Goal: Task Accomplishment & Management: Use online tool/utility

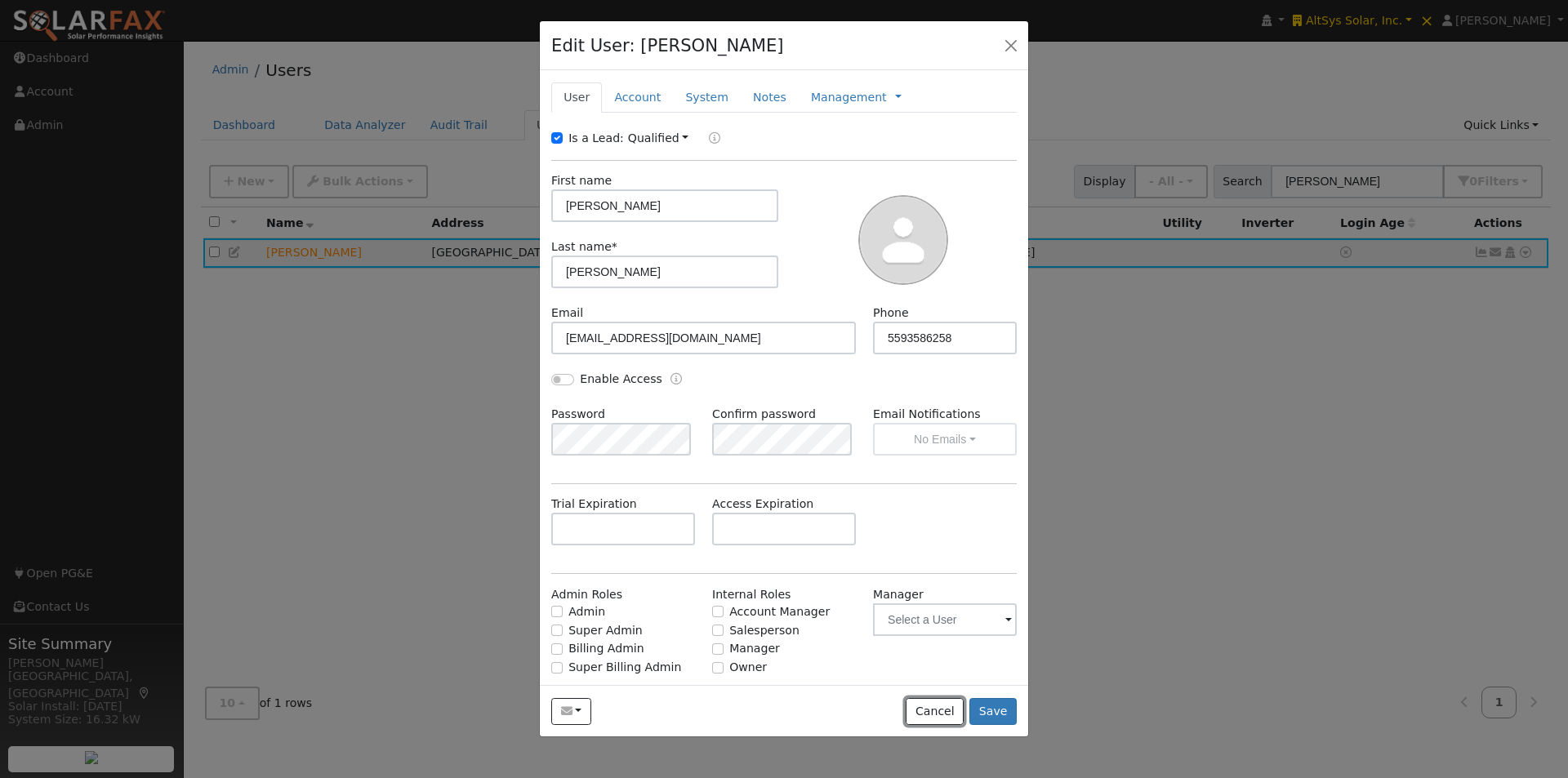
drag, startPoint x: 923, startPoint y: 710, endPoint x: 934, endPoint y: 686, distance: 26.4
click at [924, 711] on button "Cancel" at bounding box center [934, 713] width 58 height 28
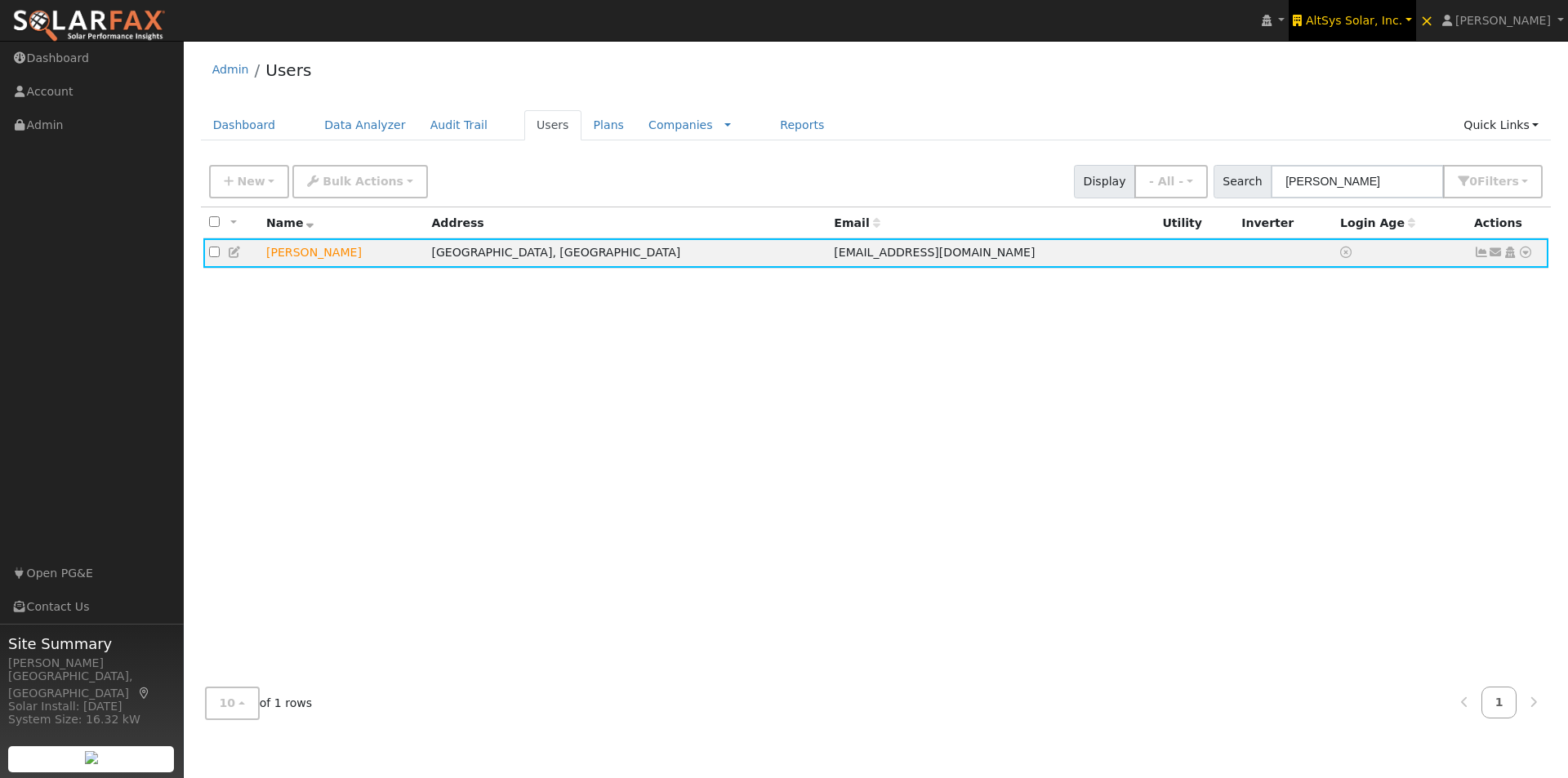
click at [1368, 15] on span "AltSys Solar, Inc." at bounding box center [1354, 20] width 96 height 13
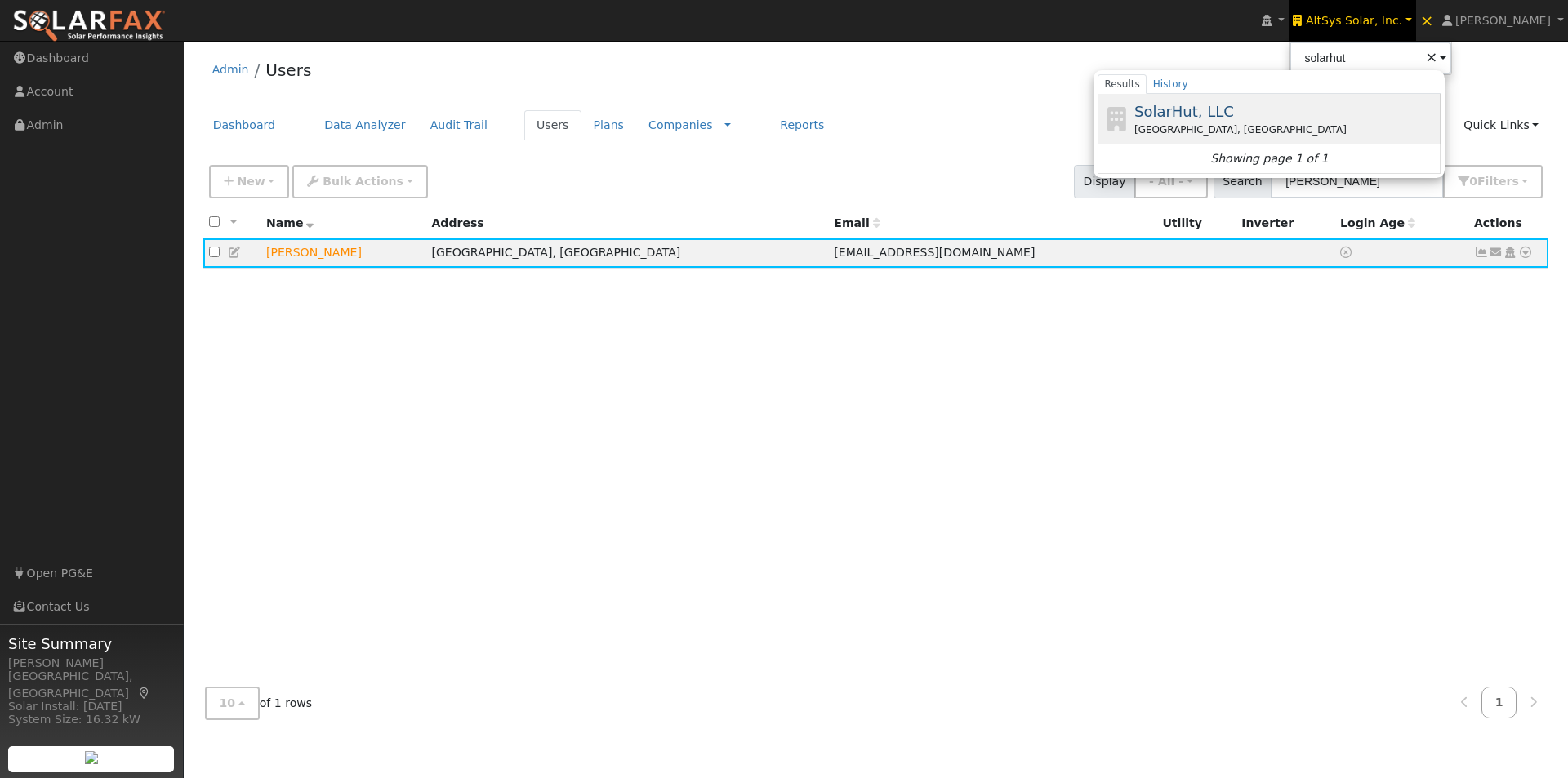
click at [1219, 109] on span "SolarHut, LLC" at bounding box center [1184, 111] width 100 height 17
type input "SolarHut, LLC"
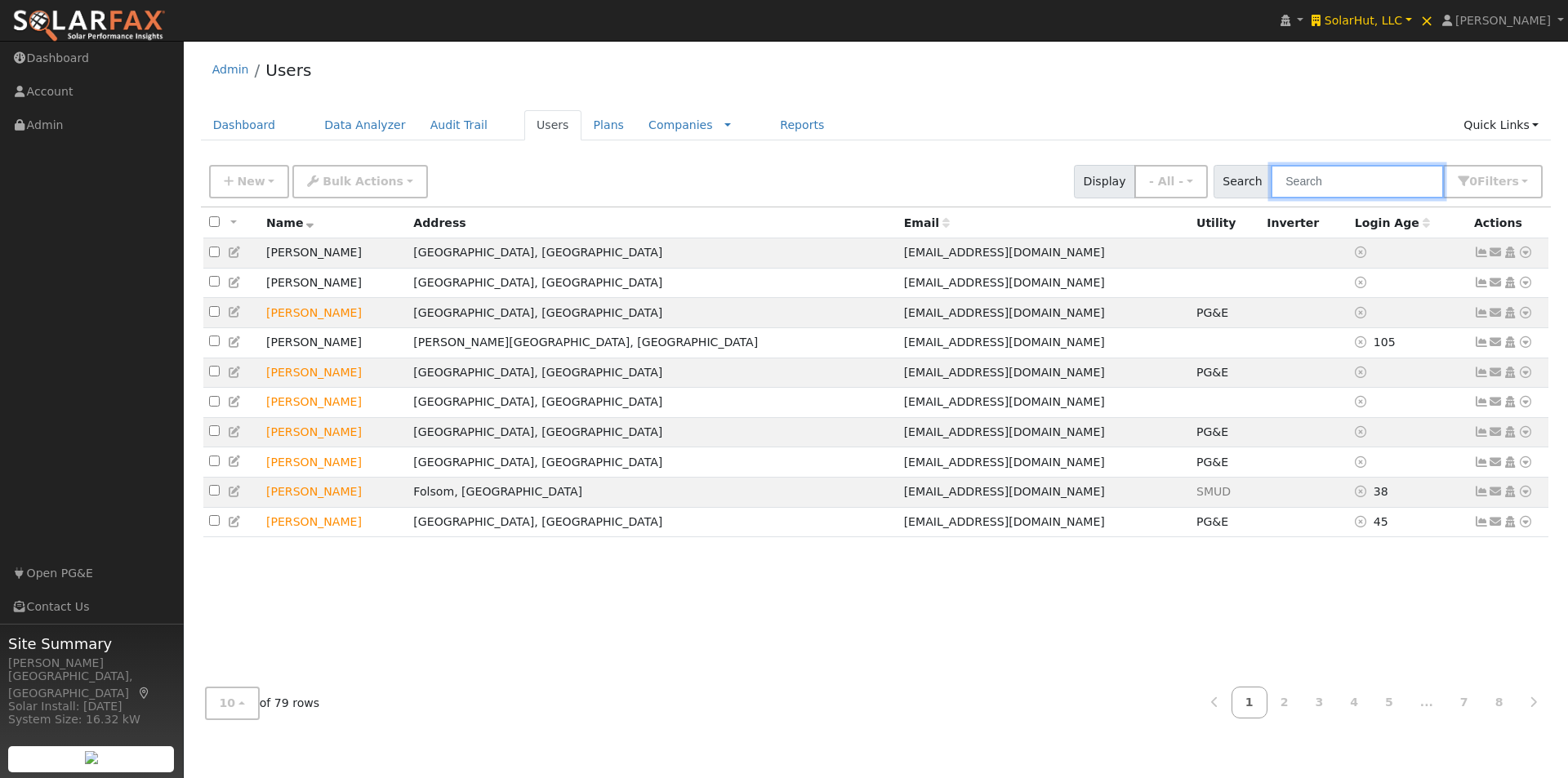
click at [1381, 172] on input "text" at bounding box center [1357, 182] width 173 height 34
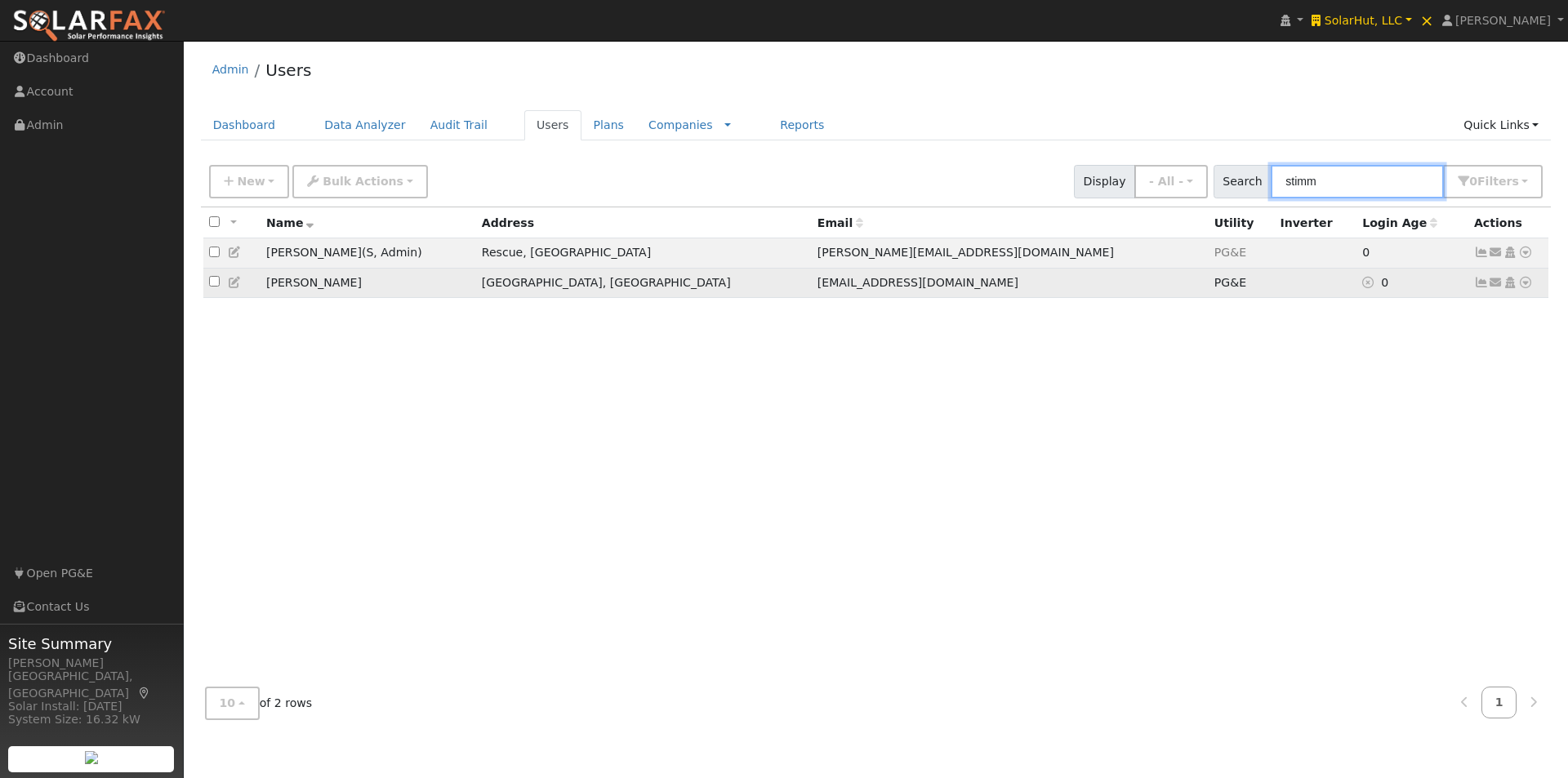
type input "stimm"
click at [457, 281] on td "Meghan Stimmler" at bounding box center [368, 283] width 215 height 30
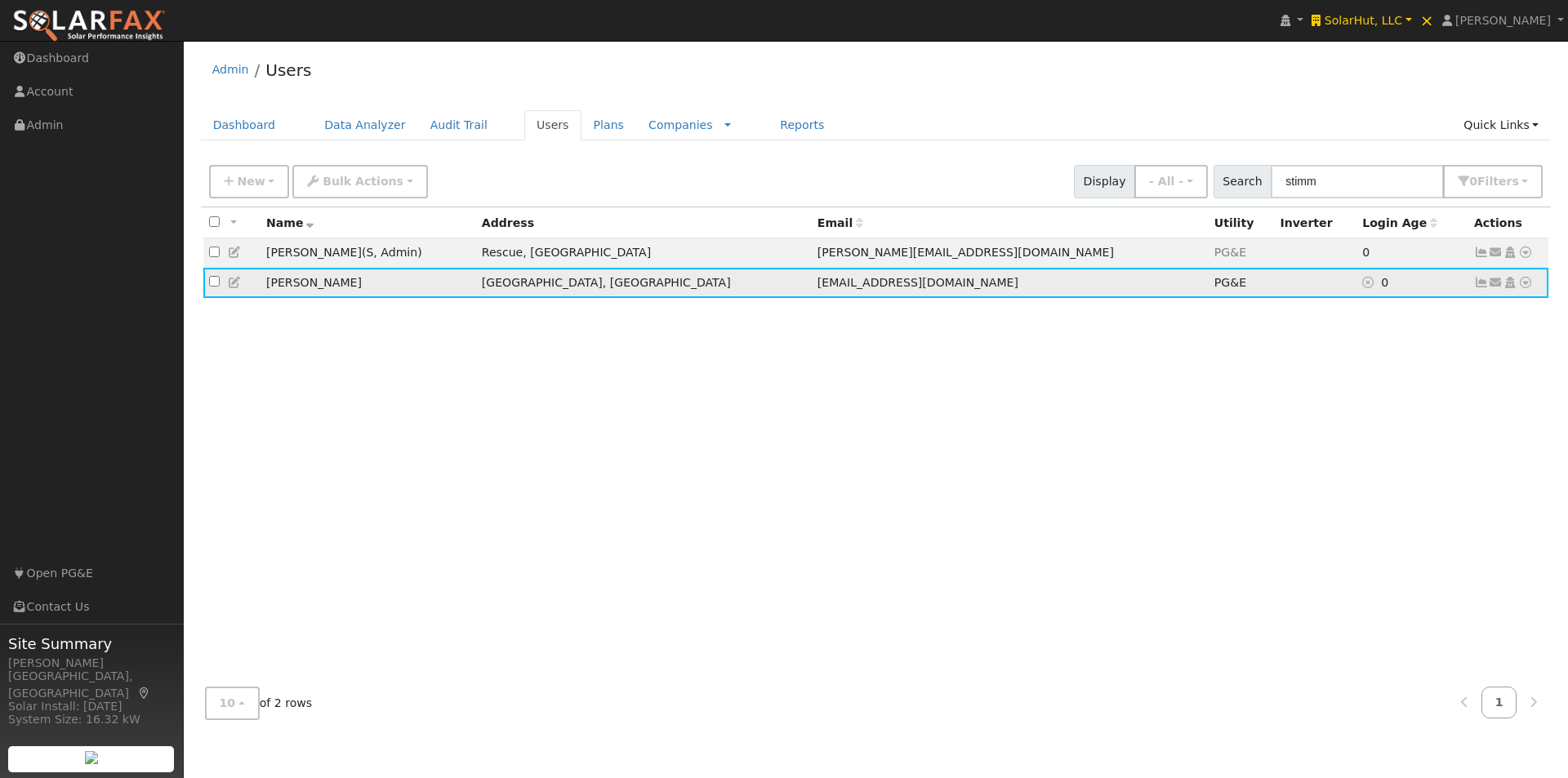
click at [1526, 288] on icon at bounding box center [1526, 282] width 15 height 11
click at [1347, 412] on link "Solar" at bounding box center [1357, 406] width 114 height 23
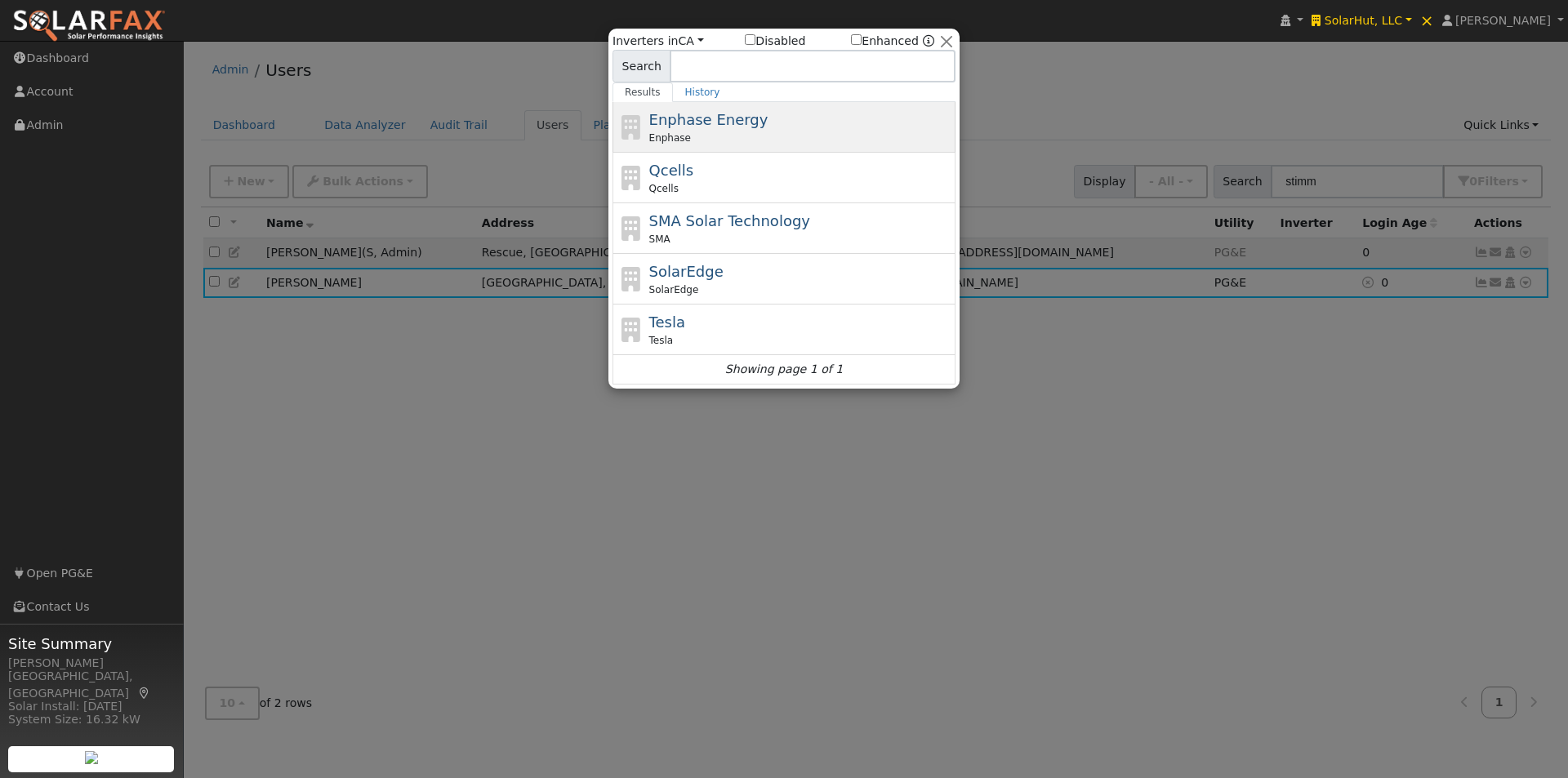
click at [678, 122] on span "Enphase Energy" at bounding box center [709, 119] width 119 height 17
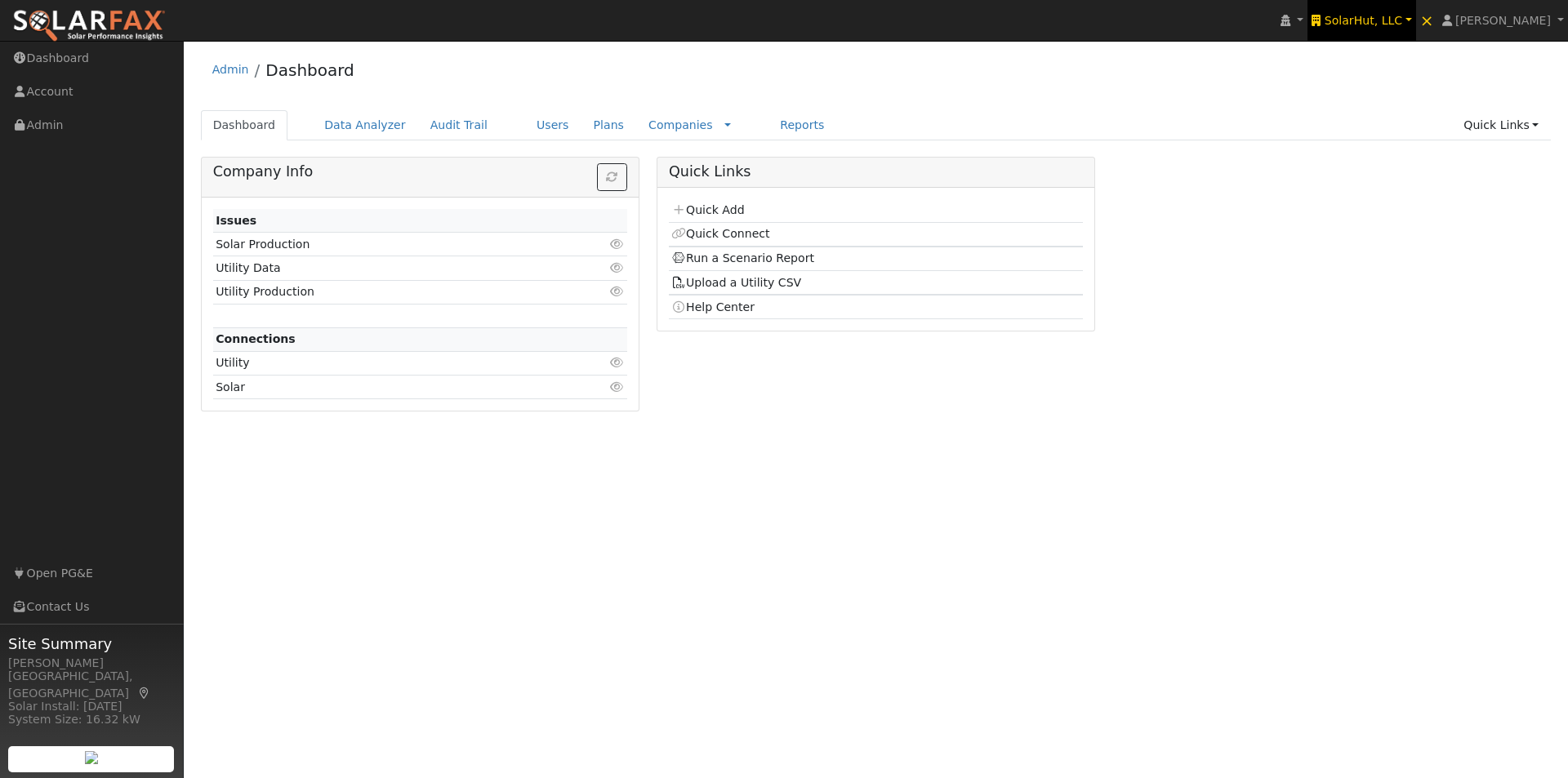
click at [1385, 19] on span "SolarHut, LLC" at bounding box center [1363, 20] width 77 height 13
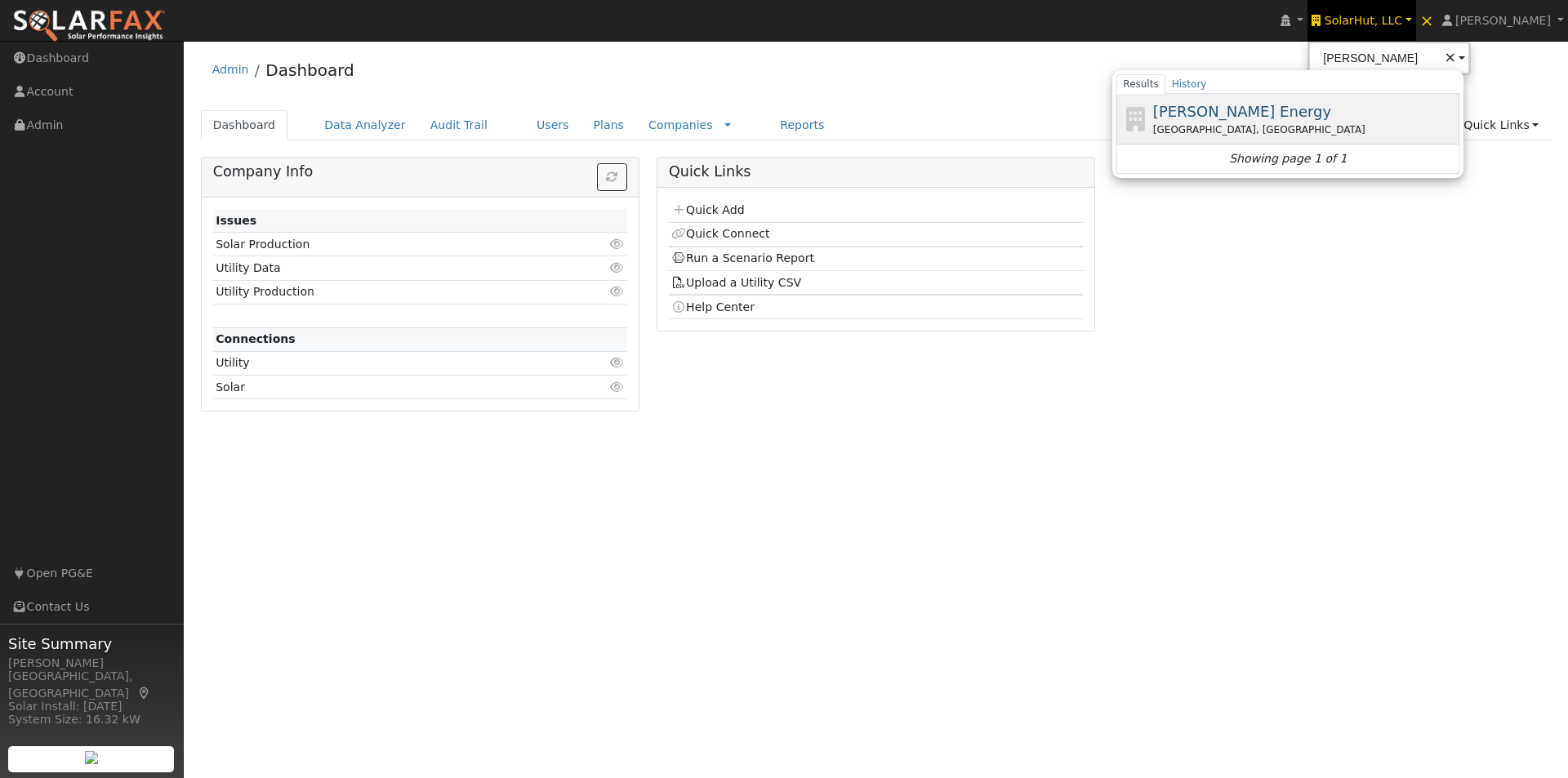
click at [1265, 112] on span "[PERSON_NAME] Energy" at bounding box center [1242, 111] width 178 height 17
type input "[PERSON_NAME] Energy"
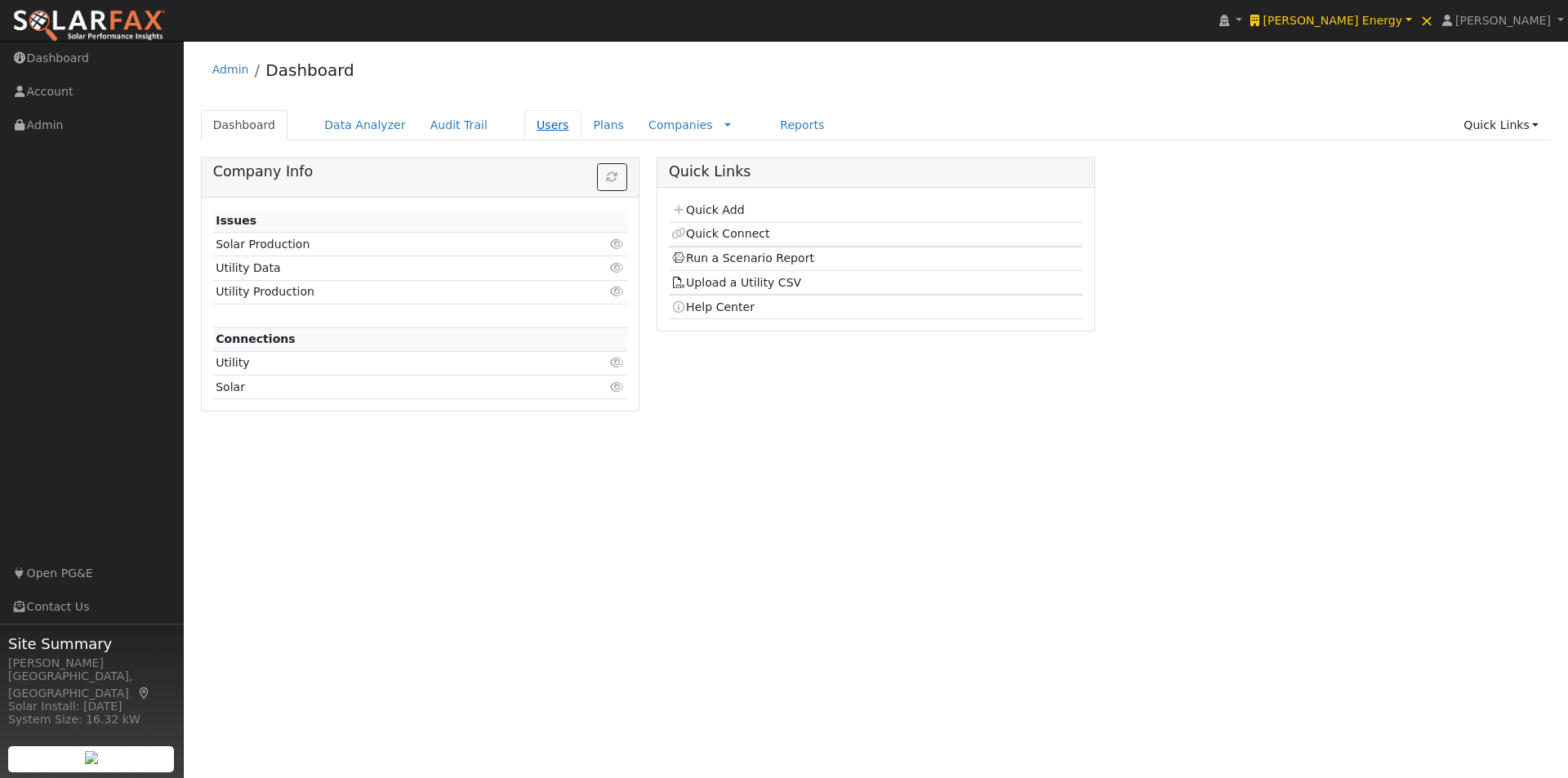
click at [525, 124] on link "Users" at bounding box center [552, 125] width 57 height 30
click at [525, 125] on link "Users" at bounding box center [552, 125] width 57 height 30
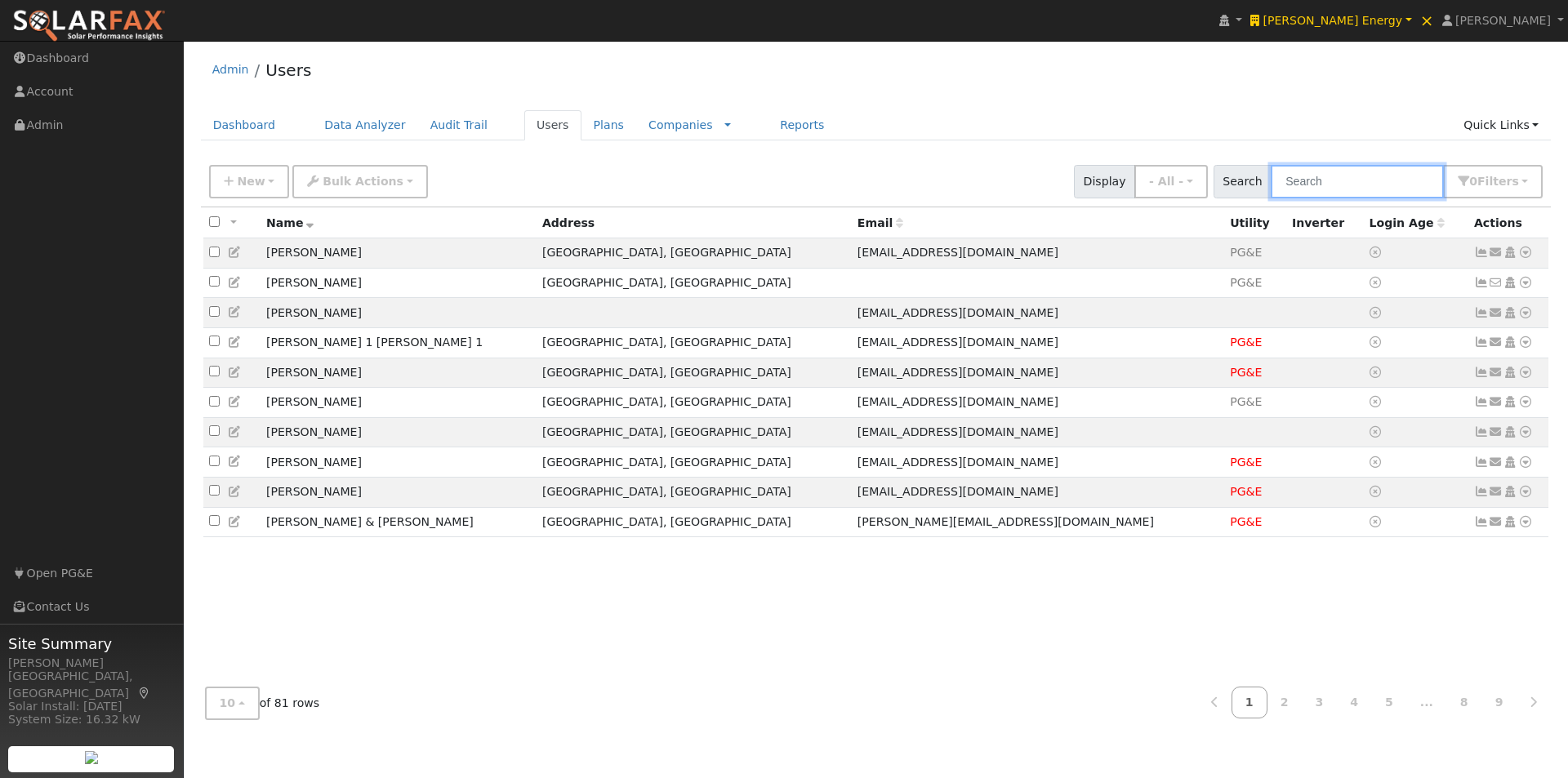
click at [1343, 183] on input "text" at bounding box center [1357, 182] width 173 height 34
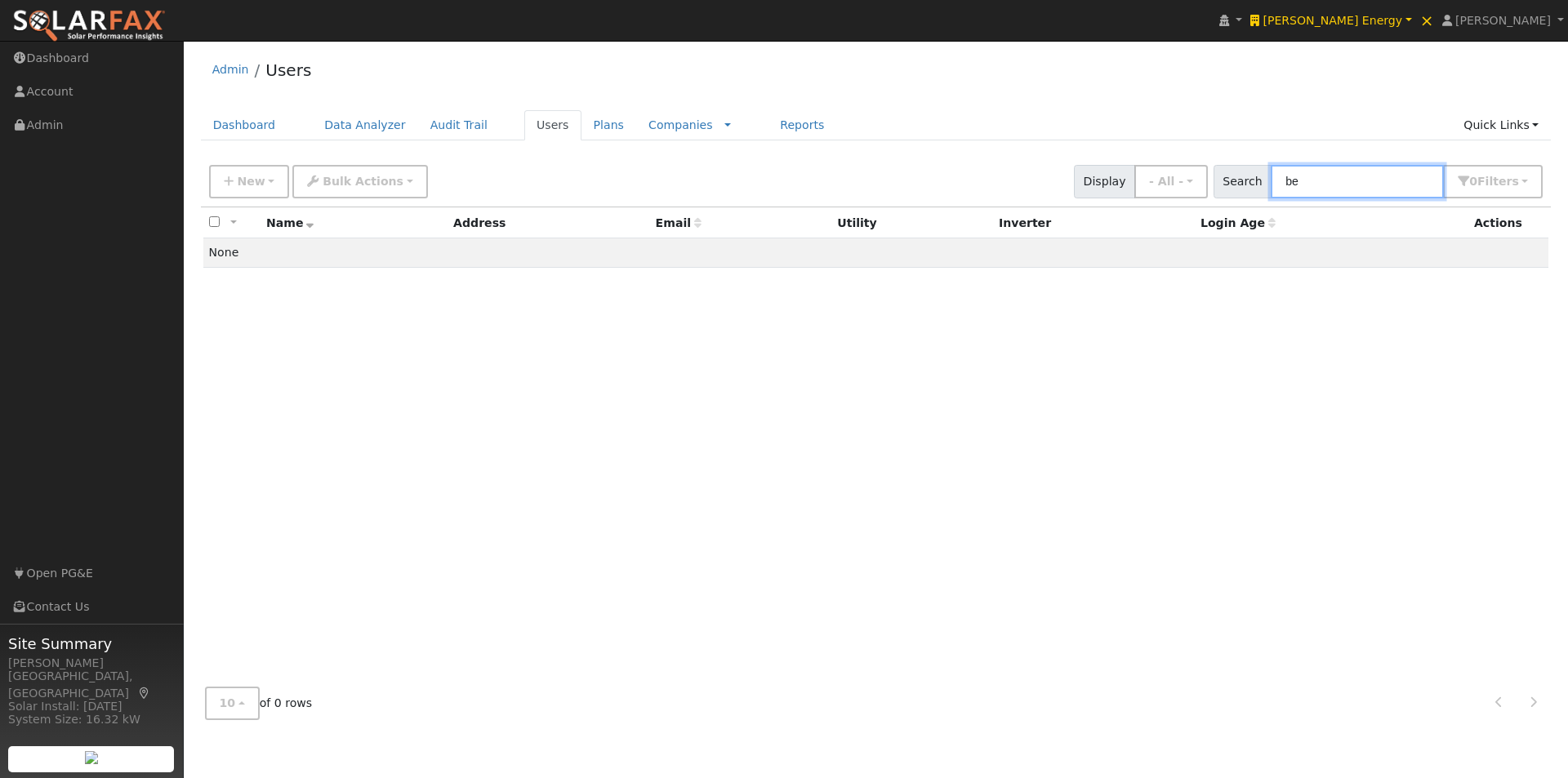
type input "b"
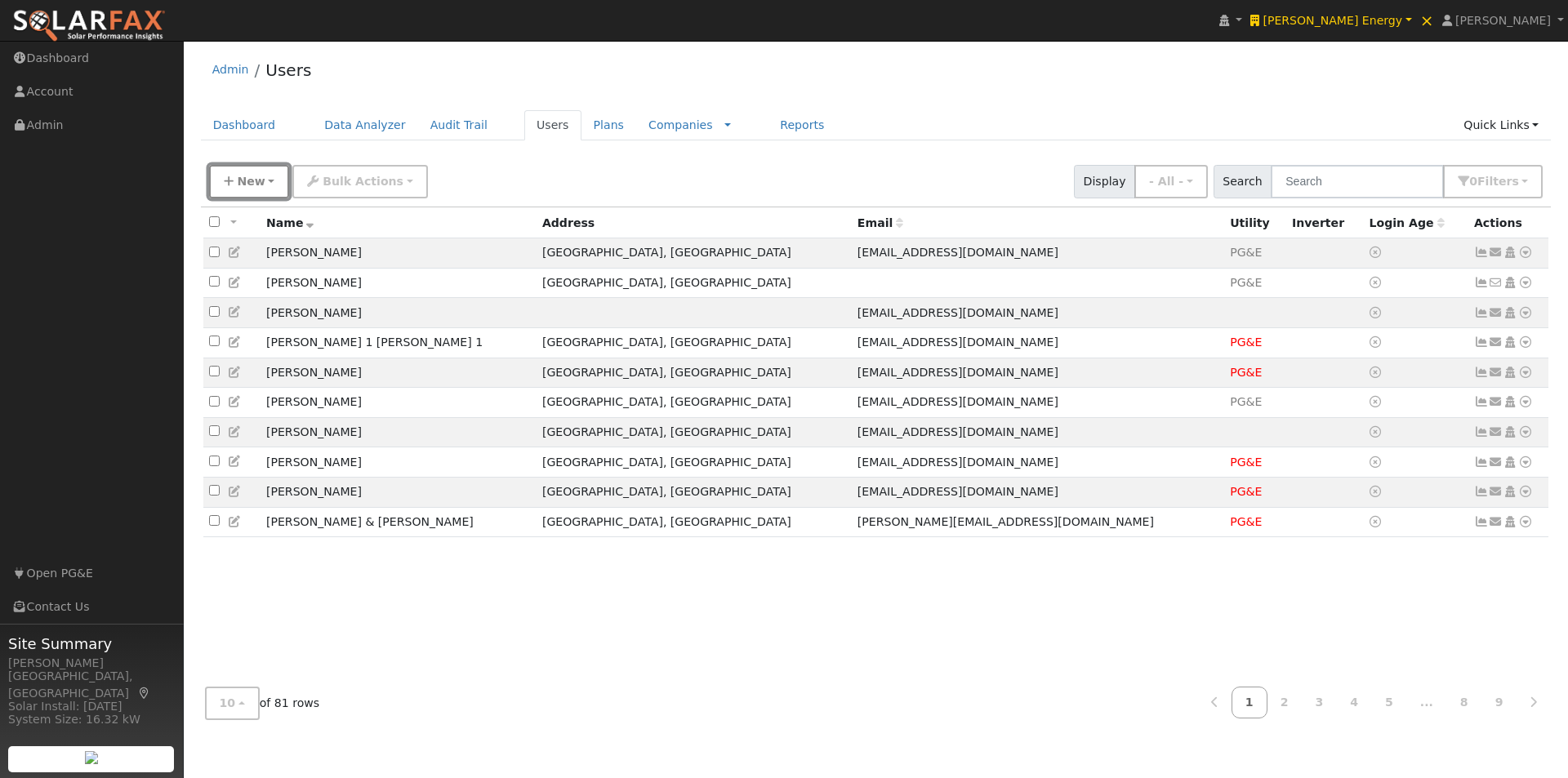
click at [242, 182] on span "New" at bounding box center [251, 182] width 28 height 13
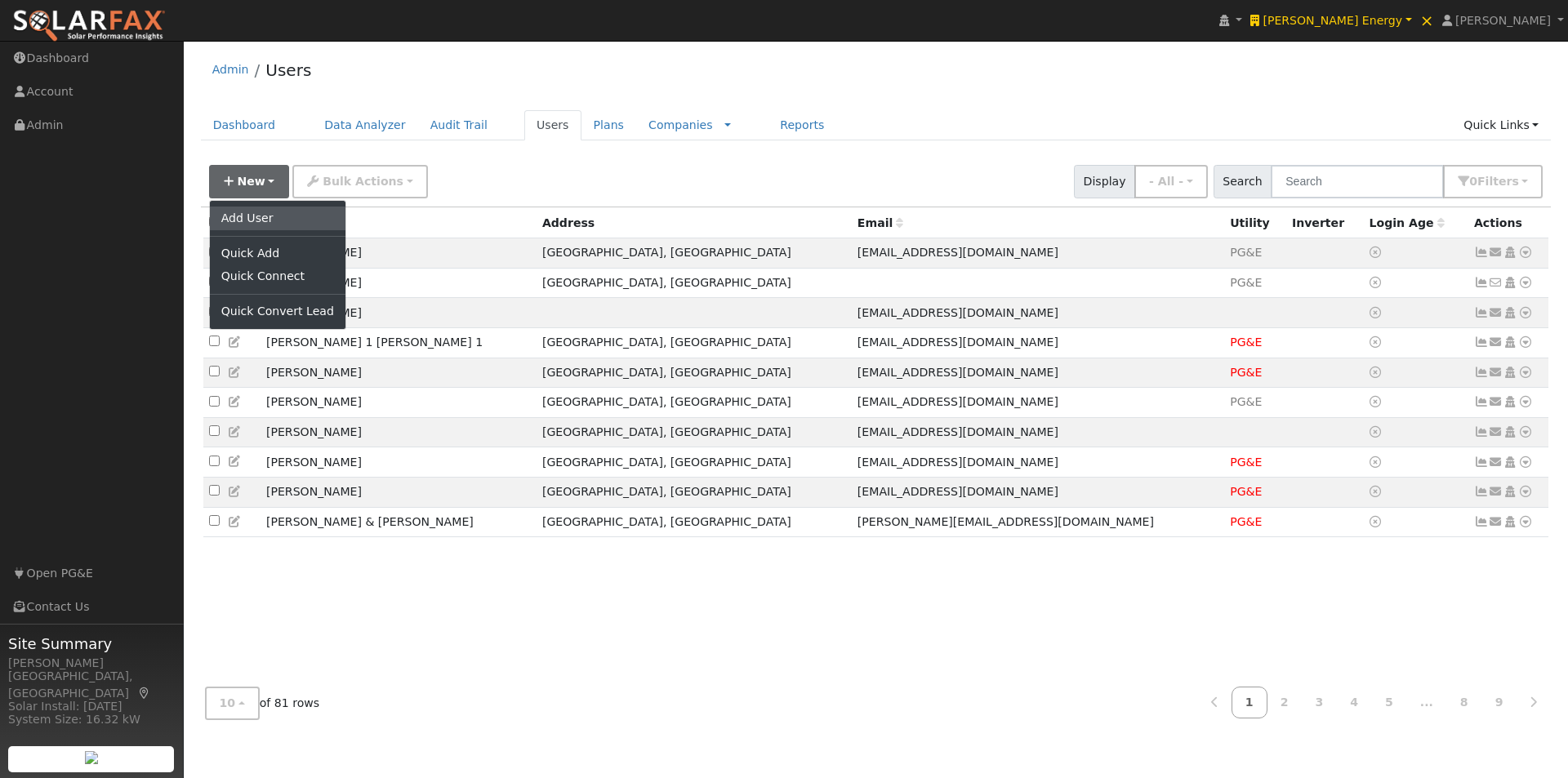
click at [241, 216] on link "Add User" at bounding box center [278, 218] width 136 height 23
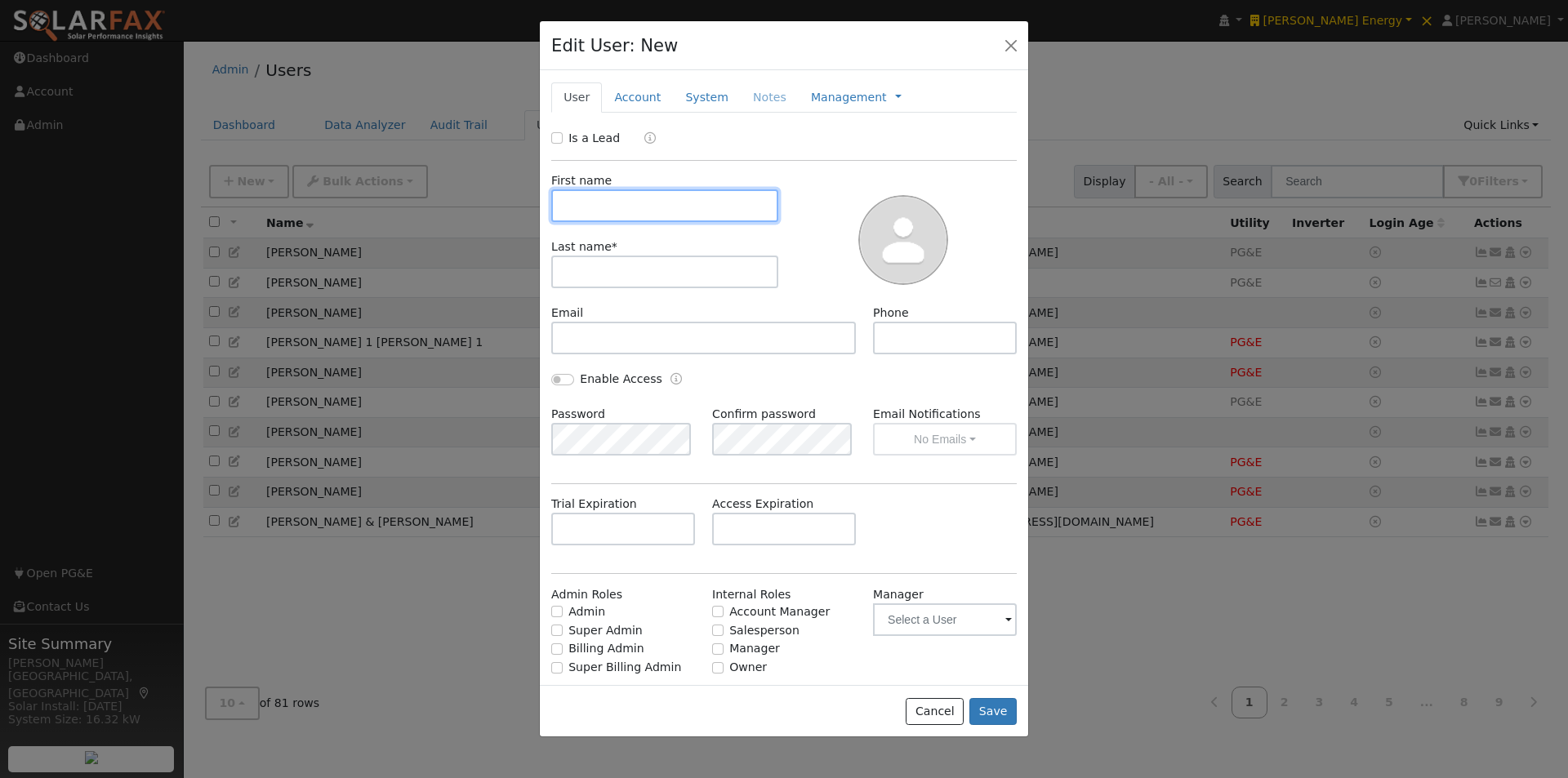
click at [626, 197] on input "text" at bounding box center [665, 205] width 227 height 33
type input "Behzad"
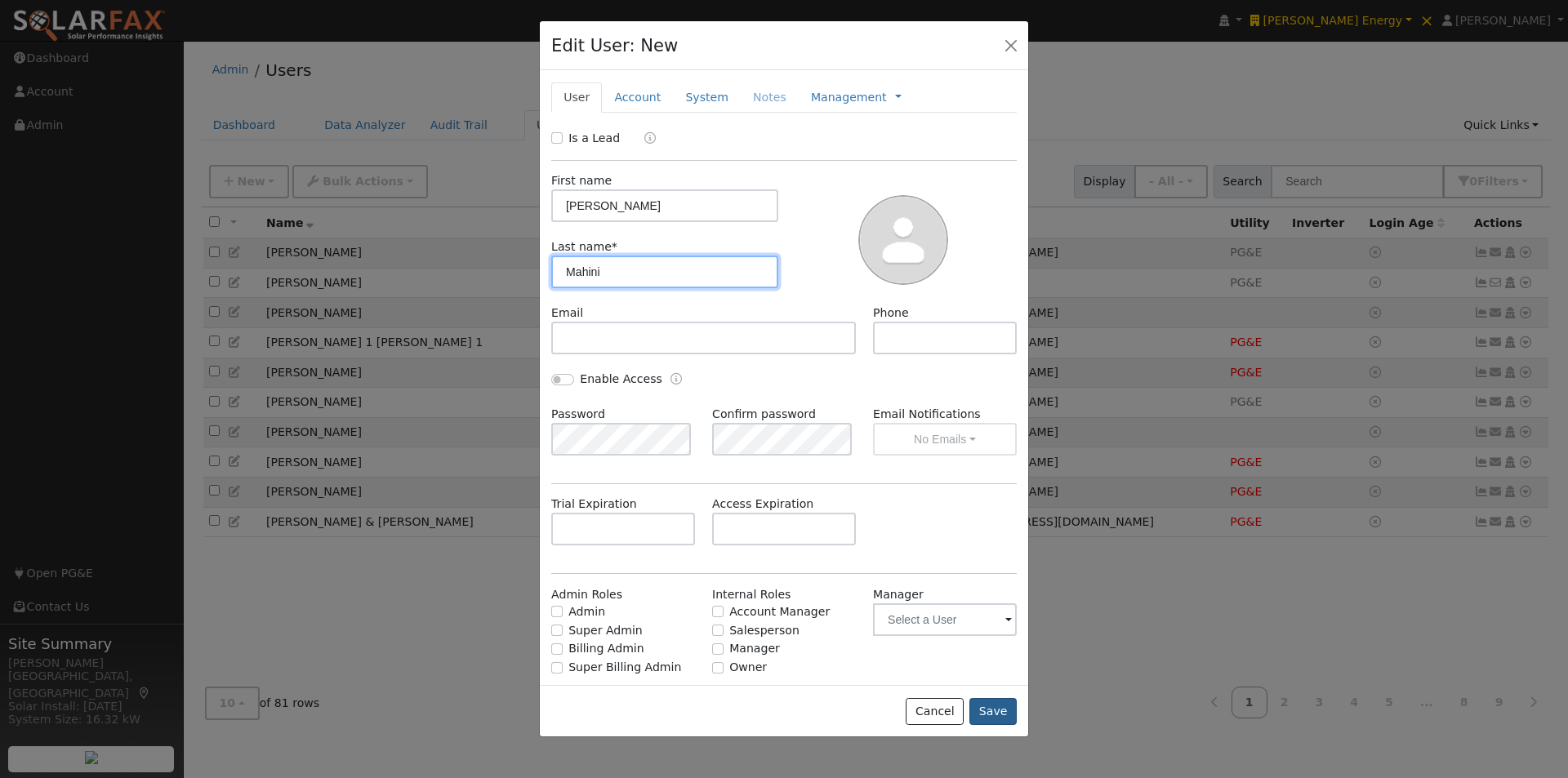
type input "Mahini"
click at [987, 709] on button "Save" at bounding box center [993, 713] width 48 height 28
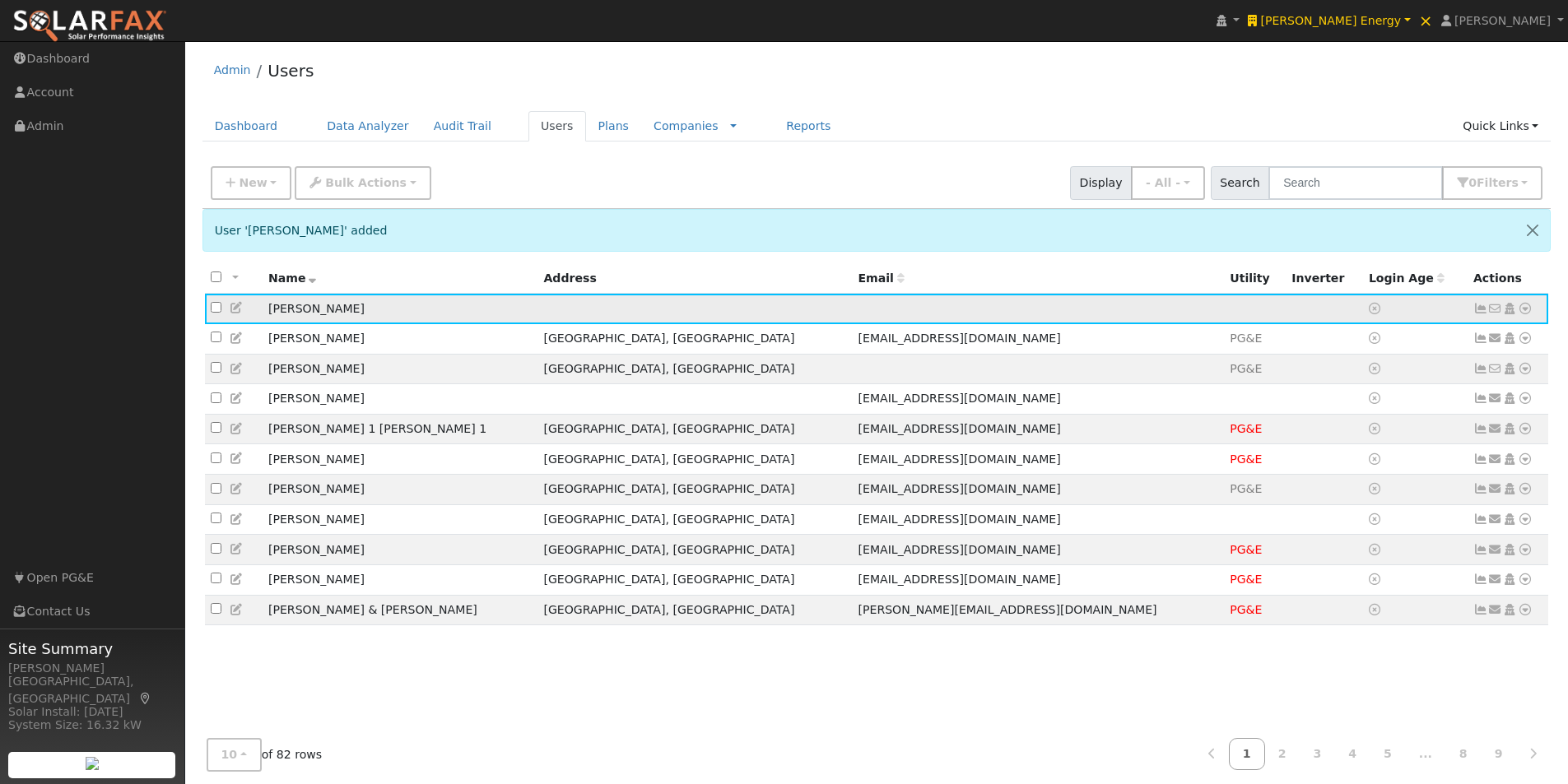
click at [1525, 311] on icon at bounding box center [1526, 309] width 15 height 11
click at [1347, 436] on link "Utility" at bounding box center [1355, 433] width 115 height 23
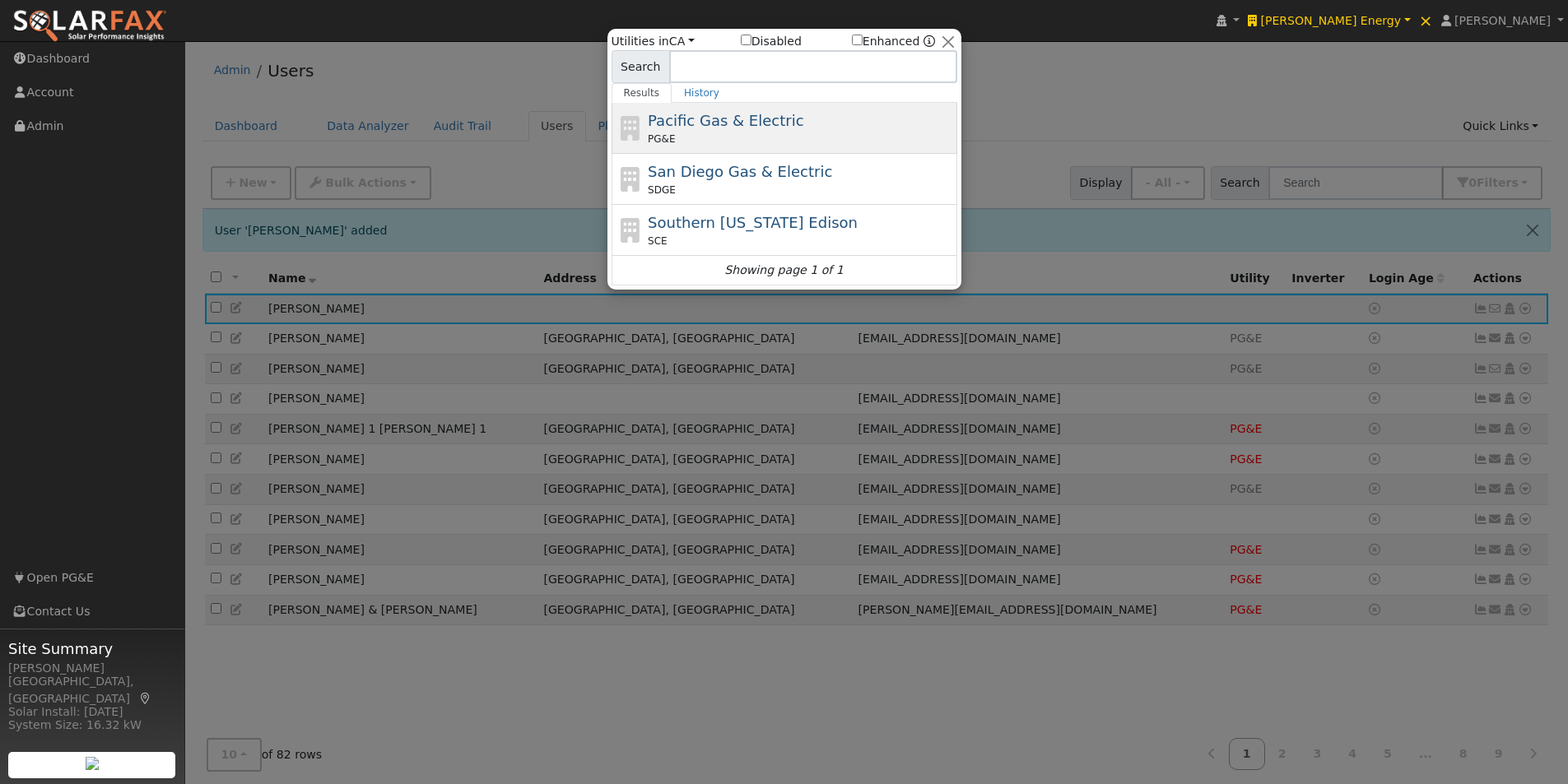
click at [722, 119] on span "Pacific Gas & Electric" at bounding box center [726, 120] width 156 height 17
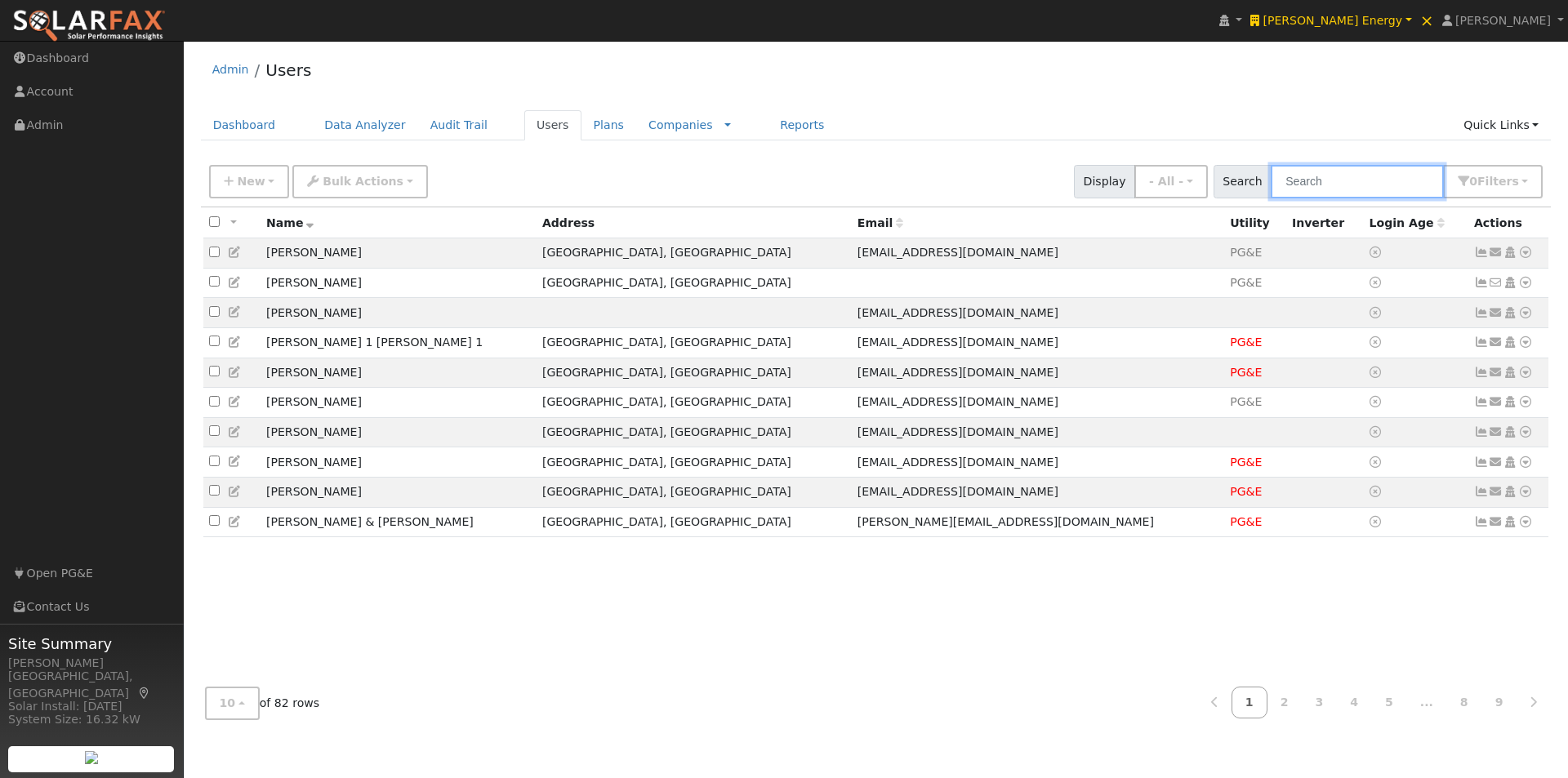
click at [1334, 181] on input "text" at bounding box center [1357, 182] width 173 height 34
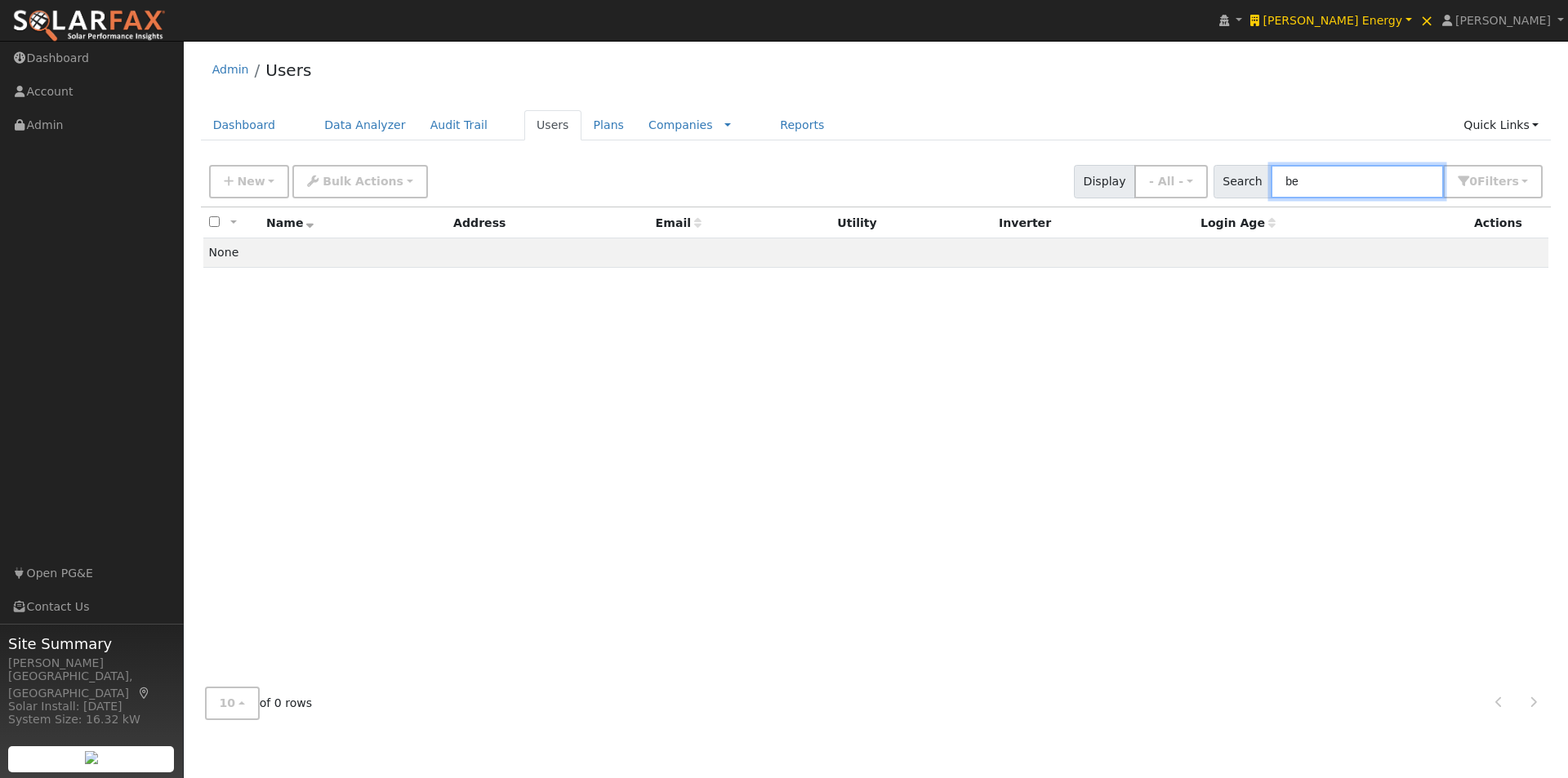
type input "b"
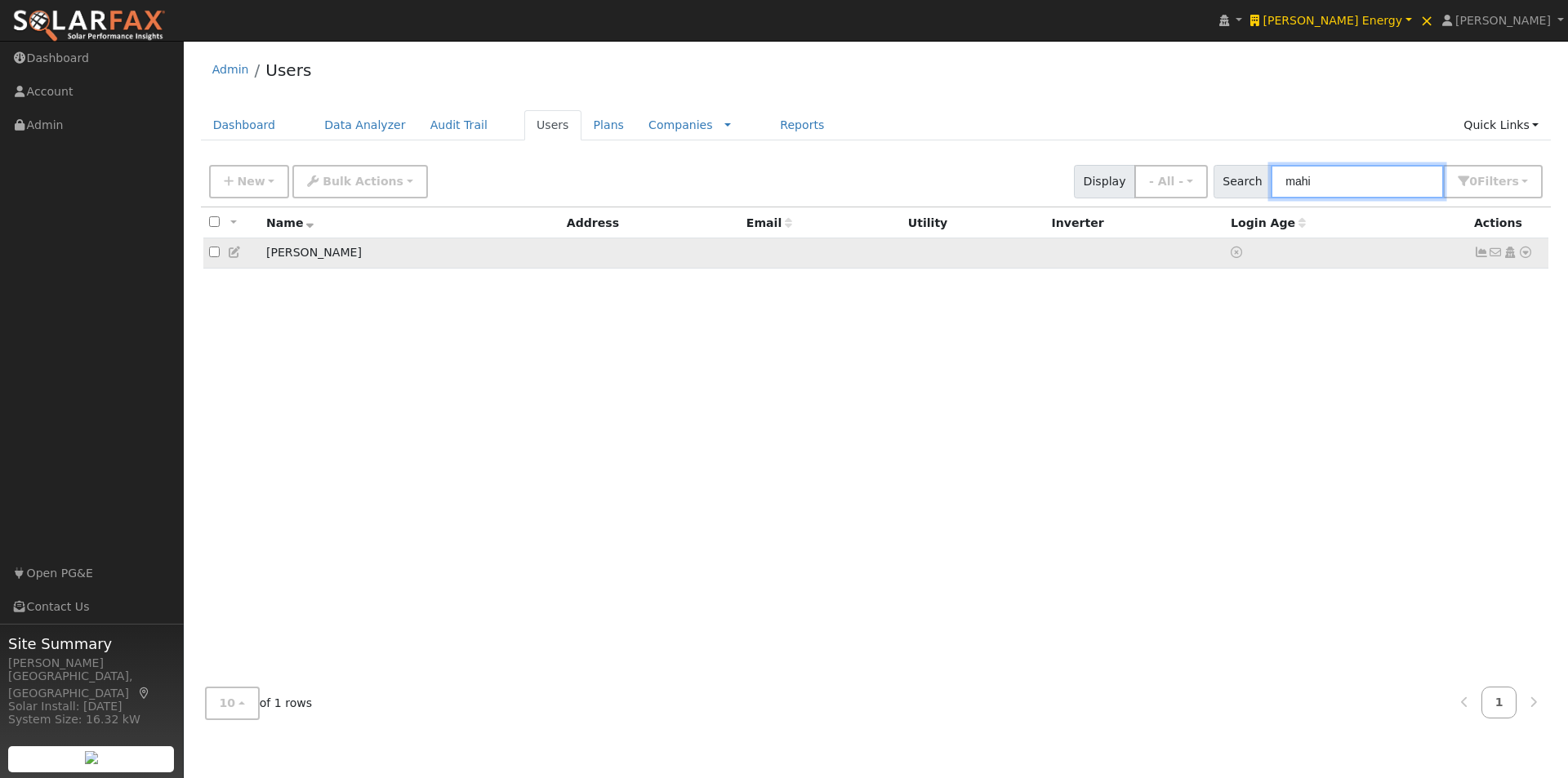
type input "mahi"
click at [1524, 255] on icon at bounding box center [1526, 253] width 15 height 11
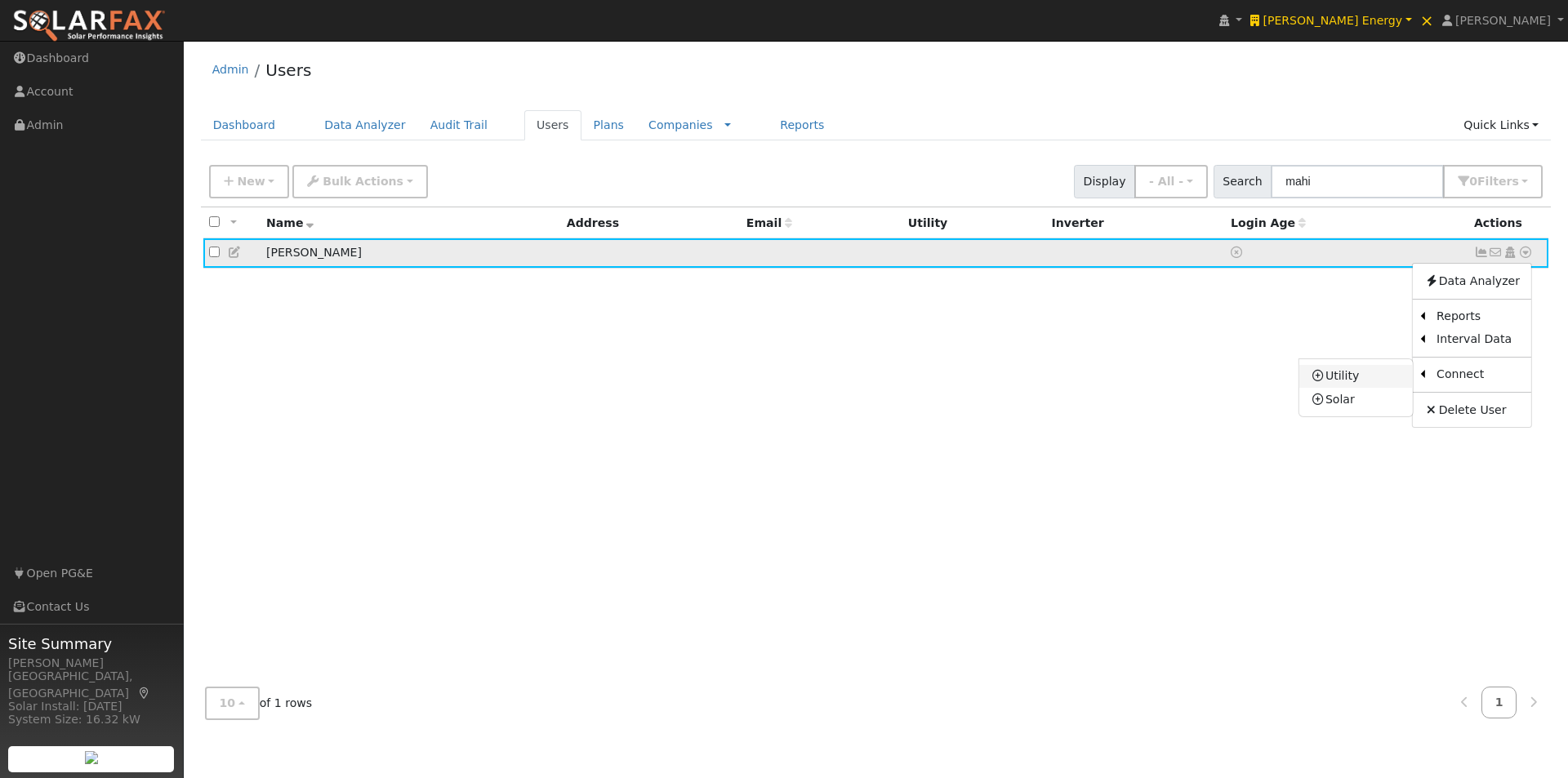
click at [1343, 375] on link "Utility" at bounding box center [1357, 376] width 114 height 23
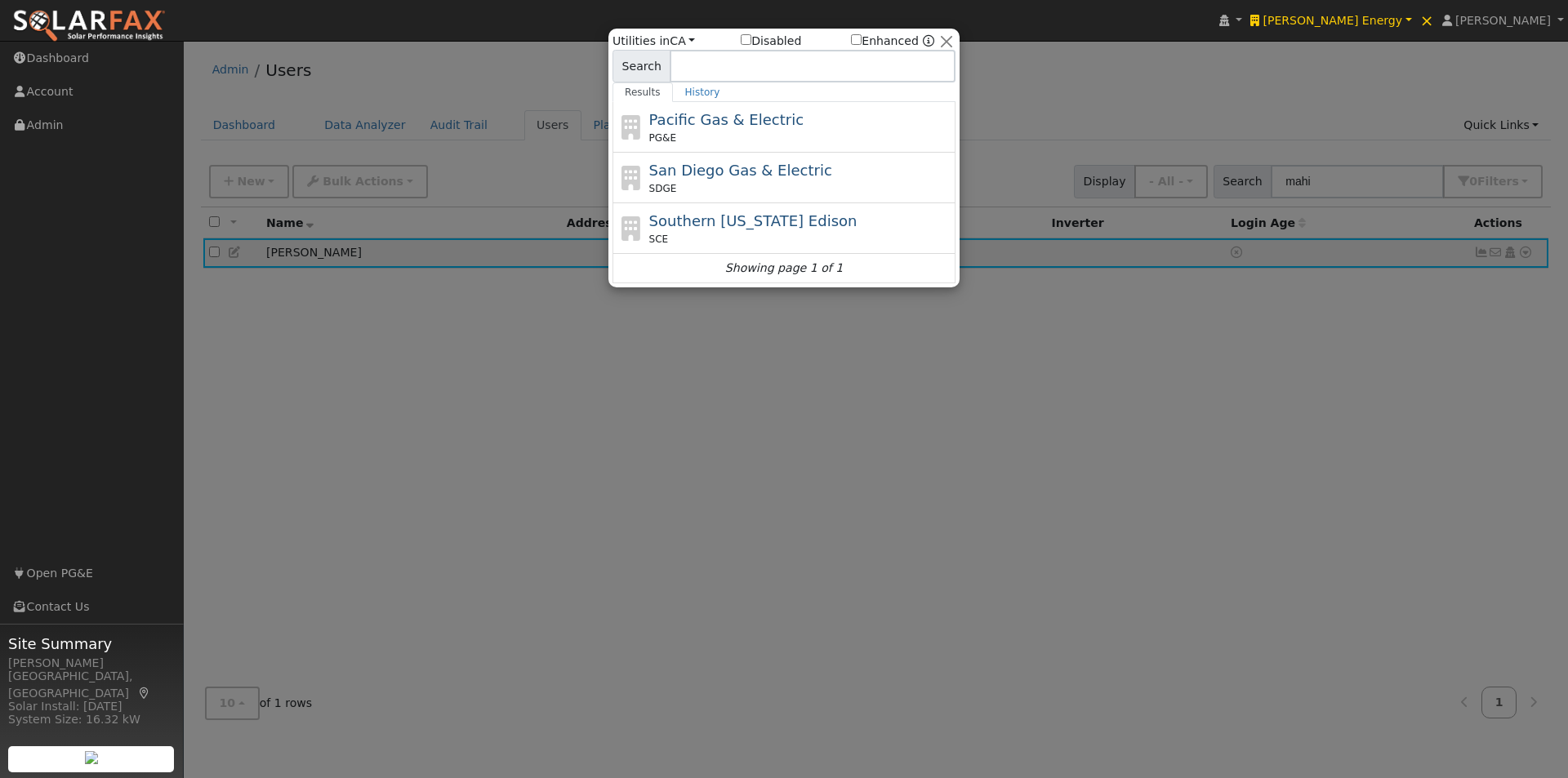
click at [679, 113] on span "Pacific Gas & Electric" at bounding box center [727, 119] width 155 height 17
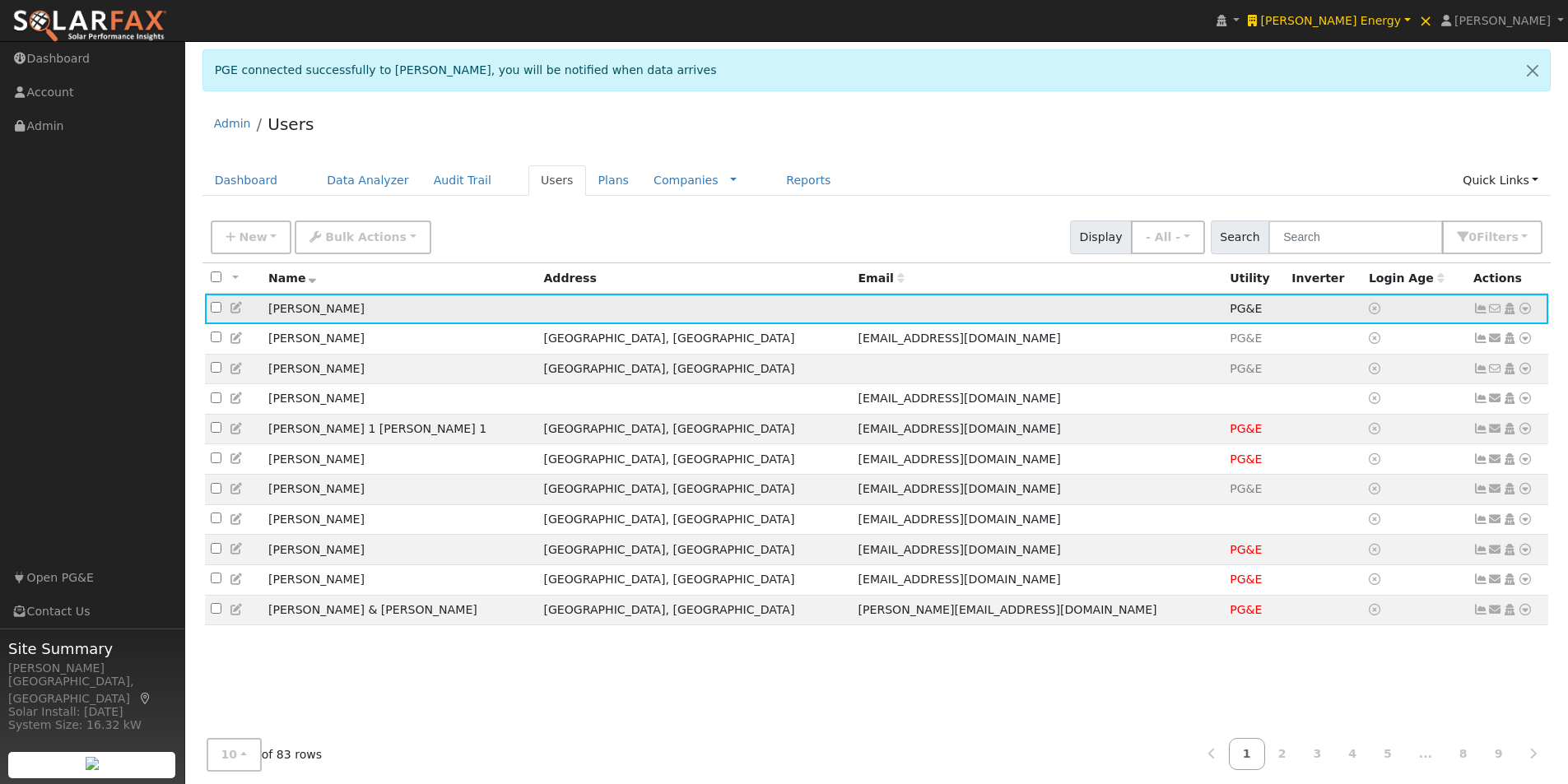
click at [1525, 309] on icon at bounding box center [1526, 309] width 15 height 11
click at [1459, 334] on link "Data Analyzer" at bounding box center [1470, 337] width 119 height 23
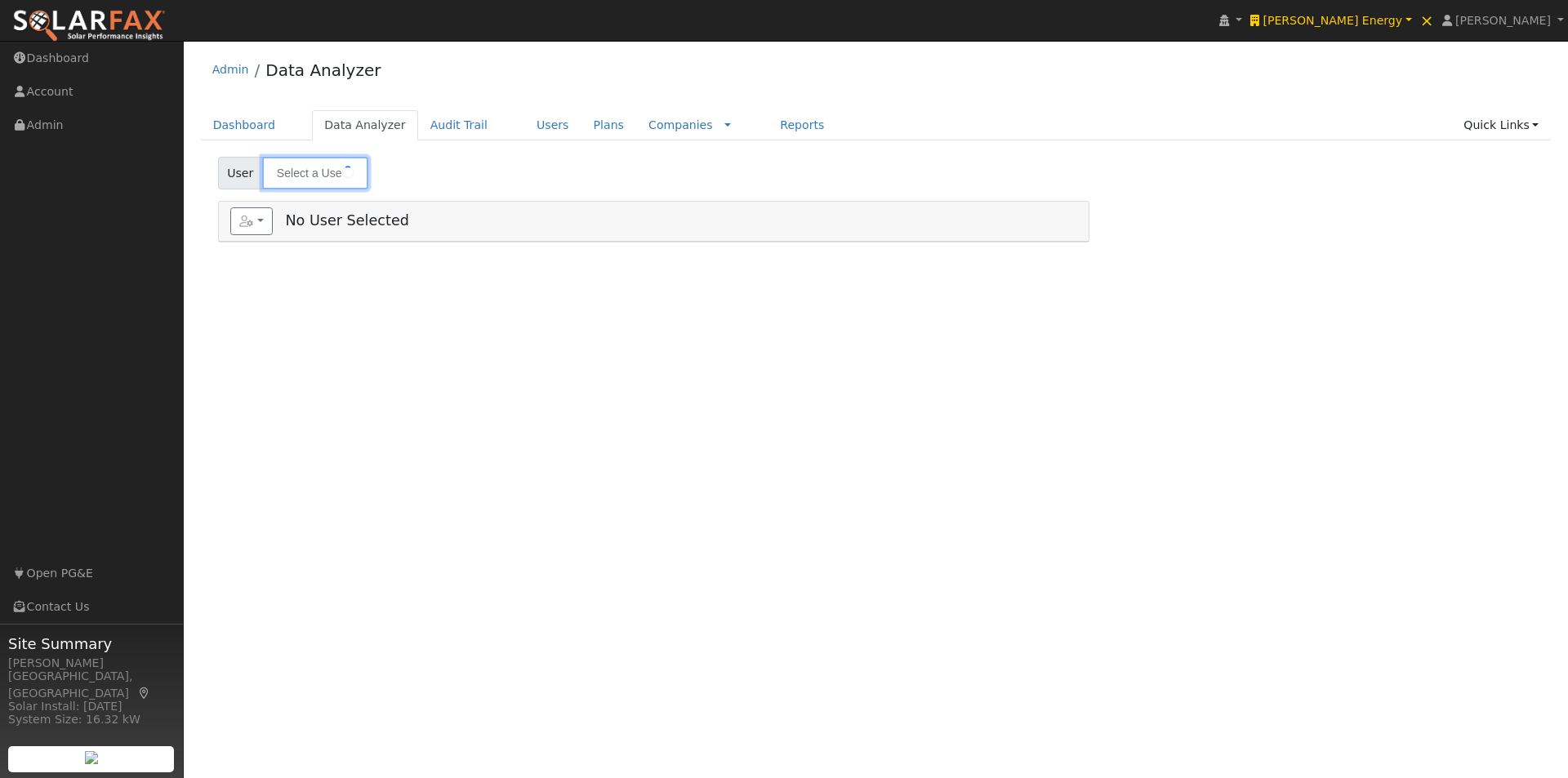
type input "[PERSON_NAME]"
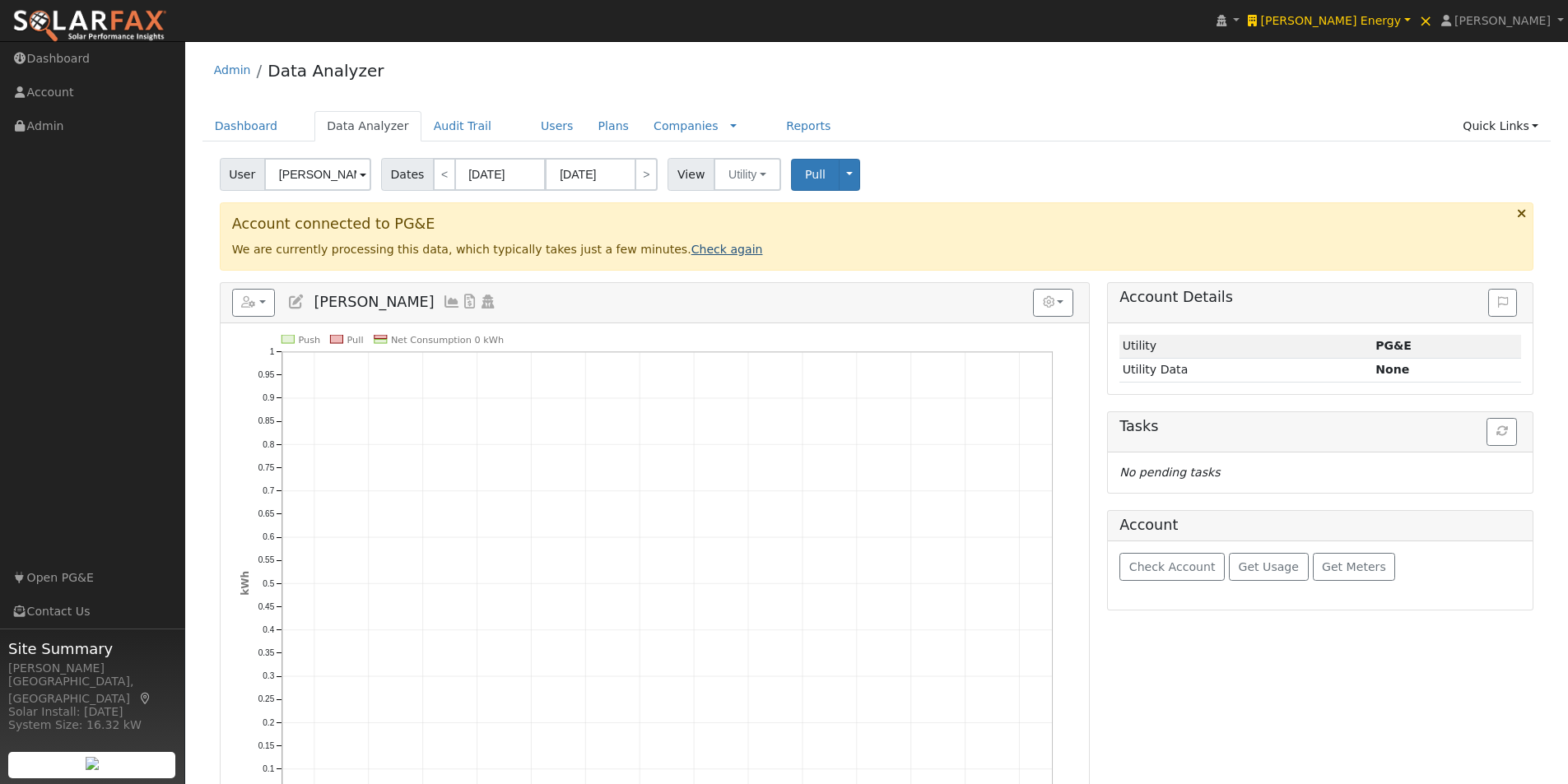
click at [691, 249] on link "Check again" at bounding box center [727, 250] width 71 height 13
click at [691, 250] on link "Check again" at bounding box center [727, 250] width 71 height 13
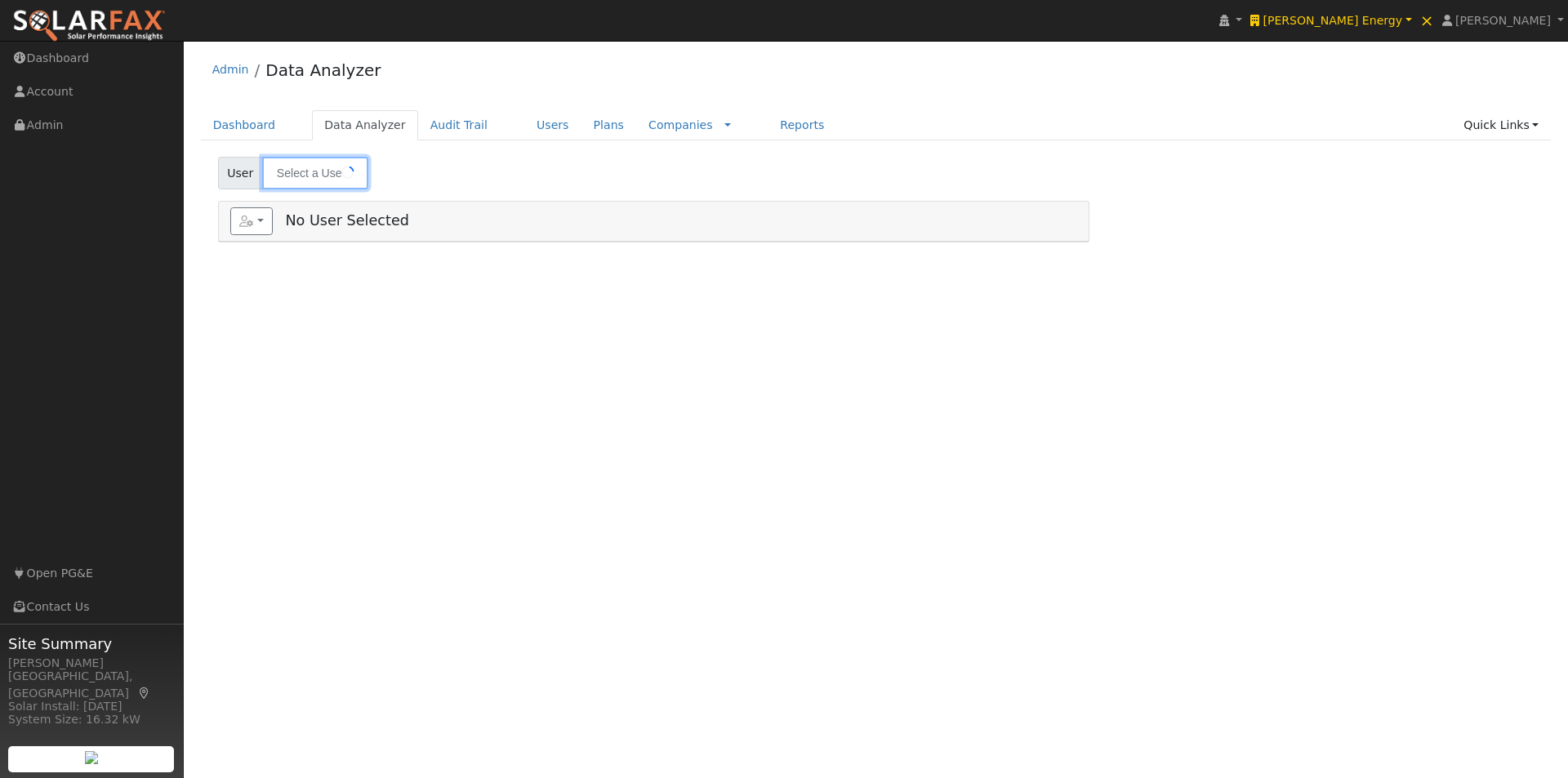
type input "[PERSON_NAME]"
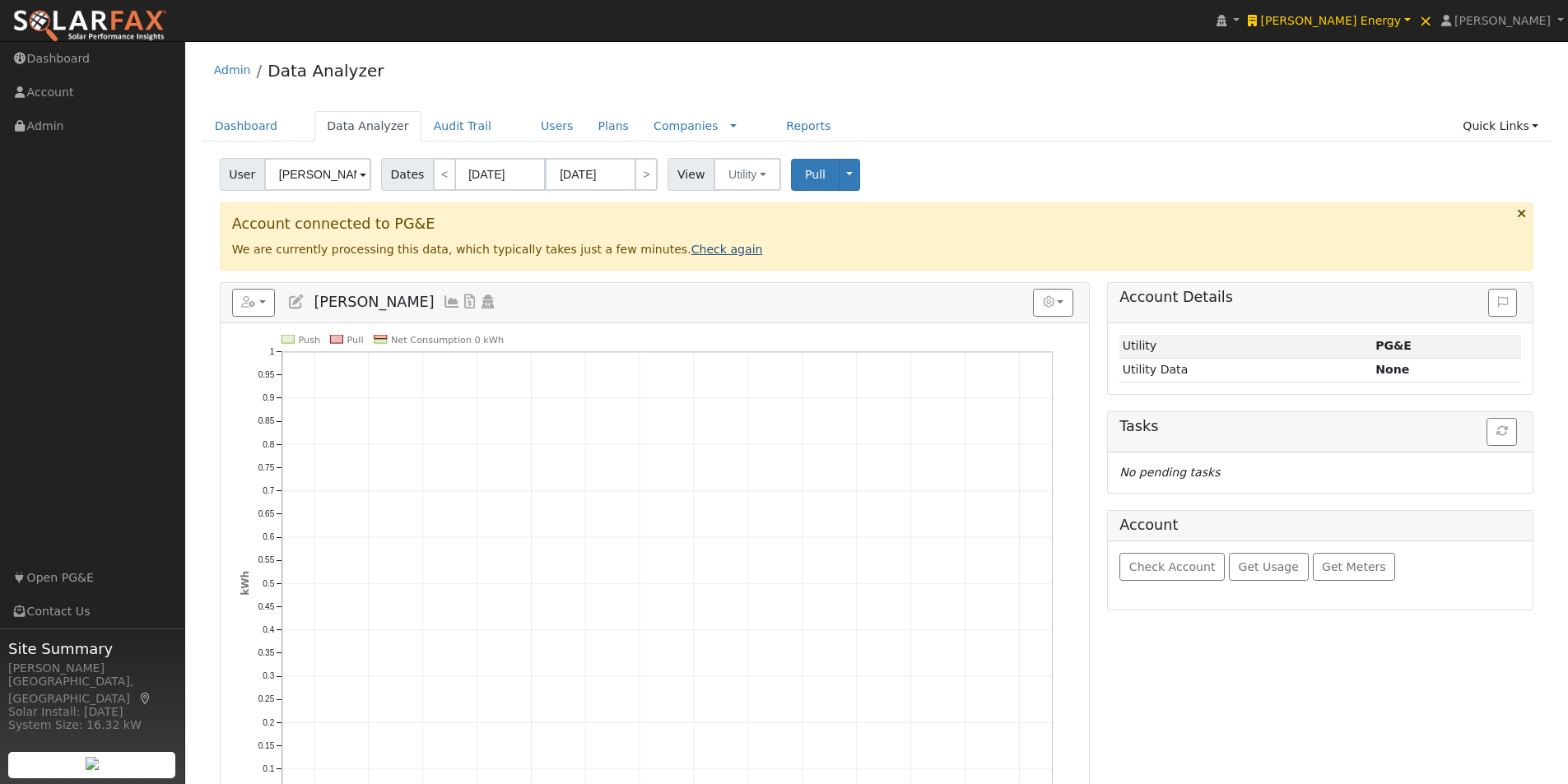
click at [691, 250] on link "Check again" at bounding box center [727, 250] width 71 height 13
click at [691, 249] on link "Check again" at bounding box center [727, 250] width 71 height 13
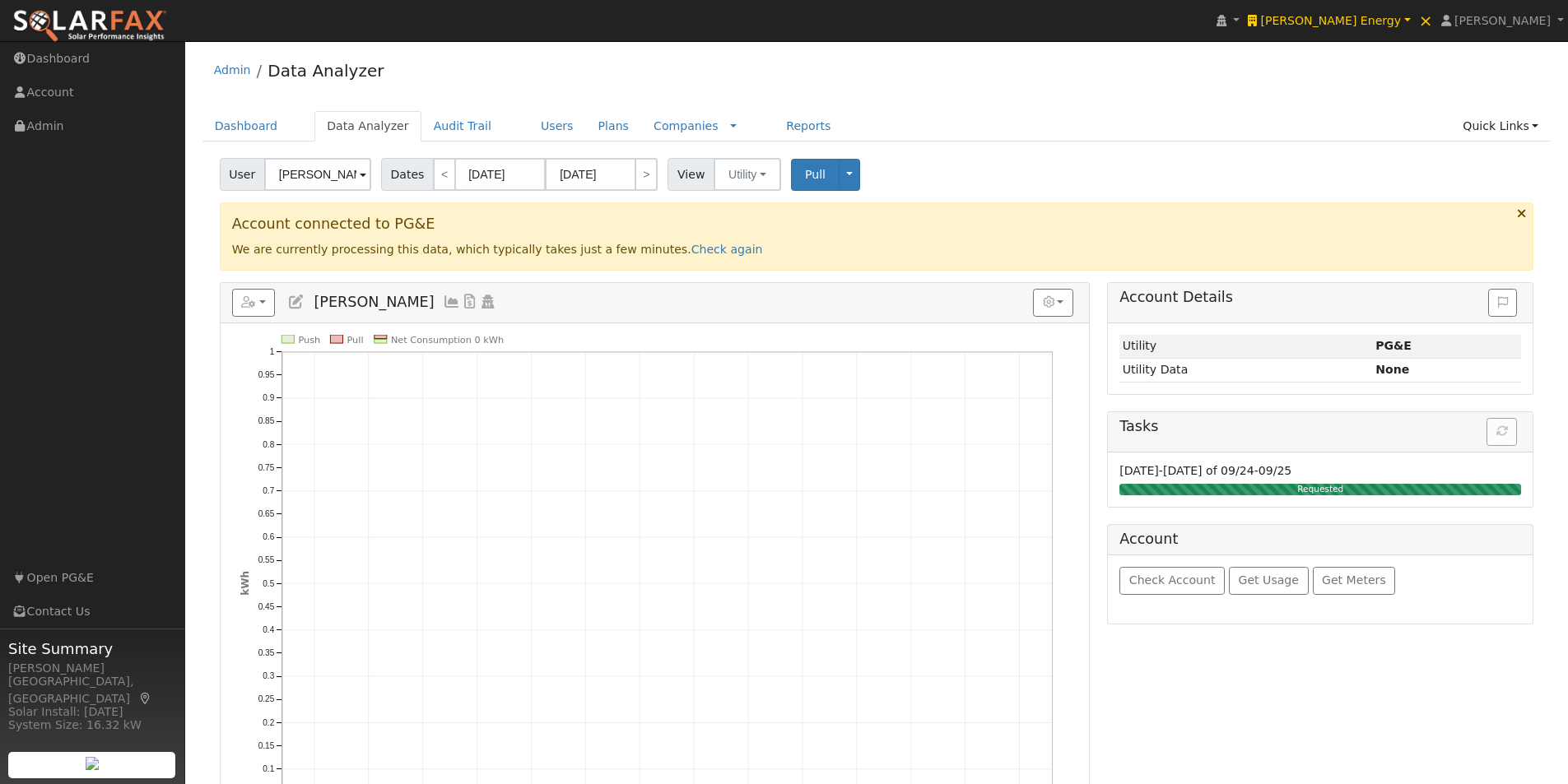
click at [443, 297] on icon at bounding box center [452, 302] width 18 height 15
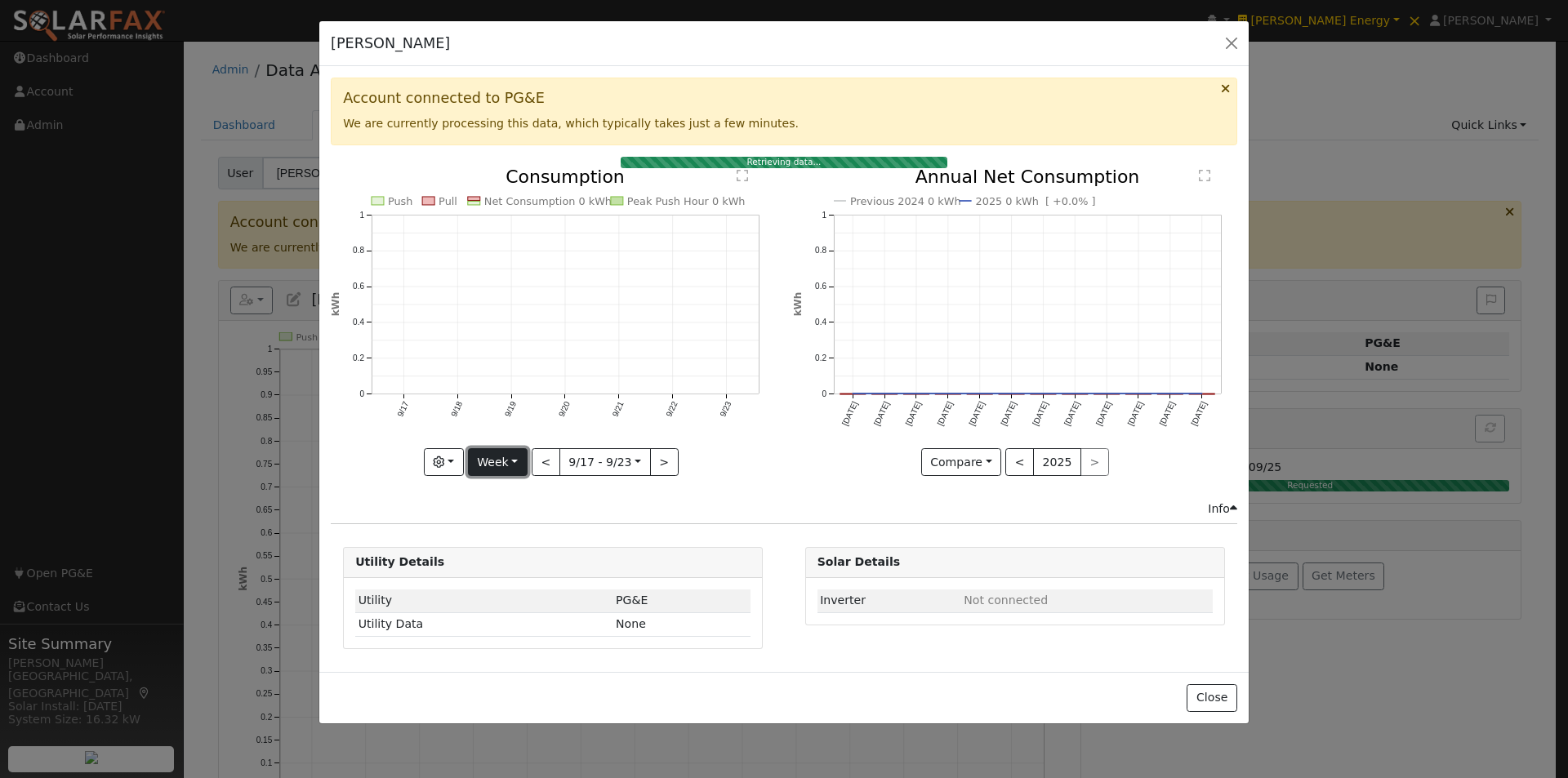
click at [512, 463] on button "Week" at bounding box center [498, 462] width 60 height 28
click at [501, 559] on link "Year" at bounding box center [525, 565] width 114 height 23
type input "[DATE]"
click at [1233, 701] on button "Close" at bounding box center [1211, 699] width 49 height 28
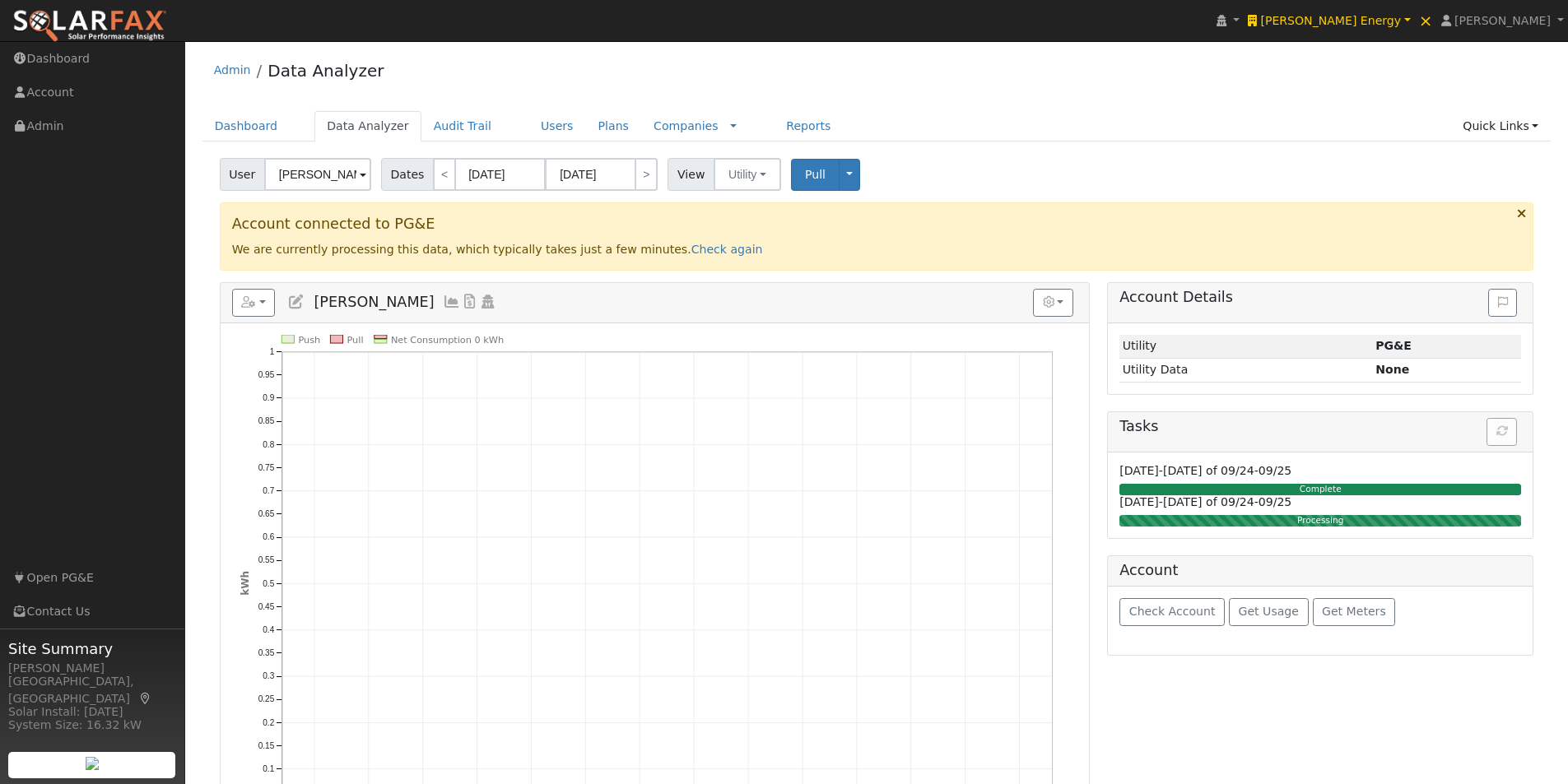
click at [443, 296] on icon at bounding box center [452, 302] width 18 height 15
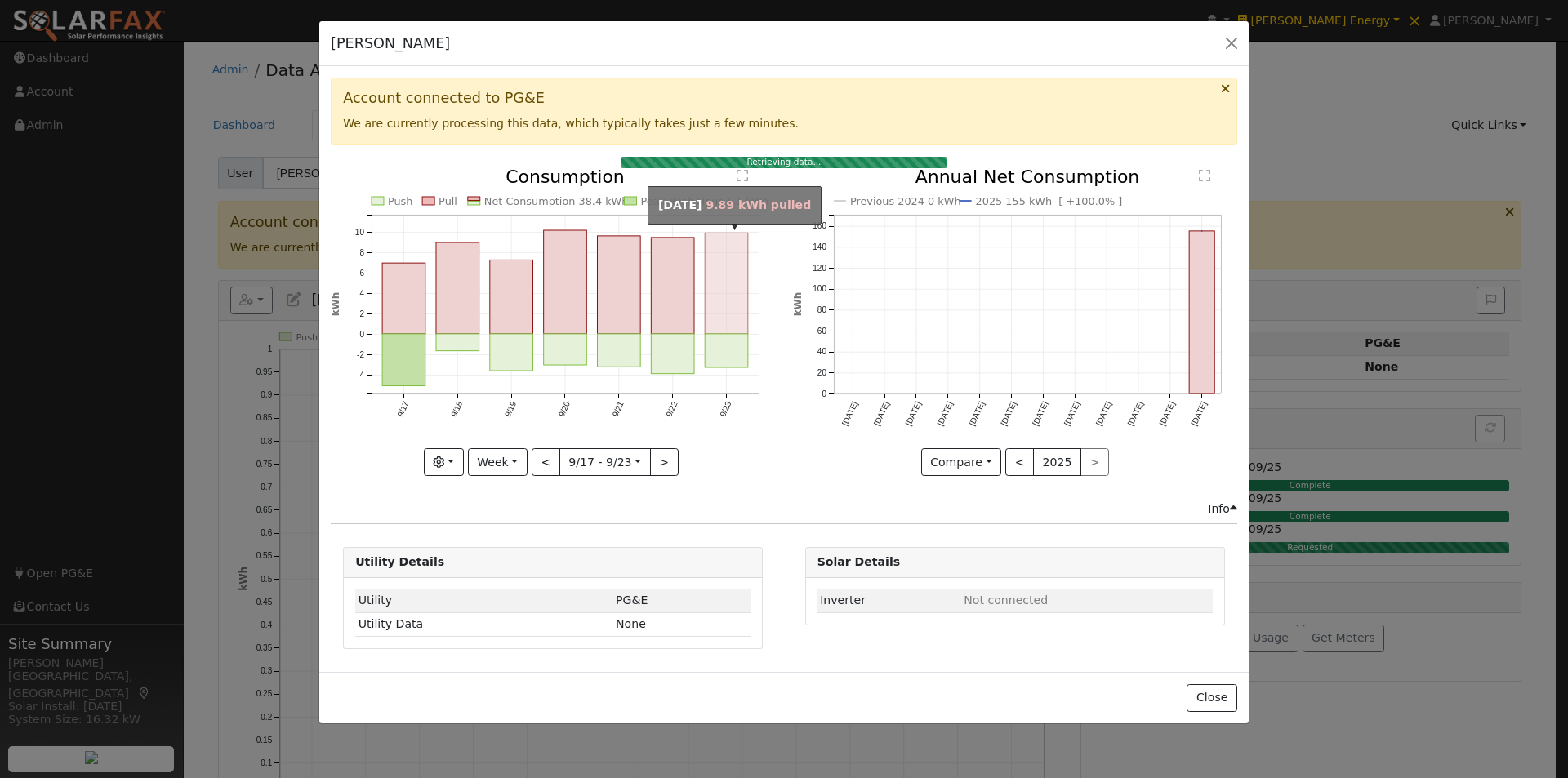
click at [721, 282] on rect "onclick=""" at bounding box center [727, 283] width 43 height 102
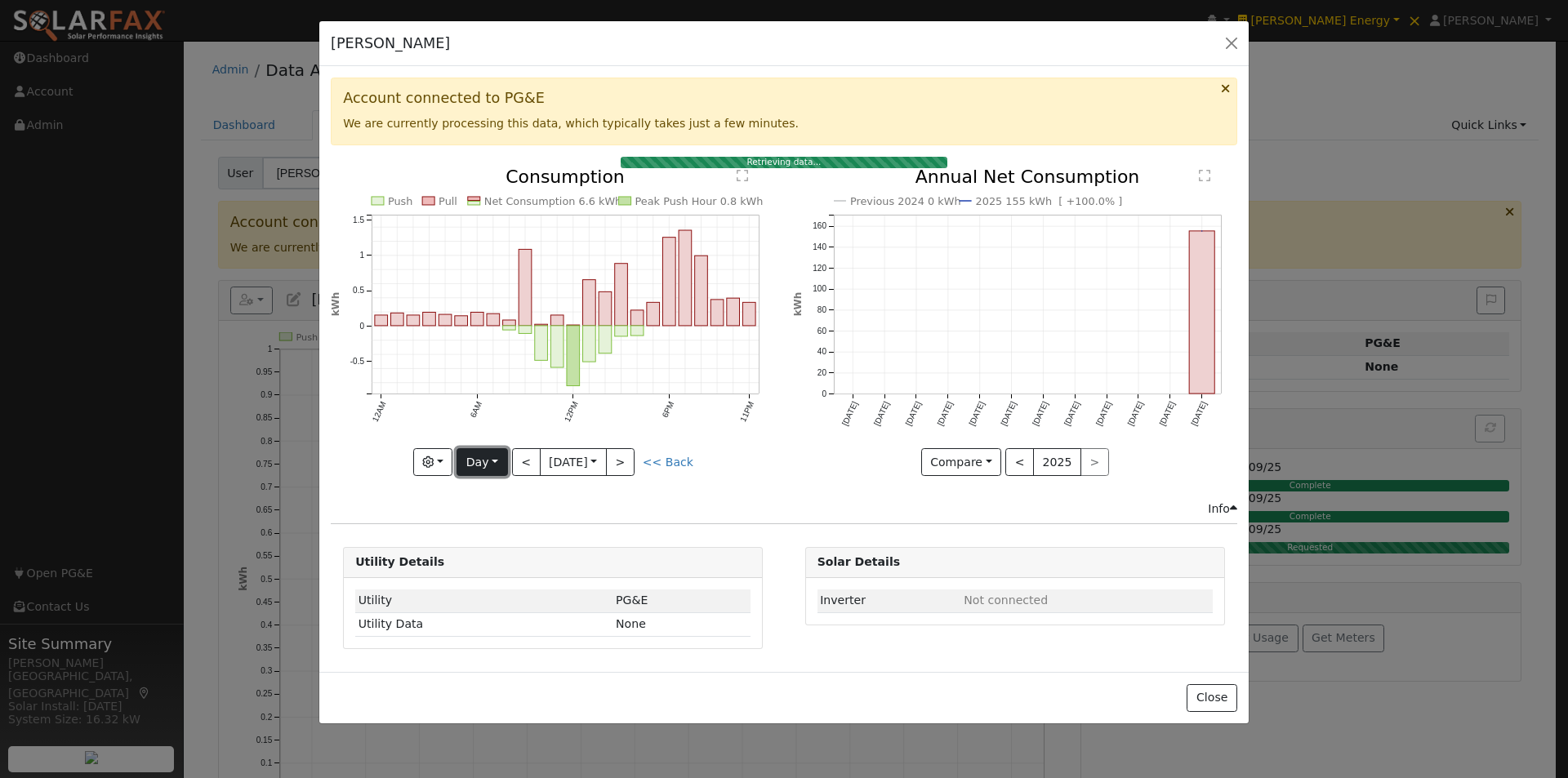
click at [484, 463] on button "Day" at bounding box center [482, 462] width 50 height 28
click at [495, 536] on link "Month" at bounding box center [514, 542] width 114 height 23
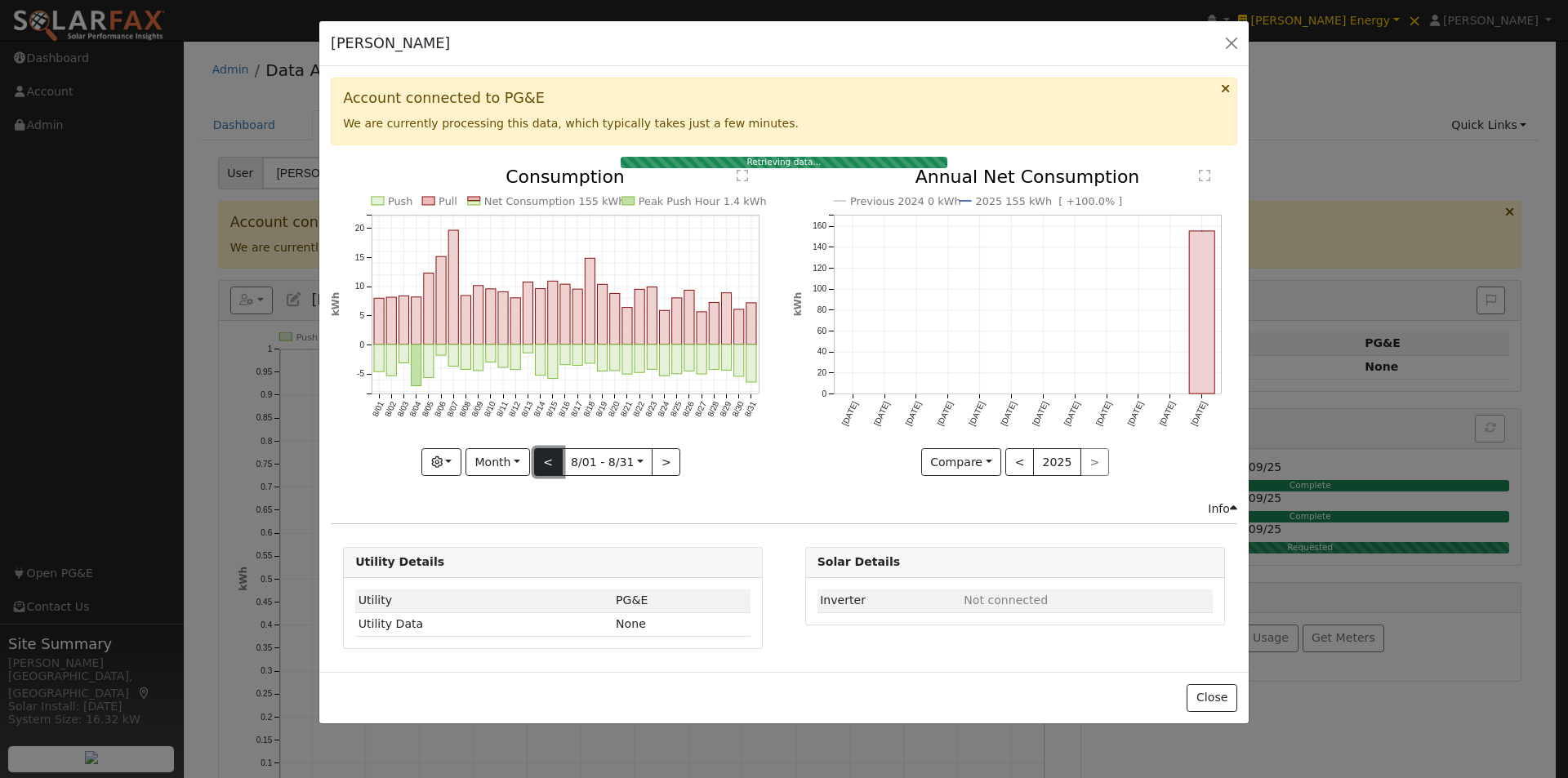
click at [548, 460] on button "<" at bounding box center [548, 462] width 29 height 28
type input "[DATE]"
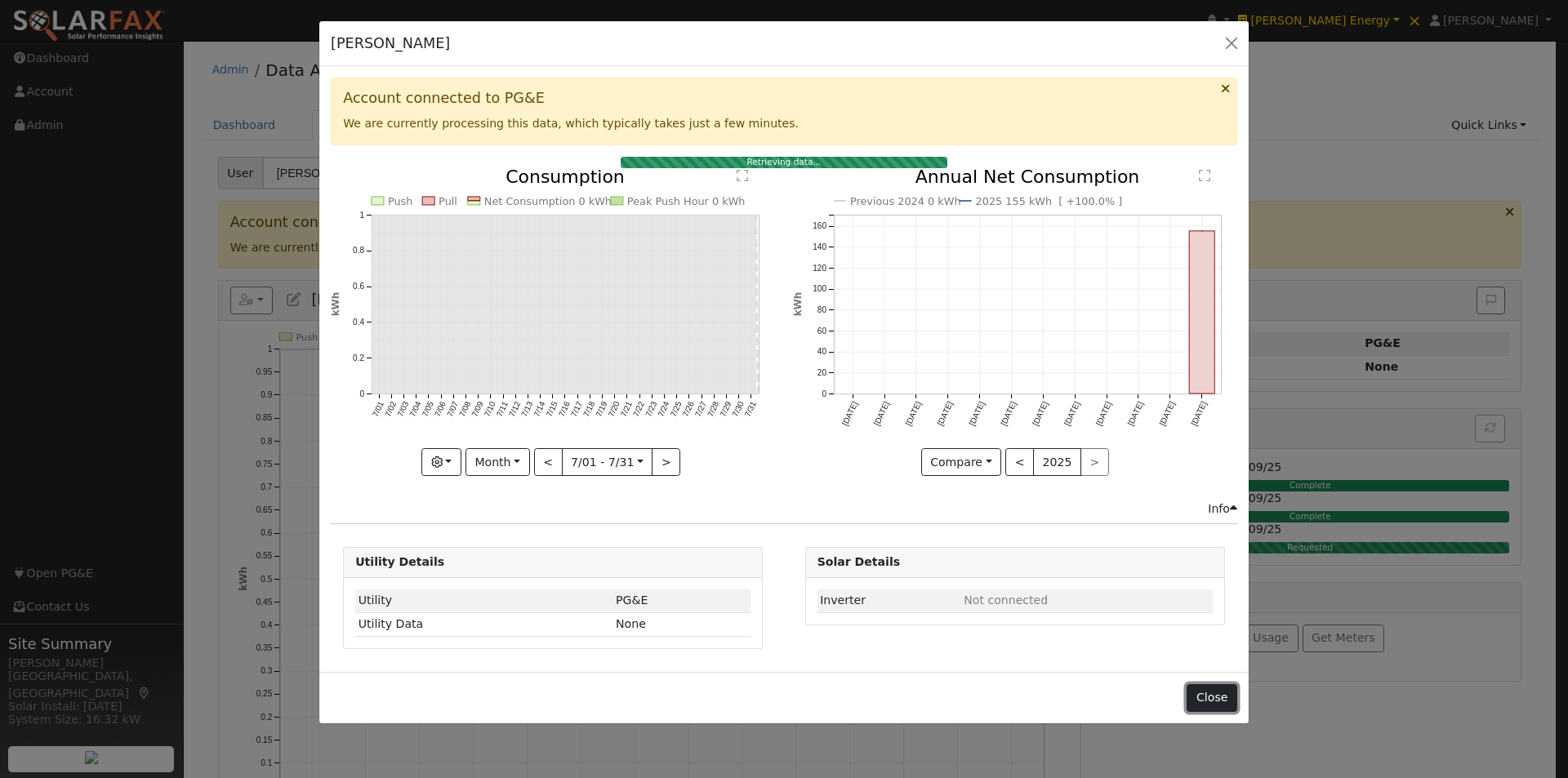
click at [1211, 699] on button "Close" at bounding box center [1211, 699] width 49 height 28
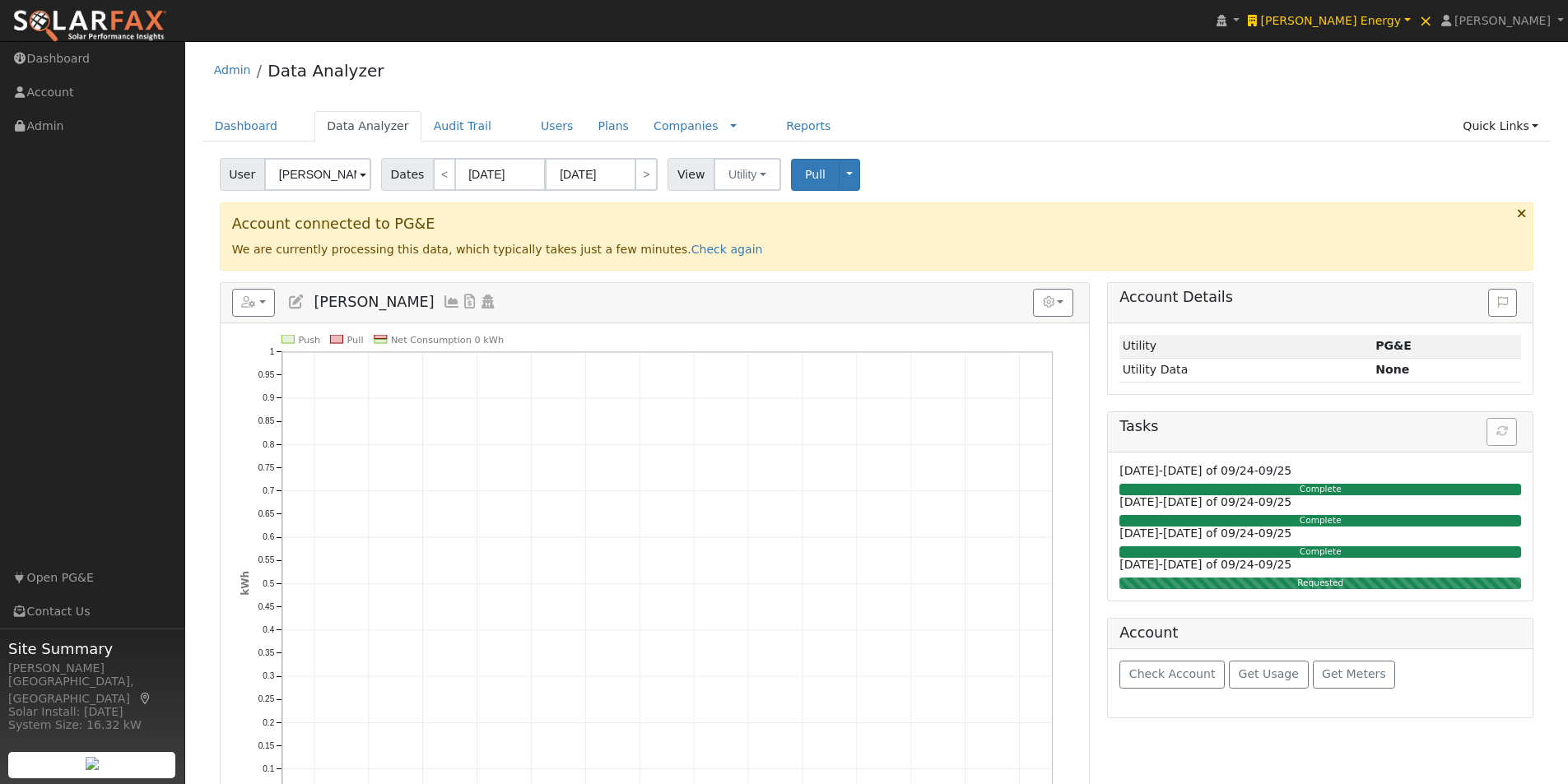
click at [443, 301] on icon at bounding box center [452, 302] width 18 height 15
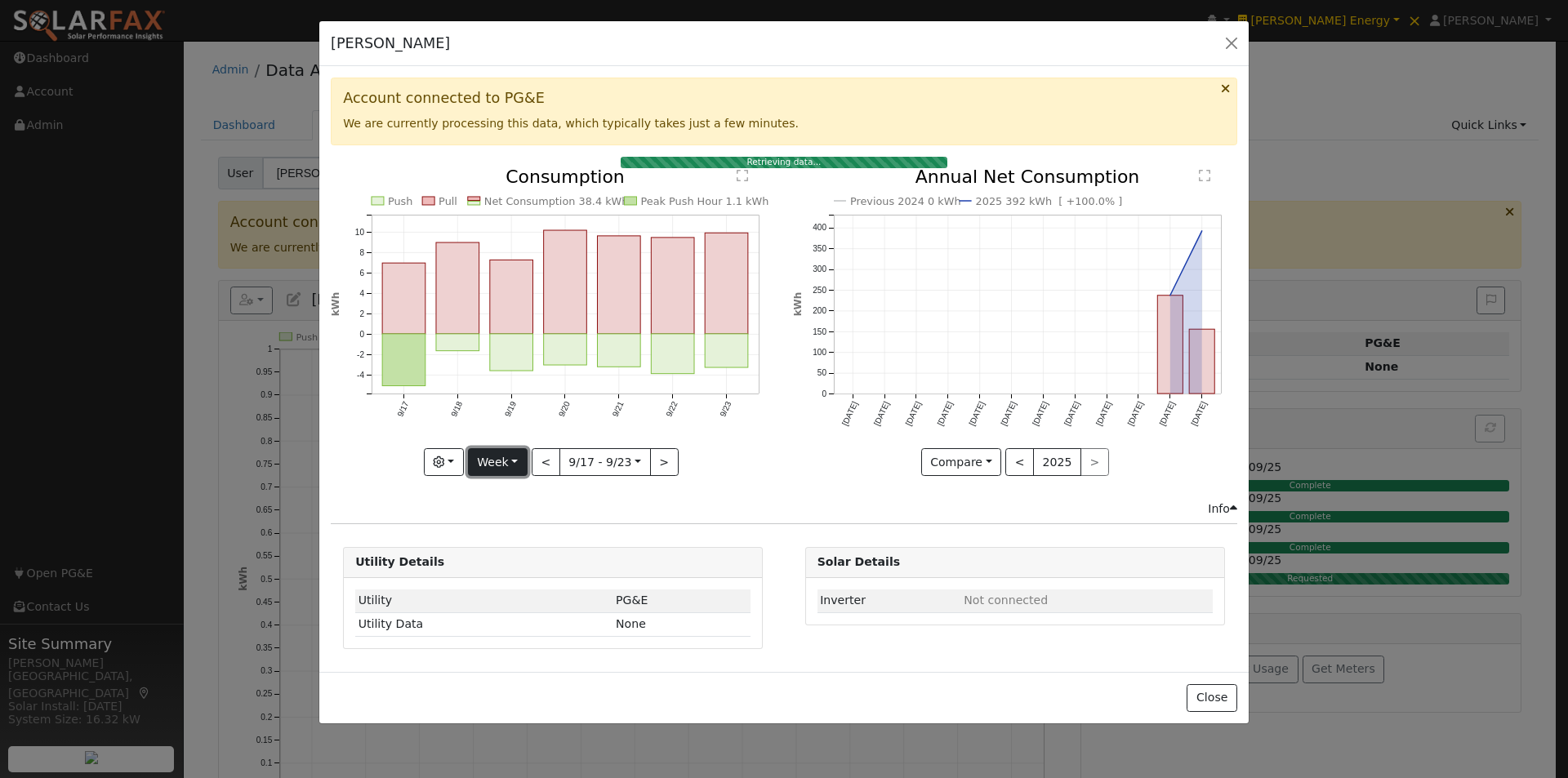
click at [500, 459] on button "Week" at bounding box center [498, 462] width 60 height 28
click at [498, 532] on link "Month" at bounding box center [525, 542] width 114 height 23
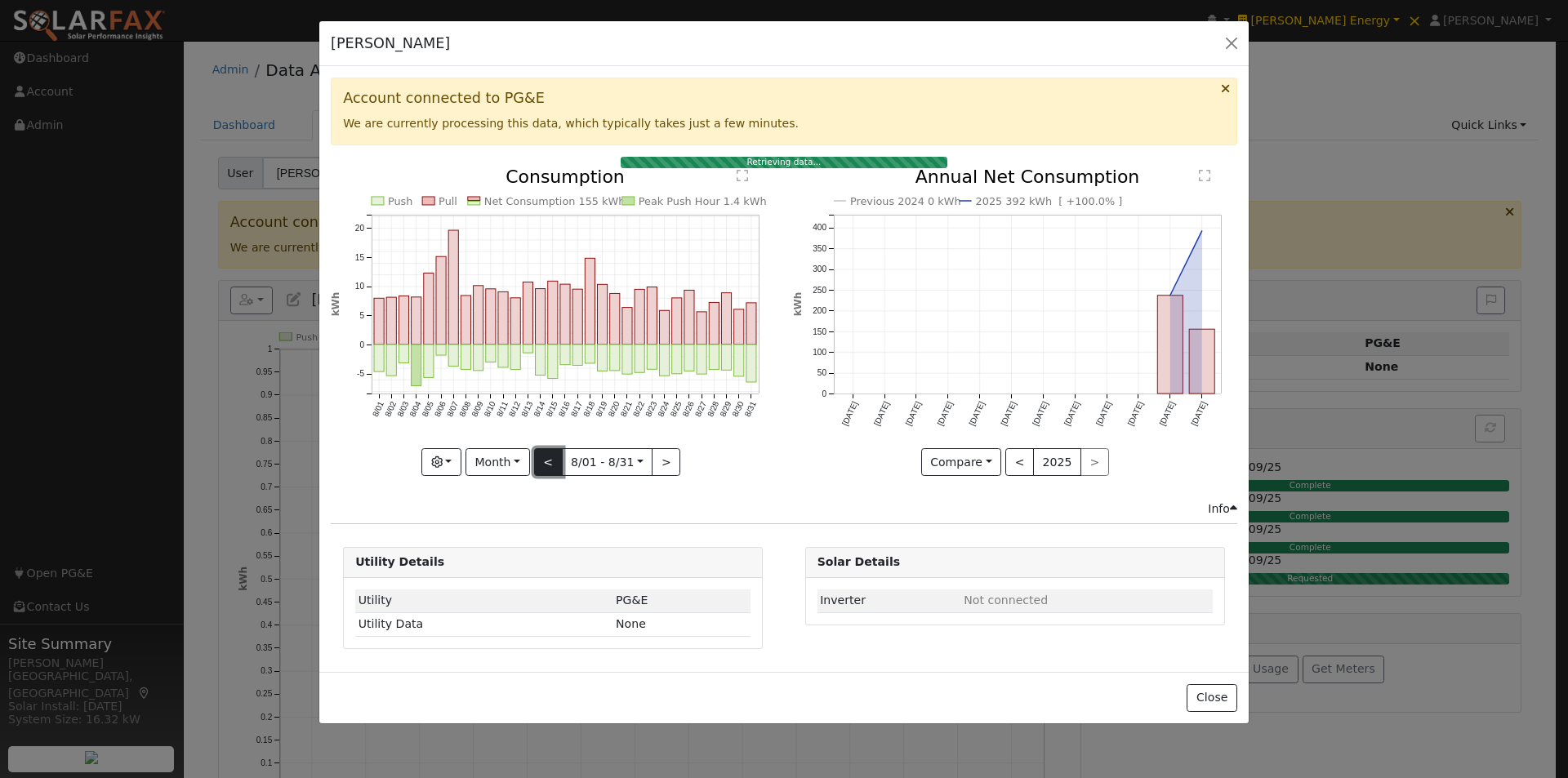
click at [547, 456] on button "<" at bounding box center [548, 462] width 29 height 28
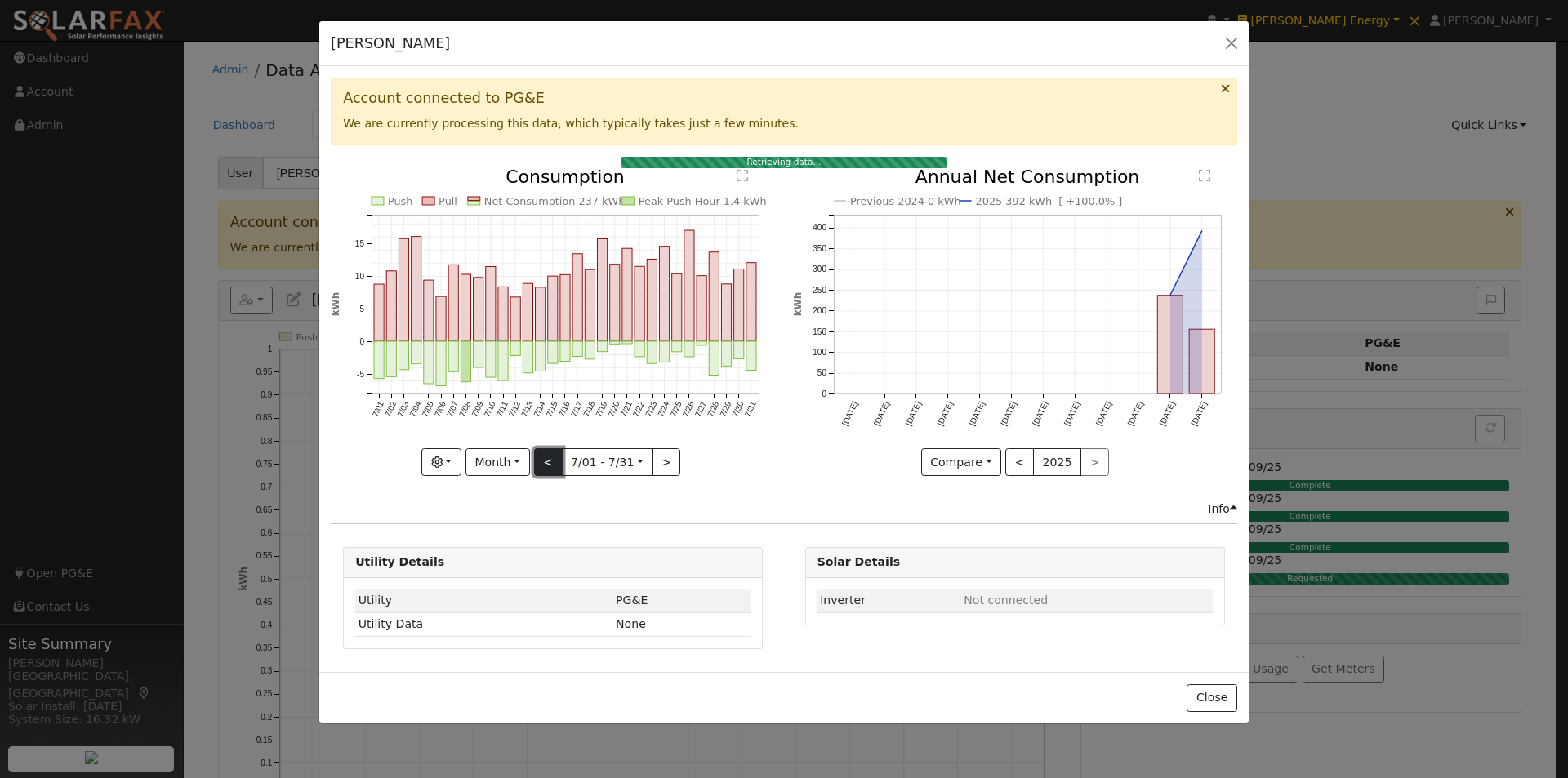
click at [544, 457] on button "<" at bounding box center [548, 462] width 29 height 28
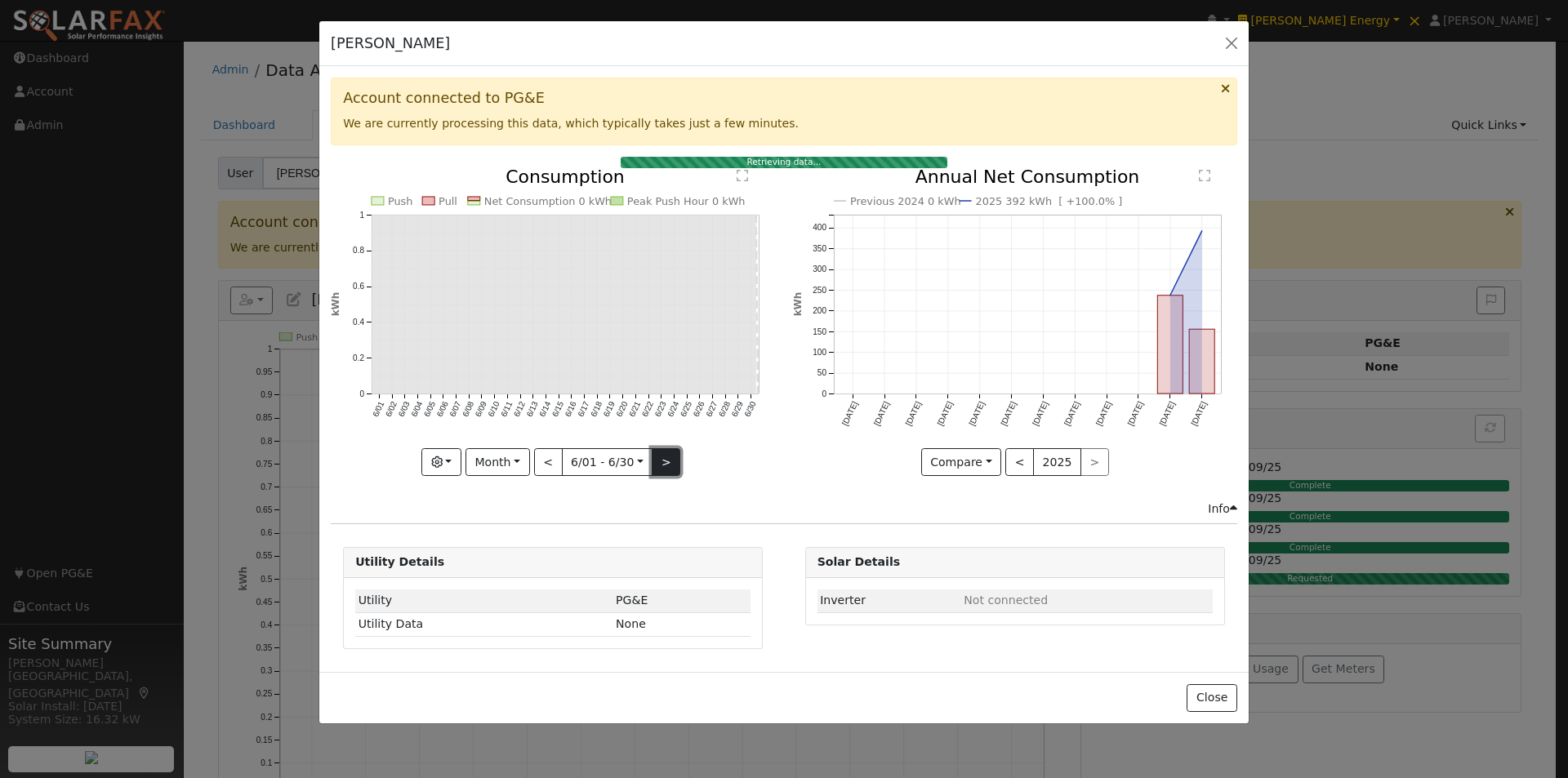
click at [665, 462] on button ">" at bounding box center [666, 462] width 29 height 28
type input "2025-07-01"
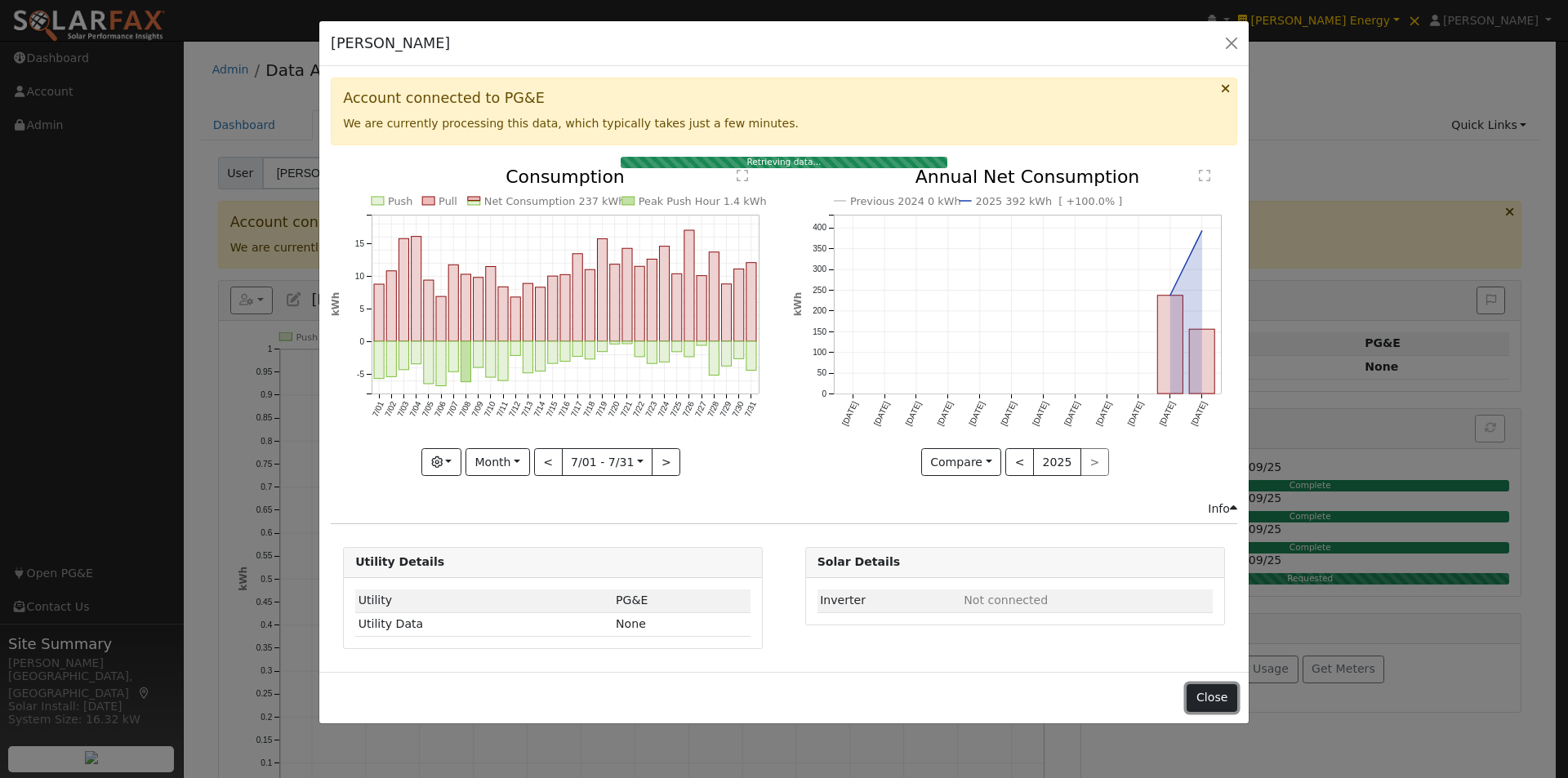
click at [1225, 698] on button "Close" at bounding box center [1211, 699] width 49 height 28
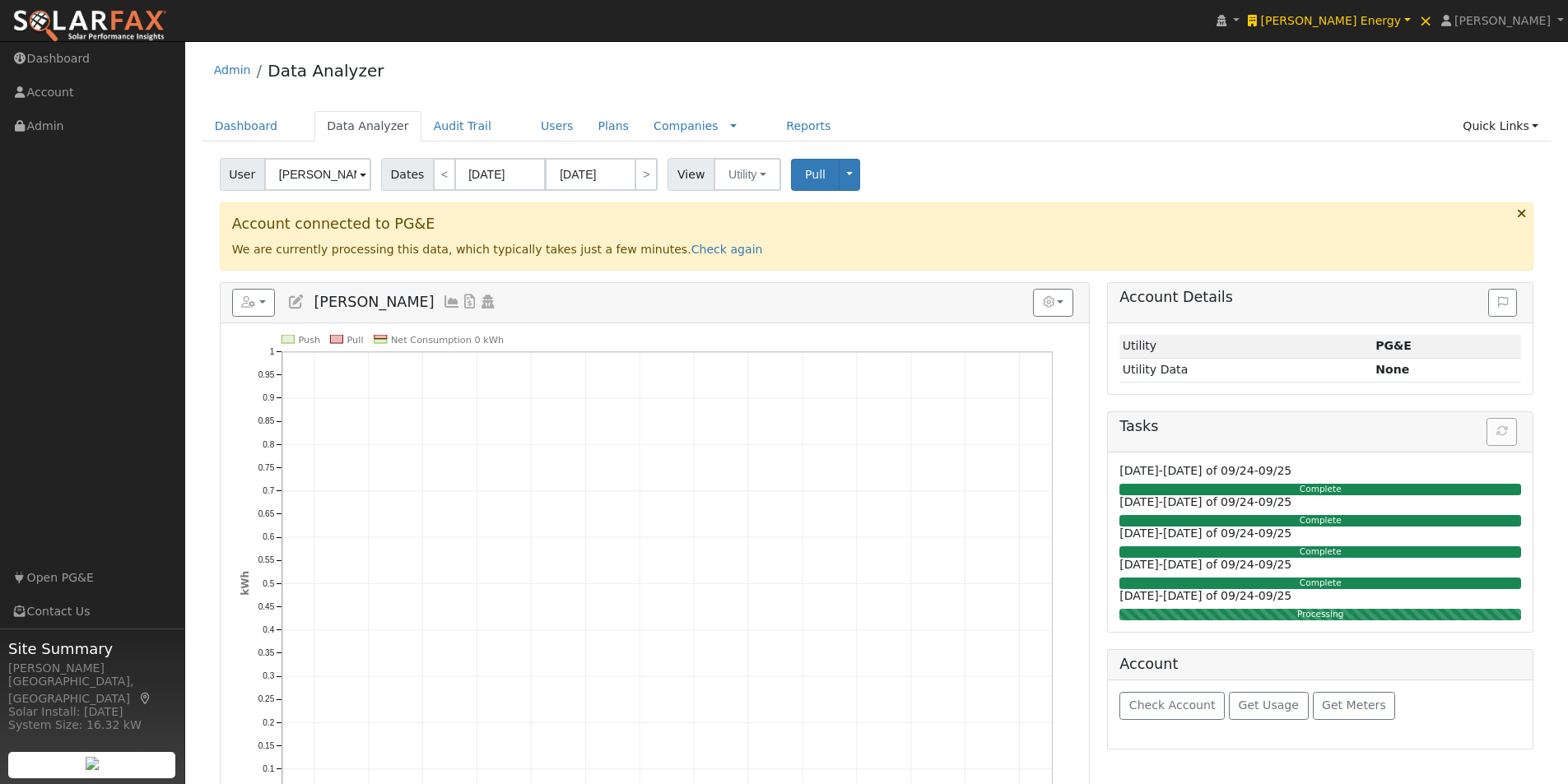
click at [443, 301] on icon at bounding box center [452, 302] width 18 height 15
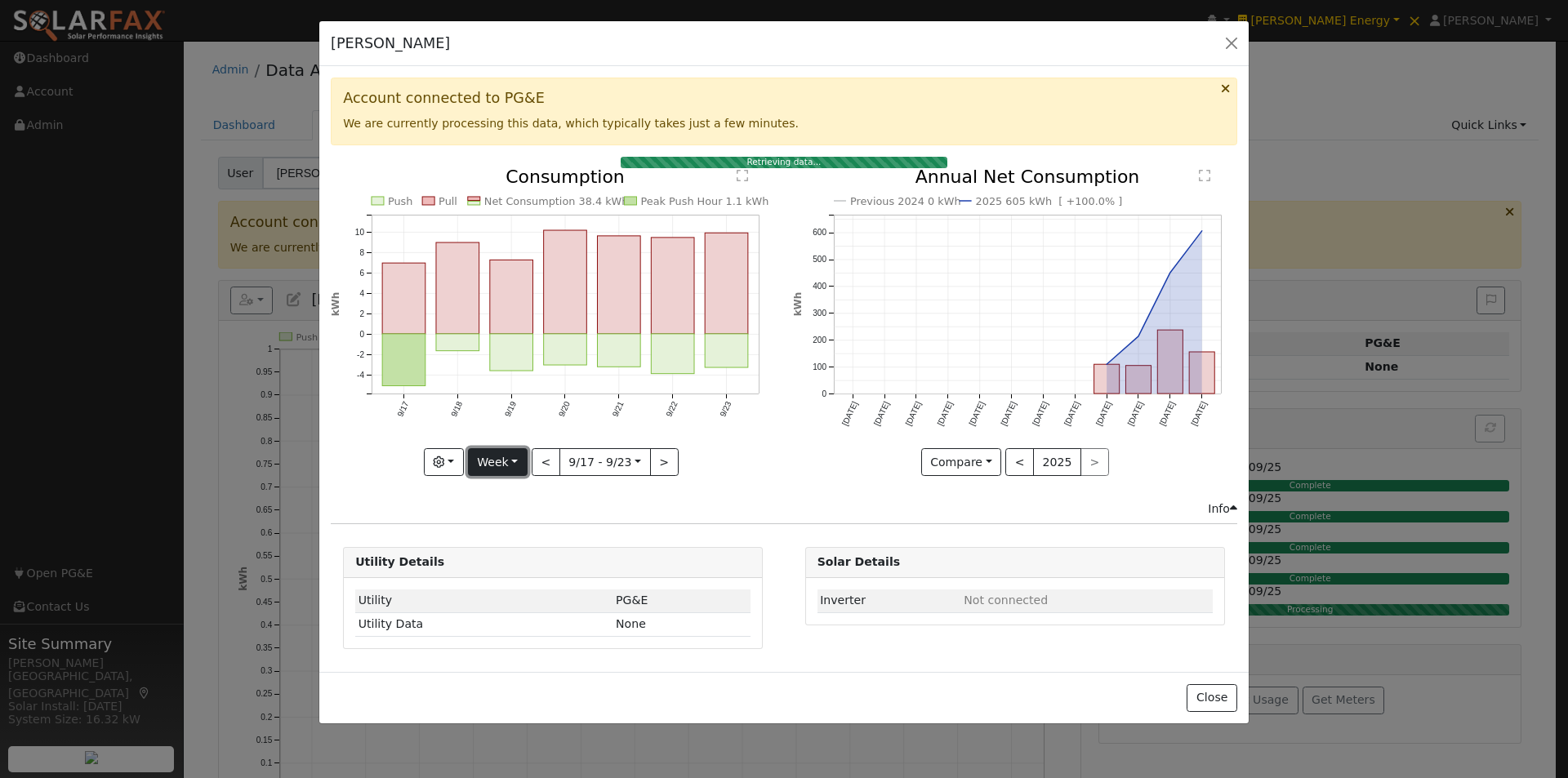
drag, startPoint x: 490, startPoint y: 464, endPoint x: 519, endPoint y: 471, distance: 29.8
click at [494, 464] on button "Week" at bounding box center [498, 462] width 60 height 28
click at [507, 559] on link "Year" at bounding box center [525, 565] width 114 height 23
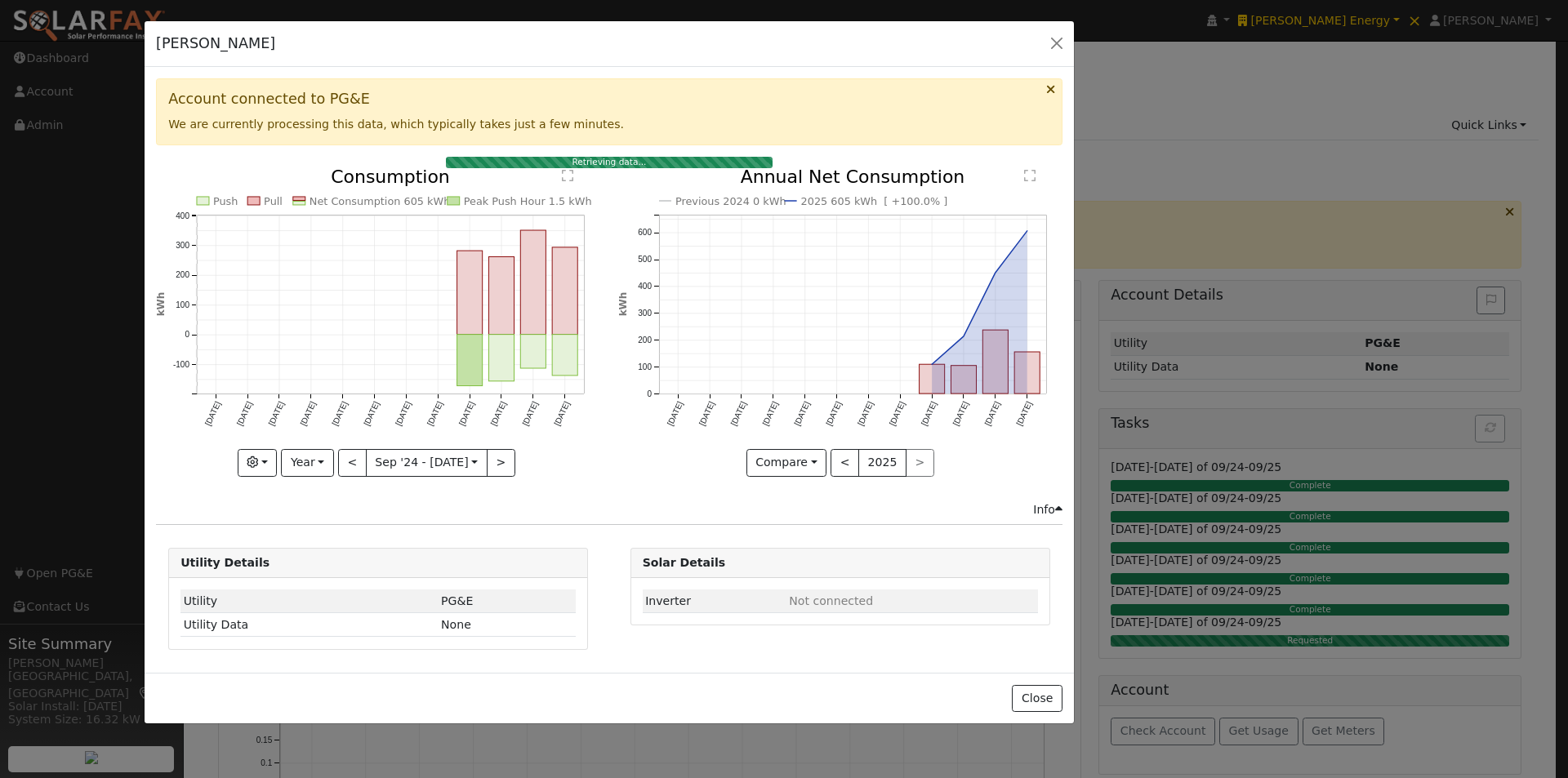
drag, startPoint x: 1065, startPoint y: 50, endPoint x: 863, endPoint y: 140, distance: 221.1
click at [893, 53] on div "Behzad Mahini Default Account Default Account Primary Account" at bounding box center [609, 44] width 930 height 46
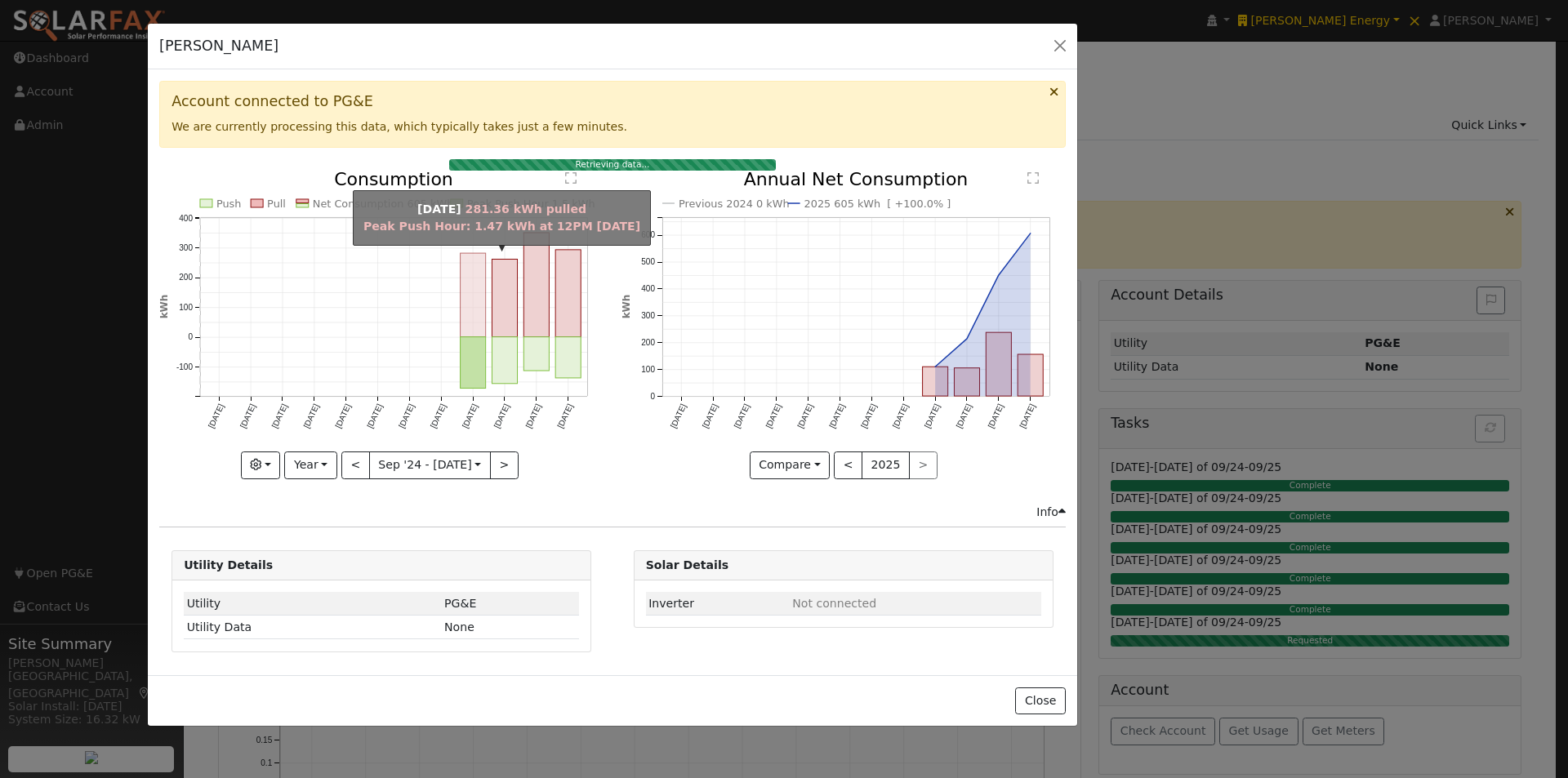
click at [479, 299] on rect "onclick=""" at bounding box center [472, 296] width 25 height 84
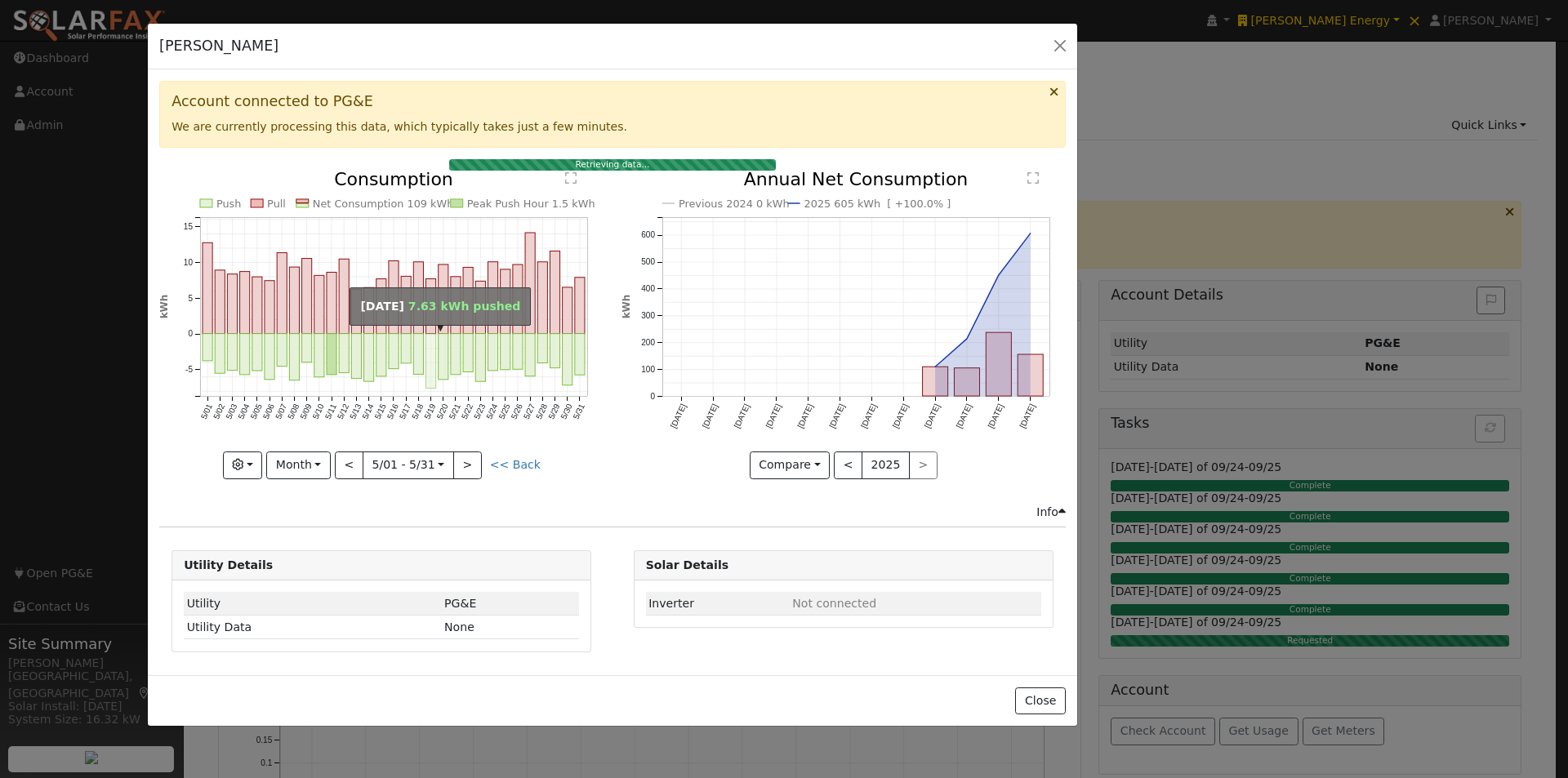
click at [433, 348] on rect "onclick=""" at bounding box center [431, 362] width 10 height 55
type input "2025-05-19"
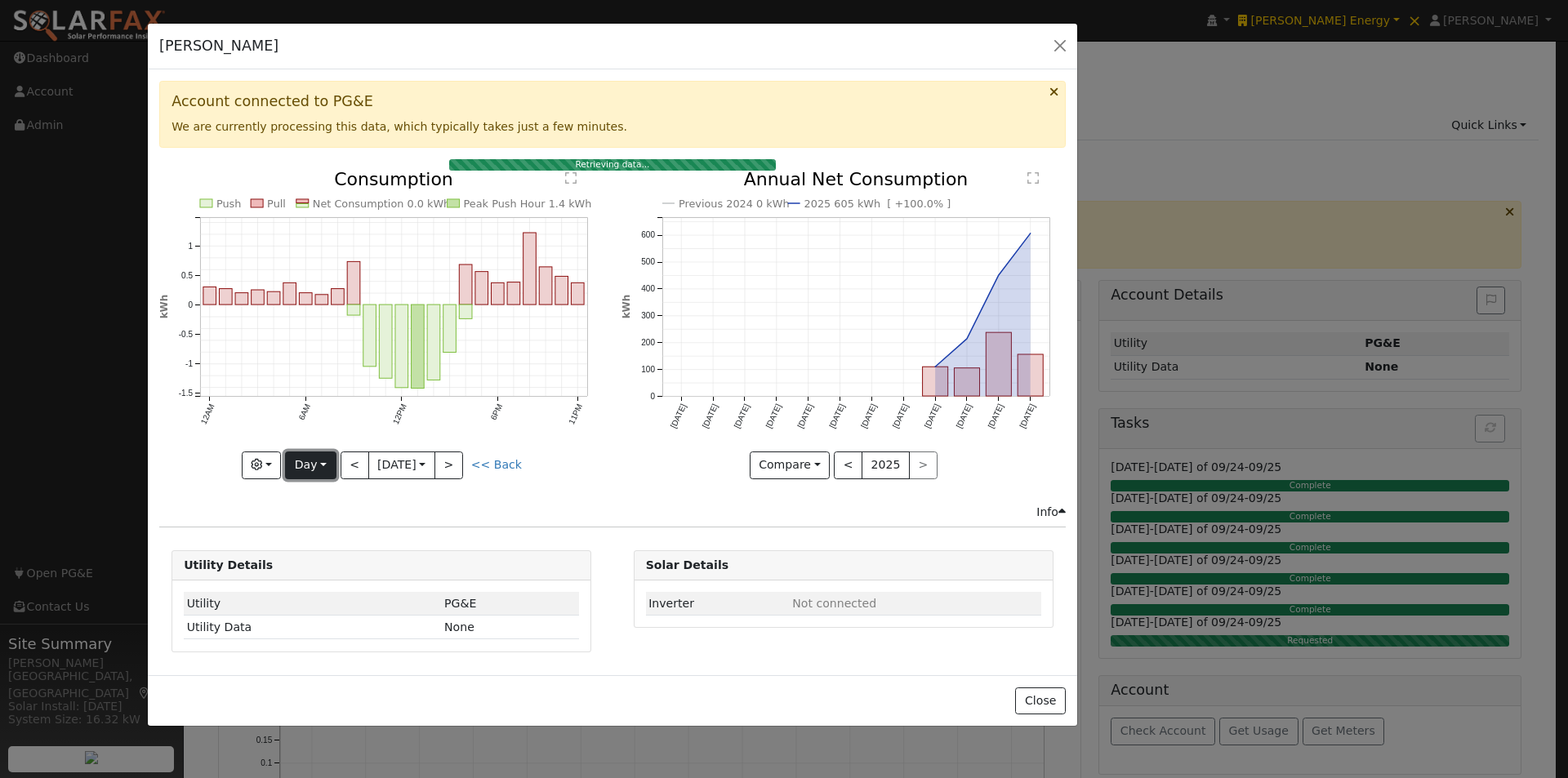
click at [301, 465] on button "Day" at bounding box center [310, 466] width 50 height 28
click at [316, 512] on link "Week" at bounding box center [343, 522] width 114 height 23
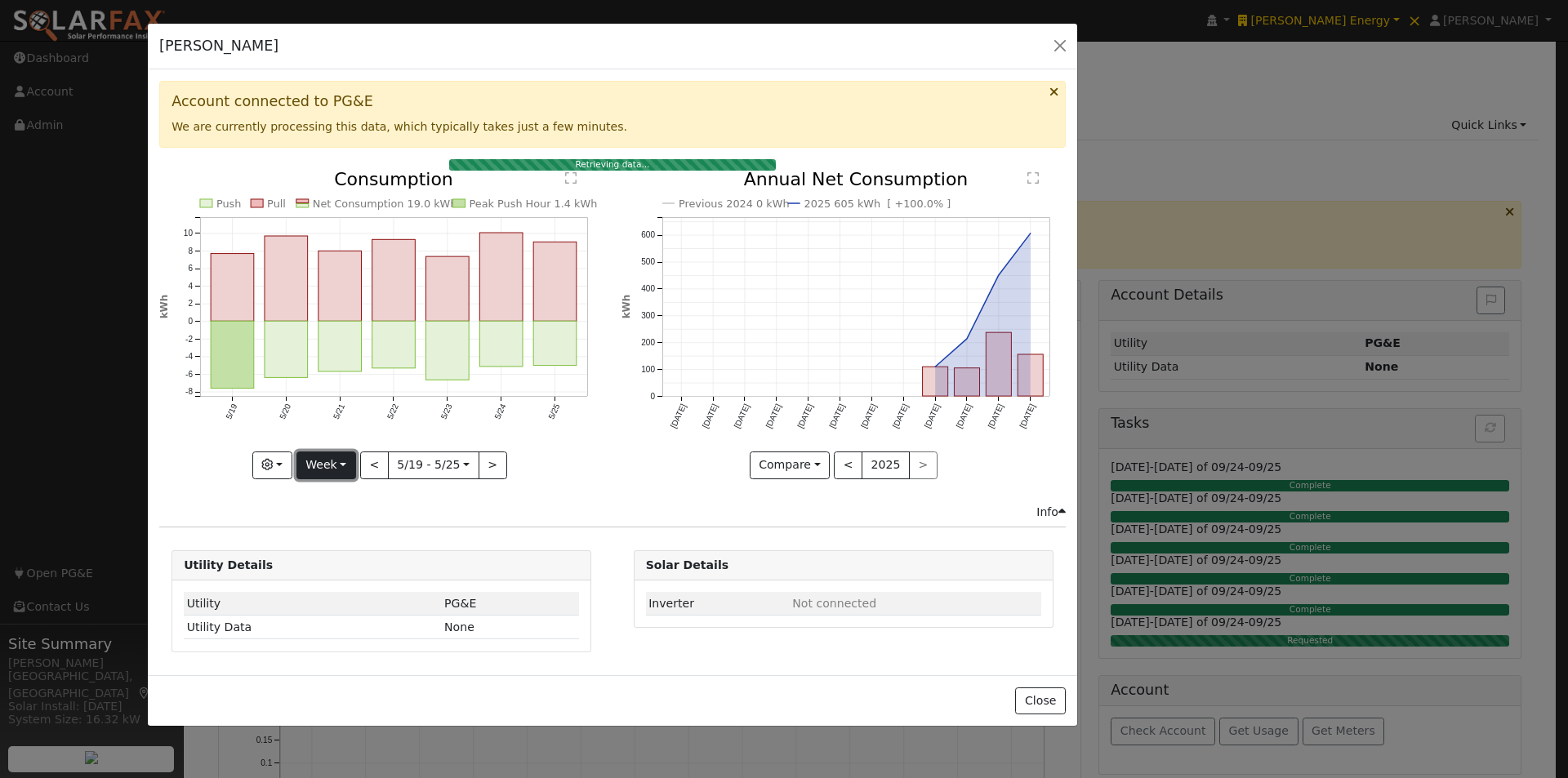
click at [341, 468] on button "Week" at bounding box center [326, 466] width 60 height 28
drag, startPoint x: 336, startPoint y: 589, endPoint x: 401, endPoint y: 537, distance: 83.2
click at [341, 585] on link "Custom" at bounding box center [354, 591] width 114 height 23
click at [533, 471] on button "day" at bounding box center [523, 466] width 50 height 28
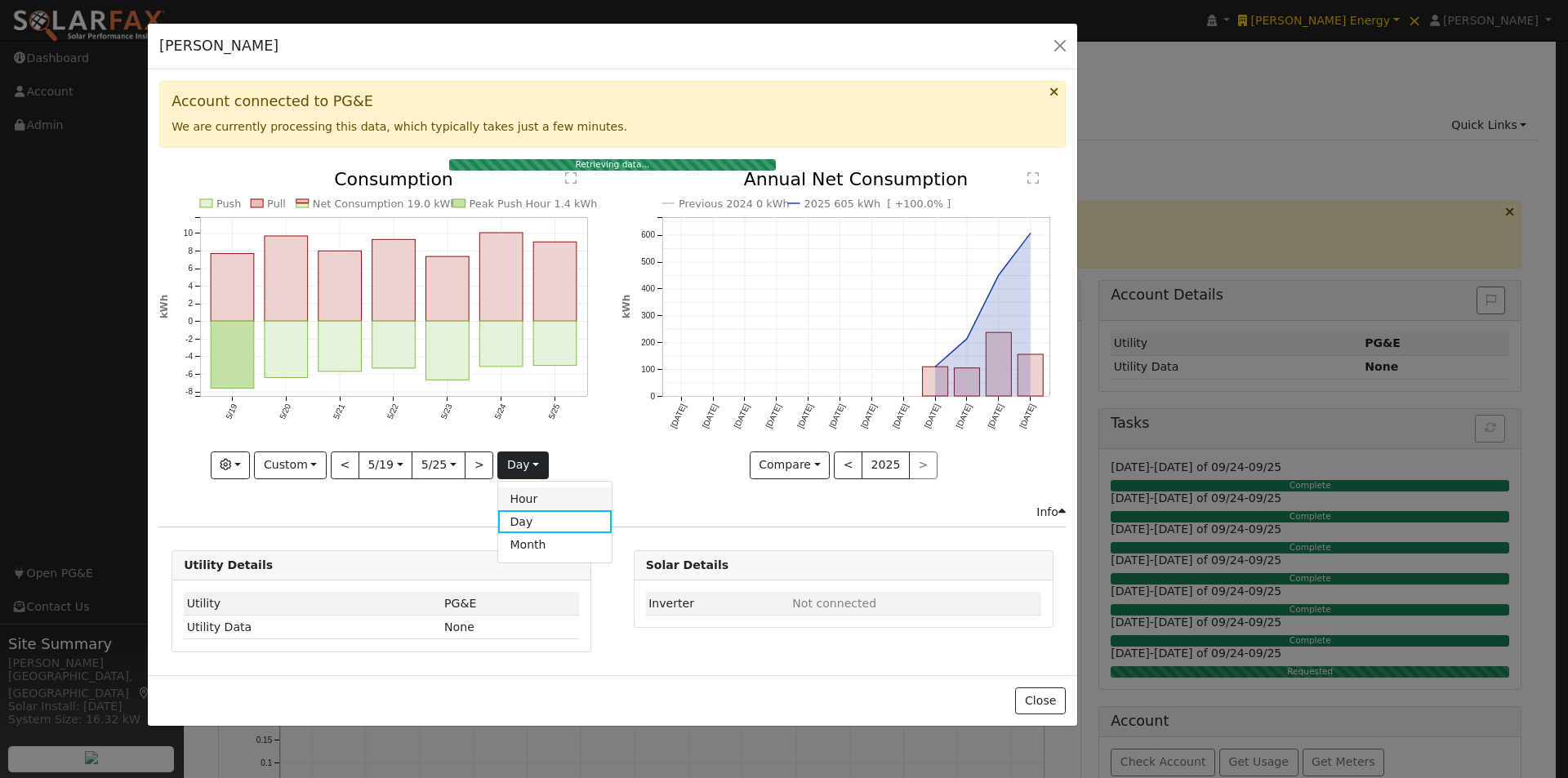
click at [524, 500] on link "Hour" at bounding box center [555, 498] width 114 height 23
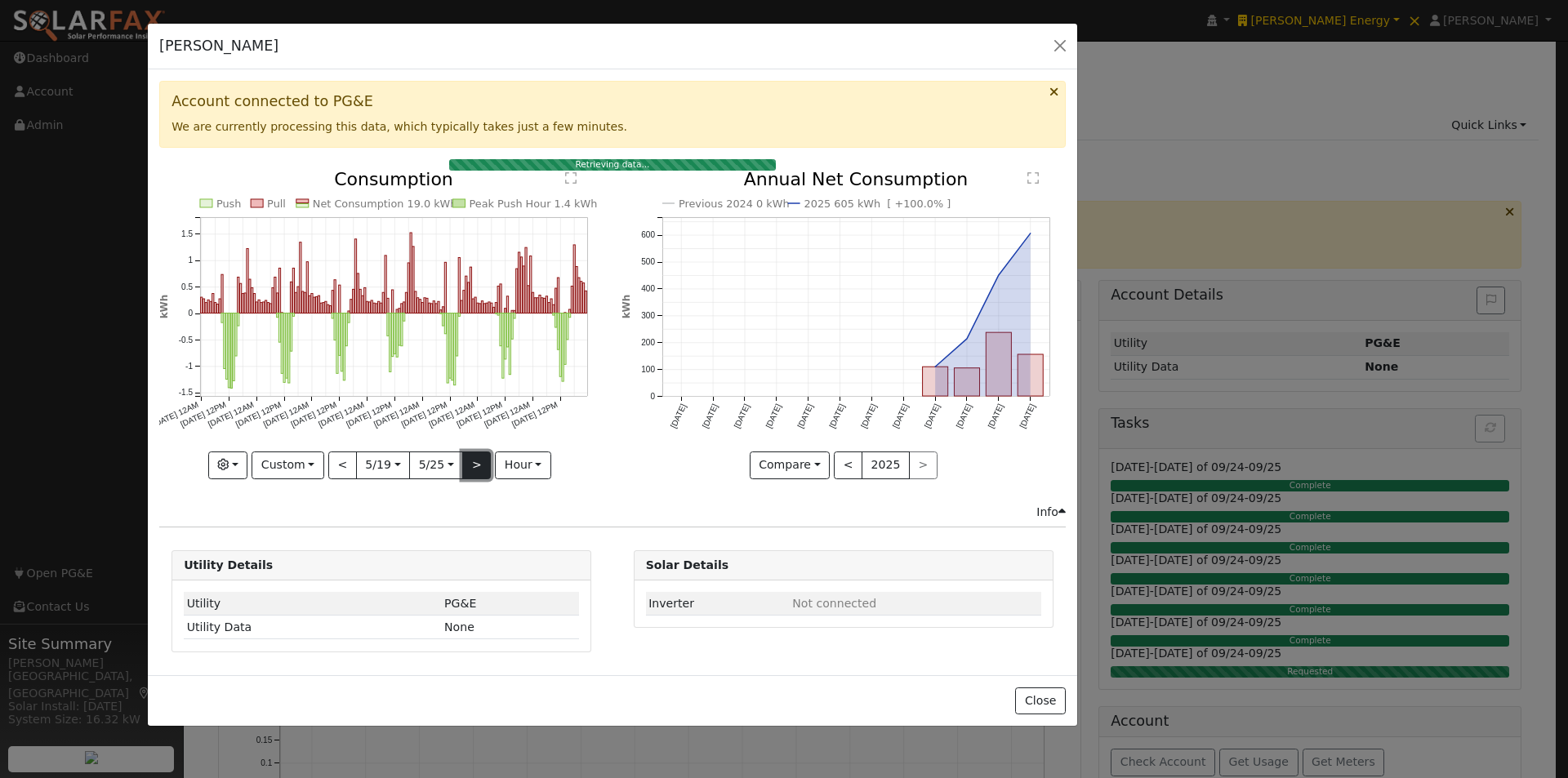
click at [473, 463] on button ">" at bounding box center [476, 466] width 29 height 28
type input "2025-05-26"
type input "2025-06-01"
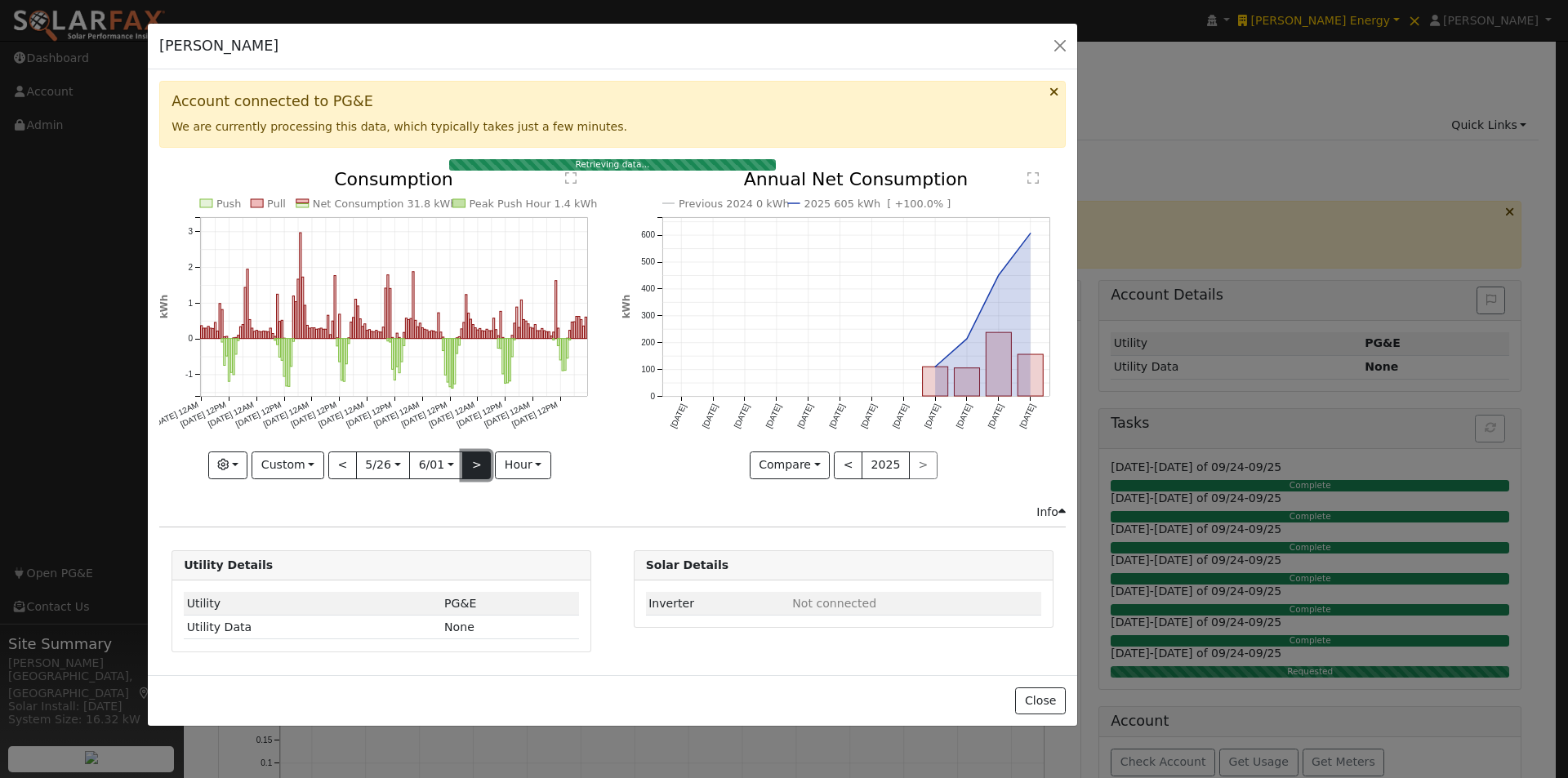
click at [473, 461] on button ">" at bounding box center [476, 466] width 29 height 28
type input "2025-06-02"
type input "2025-06-08"
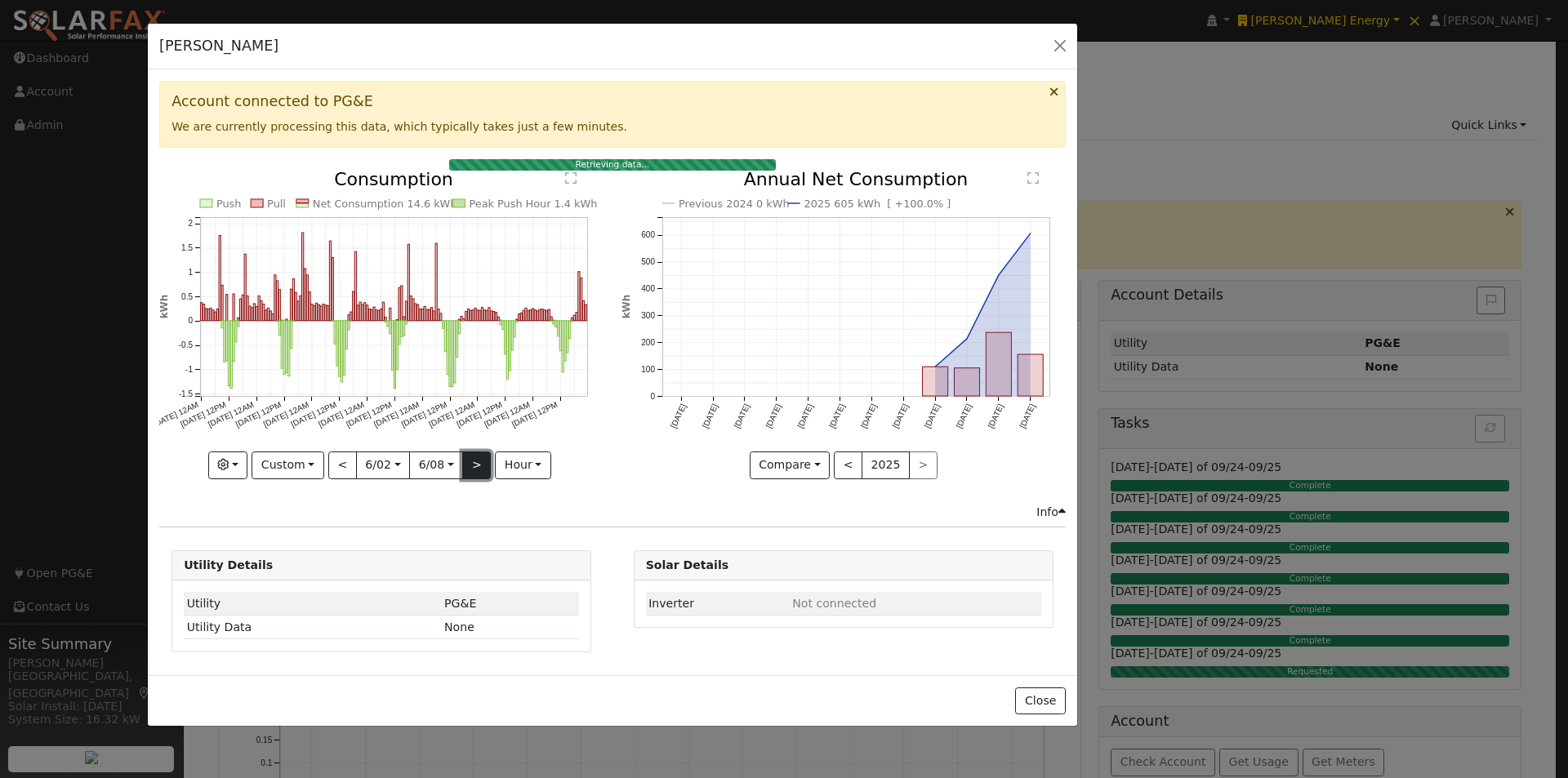
click at [470, 460] on button ">" at bounding box center [476, 466] width 29 height 28
type input "2025-06-09"
type input "2025-06-15"
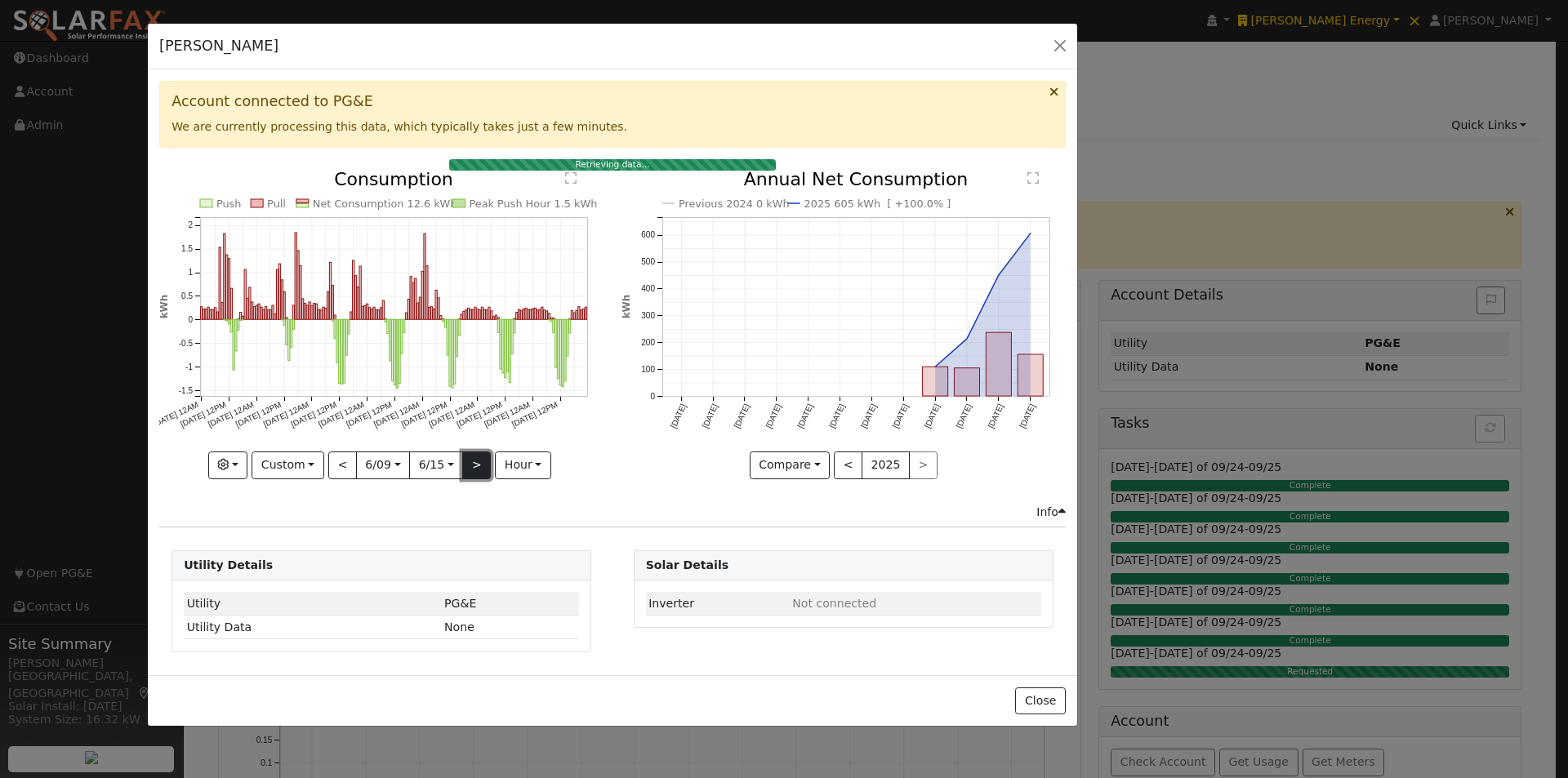
click at [467, 467] on button ">" at bounding box center [476, 466] width 29 height 28
type input "2025-06-16"
type input "2025-06-22"
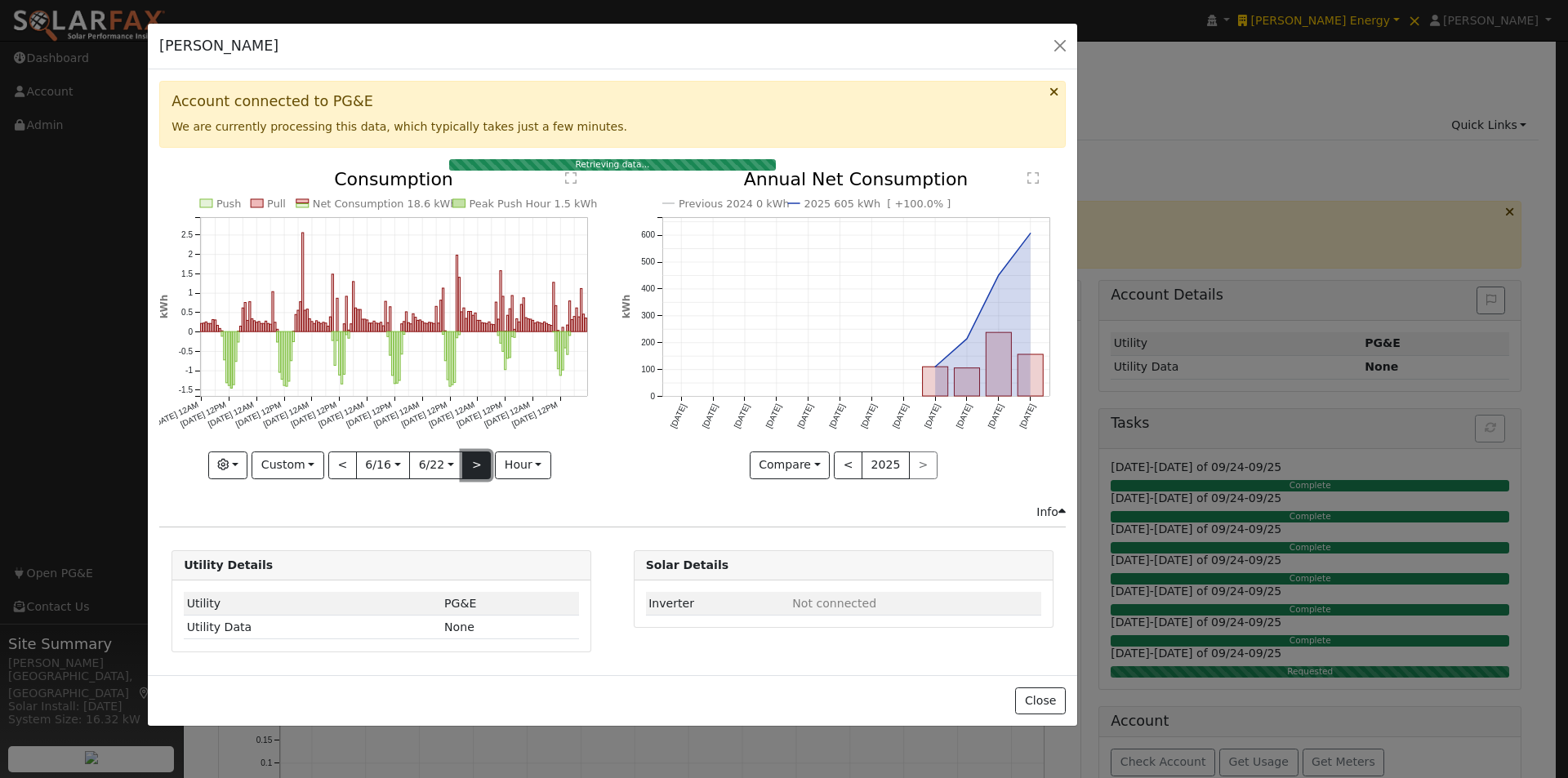
click at [470, 459] on button ">" at bounding box center [476, 466] width 29 height 28
type input "2025-06-23"
type input "2025-06-29"
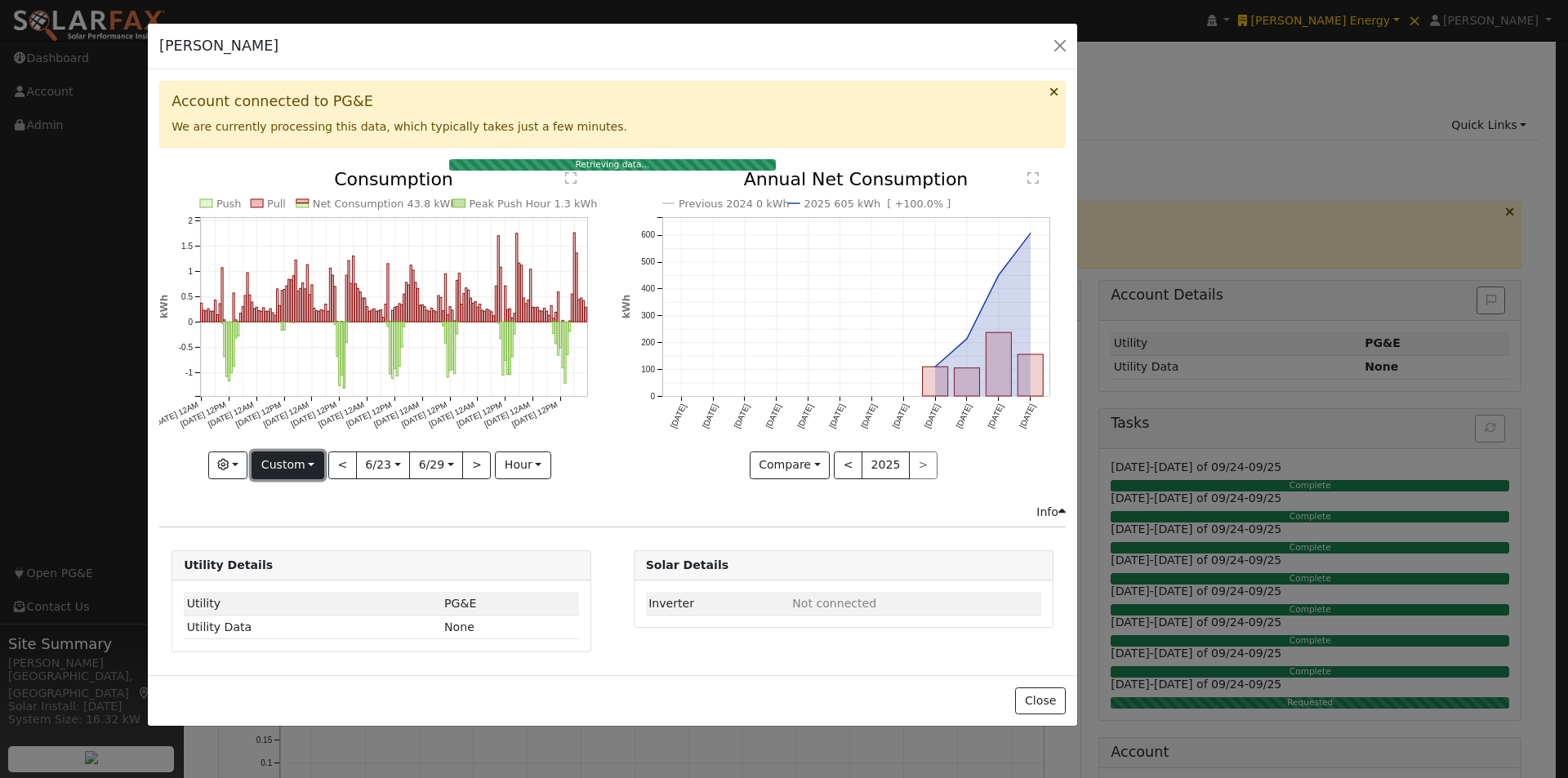
click at [281, 471] on button "Custom" at bounding box center [288, 466] width 73 height 28
click at [285, 559] on link "Year" at bounding box center [309, 567] width 114 height 23
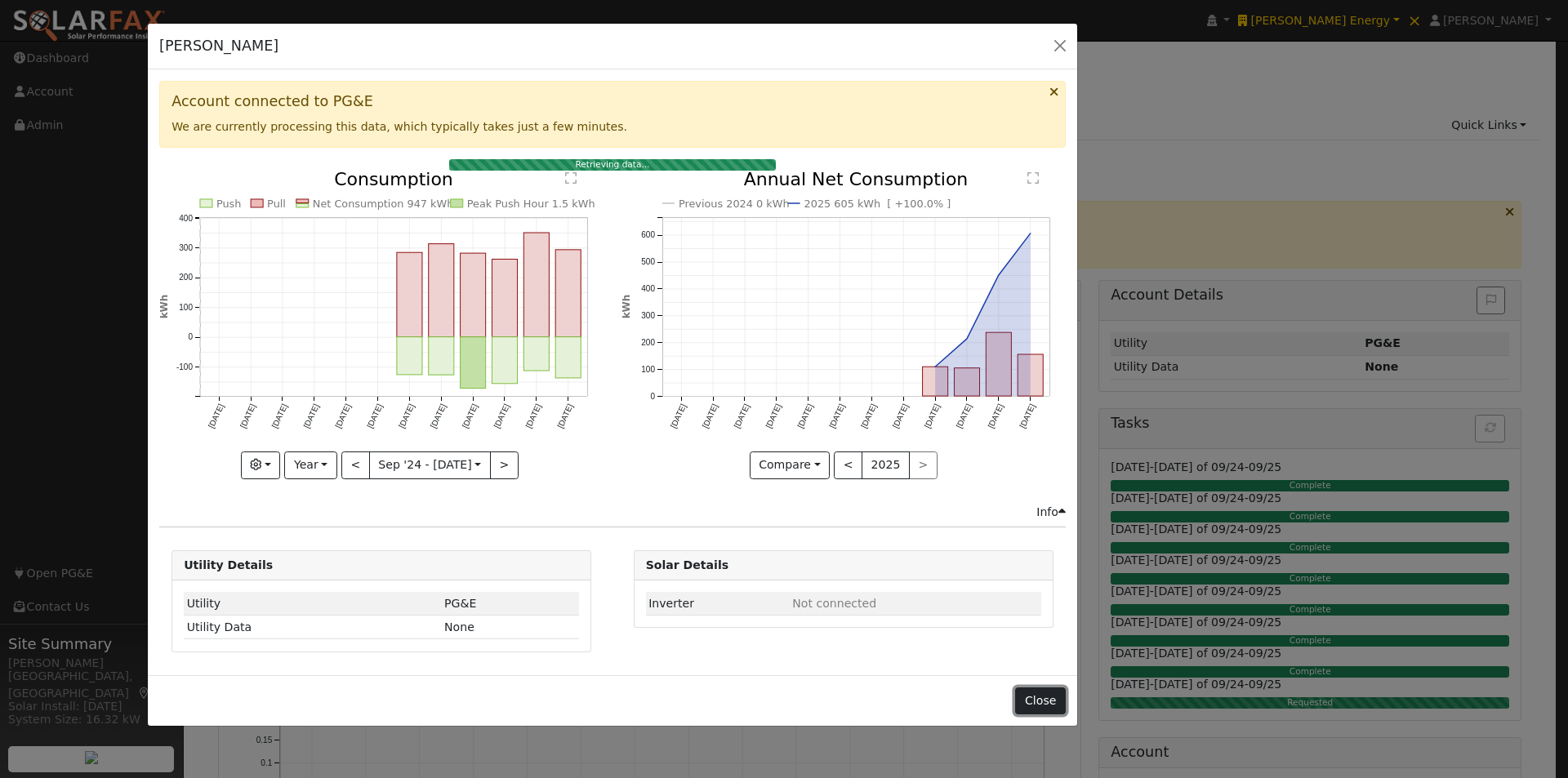
click at [1029, 693] on button "Close" at bounding box center [1040, 702] width 49 height 28
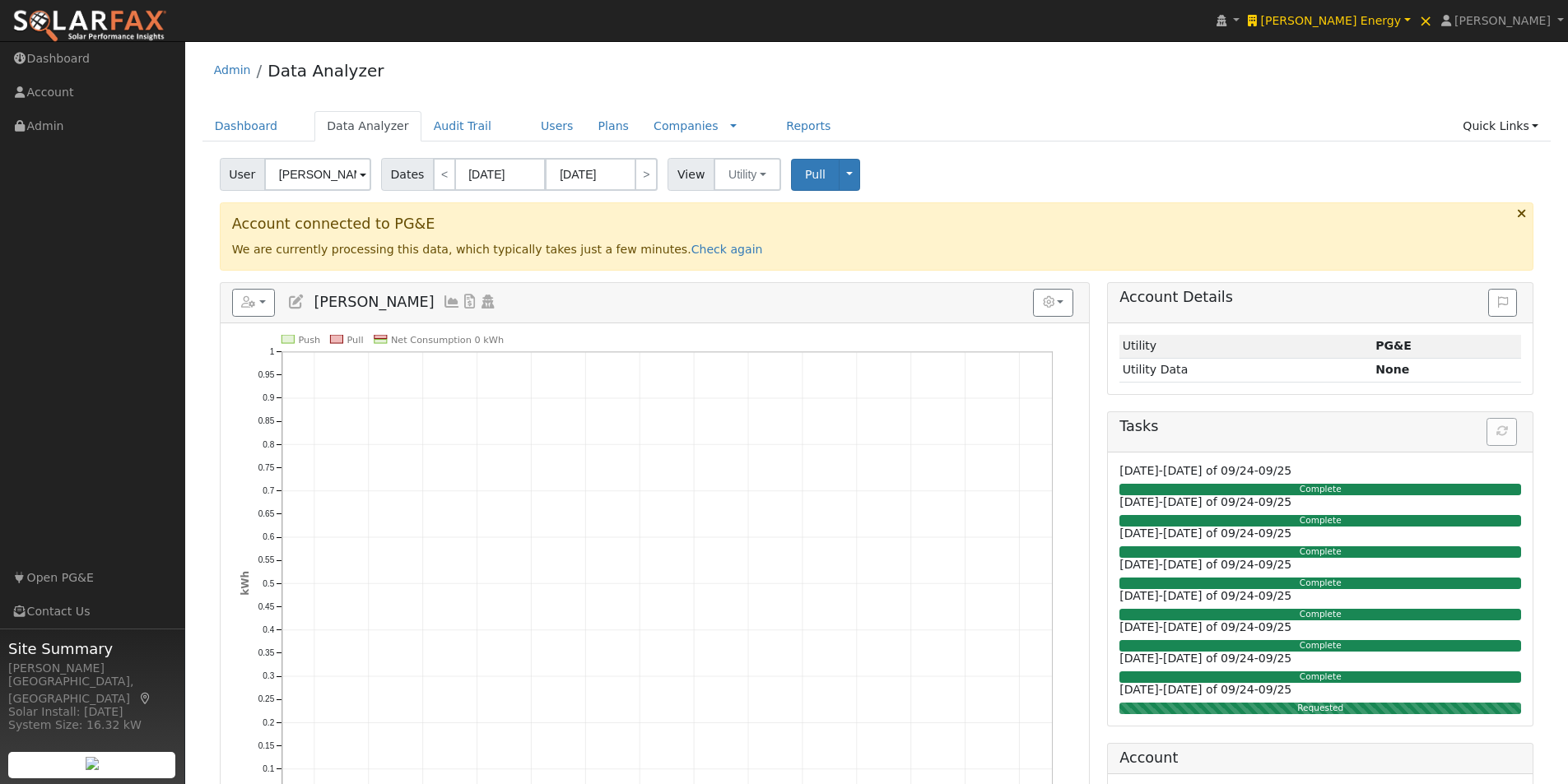
click at [443, 296] on icon at bounding box center [452, 302] width 18 height 15
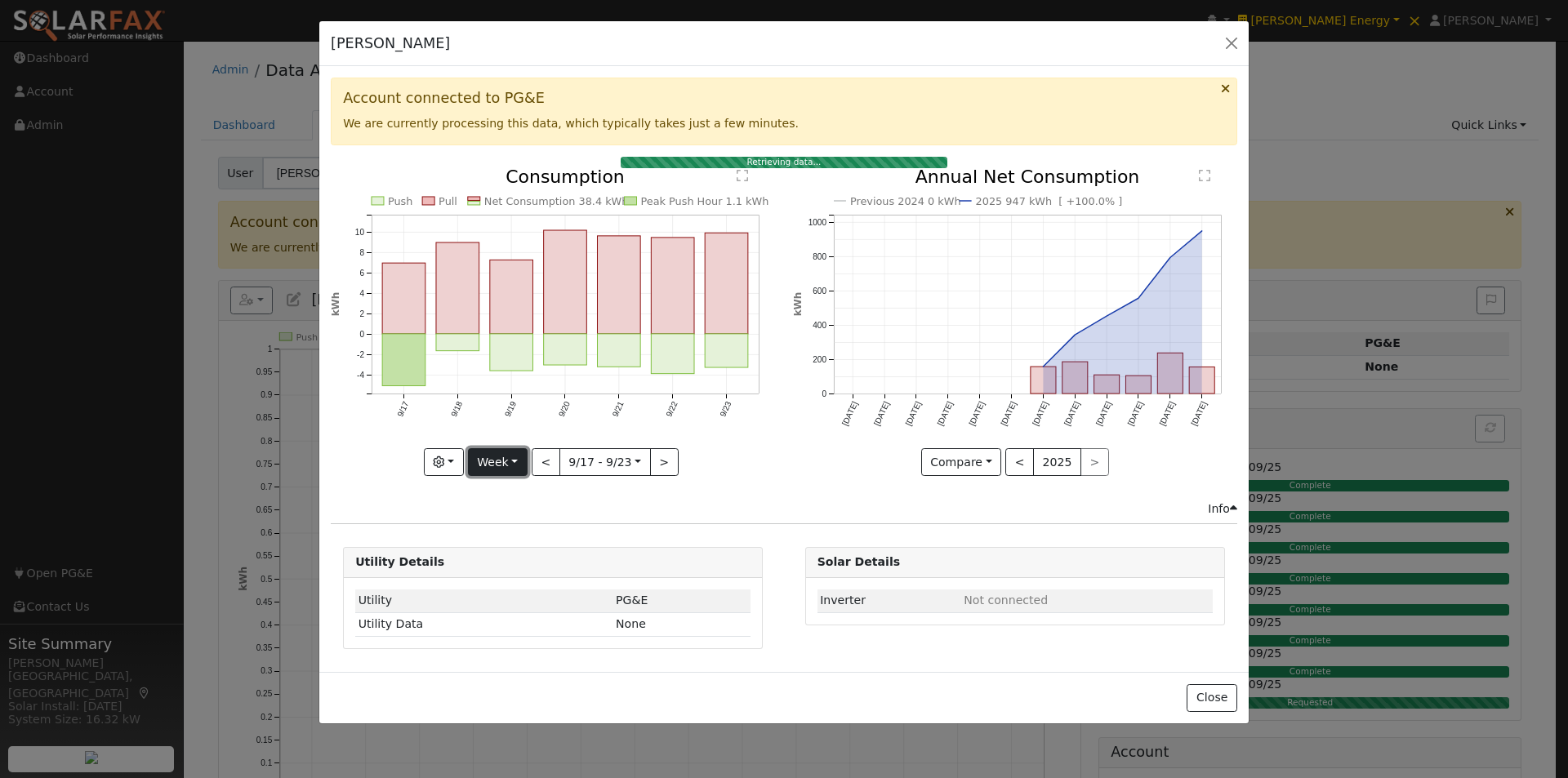
click at [493, 467] on button "Week" at bounding box center [498, 462] width 60 height 28
click at [498, 567] on link "Year" at bounding box center [525, 565] width 114 height 23
type input "2024-09-01"
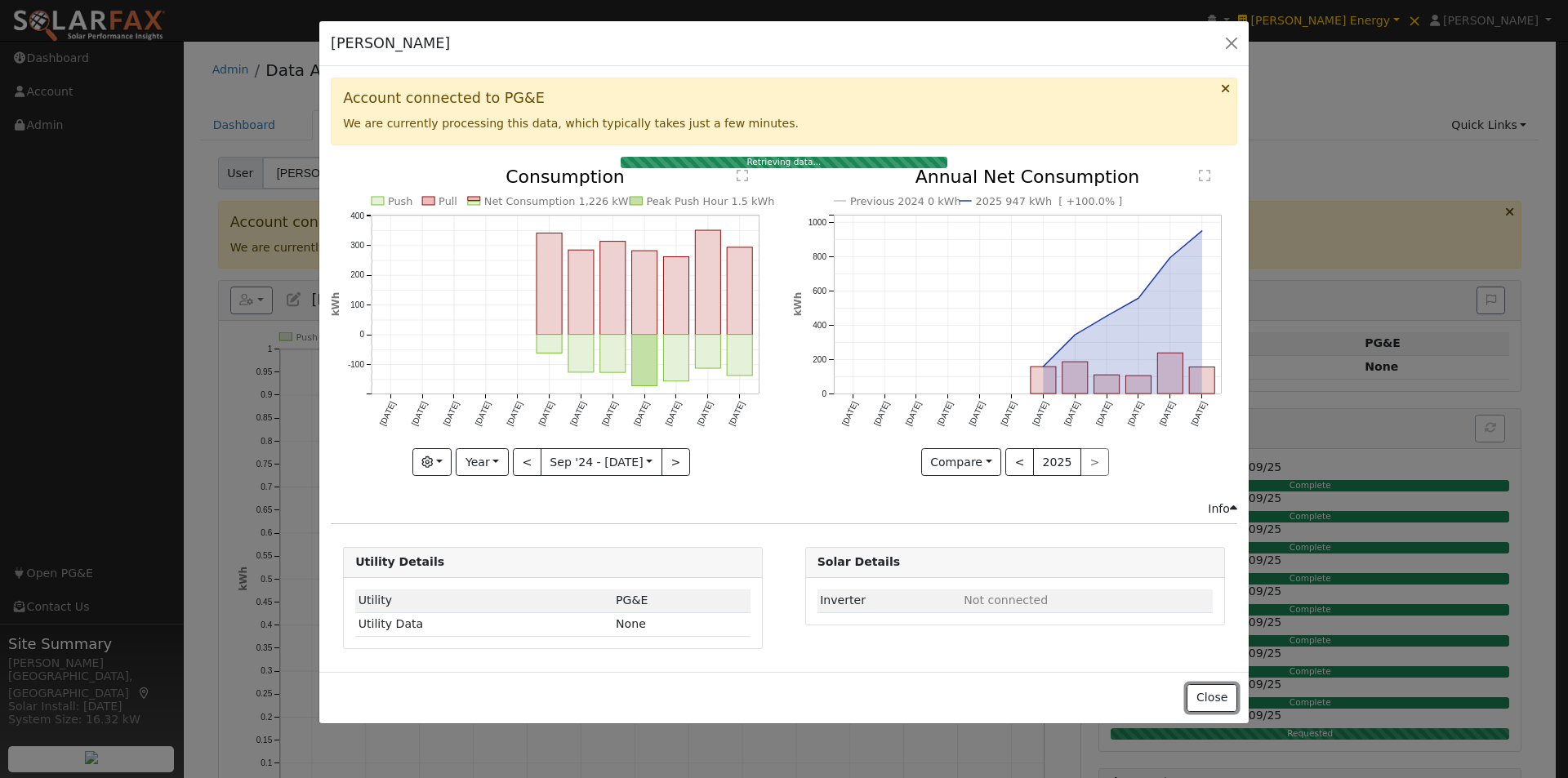
drag, startPoint x: 1218, startPoint y: 699, endPoint x: 1020, endPoint y: 616, distance: 214.7
click at [1215, 695] on button "Close" at bounding box center [1211, 699] width 49 height 28
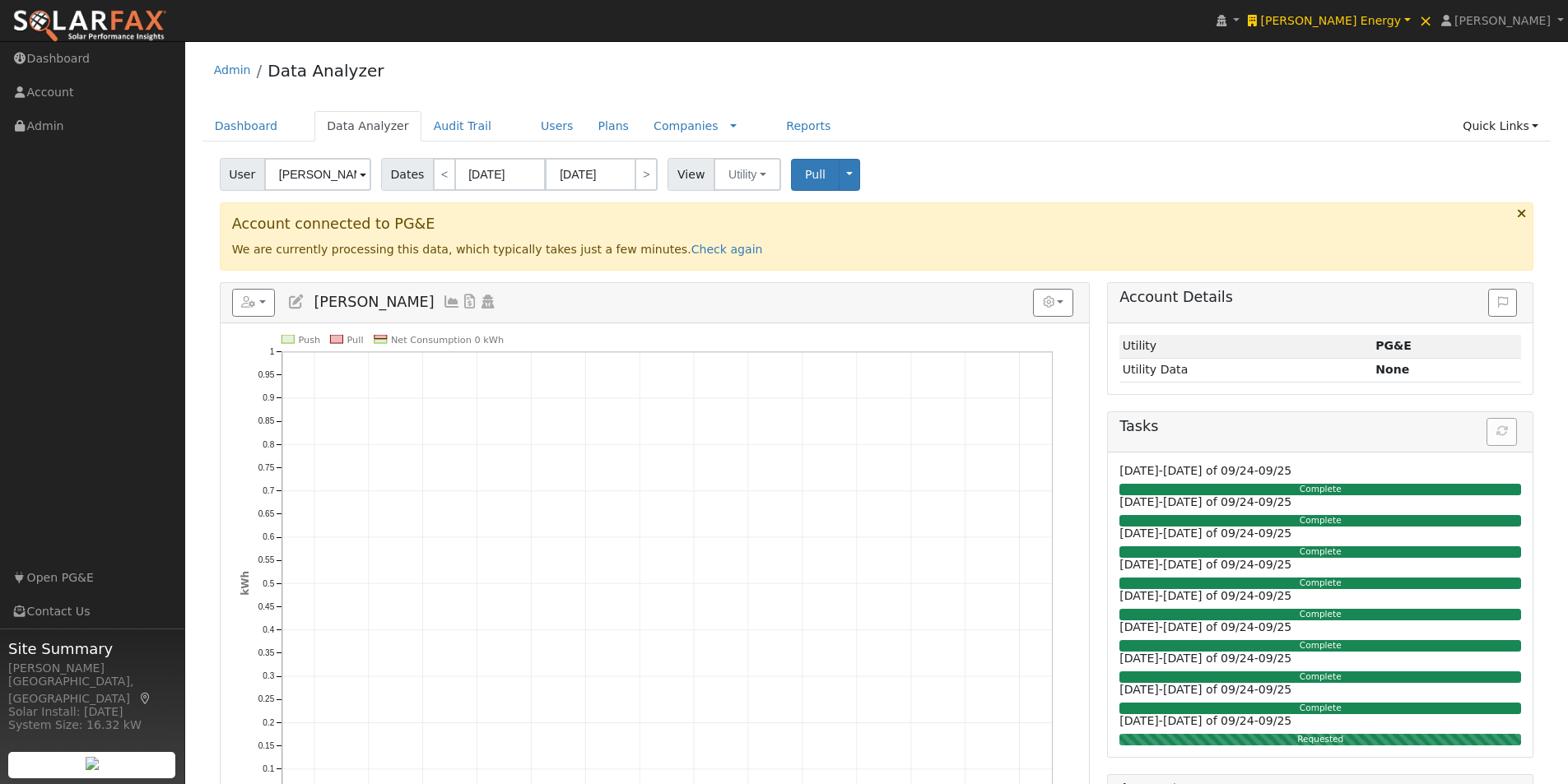
click at [443, 300] on icon at bounding box center [452, 302] width 18 height 15
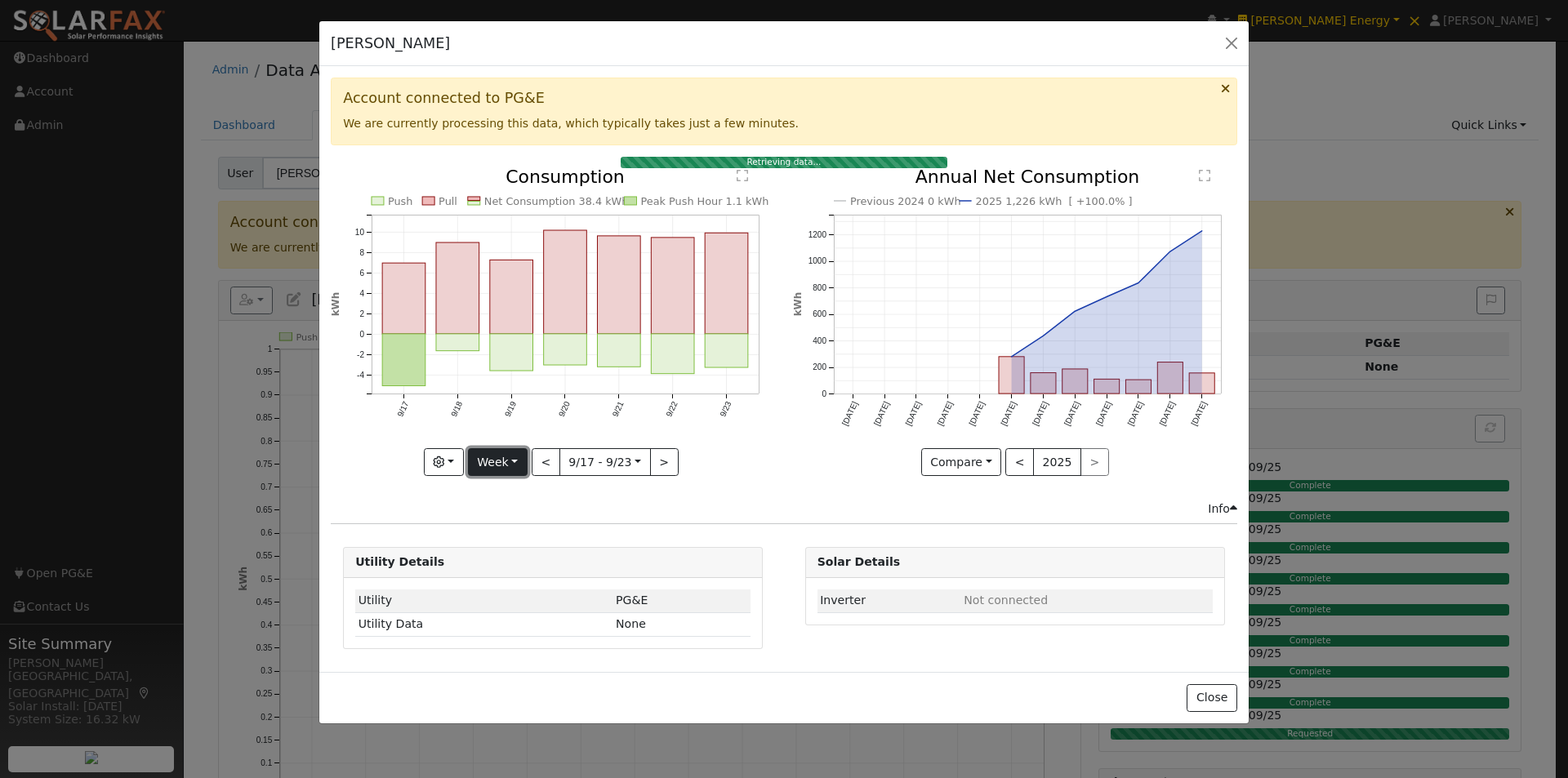
click at [488, 465] on button "Week" at bounding box center [498, 462] width 60 height 28
click at [511, 561] on link "Year" at bounding box center [525, 565] width 114 height 23
type input "2024-09-01"
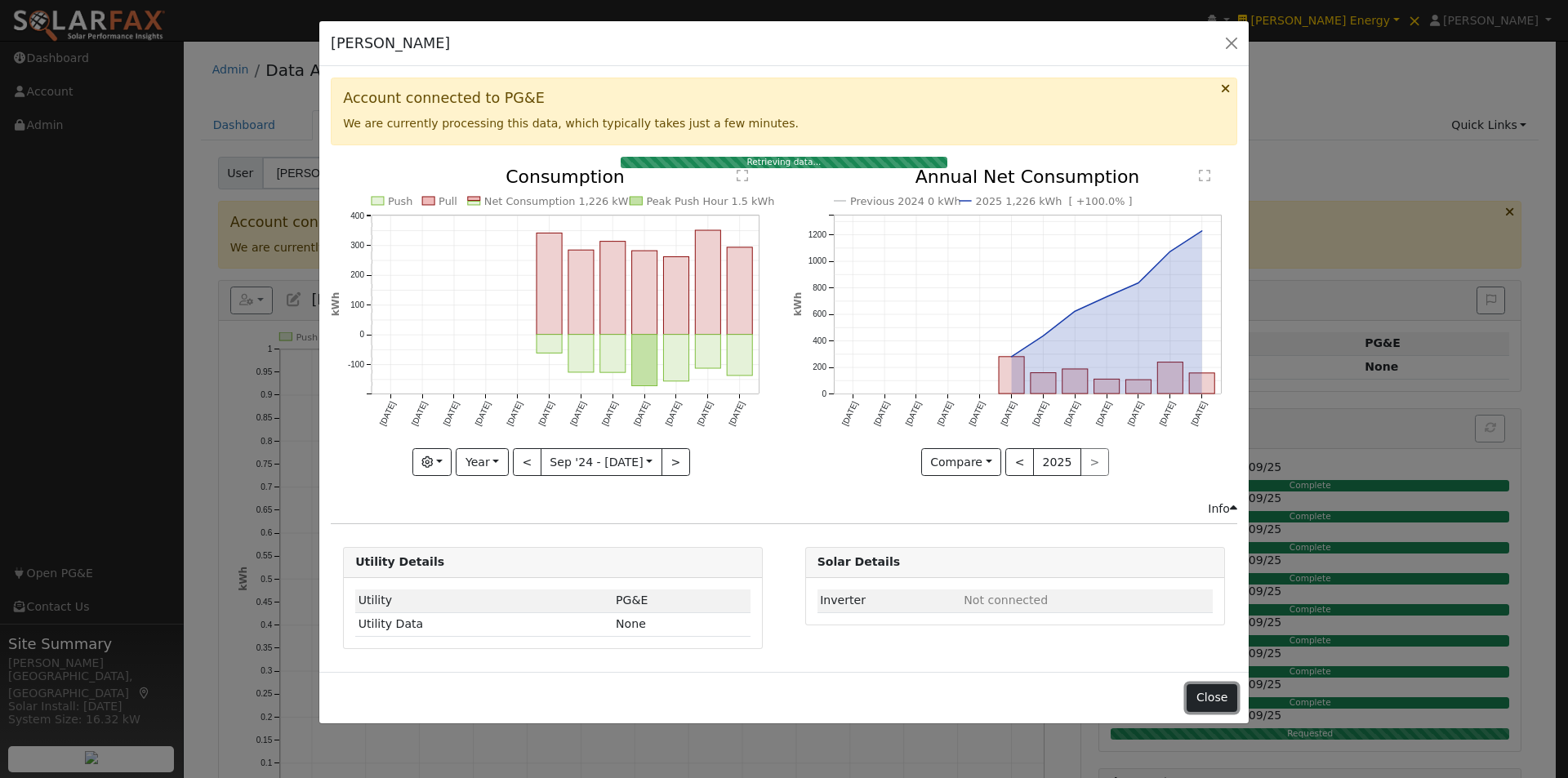
click at [1223, 692] on button "Close" at bounding box center [1211, 699] width 49 height 28
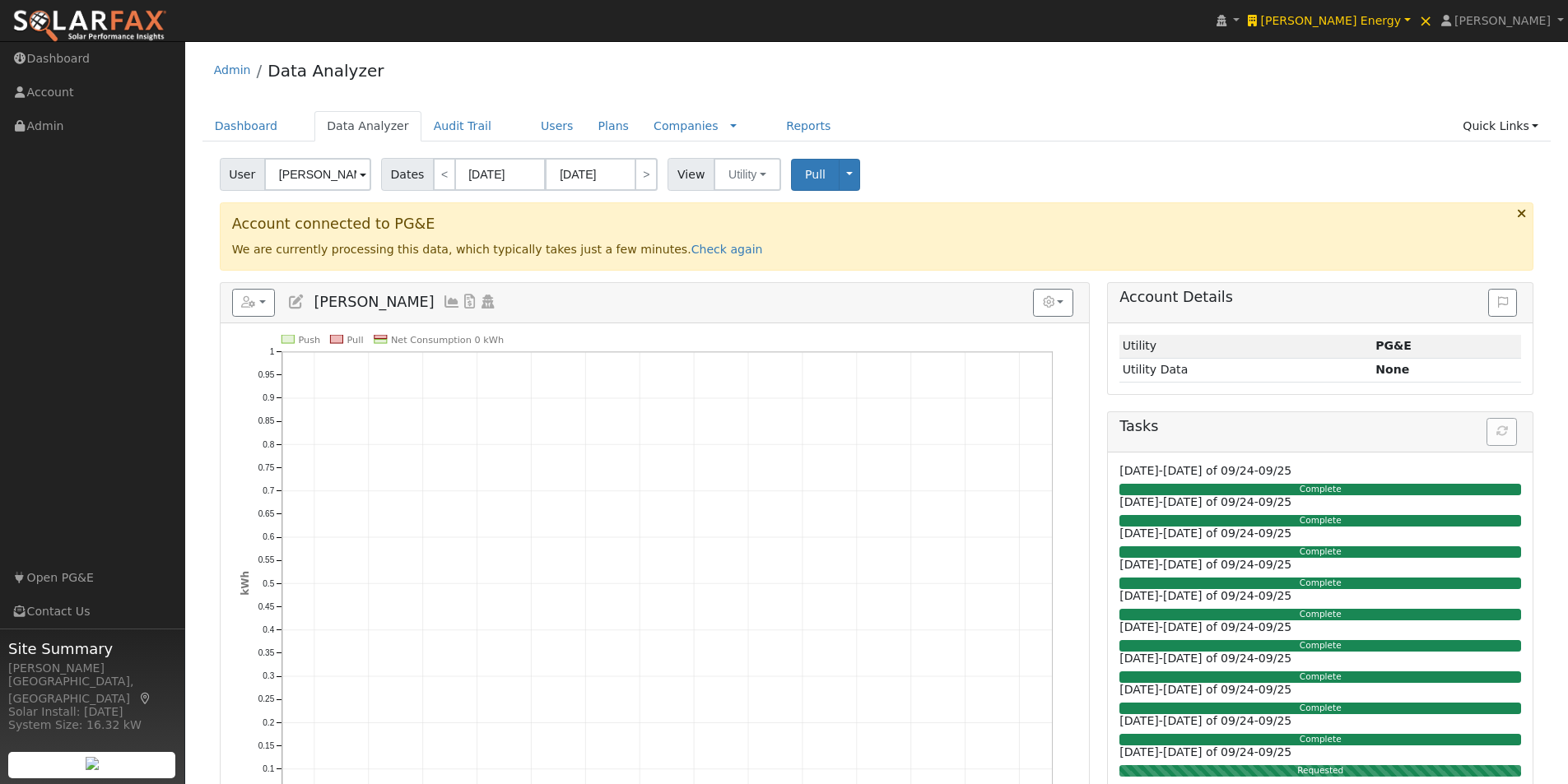
click at [443, 297] on icon at bounding box center [452, 302] width 18 height 15
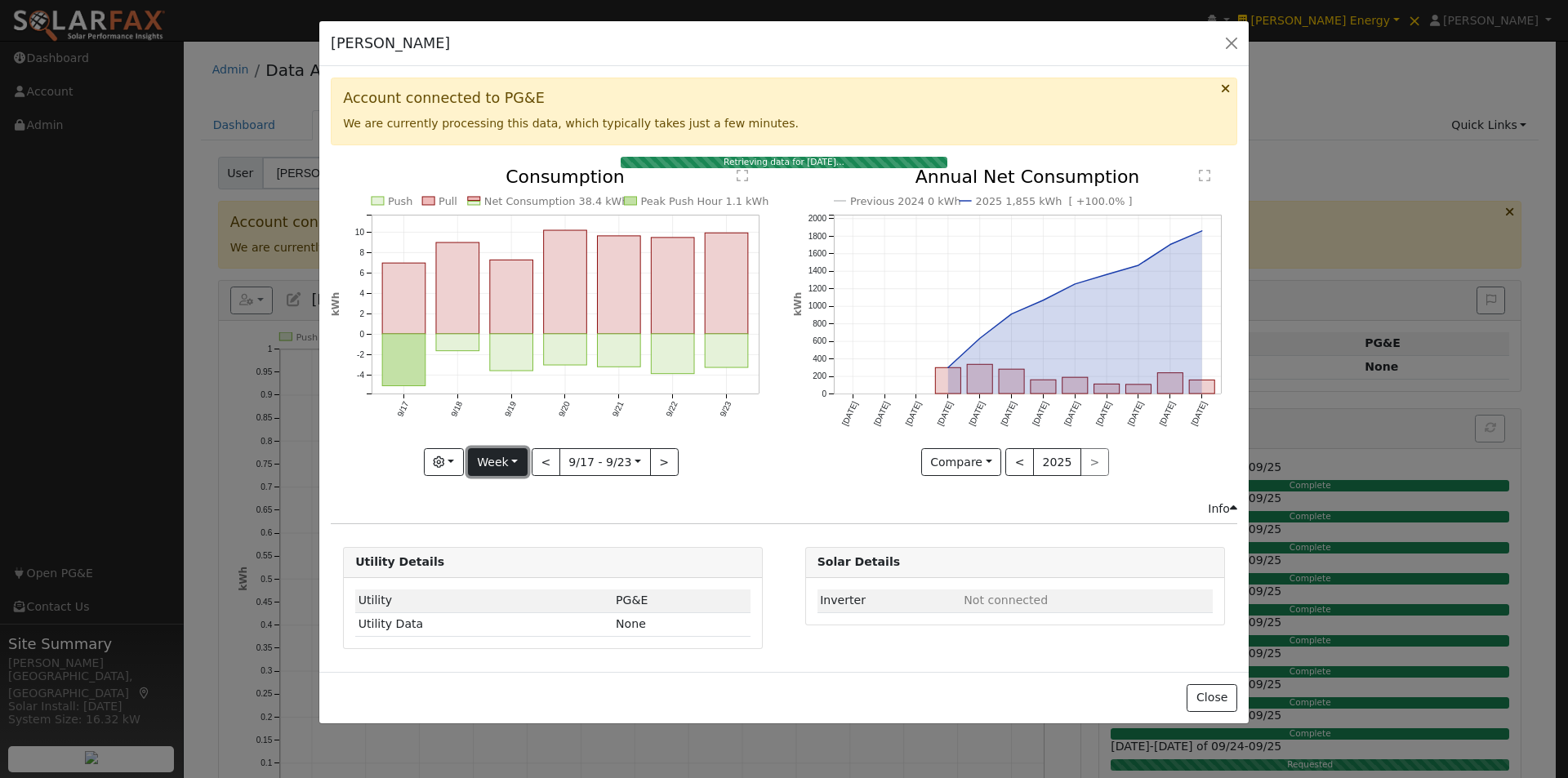
click at [498, 454] on button "Week" at bounding box center [498, 462] width 60 height 28
drag, startPoint x: 503, startPoint y: 566, endPoint x: 522, endPoint y: 535, distance: 36.4
click at [507, 563] on link "Year" at bounding box center [525, 565] width 114 height 23
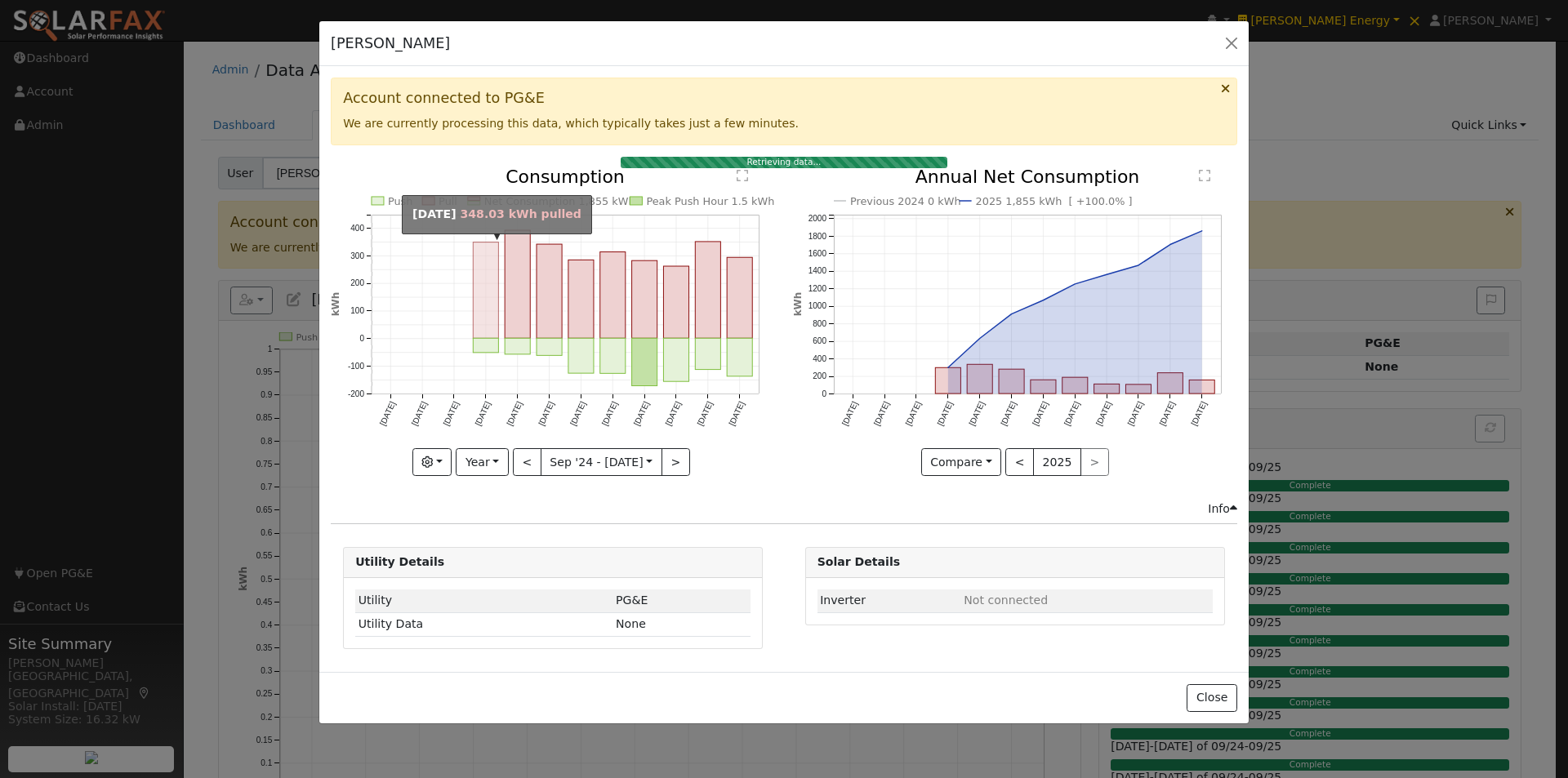
click at [489, 288] on rect "onclick=""" at bounding box center [485, 289] width 25 height 96
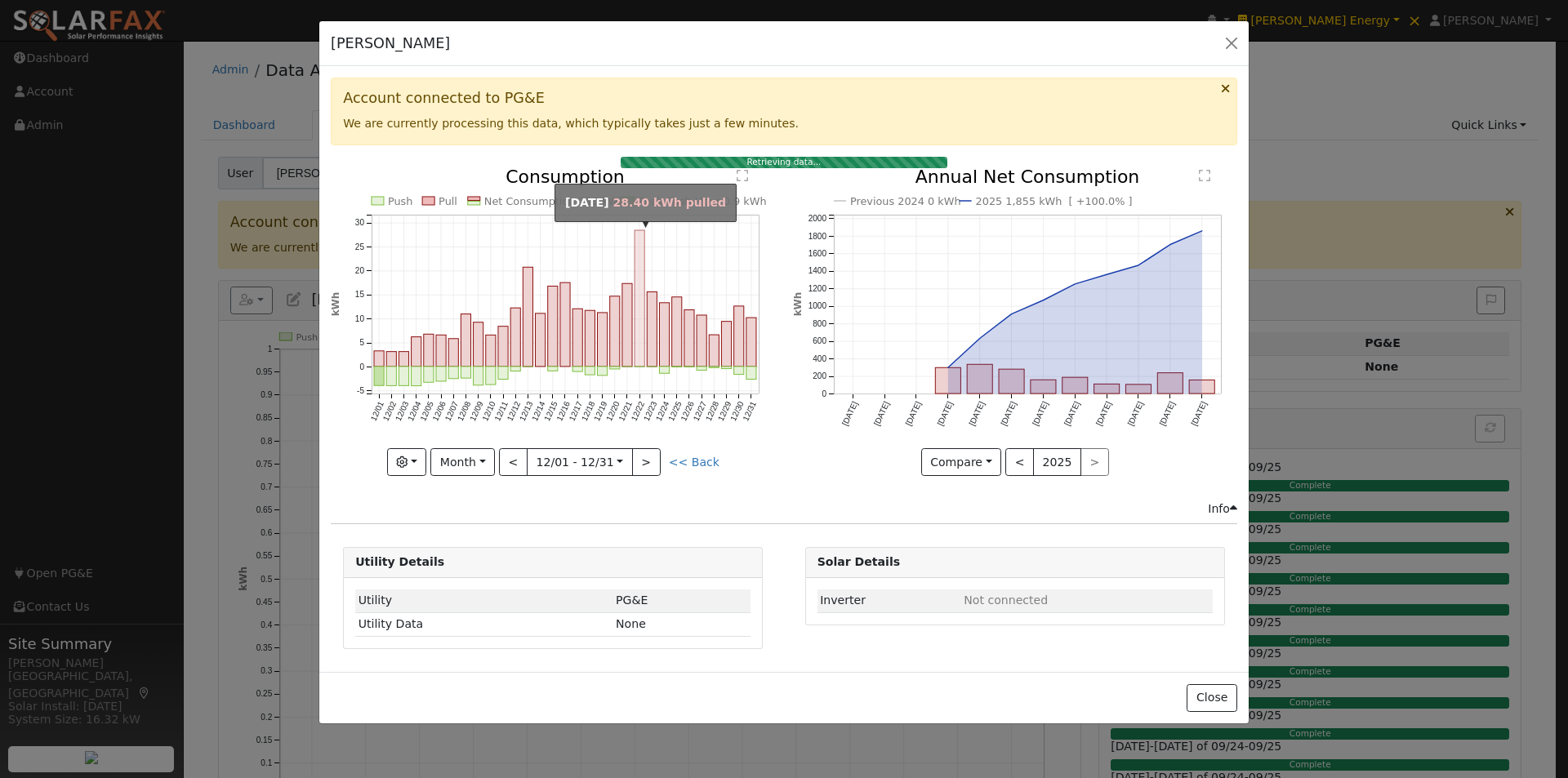
click at [640, 317] on rect "onclick=""" at bounding box center [639, 298] width 10 height 136
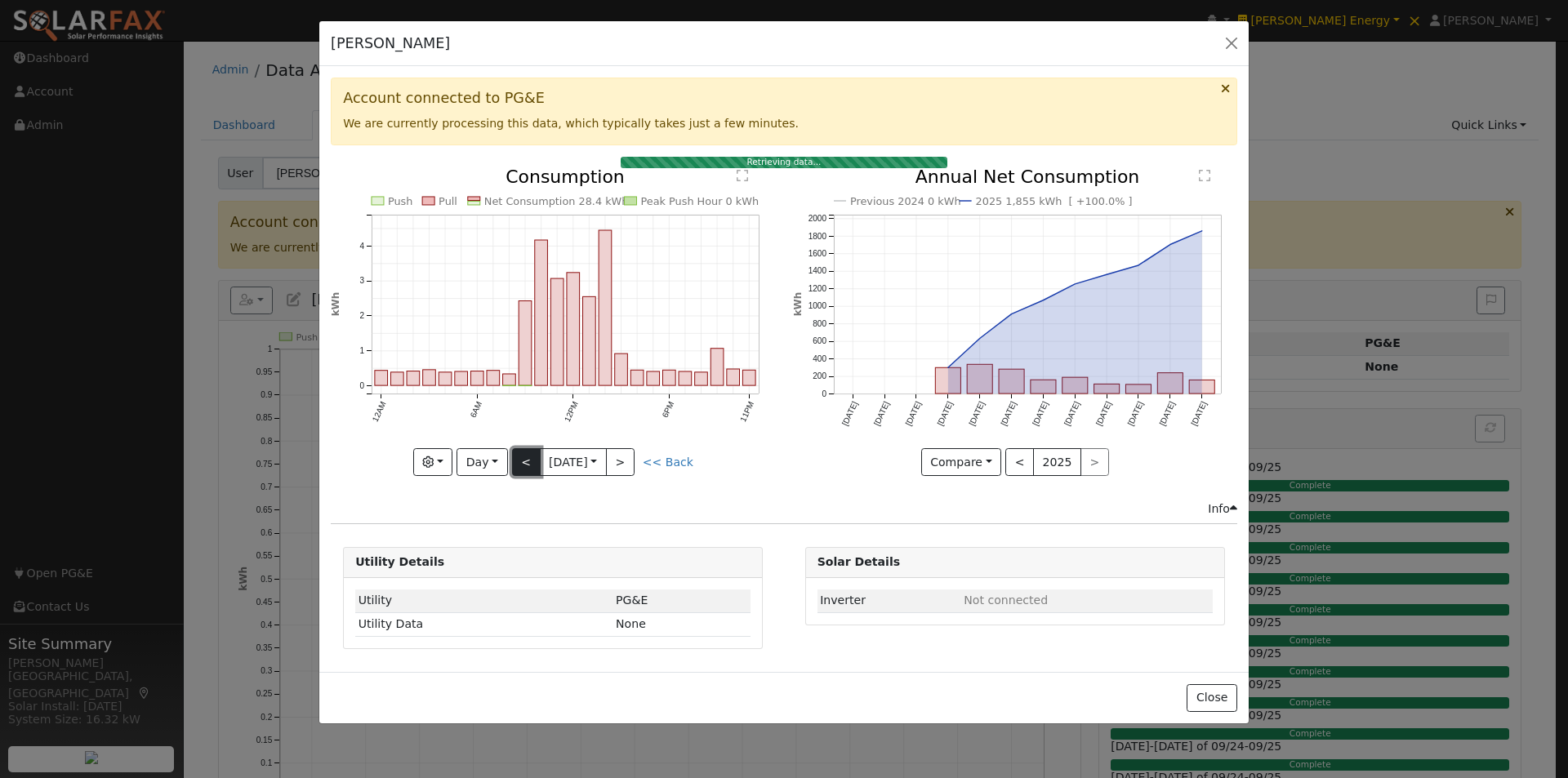
click at [515, 456] on button "<" at bounding box center [526, 462] width 29 height 28
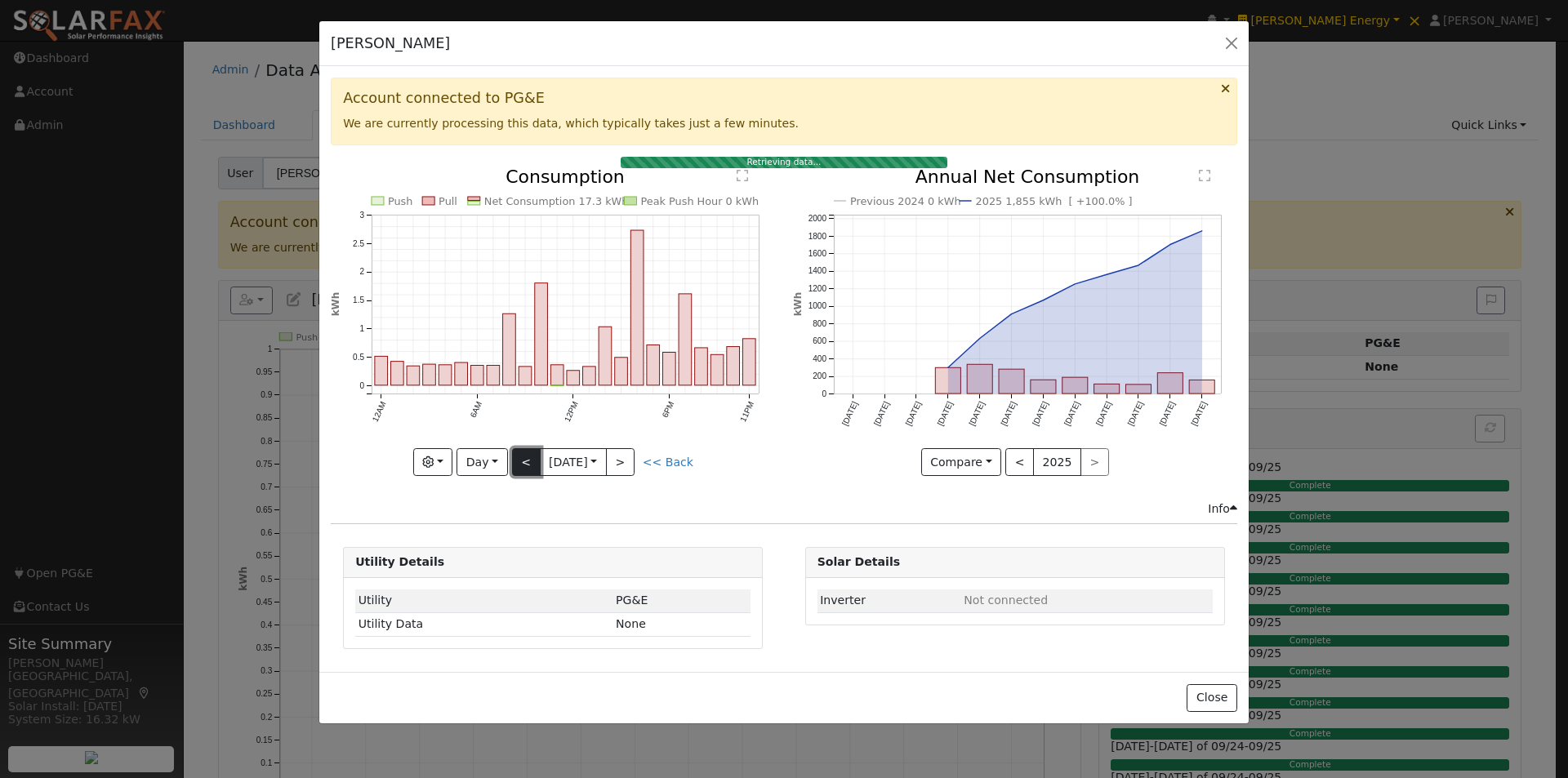
click at [522, 460] on button "<" at bounding box center [526, 462] width 29 height 28
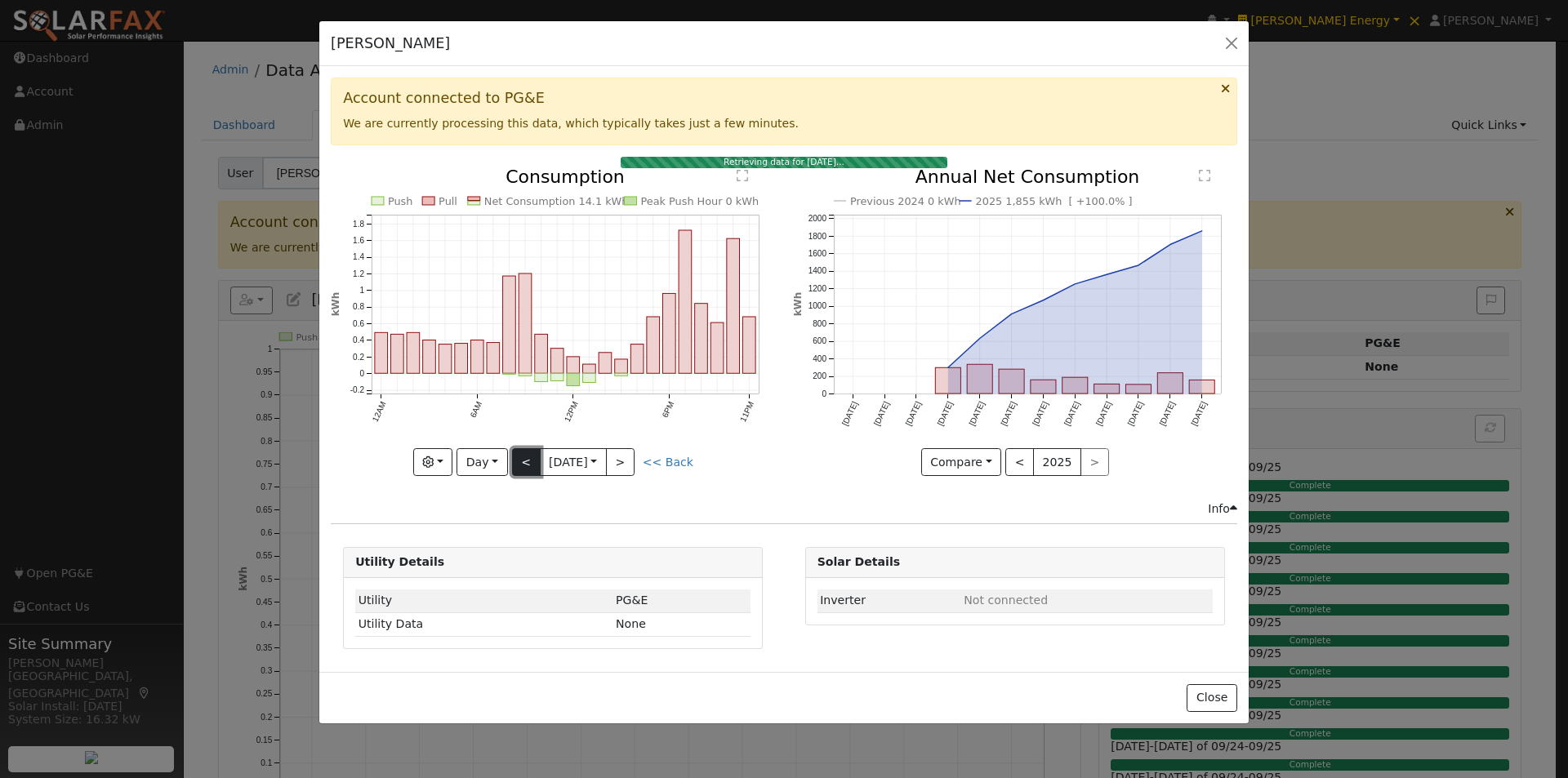
click at [525, 461] on button "<" at bounding box center [526, 462] width 29 height 28
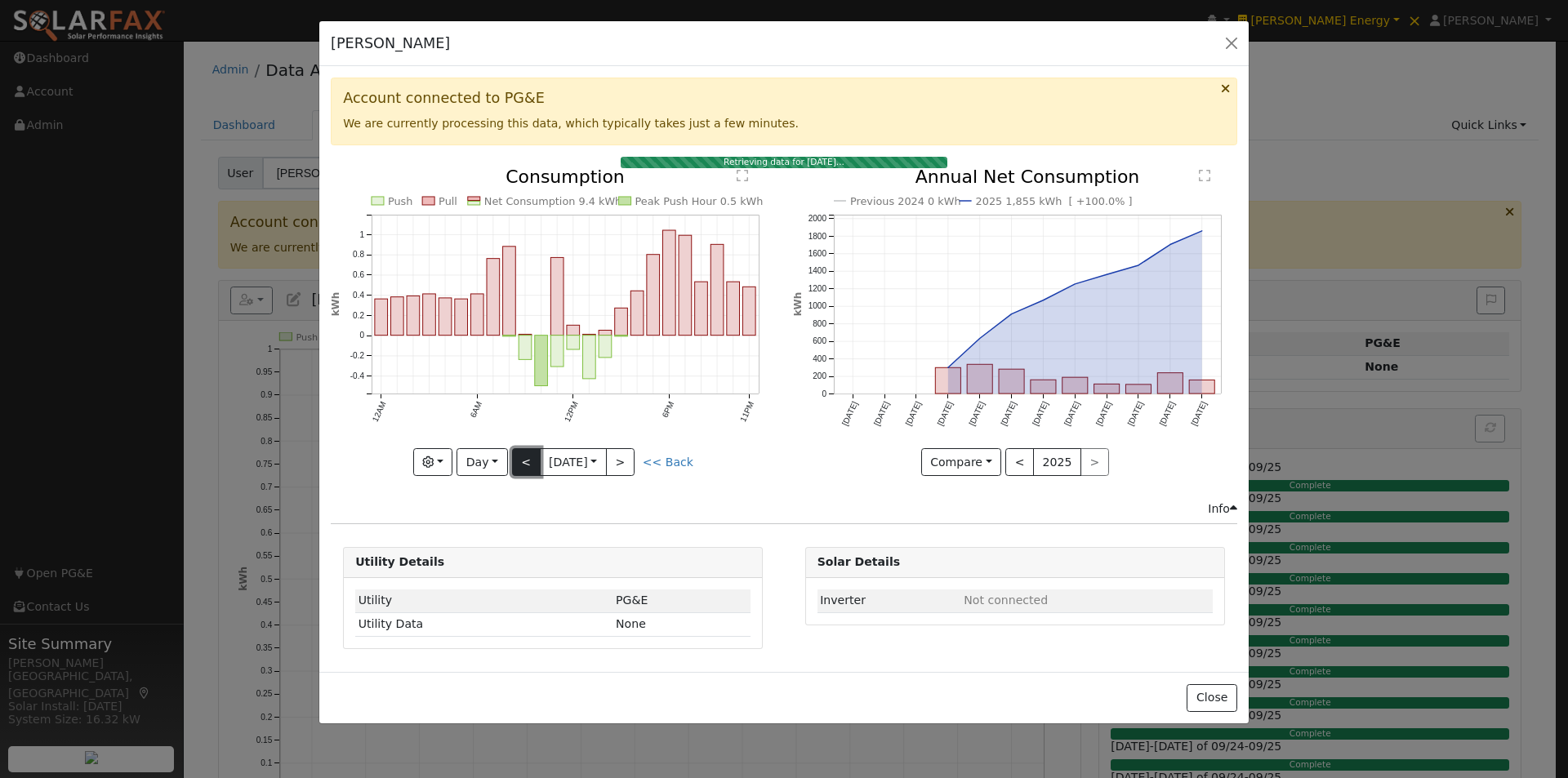
click at [525, 459] on button "<" at bounding box center [526, 462] width 29 height 28
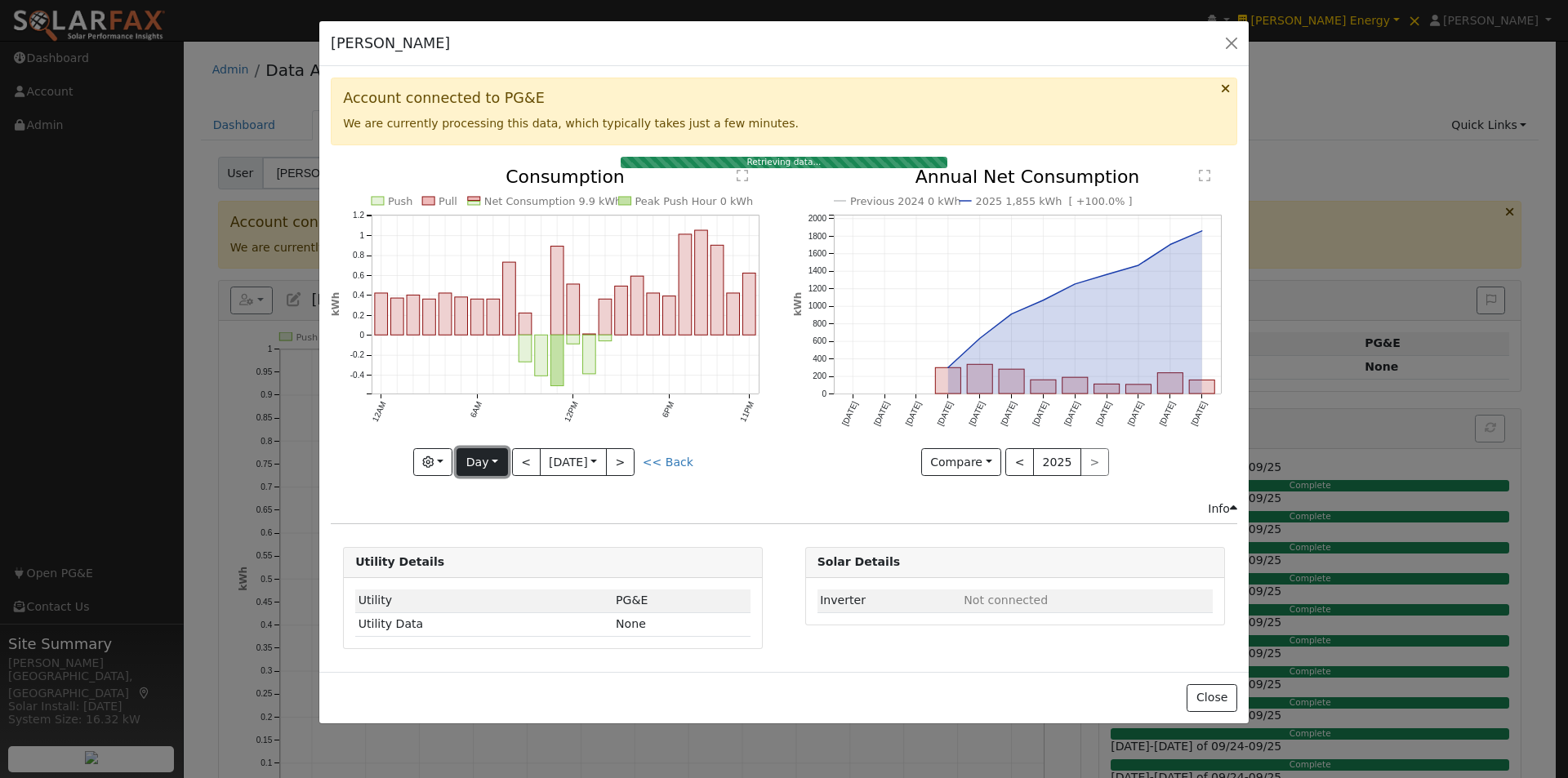
click at [481, 458] on button "Day" at bounding box center [482, 462] width 50 height 28
click at [480, 539] on link "Month" at bounding box center [514, 542] width 114 height 23
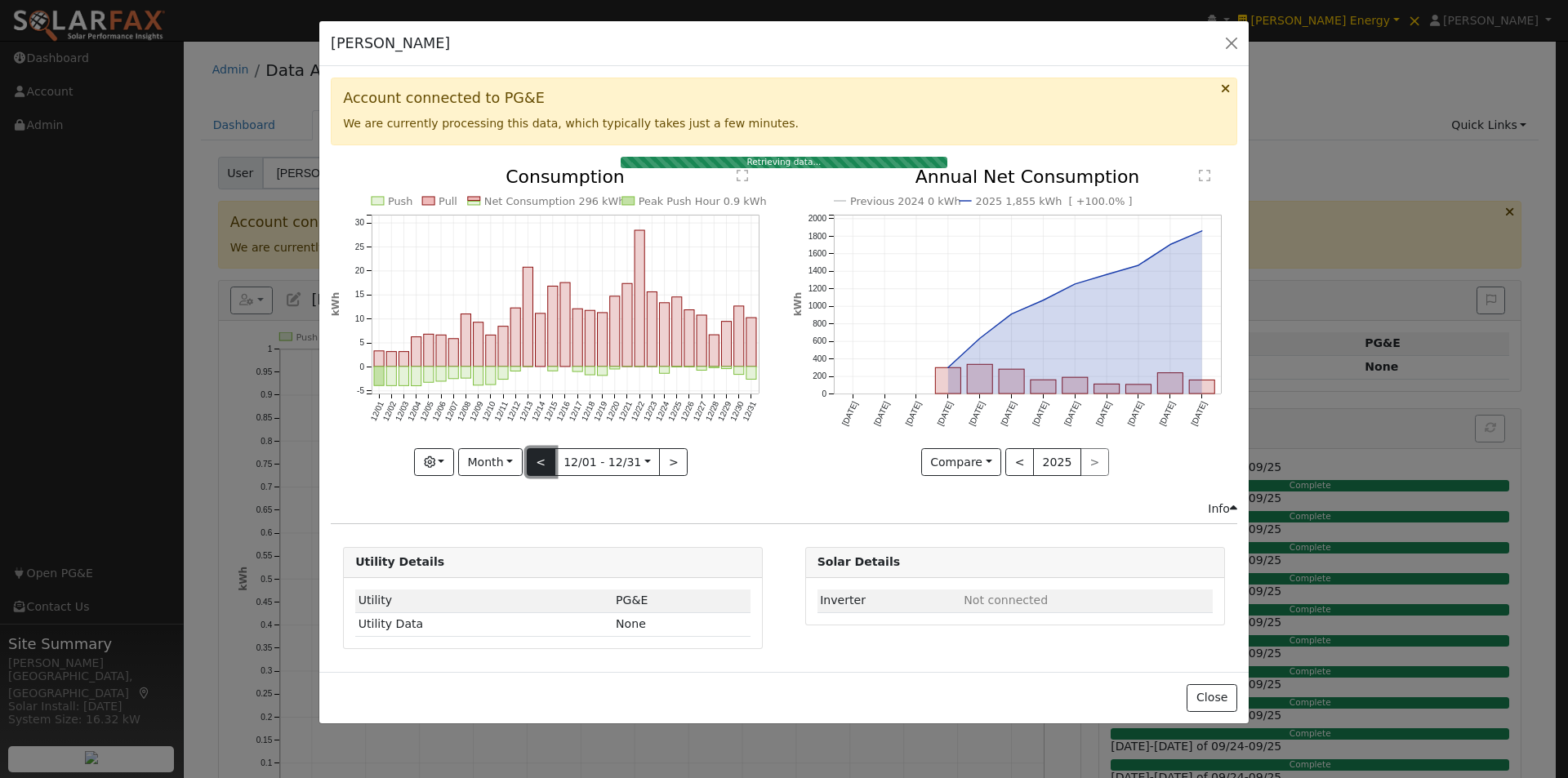
click at [537, 460] on button "<" at bounding box center [540, 462] width 29 height 28
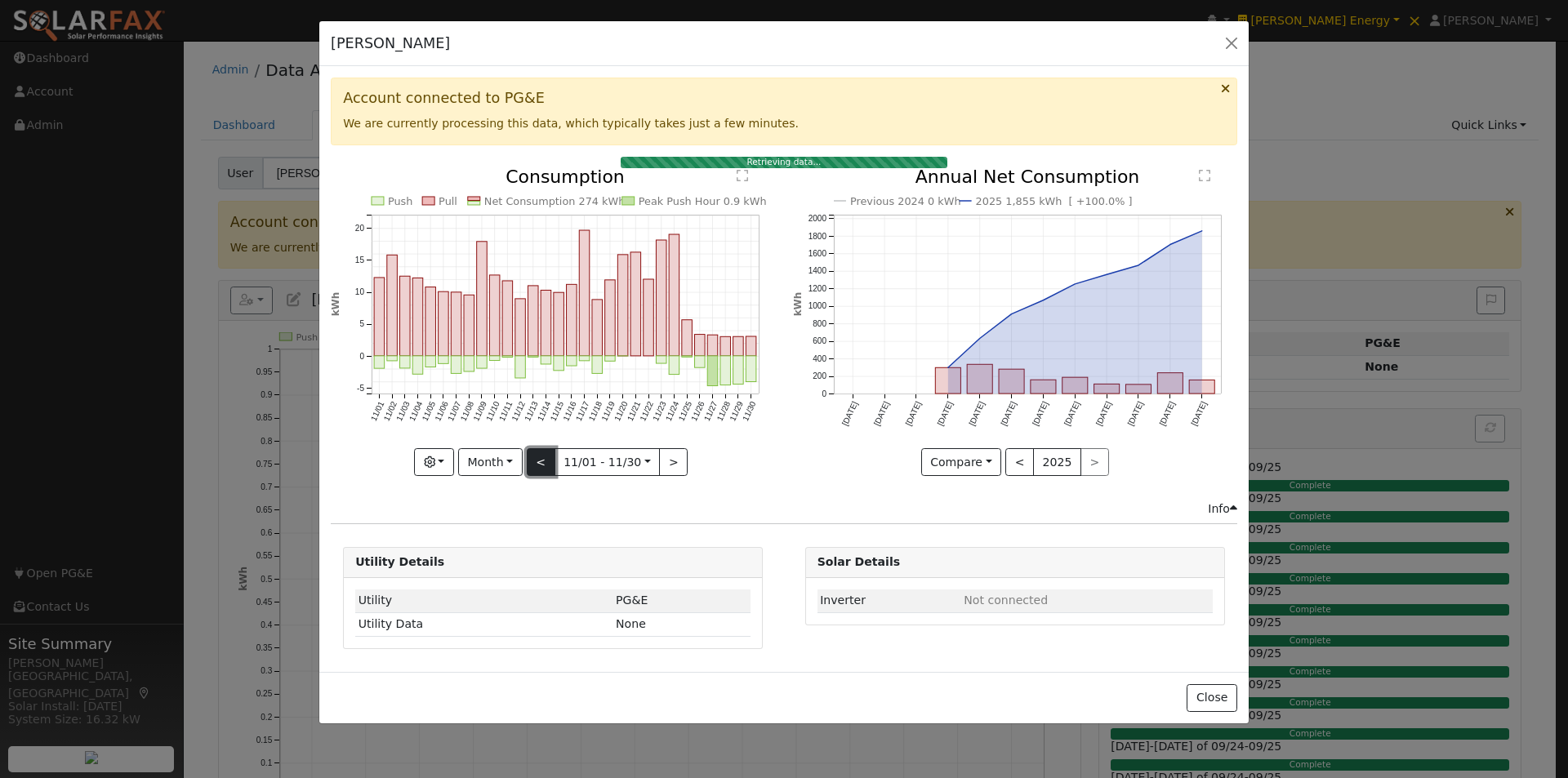
click at [542, 458] on button "<" at bounding box center [540, 462] width 29 height 28
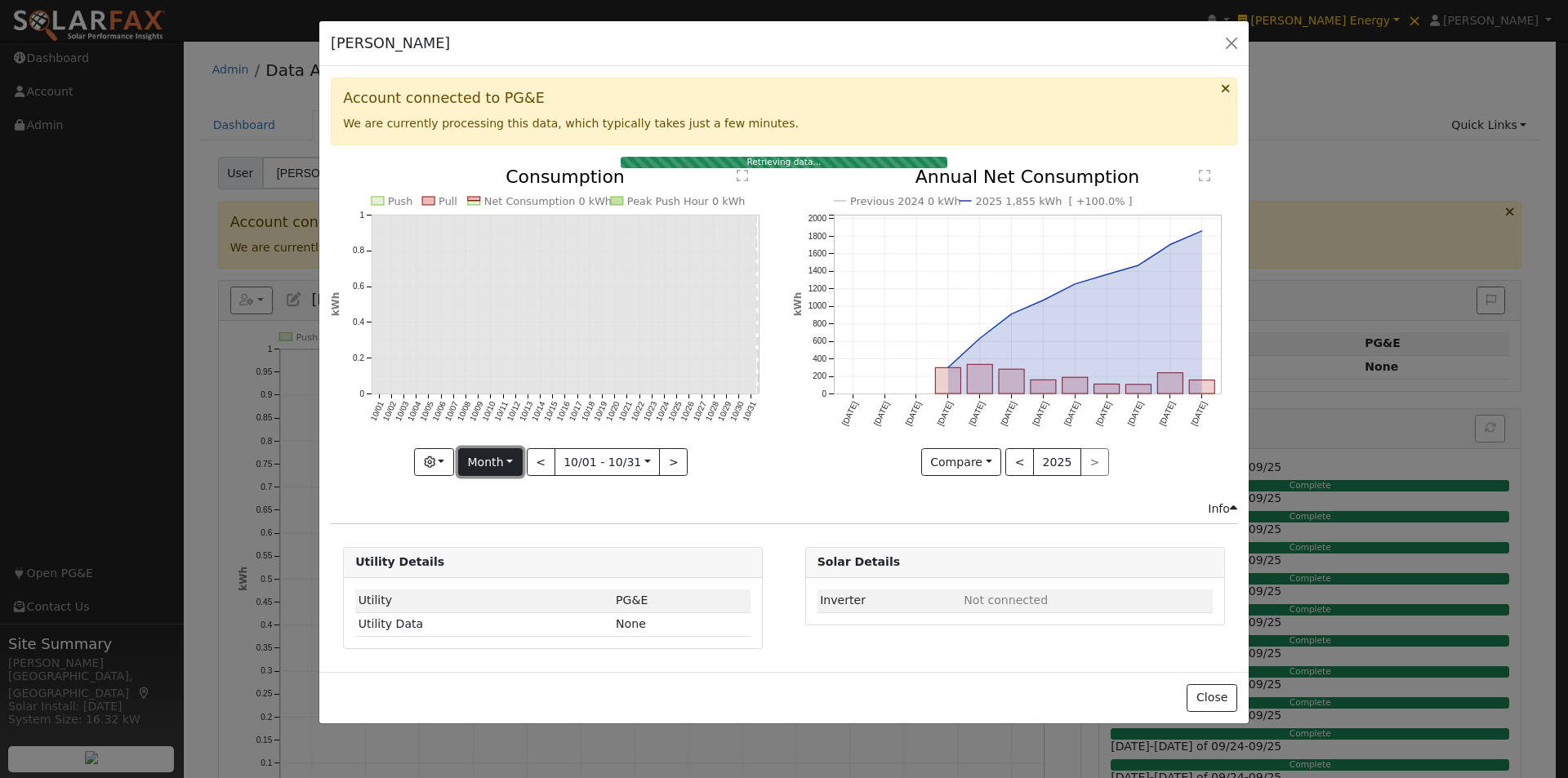
click at [504, 462] on button "Month" at bounding box center [490, 462] width 64 height 28
click at [491, 563] on link "Year" at bounding box center [516, 565] width 114 height 23
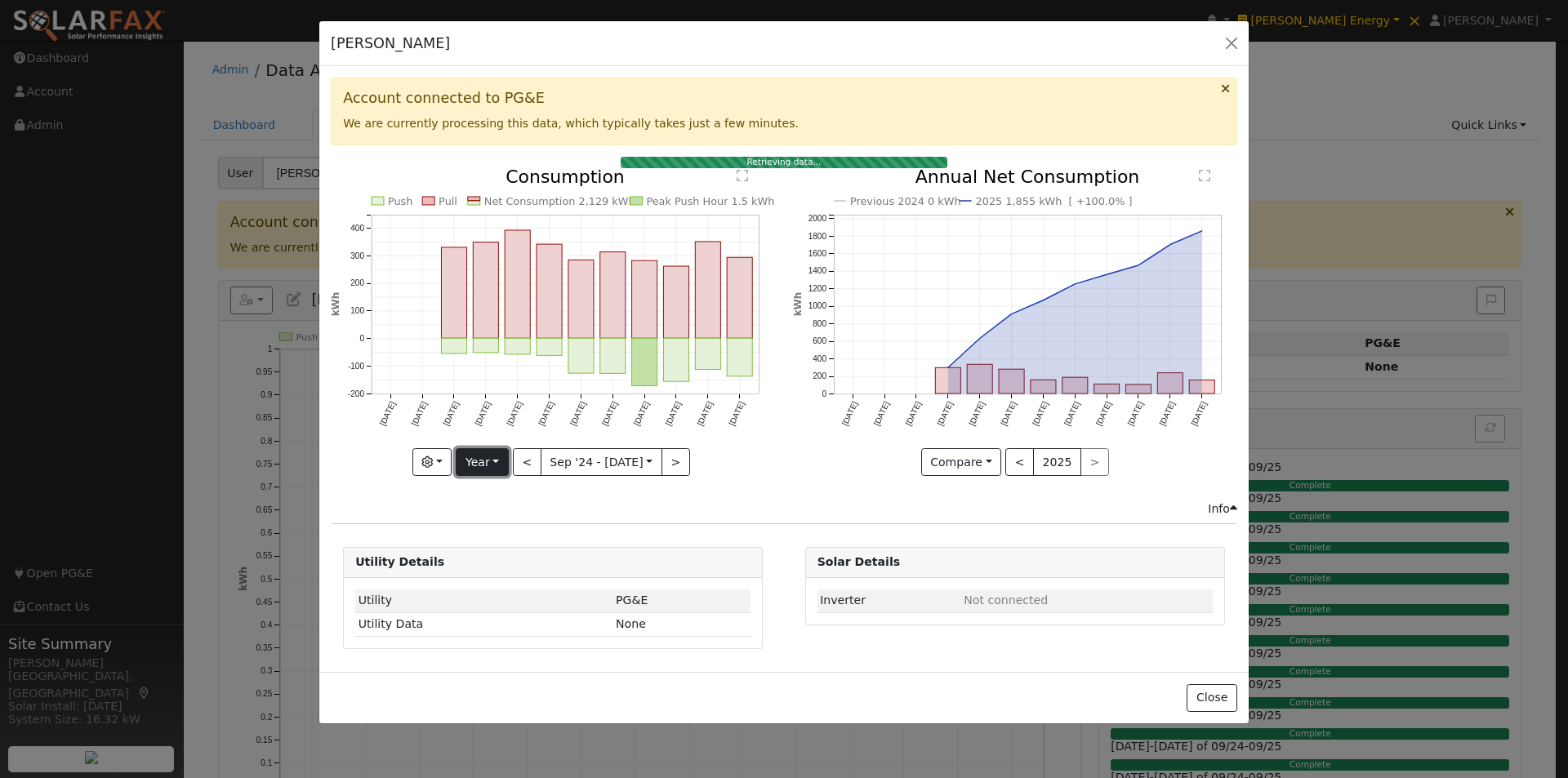
click at [491, 473] on button "Year" at bounding box center [482, 462] width 52 height 28
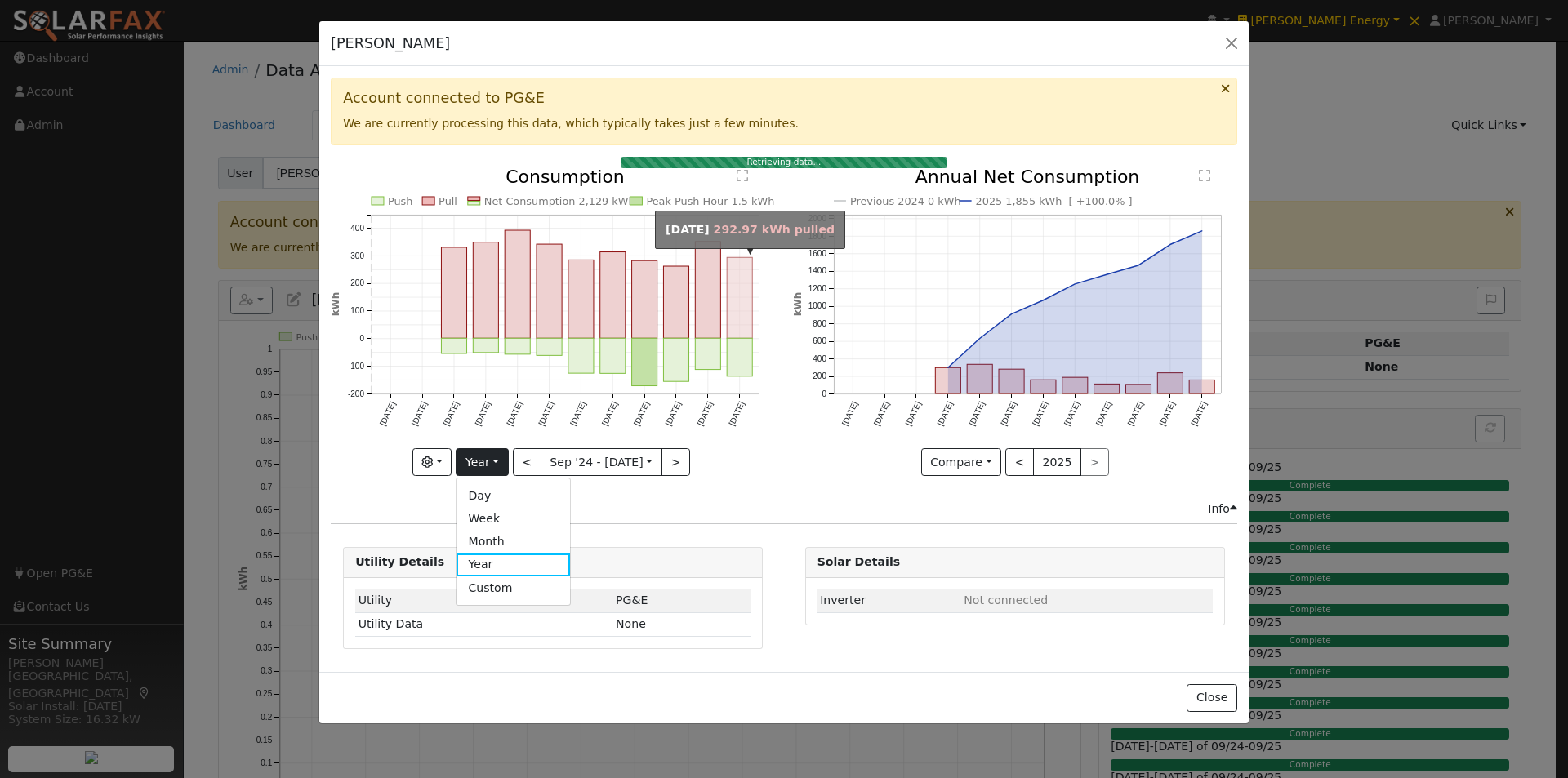
click at [738, 307] on rect "onclick=""" at bounding box center [740, 297] width 25 height 81
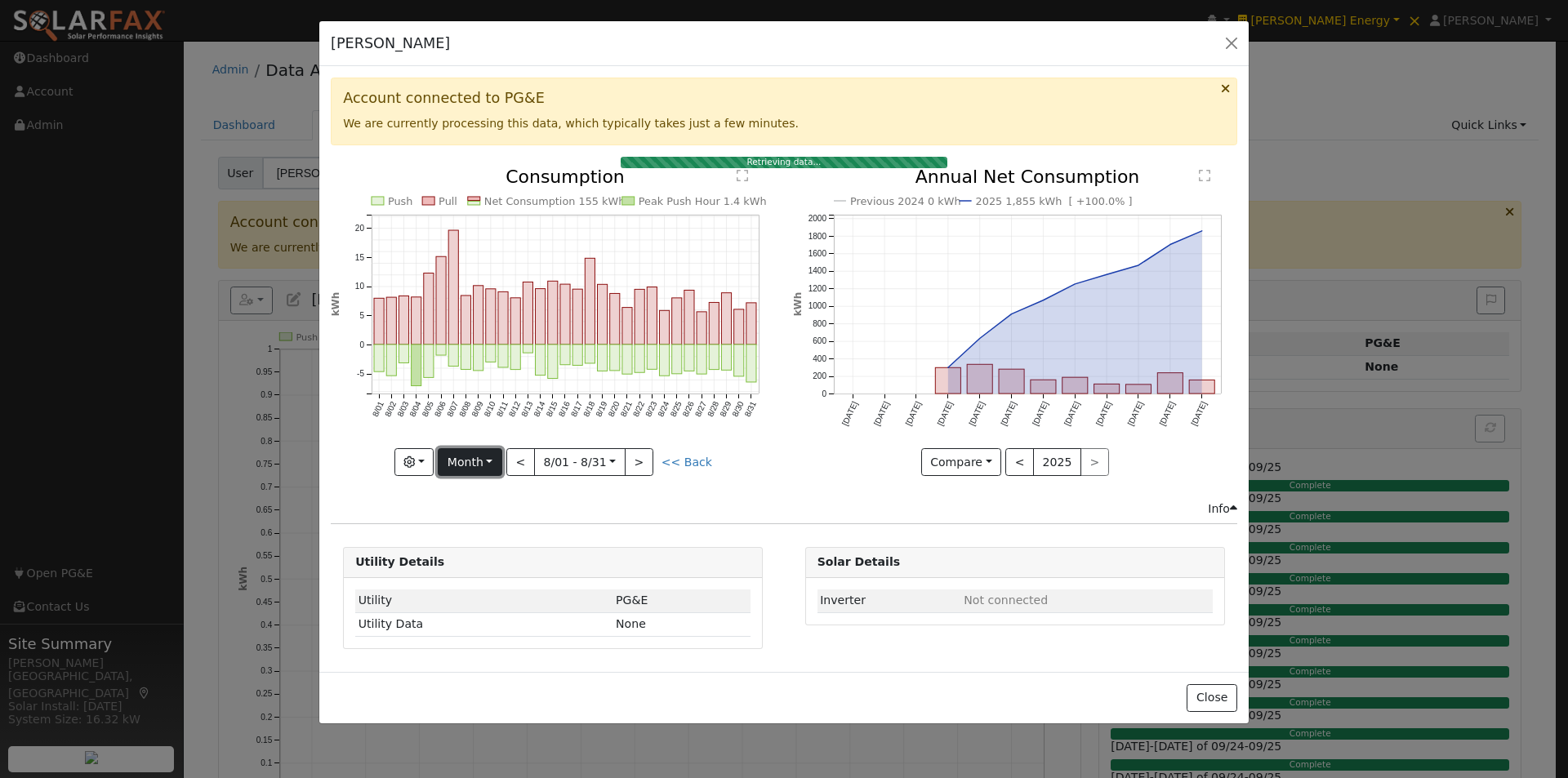
click at [483, 460] on button "Month" at bounding box center [470, 462] width 64 height 28
click at [463, 565] on link "Year" at bounding box center [496, 565] width 114 height 23
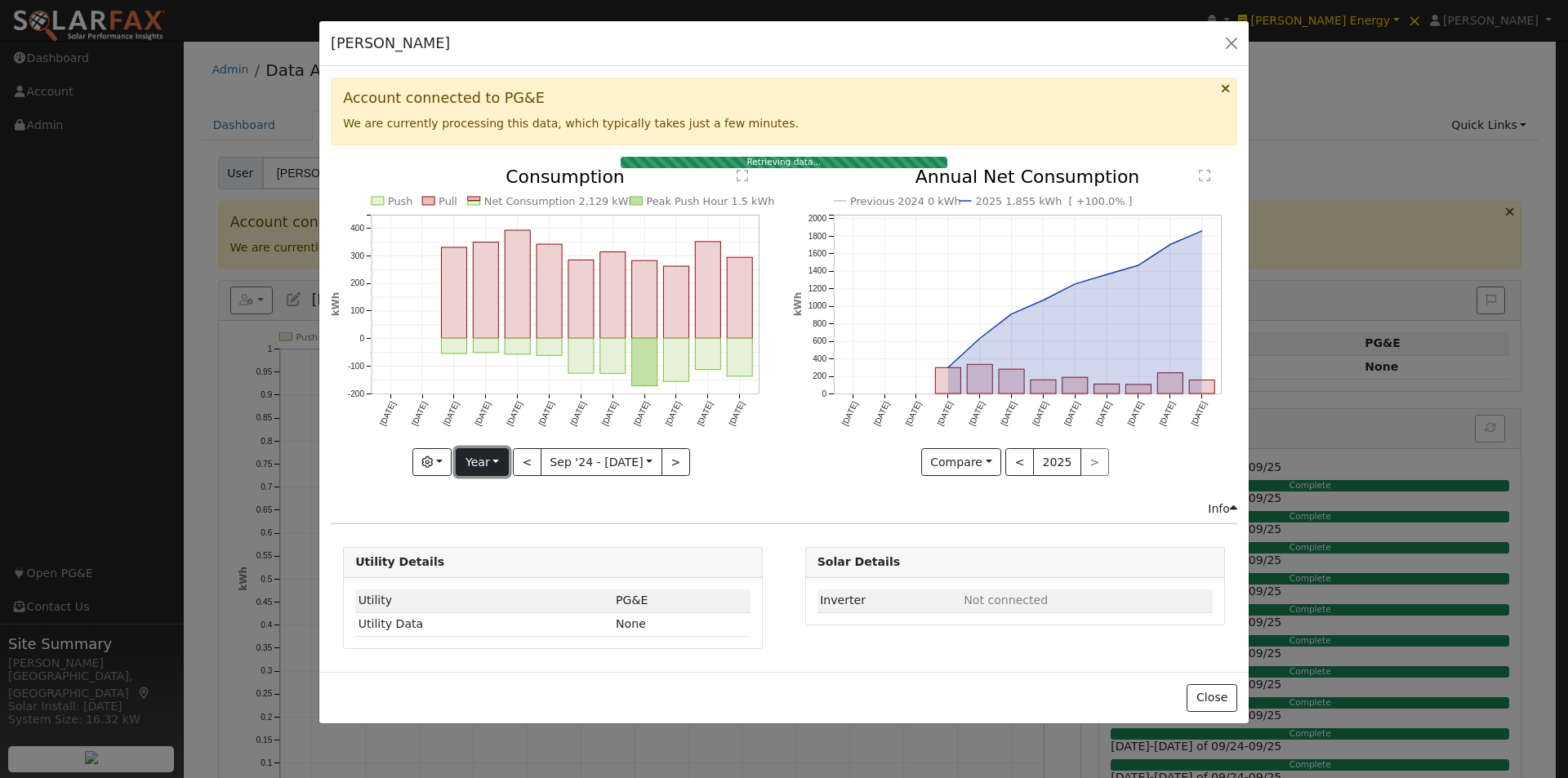
click at [492, 455] on button "Year" at bounding box center [482, 462] width 52 height 28
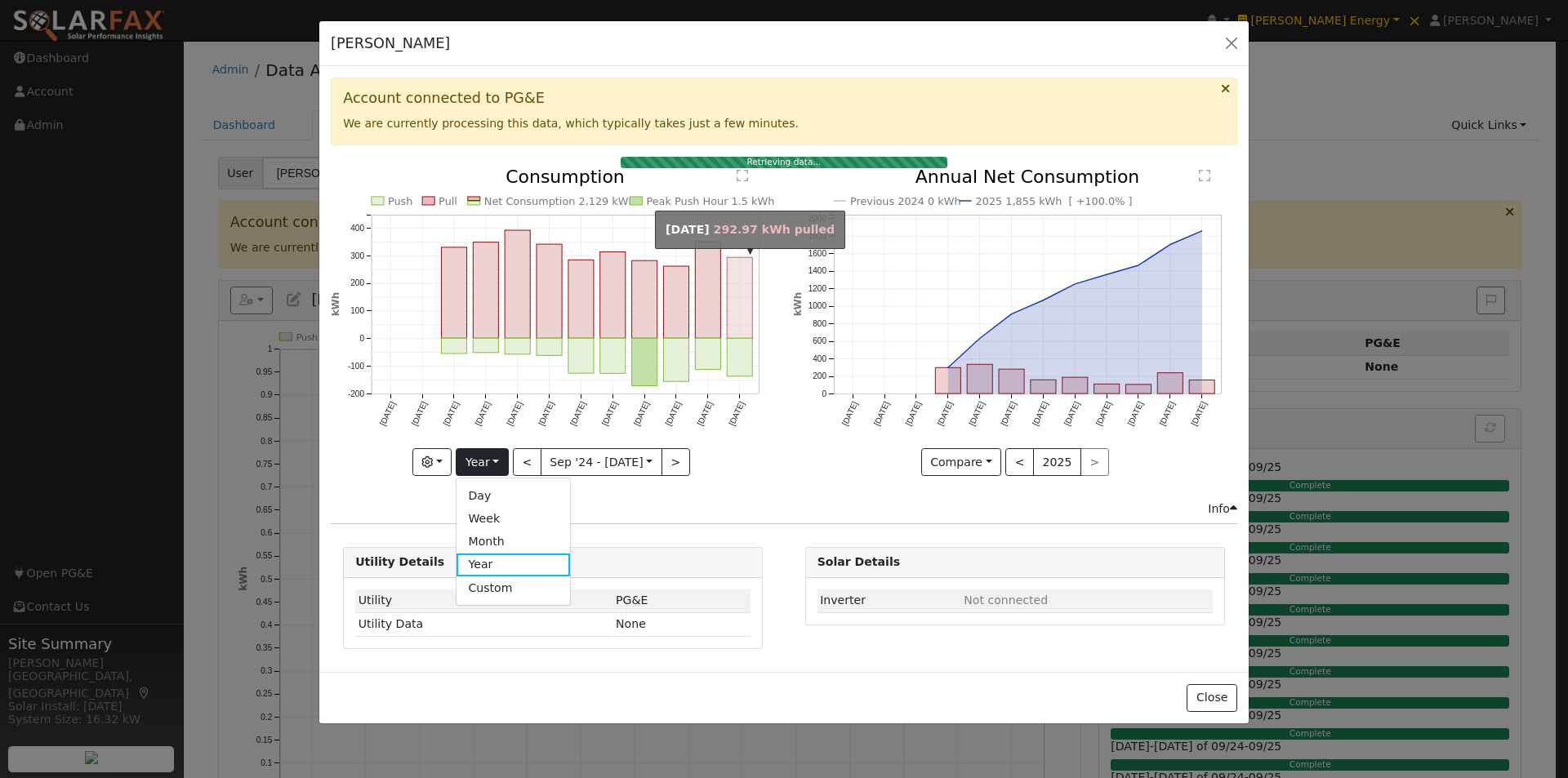
click at [738, 300] on rect "onclick=""" at bounding box center [740, 297] width 25 height 81
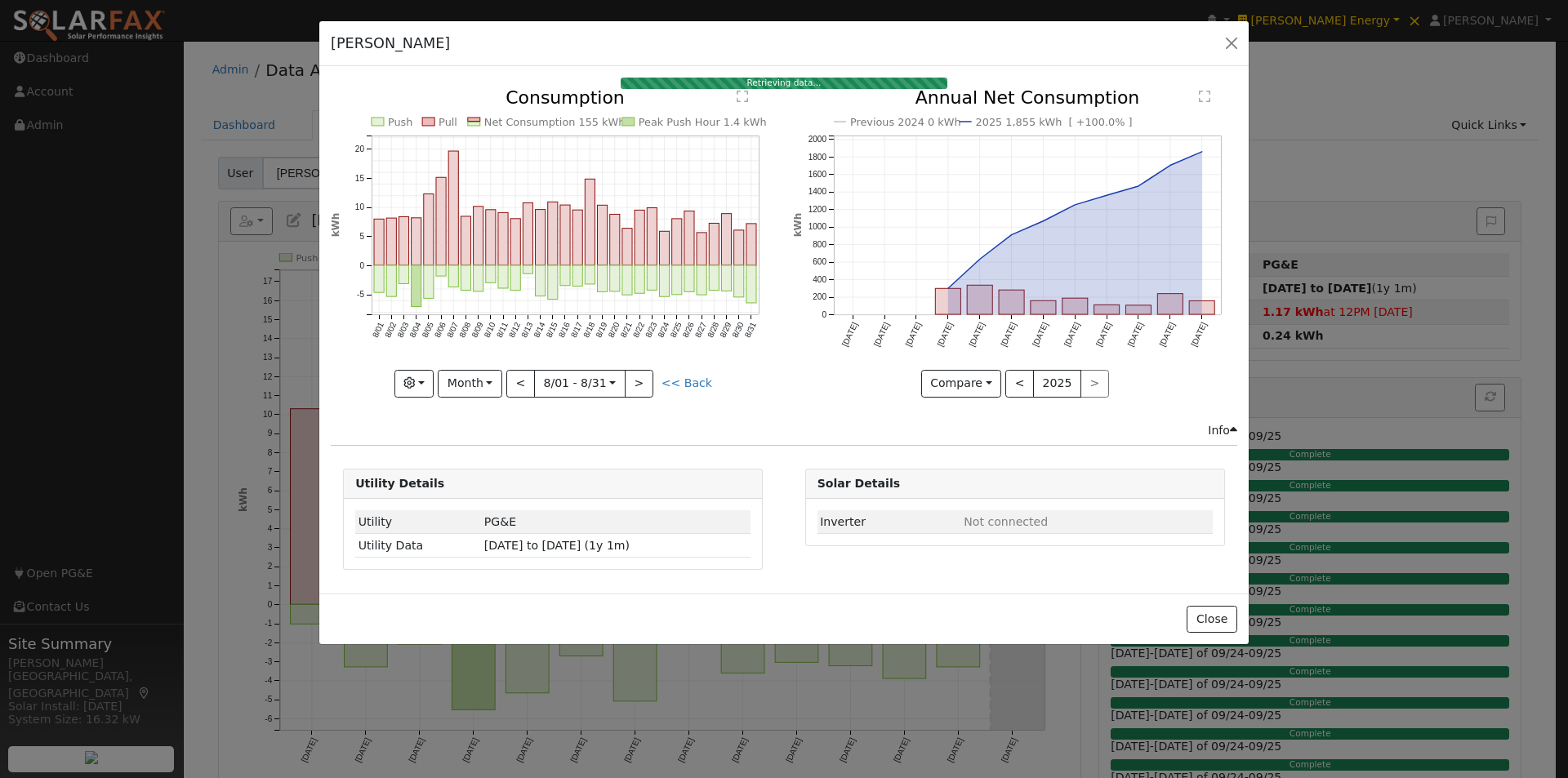
click at [471, 471] on div "Utility Details" at bounding box center [552, 485] width 418 height 30
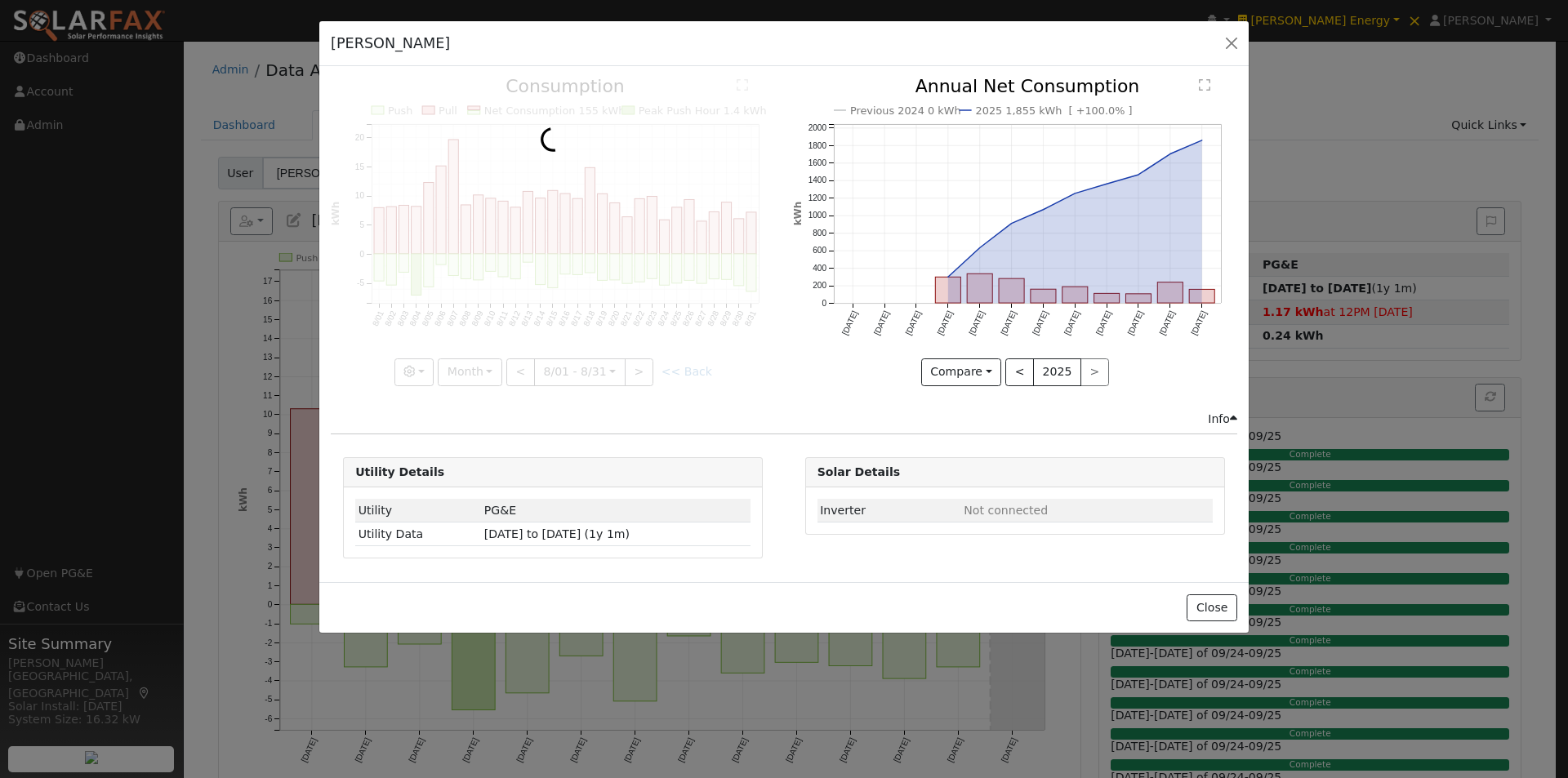
click at [470, 375] on div at bounding box center [552, 231] width 444 height 307
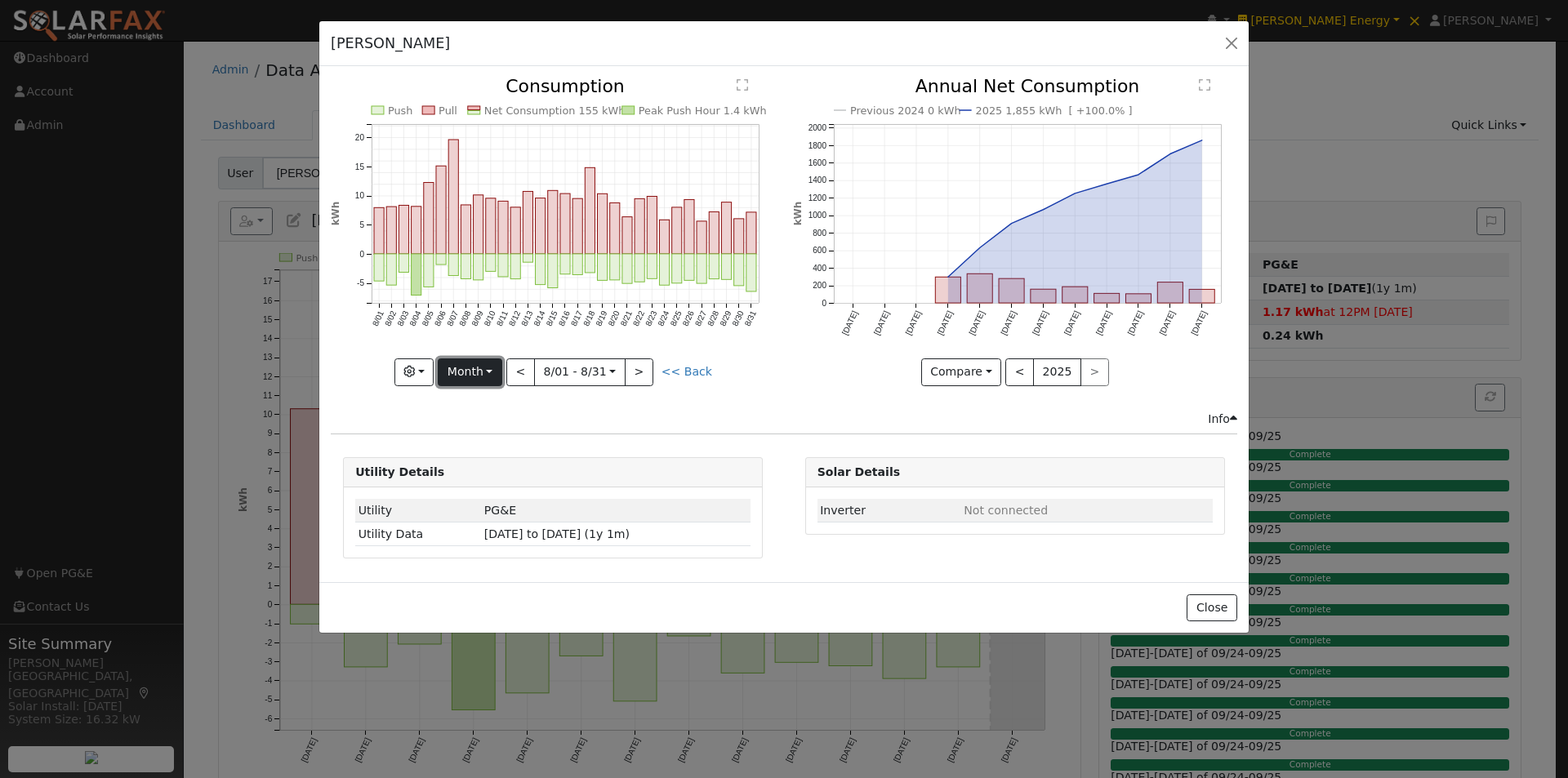
click at [471, 375] on button "Month" at bounding box center [470, 373] width 64 height 28
click at [485, 467] on link "Year" at bounding box center [496, 474] width 114 height 23
type input "[DATE]"
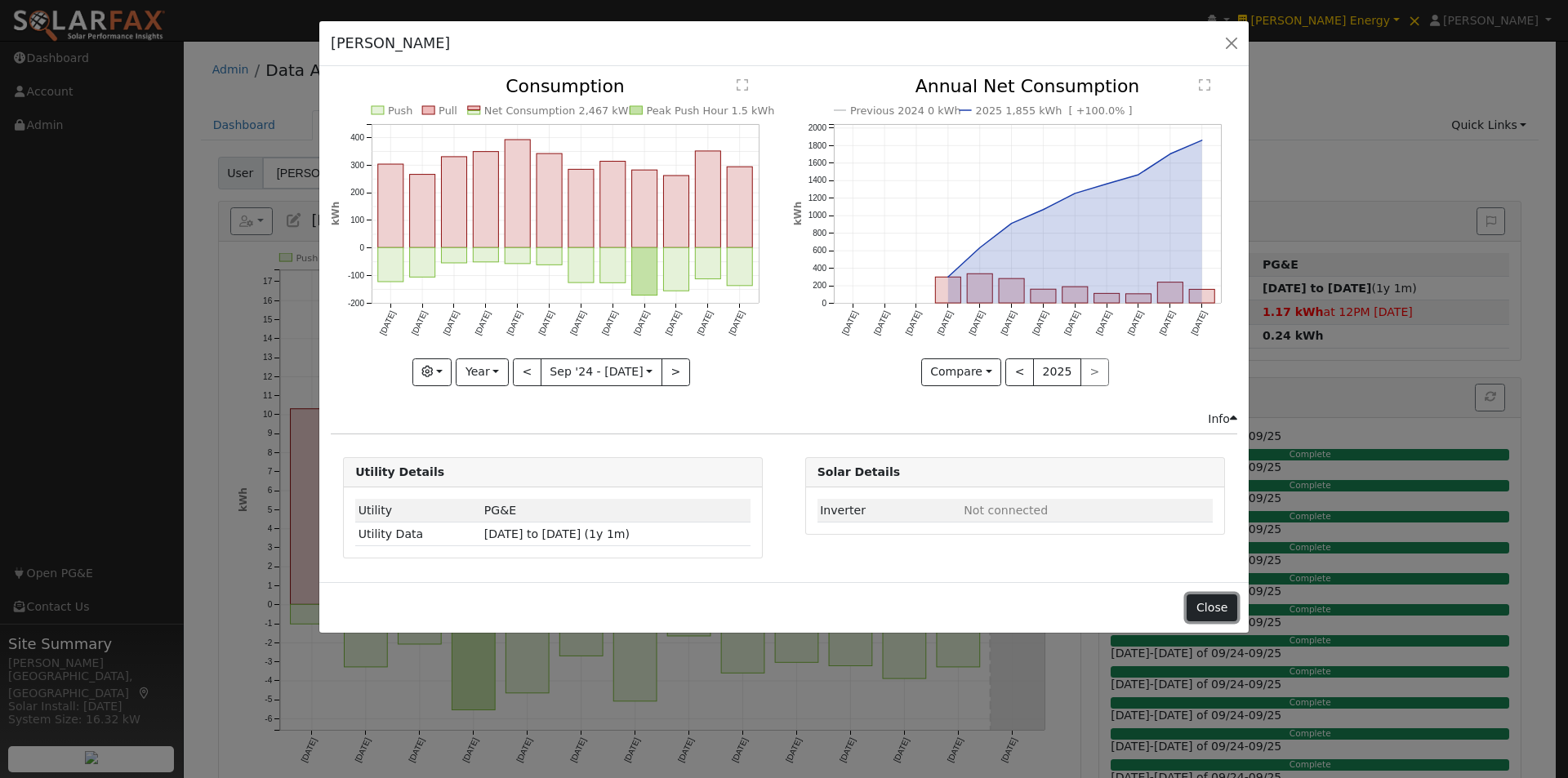
click at [1207, 611] on button "Close" at bounding box center [1211, 608] width 49 height 28
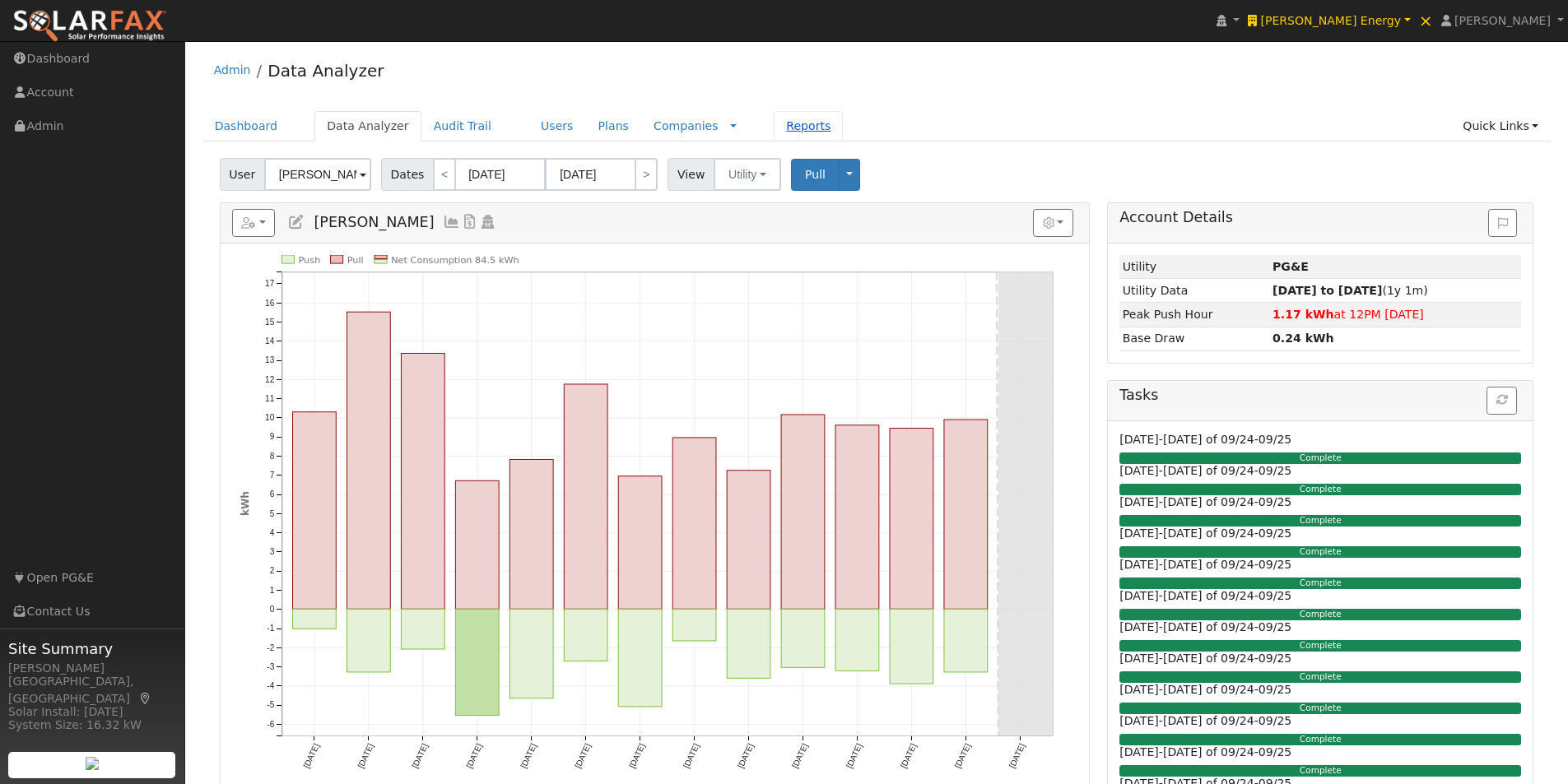
click at [774, 125] on link "Reports" at bounding box center [808, 126] width 69 height 30
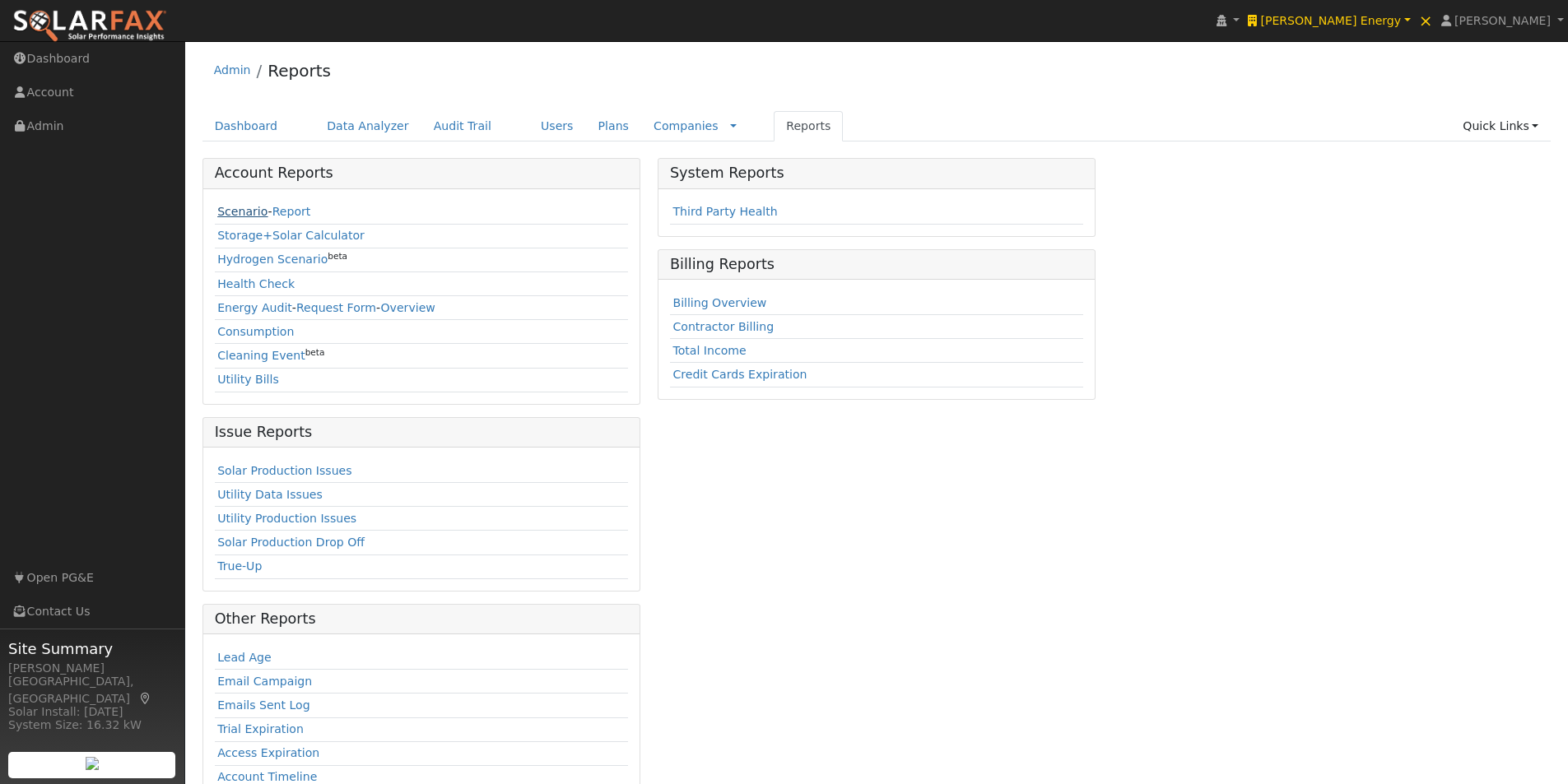
click at [230, 211] on link "Scenario" at bounding box center [241, 211] width 50 height 13
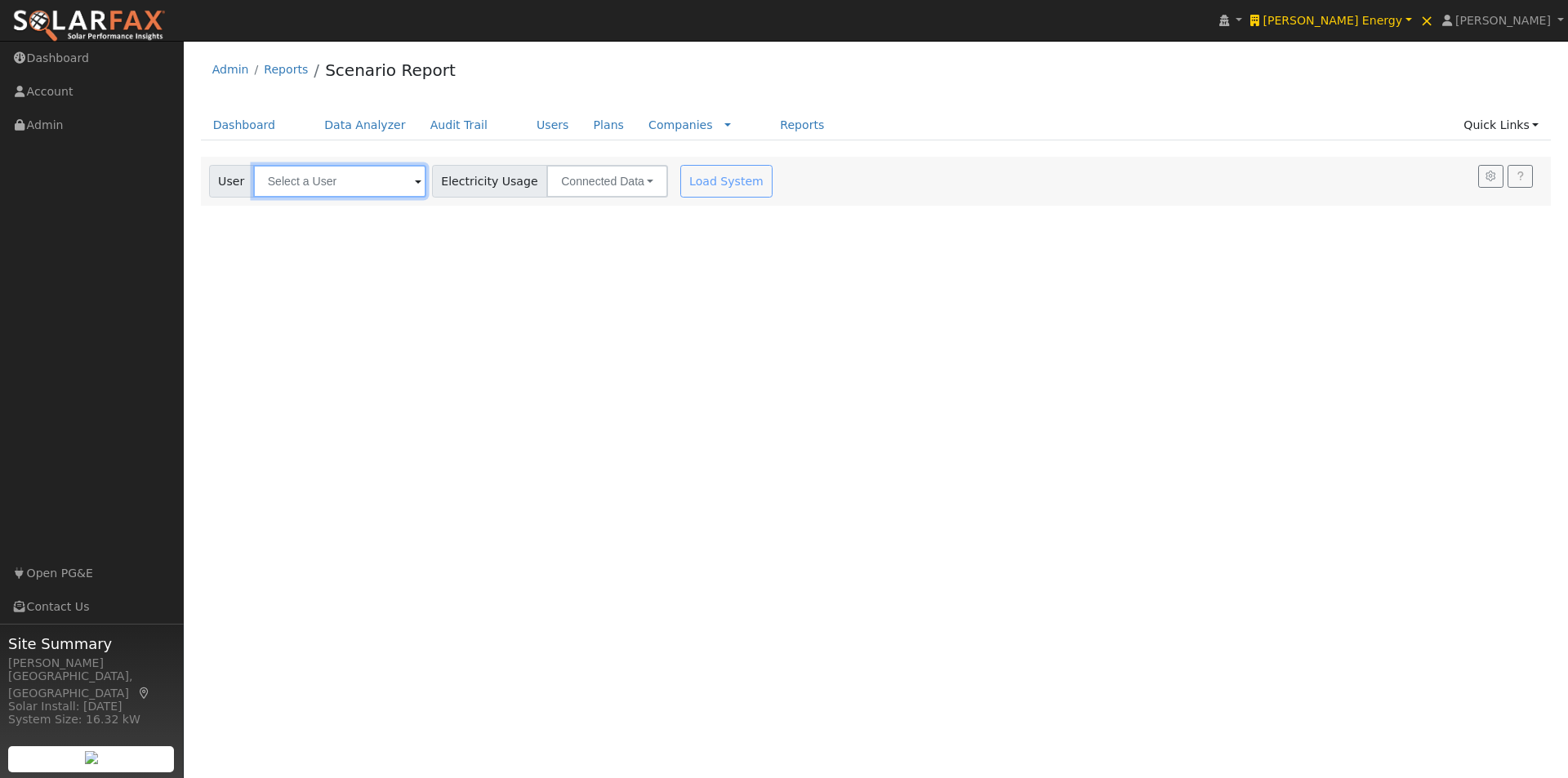
click at [336, 179] on input "text" at bounding box center [340, 181] width 173 height 33
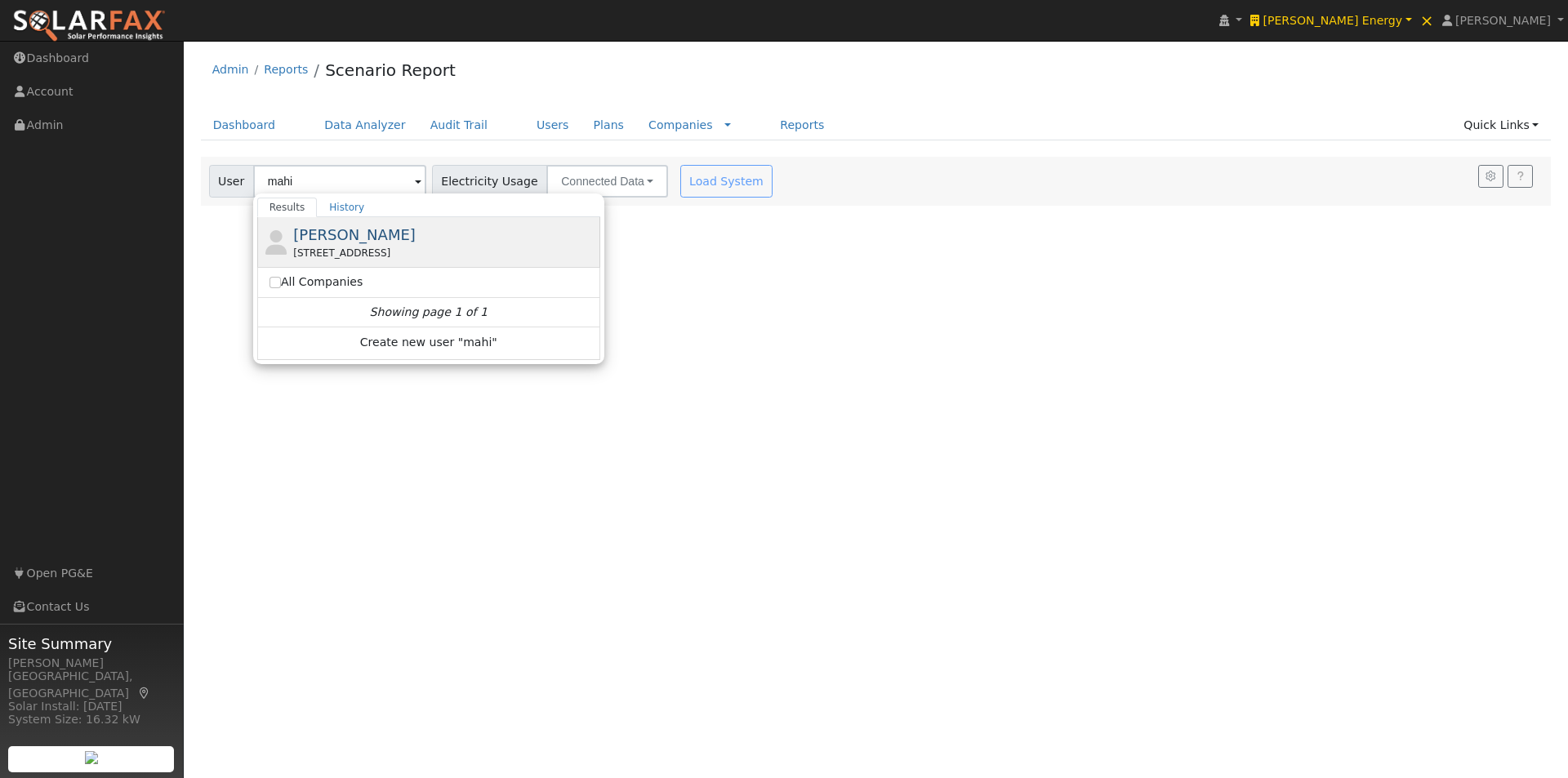
click at [312, 230] on span "[PERSON_NAME]" at bounding box center [354, 235] width 122 height 17
type input "[PERSON_NAME]"
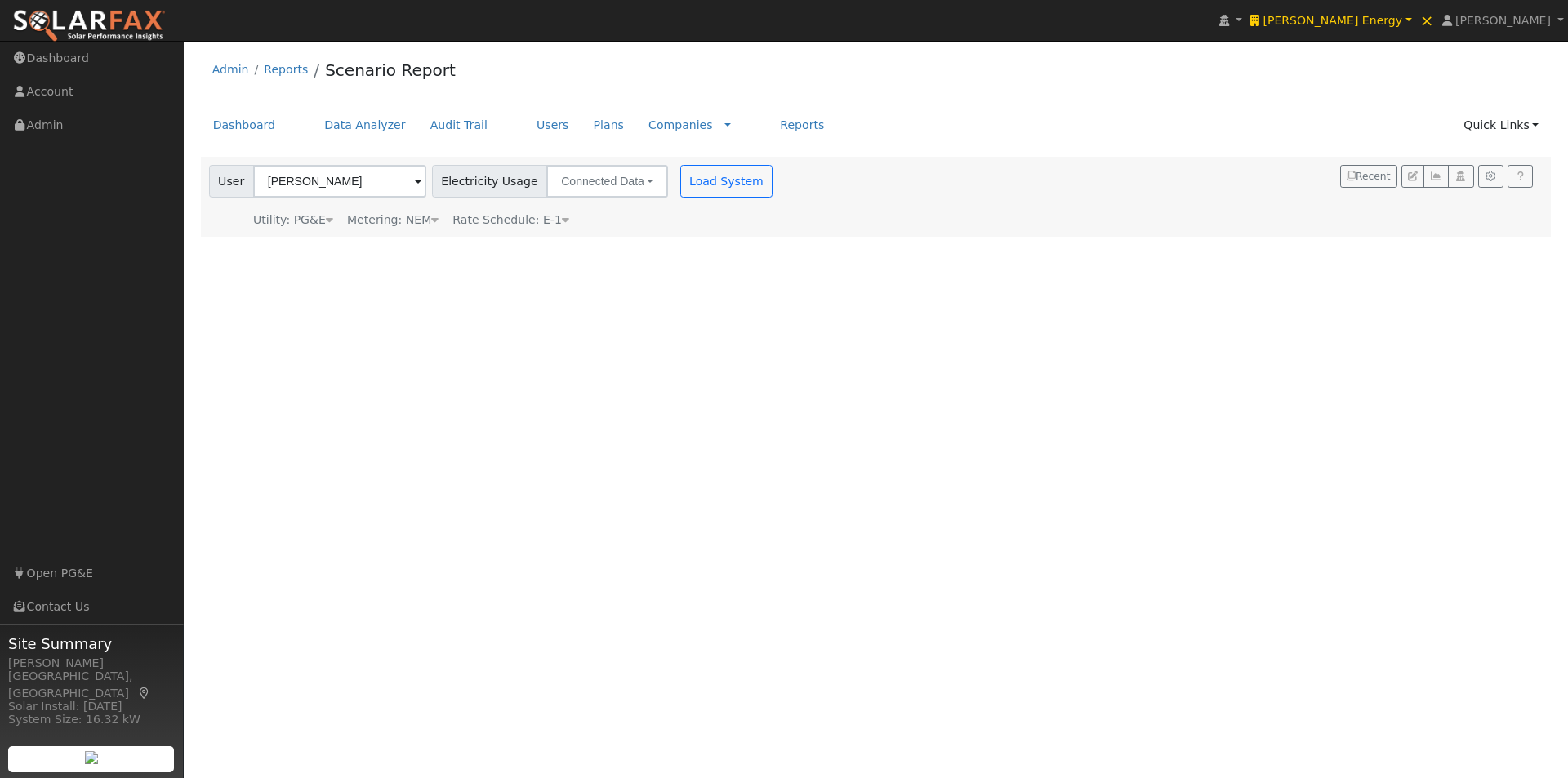
click at [562, 222] on icon at bounding box center [566, 220] width 7 height 11
click at [678, 218] on icon at bounding box center [685, 220] width 15 height 11
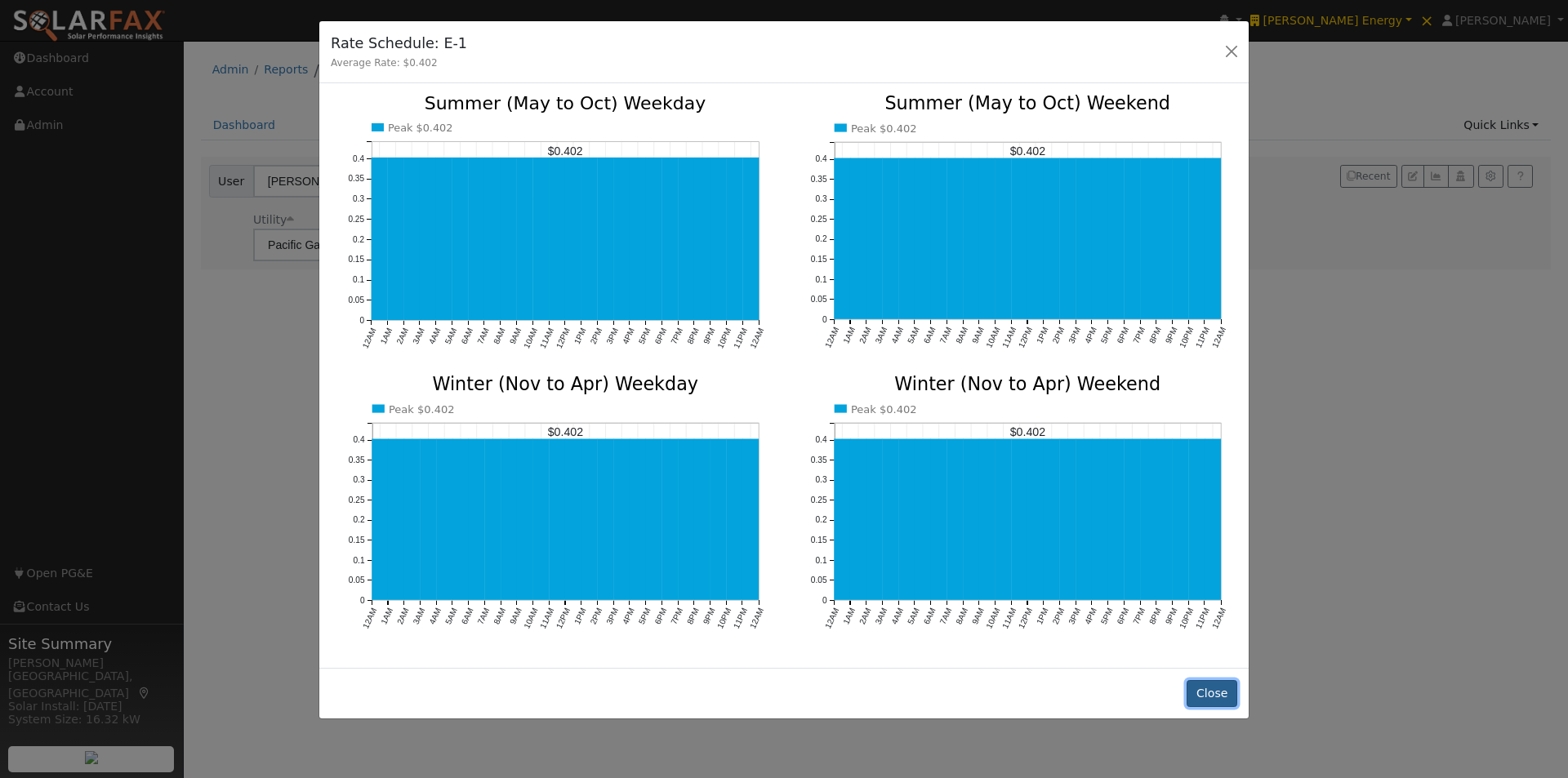
click at [1217, 681] on button "Close" at bounding box center [1211, 694] width 49 height 28
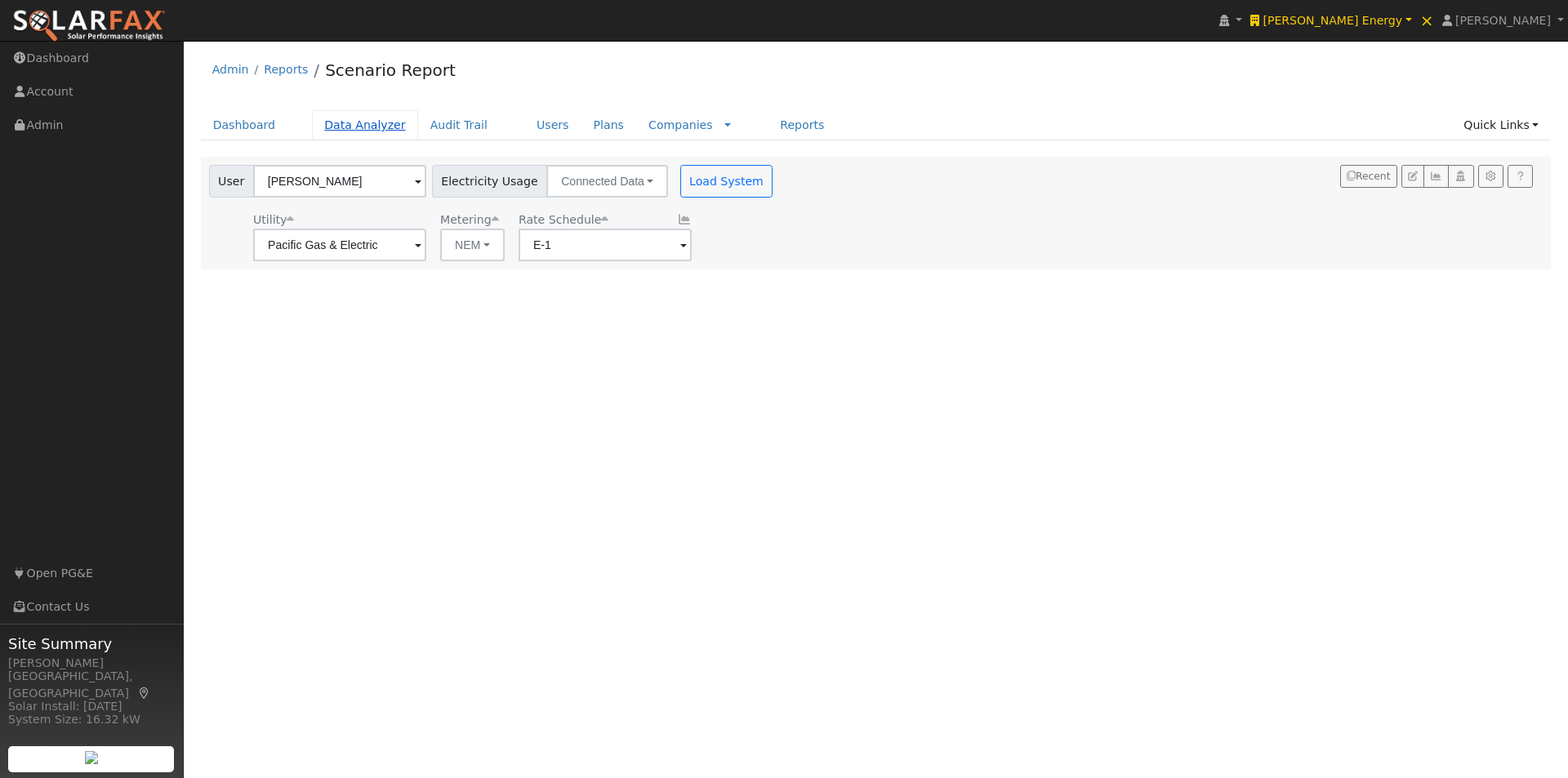
click at [326, 124] on link "Data Analyzer" at bounding box center [365, 125] width 106 height 30
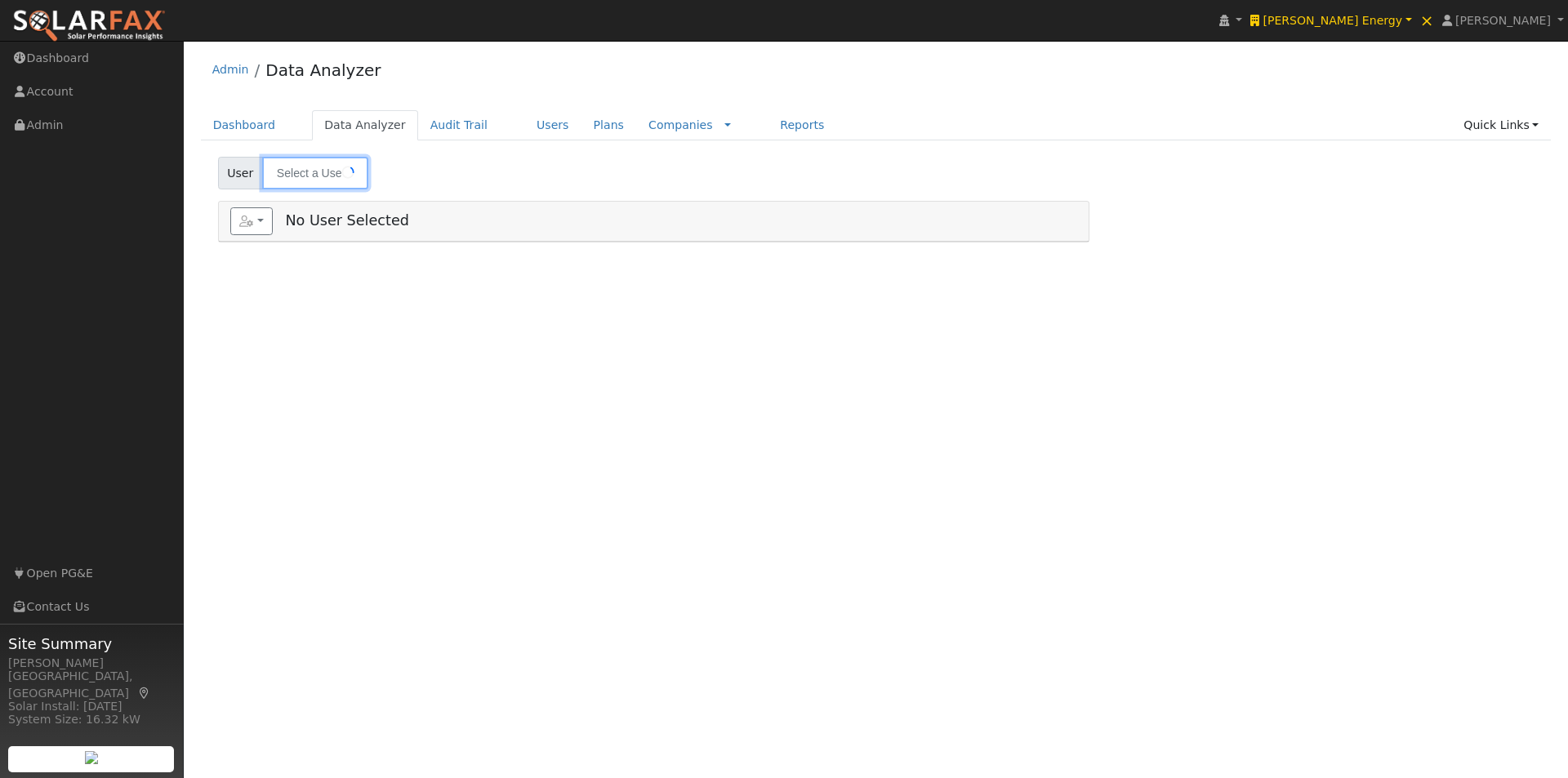
type input "[PERSON_NAME]"
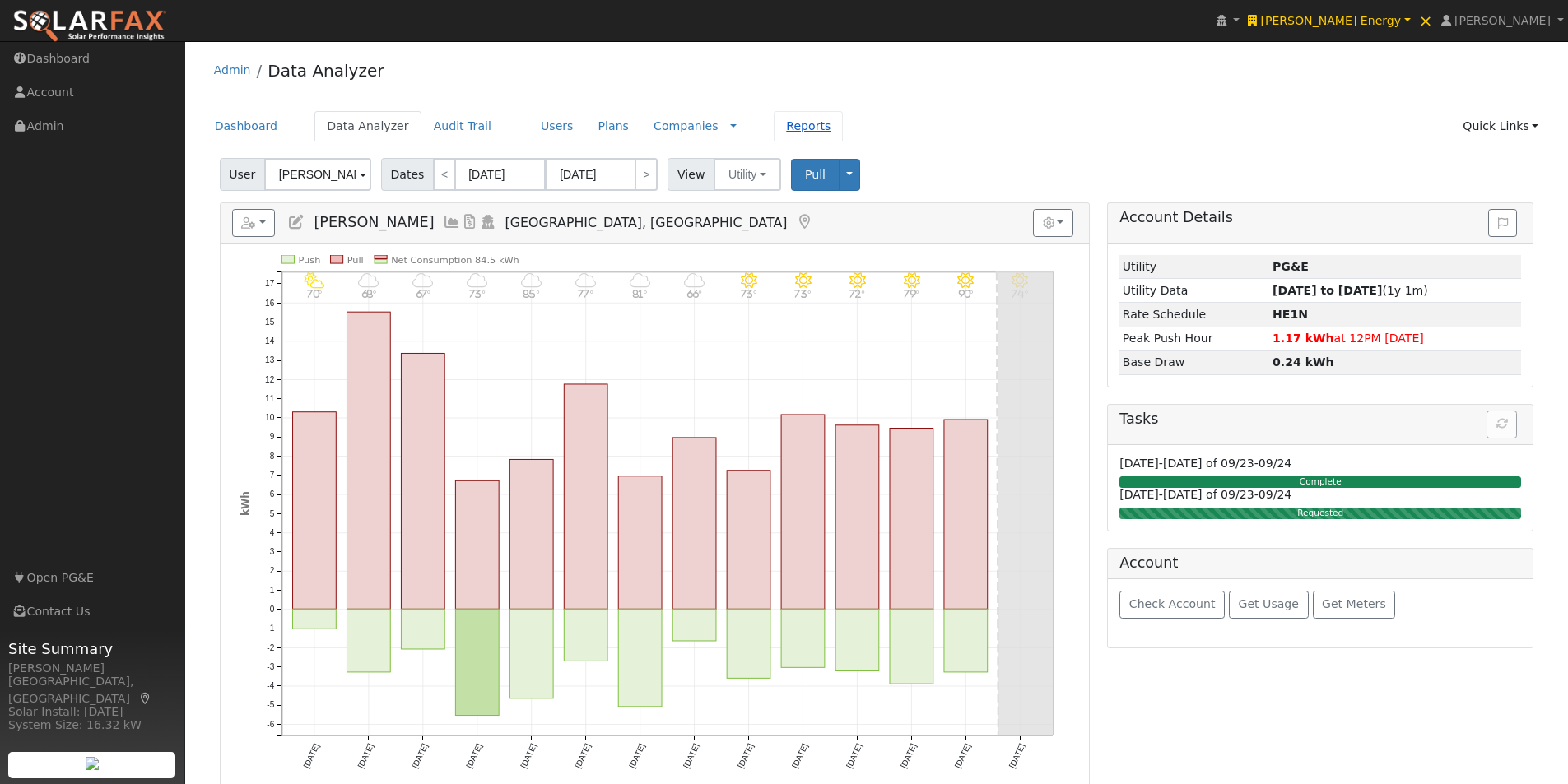
click at [774, 125] on link "Reports" at bounding box center [808, 126] width 69 height 30
click at [774, 116] on link "Reports" at bounding box center [808, 126] width 69 height 30
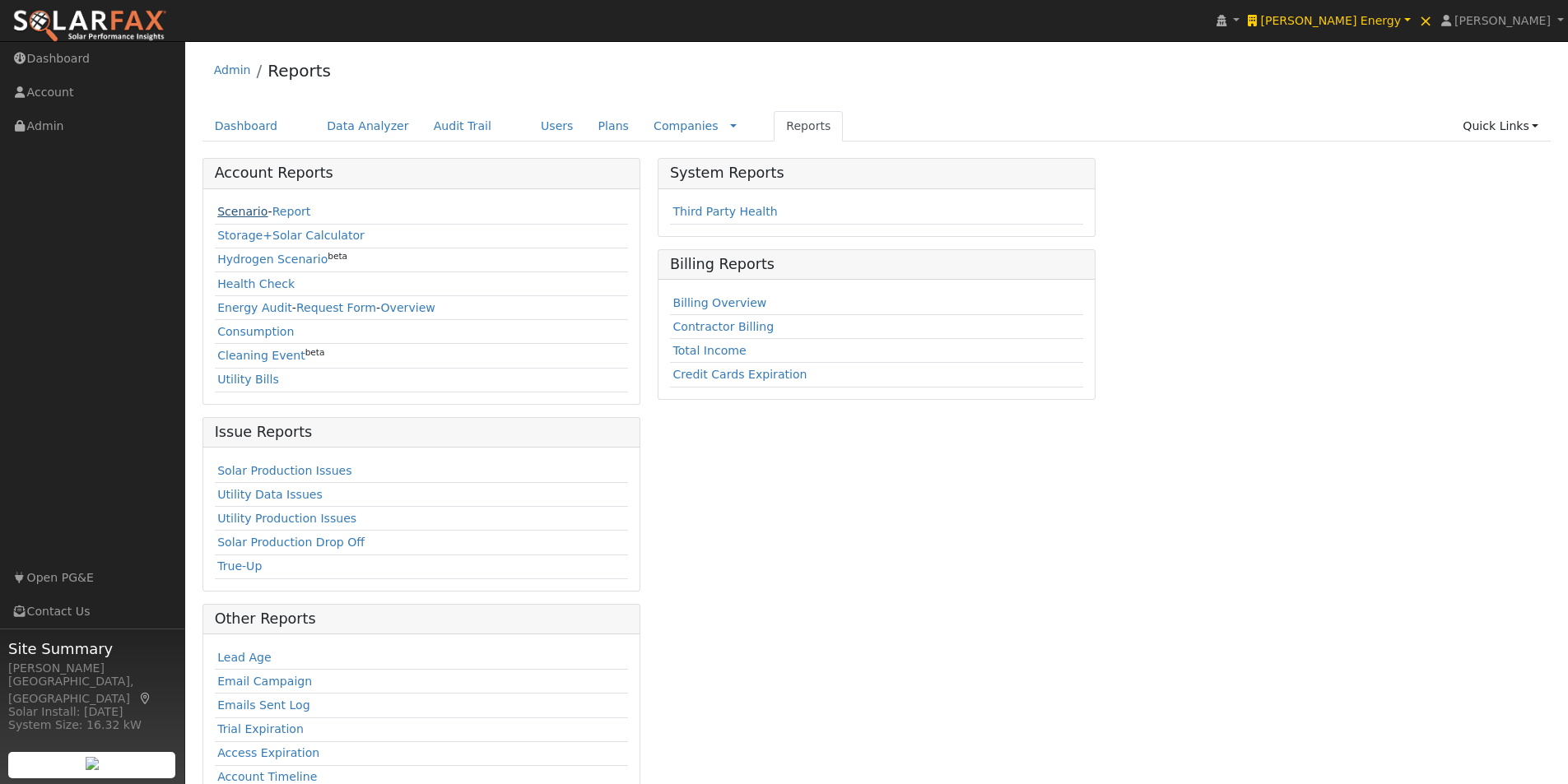
click at [238, 208] on link "Scenario" at bounding box center [241, 211] width 50 height 13
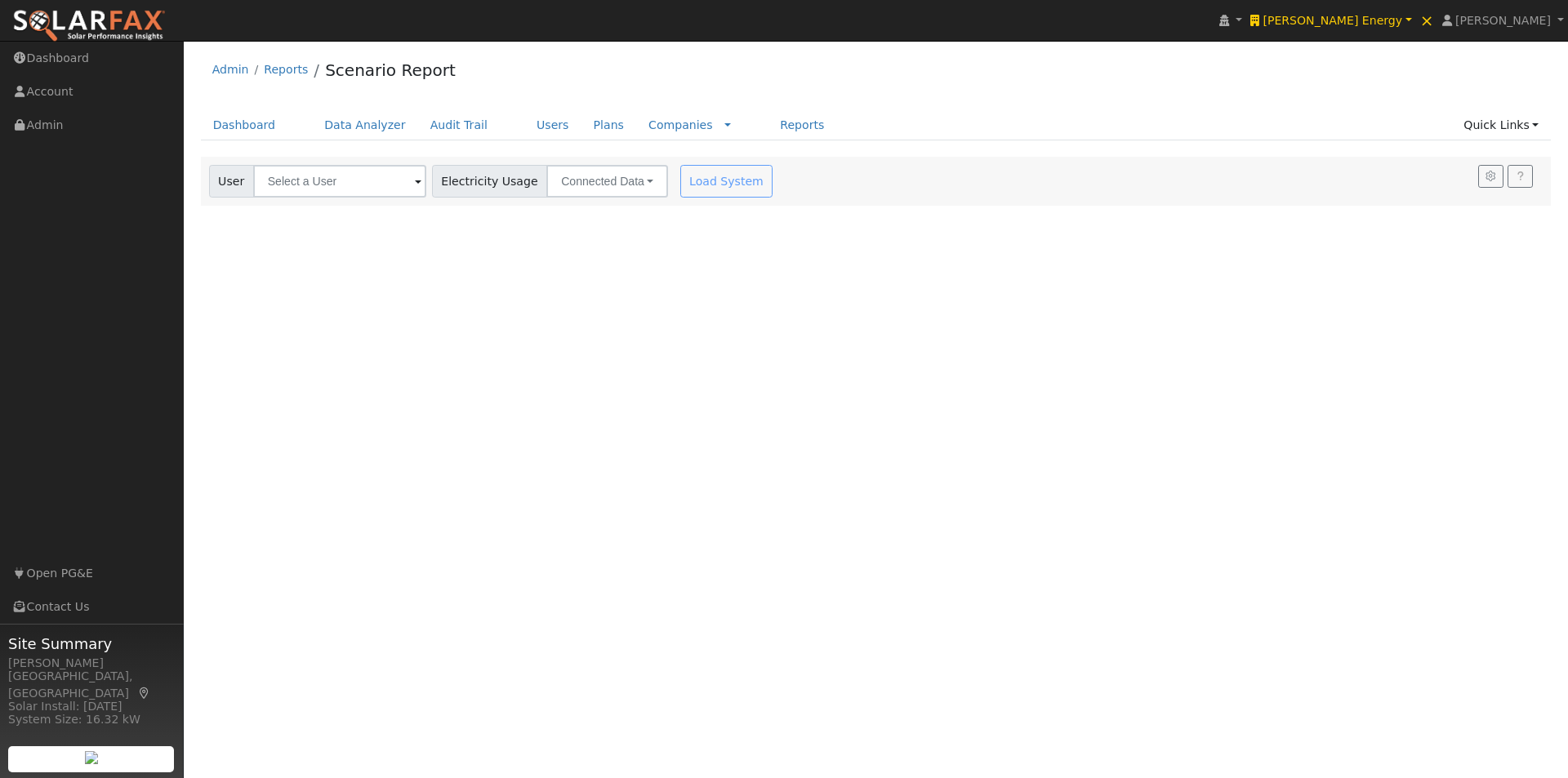
click at [342, 181] on div at bounding box center [877, 181] width 1351 height 49
click at [377, 167] on input "text" at bounding box center [340, 181] width 173 height 33
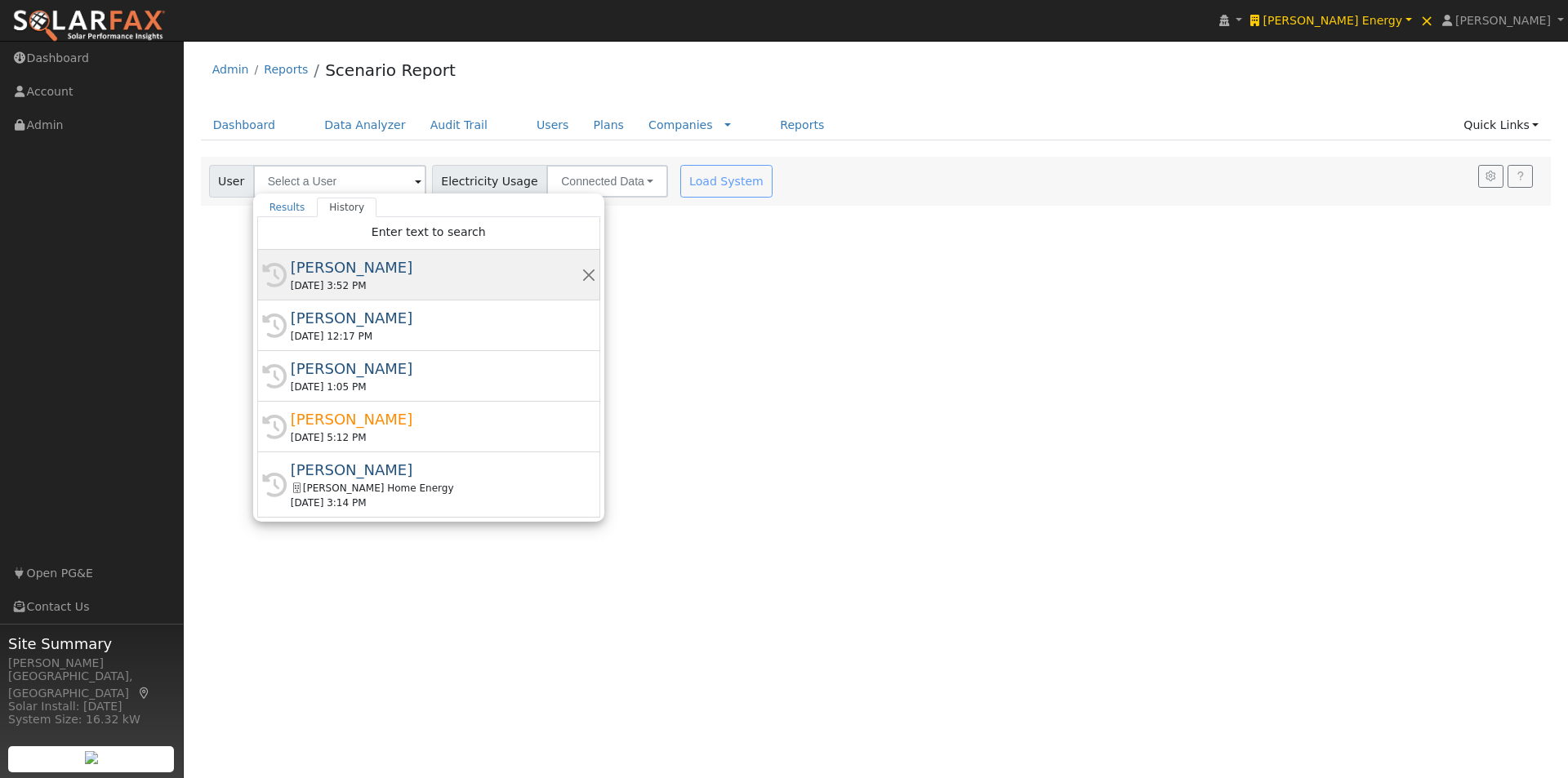
drag, startPoint x: 334, startPoint y: 267, endPoint x: 367, endPoint y: 255, distance: 35.1
click at [335, 267] on div "[PERSON_NAME]" at bounding box center [436, 267] width 291 height 22
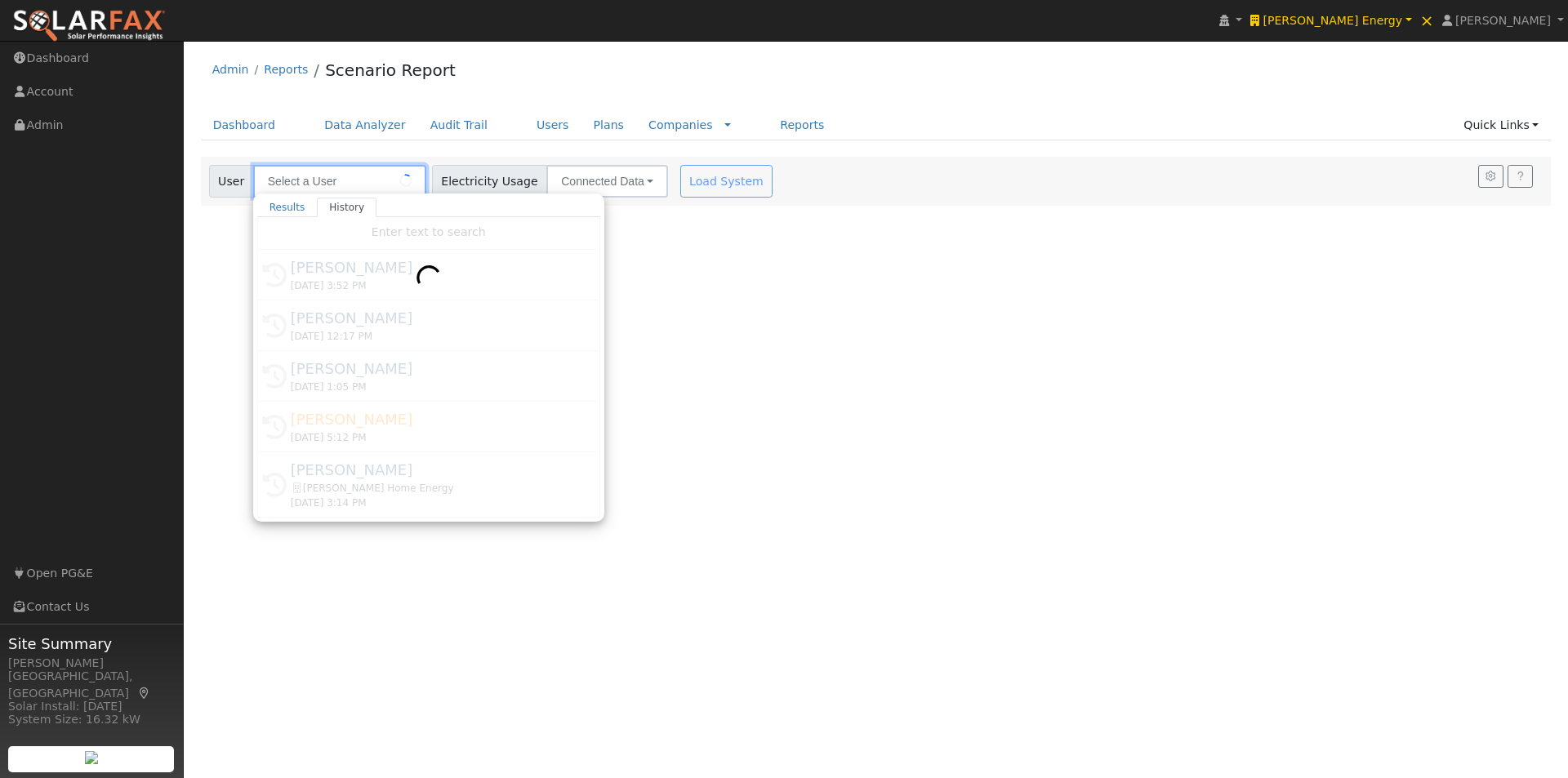
type input "[PERSON_NAME]"
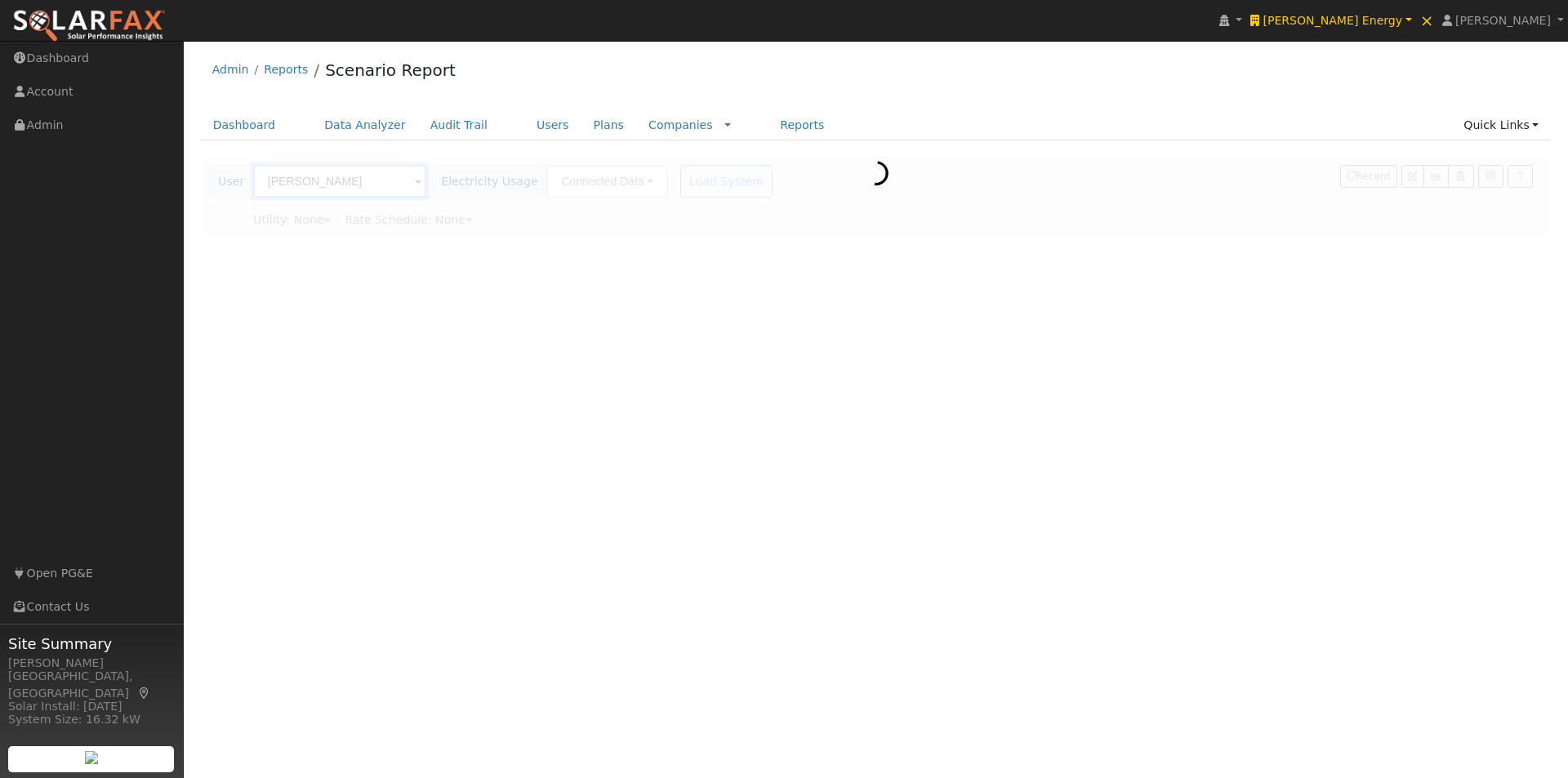
type input "Pacific Gas & Electric"
type input "E-1"
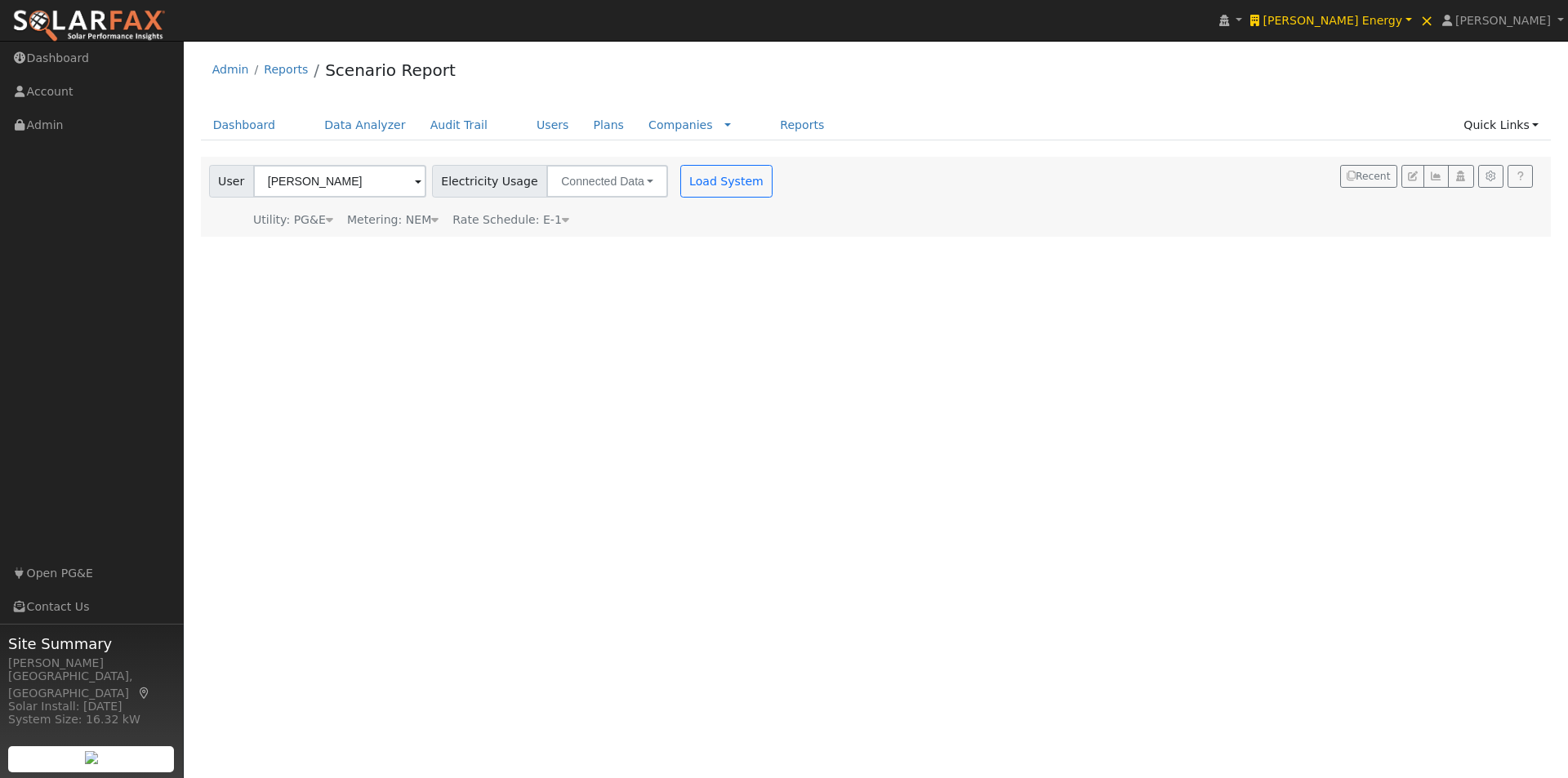
click at [562, 221] on icon at bounding box center [566, 220] width 7 height 11
click at [681, 222] on icon at bounding box center [685, 220] width 15 height 11
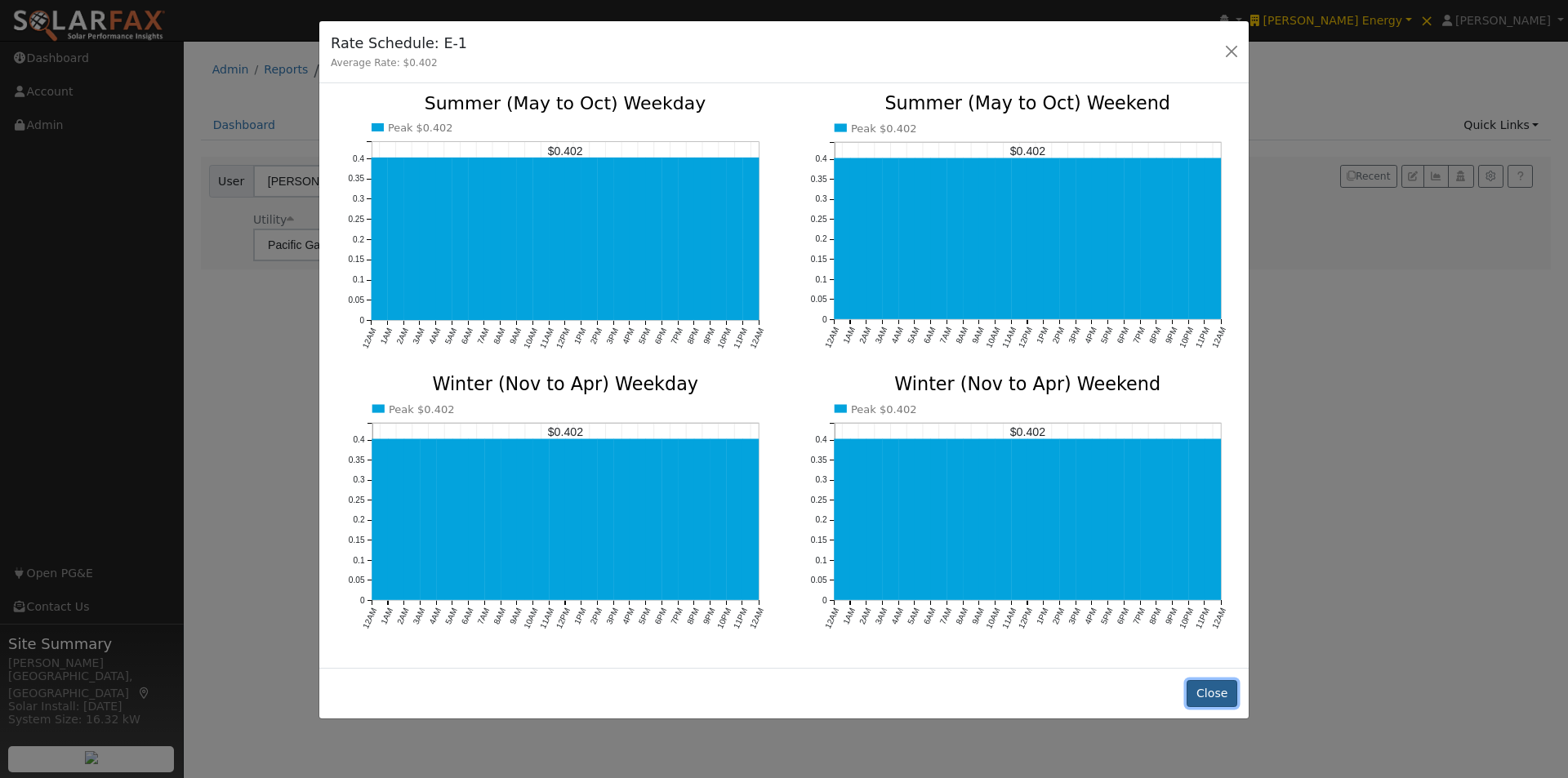
click at [1219, 689] on button "Close" at bounding box center [1211, 694] width 49 height 28
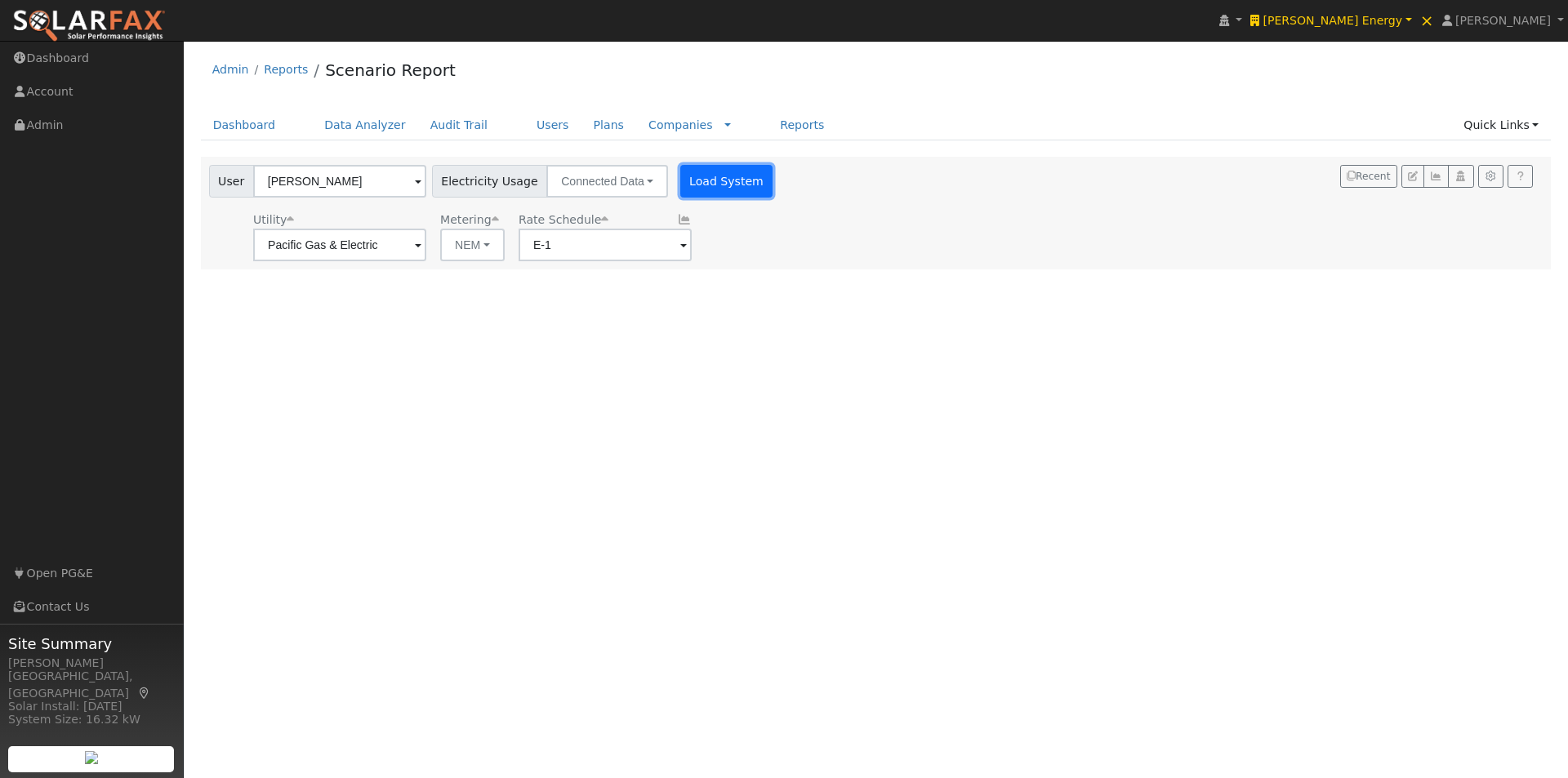
click at [706, 179] on button "Load System" at bounding box center [727, 181] width 93 height 33
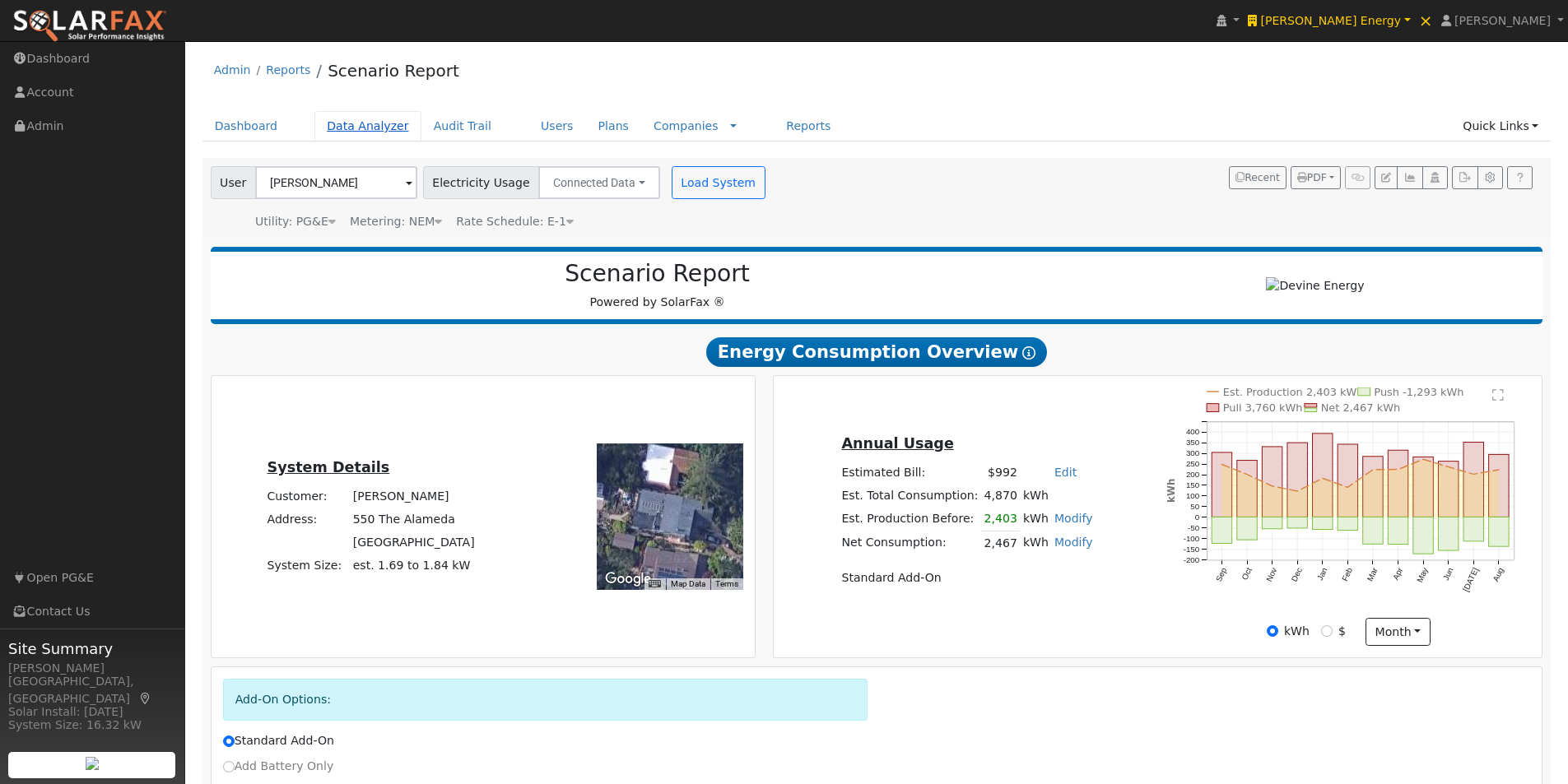
click at [339, 123] on link "Data Analyzer" at bounding box center [368, 126] width 107 height 30
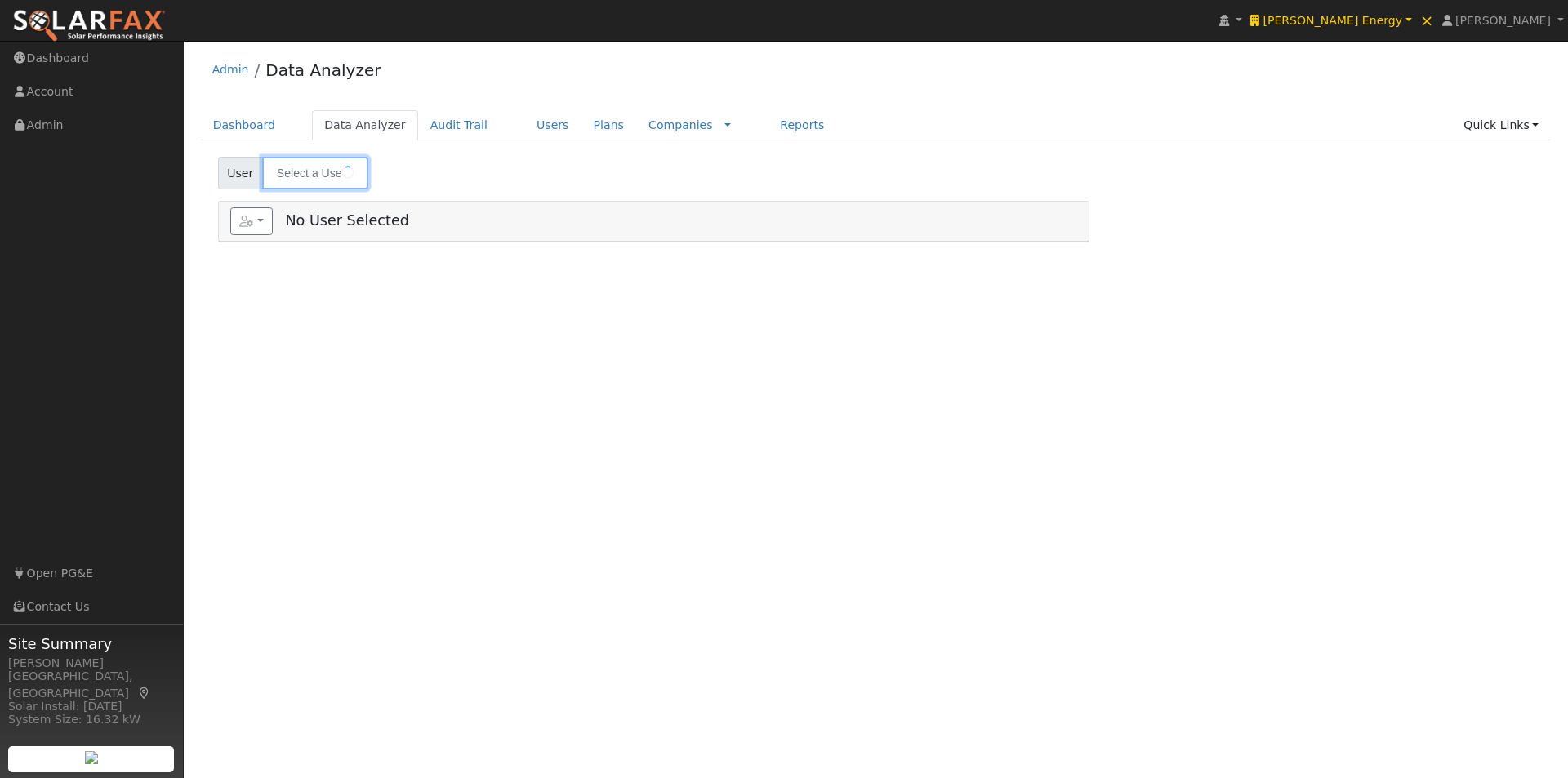
type input "[PERSON_NAME]"
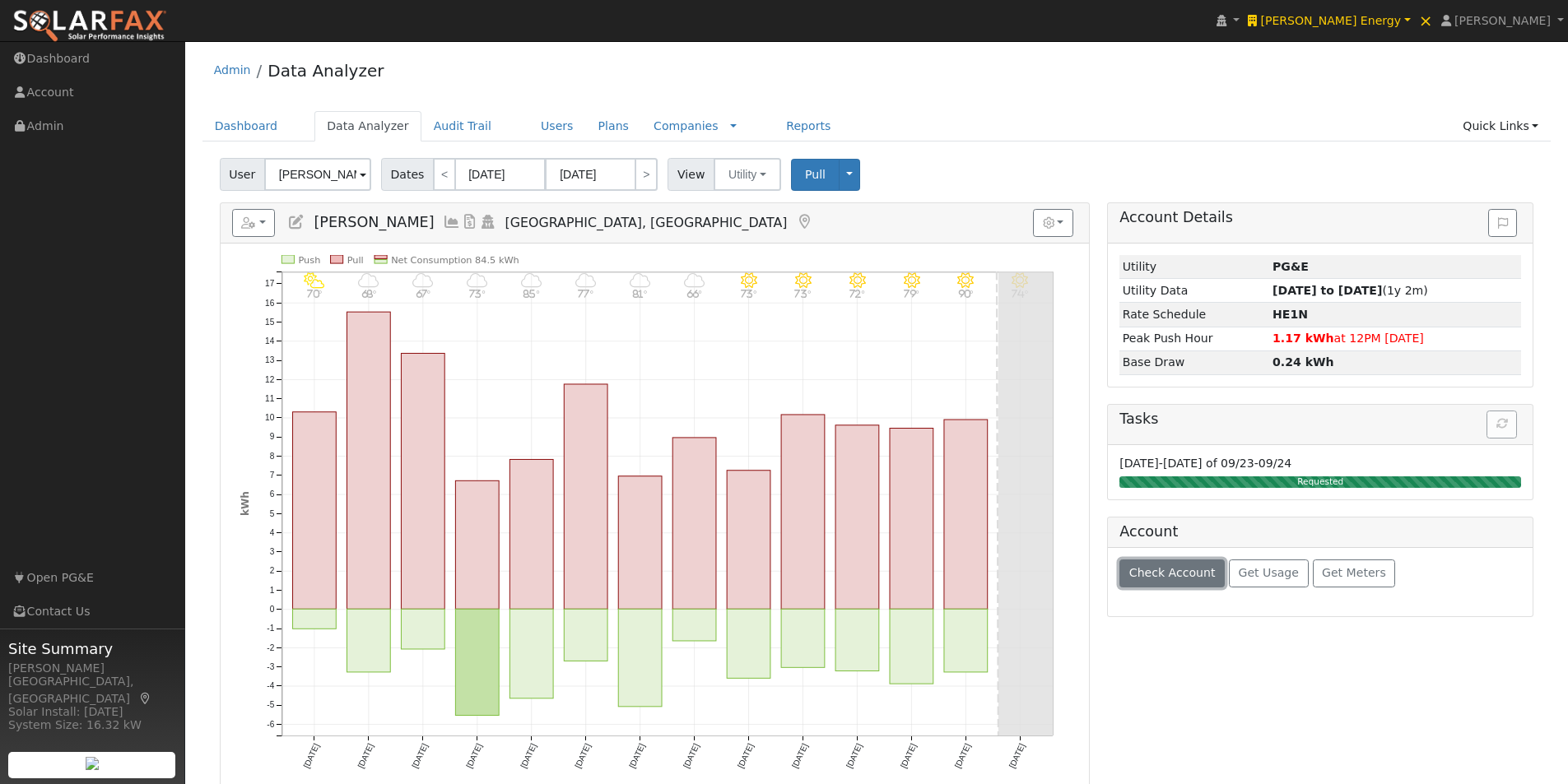
click at [1175, 575] on span "Check Account" at bounding box center [1173, 573] width 86 height 13
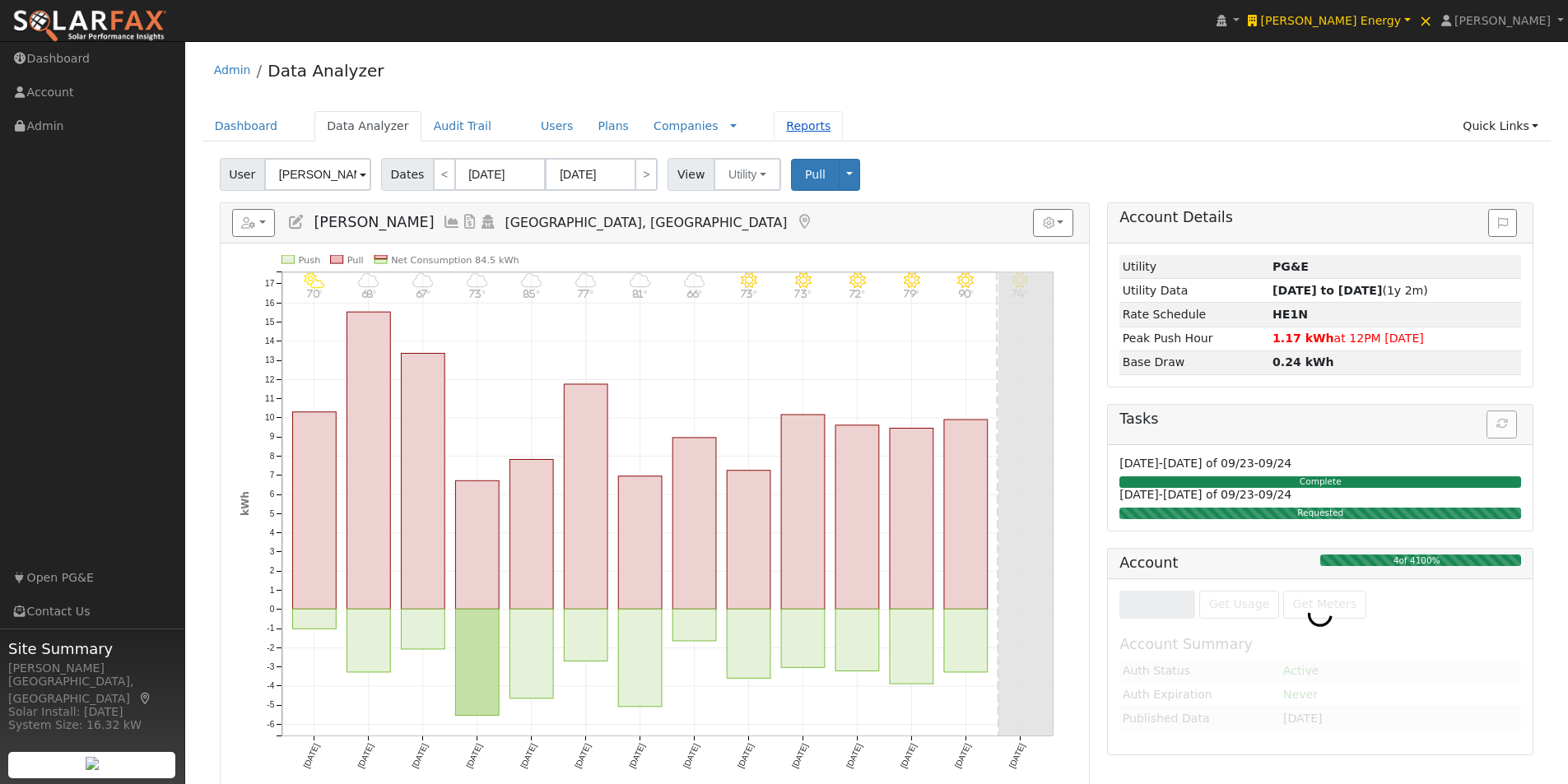
click at [774, 124] on link "Reports" at bounding box center [808, 126] width 69 height 30
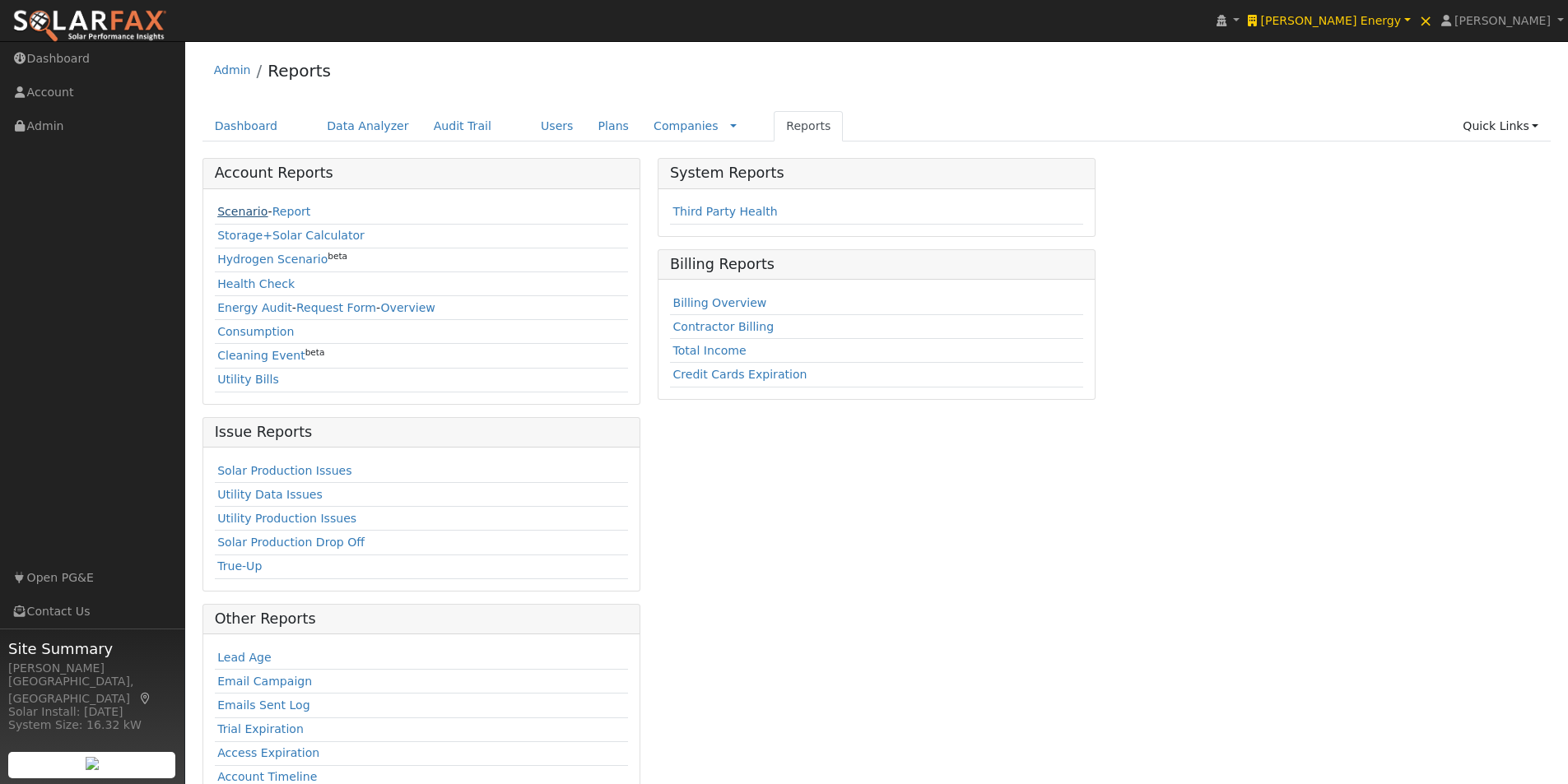
click at [229, 210] on link "Scenario" at bounding box center [241, 211] width 50 height 13
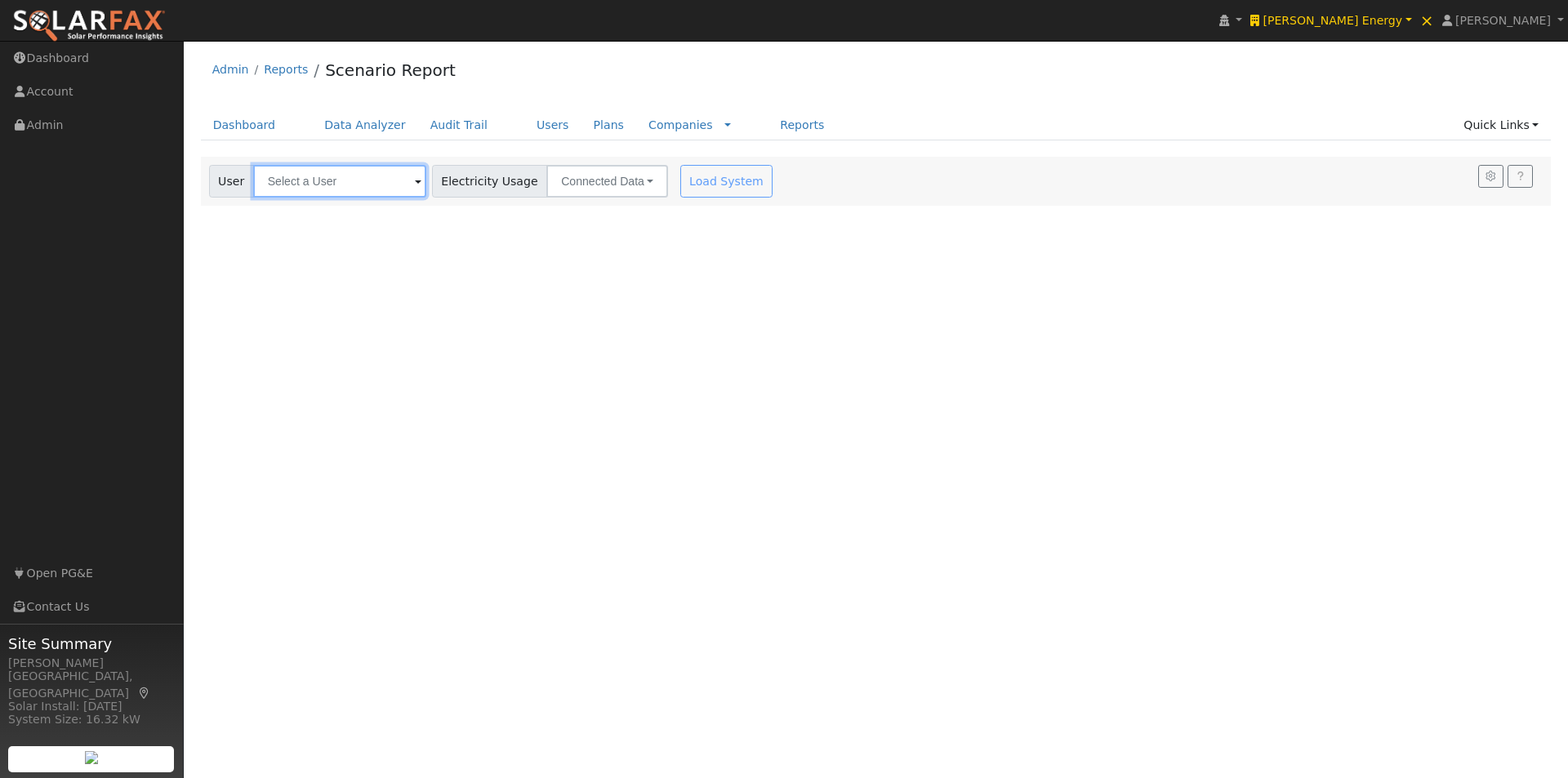
click at [339, 180] on input "text" at bounding box center [340, 181] width 173 height 33
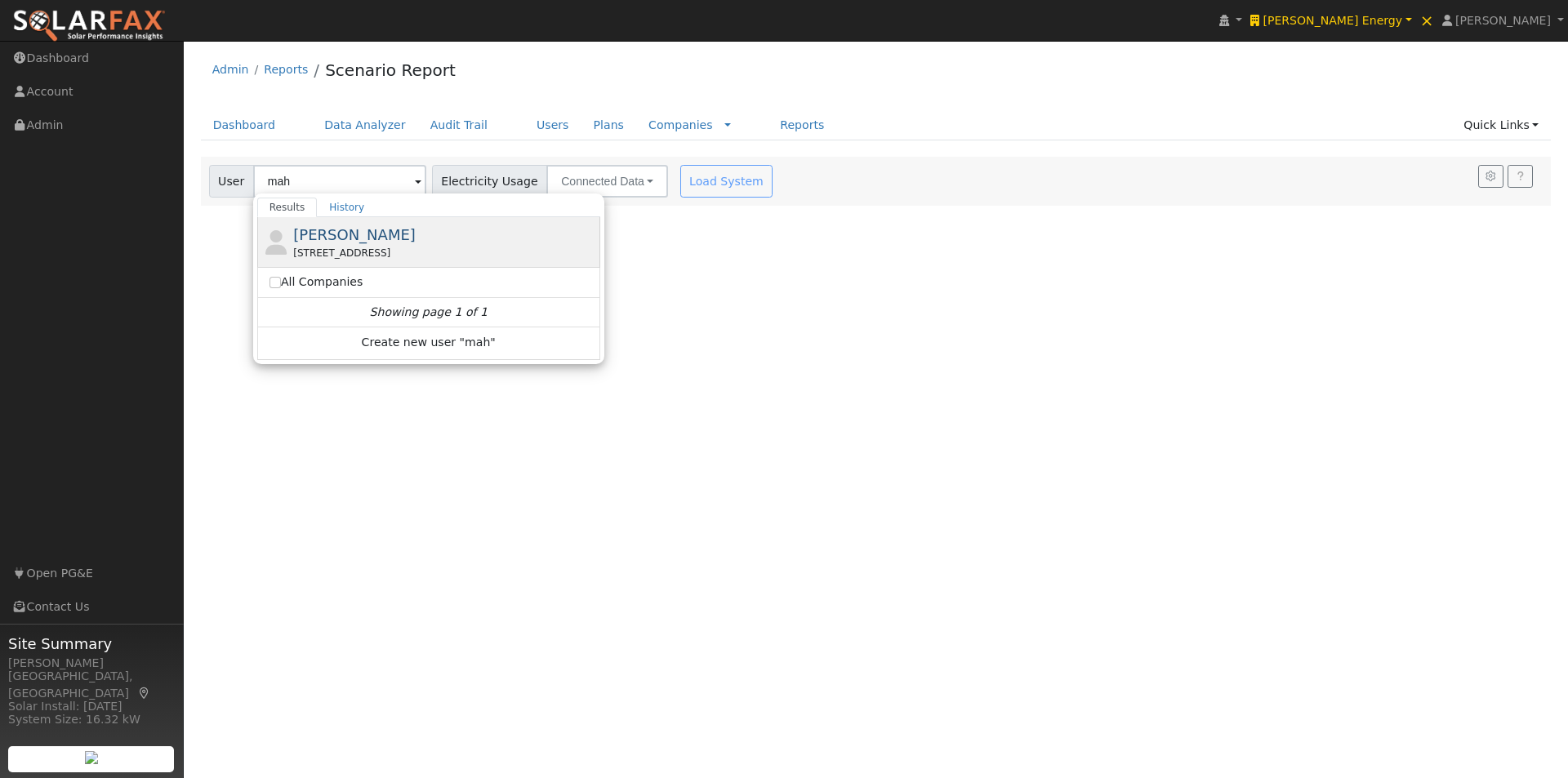
click at [351, 228] on span "[PERSON_NAME]" at bounding box center [354, 235] width 122 height 17
type input "[PERSON_NAME]"
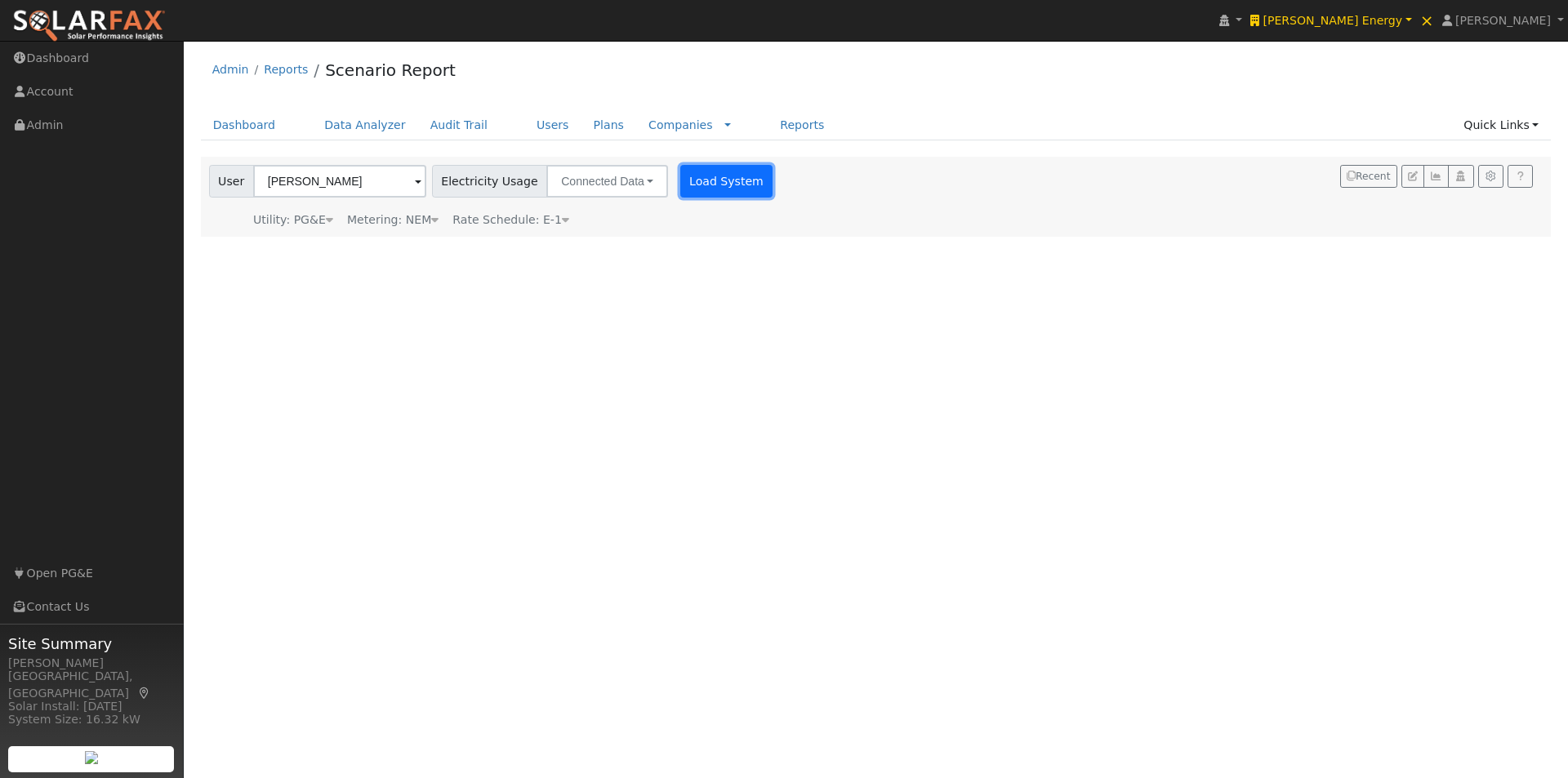
click at [691, 184] on button "Load System" at bounding box center [727, 181] width 93 height 33
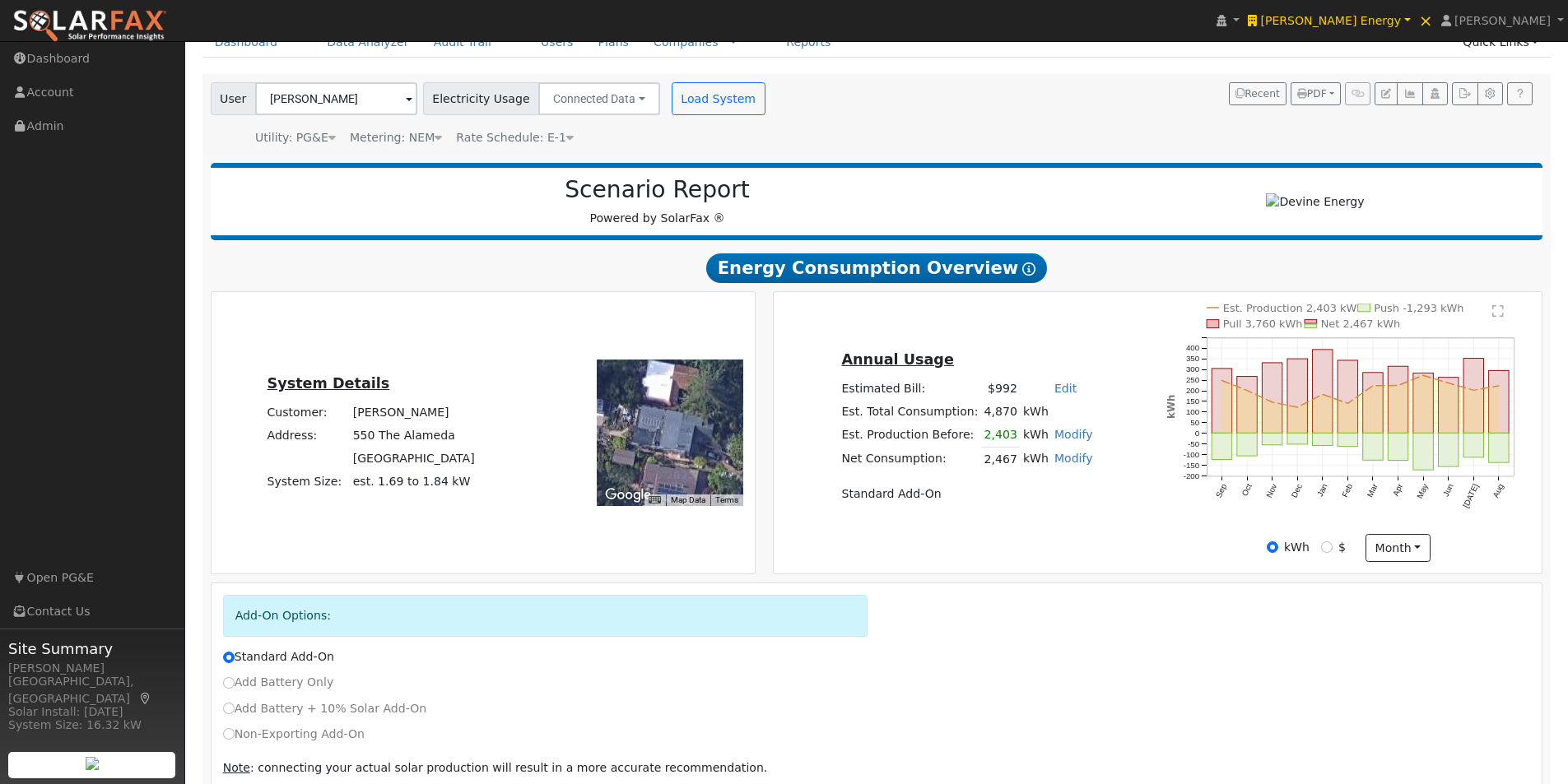
scroll to position [164, 0]
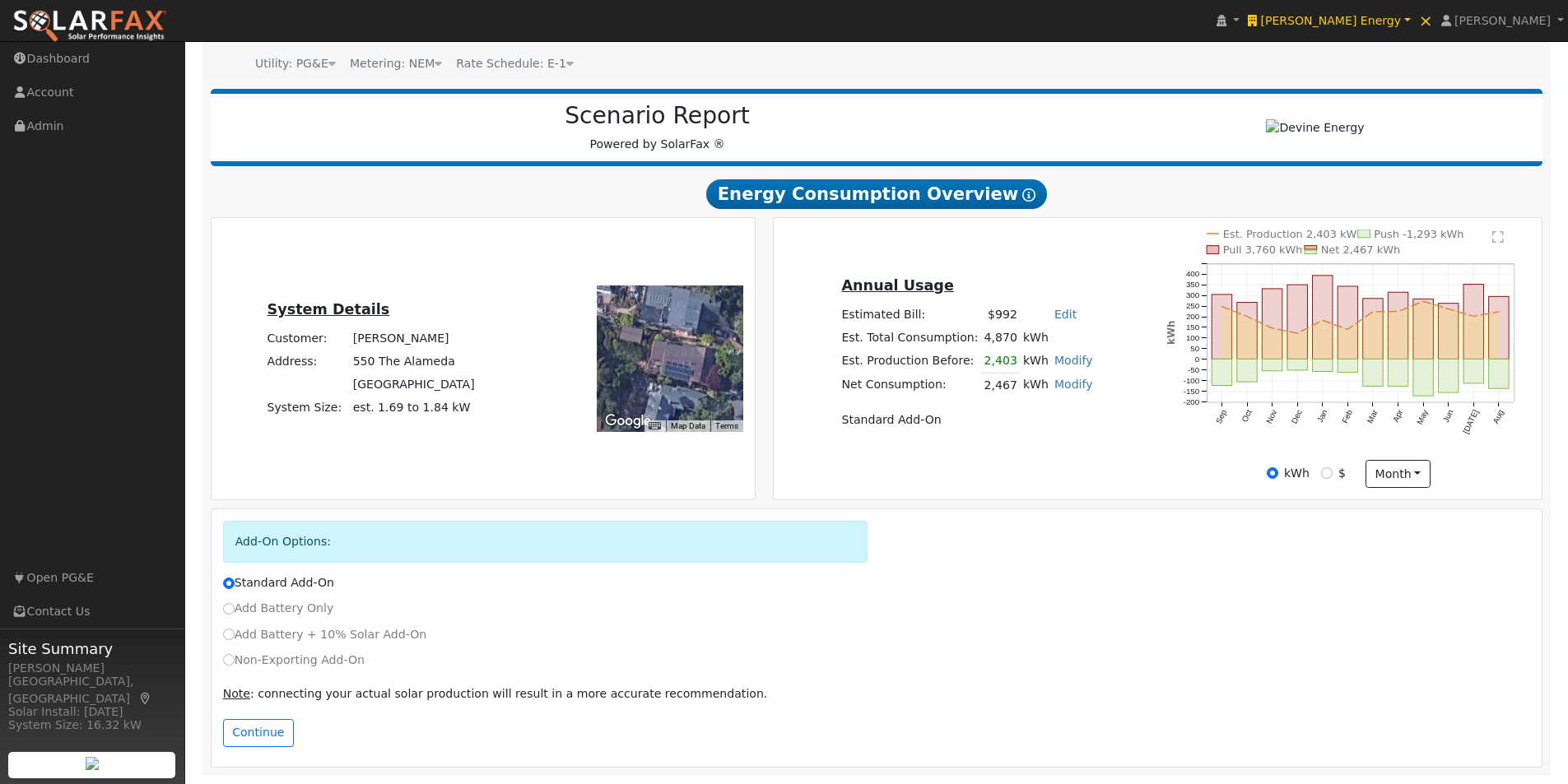
click at [702, 320] on div at bounding box center [670, 359] width 146 height 146
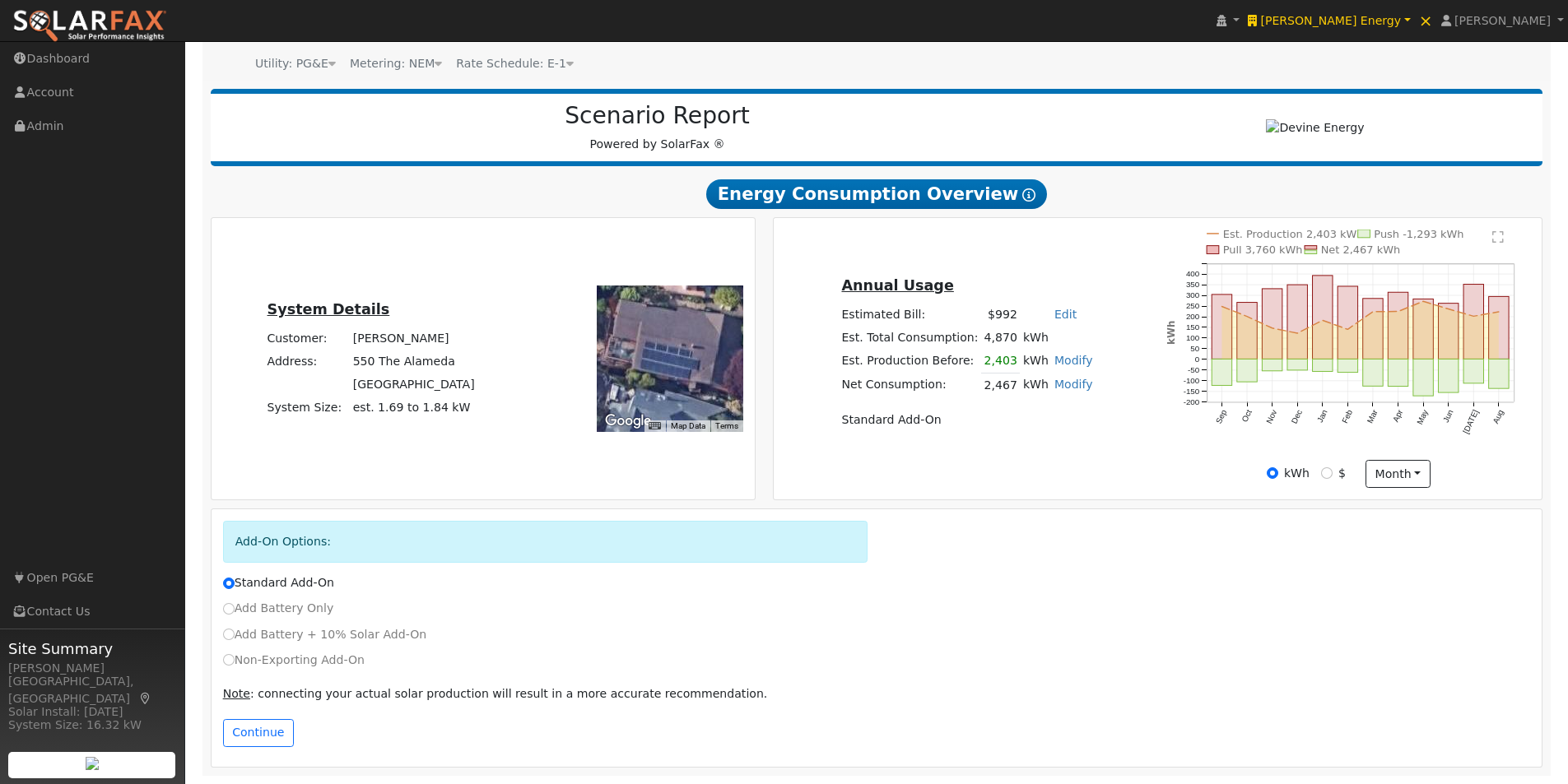
drag, startPoint x: 653, startPoint y: 383, endPoint x: 664, endPoint y: 364, distance: 22.0
click at [664, 364] on div at bounding box center [670, 359] width 146 height 146
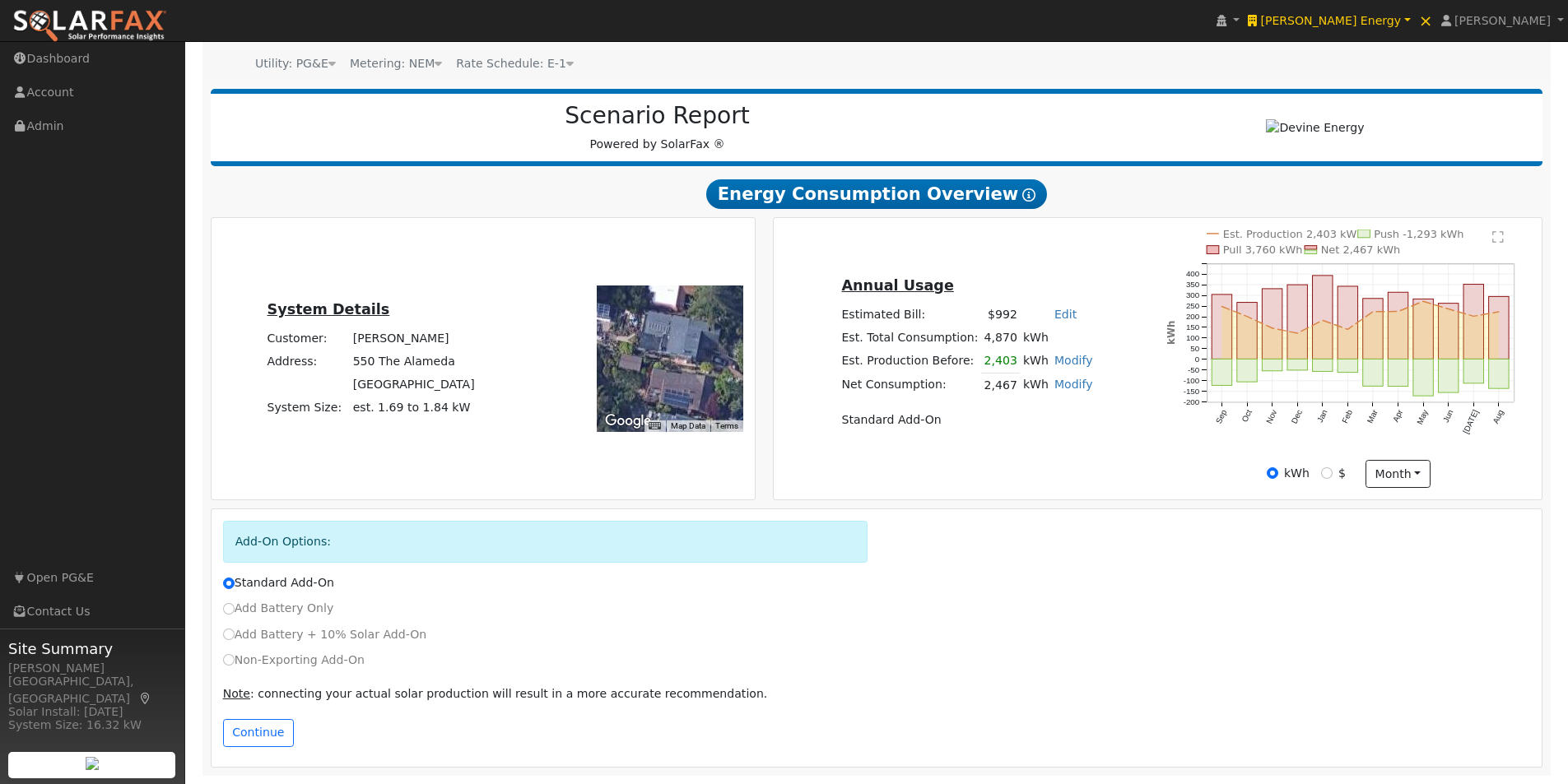
drag, startPoint x: 679, startPoint y: 340, endPoint x: 677, endPoint y: 370, distance: 30.1
click at [677, 370] on div at bounding box center [670, 359] width 146 height 146
click at [684, 359] on div at bounding box center [670, 359] width 146 height 146
drag, startPoint x: 684, startPoint y: 360, endPoint x: 679, endPoint y: 380, distance: 20.6
click at [679, 380] on div at bounding box center [670, 359] width 146 height 146
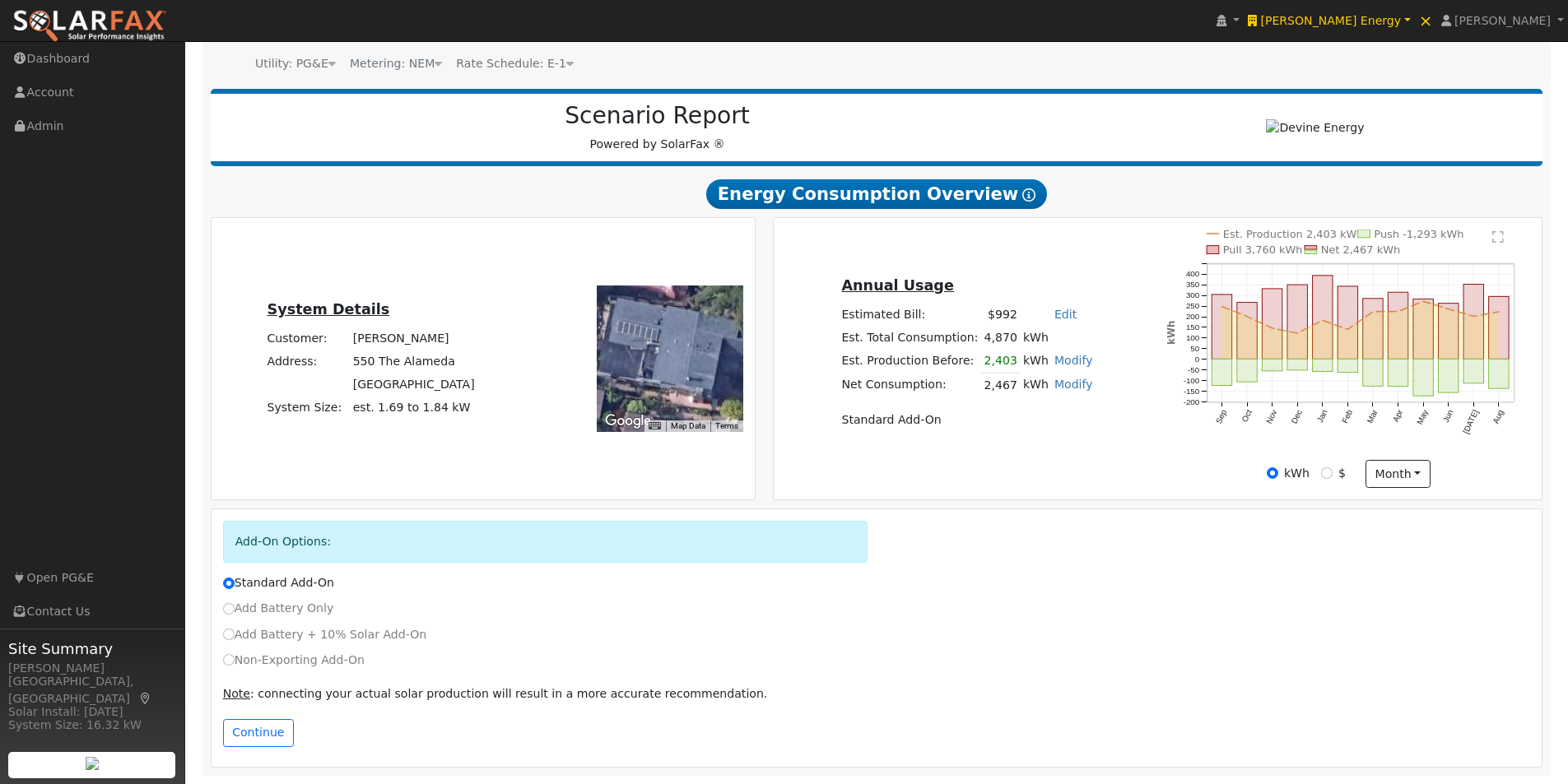
drag, startPoint x: 652, startPoint y: 363, endPoint x: 706, endPoint y: 364, distance: 54.0
click at [706, 364] on div at bounding box center [670, 359] width 146 height 146
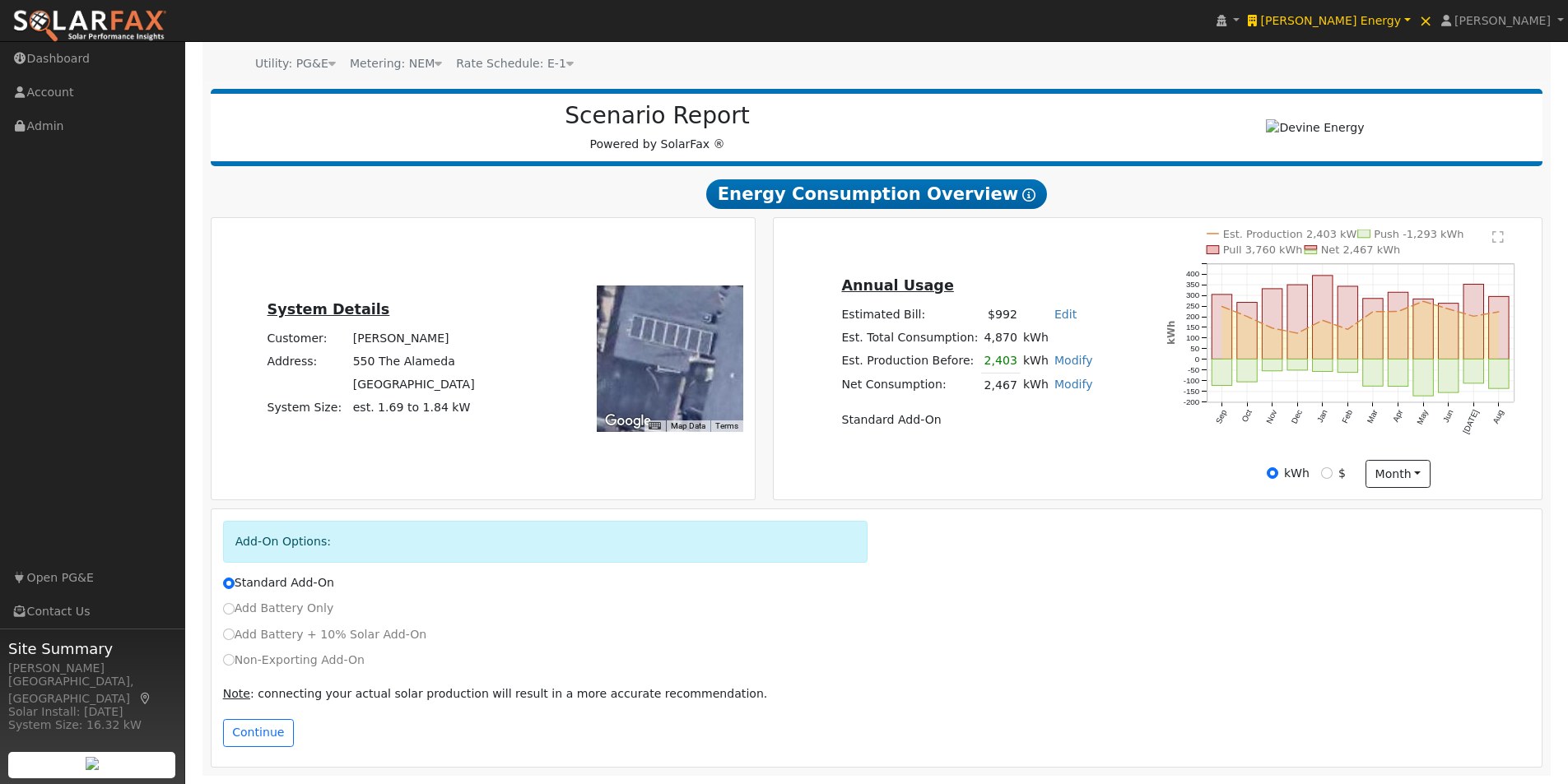
drag, startPoint x: 614, startPoint y: 336, endPoint x: 684, endPoint y: 358, distance: 73.4
click at [684, 358] on div at bounding box center [670, 359] width 146 height 146
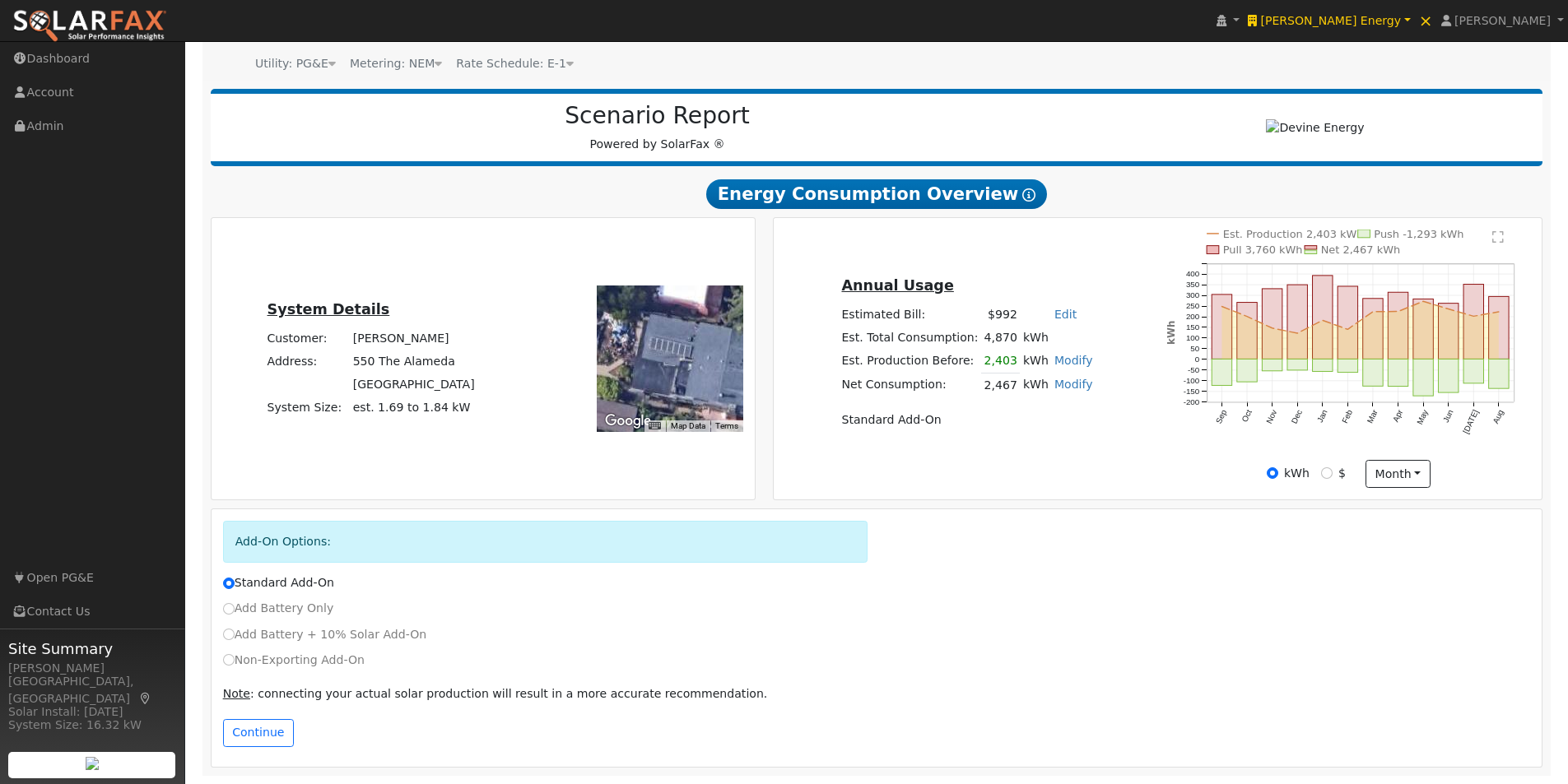
drag, startPoint x: 702, startPoint y: 361, endPoint x: 666, endPoint y: 363, distance: 36.1
click at [666, 363] on div at bounding box center [670, 359] width 146 height 146
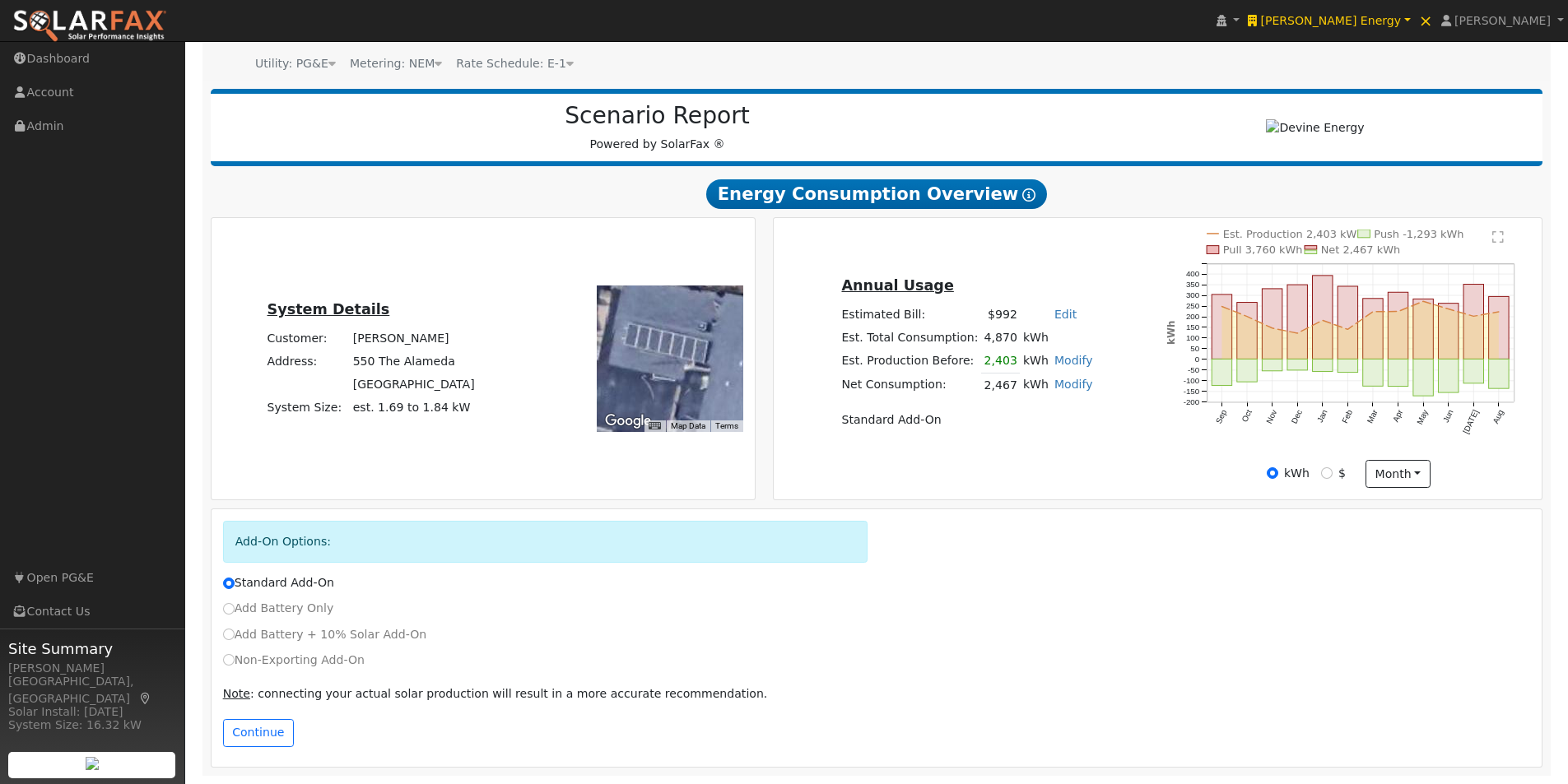
drag, startPoint x: 638, startPoint y: 372, endPoint x: 660, endPoint y: 380, distance: 23.4
click at [660, 380] on div at bounding box center [670, 359] width 146 height 146
drag, startPoint x: 674, startPoint y: 384, endPoint x: 670, endPoint y: 370, distance: 14.6
click at [670, 370] on div at bounding box center [670, 359] width 146 height 146
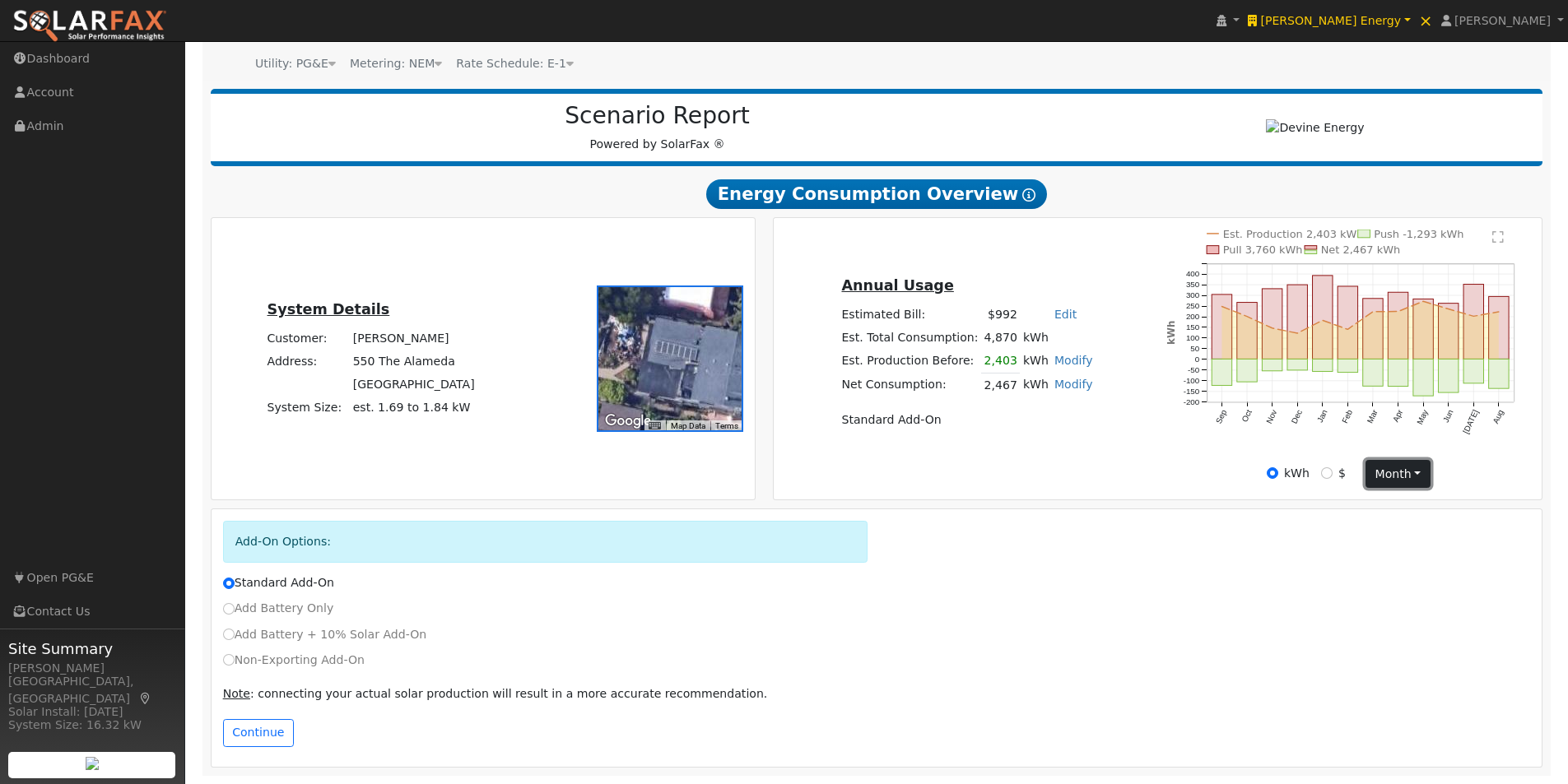
click at [1412, 470] on button "month" at bounding box center [1397, 474] width 65 height 28
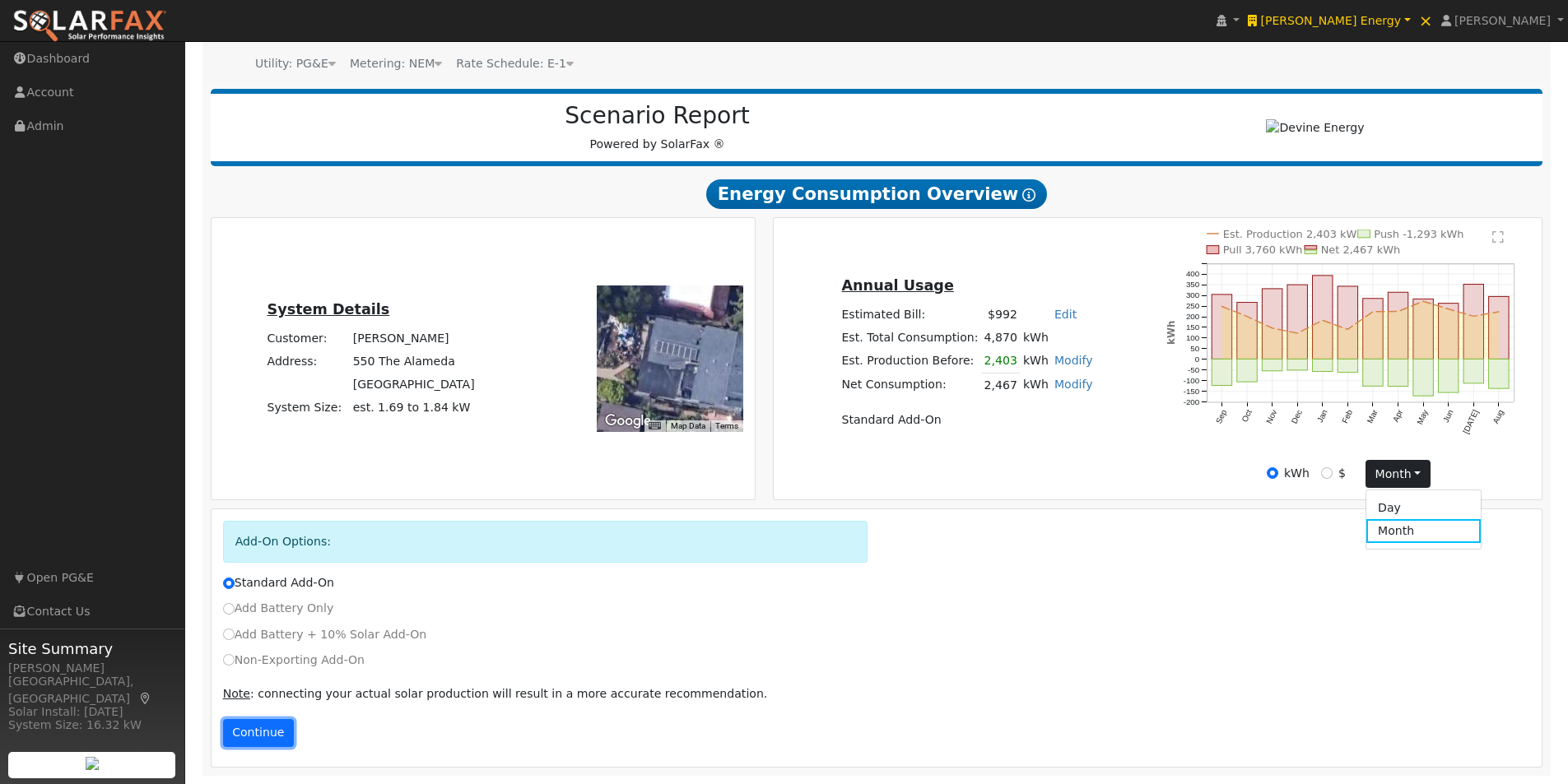
click at [248, 737] on button "Continue" at bounding box center [258, 733] width 70 height 28
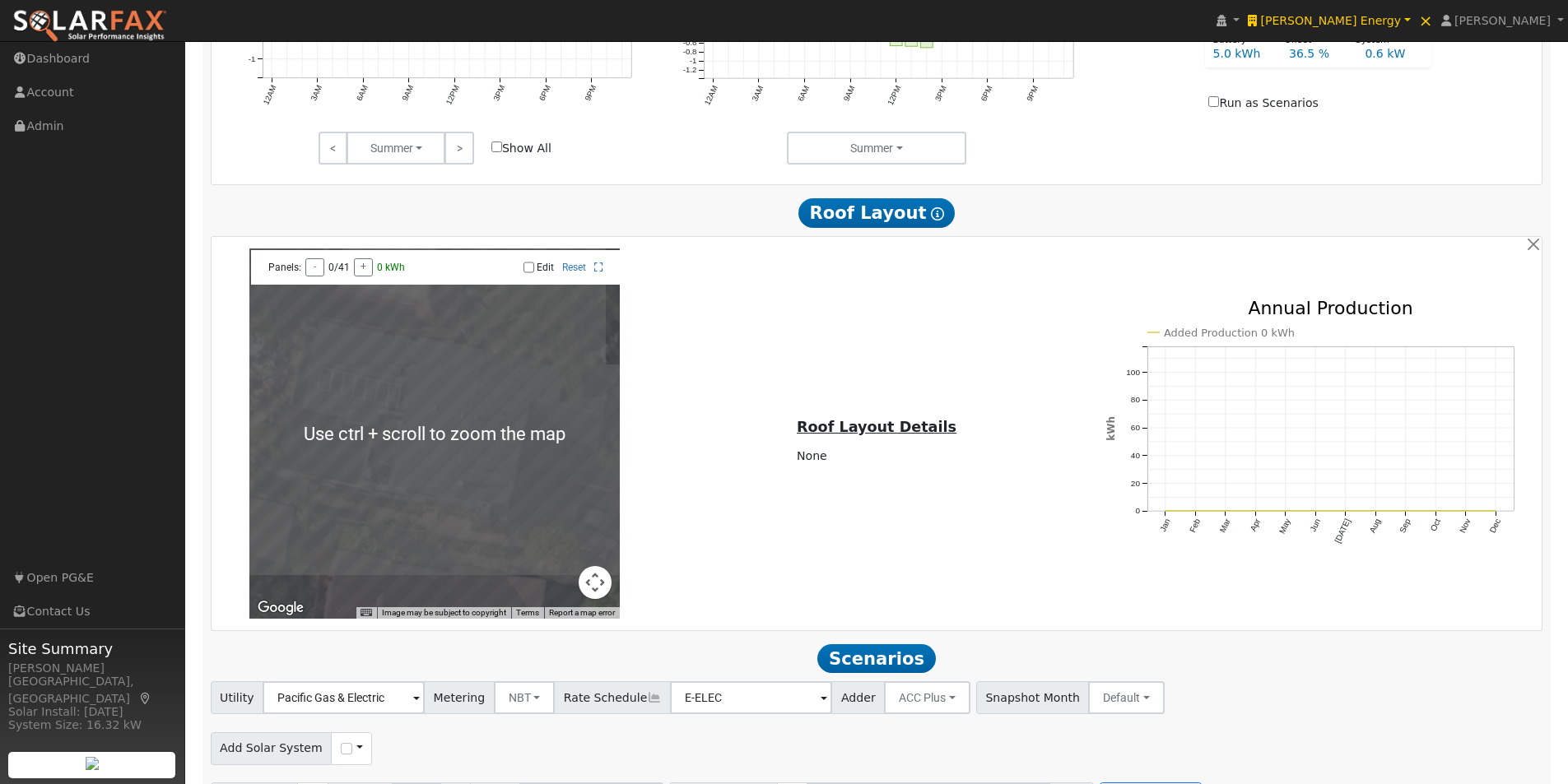
scroll to position [1103, 0]
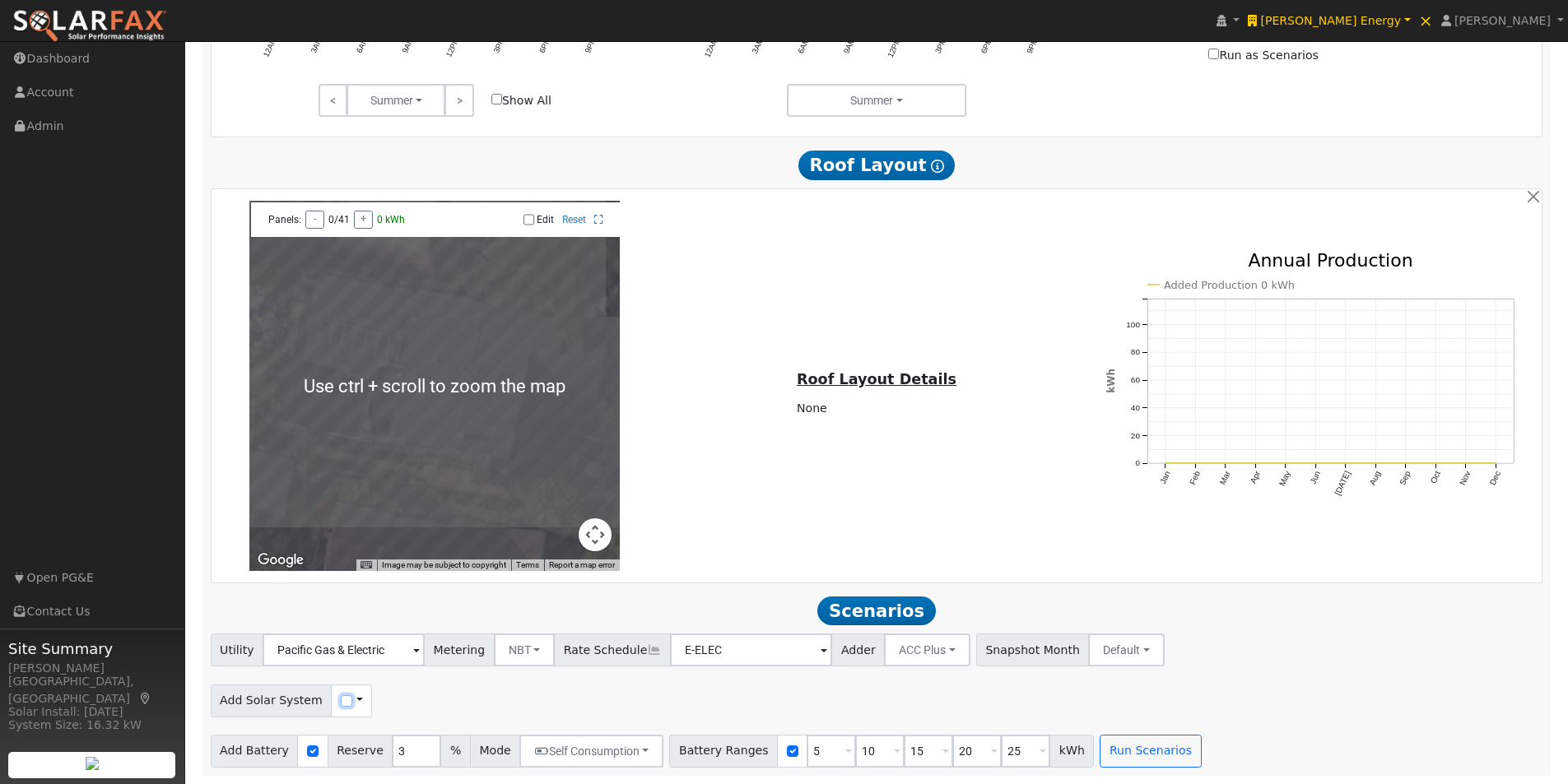
click at [341, 702] on input "checkbox" at bounding box center [346, 701] width 11 height 11
checkbox input "true"
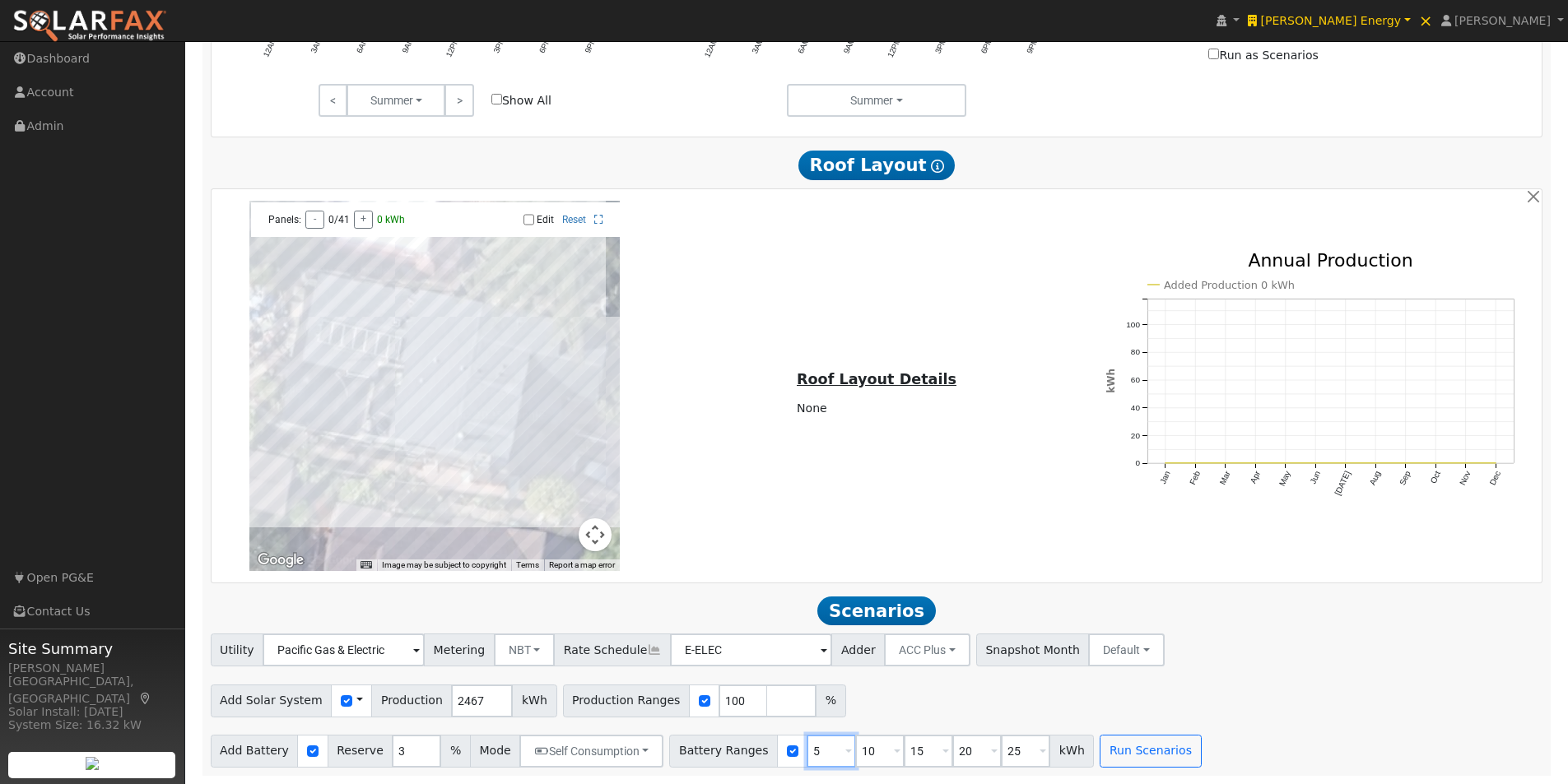
drag, startPoint x: 788, startPoint y: 761, endPoint x: 769, endPoint y: 756, distance: 19.6
click at [769, 756] on div "Battery Ranges 5 Overrides Reserve % Mode None None Self Consumption Peak Savin…" at bounding box center [882, 751] width 424 height 33
type input "10"
type input "15"
type input "20"
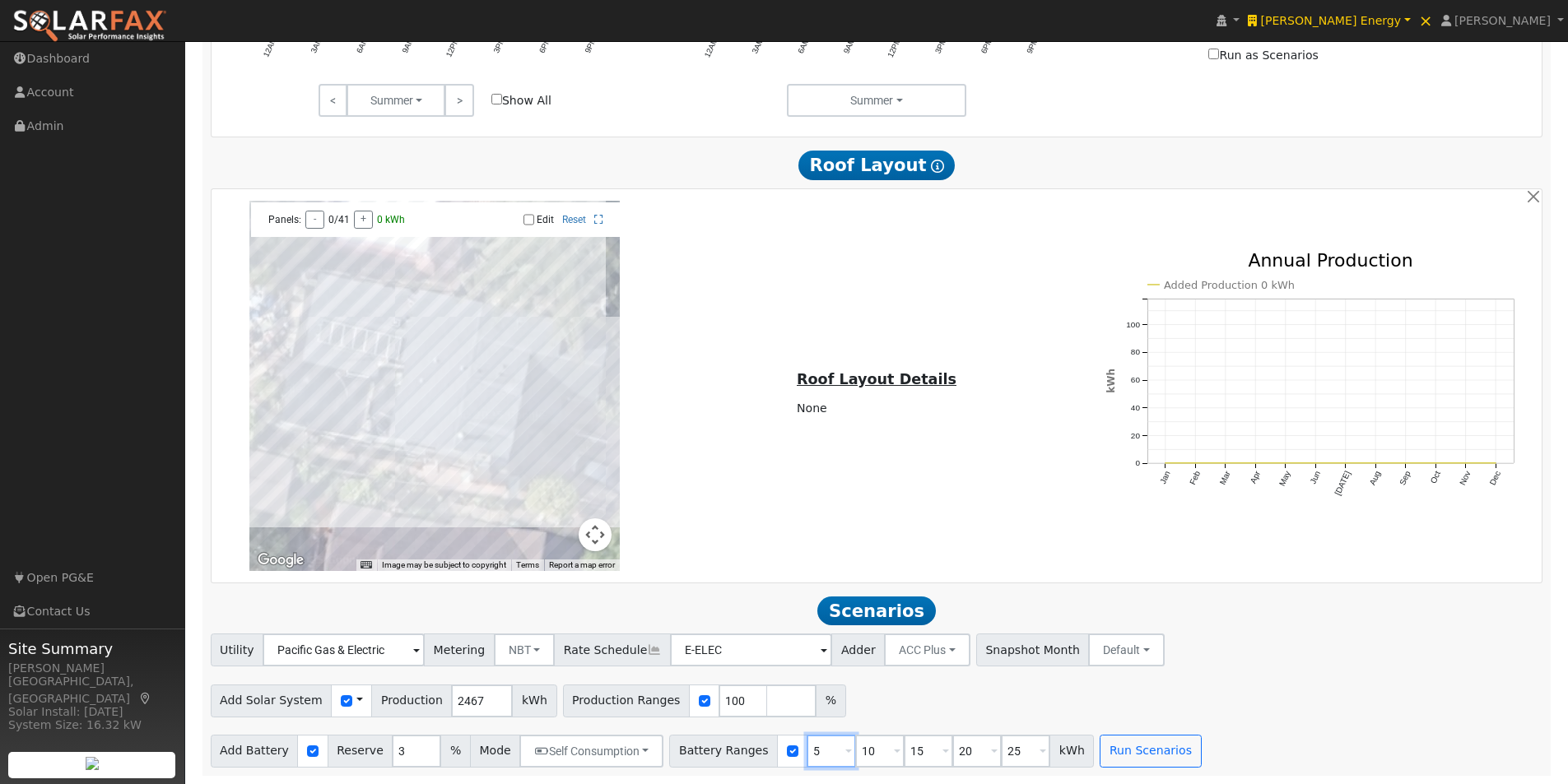
type input "25"
type input "15"
type input "20"
type input "25"
type input "20"
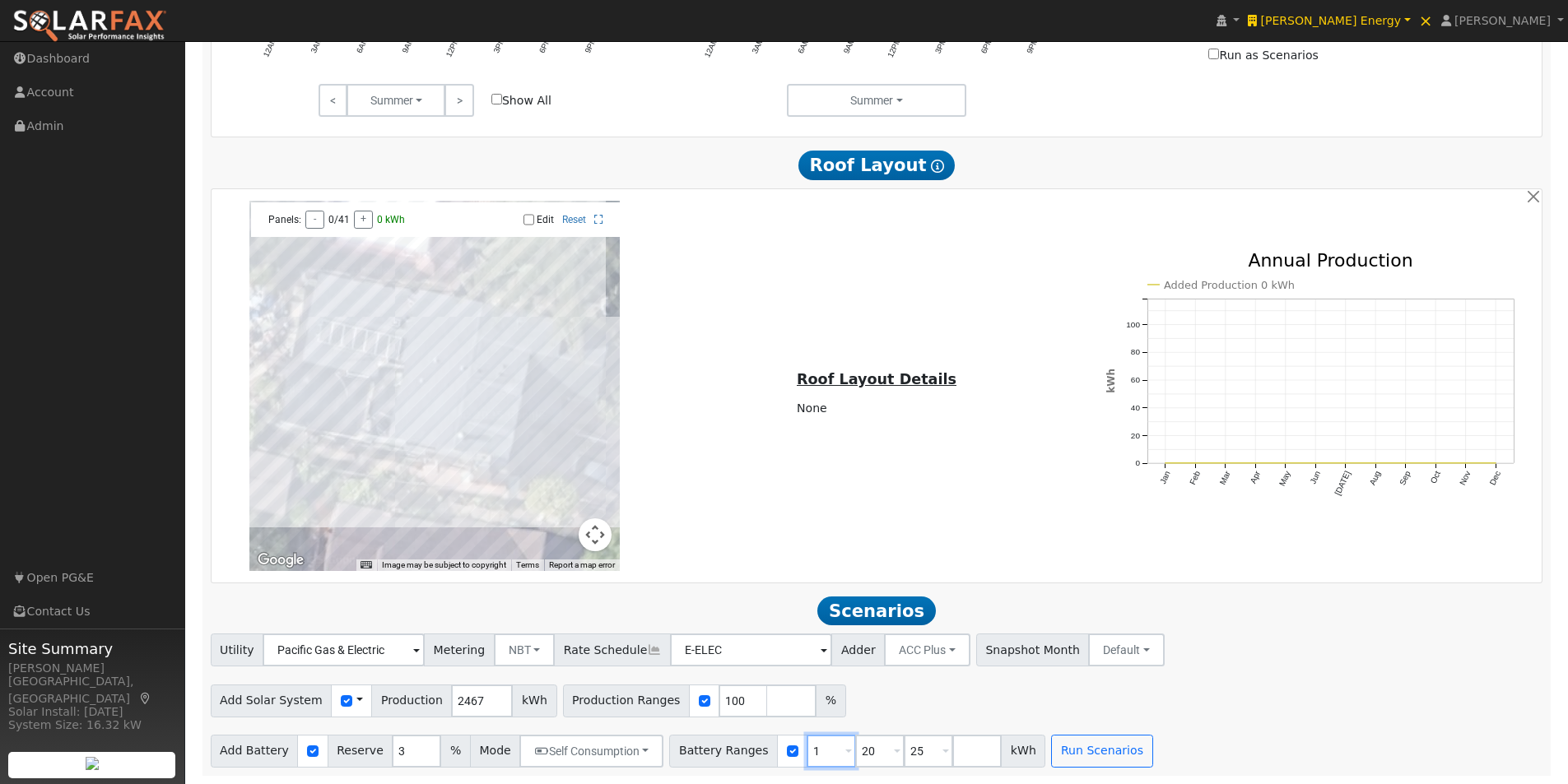
type input "25"
type input "2"
type input "0"
type input "10"
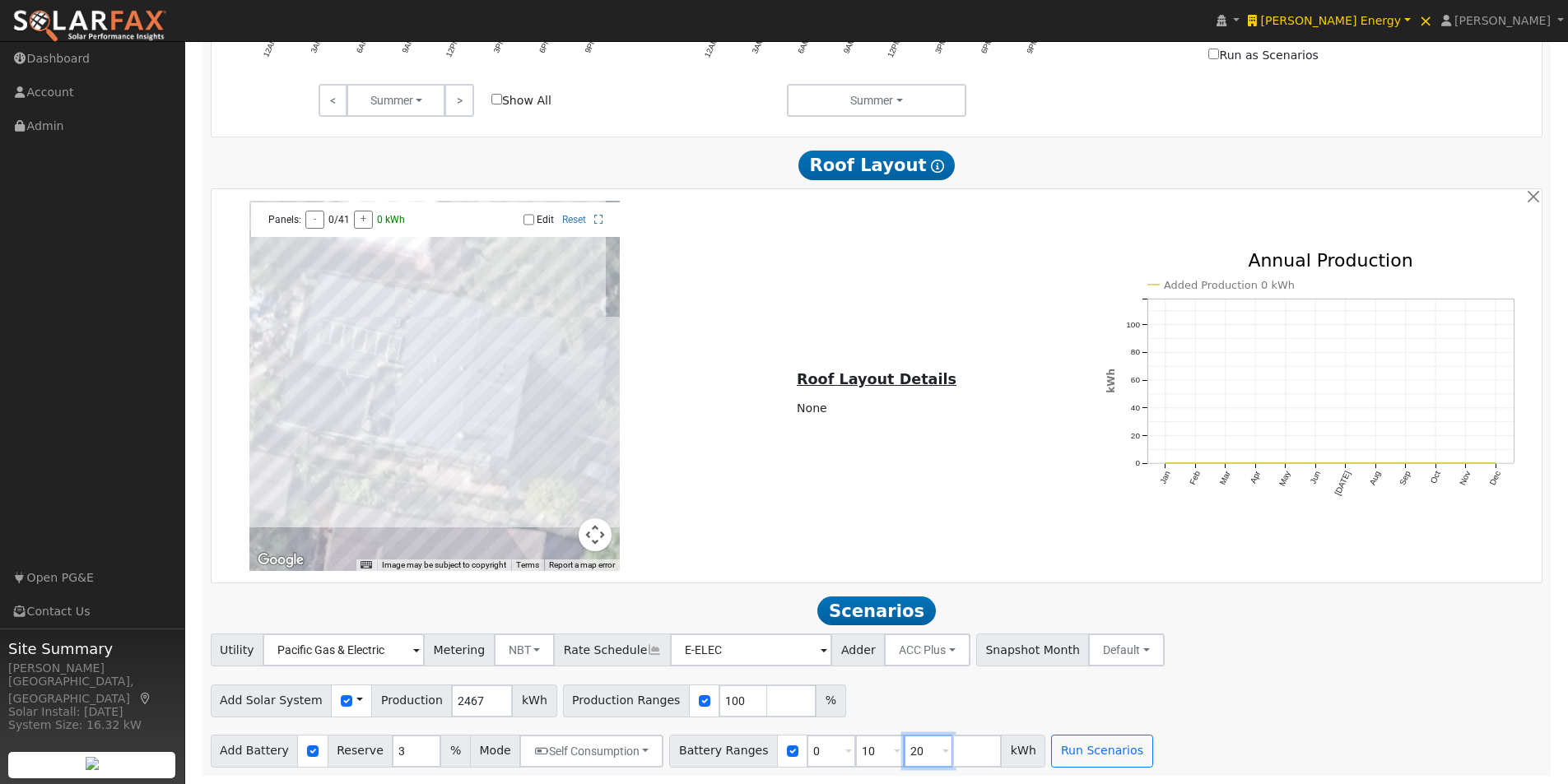
type input "20"
type input "30"
click at [1110, 735] on button "Run Scenarios" at bounding box center [1150, 751] width 101 height 33
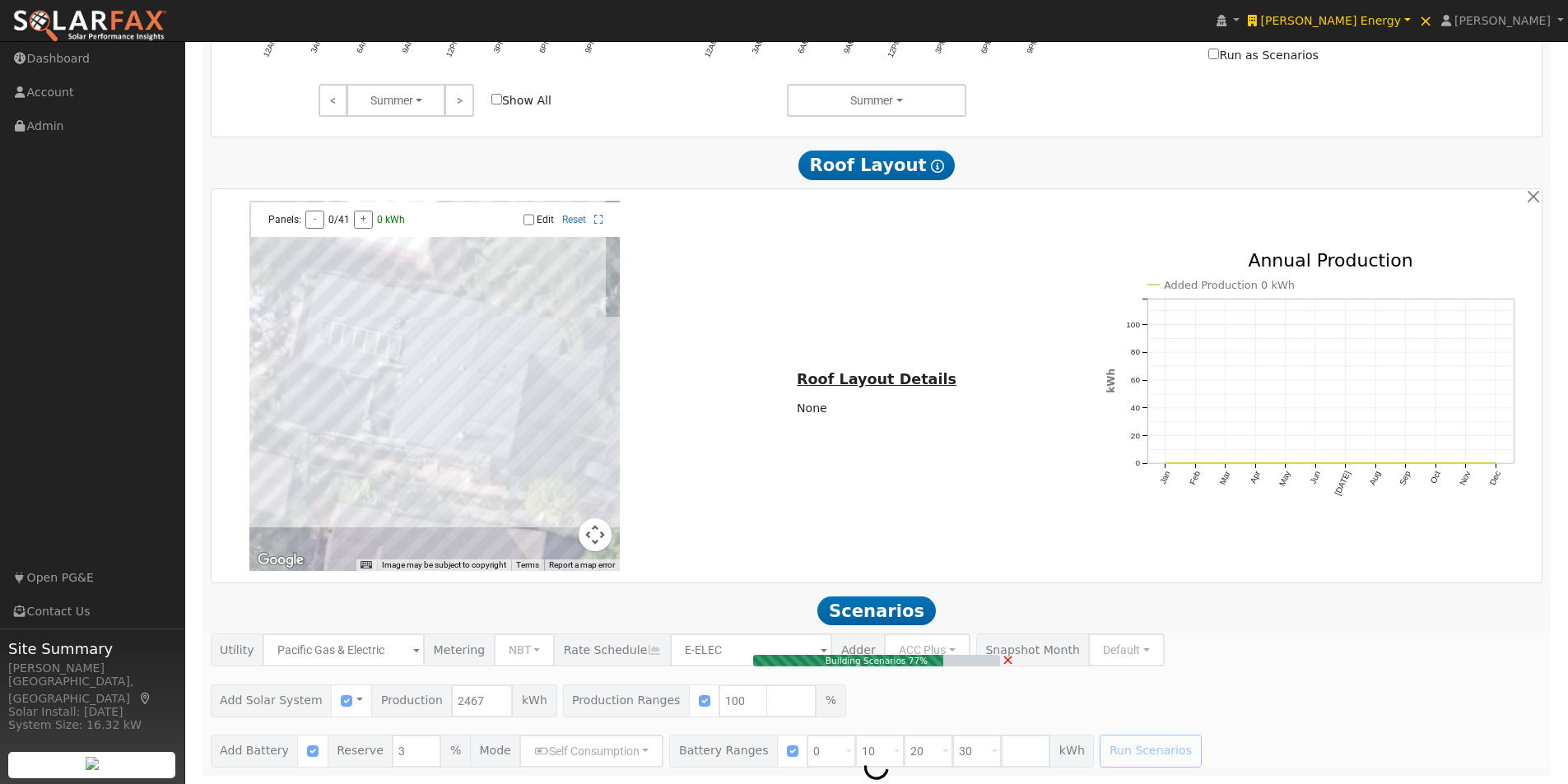
type input "1.6"
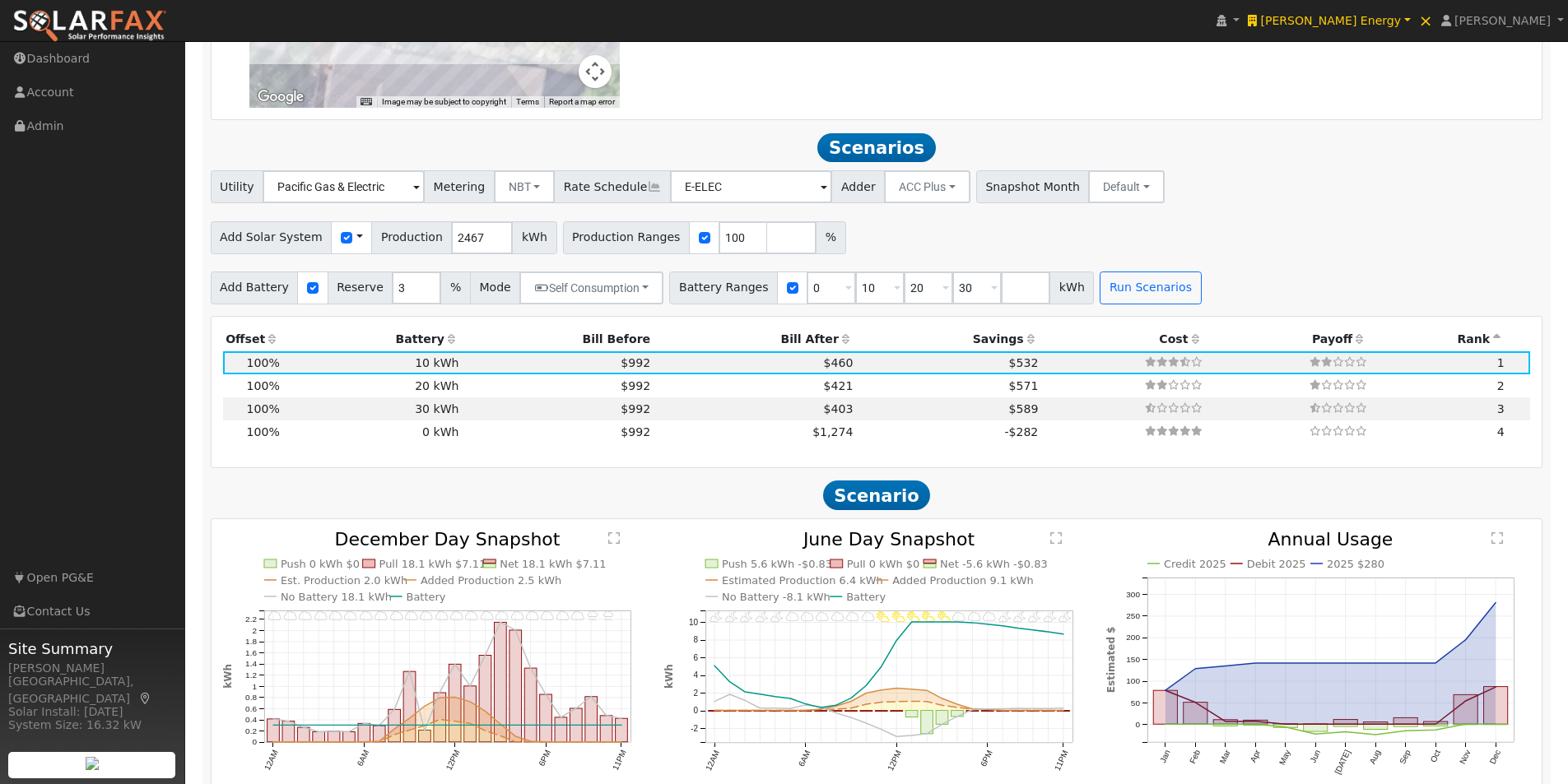
scroll to position [1649, 0]
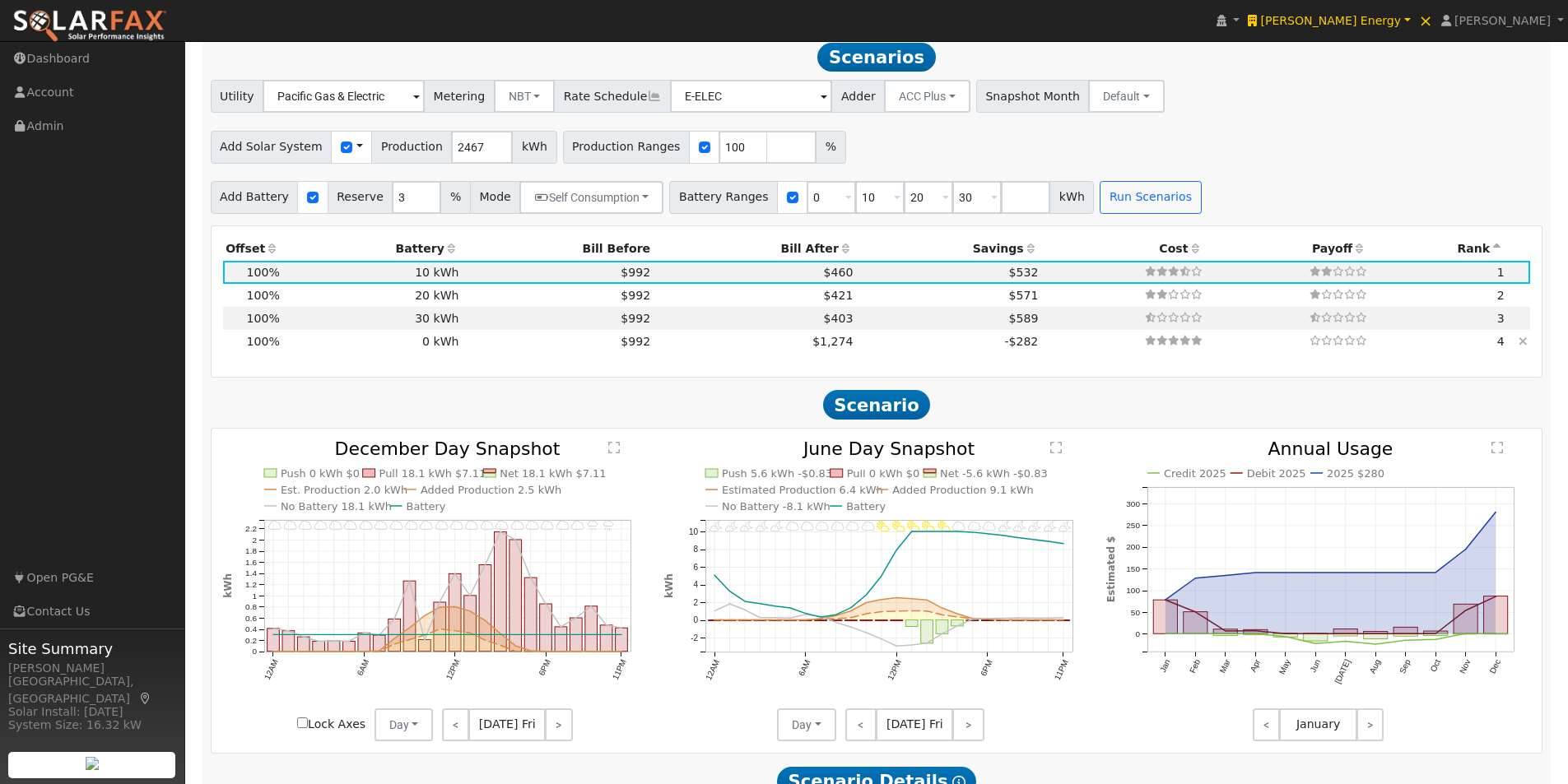
click at [558, 349] on td "$992" at bounding box center [558, 342] width 192 height 23
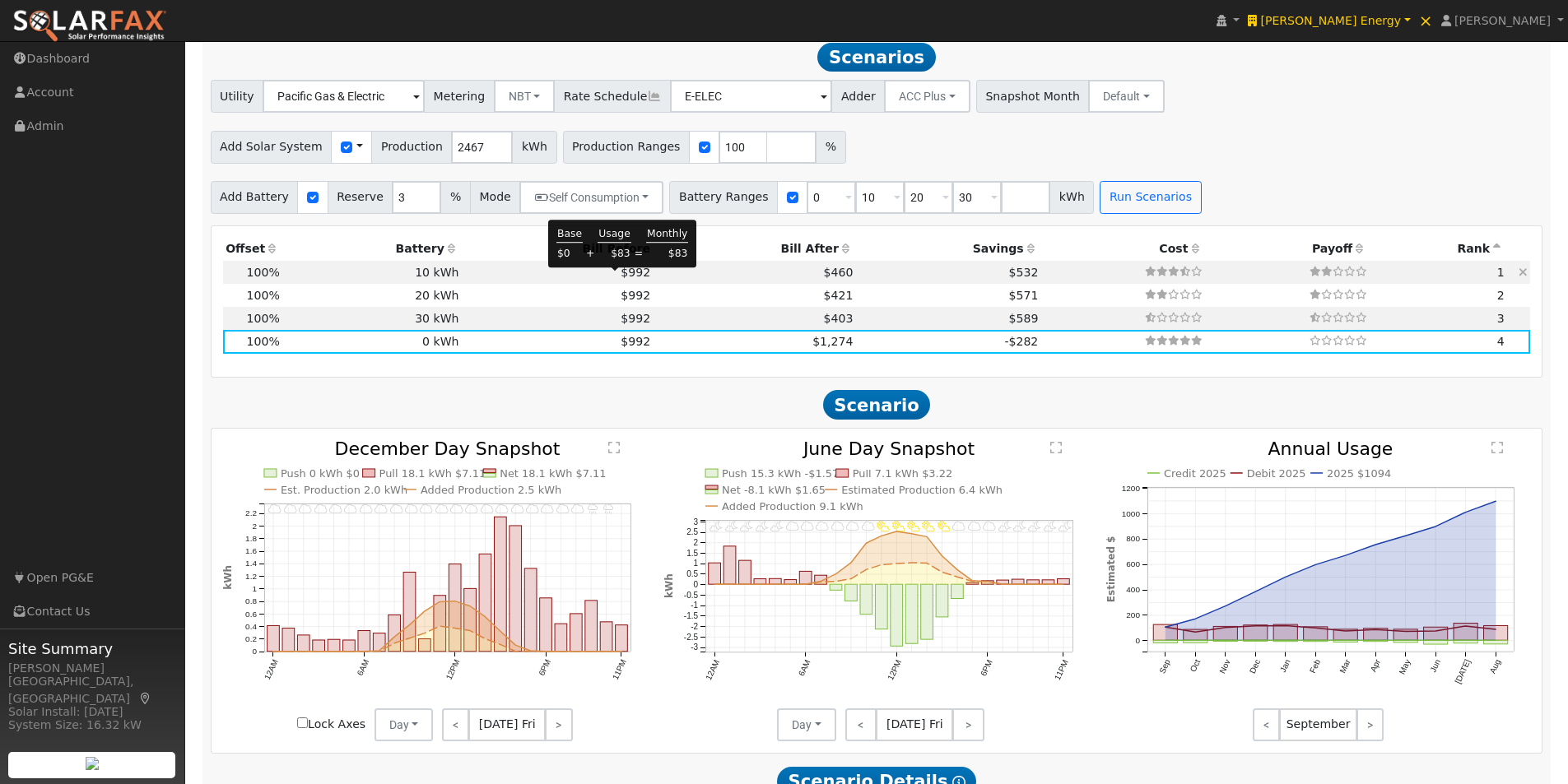
click at [626, 277] on span "$992" at bounding box center [636, 272] width 30 height 13
type input "$4,776"
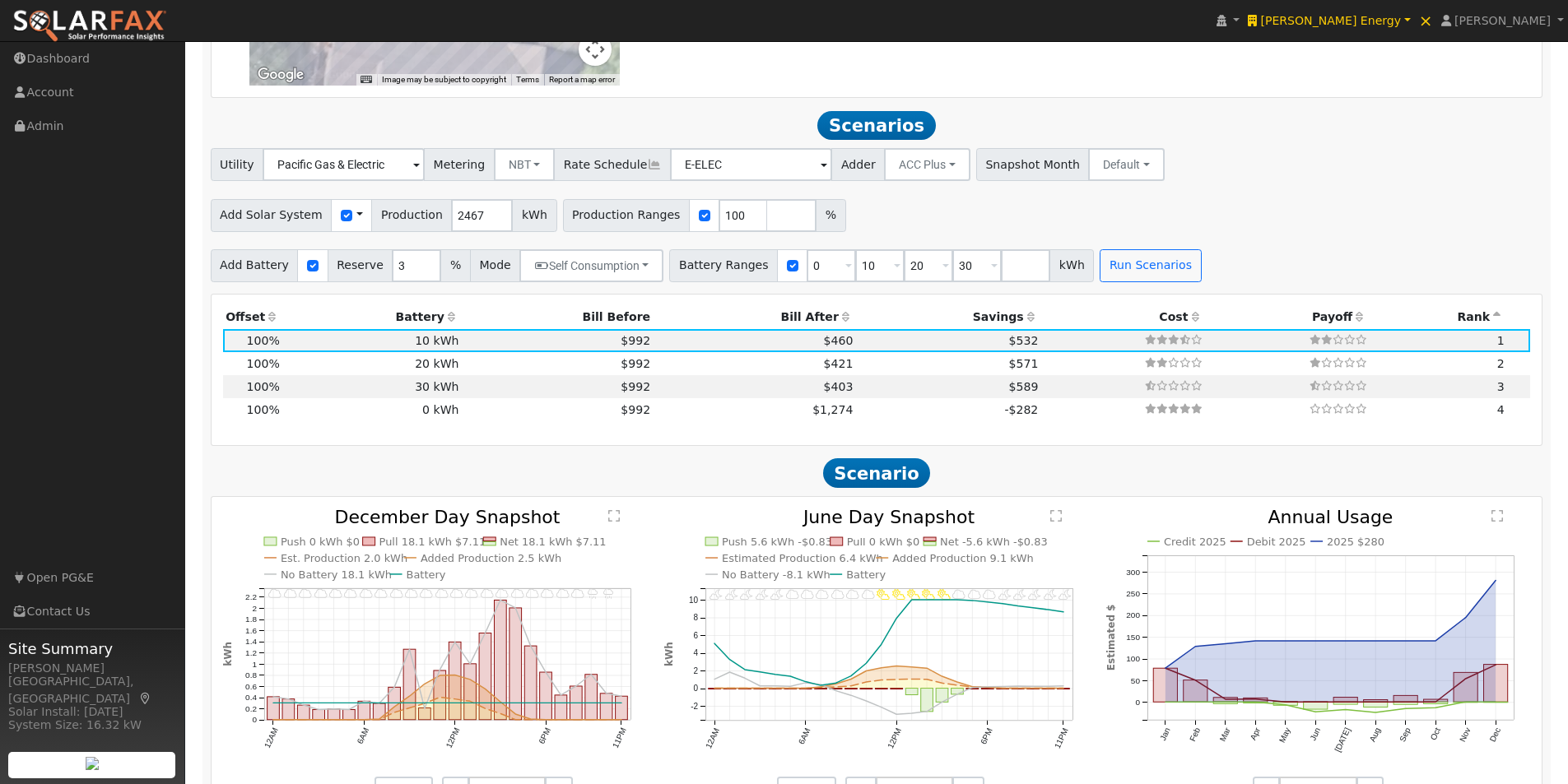
scroll to position [1484, 0]
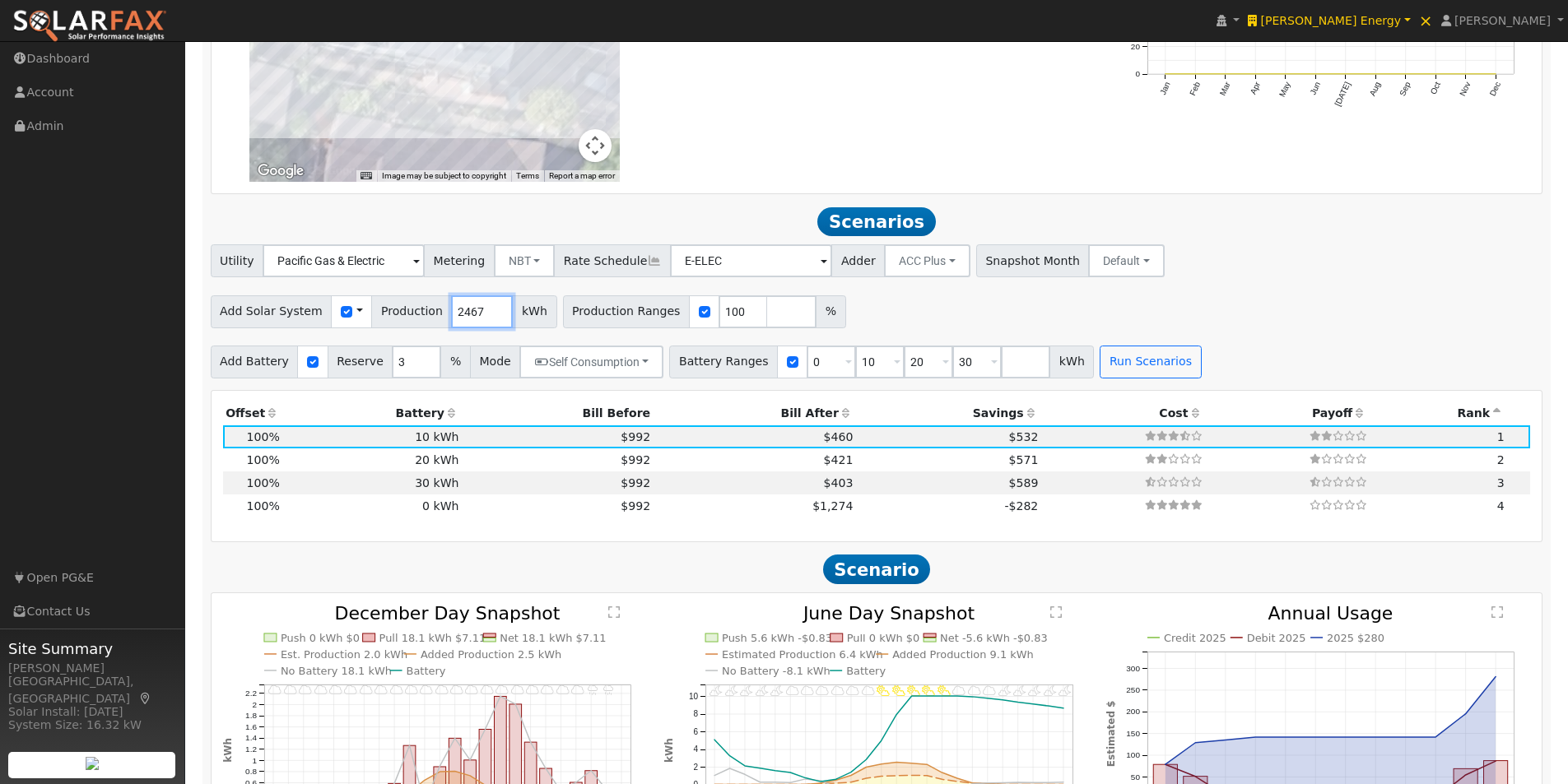
drag, startPoint x: 470, startPoint y: 318, endPoint x: 449, endPoint y: 289, distance: 35.8
click at [451, 312] on input "2467" at bounding box center [482, 312] width 62 height 33
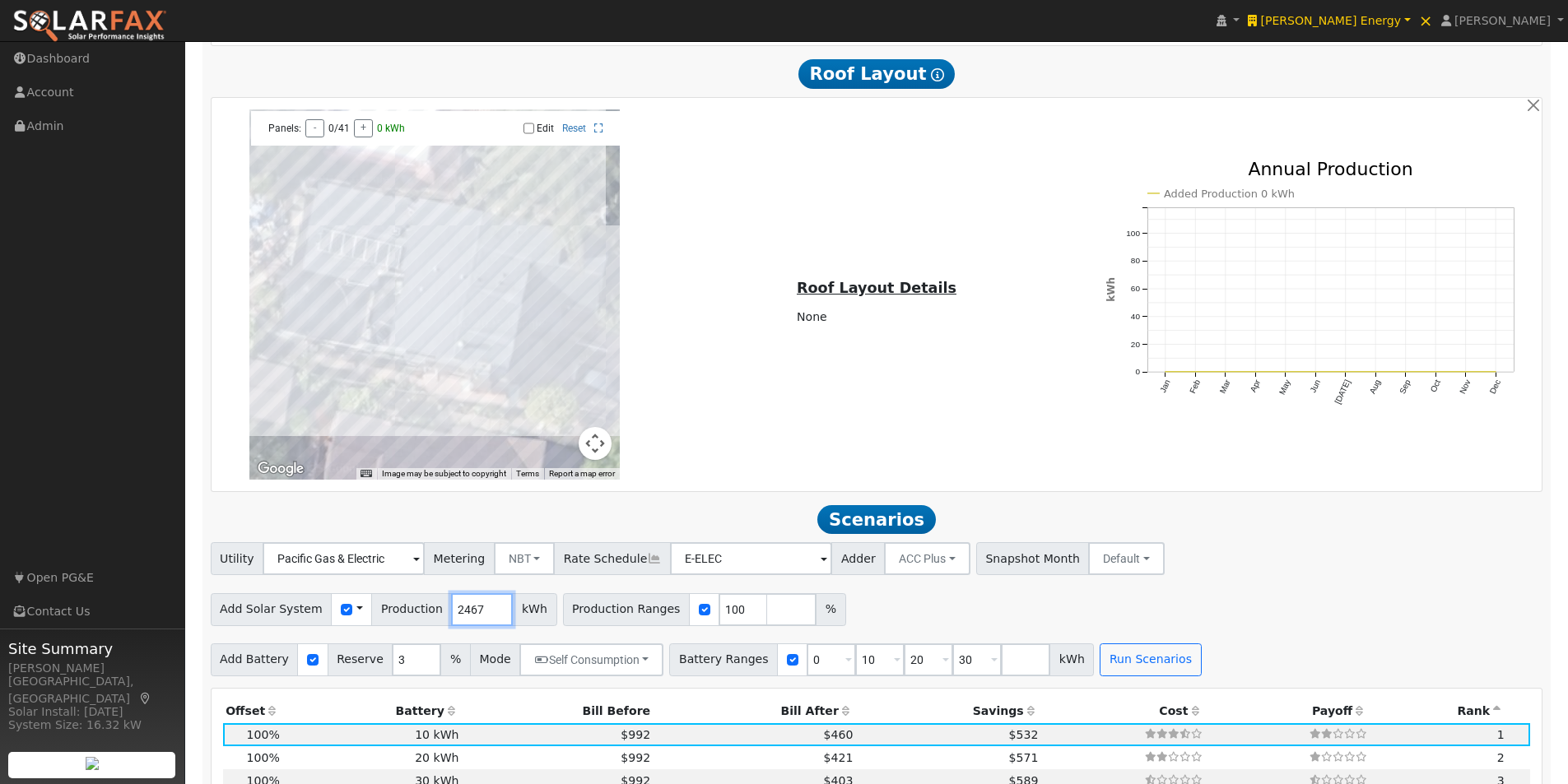
scroll to position [1155, 0]
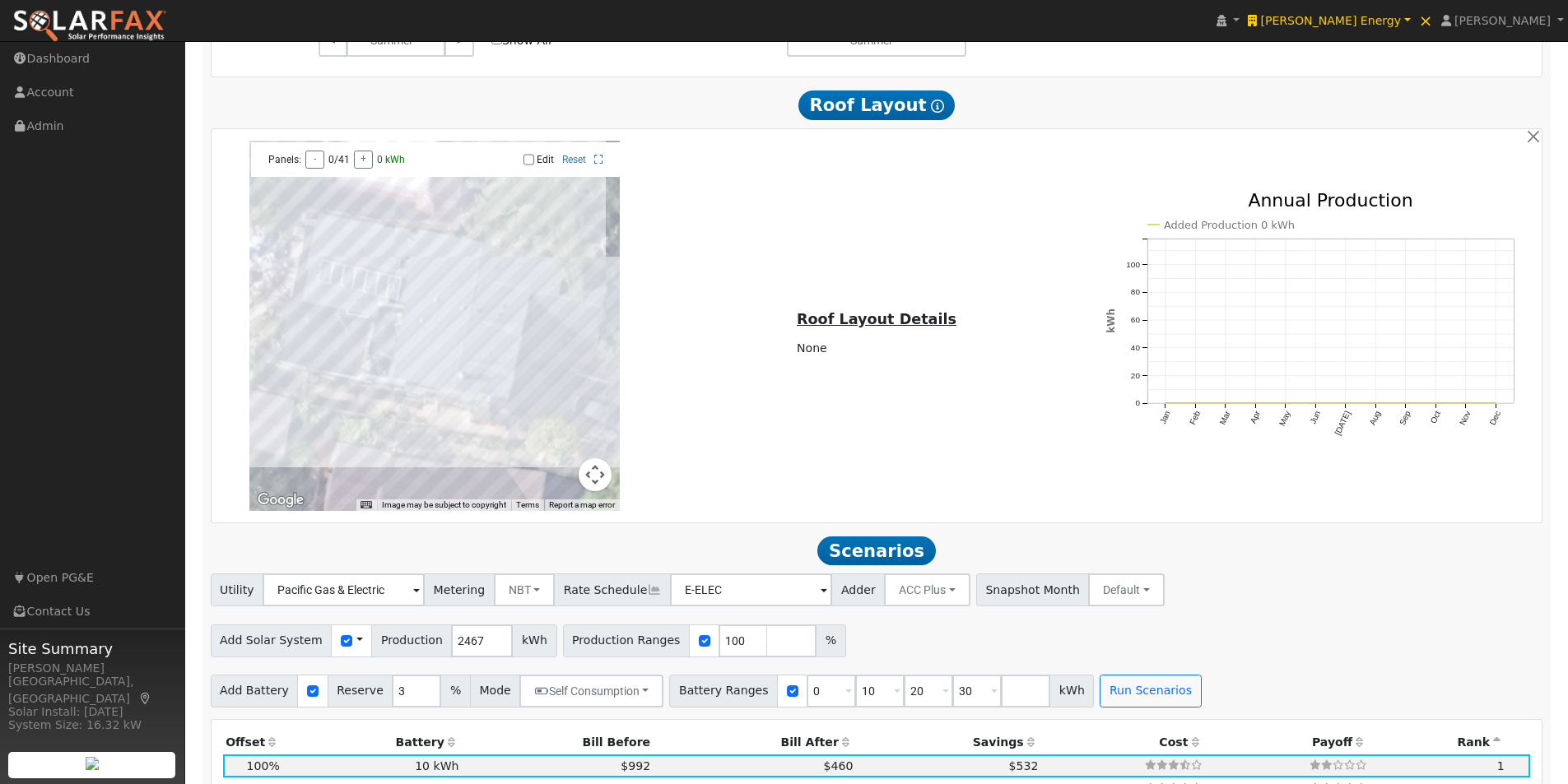
click at [528, 165] on input "Edit" at bounding box center [529, 160] width 10 height 11
checkbox input "true"
click at [486, 407] on div at bounding box center [435, 326] width 370 height 370
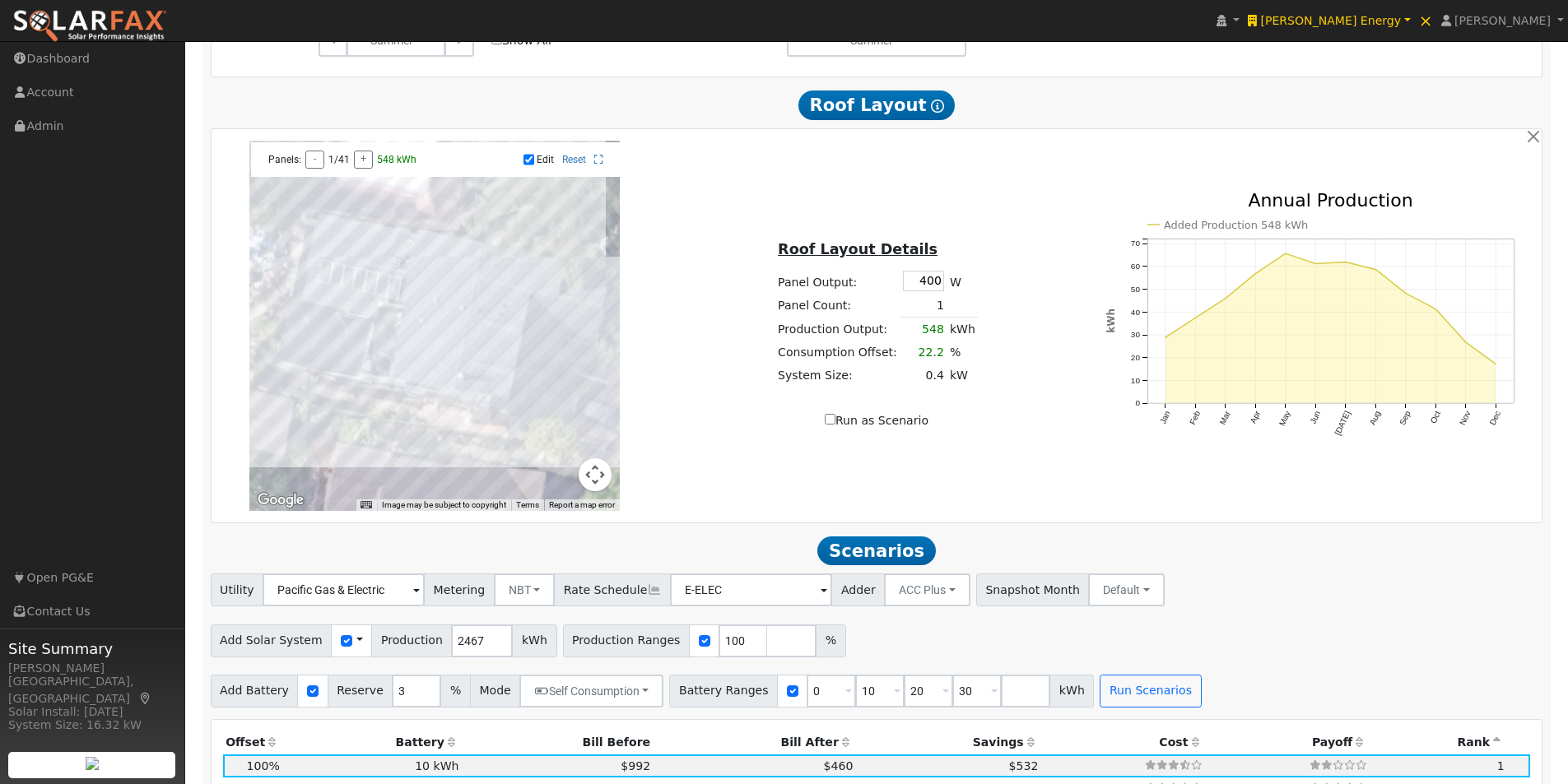
click at [499, 376] on div at bounding box center [435, 326] width 370 height 370
click at [485, 407] on div at bounding box center [435, 326] width 370 height 370
click at [497, 377] on div at bounding box center [435, 326] width 370 height 370
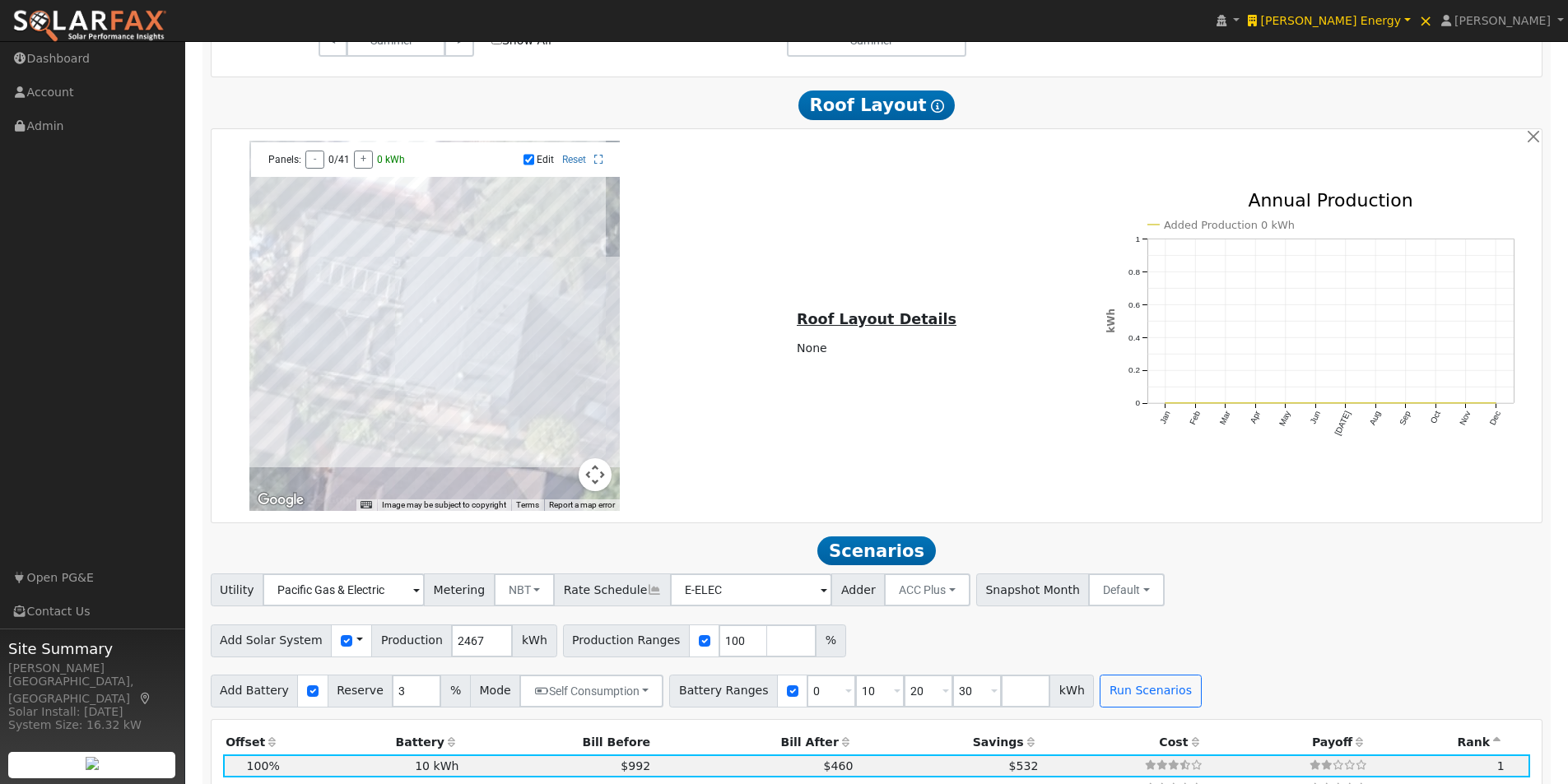
drag, startPoint x: 430, startPoint y: 398, endPoint x: 401, endPoint y: 397, distance: 29.0
click at [426, 398] on div at bounding box center [435, 326] width 370 height 370
click at [404, 395] on div at bounding box center [435, 326] width 370 height 370
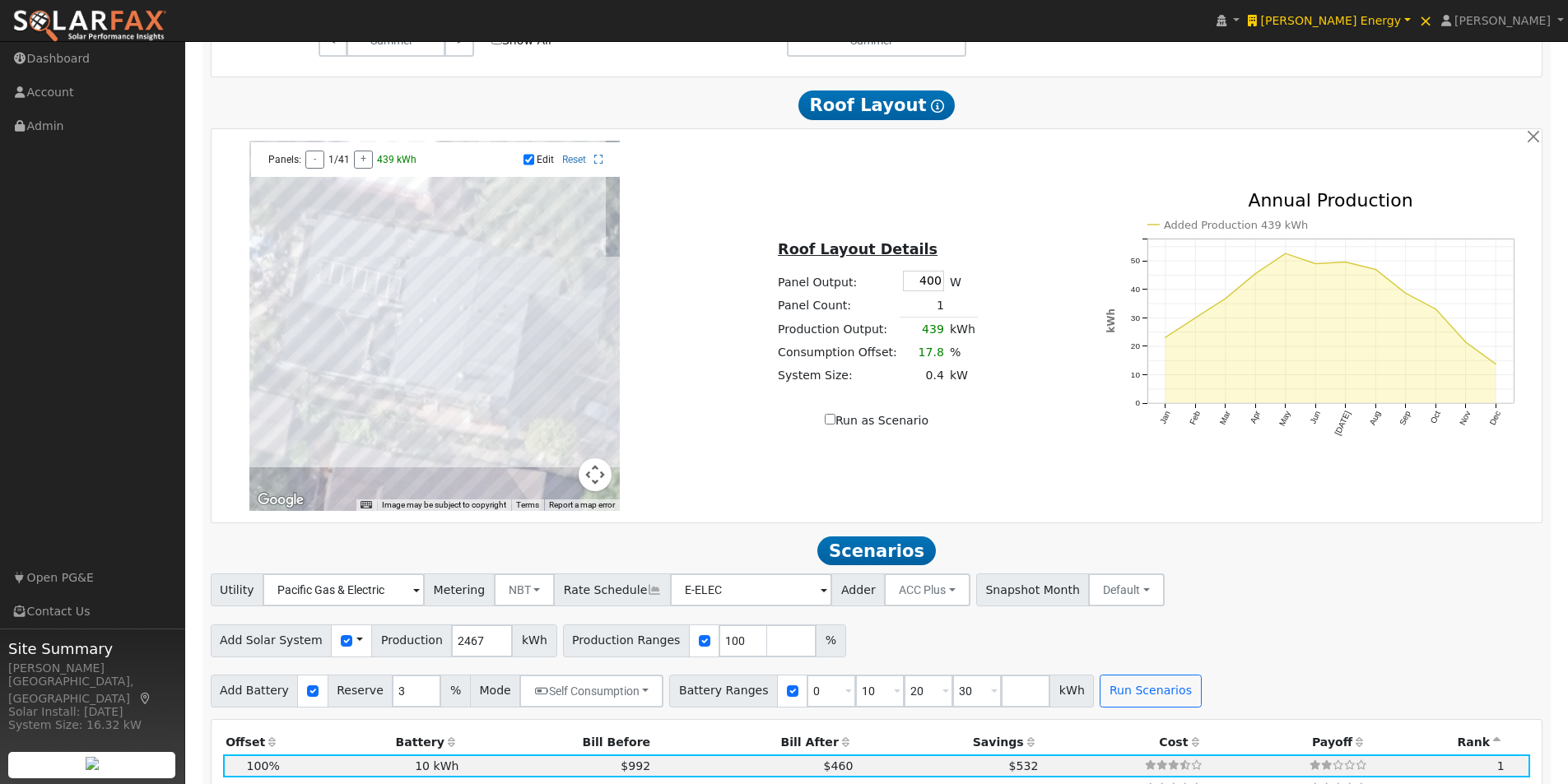
click at [410, 381] on div at bounding box center [435, 326] width 370 height 370
click at [433, 397] on div at bounding box center [435, 326] width 370 height 370
click at [494, 387] on div at bounding box center [435, 326] width 370 height 370
click at [478, 376] on div at bounding box center [435, 326] width 370 height 370
click at [829, 424] on input "Run as Scenario" at bounding box center [829, 419] width 10 height 10
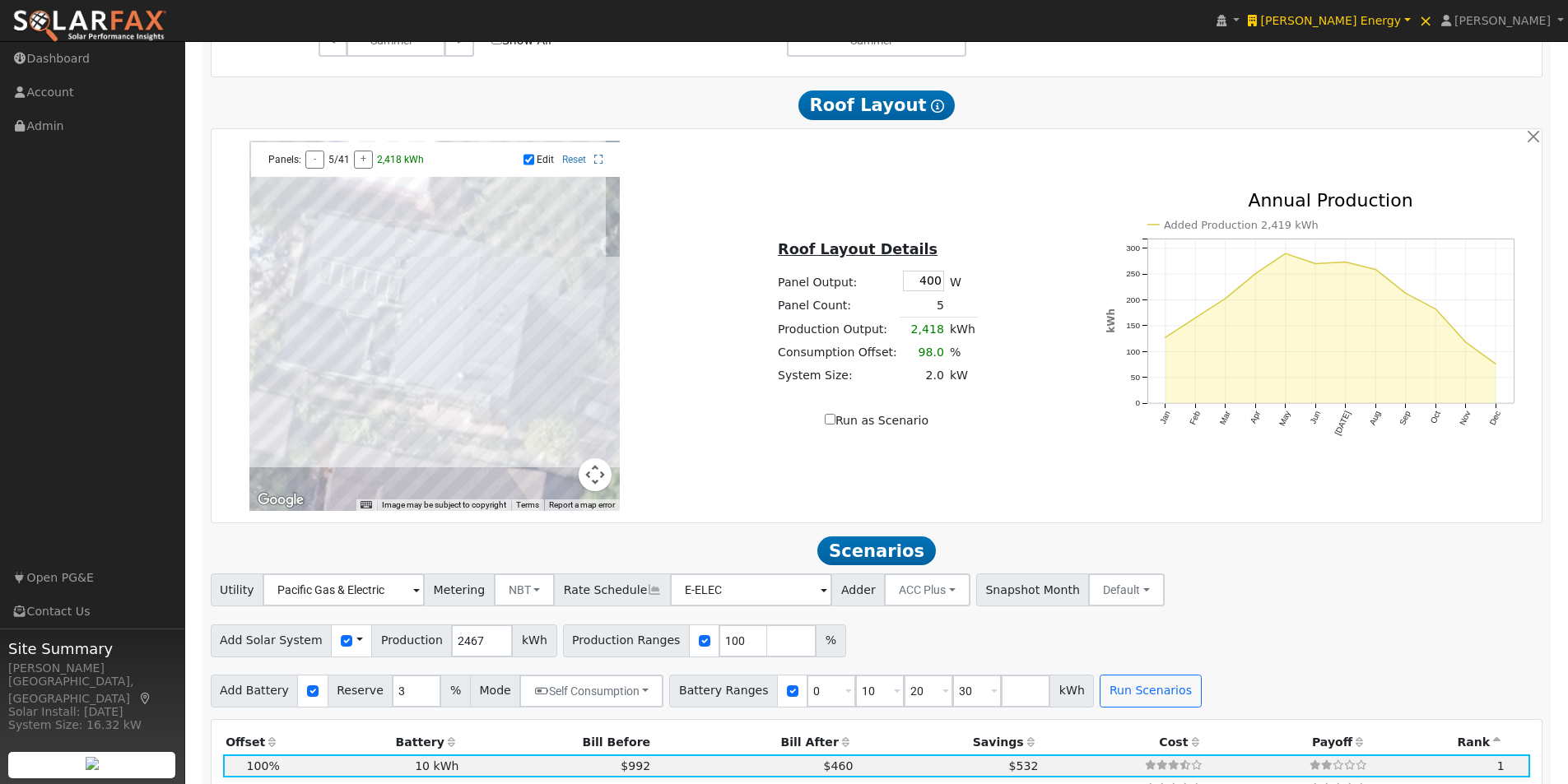
checkbox input "true"
type input "2418"
click at [530, 162] on input "Edit" at bounding box center [529, 160] width 10 height 11
click at [528, 165] on input "Edit" at bounding box center [529, 160] width 10 height 11
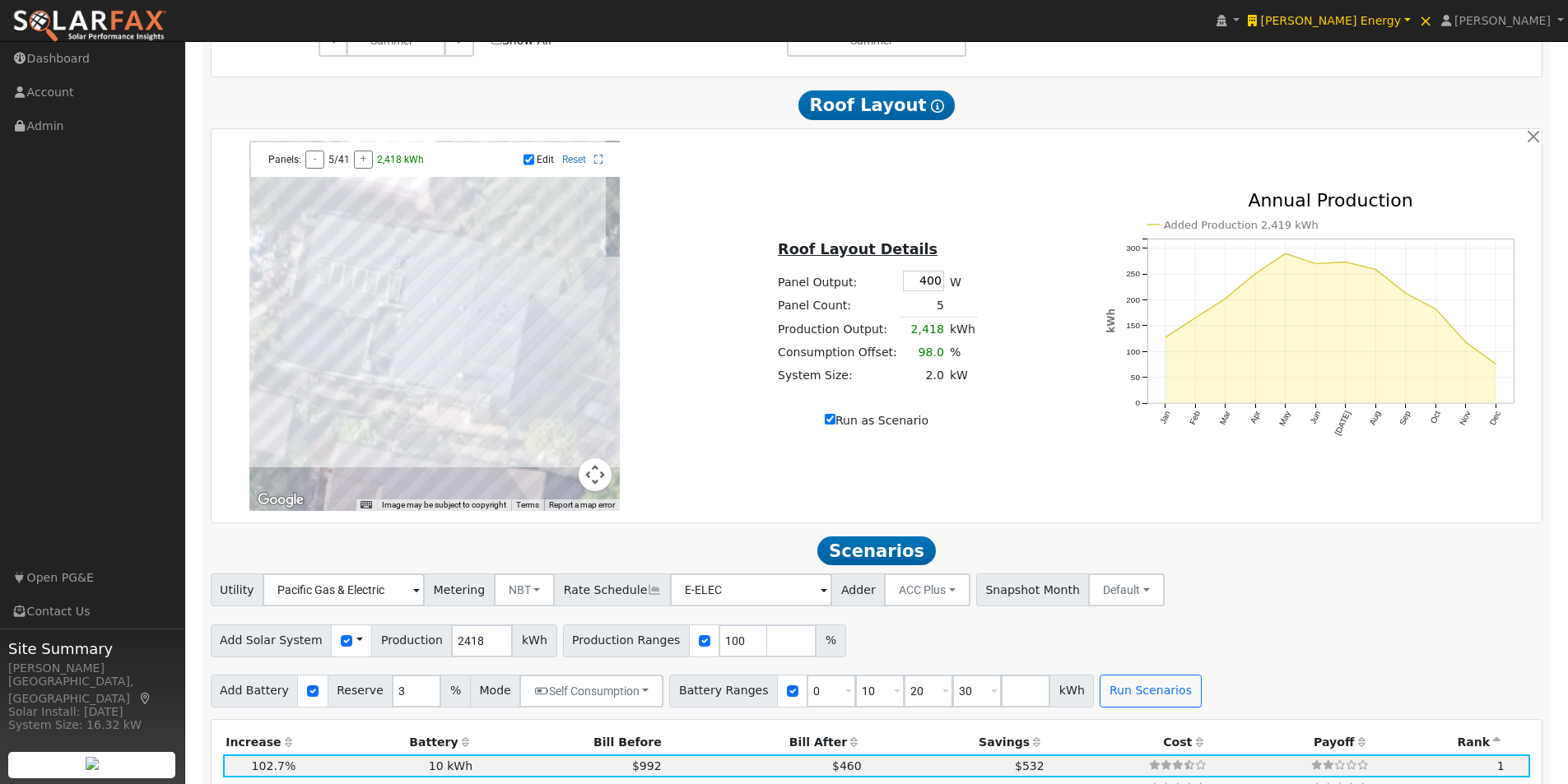
checkbox input "false"
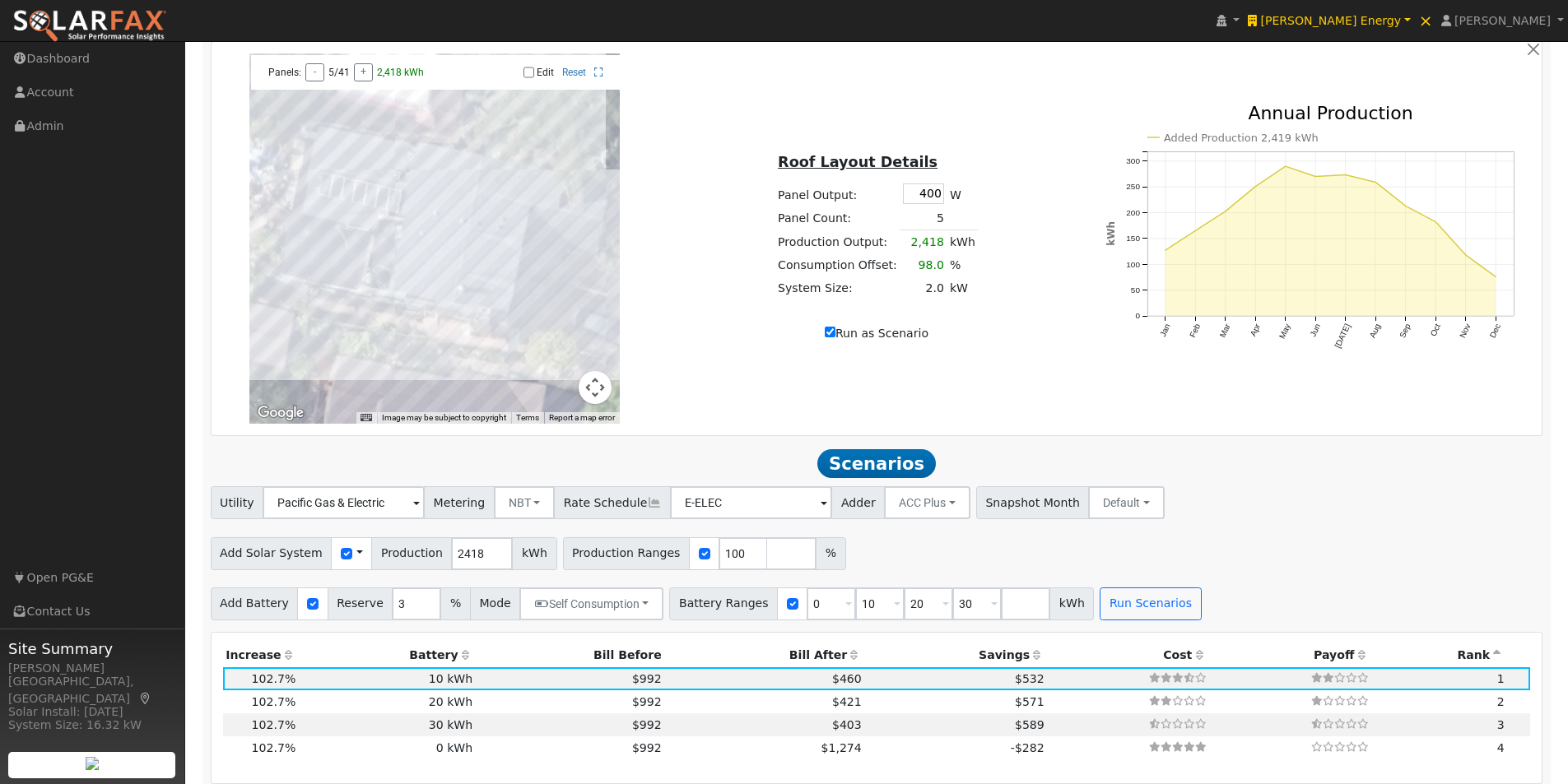
scroll to position [1402, 0]
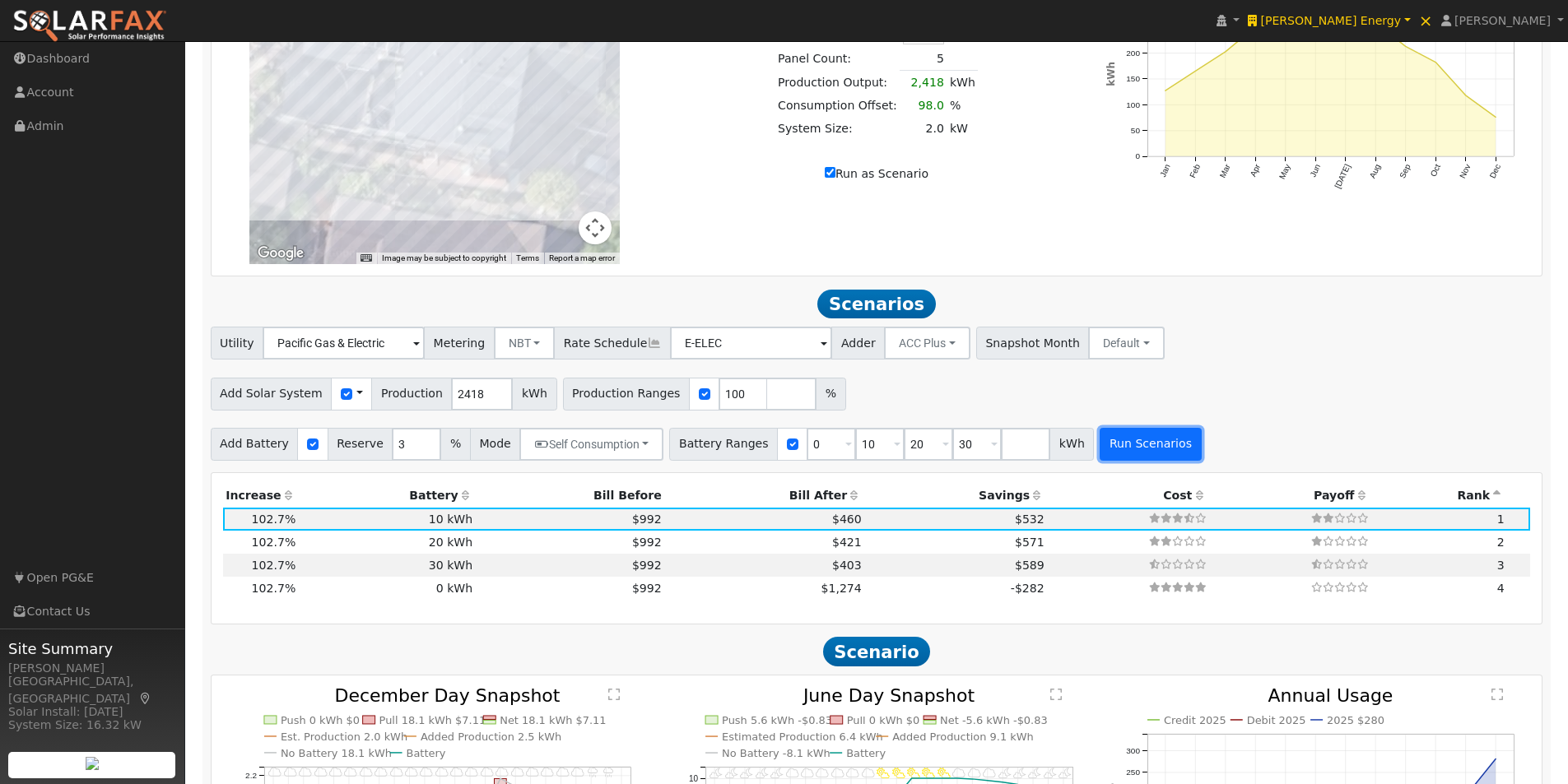
click at [1113, 446] on button "Run Scenarios" at bounding box center [1150, 444] width 101 height 33
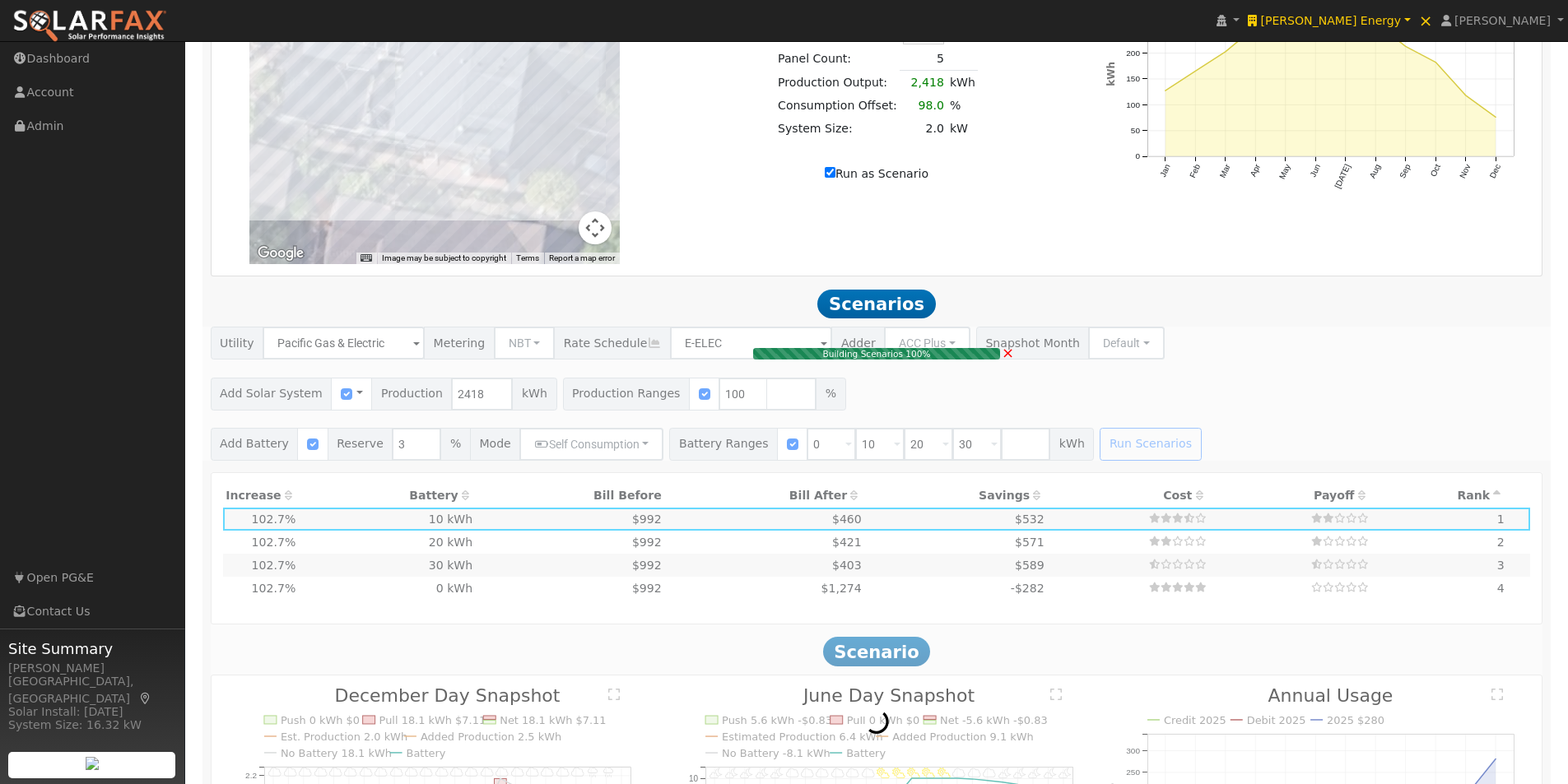
type input "2.0"
type input "$7,200"
type input "$5,160"
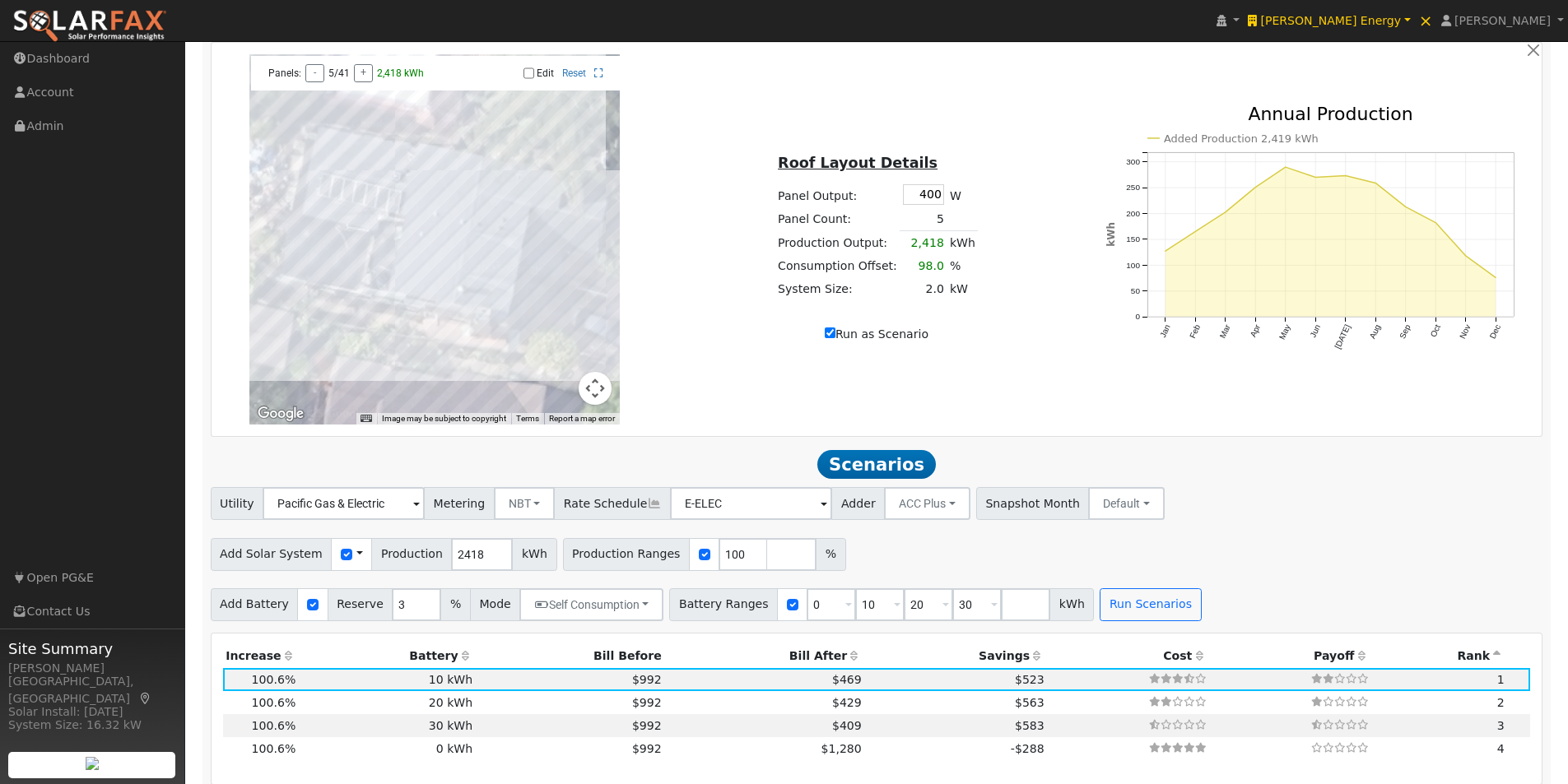
scroll to position [1237, 0]
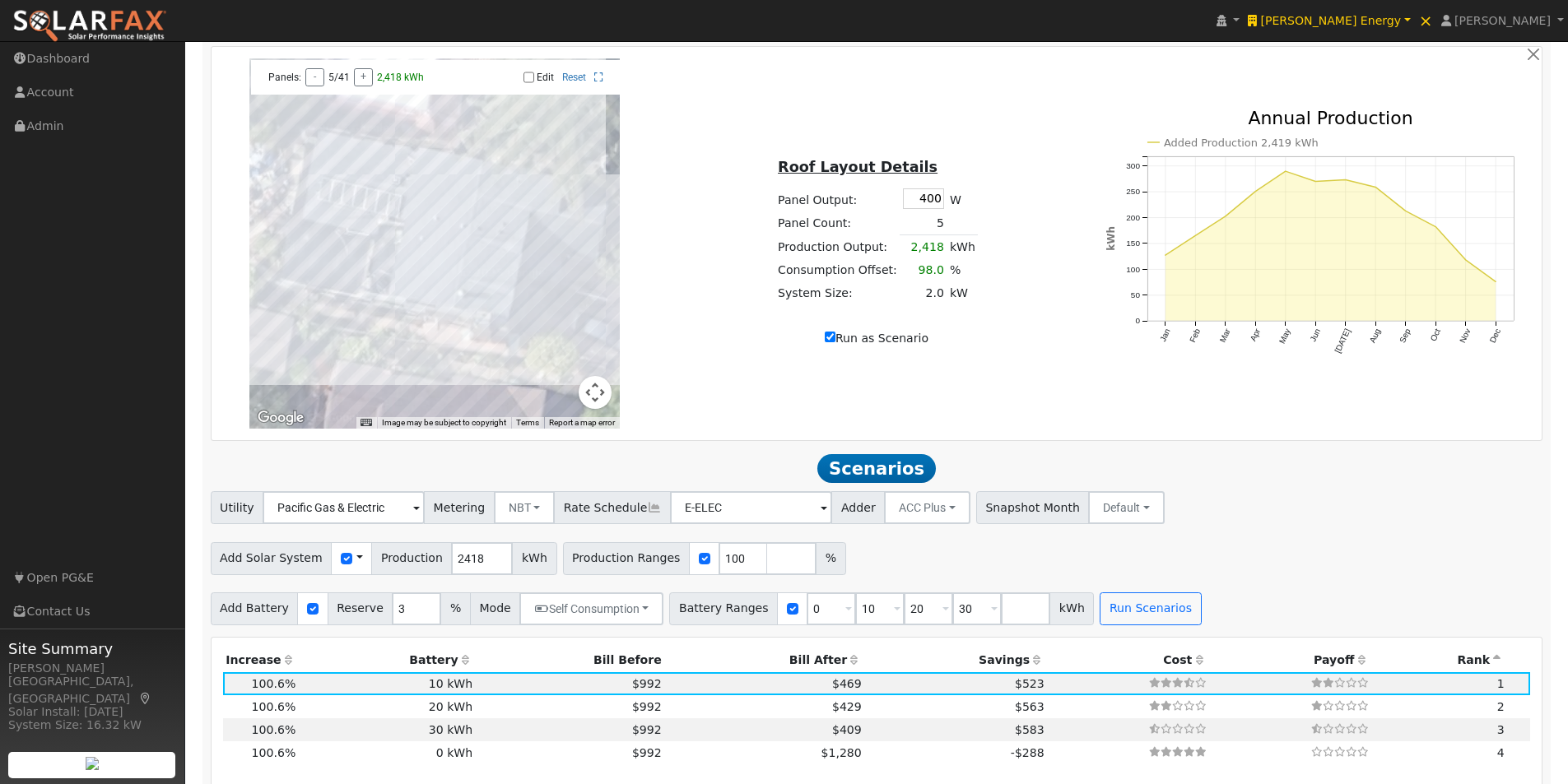
click at [524, 82] on input "Edit" at bounding box center [529, 77] width 10 height 11
click at [527, 81] on input "Edit" at bounding box center [529, 77] width 10 height 11
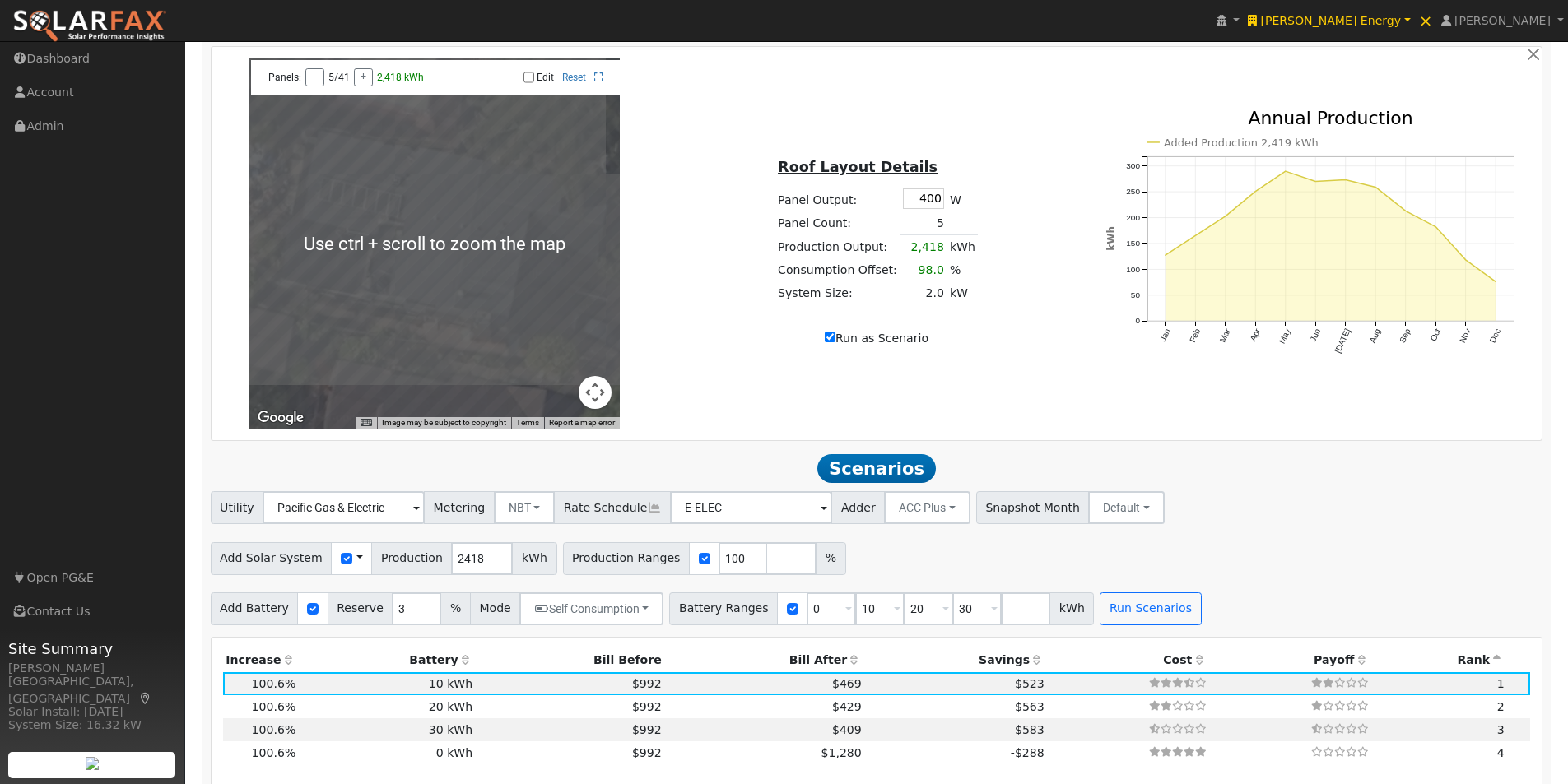
click at [528, 84] on input "Edit" at bounding box center [529, 77] width 10 height 11
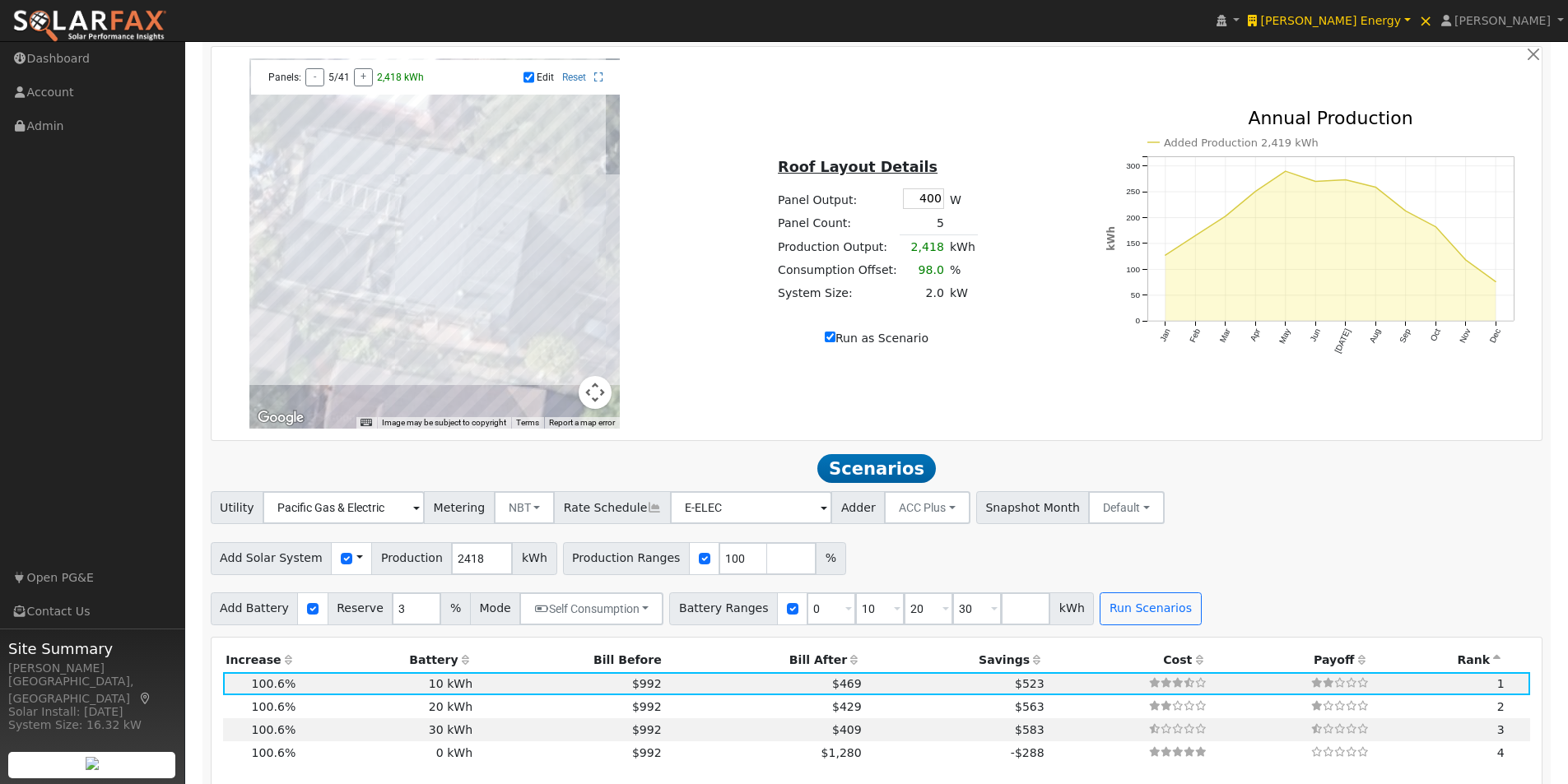
click at [430, 323] on div at bounding box center [435, 243] width 370 height 370
click at [404, 317] on div at bounding box center [435, 243] width 370 height 370
click at [407, 298] on div at bounding box center [435, 243] width 370 height 370
click at [1027, 254] on div "Roof Layout Details Panel Output: 400 W Panel Count: 2 Production Output: 1,087…" at bounding box center [877, 243] width 442 height 208
drag, startPoint x: 529, startPoint y: 85, endPoint x: 653, endPoint y: 220, distance: 183.3
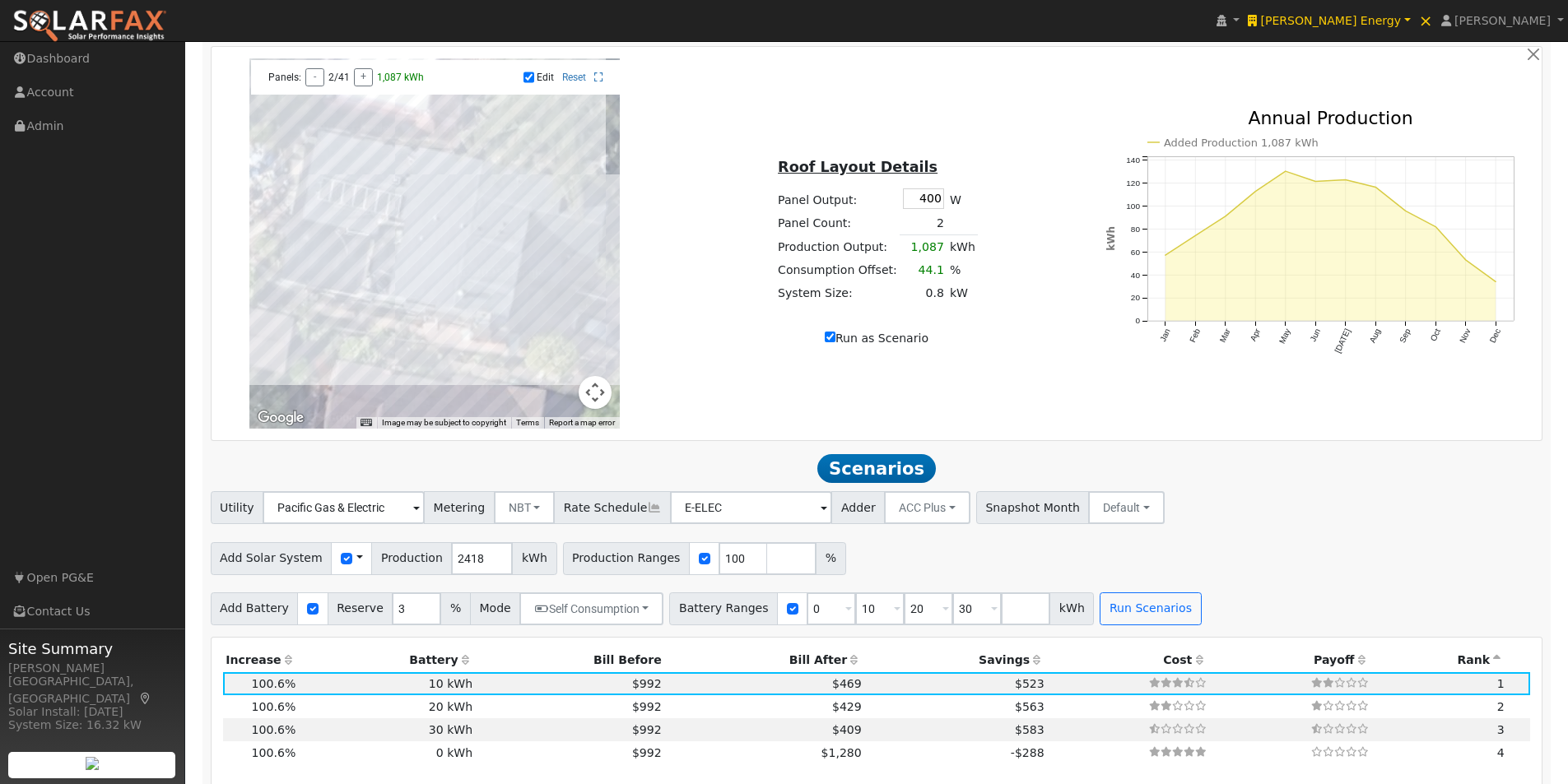
click at [530, 84] on input "Edit" at bounding box center [529, 77] width 10 height 11
checkbox input "false"
click at [834, 343] on input "Run as Scenario" at bounding box center [829, 336] width 10 height 10
checkbox input "false"
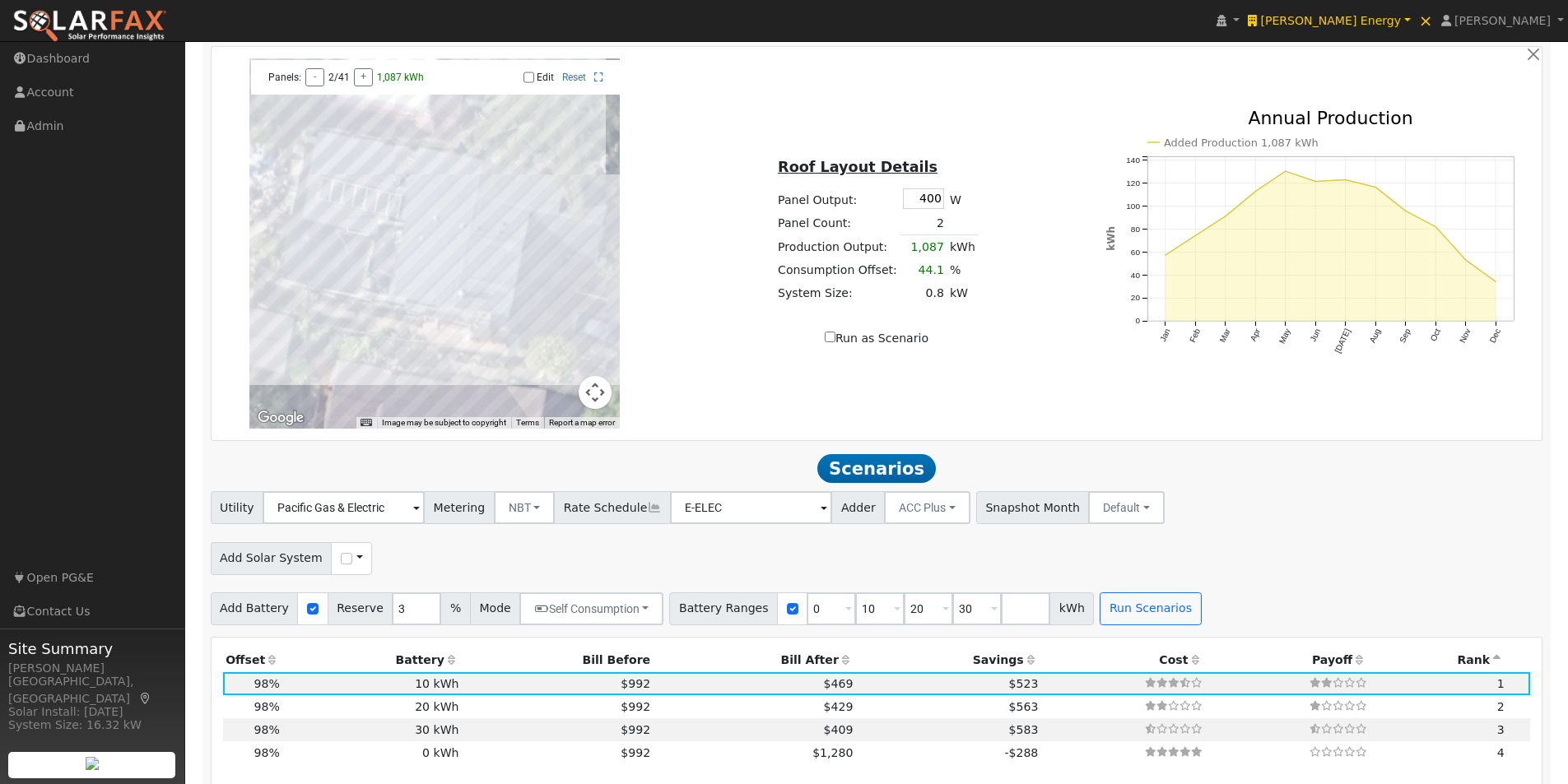
click at [834, 343] on input "Run as Scenario" at bounding box center [829, 336] width 10 height 10
checkbox input "true"
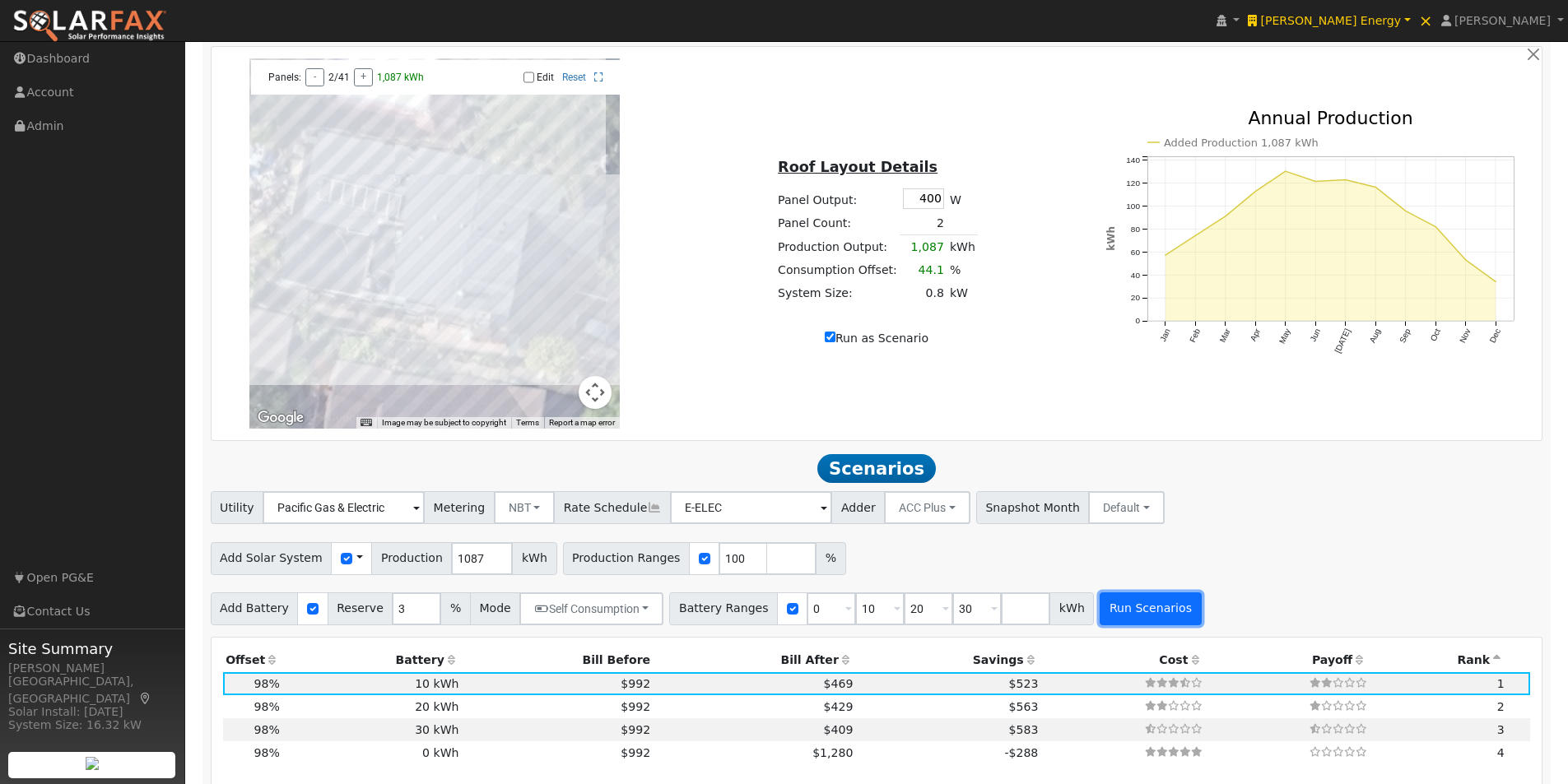
click at [1117, 619] on button "Run Scenarios" at bounding box center [1150, 608] width 101 height 33
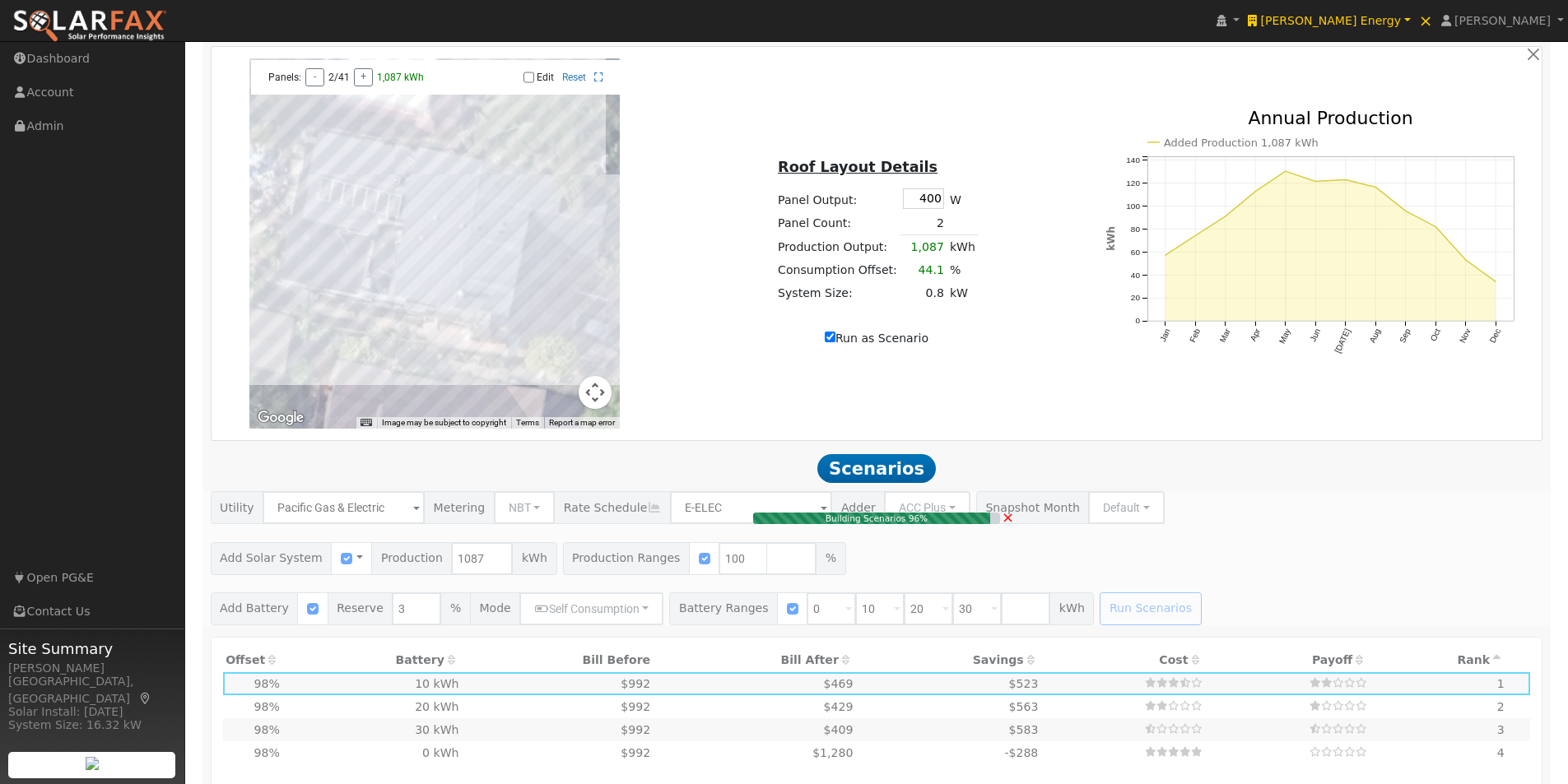
type input "0.8"
type input "$2,880"
type input "$3,864"
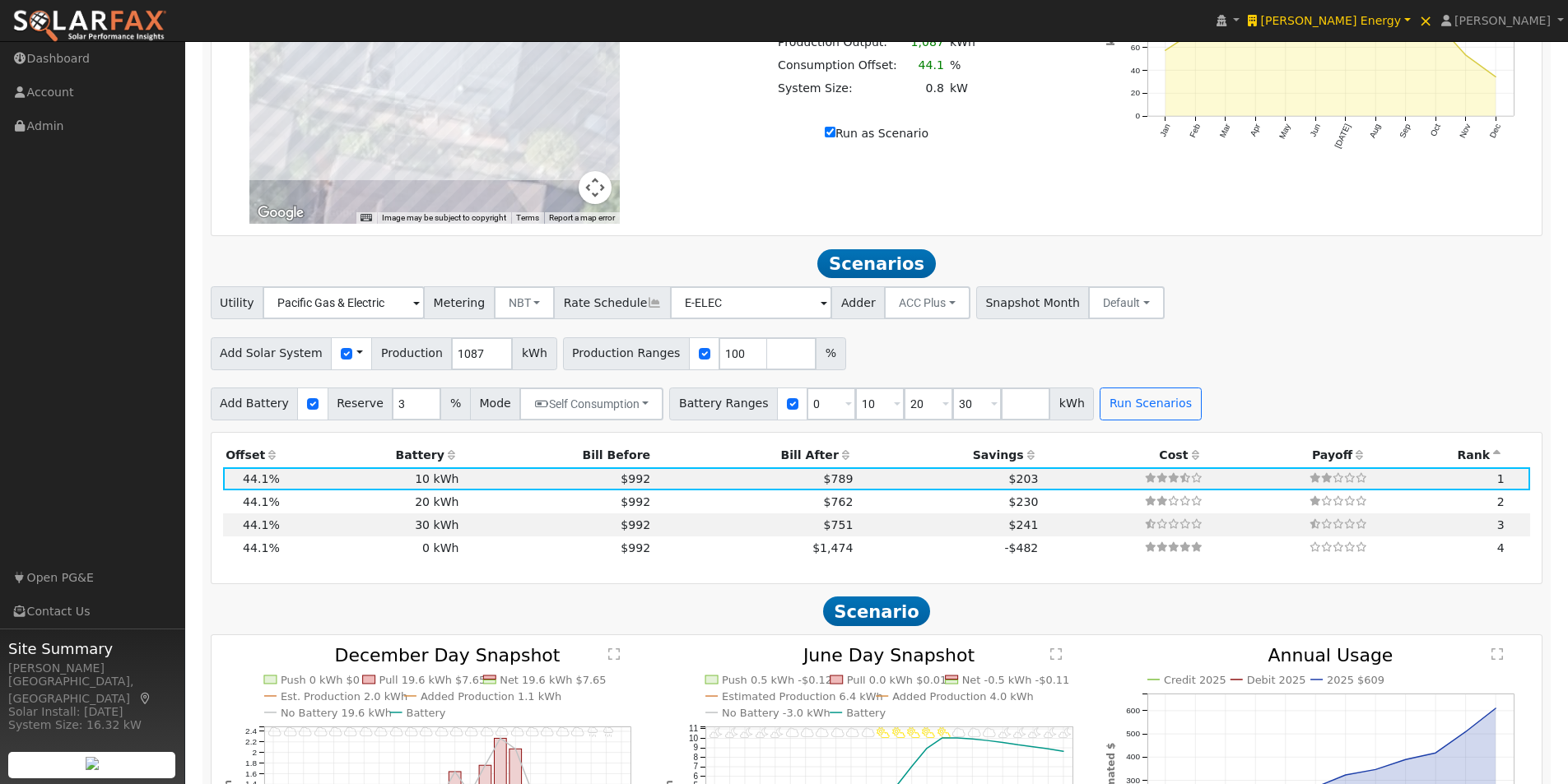
scroll to position [1402, 0]
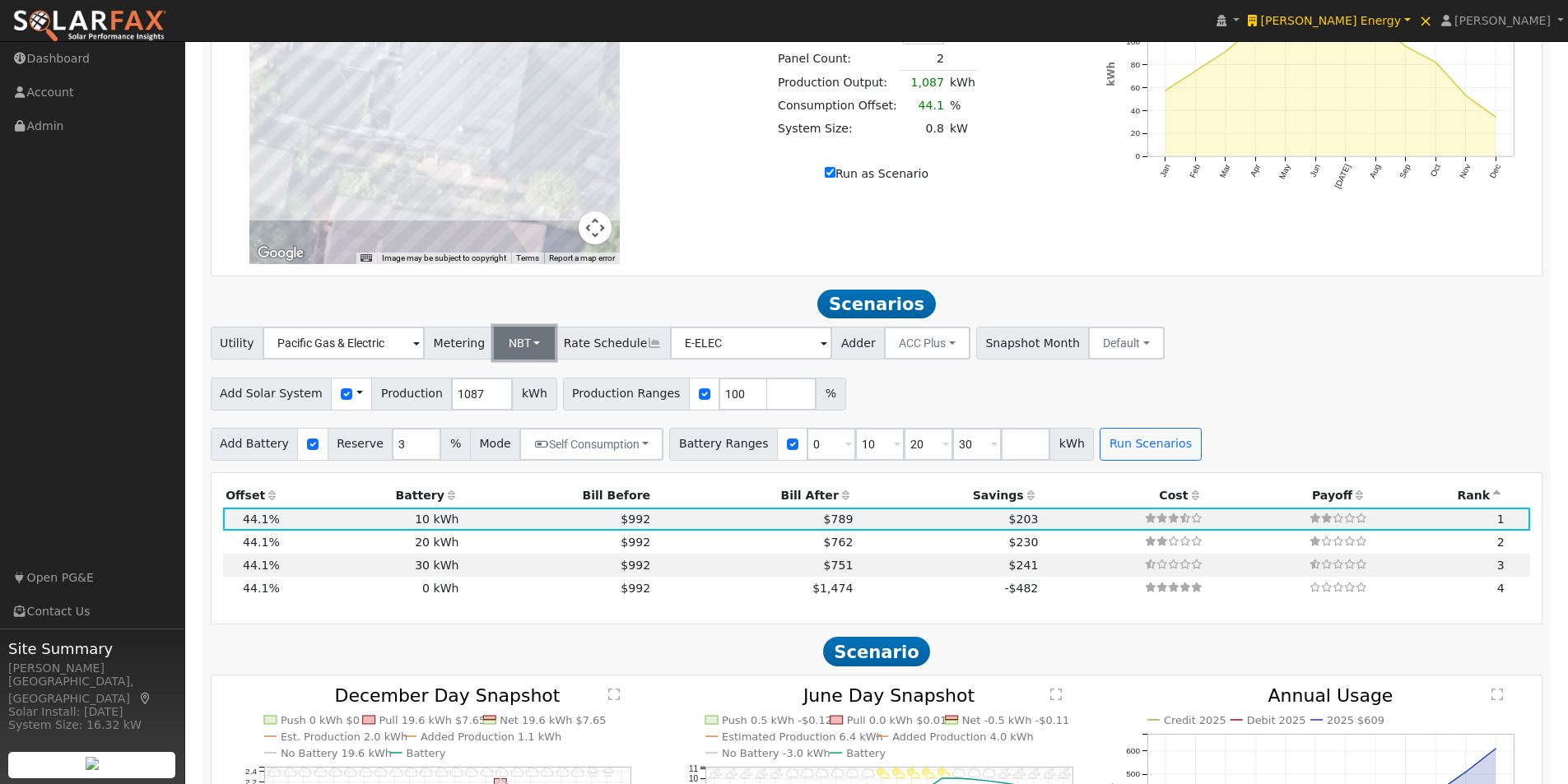
click at [520, 350] on button "NBT" at bounding box center [525, 343] width 62 height 33
click at [516, 384] on link "NEM" at bounding box center [536, 380] width 115 height 23
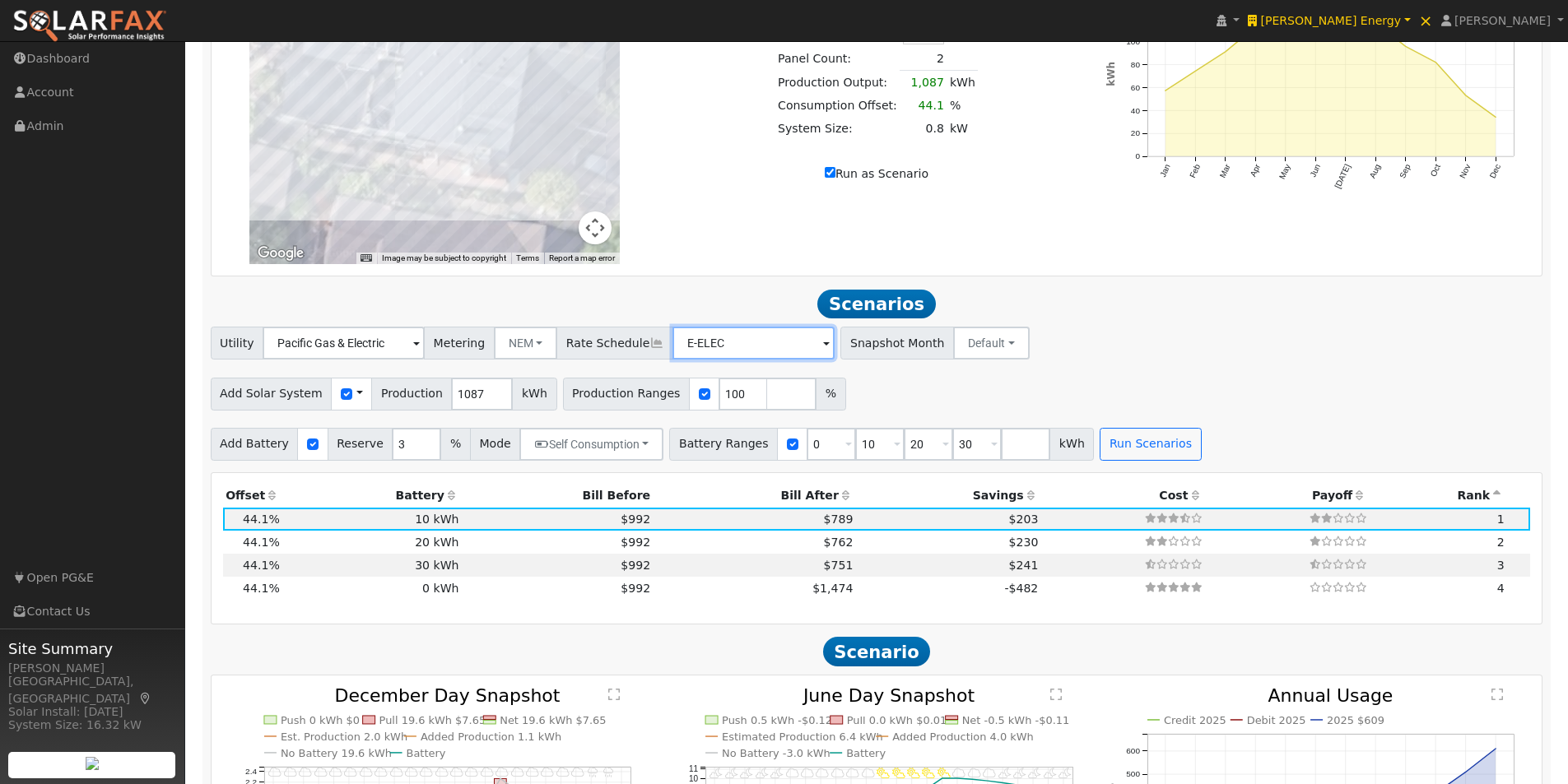
click at [790, 352] on input "E-ELEC" at bounding box center [753, 343] width 162 height 33
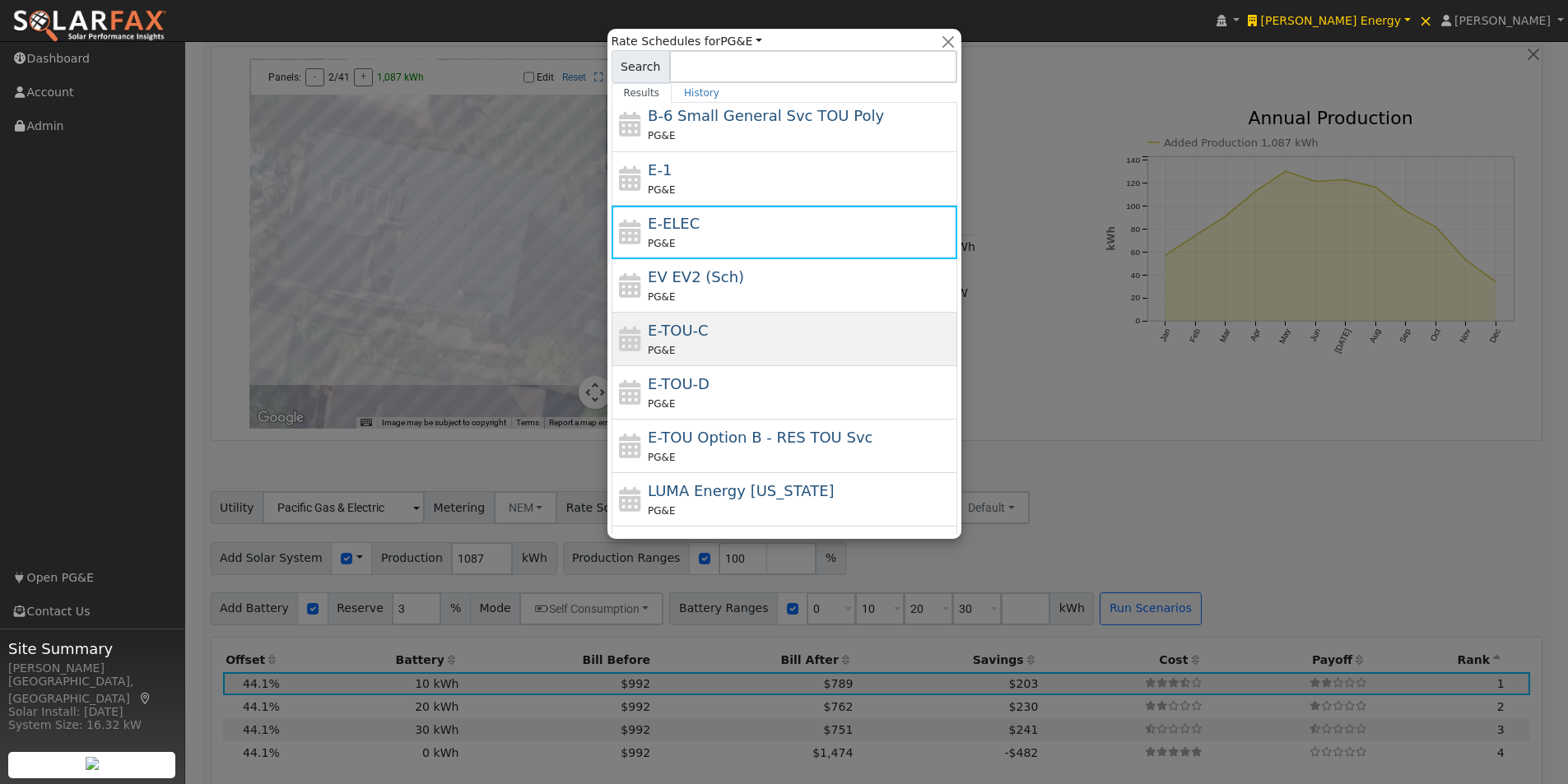
scroll to position [287, 0]
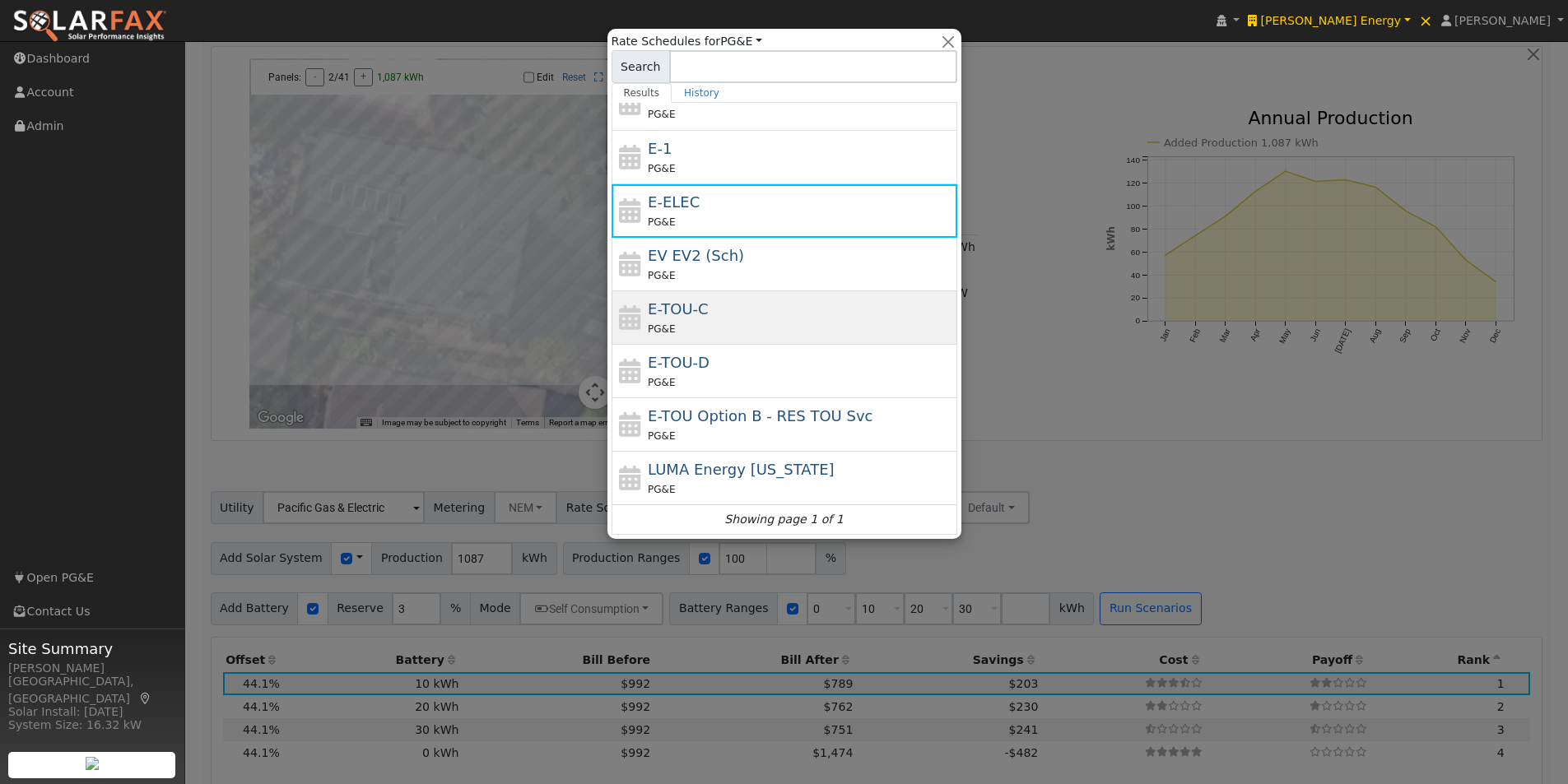
click at [675, 305] on span "E-TOU-C" at bounding box center [678, 309] width 61 height 17
type input "E-TOU-C"
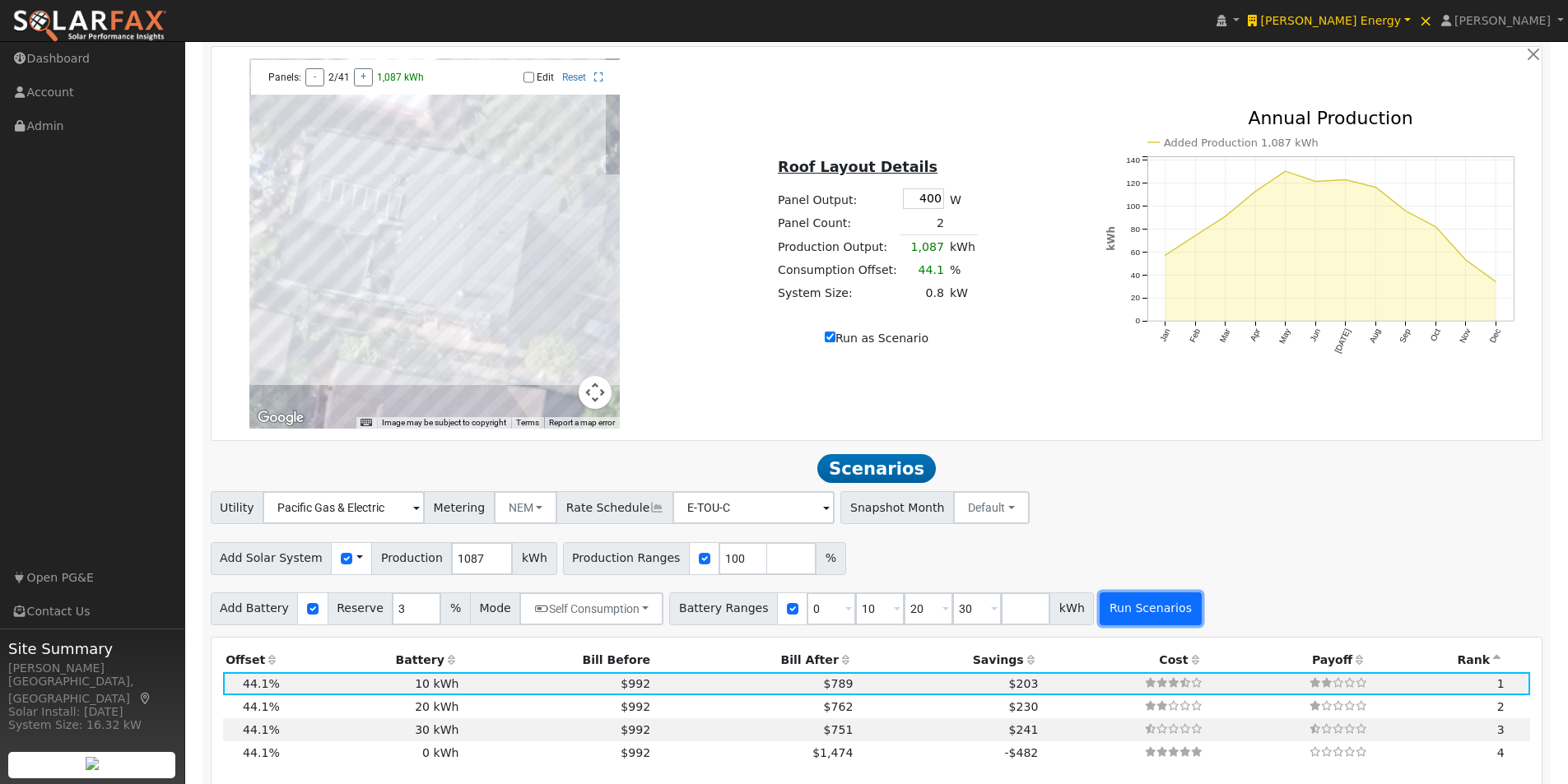
click at [1114, 608] on button "Run Scenarios" at bounding box center [1150, 608] width 101 height 33
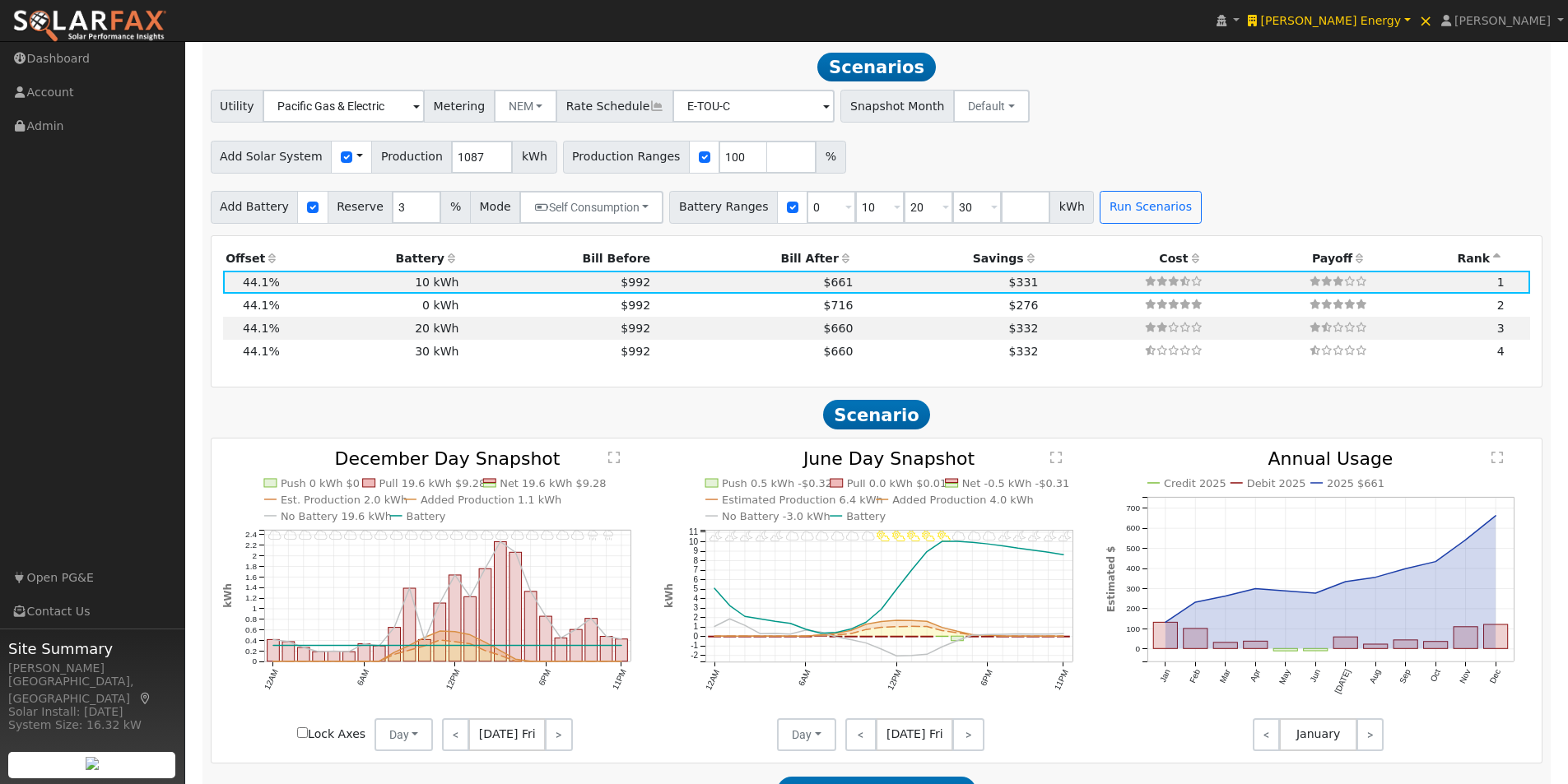
scroll to position [1649, 0]
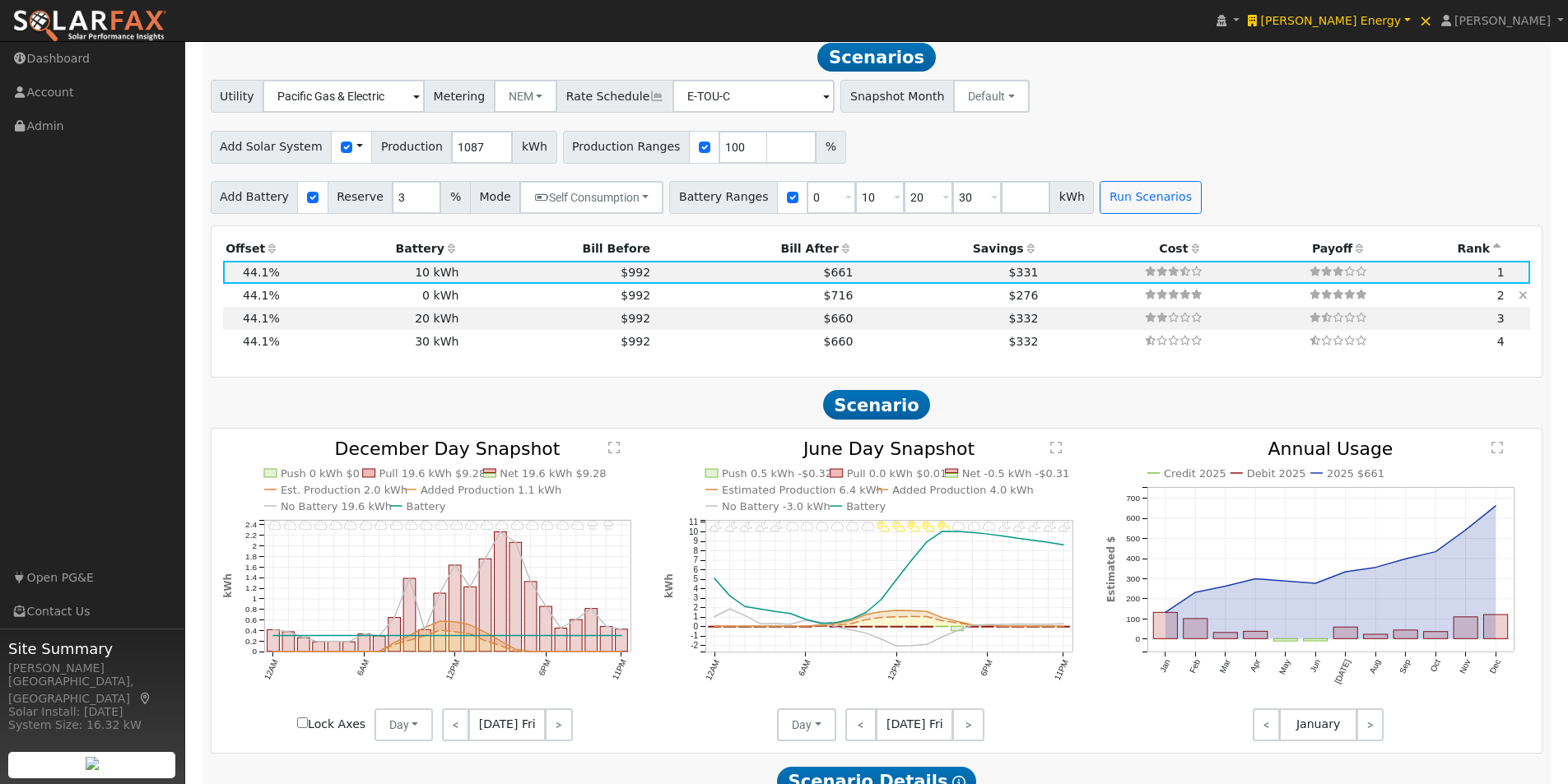
click at [430, 302] on td "0 kWh" at bounding box center [372, 295] width 179 height 23
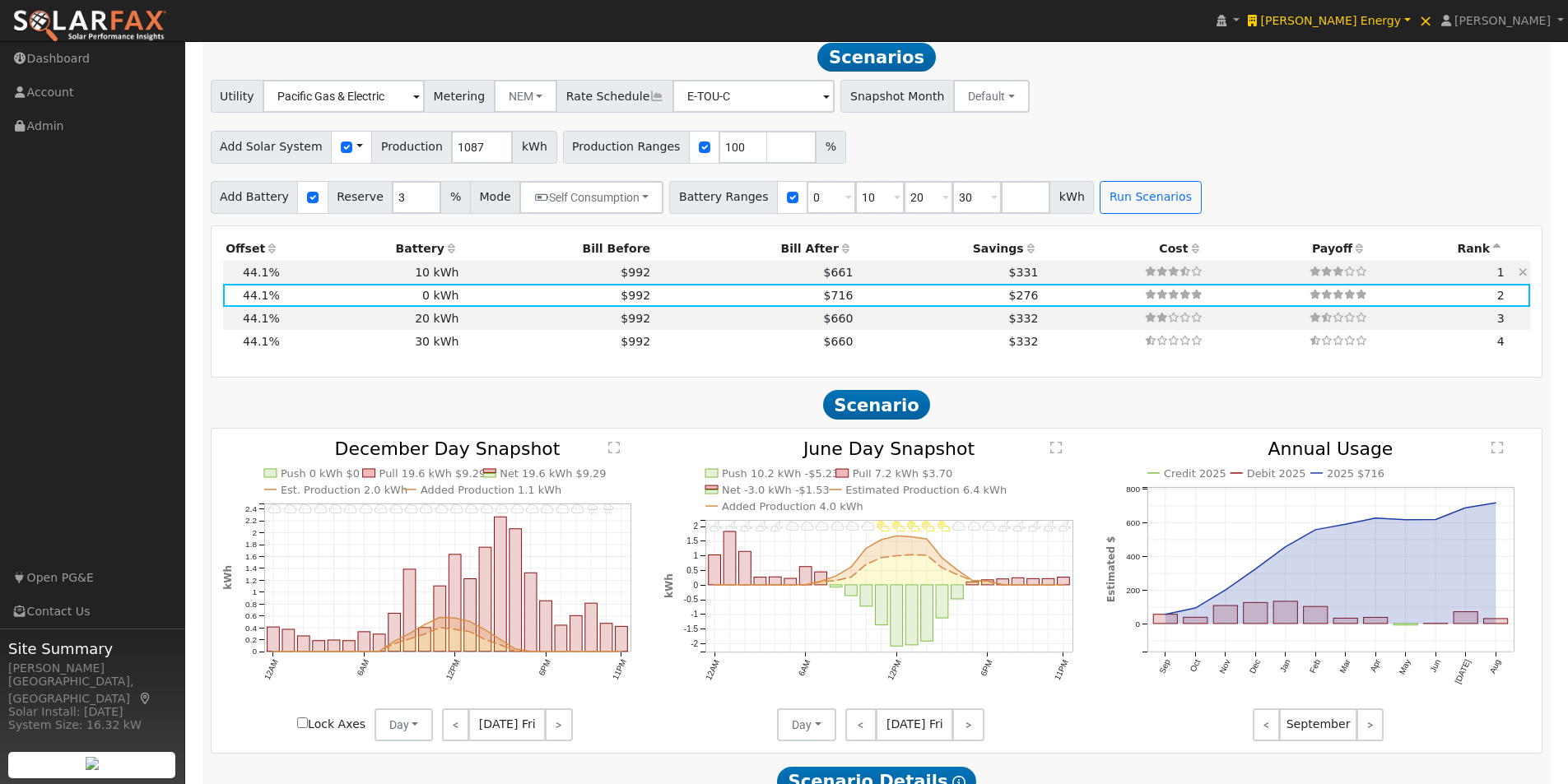
click at [1041, 284] on td at bounding box center [1123, 272] width 164 height 23
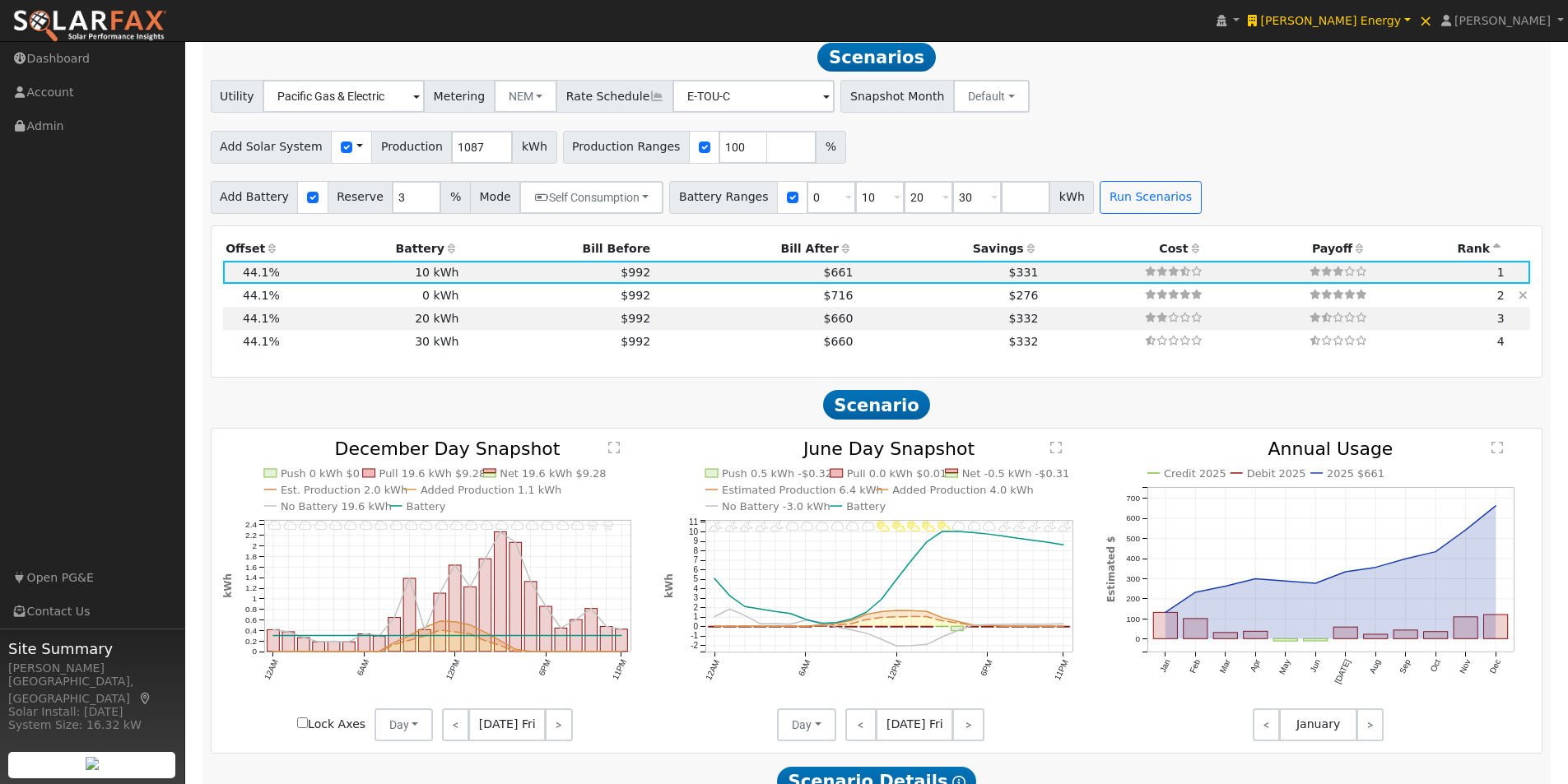
click at [1041, 298] on td at bounding box center [1123, 295] width 164 height 23
type input "$864"
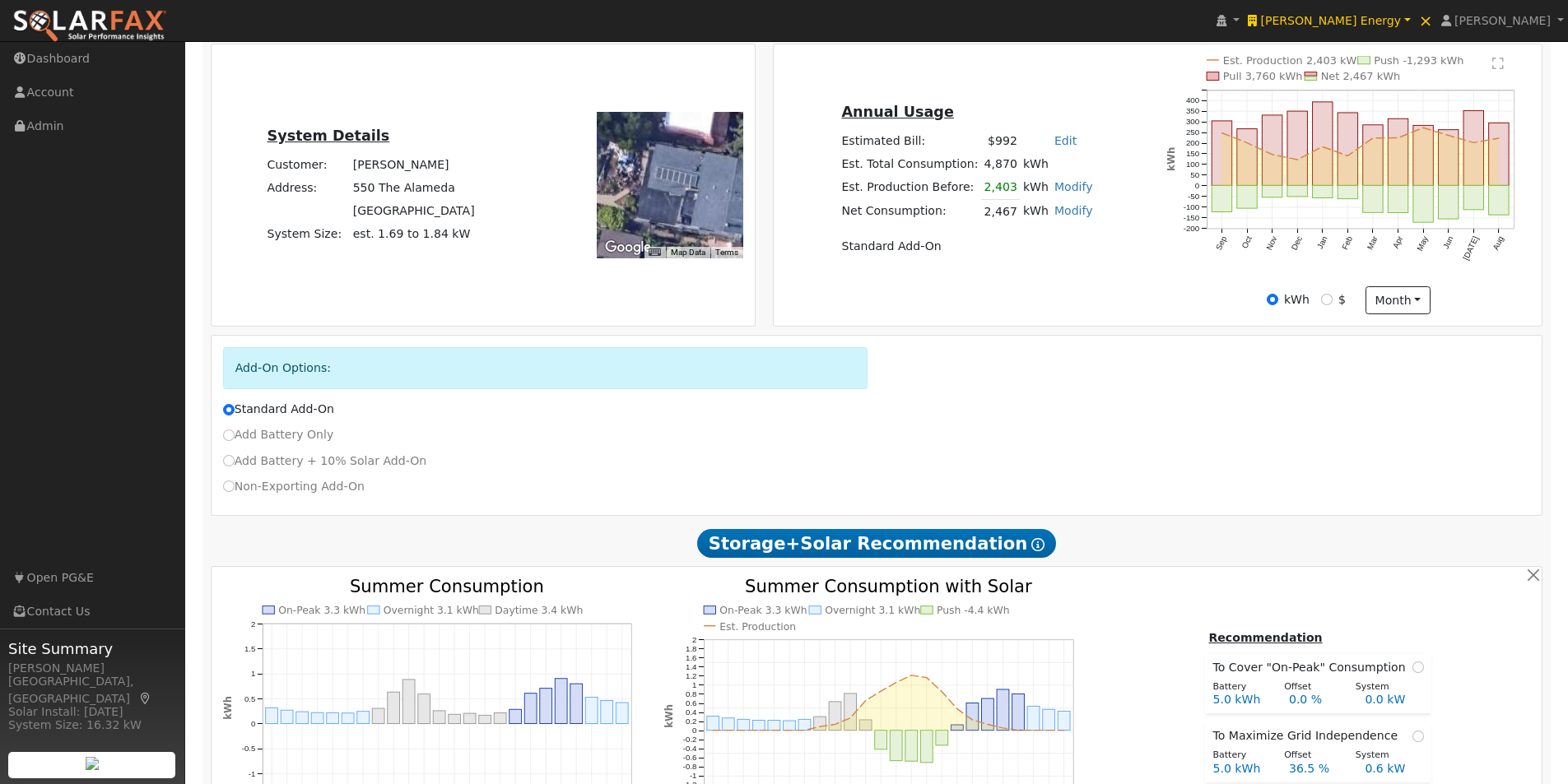
scroll to position [3, 0]
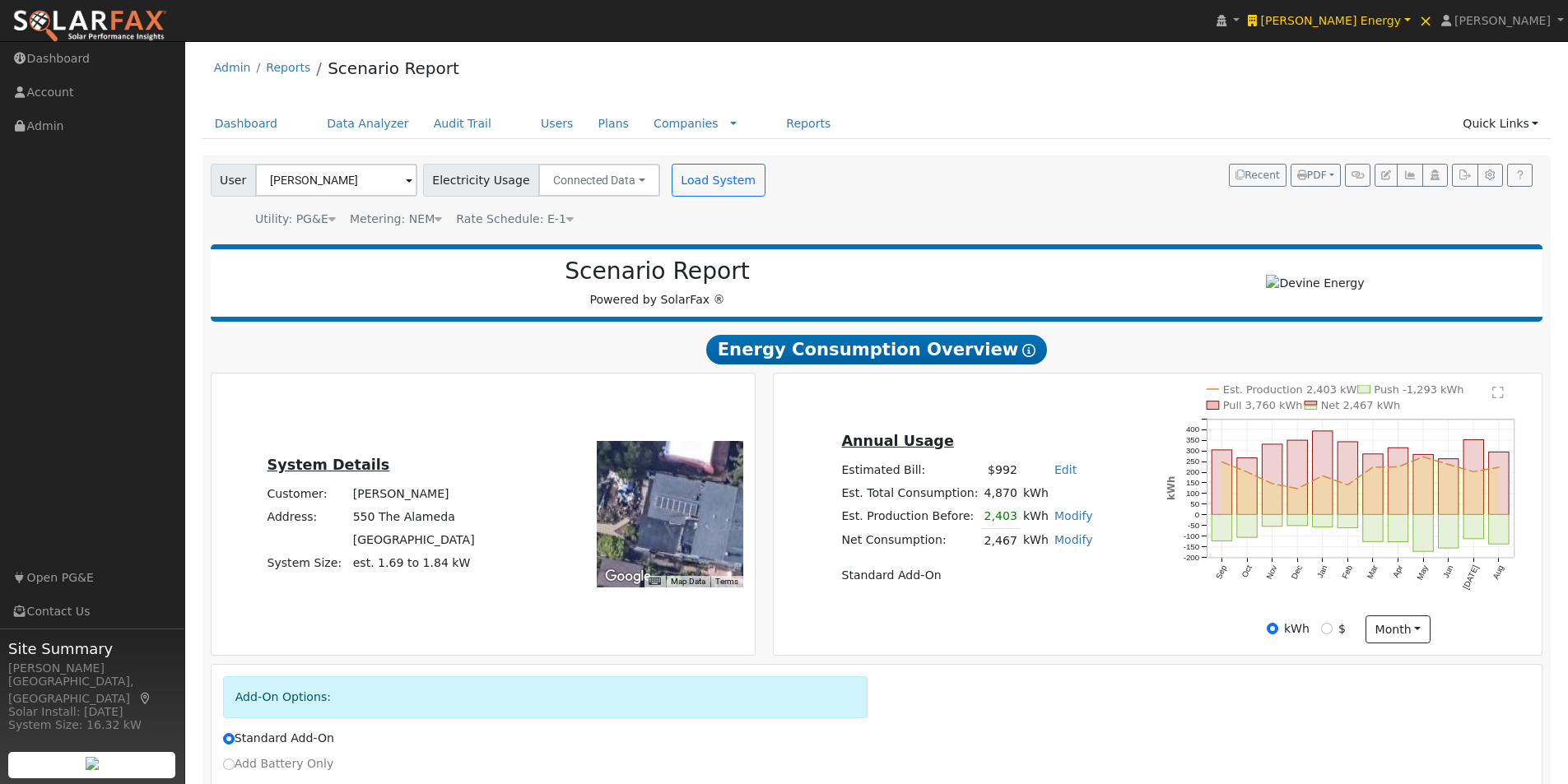
click at [1061, 523] on link "Modify" at bounding box center [1073, 516] width 38 height 13
type input "2403"
click at [1145, 578] on div "Annual Usage Estimated Bill: $992 Edit Estimated Bill $ Annual Est. Total Consu…" at bounding box center [967, 515] width 381 height 169
click at [1069, 546] on link "Modify" at bounding box center [1073, 540] width 38 height 13
drag, startPoint x: 962, startPoint y: 610, endPoint x: 1072, endPoint y: 563, distance: 119.6
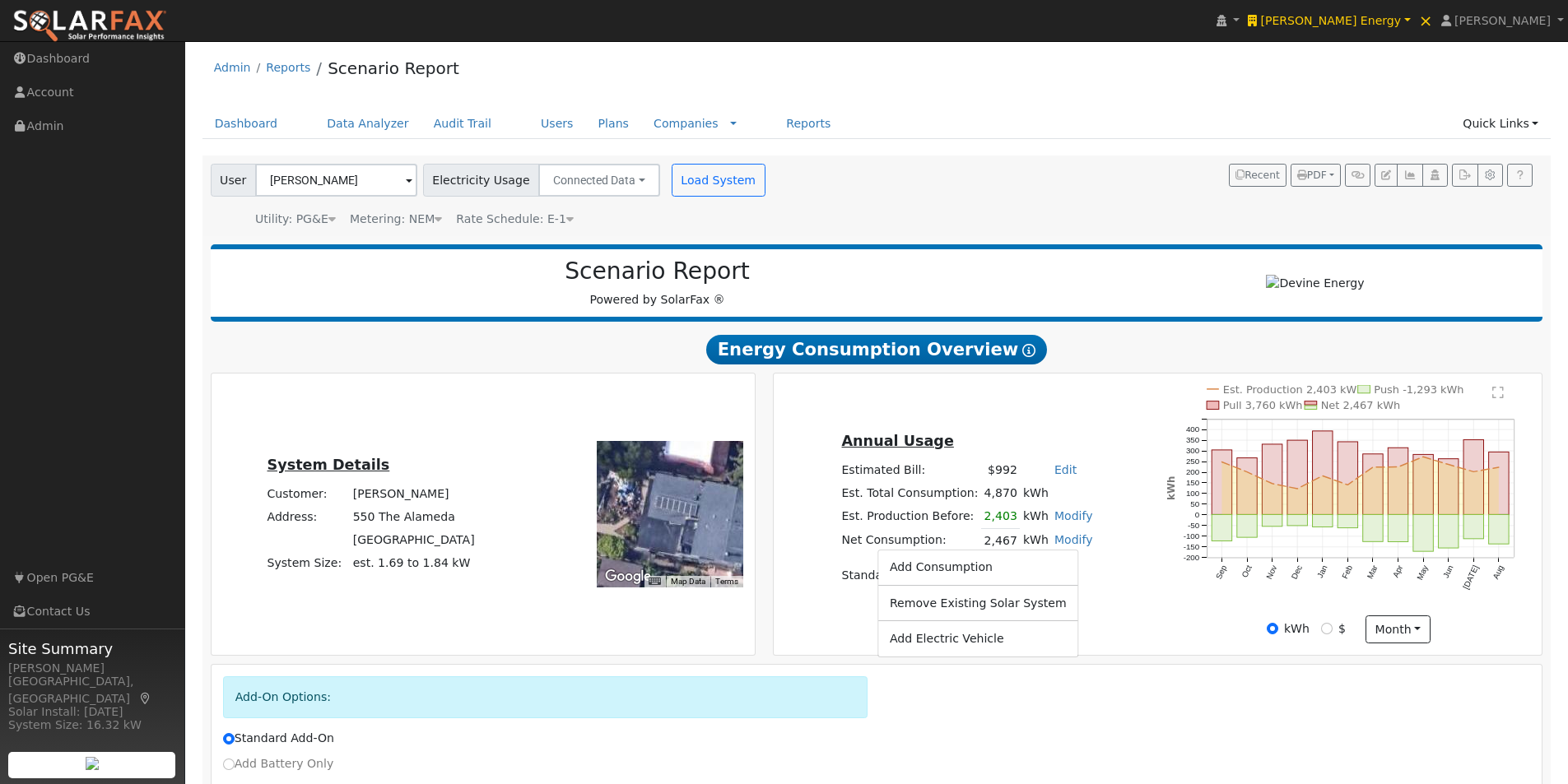
click at [963, 609] on link "Remove Existing Solar System" at bounding box center [977, 603] width 200 height 23
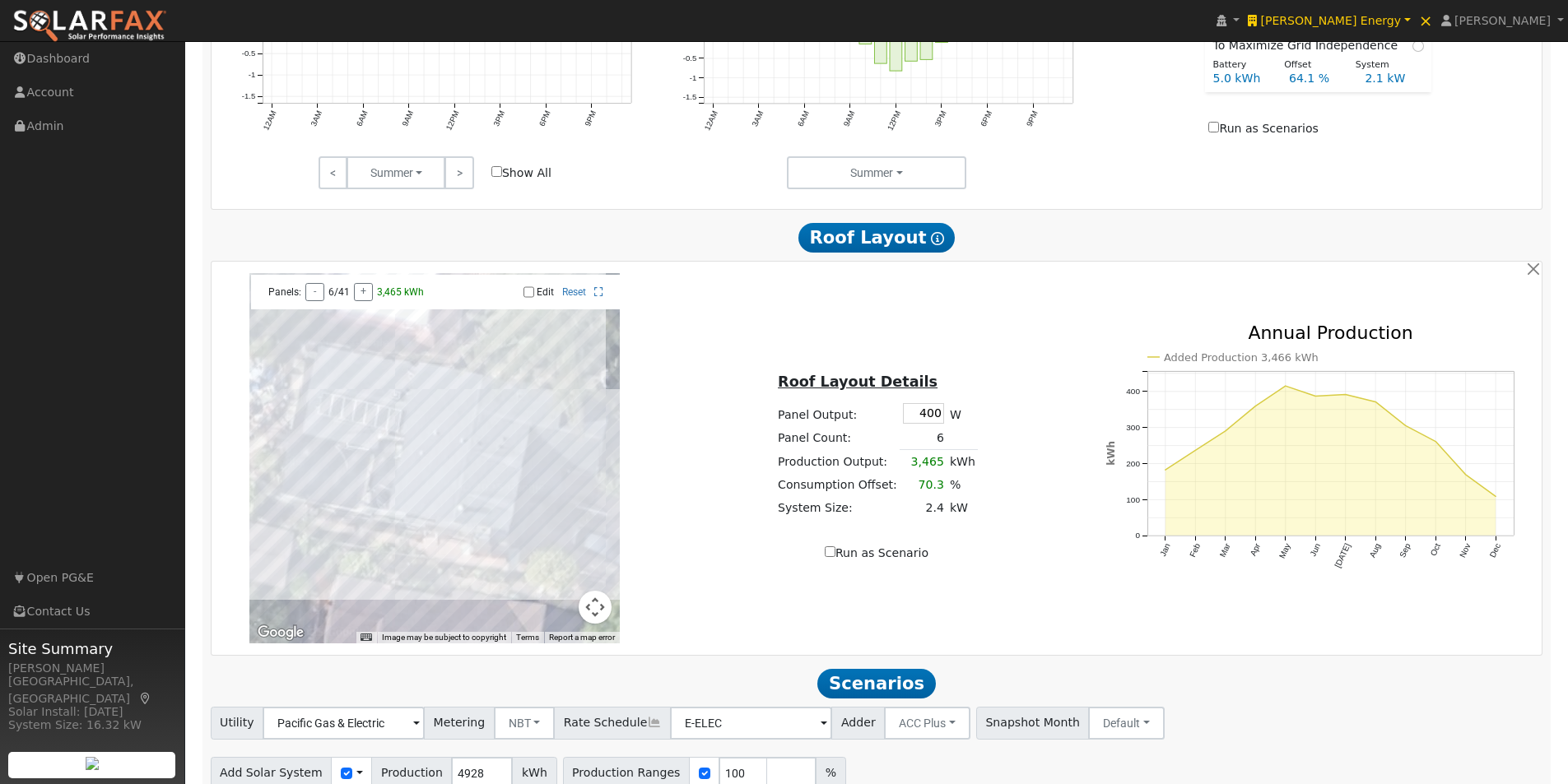
scroll to position [914, 0]
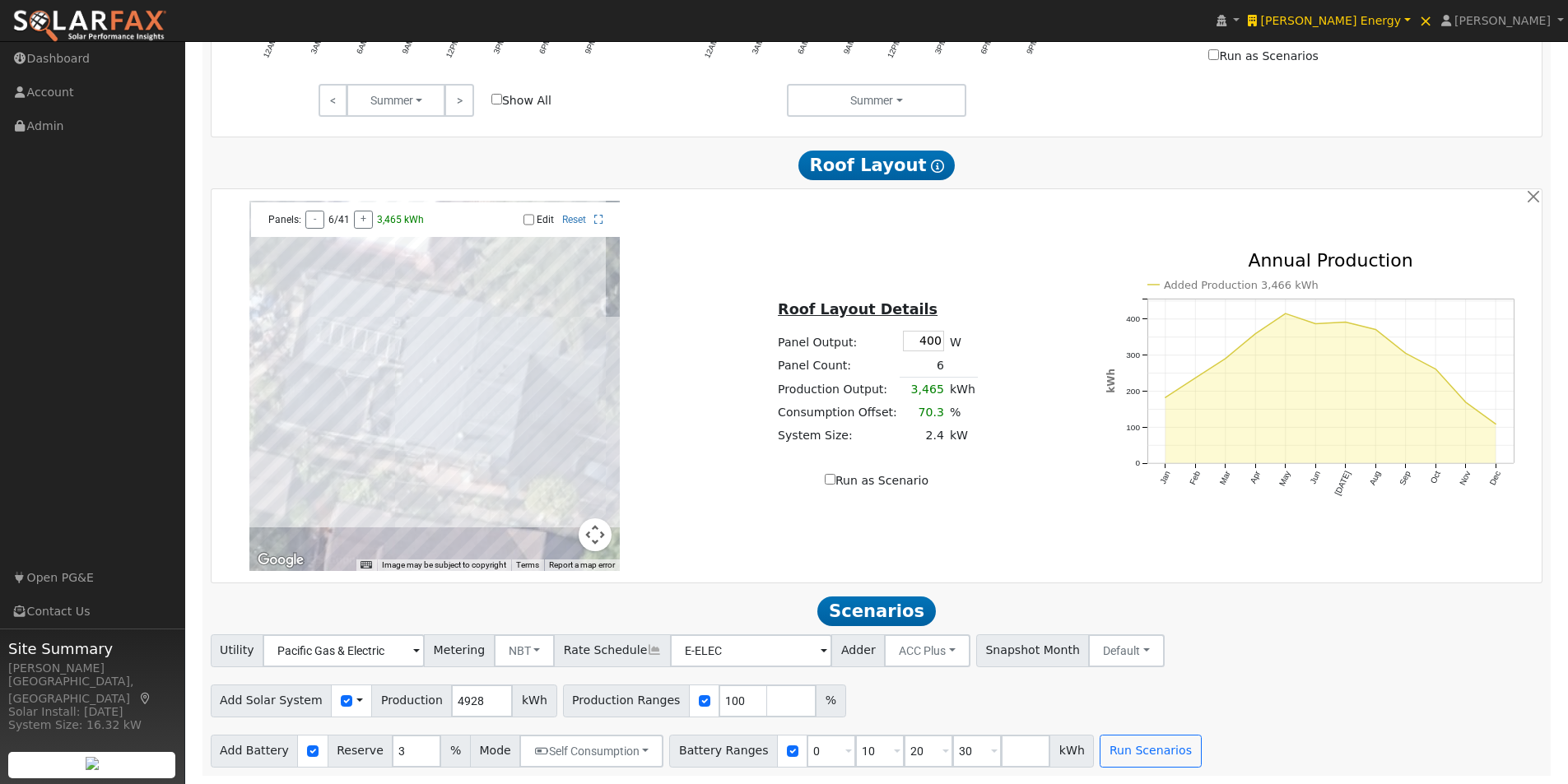
click at [527, 223] on input "Edit" at bounding box center [529, 220] width 10 height 11
click at [386, 357] on div at bounding box center [435, 386] width 370 height 370
click at [383, 370] on div at bounding box center [435, 386] width 370 height 370
drag, startPoint x: 469, startPoint y: 423, endPoint x: 490, endPoint y: 423, distance: 21.0
click at [469, 423] on div at bounding box center [435, 386] width 370 height 370
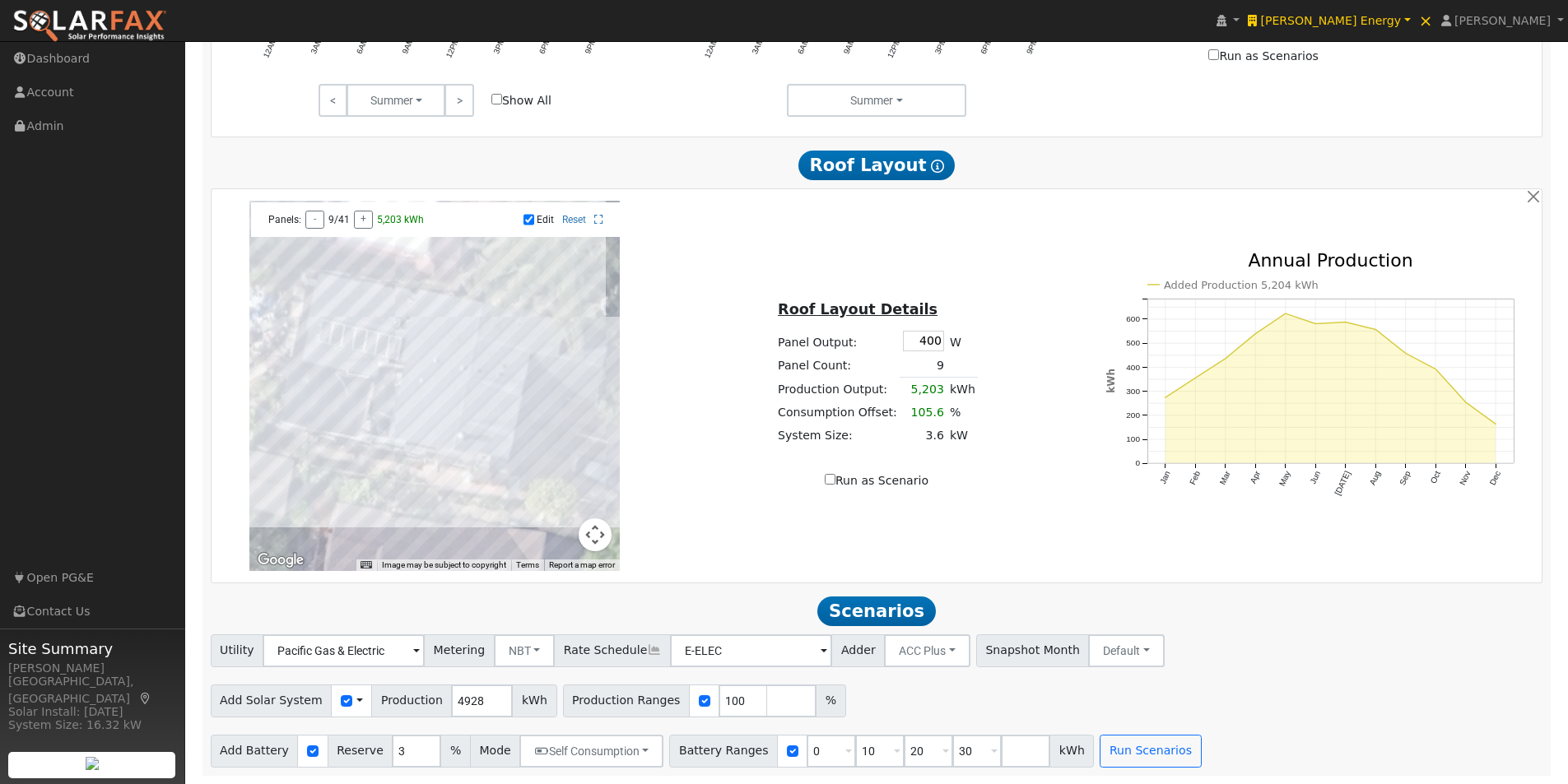
drag, startPoint x: 527, startPoint y: 215, endPoint x: 718, endPoint y: 310, distance: 213.3
click at [527, 217] on input "Edit" at bounding box center [529, 220] width 10 height 11
checkbox input "false"
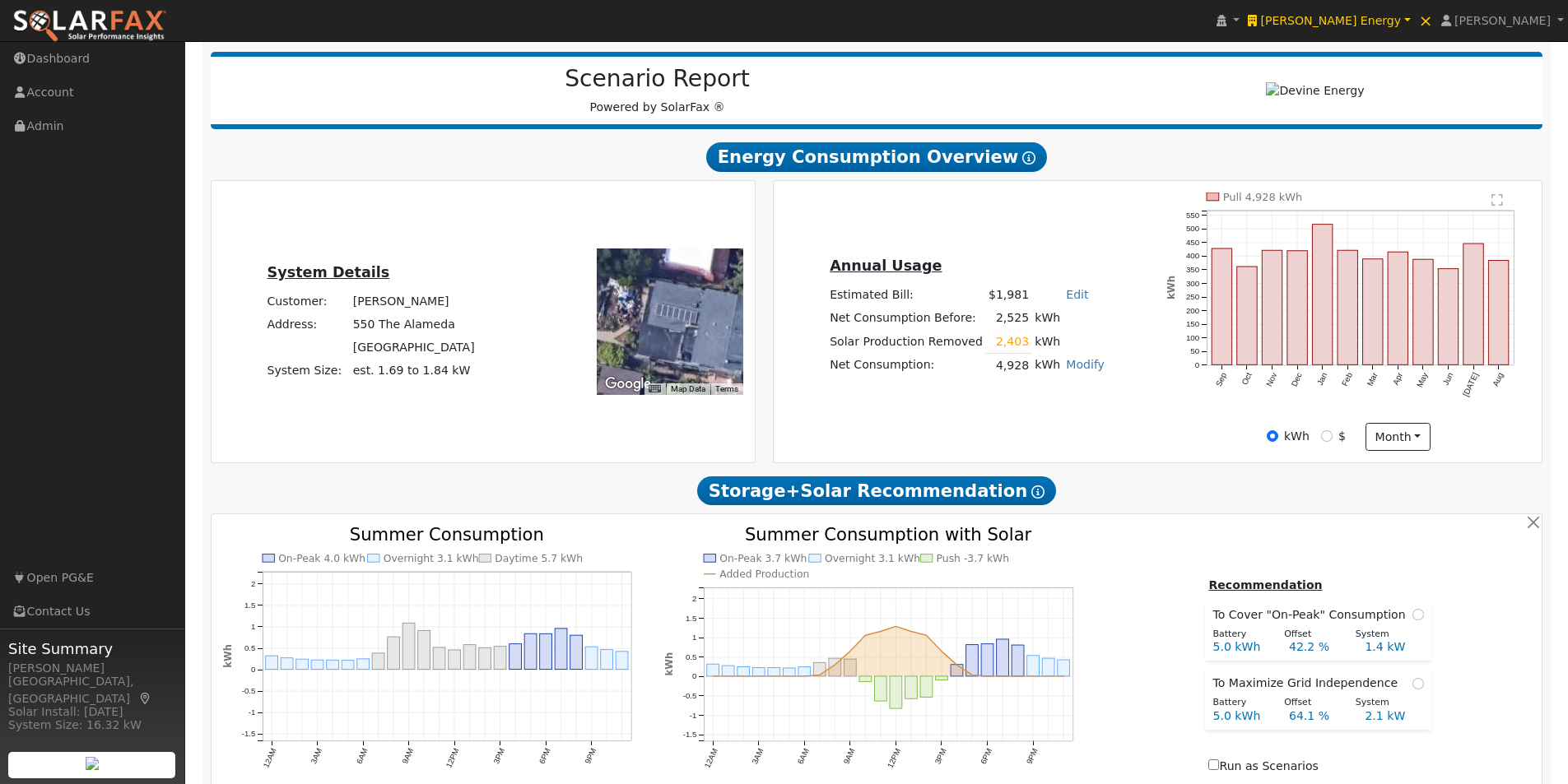
scroll to position [173, 0]
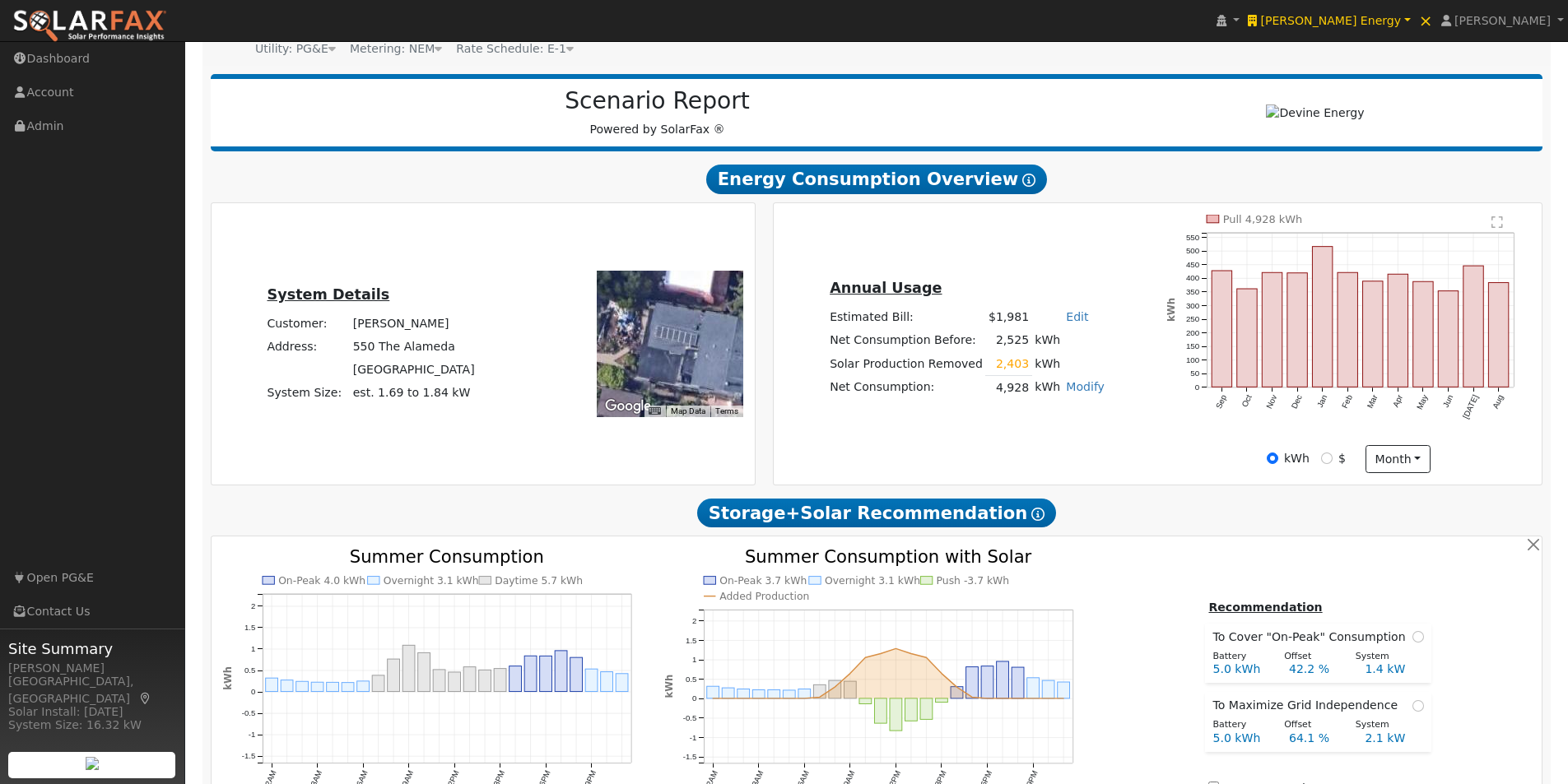
click at [1066, 324] on link "Edit" at bounding box center [1077, 316] width 23 height 13
type input "960"
click at [1136, 433] on div "Annual Usage Estimated Bill: $960 Edit Estimated Bill $ 960 Annual Net Consumpt…" at bounding box center [1158, 344] width 763 height 258
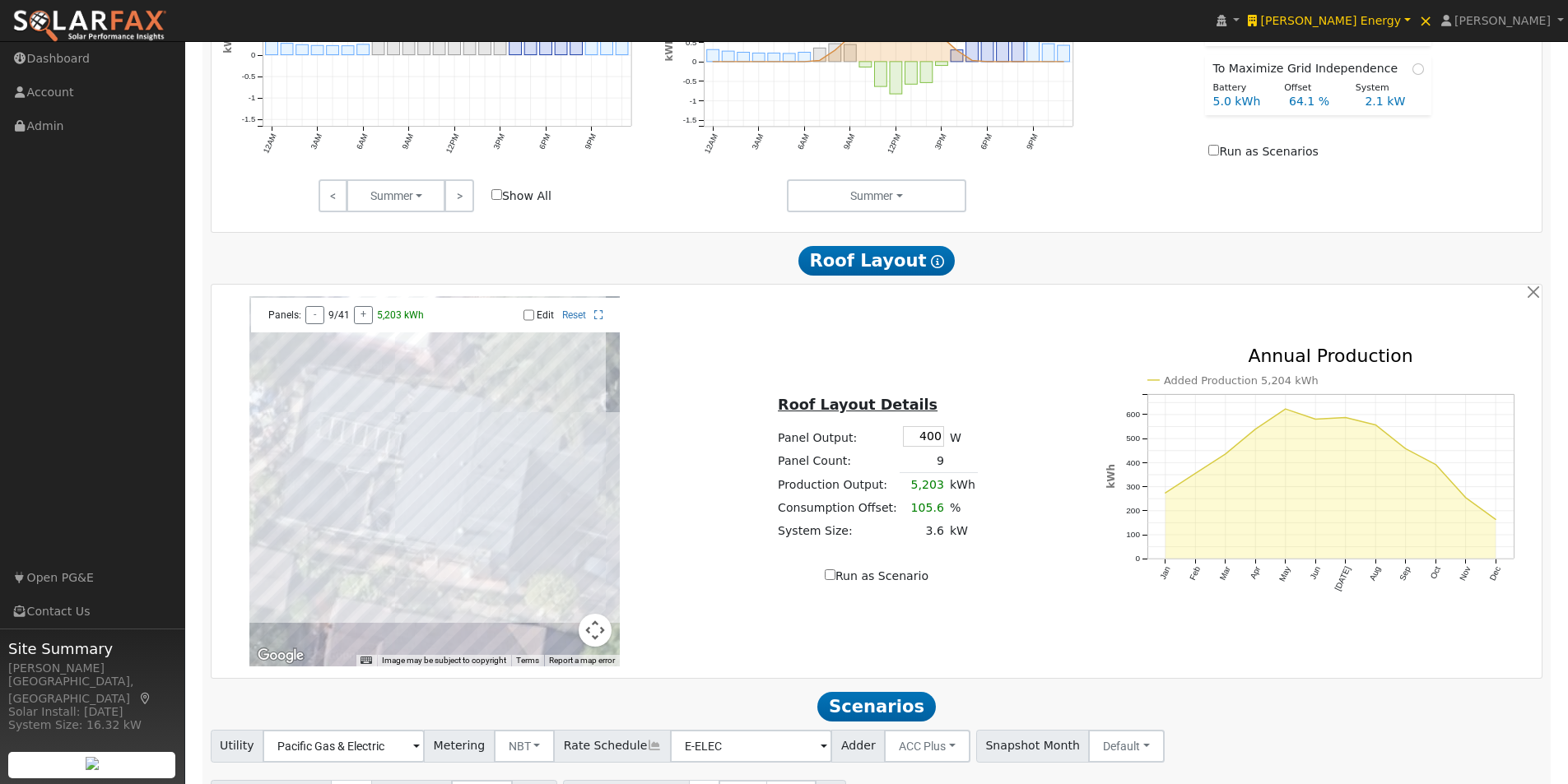
scroll to position [914, 0]
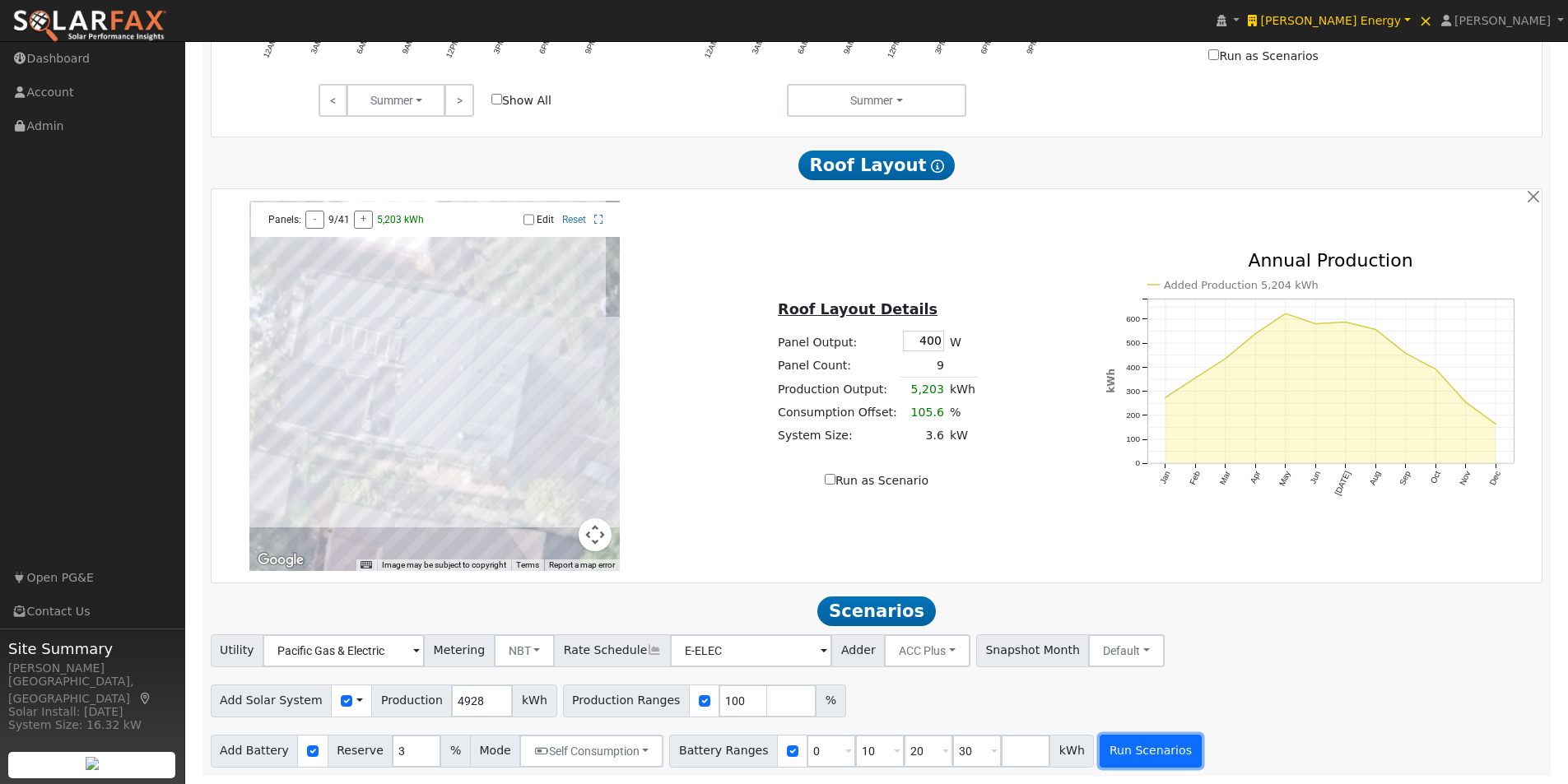
click at [1108, 752] on button "Run Scenarios" at bounding box center [1150, 751] width 101 height 33
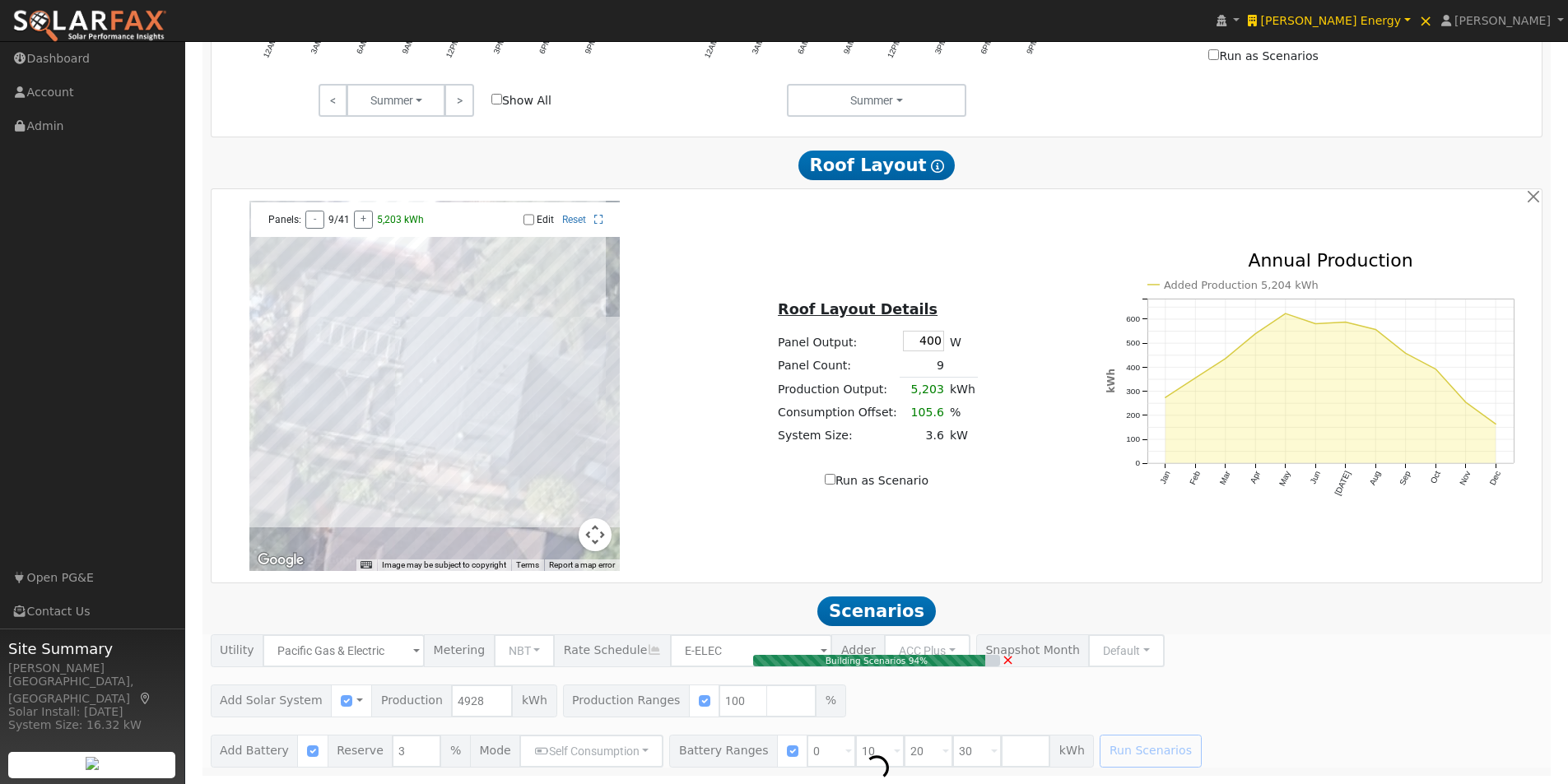
type input "$3,864"
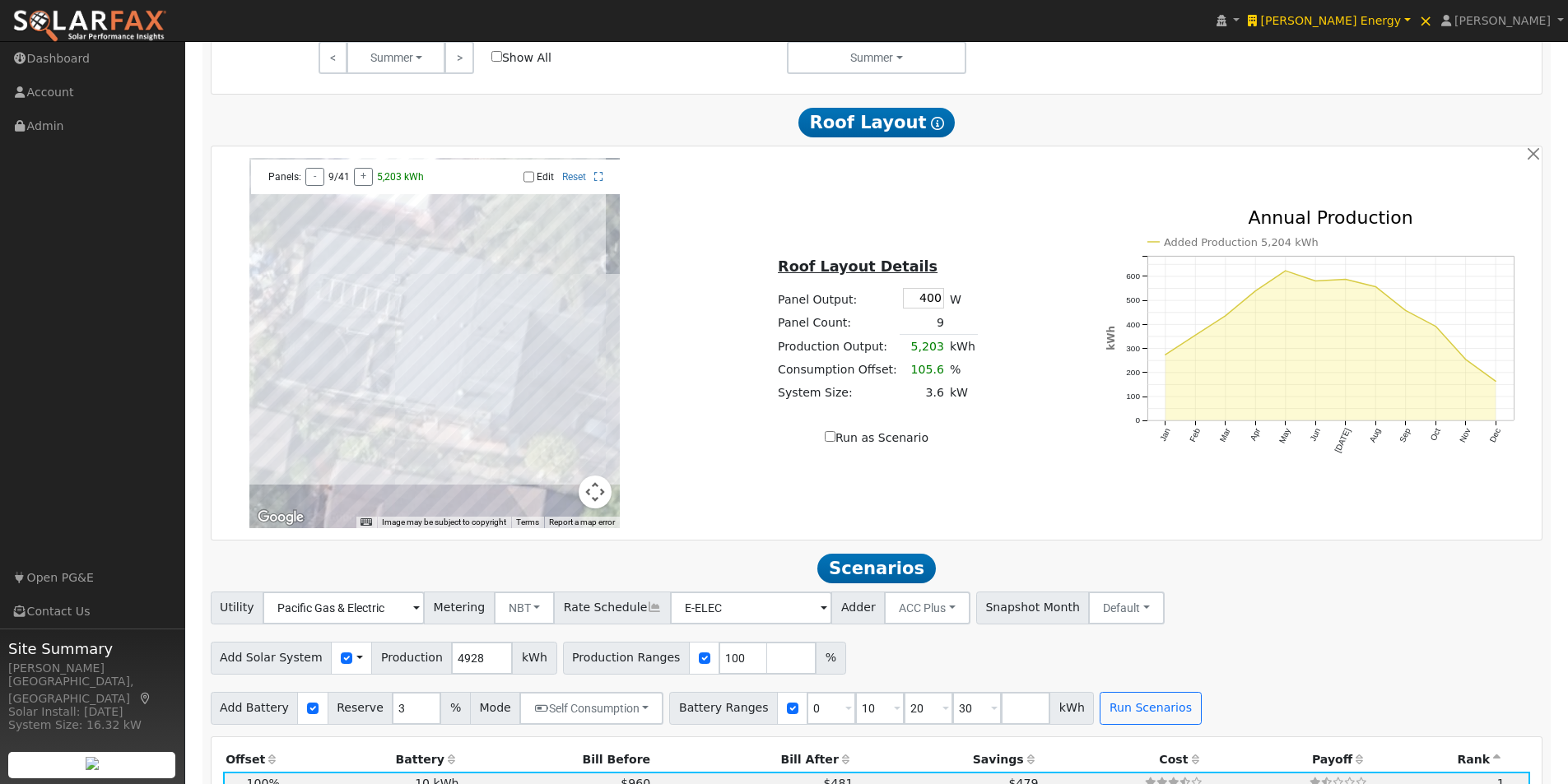
scroll to position [965, 0]
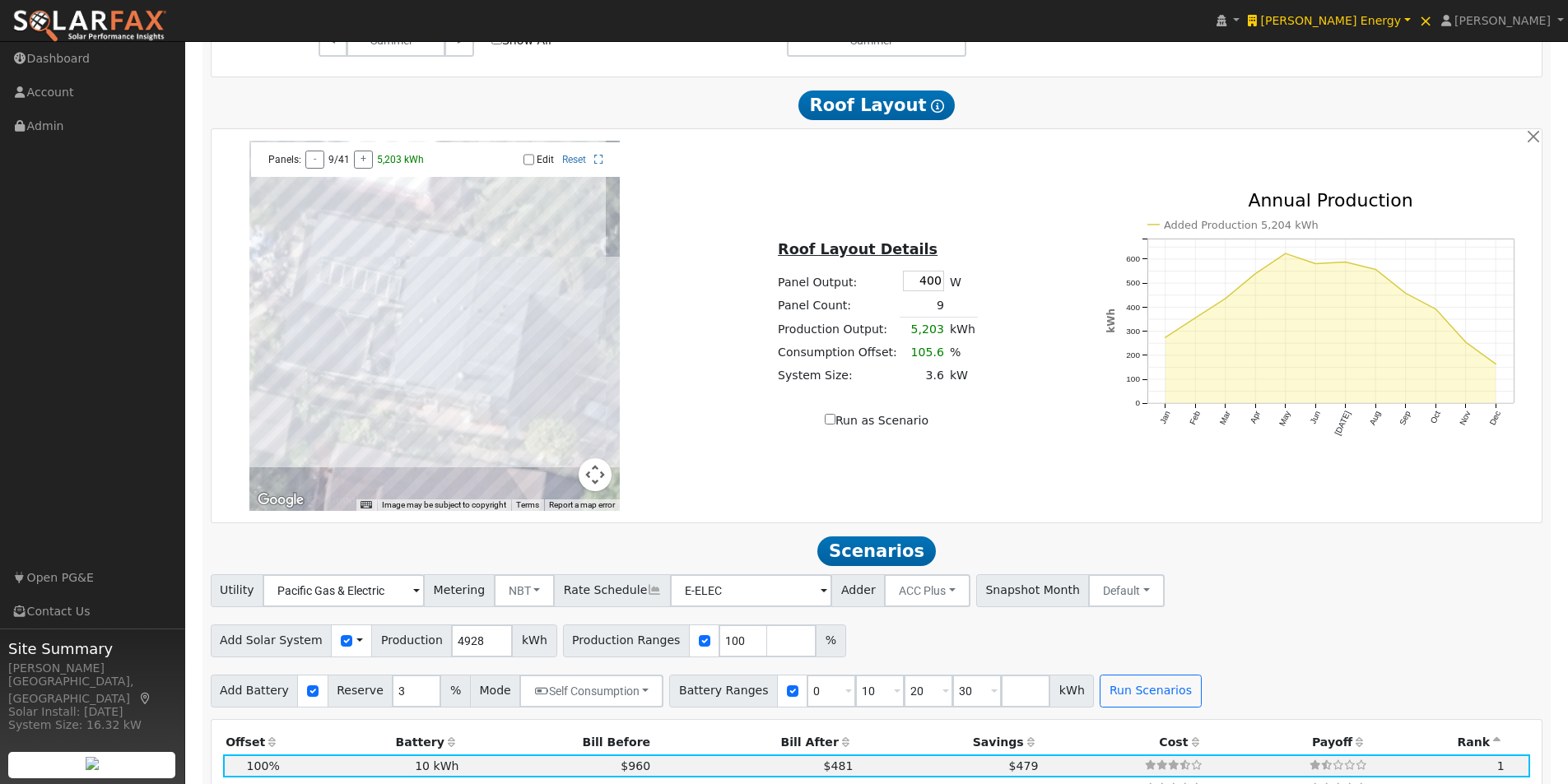
click at [530, 165] on input "Edit" at bounding box center [529, 160] width 10 height 11
click at [526, 162] on input "Edit" at bounding box center [529, 160] width 10 height 11
click at [312, 167] on button "-" at bounding box center [315, 159] width 19 height 18
click at [529, 165] on input "Edit" at bounding box center [529, 160] width 10 height 11
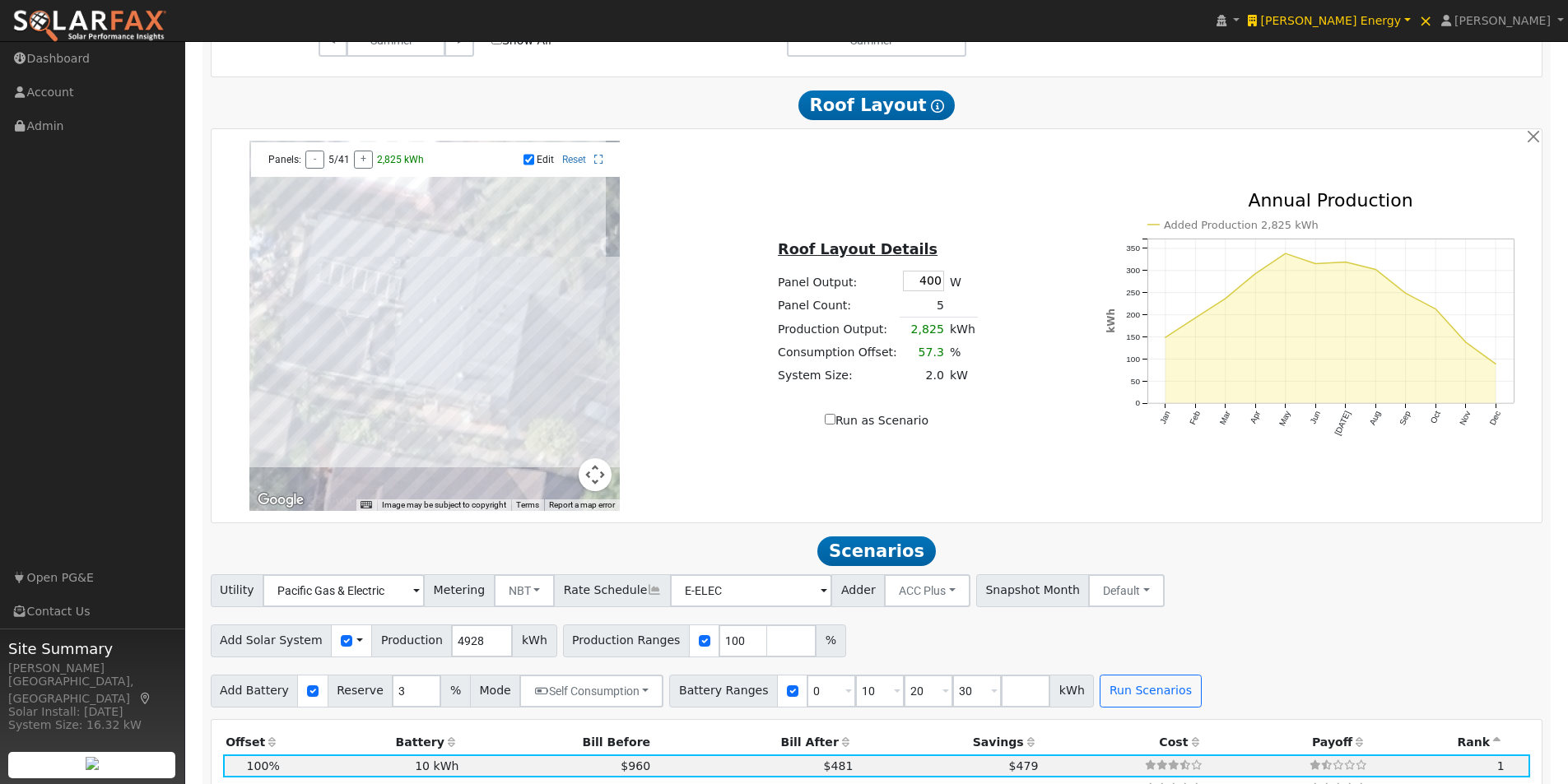
drag, startPoint x: 377, startPoint y: 300, endPoint x: 382, endPoint y: 319, distance: 19.6
click at [379, 303] on div at bounding box center [435, 326] width 370 height 370
click at [383, 325] on div at bounding box center [435, 326] width 370 height 370
click at [386, 310] on div at bounding box center [435, 326] width 370 height 370
drag, startPoint x: 462, startPoint y: 372, endPoint x: 477, endPoint y: 384, distance: 19.2
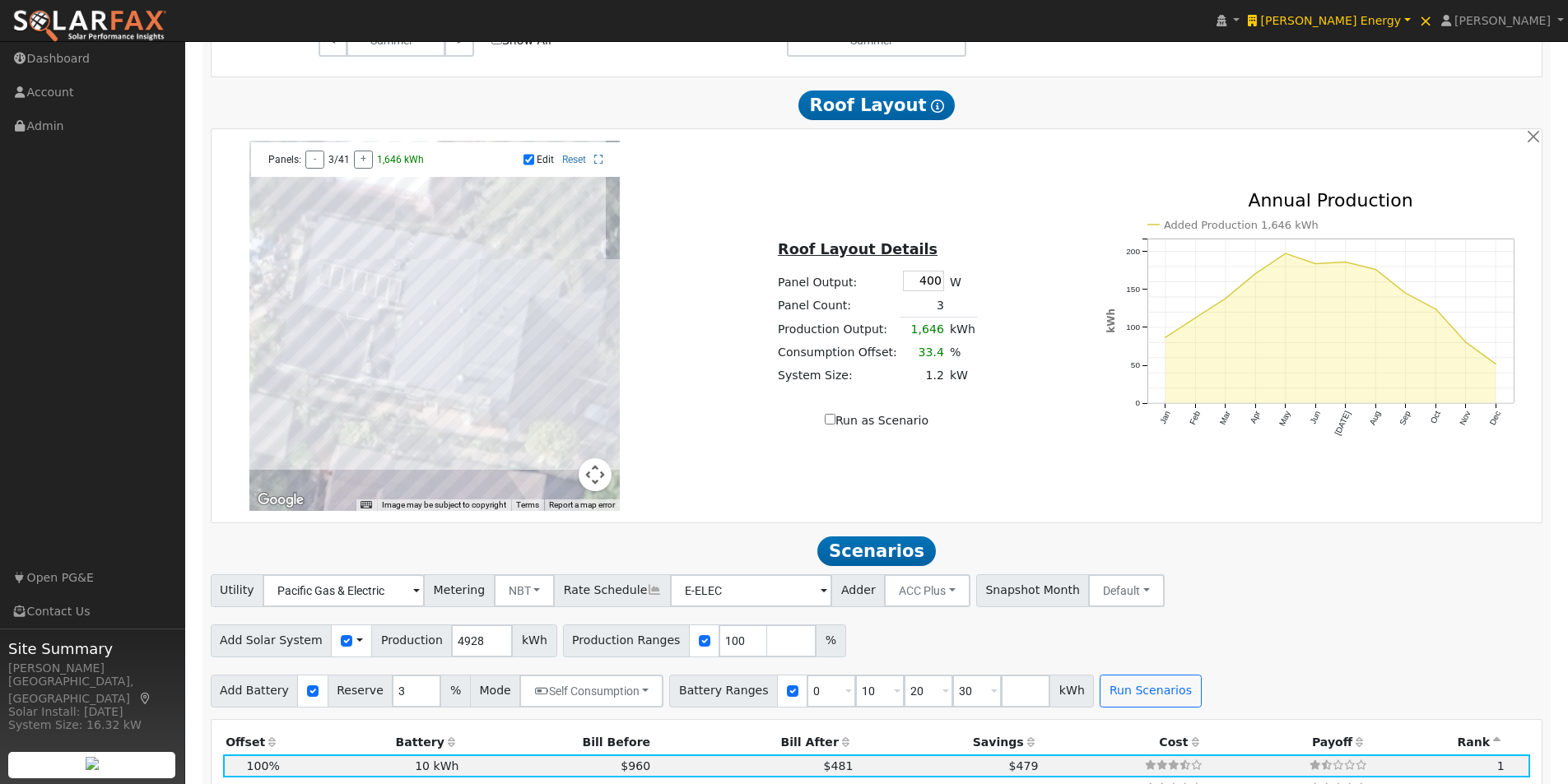
click at [464, 374] on div at bounding box center [435, 326] width 370 height 370
click at [484, 384] on div at bounding box center [435, 326] width 370 height 370
drag, startPoint x: 497, startPoint y: 385, endPoint x: 487, endPoint y: 383, distance: 10.2
click at [497, 384] on div at bounding box center [435, 326] width 370 height 370
click at [468, 367] on div at bounding box center [435, 326] width 370 height 370
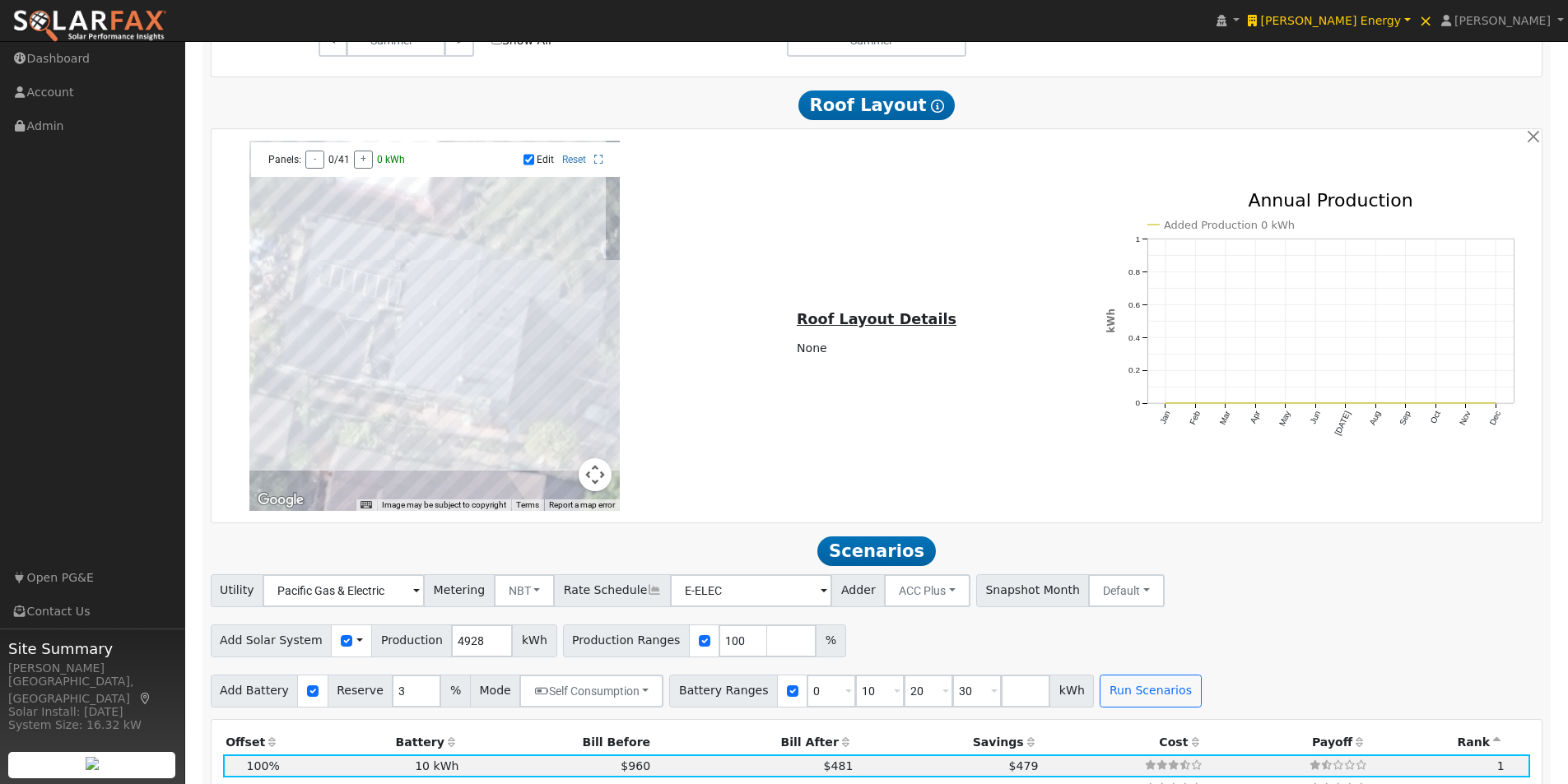
click at [529, 163] on input "Edit" at bounding box center [529, 160] width 10 height 11
click at [528, 165] on input "Edit" at bounding box center [529, 160] width 10 height 11
click at [334, 296] on div at bounding box center [435, 326] width 370 height 370
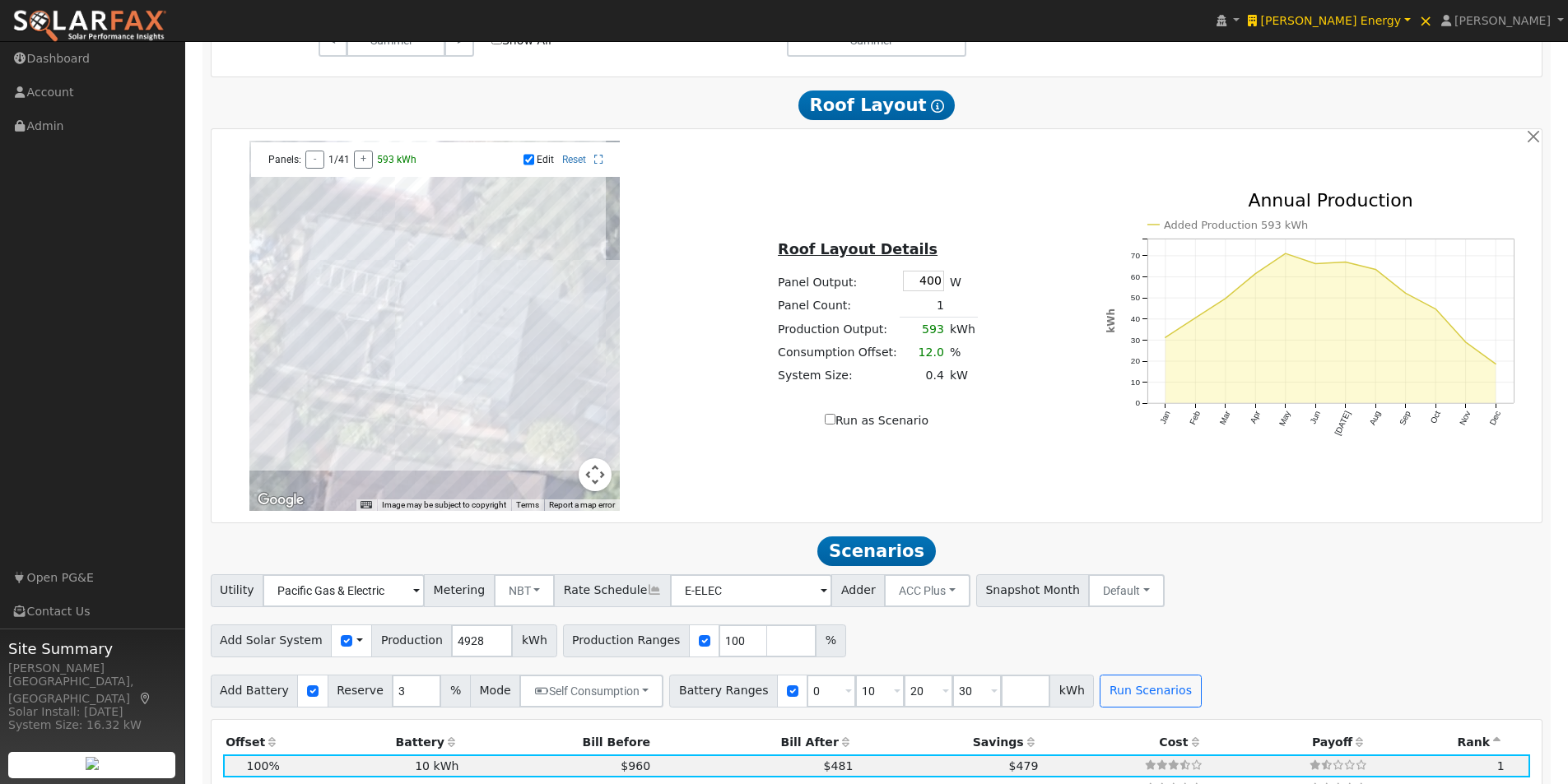
click at [335, 308] on div at bounding box center [435, 326] width 370 height 370
drag, startPoint x: 361, startPoint y: 300, endPoint x: 363, endPoint y: 314, distance: 14.1
click at [363, 308] on div at bounding box center [435, 326] width 370 height 370
click at [361, 321] on div at bounding box center [435, 326] width 370 height 370
click at [364, 307] on div at bounding box center [435, 326] width 370 height 370
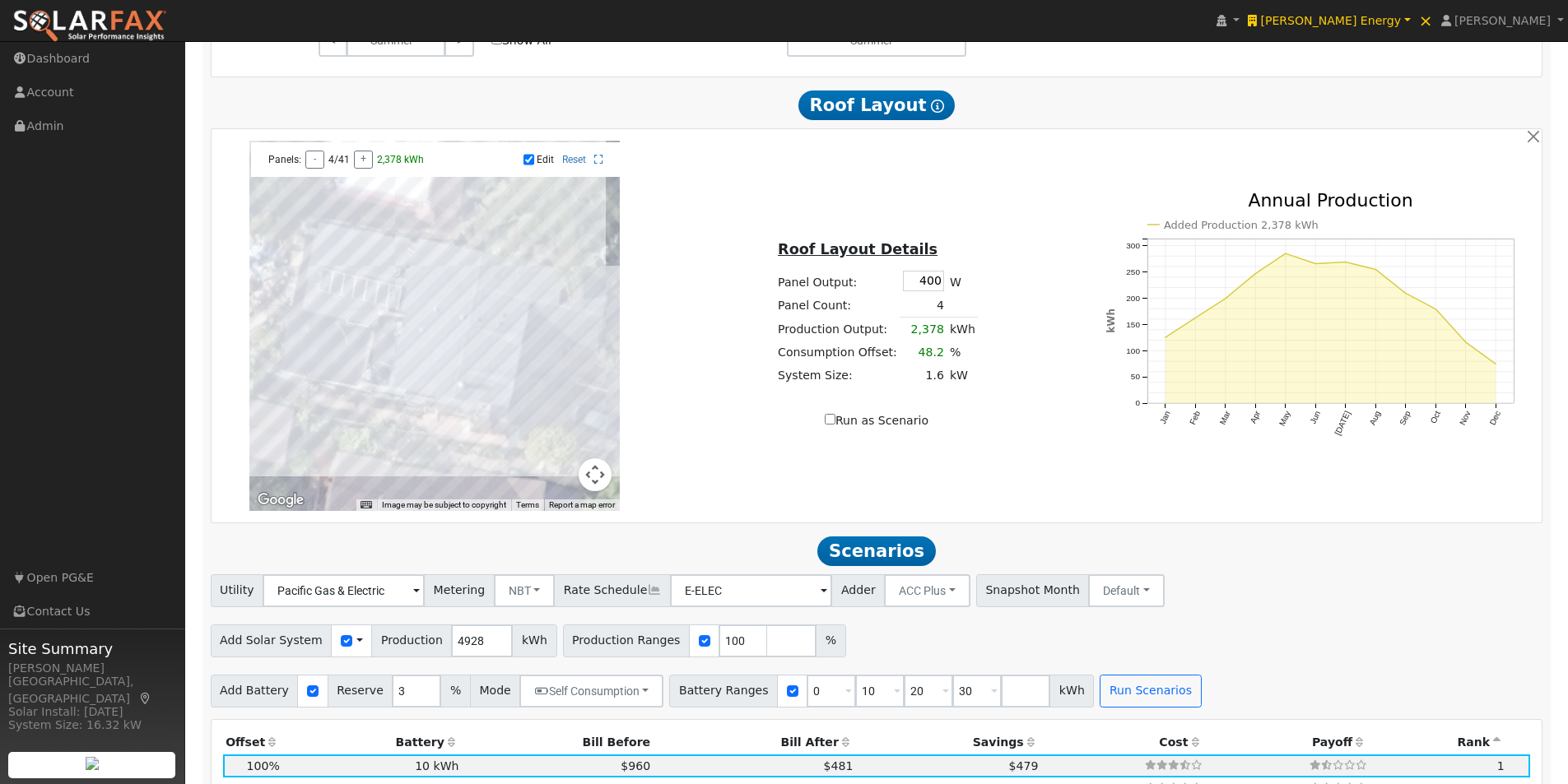
click at [391, 315] on div at bounding box center [435, 326] width 370 height 370
click at [390, 325] on div at bounding box center [435, 326] width 370 height 370
click at [529, 164] on input "Edit" at bounding box center [529, 160] width 10 height 11
click at [528, 165] on input "Edit" at bounding box center [529, 160] width 10 height 11
click at [392, 314] on div at bounding box center [435, 326] width 370 height 370
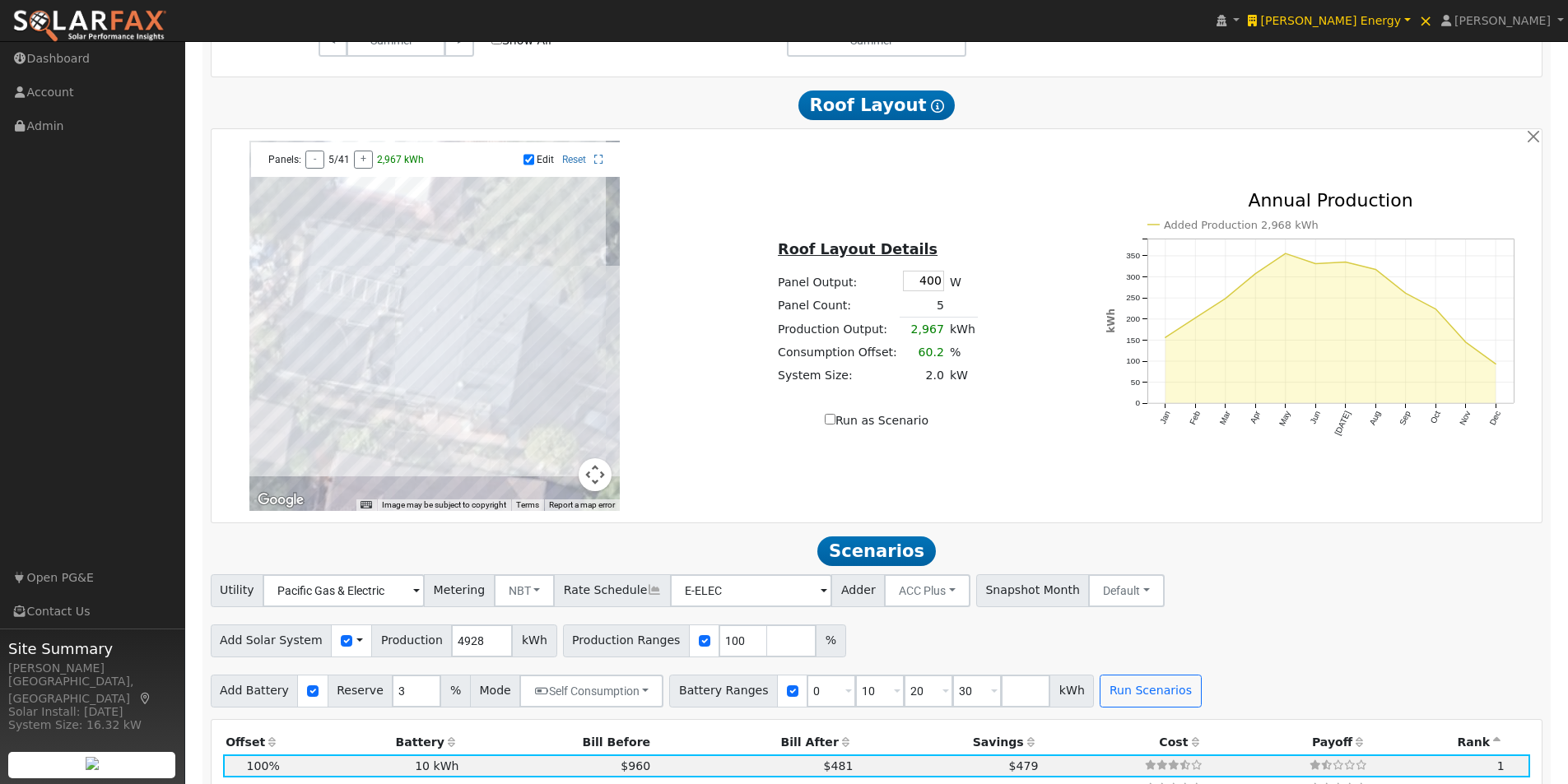
click at [377, 324] on div at bounding box center [435, 326] width 370 height 370
click at [366, 324] on div at bounding box center [435, 326] width 370 height 370
click at [366, 305] on div at bounding box center [435, 326] width 370 height 370
click at [339, 304] on div at bounding box center [435, 326] width 370 height 370
click at [330, 308] on div at bounding box center [435, 326] width 370 height 370
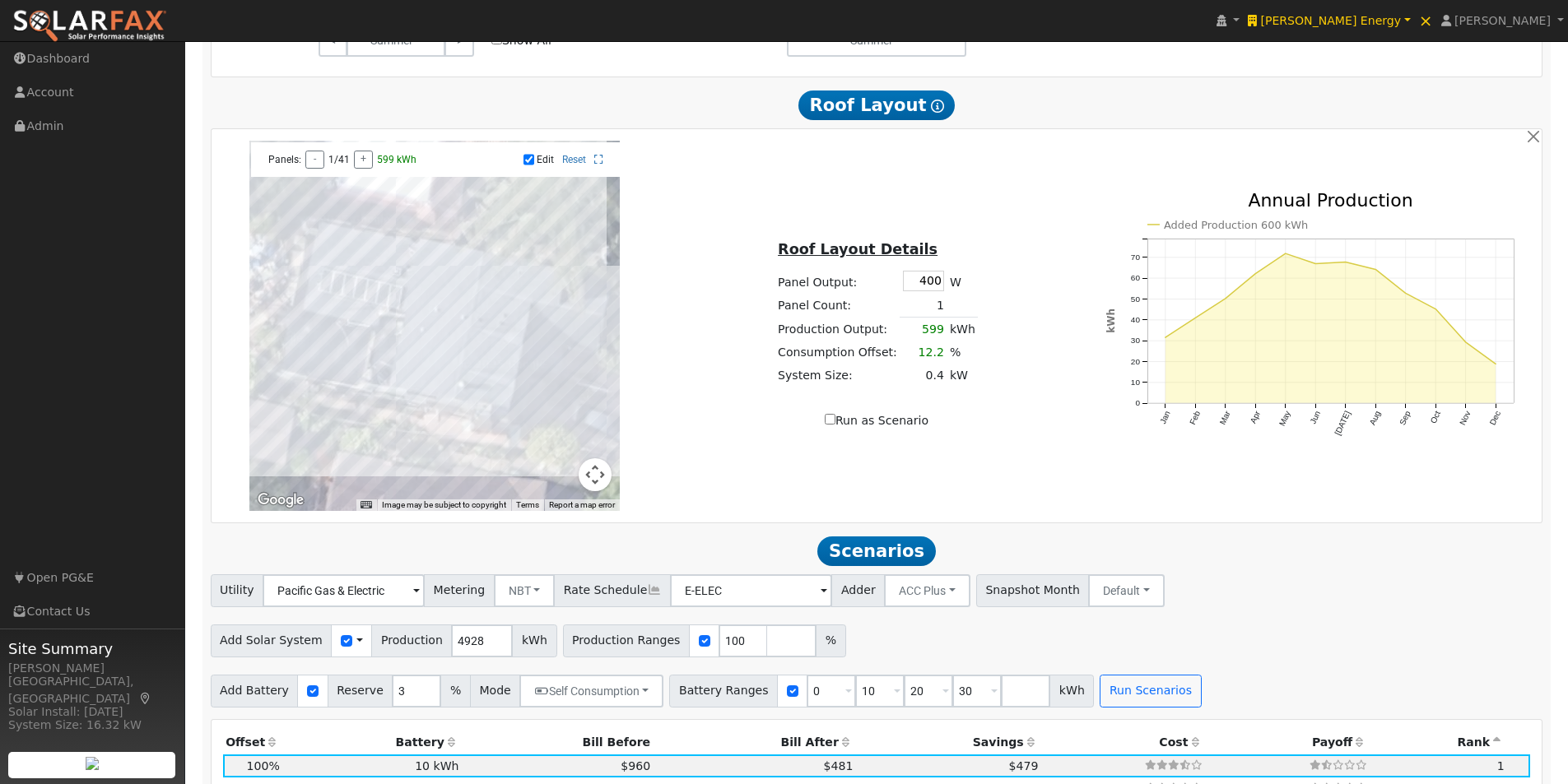
click at [333, 316] on div at bounding box center [435, 326] width 370 height 370
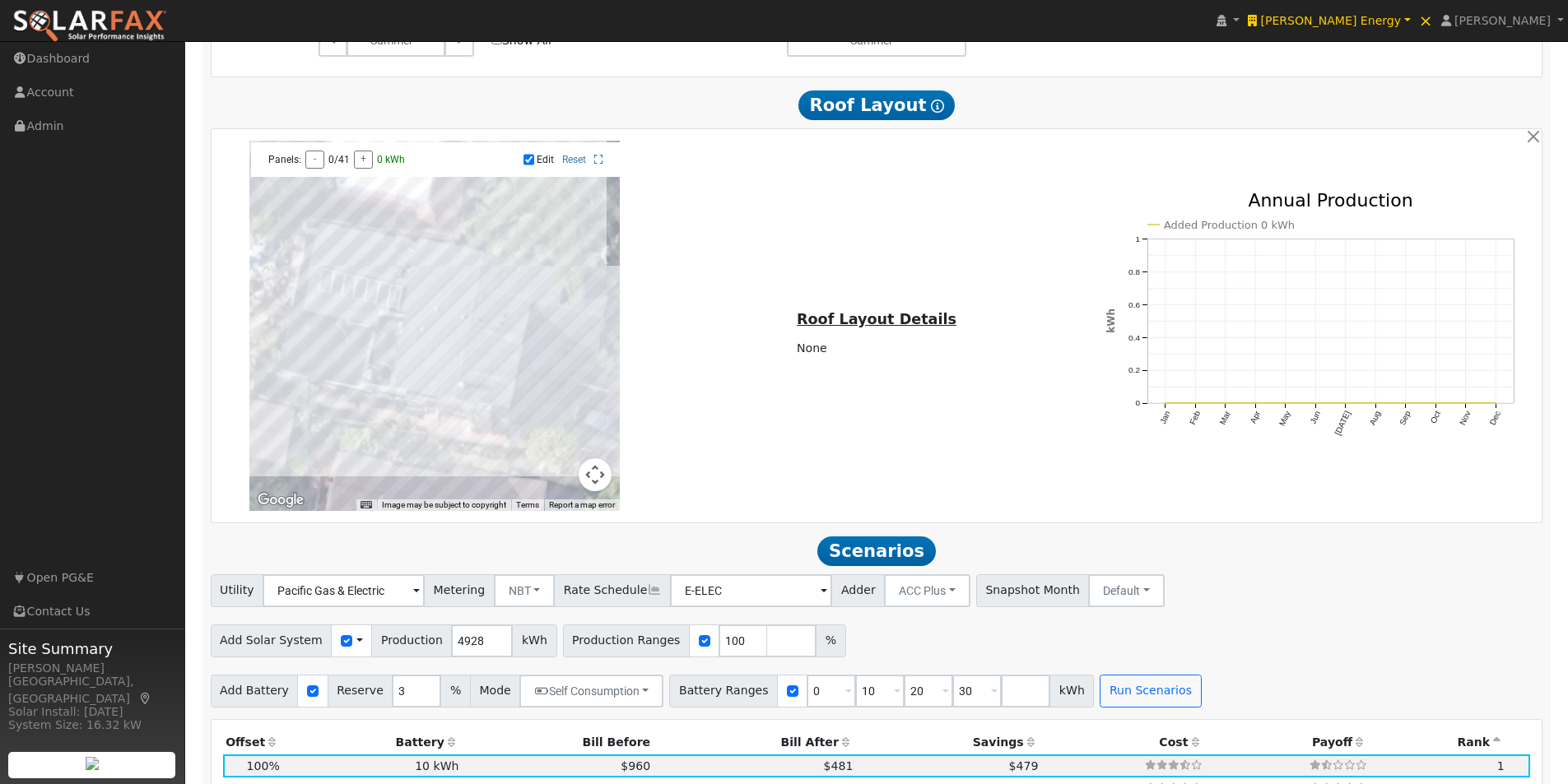
click at [531, 164] on input "Edit" at bounding box center [529, 160] width 10 height 11
click at [526, 165] on input "Edit" at bounding box center [529, 160] width 10 height 11
click at [334, 300] on div at bounding box center [435, 326] width 370 height 370
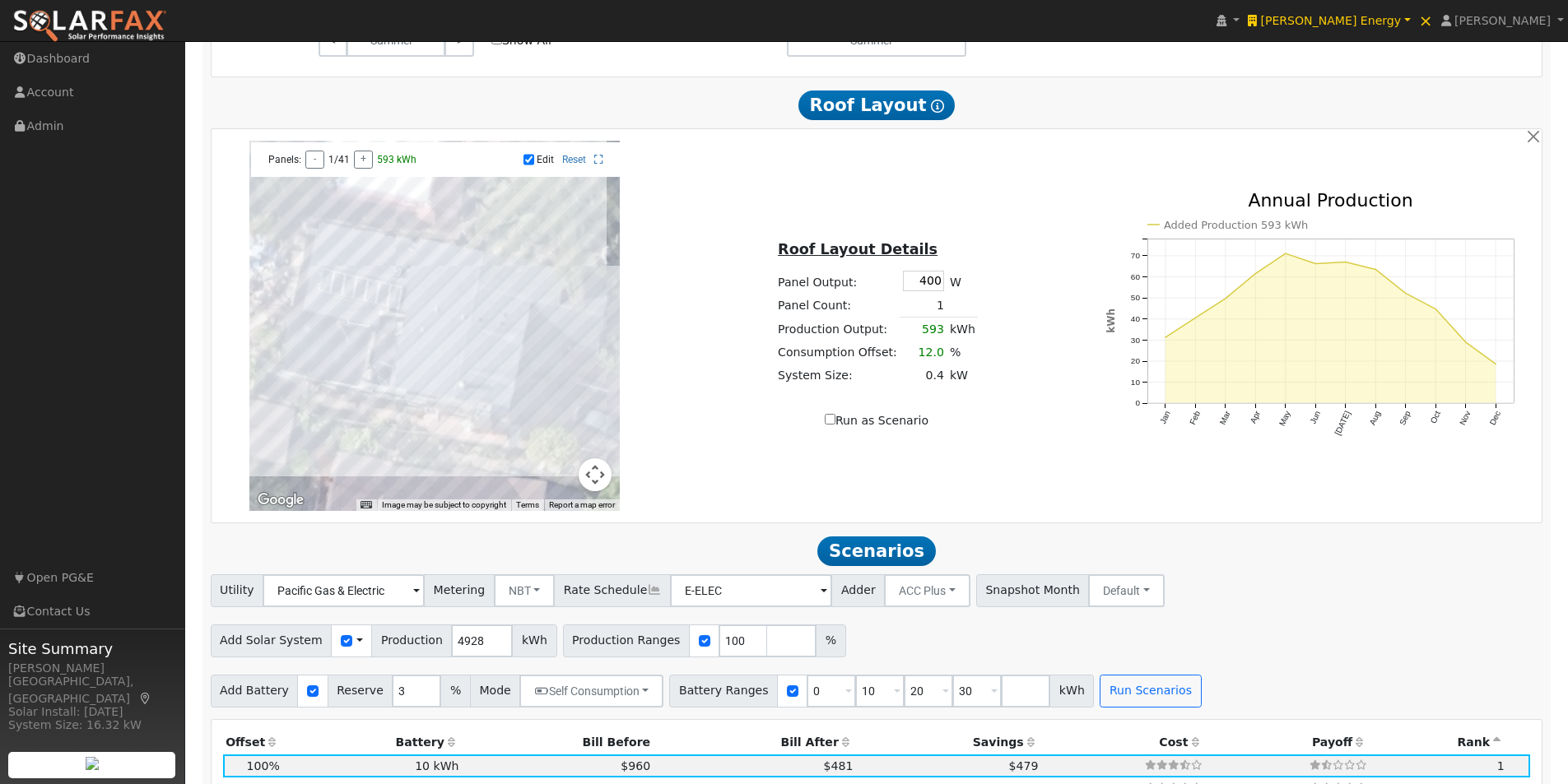
click at [331, 310] on div at bounding box center [435, 326] width 370 height 370
click at [360, 321] on div at bounding box center [435, 326] width 370 height 370
click at [368, 310] on div at bounding box center [435, 326] width 370 height 370
click at [393, 315] on div at bounding box center [435, 326] width 370 height 370
drag, startPoint x: 390, startPoint y: 329, endPoint x: 465, endPoint y: 321, distance: 75.4
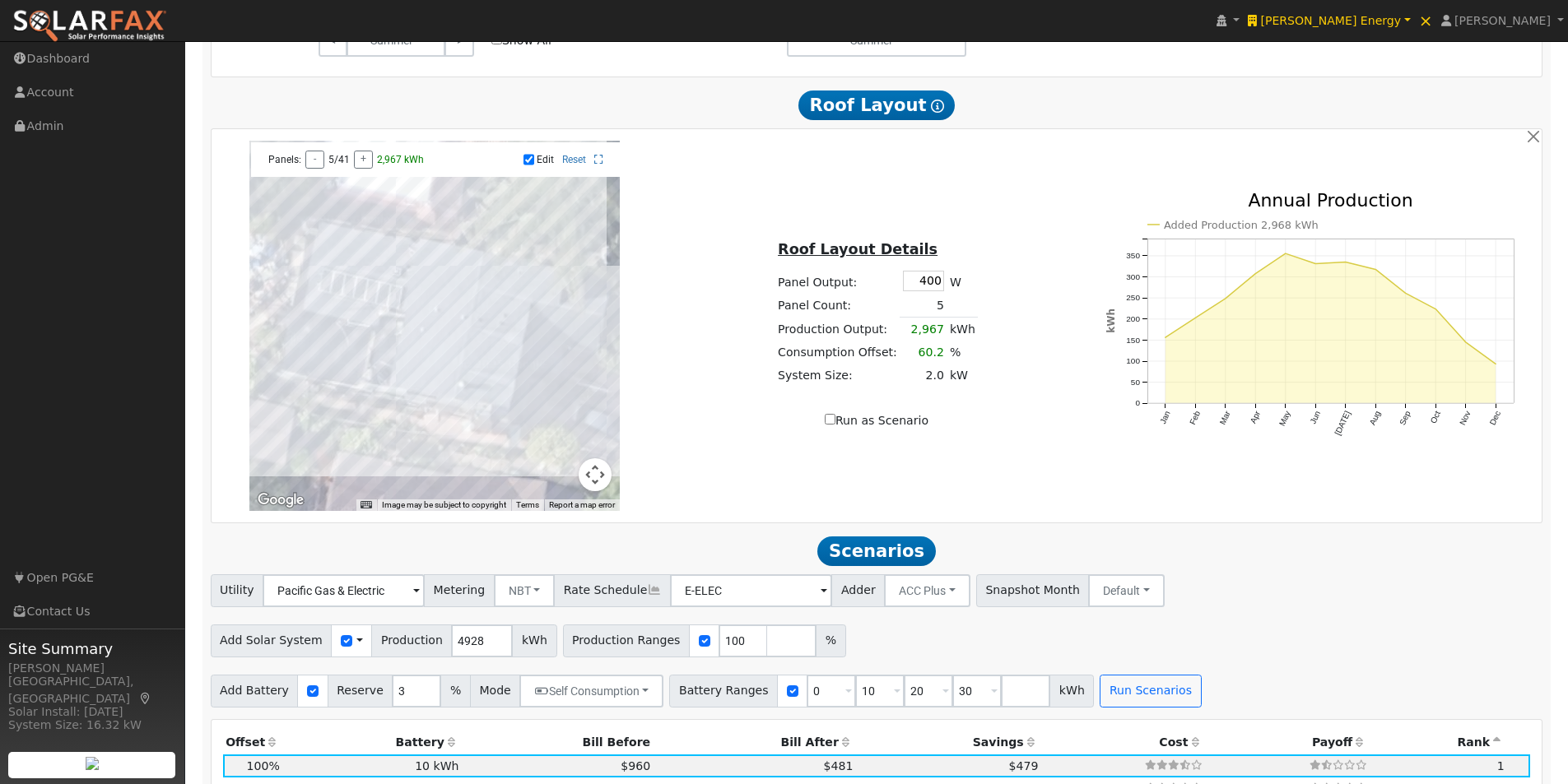
click at [391, 328] on div at bounding box center [435, 326] width 370 height 370
click at [586, 355] on div at bounding box center [435, 326] width 370 height 370
click at [552, 352] on div at bounding box center [435, 326] width 370 height 370
drag, startPoint x: 530, startPoint y: 339, endPoint x: 545, endPoint y: 347, distance: 17.0
click at [531, 341] on div at bounding box center [435, 326] width 370 height 370
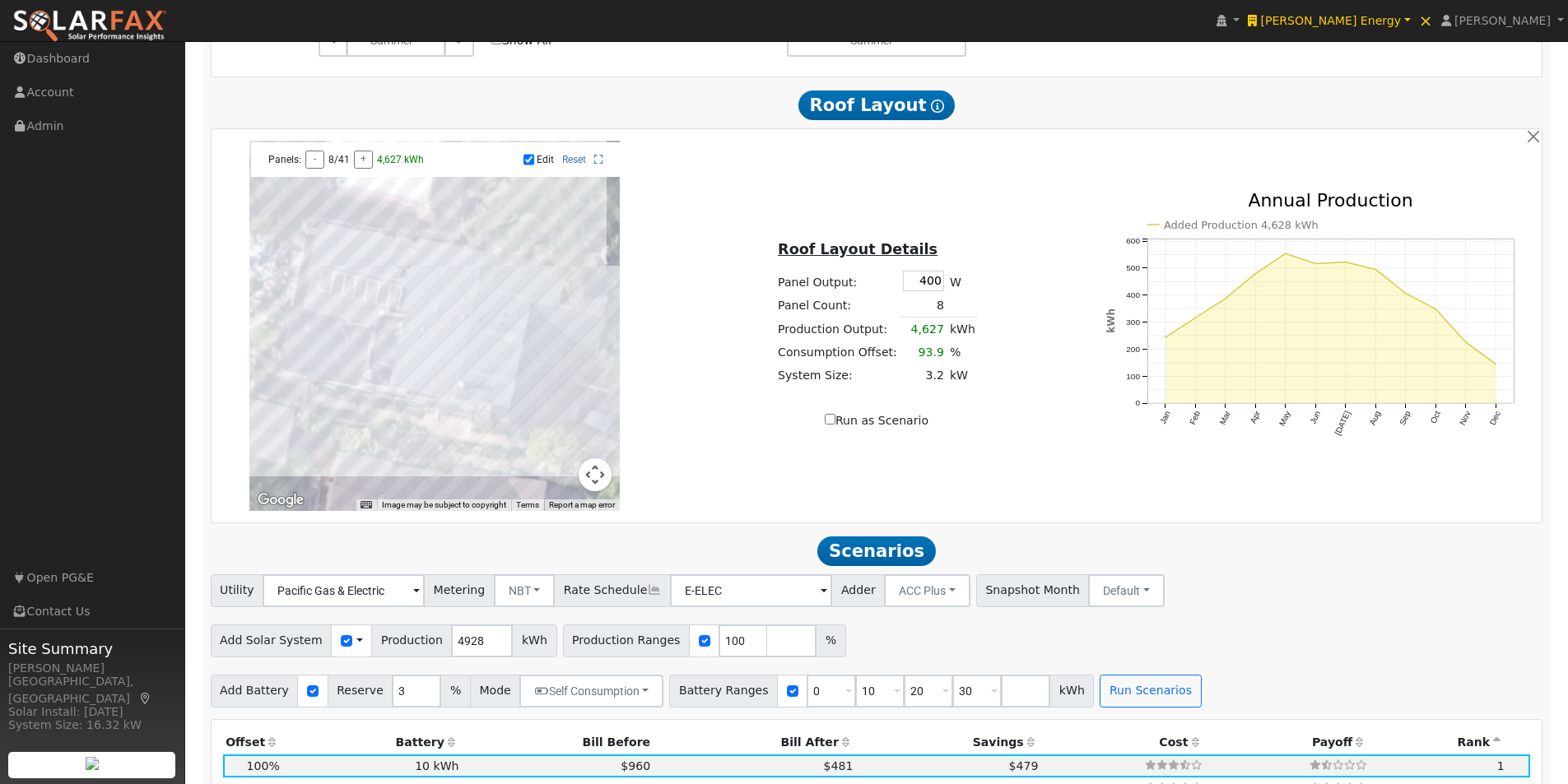
click at [540, 338] on div at bounding box center [435, 326] width 370 height 370
click at [530, 165] on input "Edit" at bounding box center [529, 160] width 10 height 11
click at [529, 164] on input "Edit" at bounding box center [529, 160] width 10 height 11
click at [533, 163] on input "Edit" at bounding box center [529, 160] width 10 height 11
click at [530, 165] on input "Edit" at bounding box center [529, 160] width 10 height 11
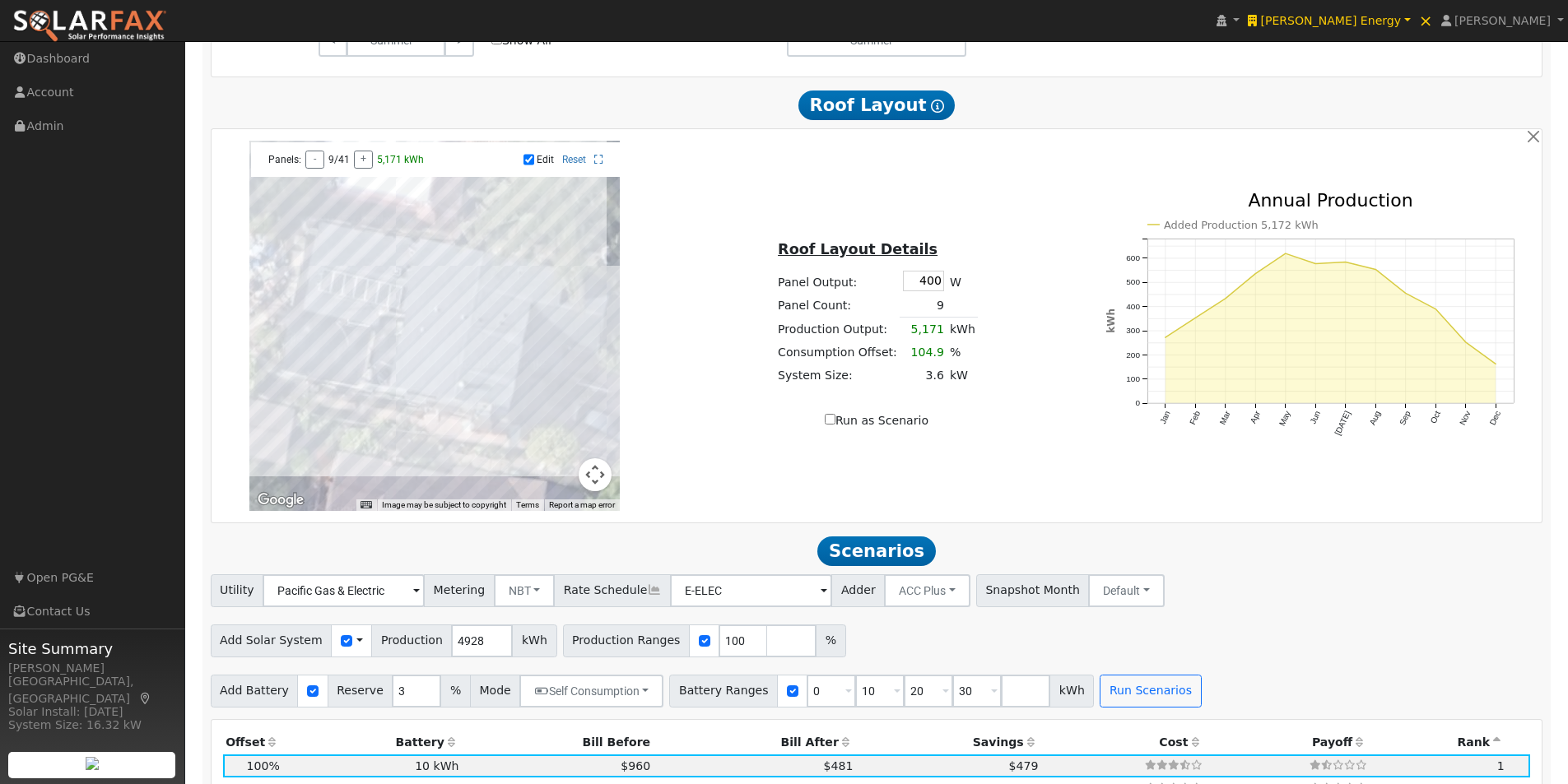
click at [537, 336] on div at bounding box center [435, 326] width 370 height 370
click at [558, 361] on div at bounding box center [435, 326] width 370 height 370
click at [584, 360] on div at bounding box center [435, 326] width 370 height 370
click at [561, 350] on div at bounding box center [435, 326] width 370 height 370
click at [530, 164] on input "Edit" at bounding box center [529, 160] width 10 height 11
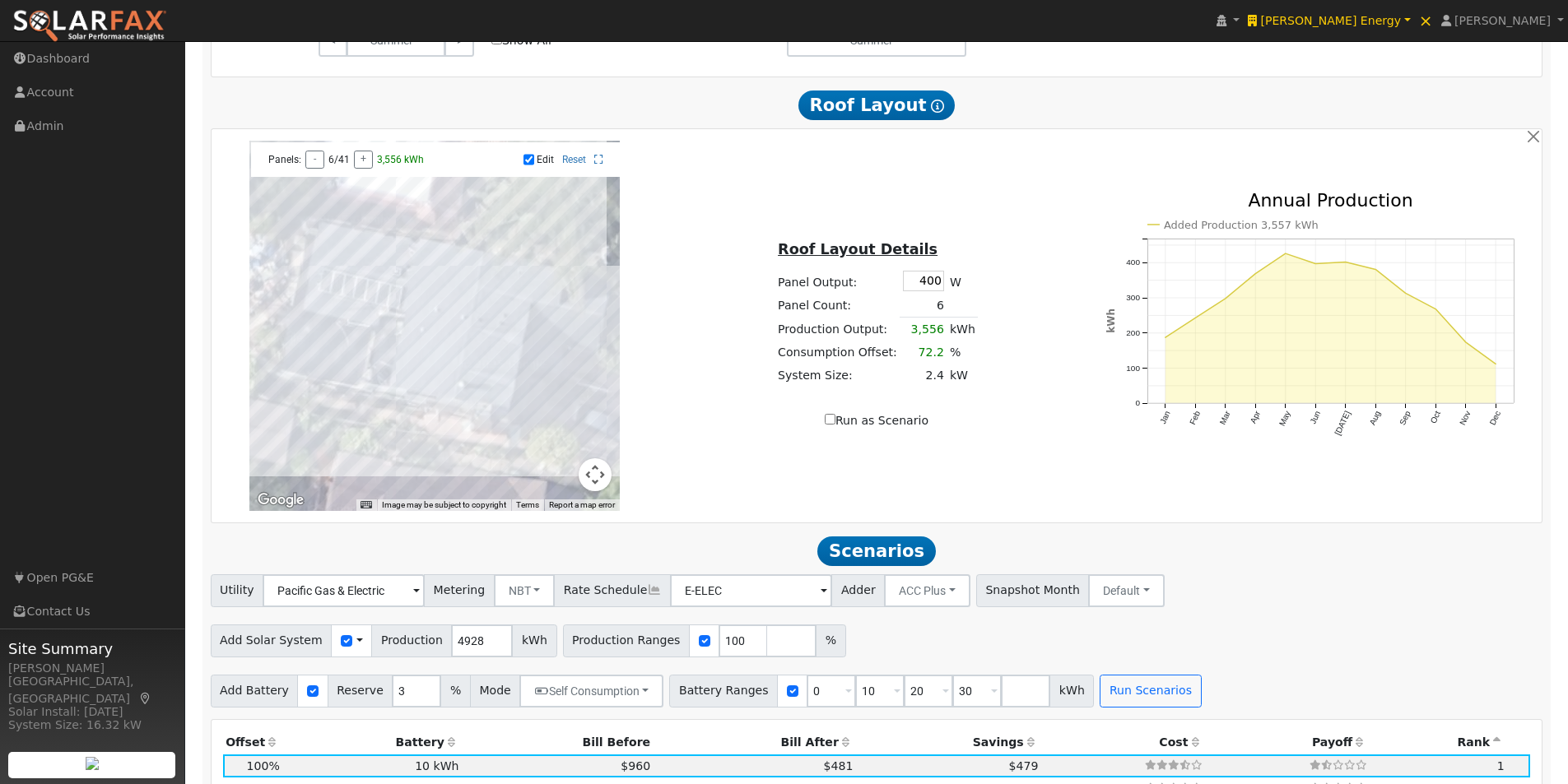
checkbox input "false"
drag, startPoint x: 469, startPoint y: 337, endPoint x: 453, endPoint y: 320, distance: 23.3
click at [453, 320] on div at bounding box center [435, 326] width 370 height 370
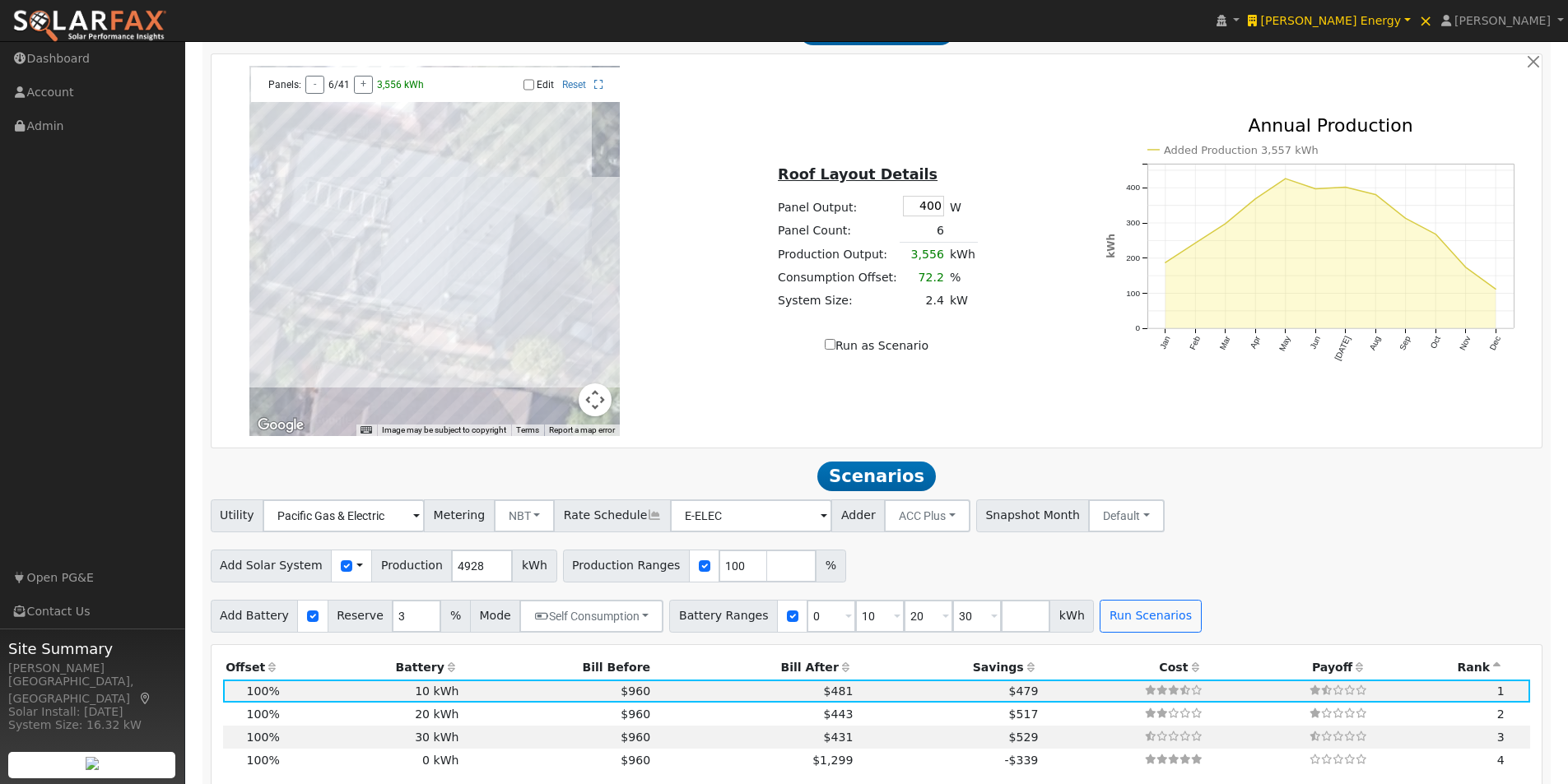
scroll to position [1130, 0]
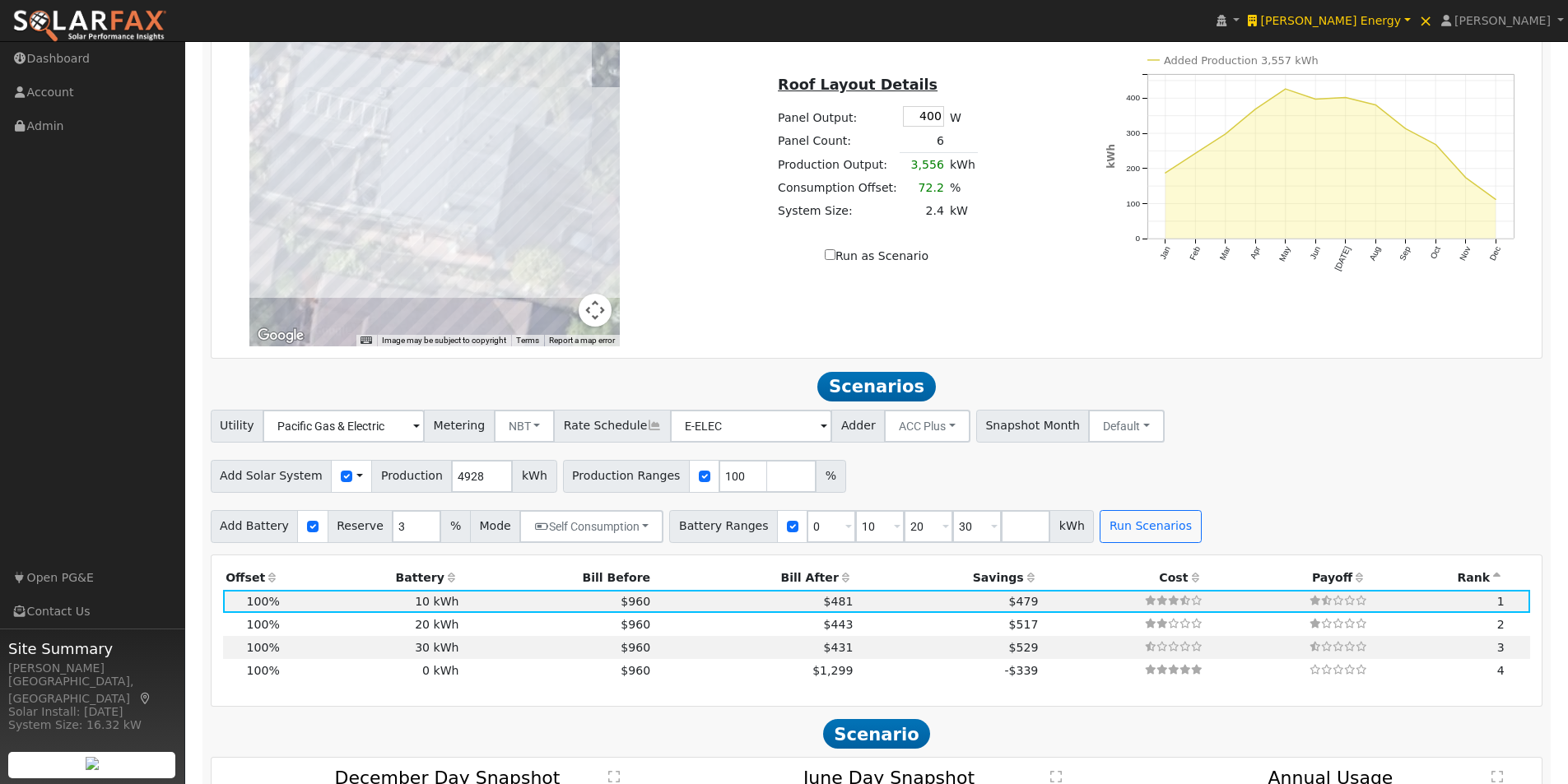
click at [835, 260] on input "Run as Scenario" at bounding box center [829, 254] width 10 height 10
checkbox input "true"
type input "3556"
click at [835, 260] on input "Run as Scenario" at bounding box center [829, 254] width 10 height 10
checkbox input "false"
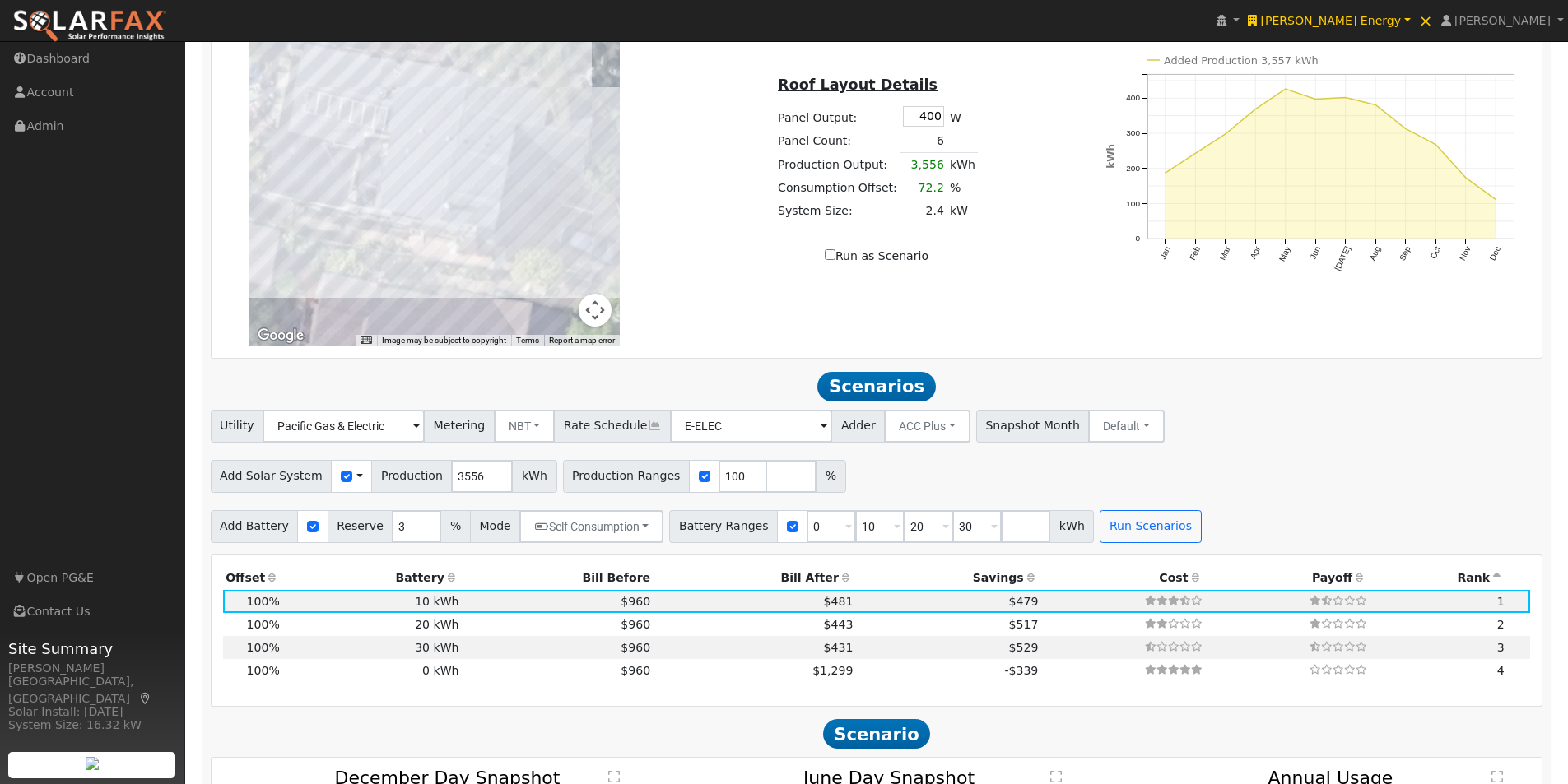
type input "4928"
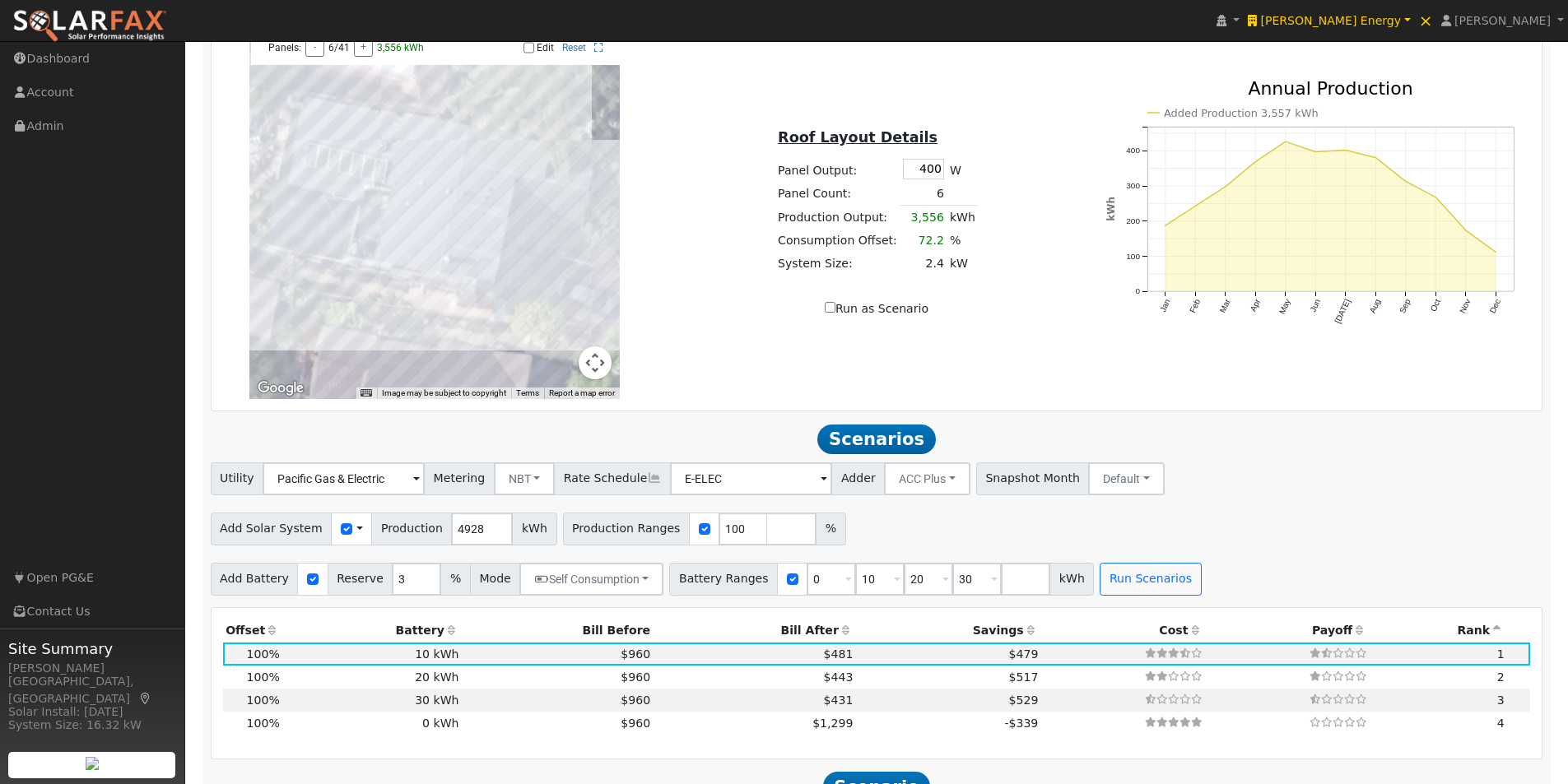
scroll to position [1048, 0]
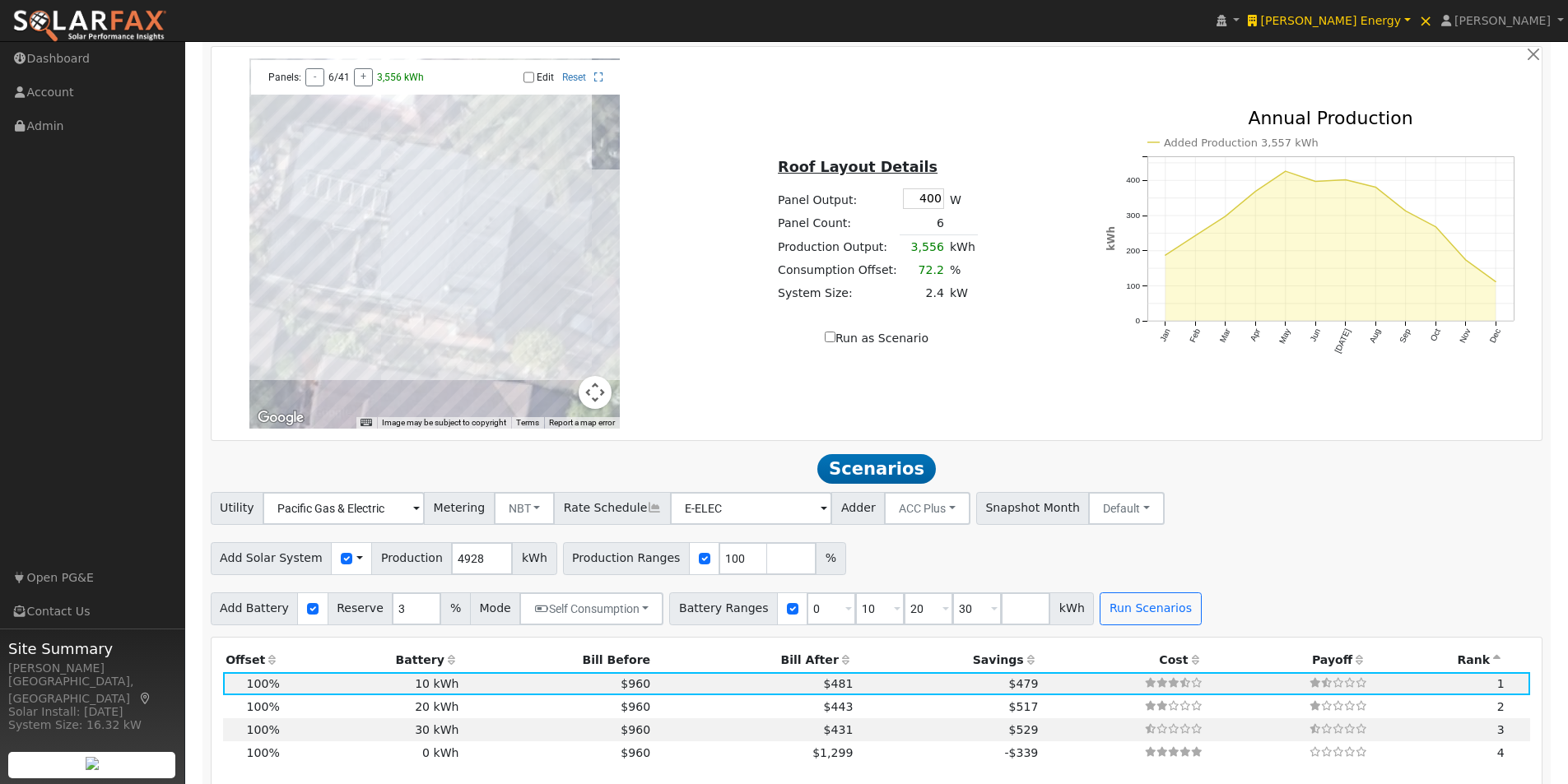
click at [530, 84] on input "Edit" at bounding box center [529, 77] width 10 height 11
click at [566, 258] on div at bounding box center [435, 243] width 370 height 370
click at [538, 254] on div at bounding box center [435, 243] width 370 height 370
drag, startPoint x: 537, startPoint y: 233, endPoint x: 550, endPoint y: 236, distance: 13.3
click at [538, 233] on div at bounding box center [435, 243] width 370 height 370
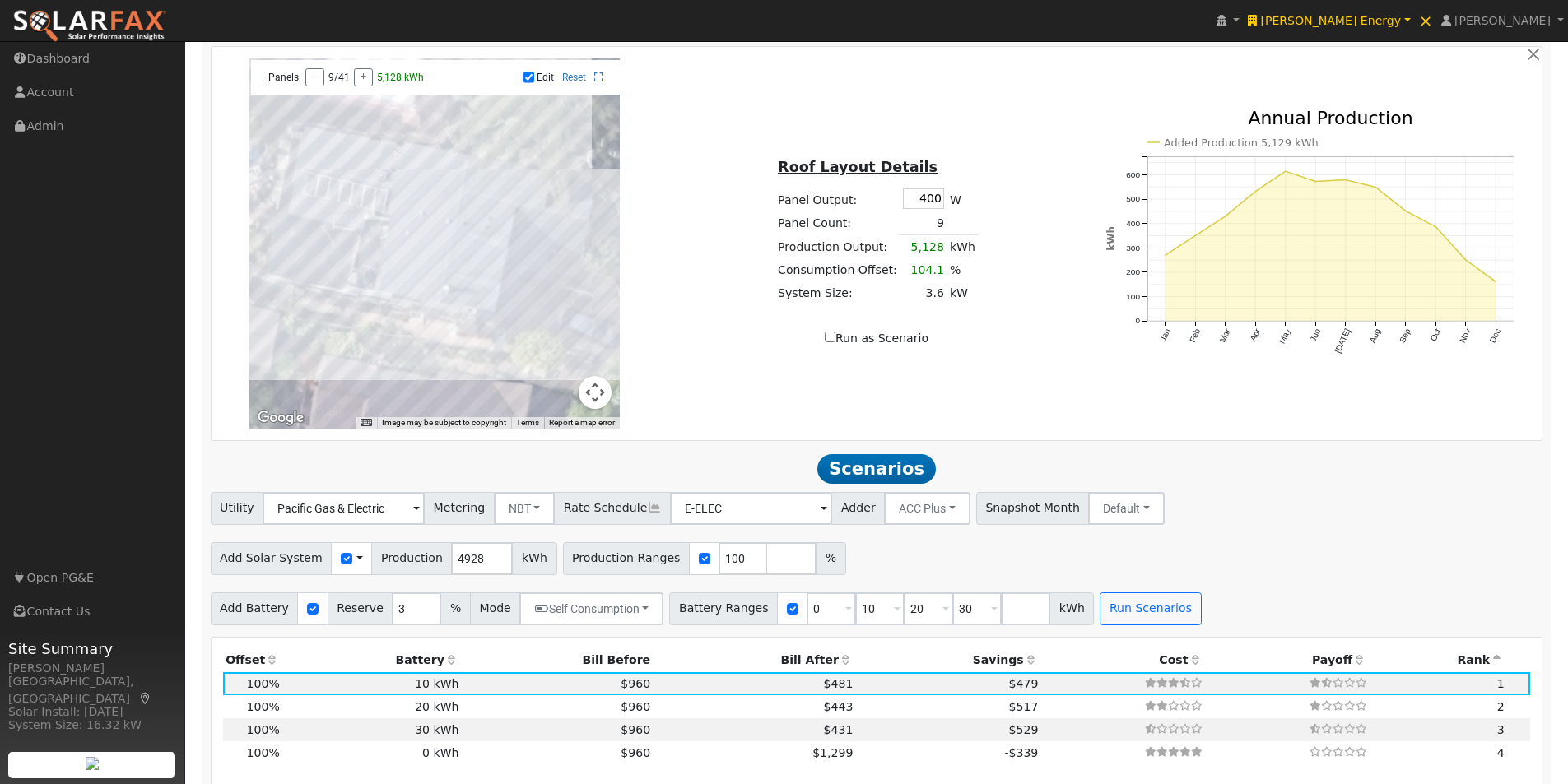
click at [572, 238] on div at bounding box center [435, 243] width 370 height 370
click at [517, 231] on div at bounding box center [435, 243] width 370 height 370
click at [524, 84] on input "Edit" at bounding box center [529, 77] width 10 height 11
checkbox input "false"
click at [1401, 17] on span "Devine Energy" at bounding box center [1330, 21] width 141 height 13
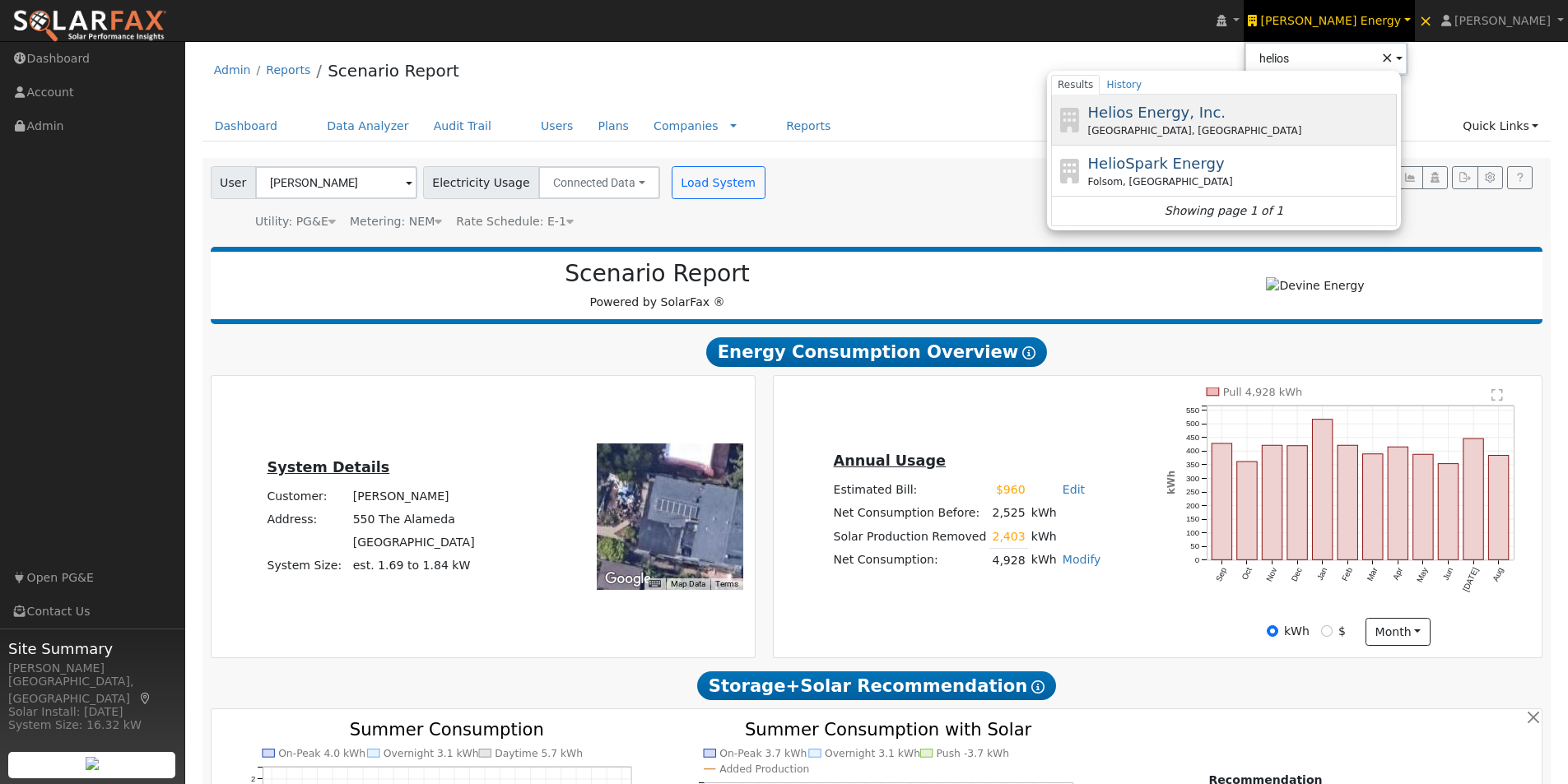
click at [1222, 107] on span "Helios Energy, Inc." at bounding box center [1157, 112] width 138 height 17
type input "Helios Energy, Inc."
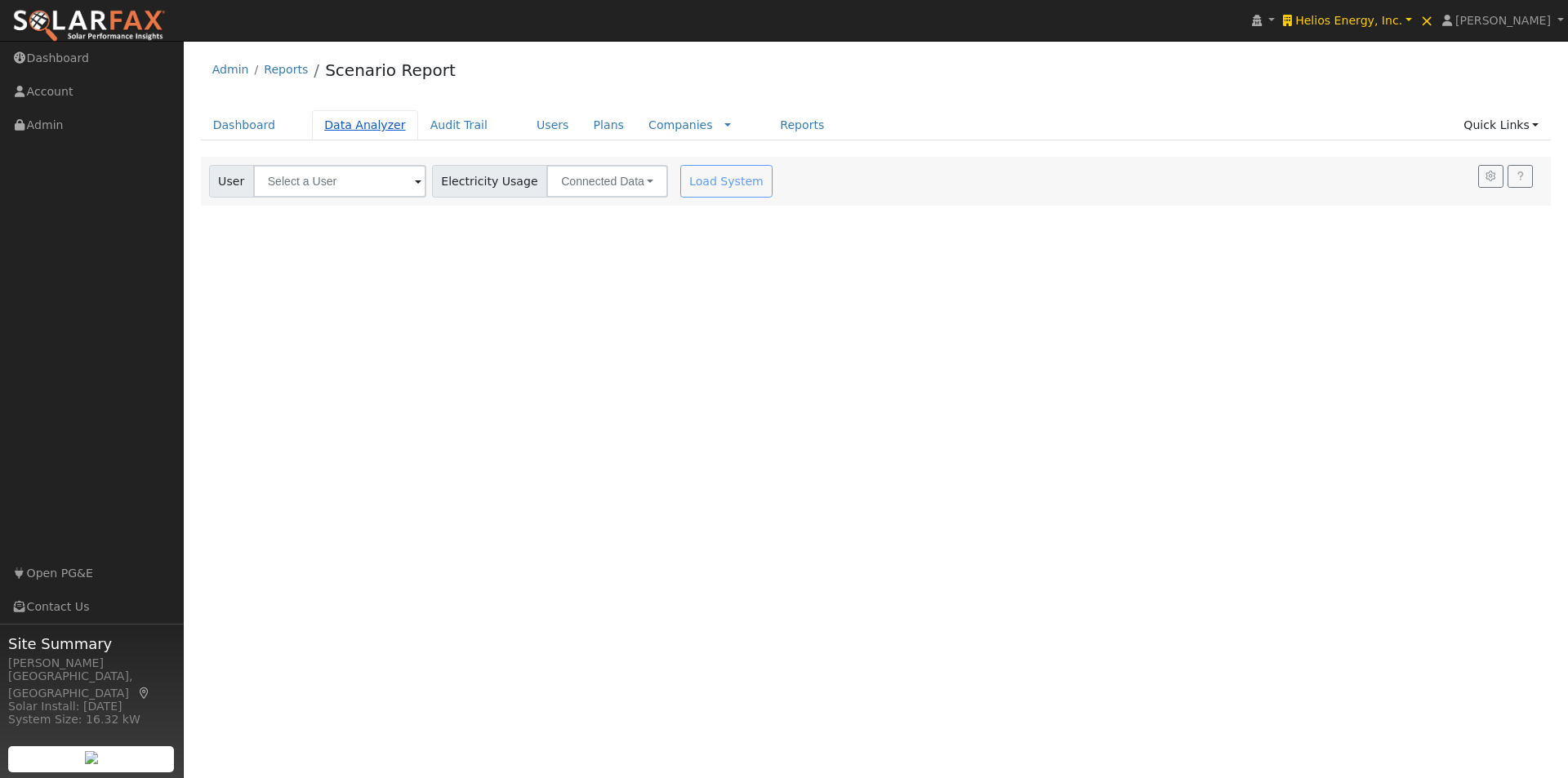
click at [342, 127] on link "Data Analyzer" at bounding box center [365, 125] width 106 height 30
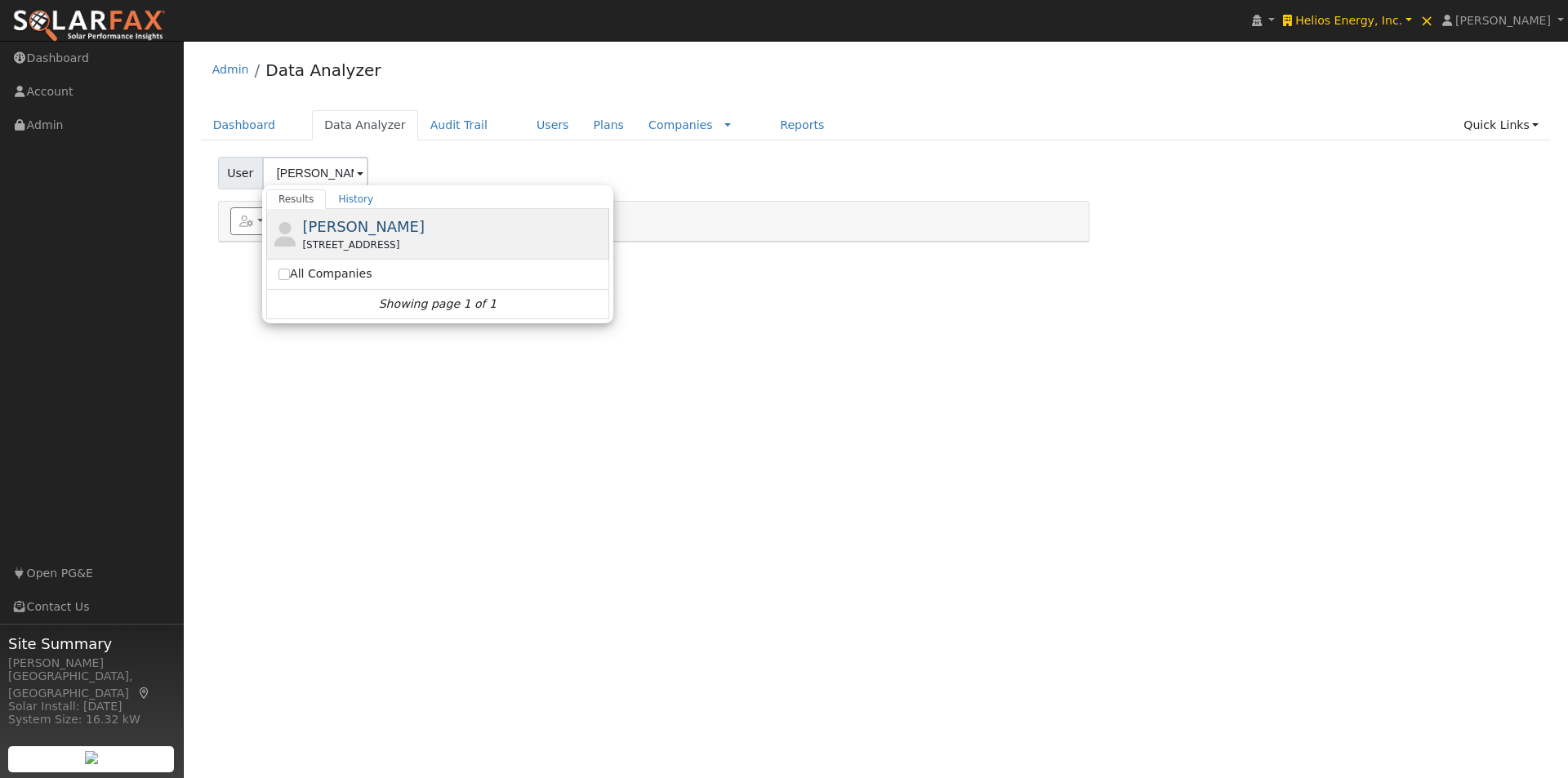
click at [329, 228] on span "[PERSON_NAME]" at bounding box center [362, 226] width 122 height 17
type input "[PERSON_NAME]"
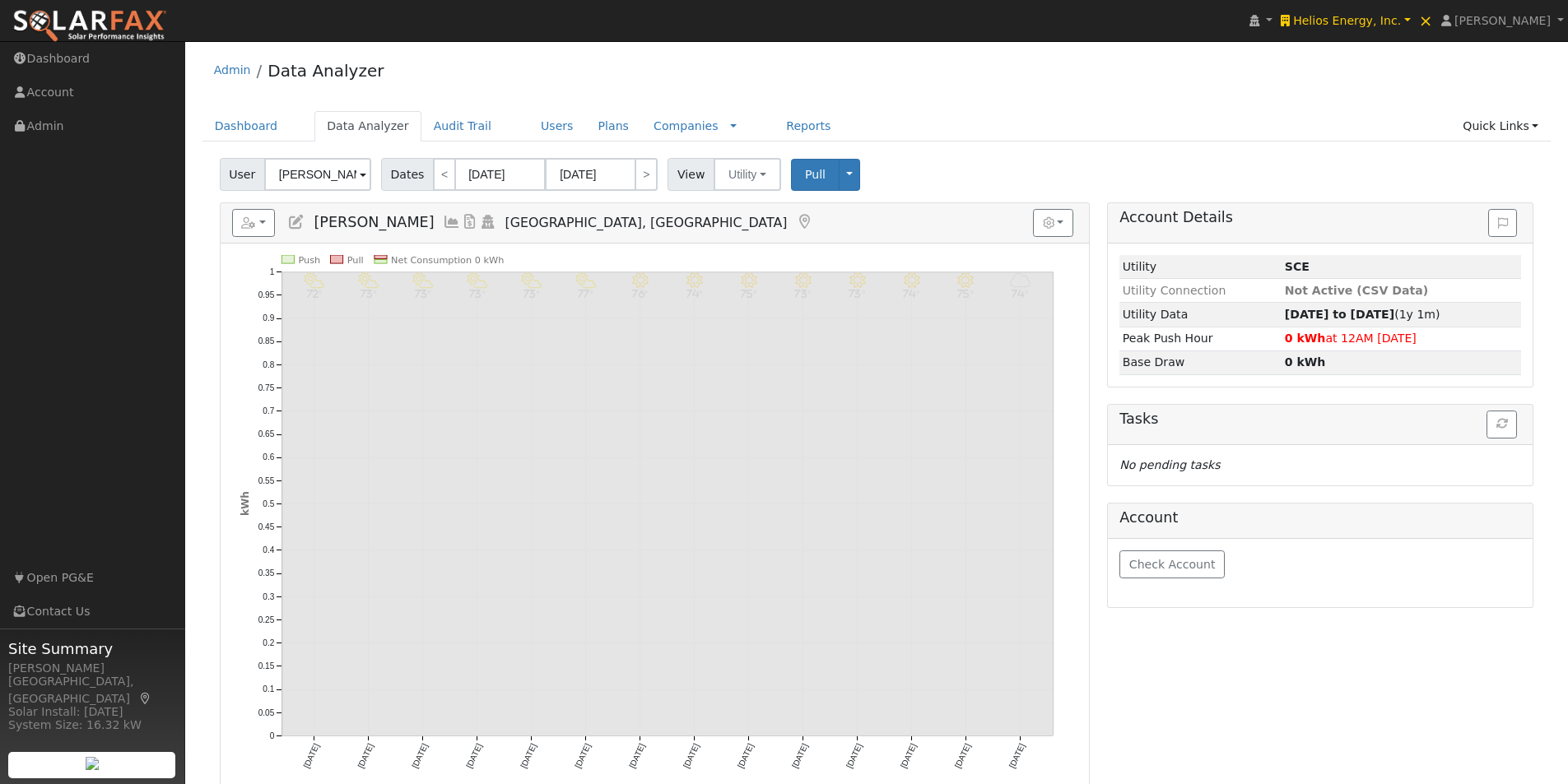
click at [443, 220] on icon at bounding box center [452, 223] width 18 height 15
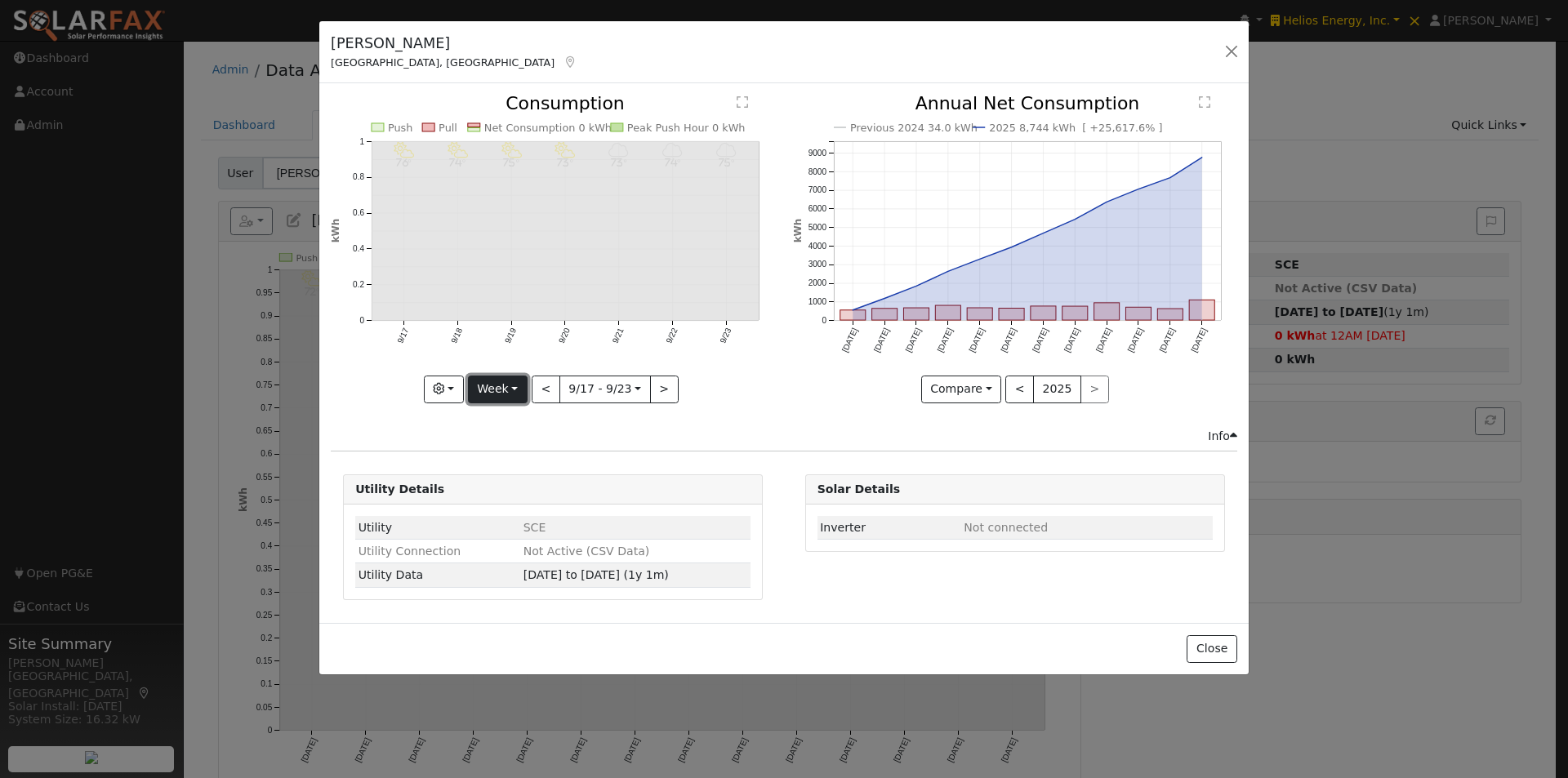
click at [492, 381] on button "Week" at bounding box center [498, 389] width 60 height 28
click at [499, 488] on link "Year" at bounding box center [525, 491] width 114 height 23
type input "[DATE]"
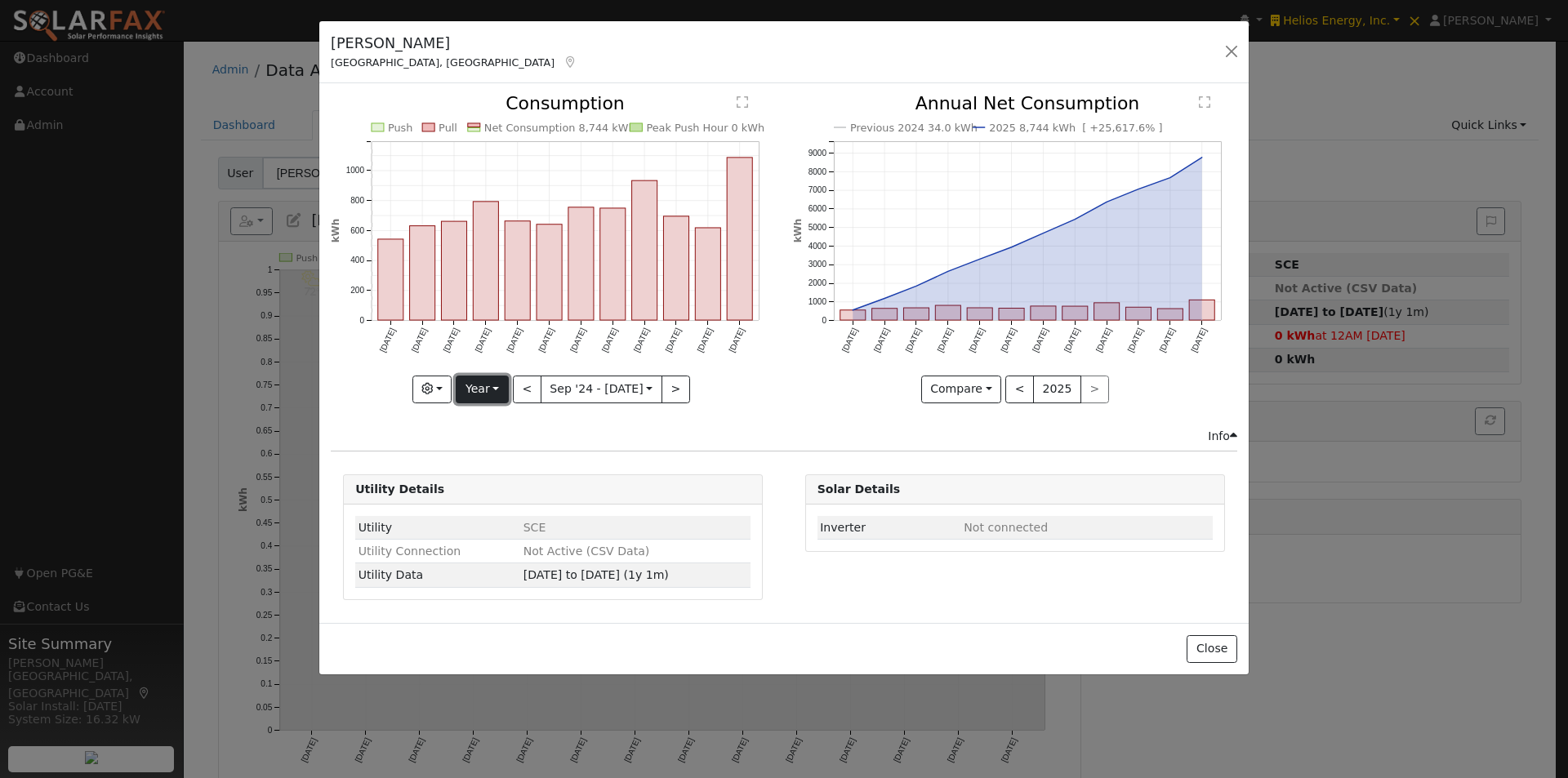
click at [485, 391] on button "Year" at bounding box center [482, 389] width 52 height 28
click at [498, 517] on link "Custom" at bounding box center [513, 515] width 114 height 23
drag, startPoint x: 712, startPoint y: 388, endPoint x: 702, endPoint y: 414, distance: 27.9
click at [712, 390] on button "month" at bounding box center [694, 389] width 64 height 28
click at [692, 450] on link "Day" at bounding box center [720, 445] width 114 height 23
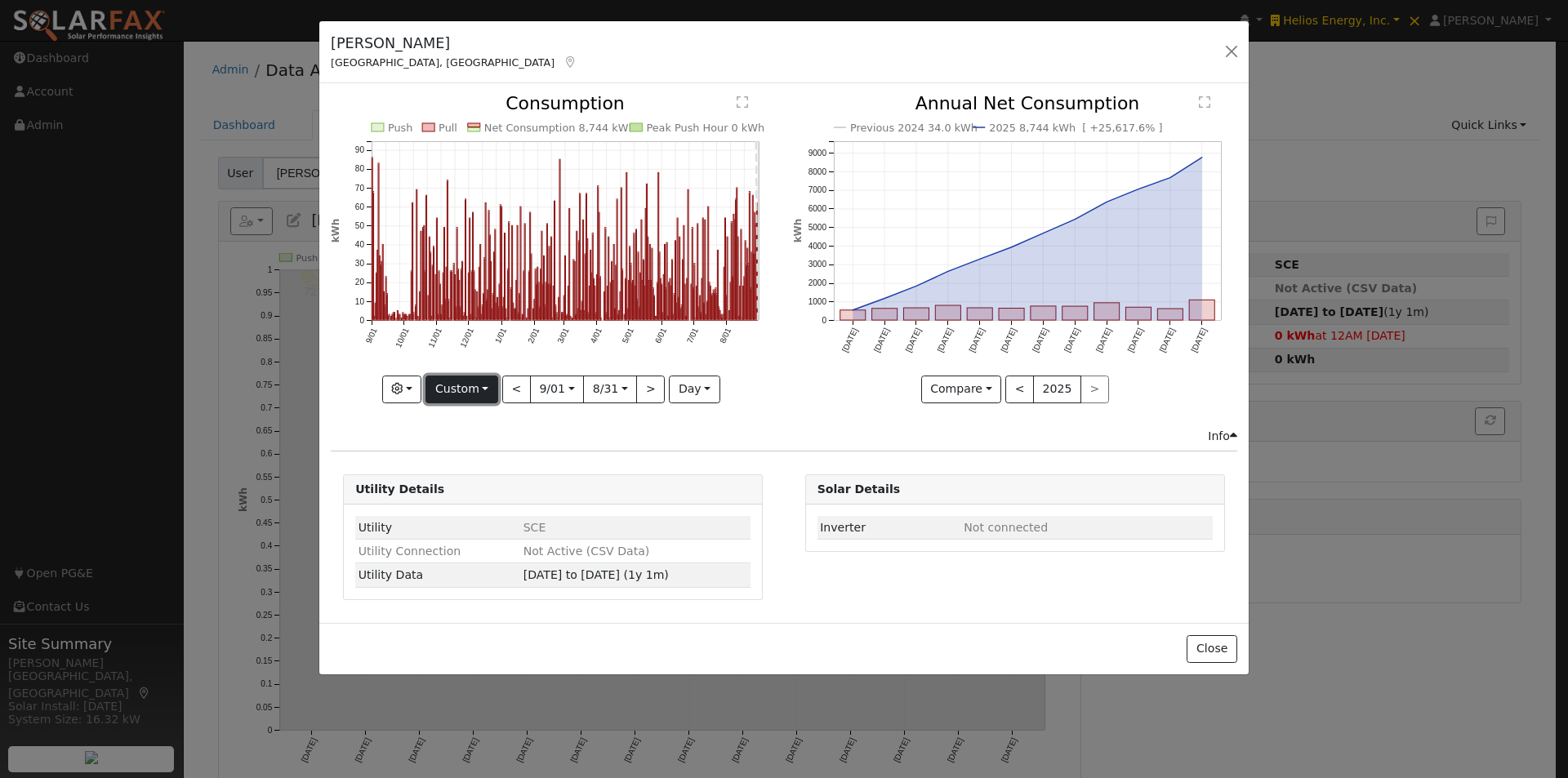
click at [465, 398] on button "Custom" at bounding box center [462, 389] width 73 height 28
click at [467, 471] on link "Month" at bounding box center [484, 469] width 114 height 23
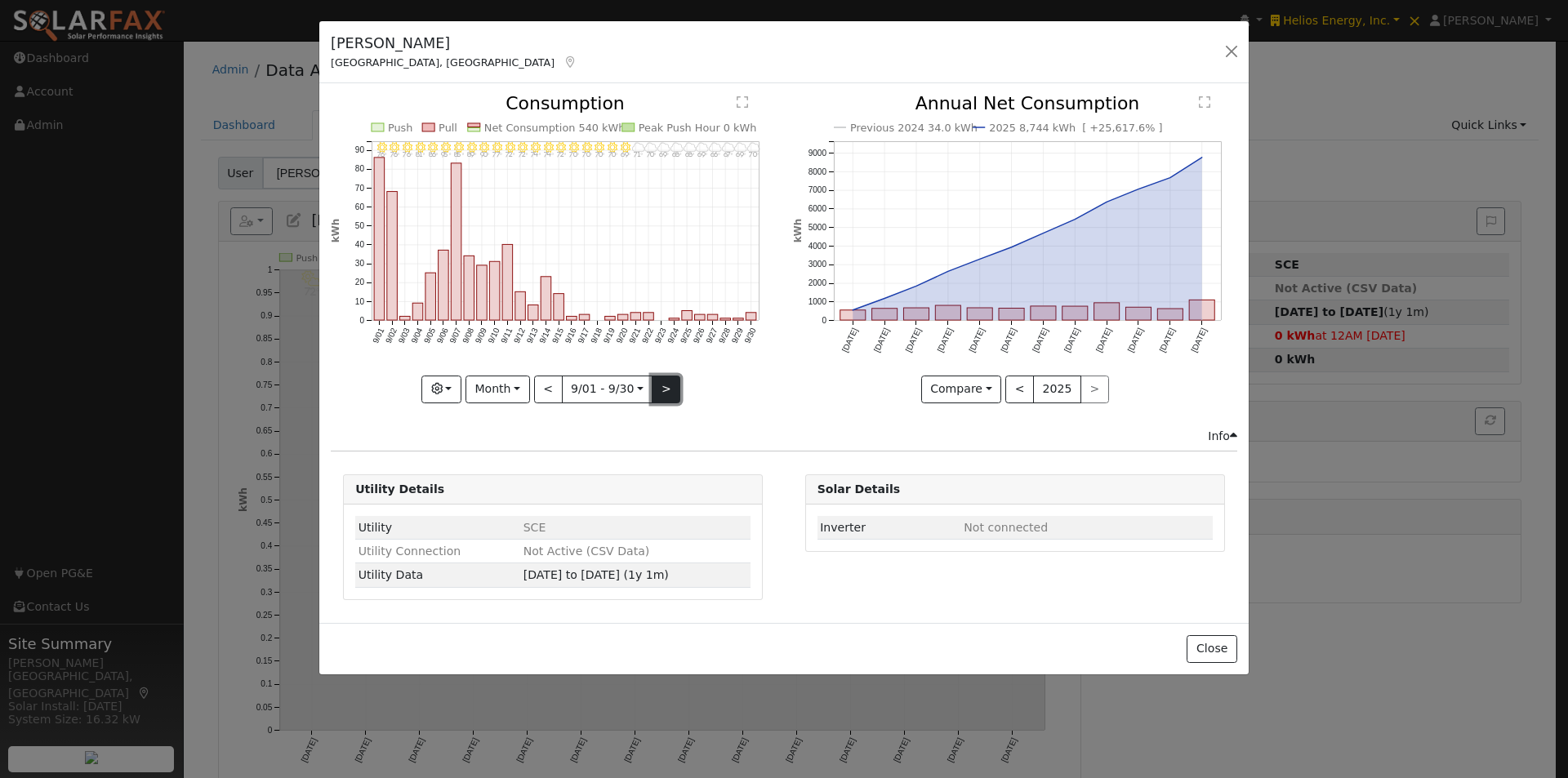
click at [655, 389] on button ">" at bounding box center [666, 389] width 29 height 28
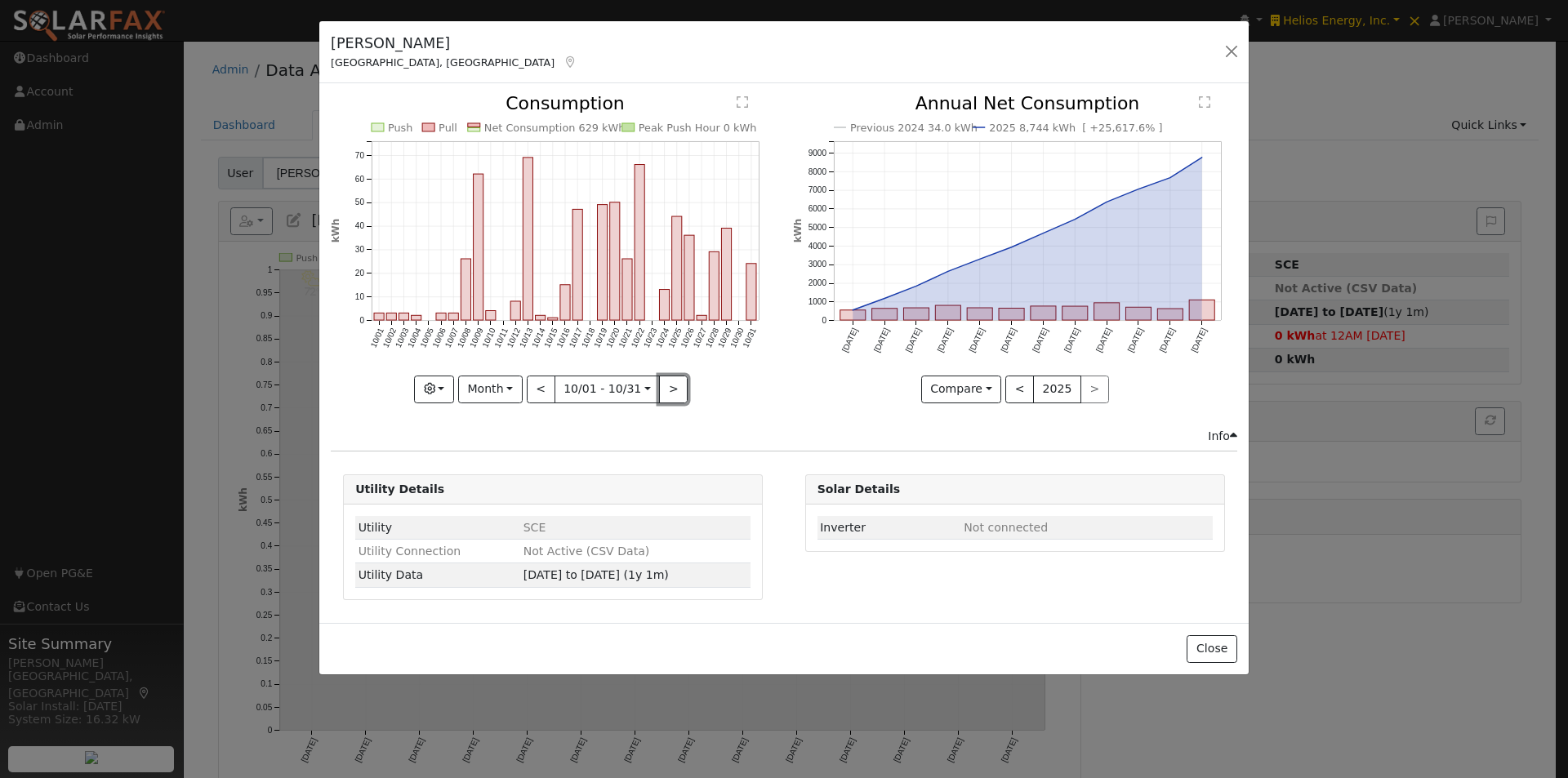
click at [659, 388] on button ">" at bounding box center [673, 389] width 29 height 28
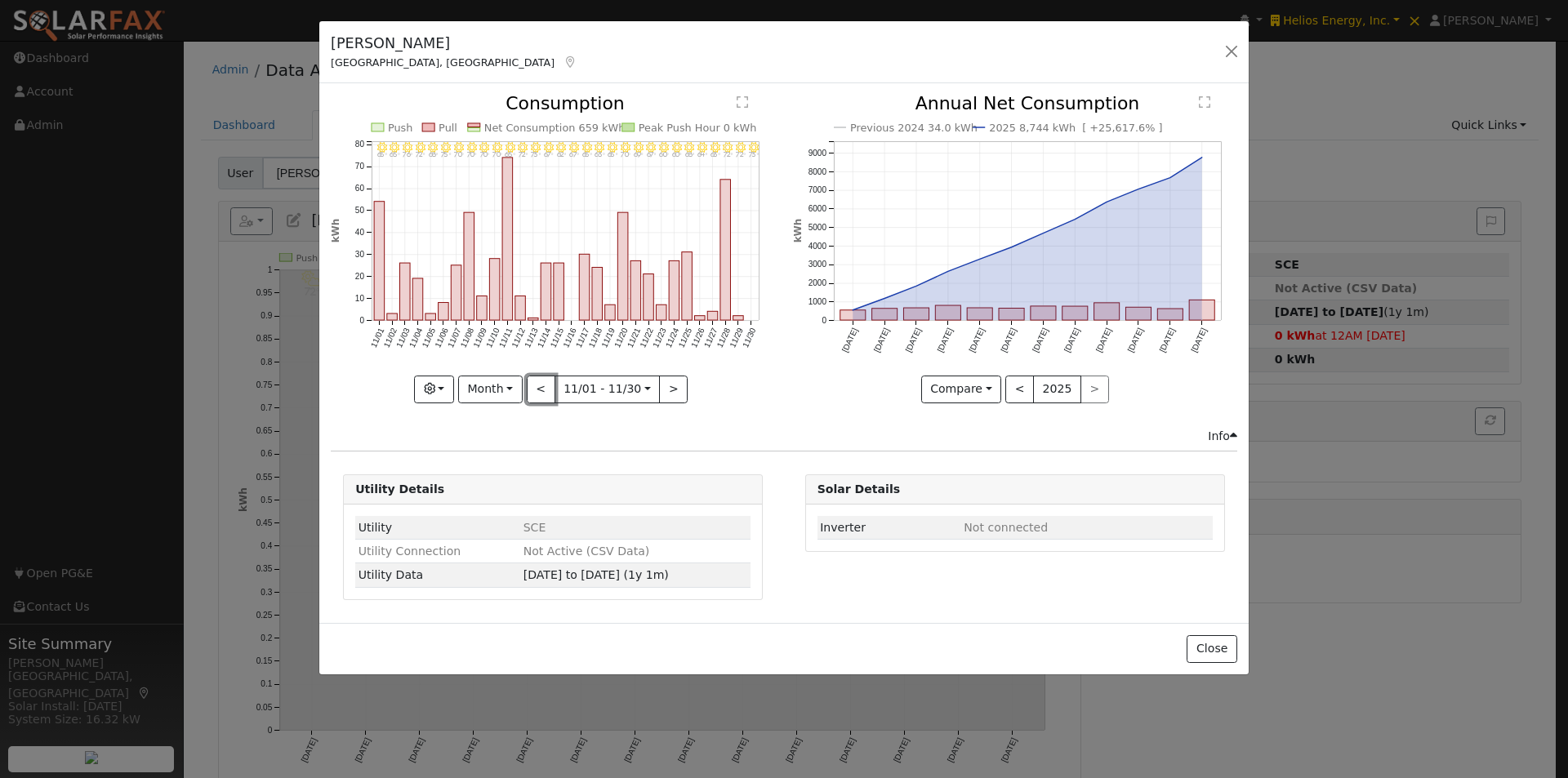
click at [535, 388] on button "<" at bounding box center [540, 389] width 29 height 28
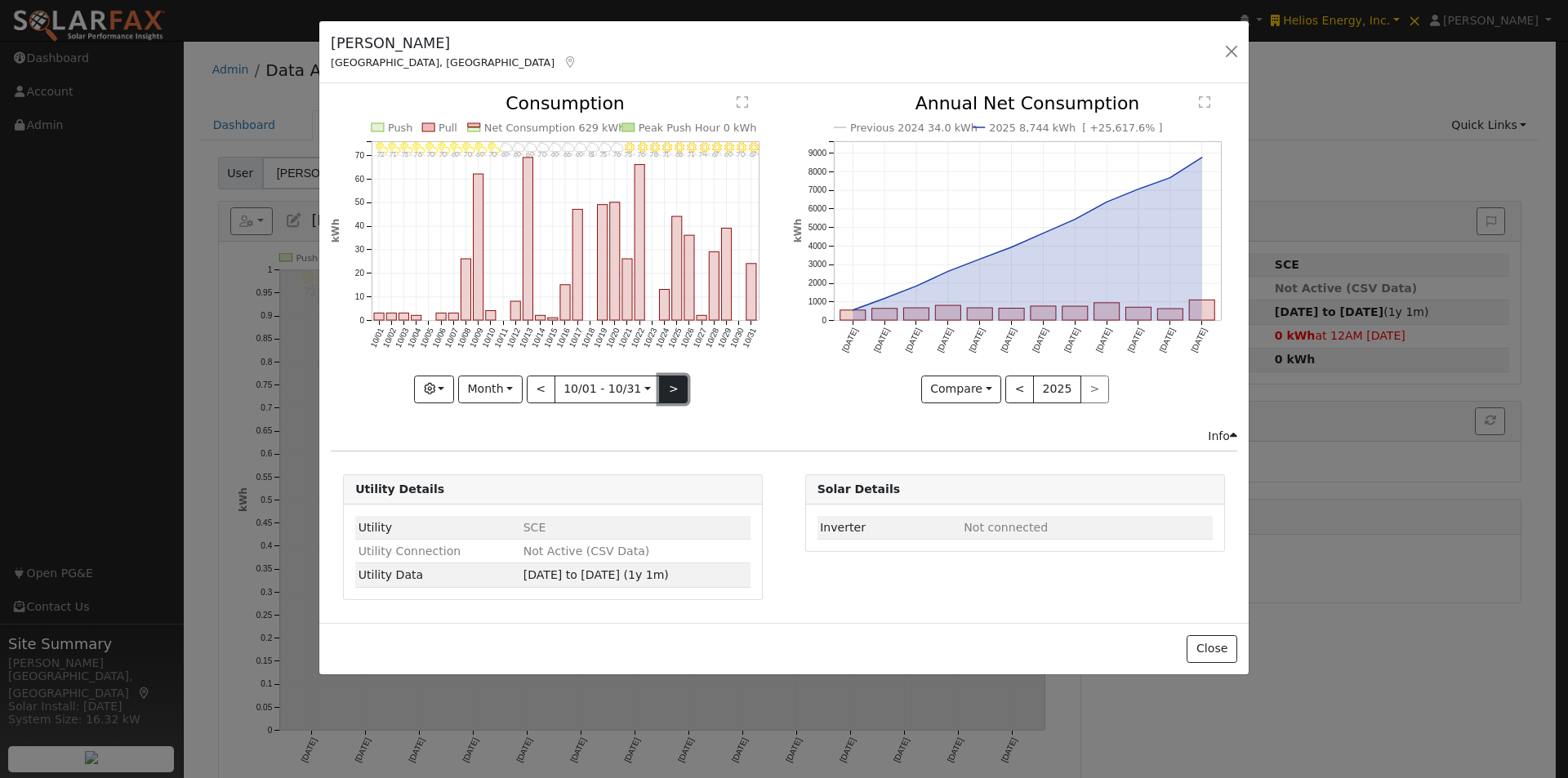
click at [663, 387] on button ">" at bounding box center [673, 389] width 29 height 28
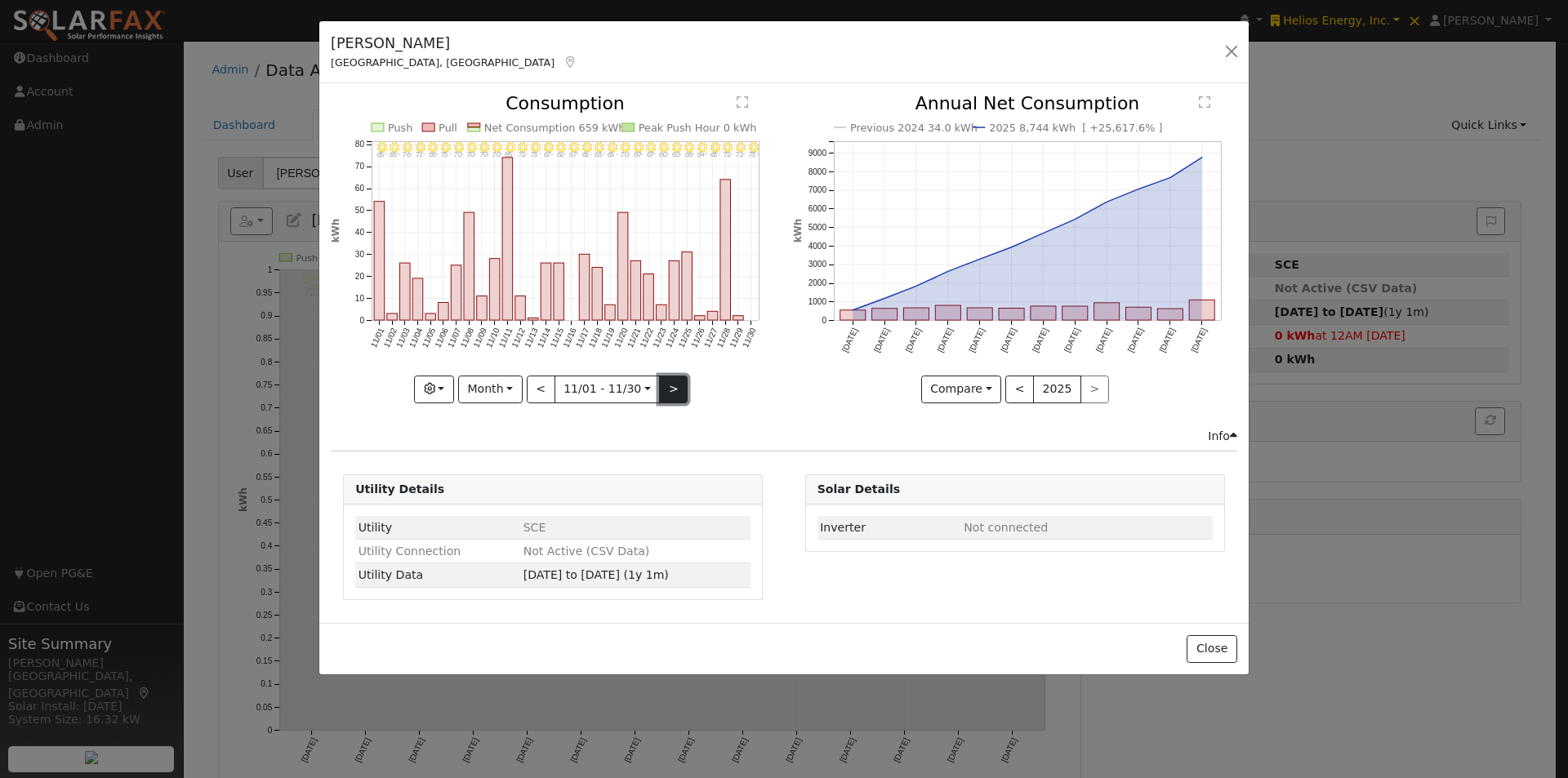
click at [663, 387] on button ">" at bounding box center [673, 389] width 29 height 28
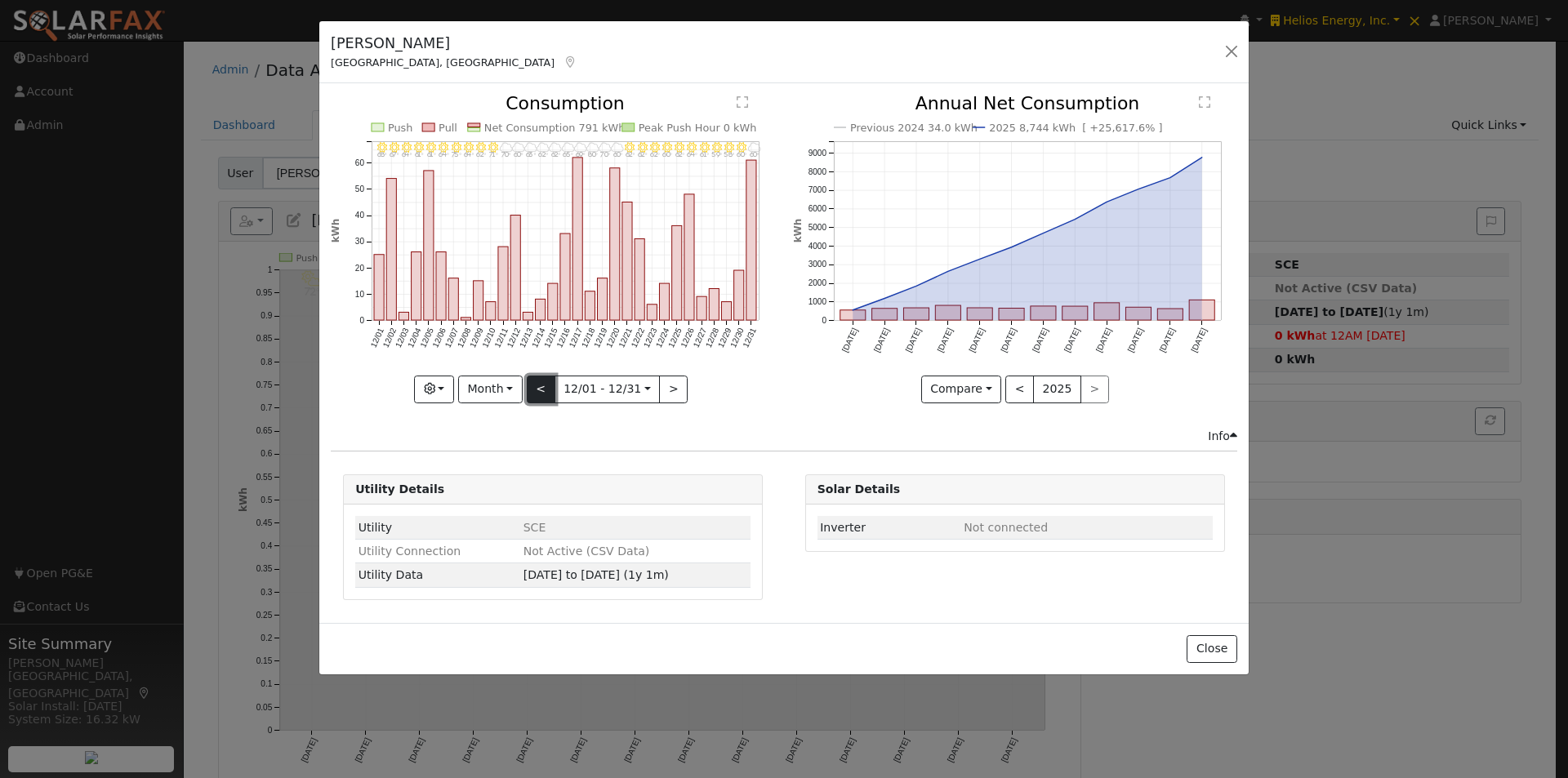
click at [541, 385] on button "<" at bounding box center [540, 389] width 29 height 28
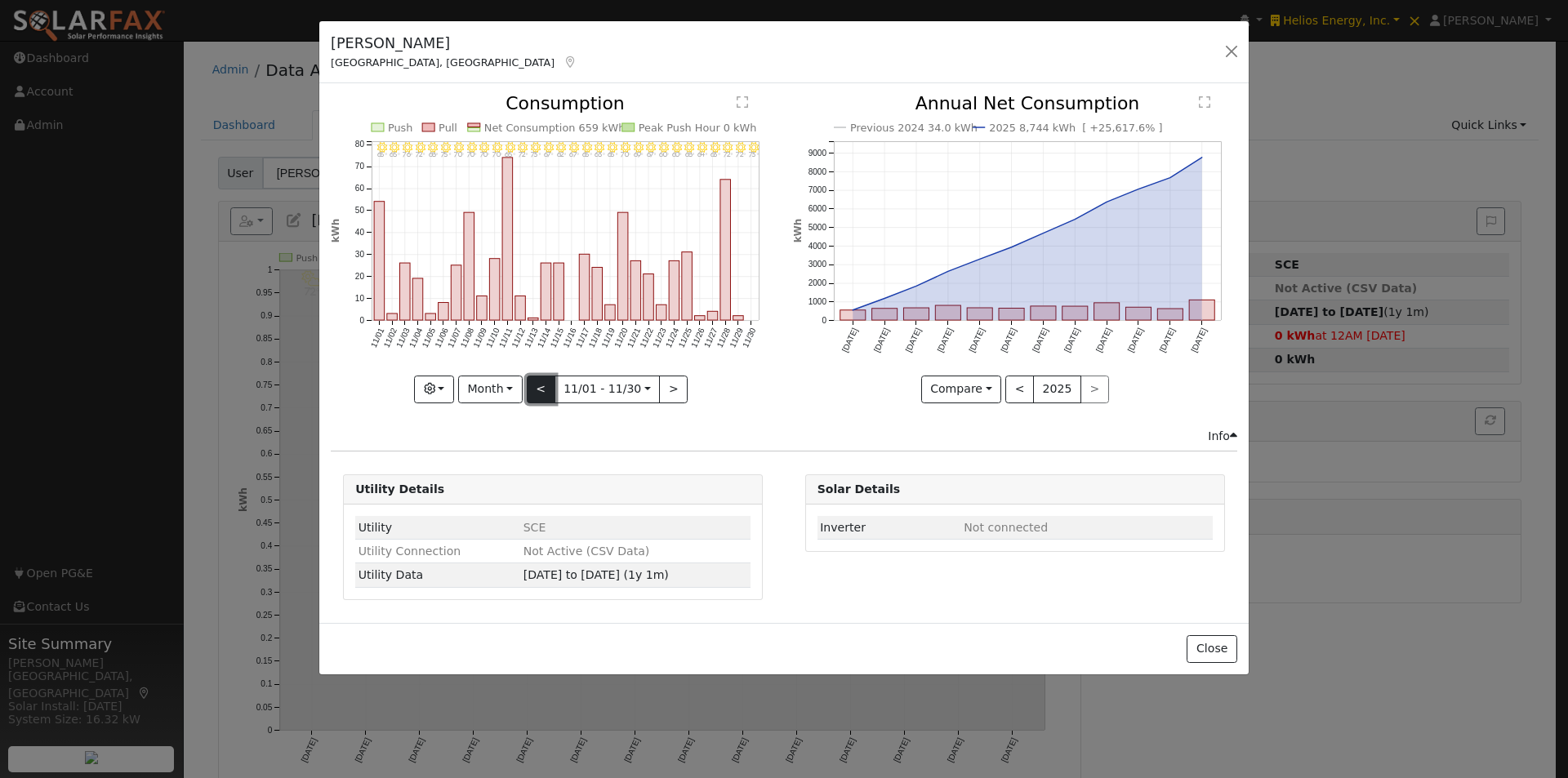
click at [542, 386] on button "<" at bounding box center [540, 389] width 29 height 28
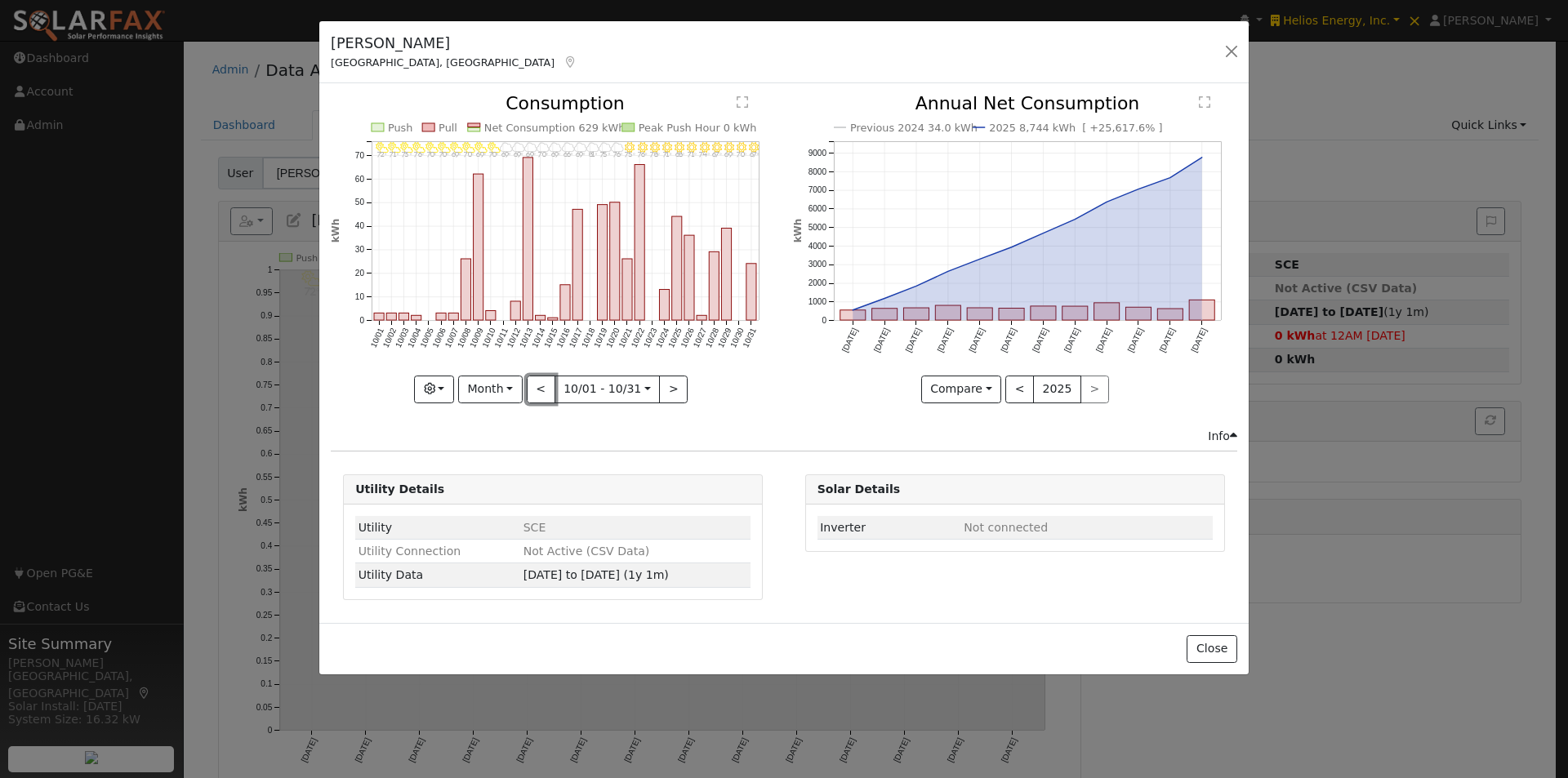
click at [542, 386] on button "<" at bounding box center [540, 389] width 29 height 28
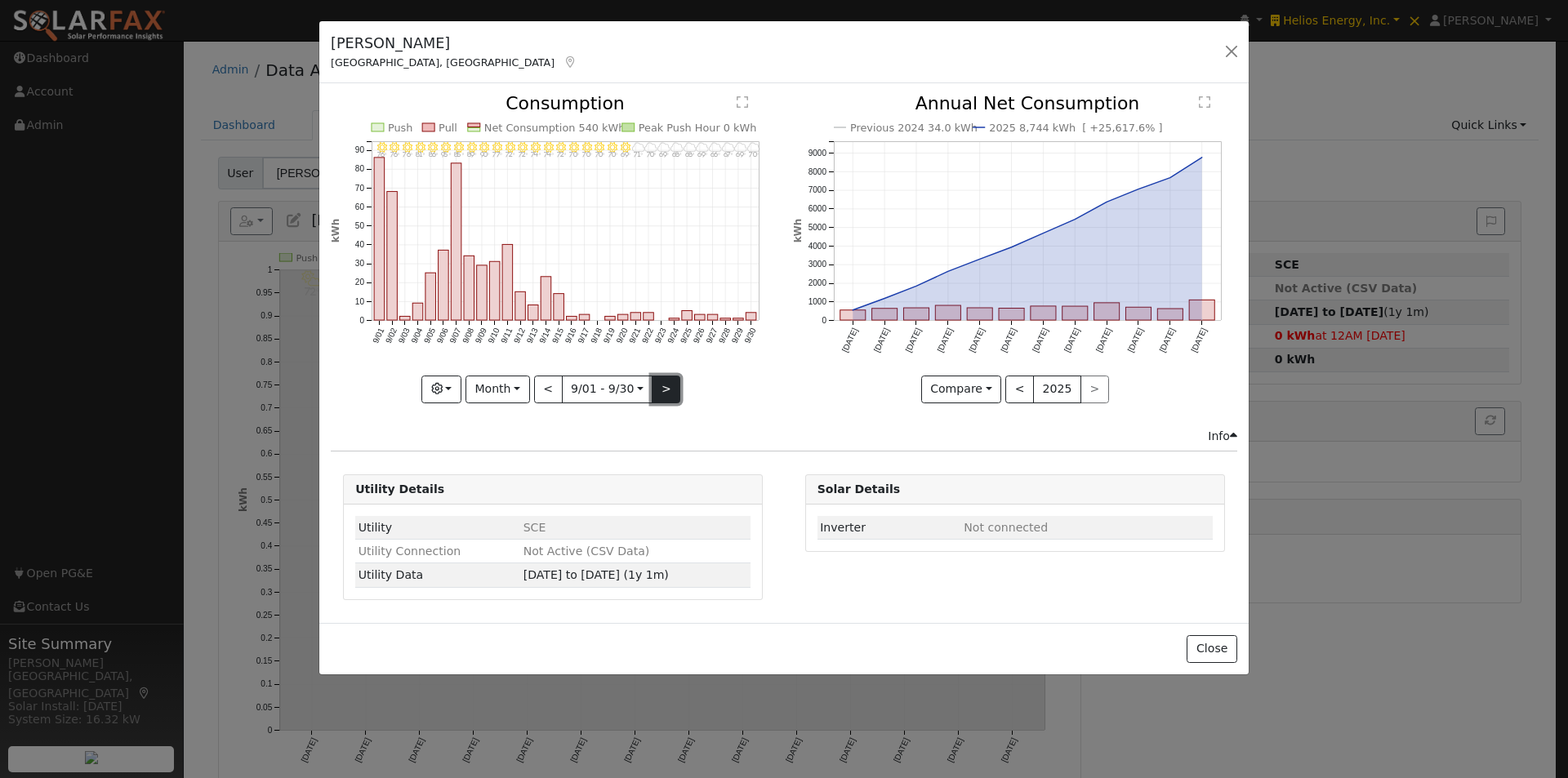
click at [661, 386] on button ">" at bounding box center [666, 389] width 29 height 28
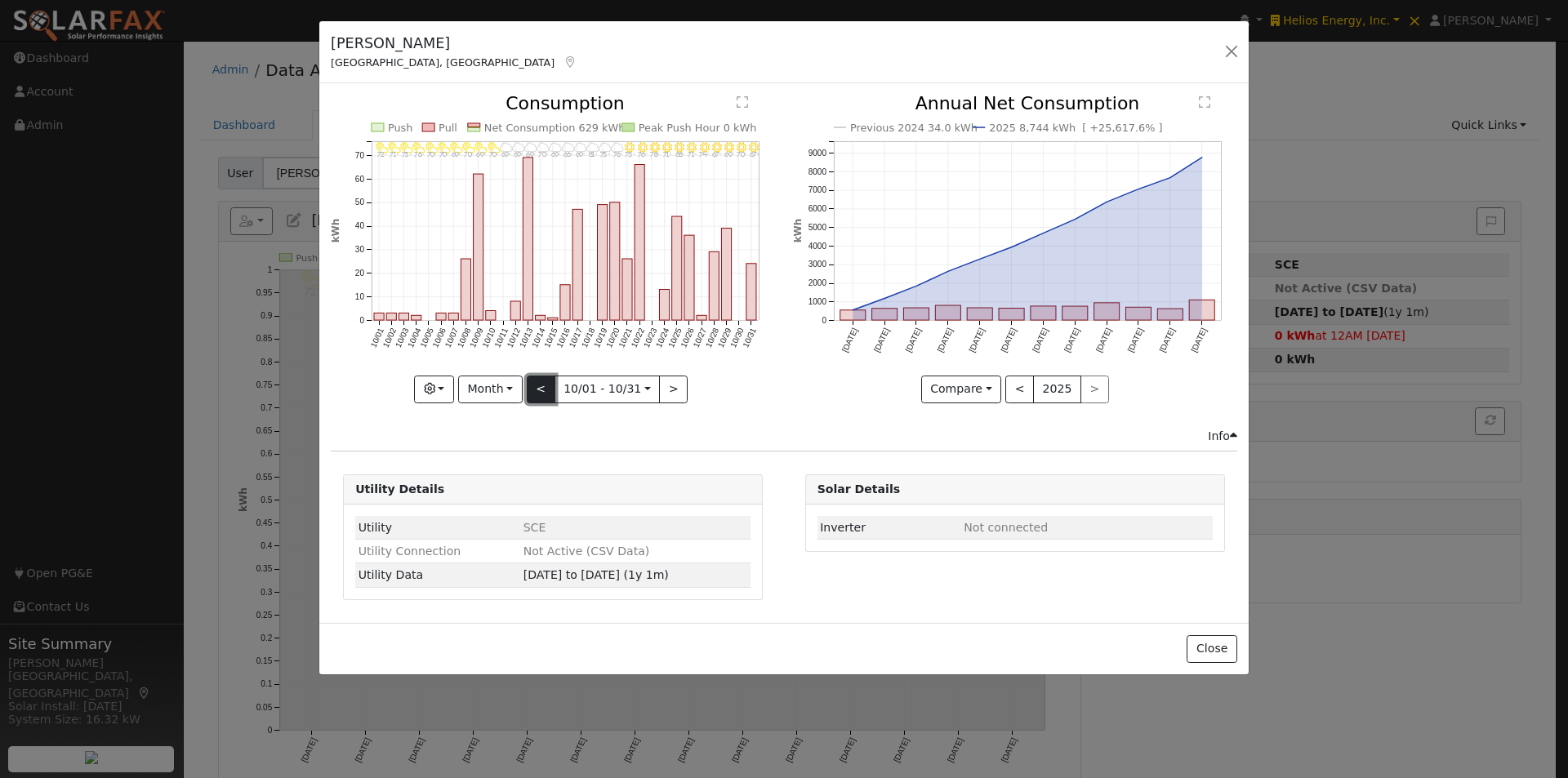
click at [539, 381] on button "<" at bounding box center [540, 389] width 29 height 28
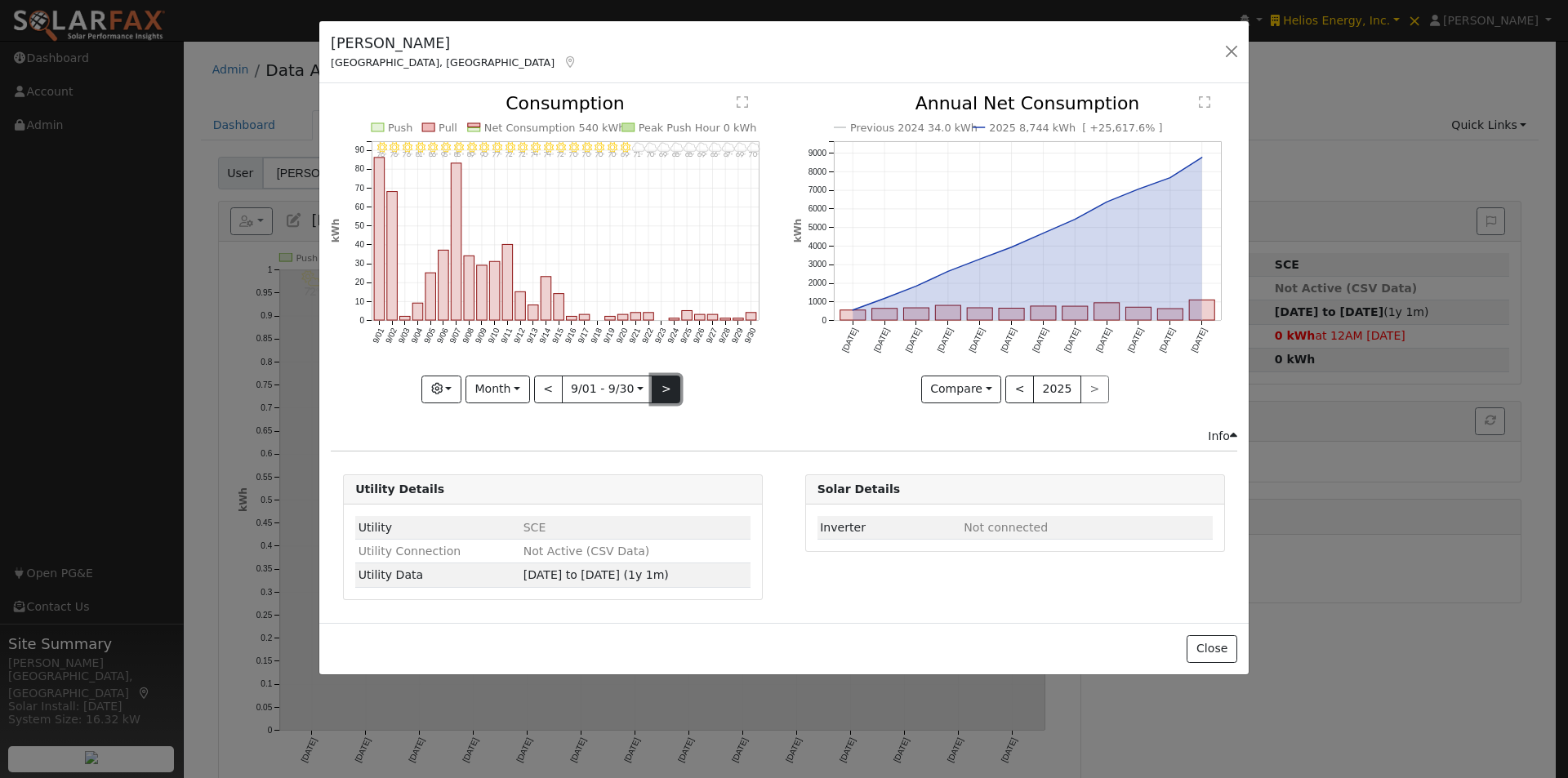
click at [663, 385] on button ">" at bounding box center [666, 389] width 29 height 28
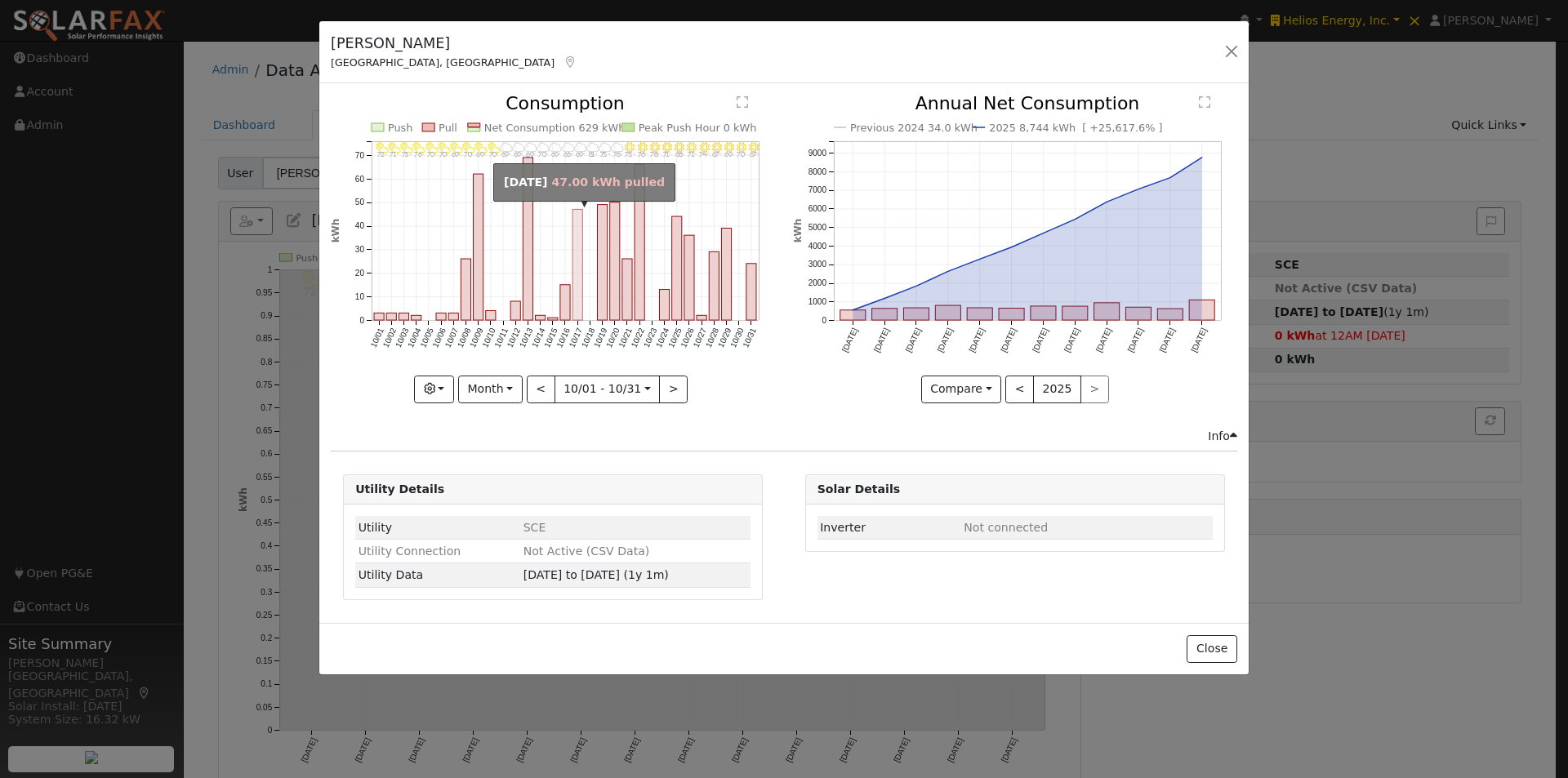
click at [574, 306] on rect "onclick=""" at bounding box center [578, 265] width 10 height 111
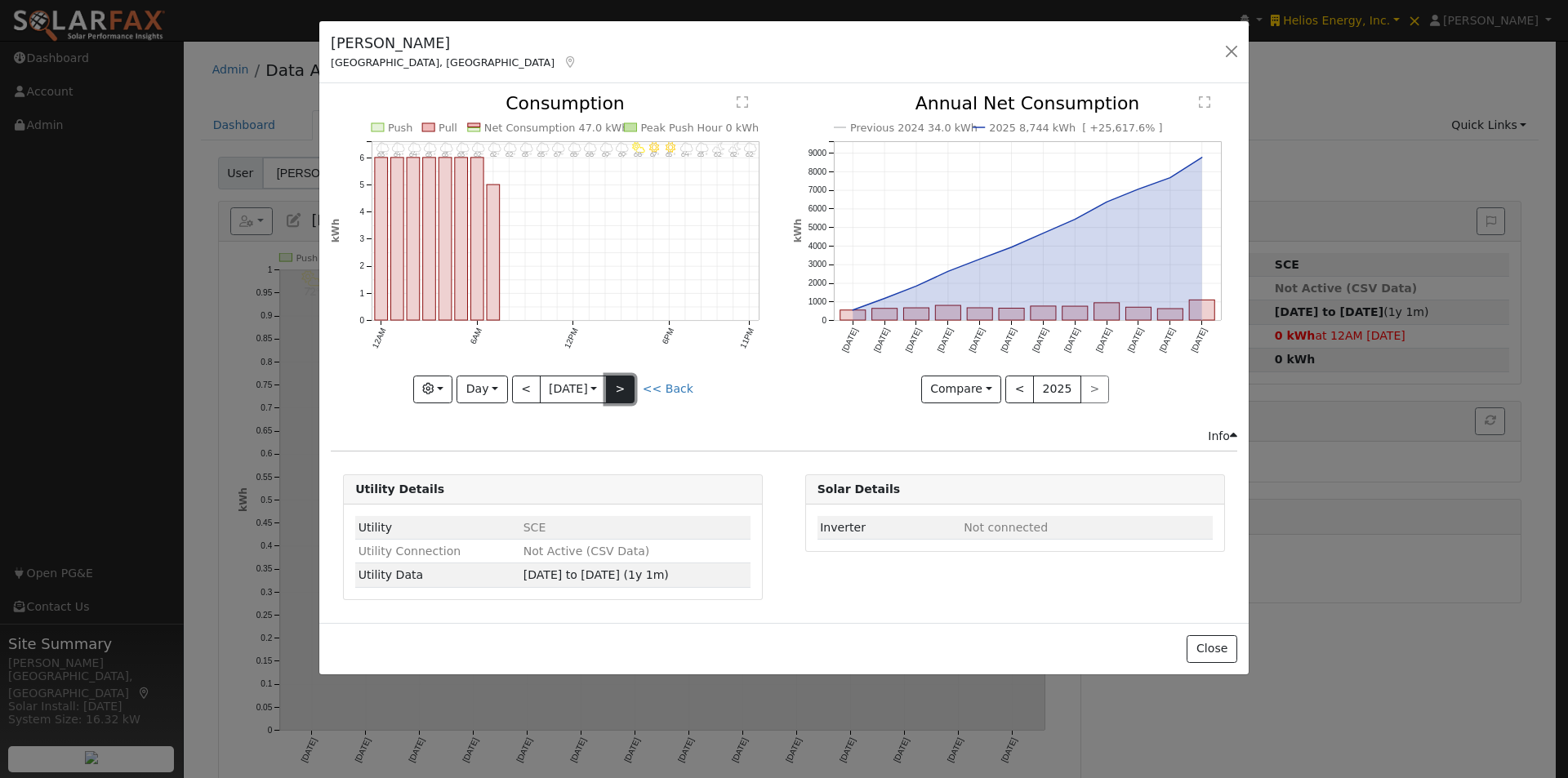
click at [633, 387] on button ">" at bounding box center [620, 389] width 29 height 28
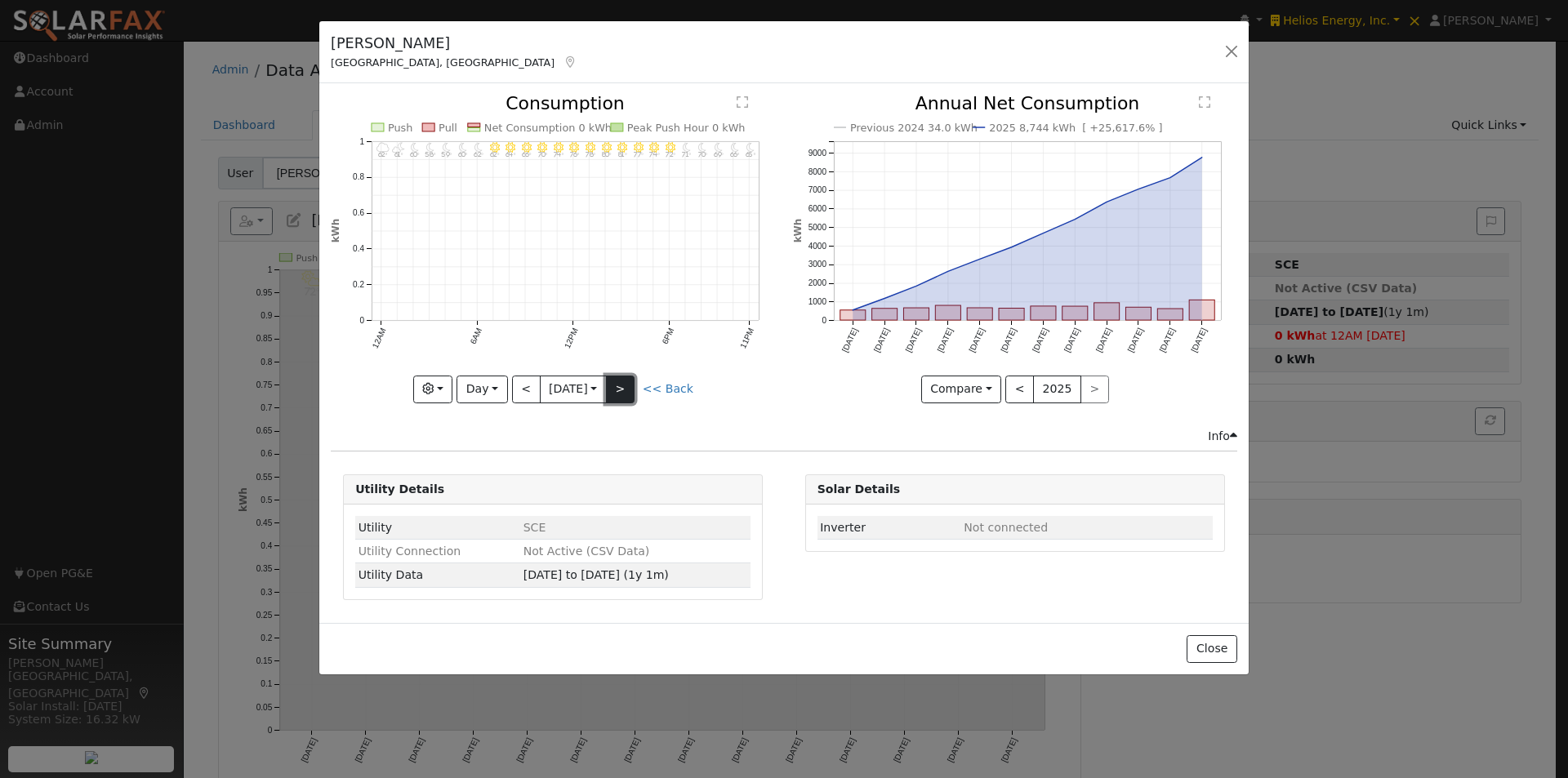
click at [633, 387] on button ">" at bounding box center [620, 389] width 29 height 28
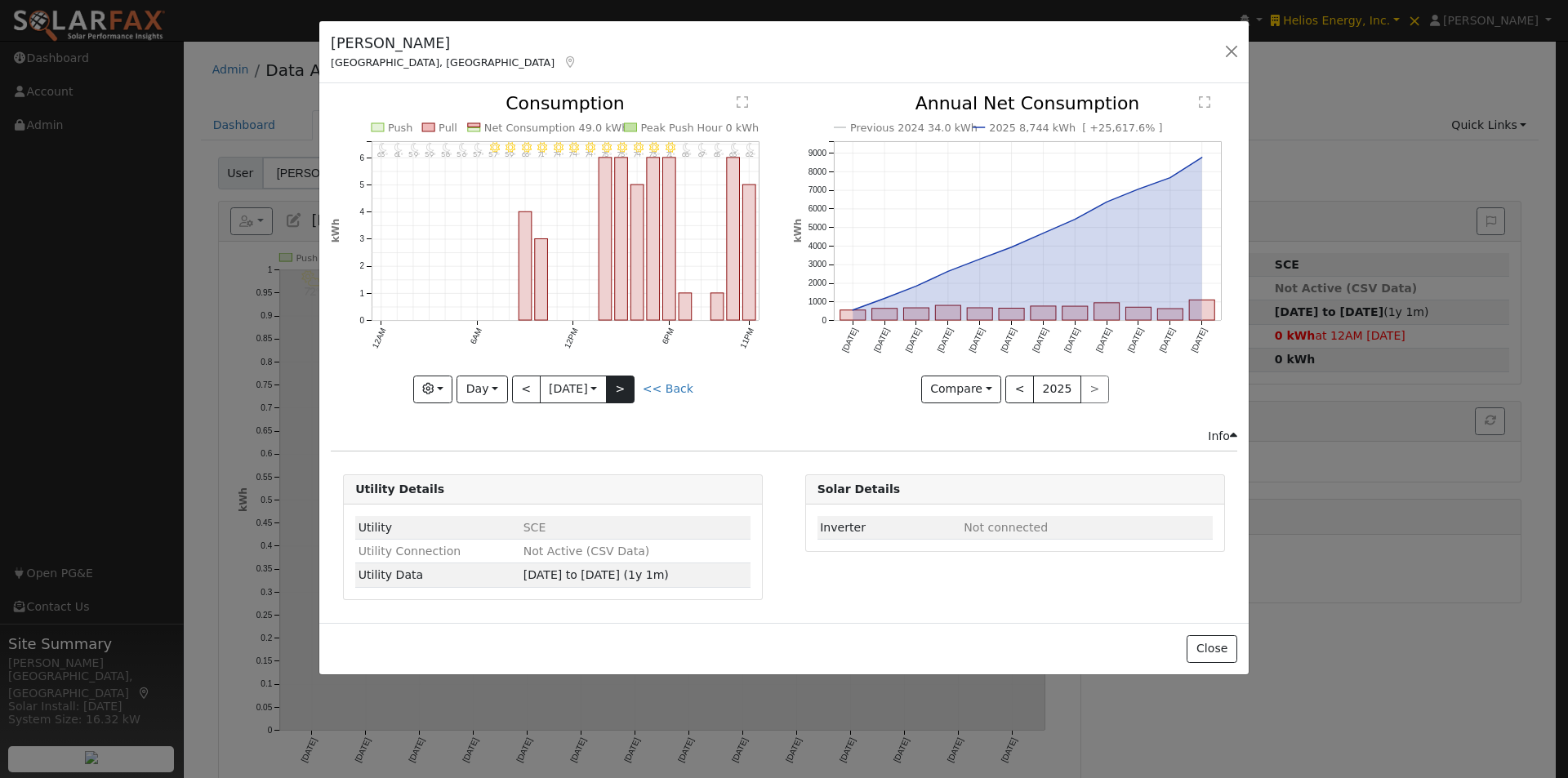
click at [633, 387] on div "11PM - Clear 62° 10PM - Clear 63° 9PM - Clear 65° 8PM - Clear 67° 7PM - Clear 6…" at bounding box center [552, 249] width 444 height 307
click at [633, 387] on button ">" at bounding box center [620, 389] width 29 height 28
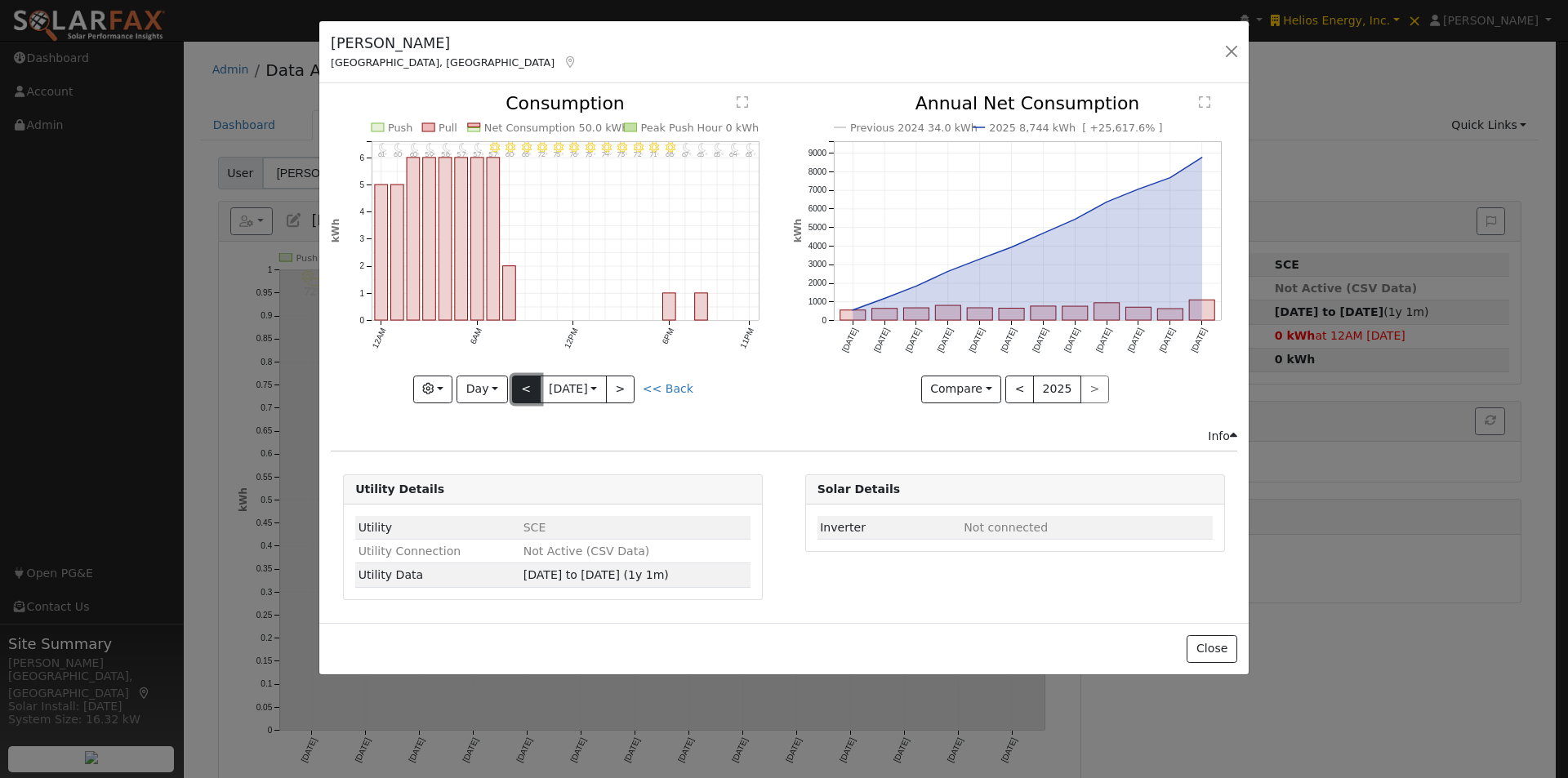
click at [515, 387] on button "<" at bounding box center [526, 389] width 29 height 28
type input "2024-10-19"
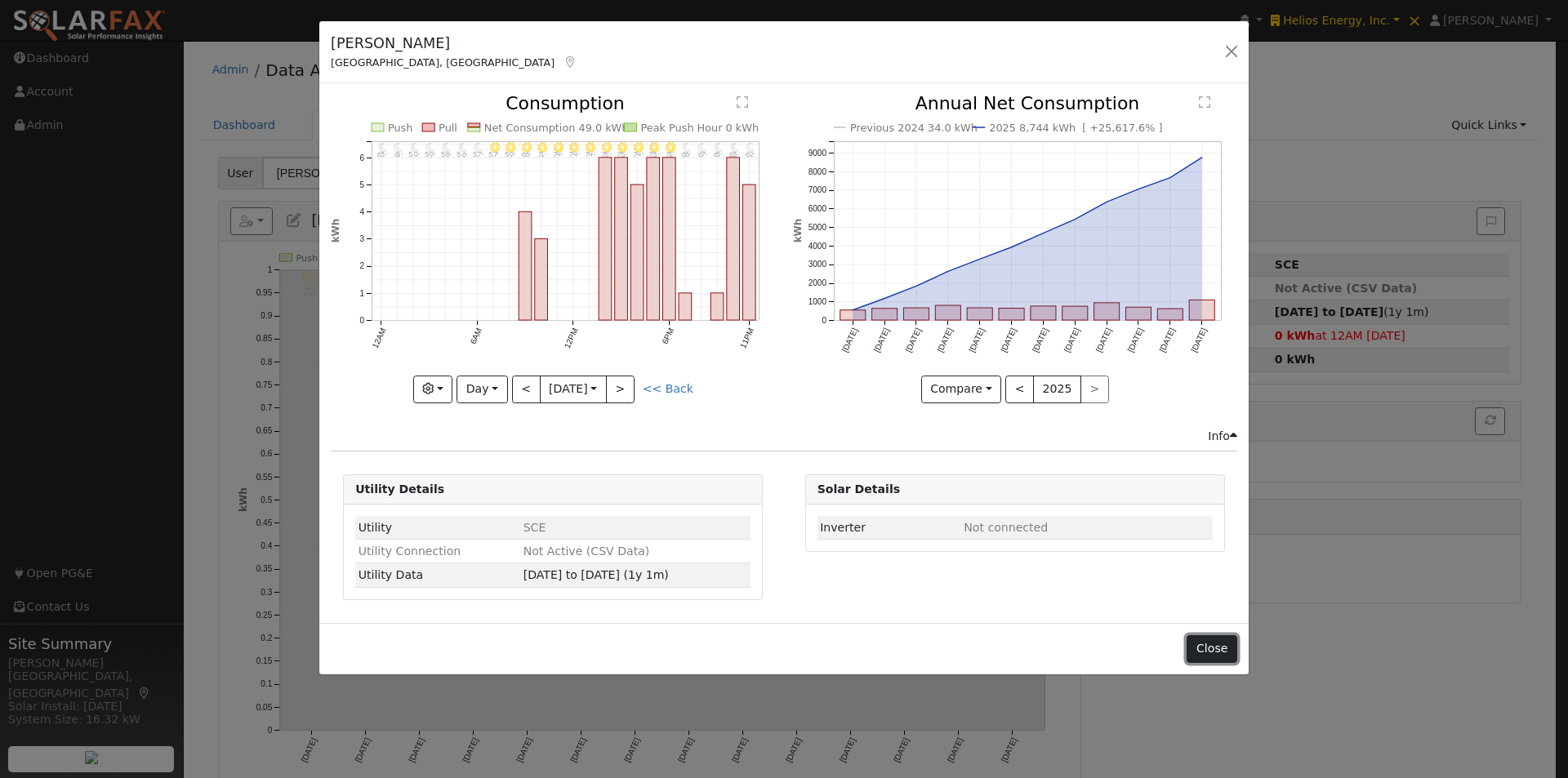
drag, startPoint x: 1220, startPoint y: 653, endPoint x: 1147, endPoint y: 479, distance: 188.7
click at [1218, 649] on button "Close" at bounding box center [1211, 649] width 49 height 28
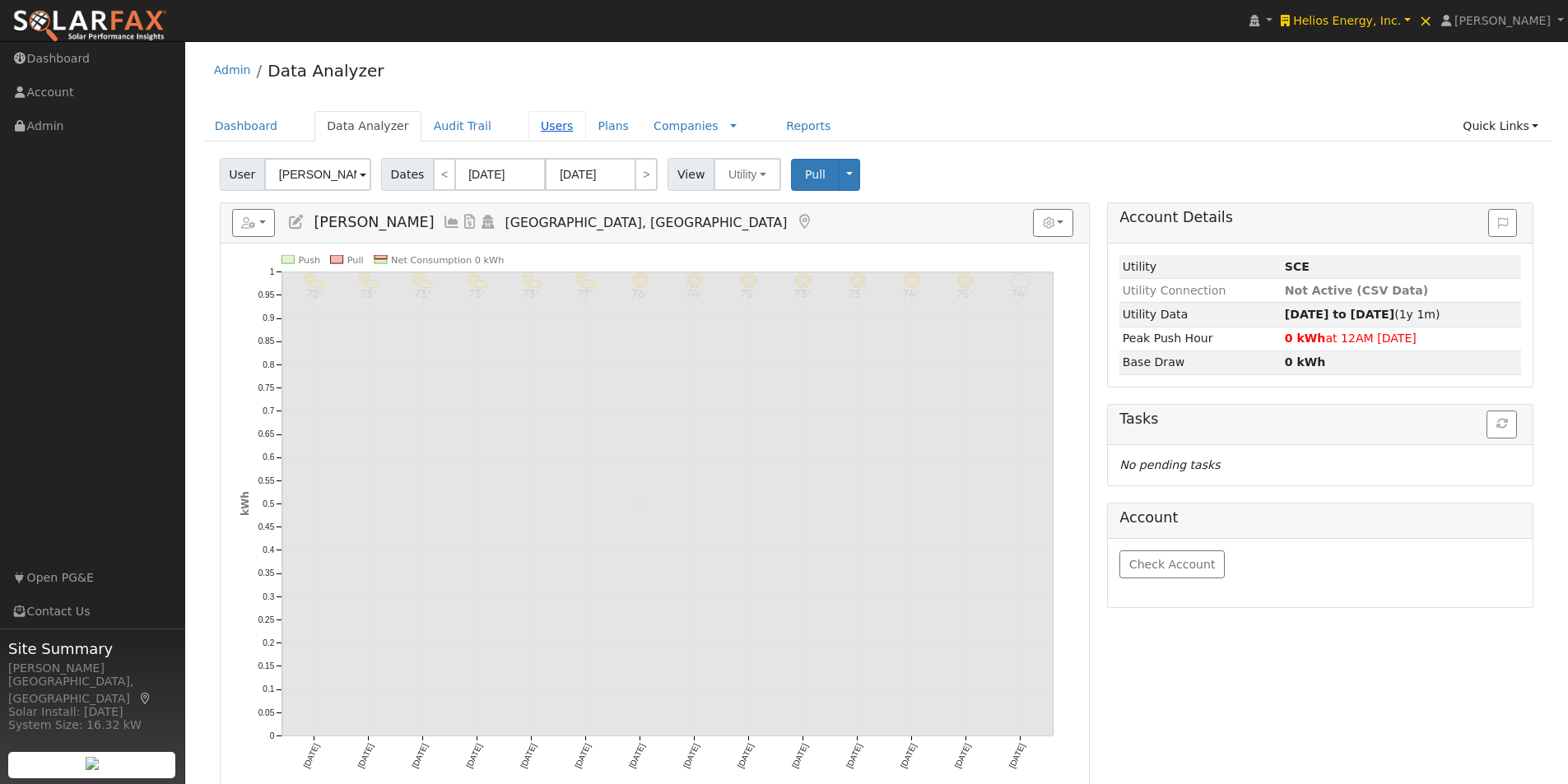
click at [529, 123] on link "Users" at bounding box center [557, 126] width 57 height 30
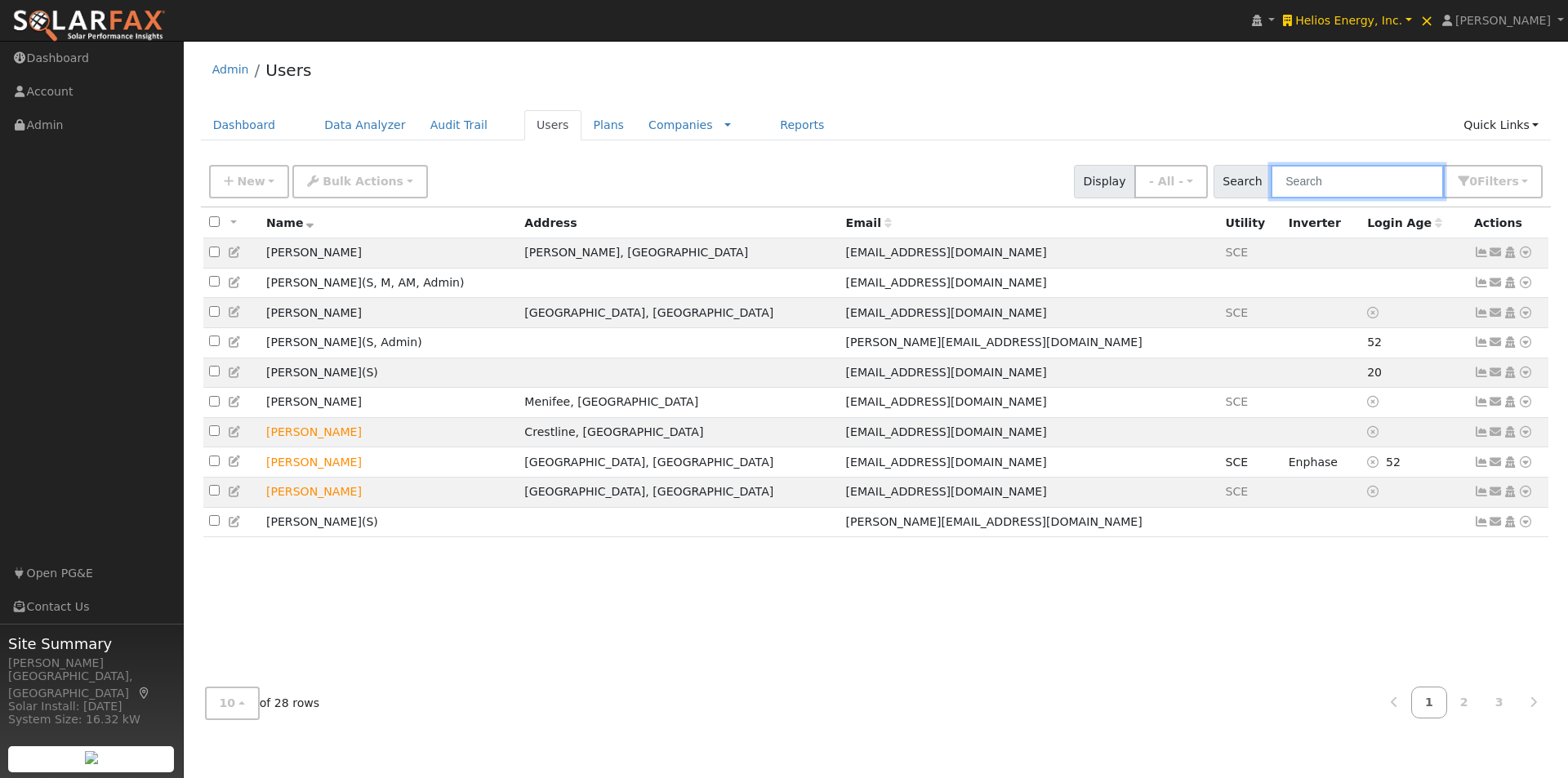
click at [1347, 184] on input "text" at bounding box center [1357, 182] width 173 height 34
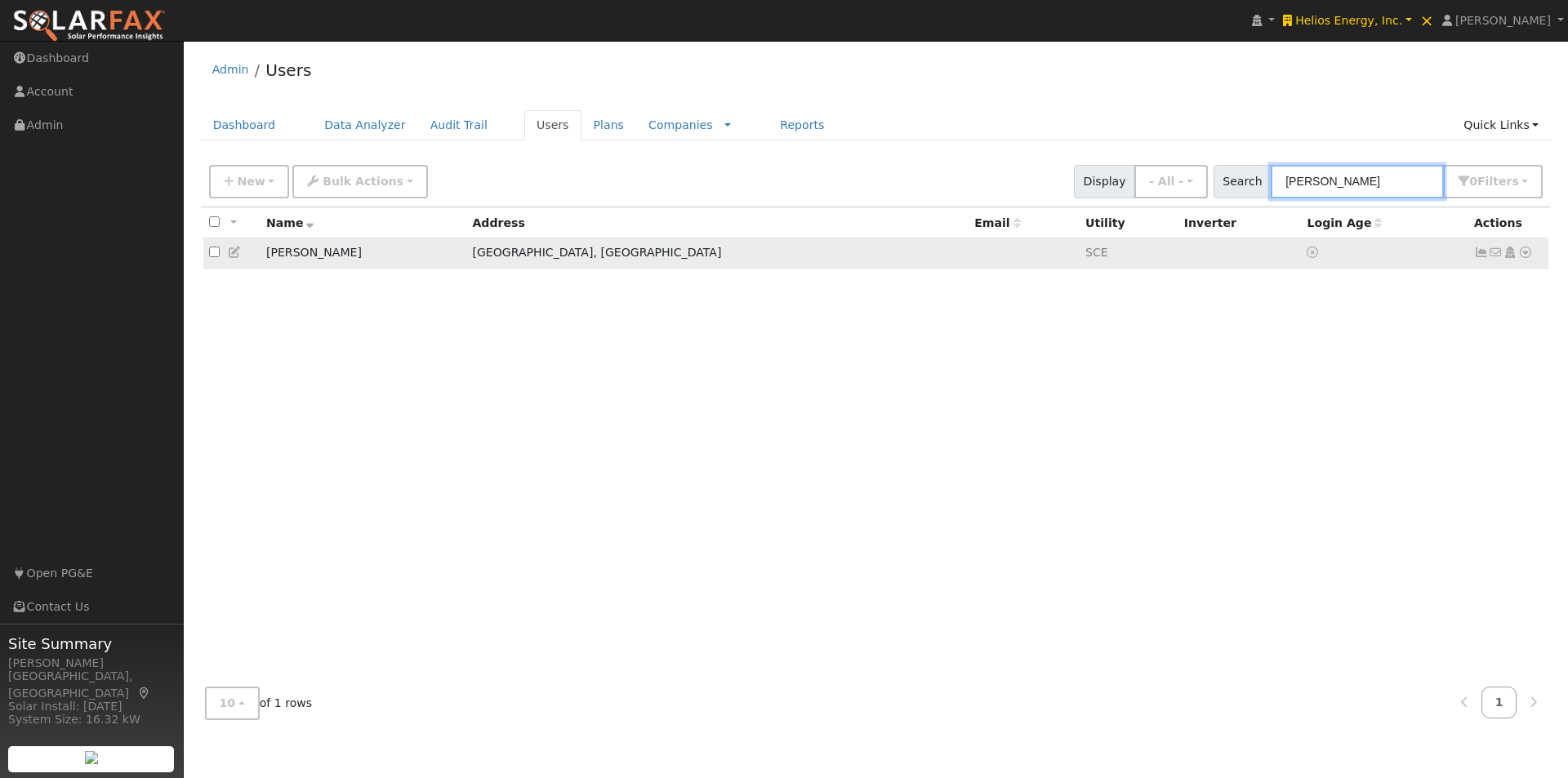
type input "[PERSON_NAME]"
click at [648, 258] on td "[GEOGRAPHIC_DATA], [GEOGRAPHIC_DATA]" at bounding box center [717, 253] width 502 height 30
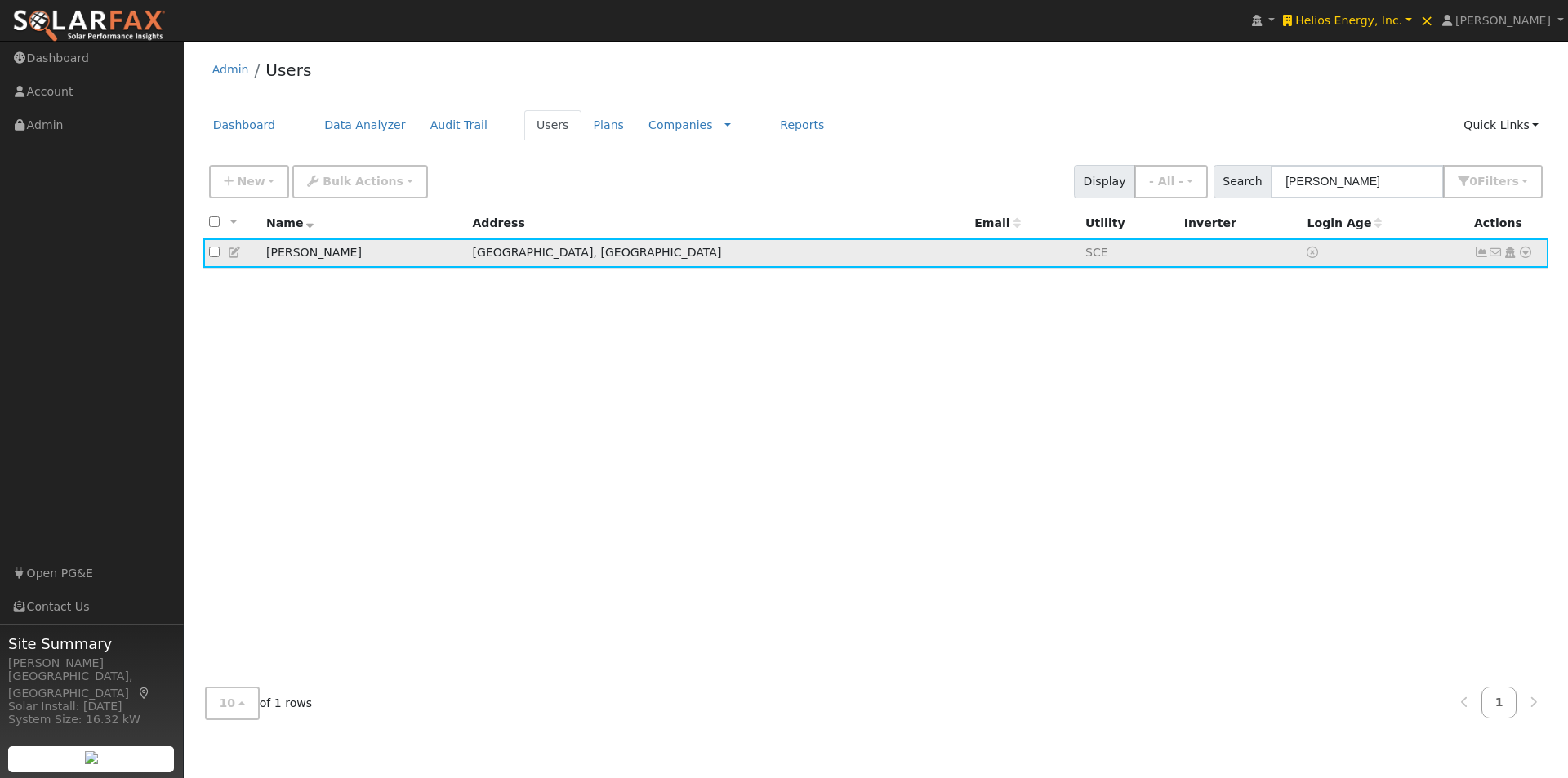
click at [233, 255] on icon at bounding box center [236, 253] width 15 height 11
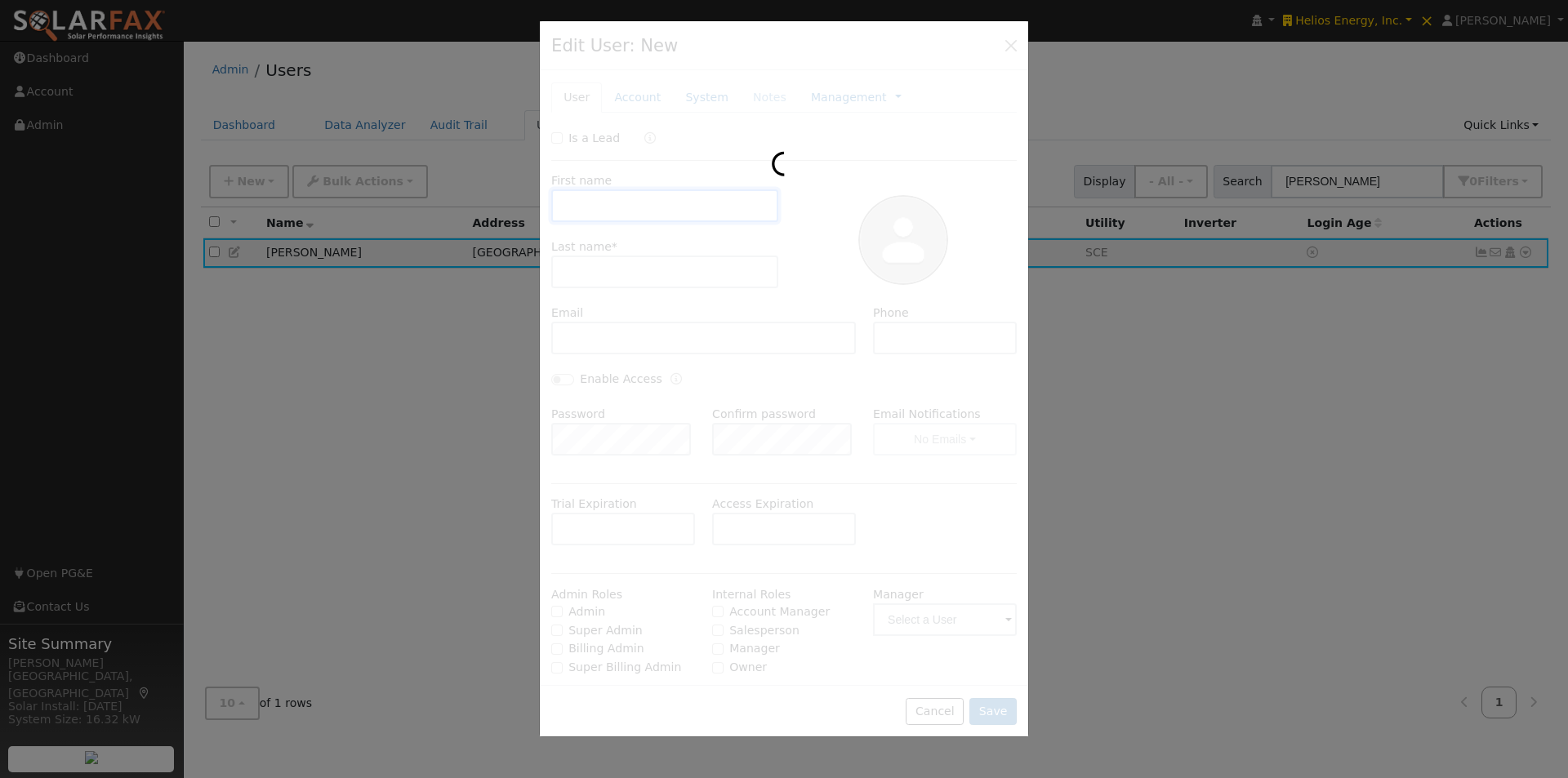
type input "Paul"
type input "Ryan"
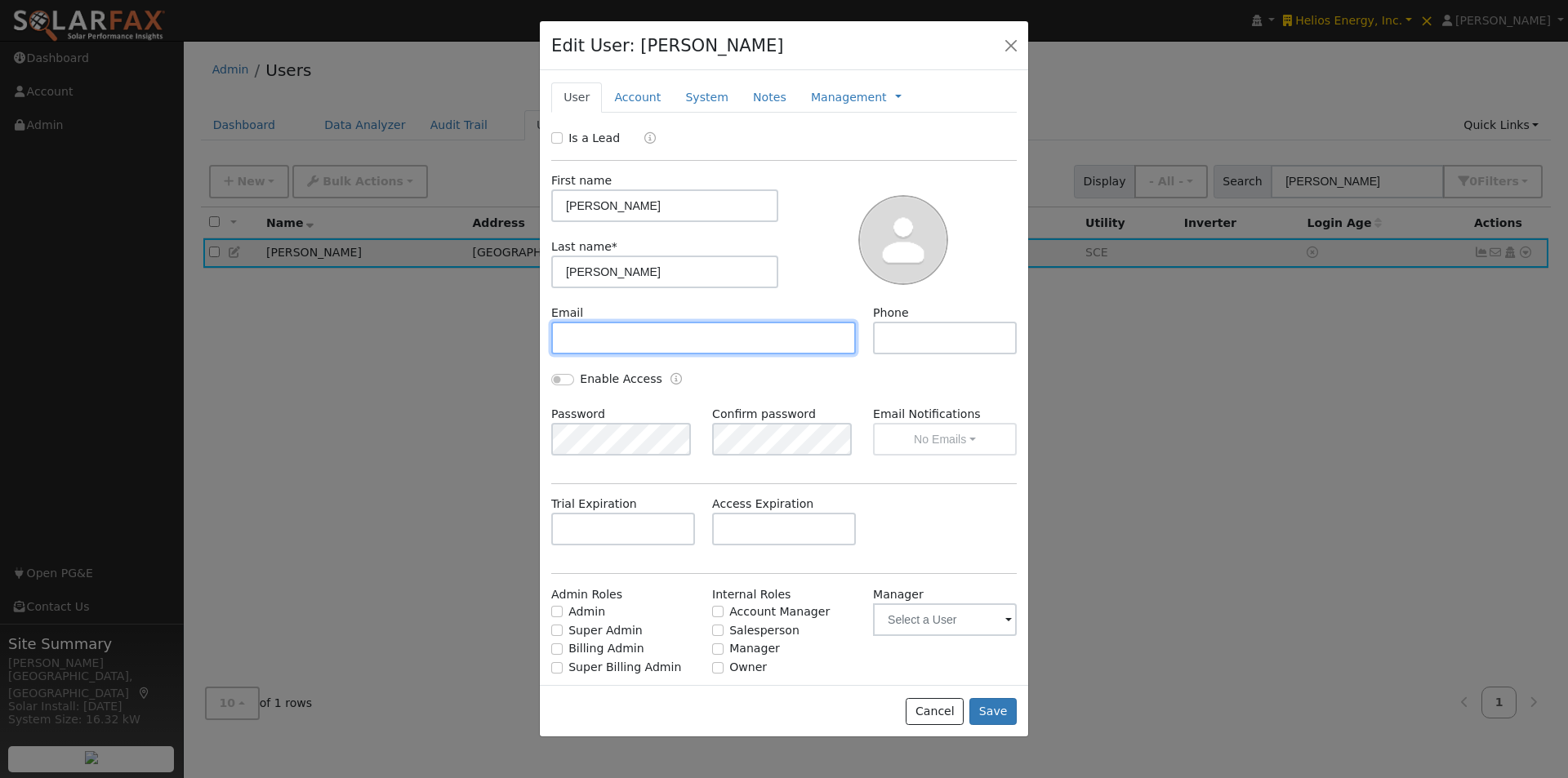
click at [643, 343] on input "text" at bounding box center [703, 337] width 305 height 33
click at [726, 339] on input "ptnumber5@gmail.com" at bounding box center [703, 337] width 305 height 33
type input "ptnumber5@gmail.com"
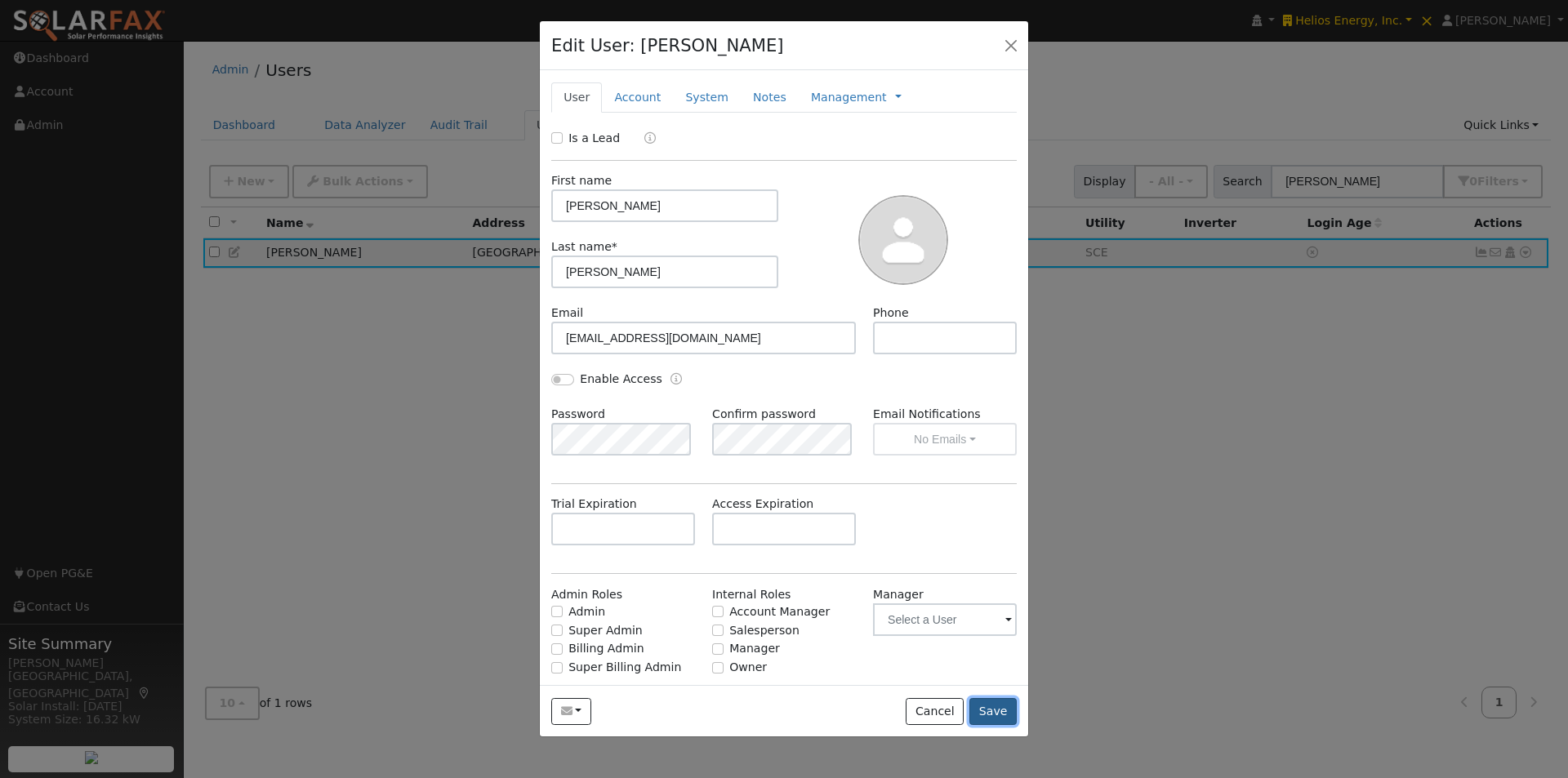
click at [997, 711] on button "Save" at bounding box center [993, 713] width 48 height 28
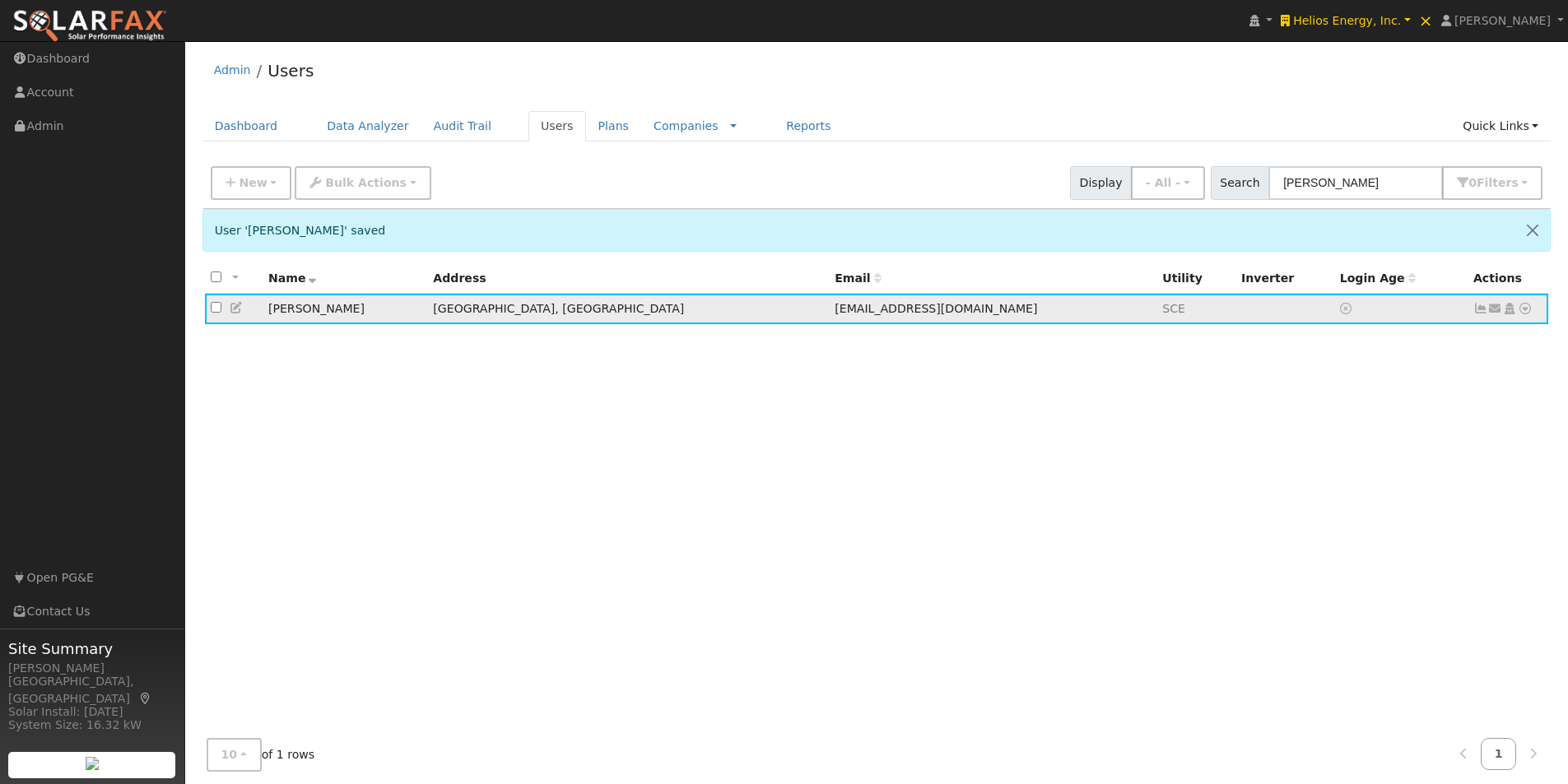
click at [1495, 309] on icon at bounding box center [1496, 309] width 15 height 11
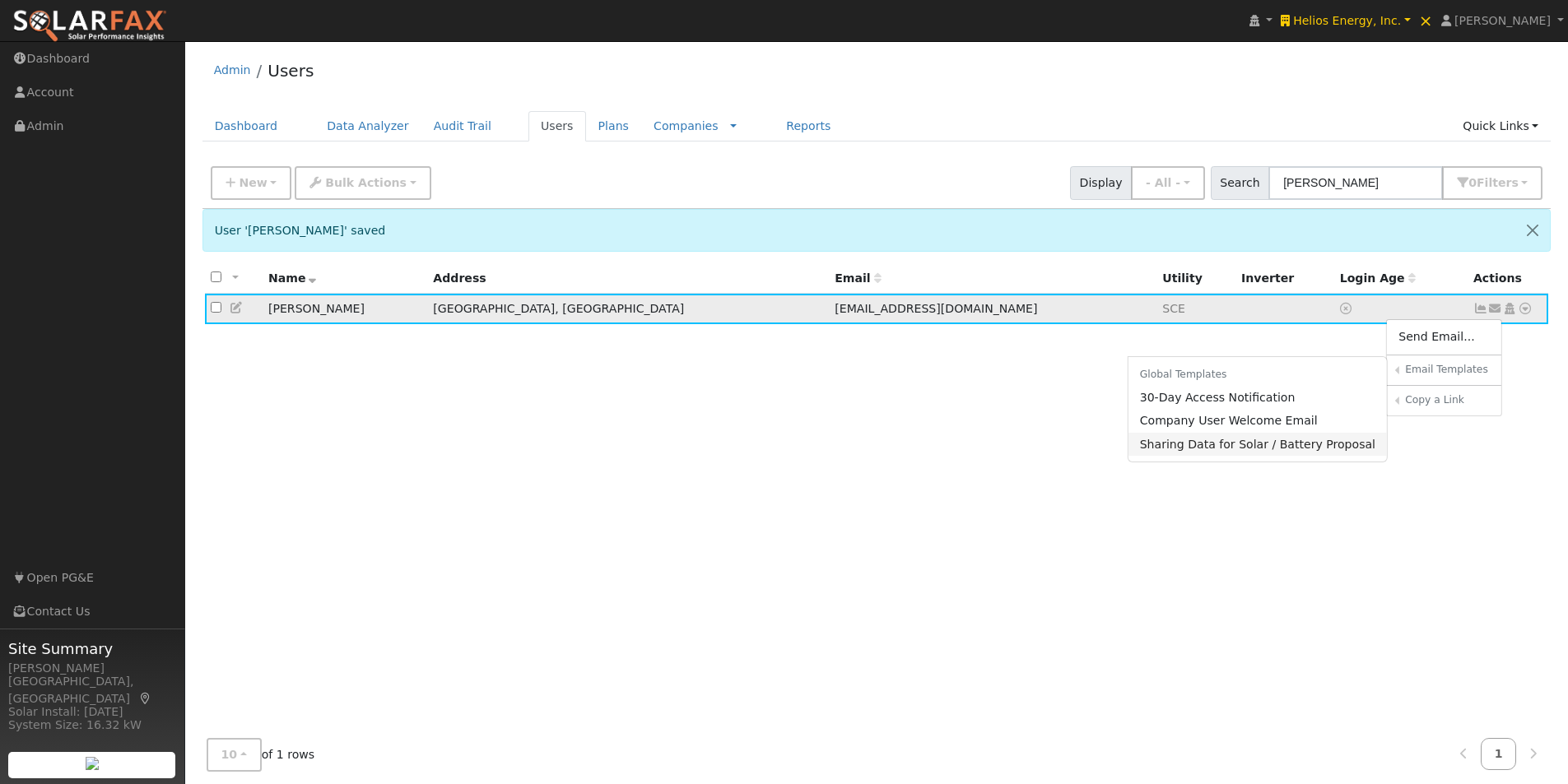
click at [1207, 444] on link "Sharing Data for Solar / Battery Proposal" at bounding box center [1258, 444] width 259 height 23
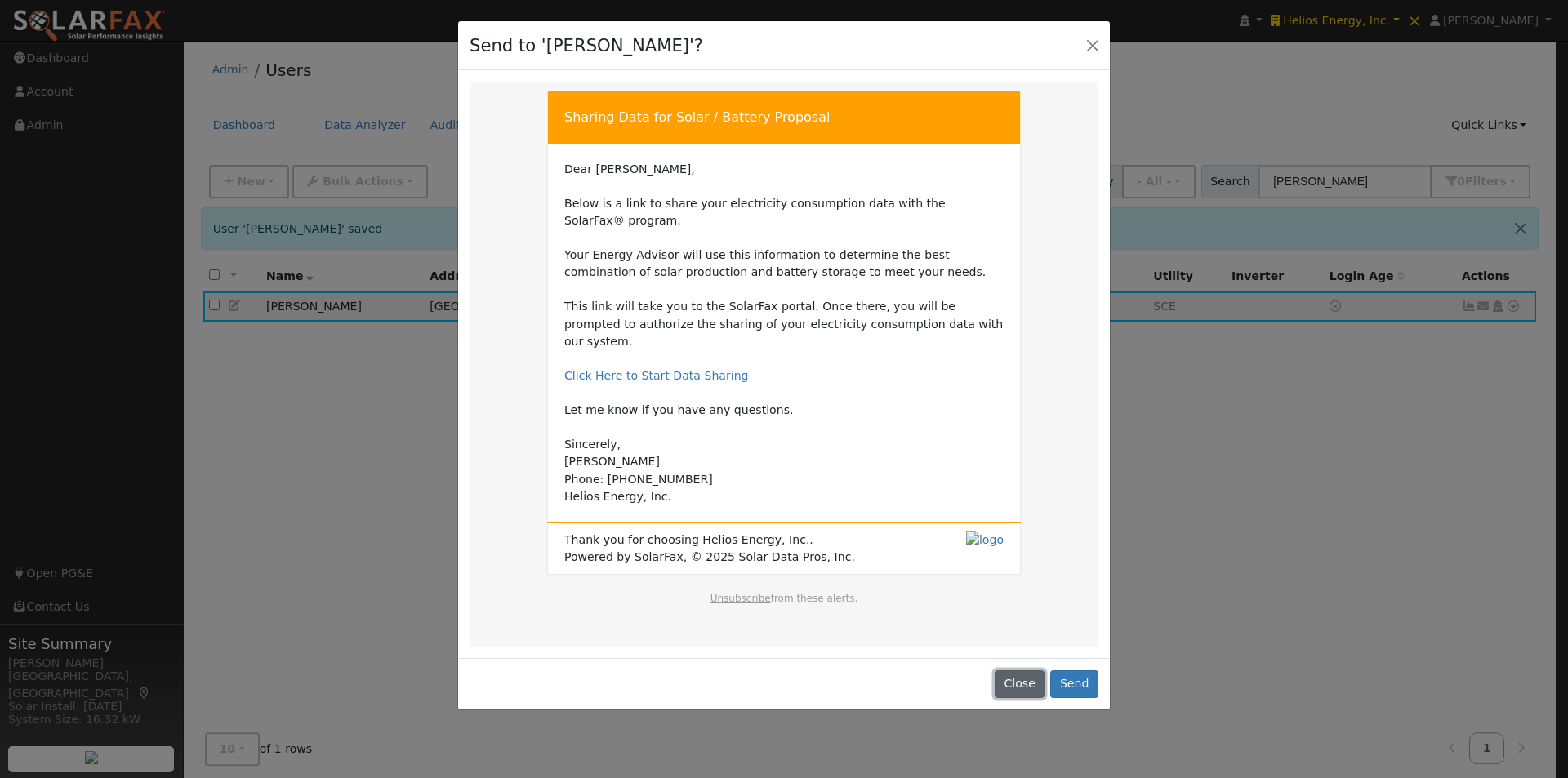
drag, startPoint x: 1010, startPoint y: 646, endPoint x: 1027, endPoint y: 612, distance: 38.0
click at [1010, 671] on button "Close" at bounding box center [1019, 685] width 49 height 28
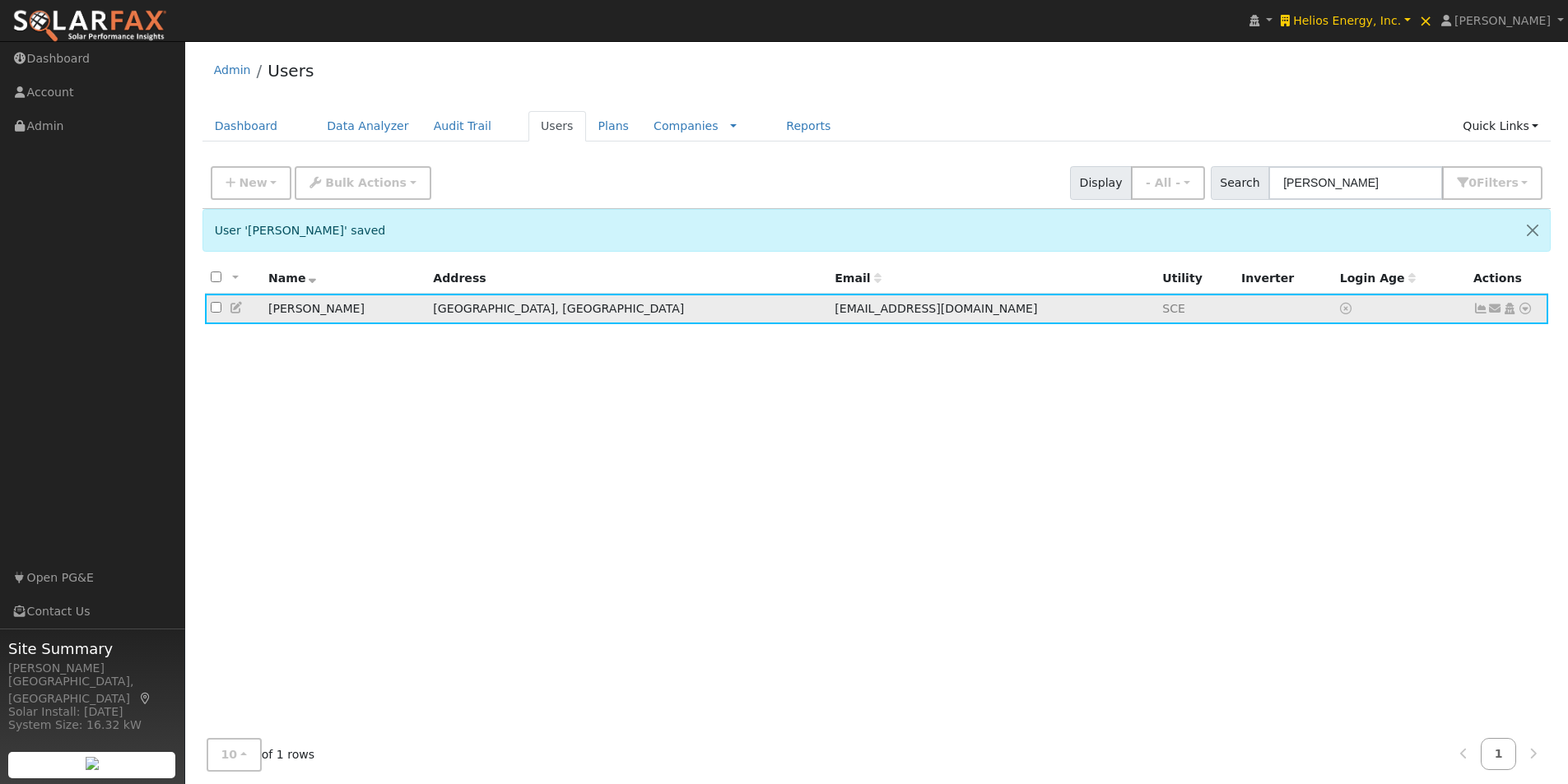
click at [1479, 310] on icon at bounding box center [1481, 309] width 15 height 11
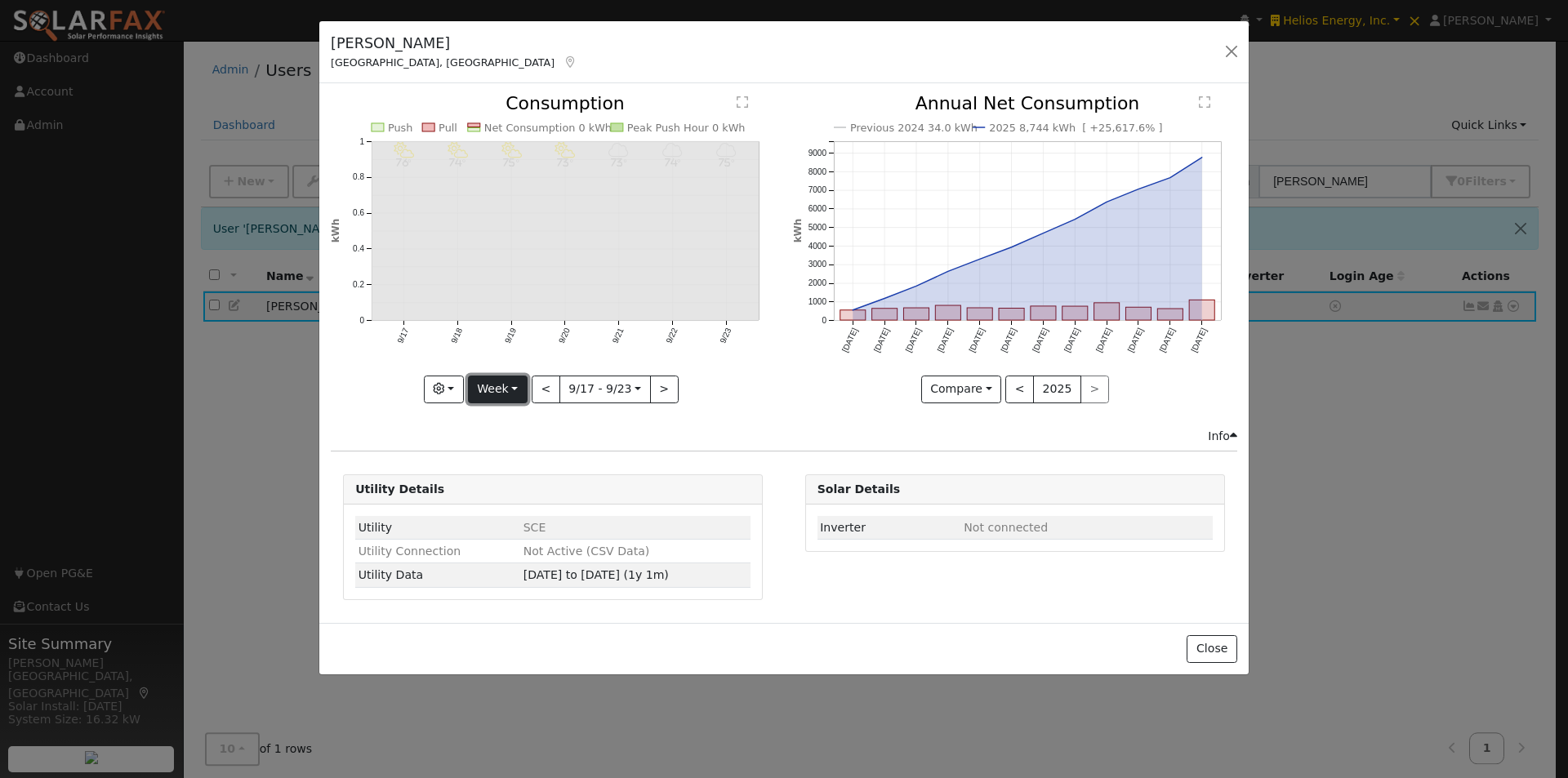
click at [522, 394] on button "Week" at bounding box center [498, 389] width 60 height 28
drag, startPoint x: 513, startPoint y: 496, endPoint x: 510, endPoint y: 388, distance: 108.0
click at [512, 493] on link "Year" at bounding box center [525, 491] width 114 height 23
type input "2024-09-01"
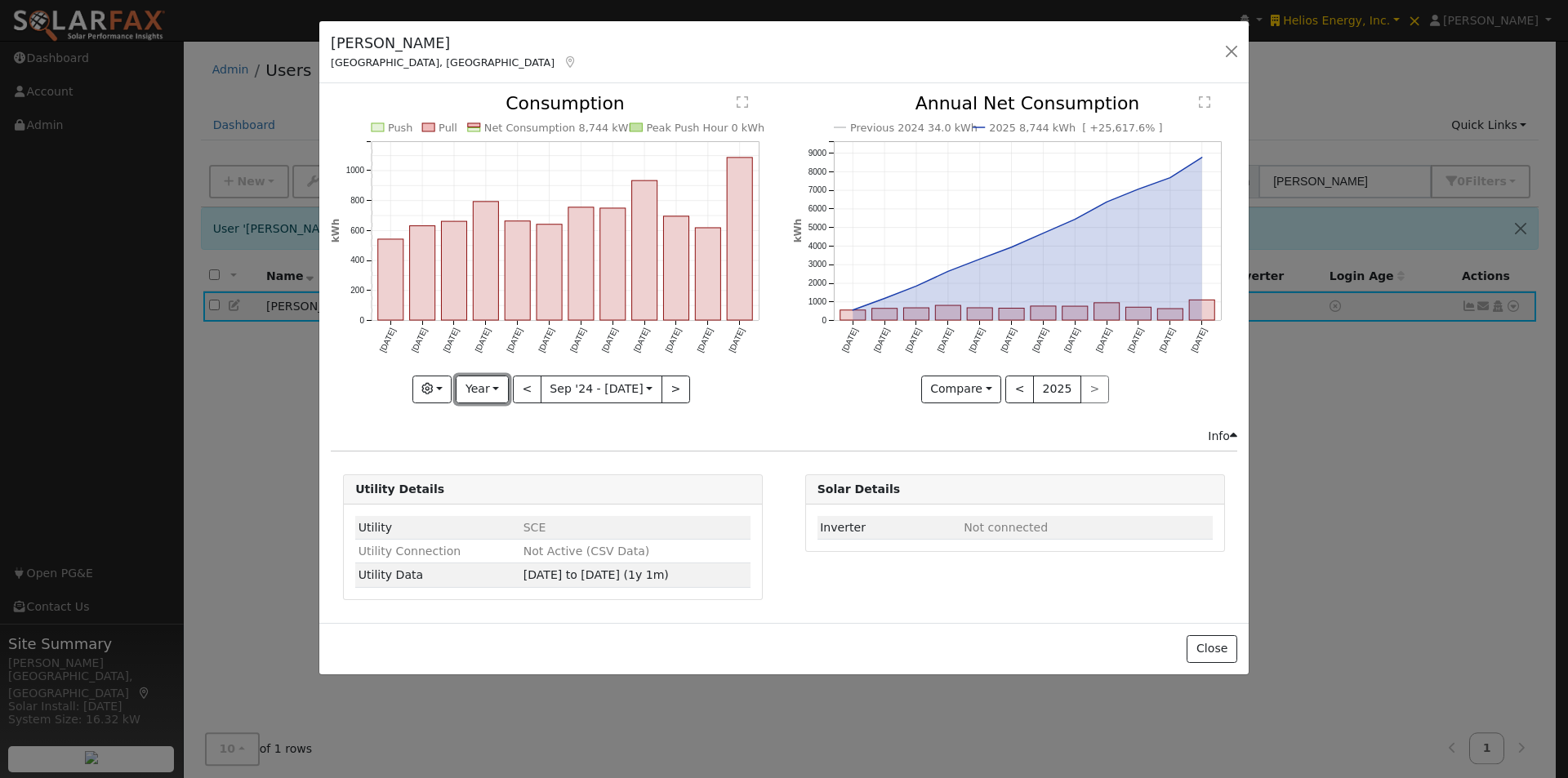
drag, startPoint x: 475, startPoint y: 392, endPoint x: 493, endPoint y: 454, distance: 64.6
click at [475, 394] on button "Year" at bounding box center [482, 389] width 52 height 28
click at [486, 517] on link "Custom" at bounding box center [513, 515] width 114 height 23
click at [691, 386] on button "month" at bounding box center [694, 389] width 64 height 28
drag, startPoint x: 688, startPoint y: 444, endPoint x: 763, endPoint y: 378, distance: 99.9
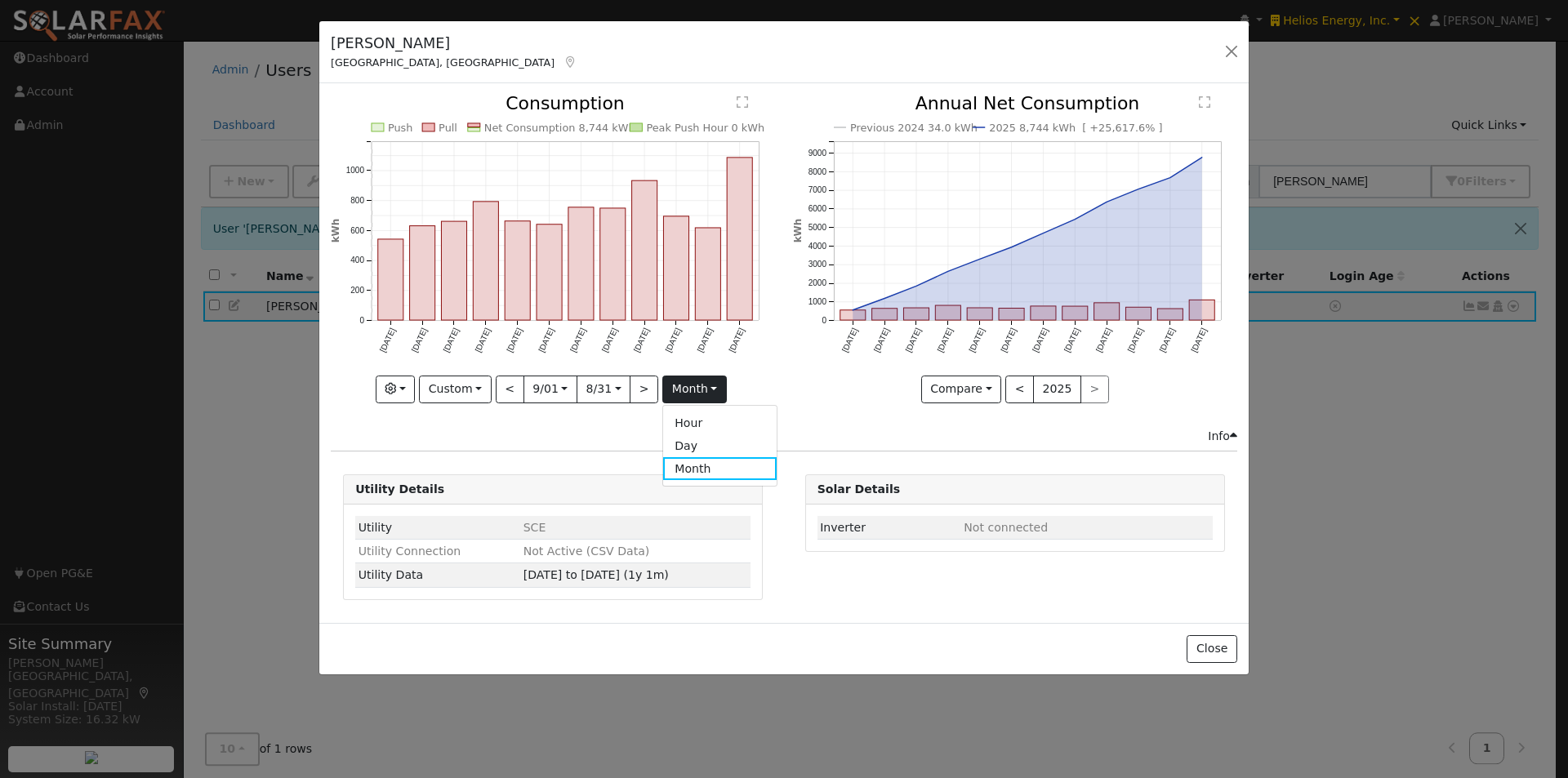
click at [691, 442] on link "Day" at bounding box center [720, 445] width 114 height 23
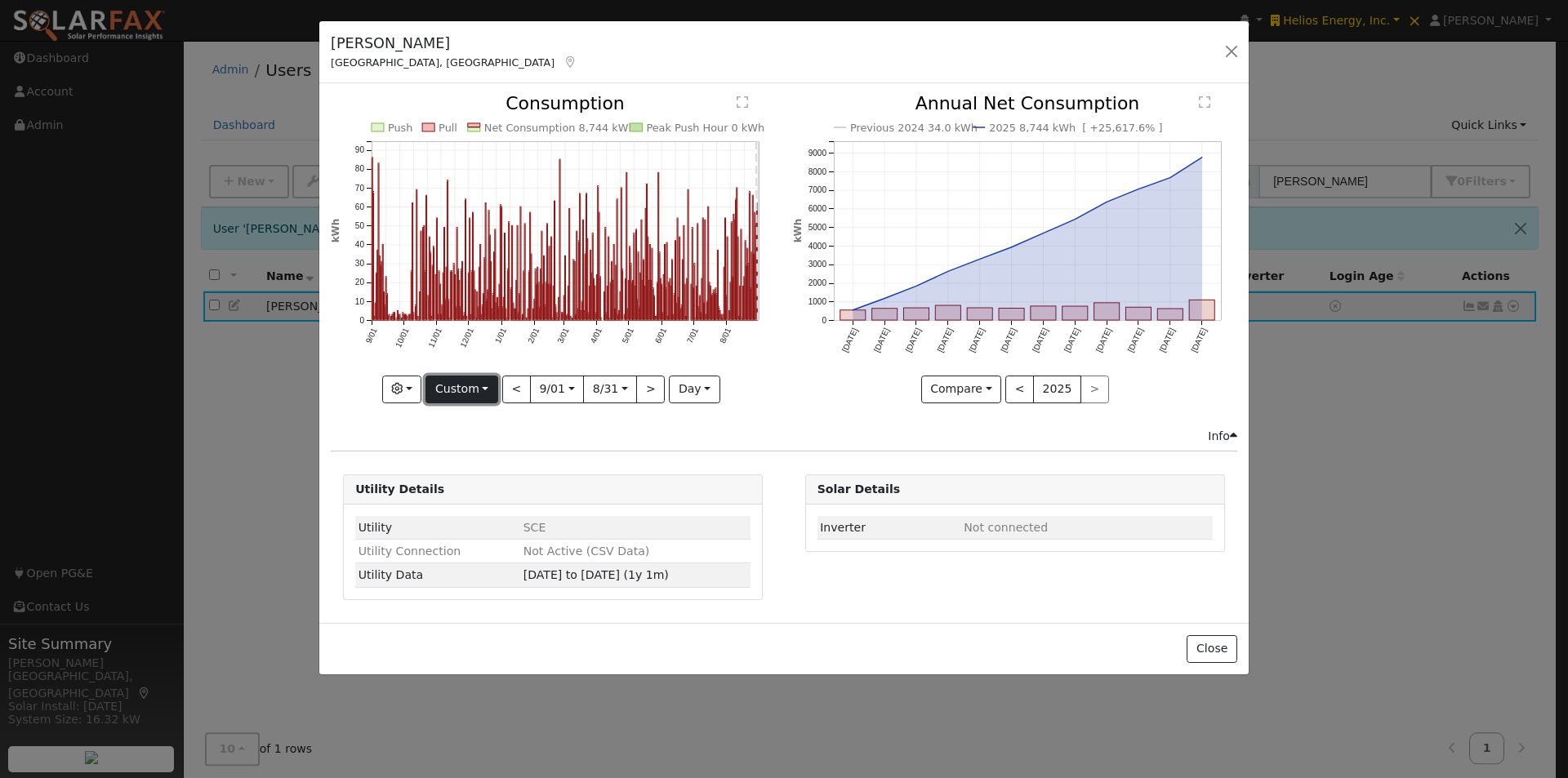
click at [457, 389] on button "Custom" at bounding box center [462, 389] width 73 height 28
click at [473, 465] on link "Month" at bounding box center [484, 469] width 114 height 23
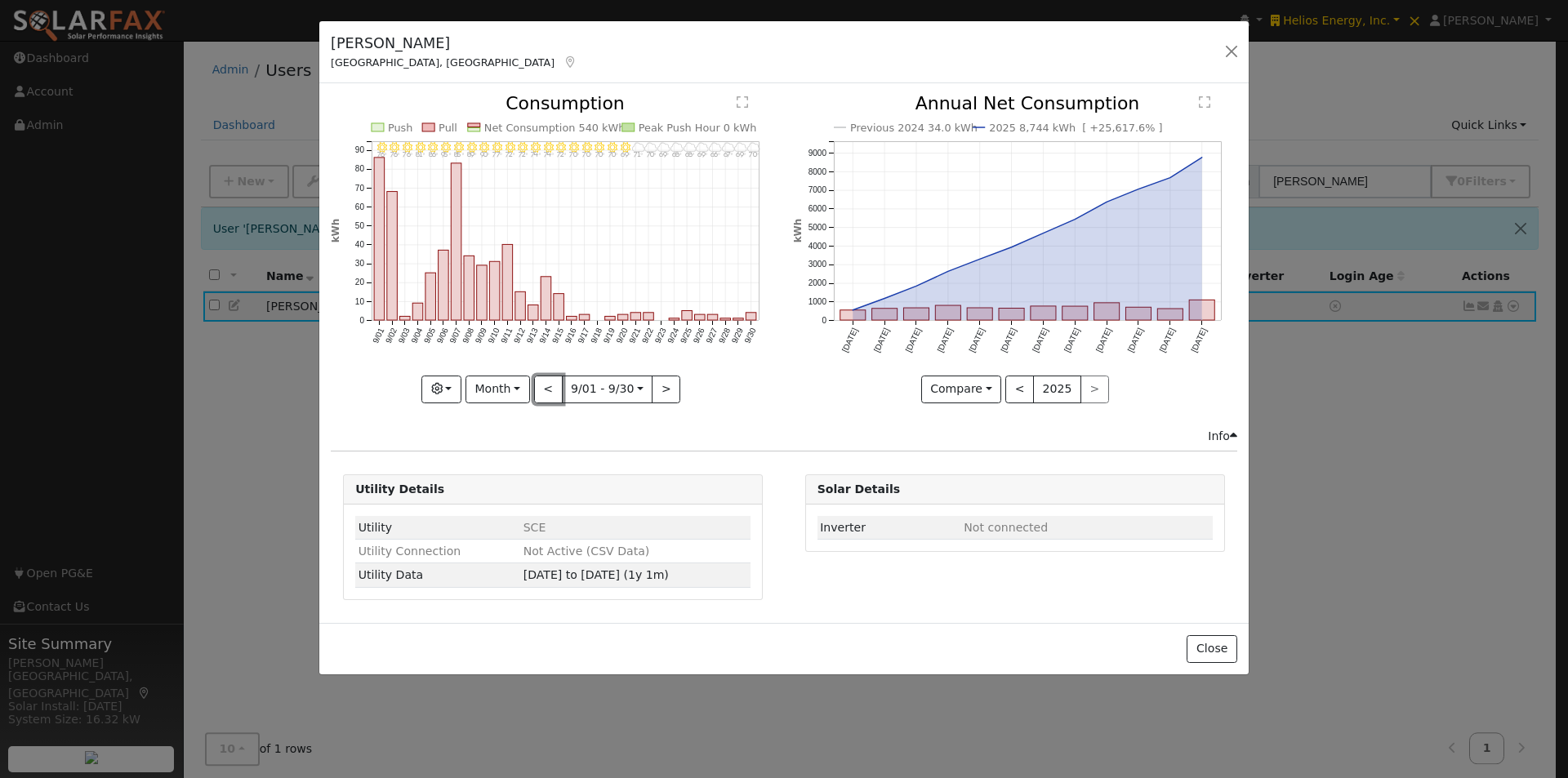
click at [552, 382] on button "<" at bounding box center [548, 389] width 29 height 28
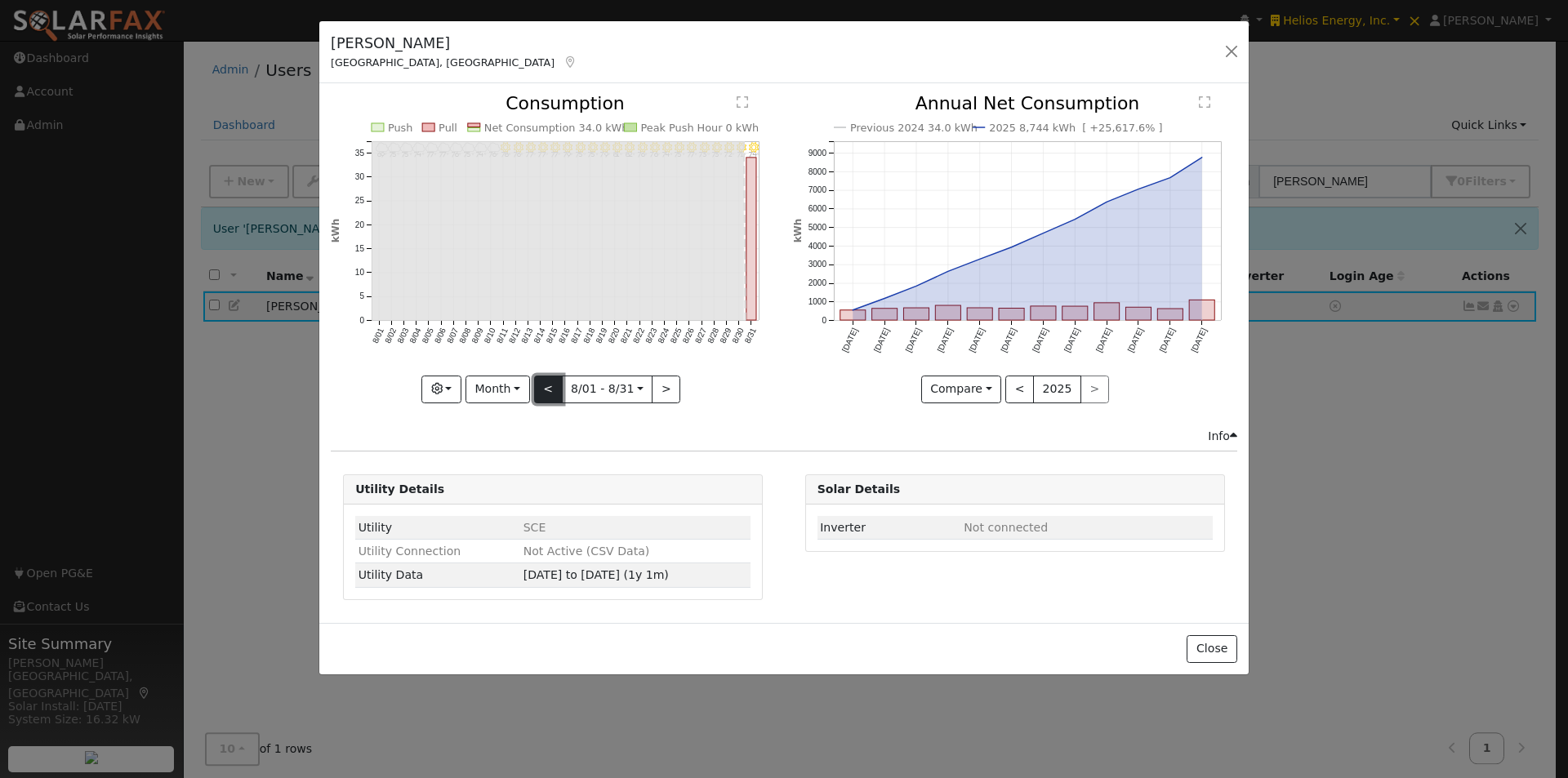
click at [547, 390] on button "<" at bounding box center [548, 389] width 29 height 28
click at [661, 389] on button ">" at bounding box center [666, 389] width 29 height 28
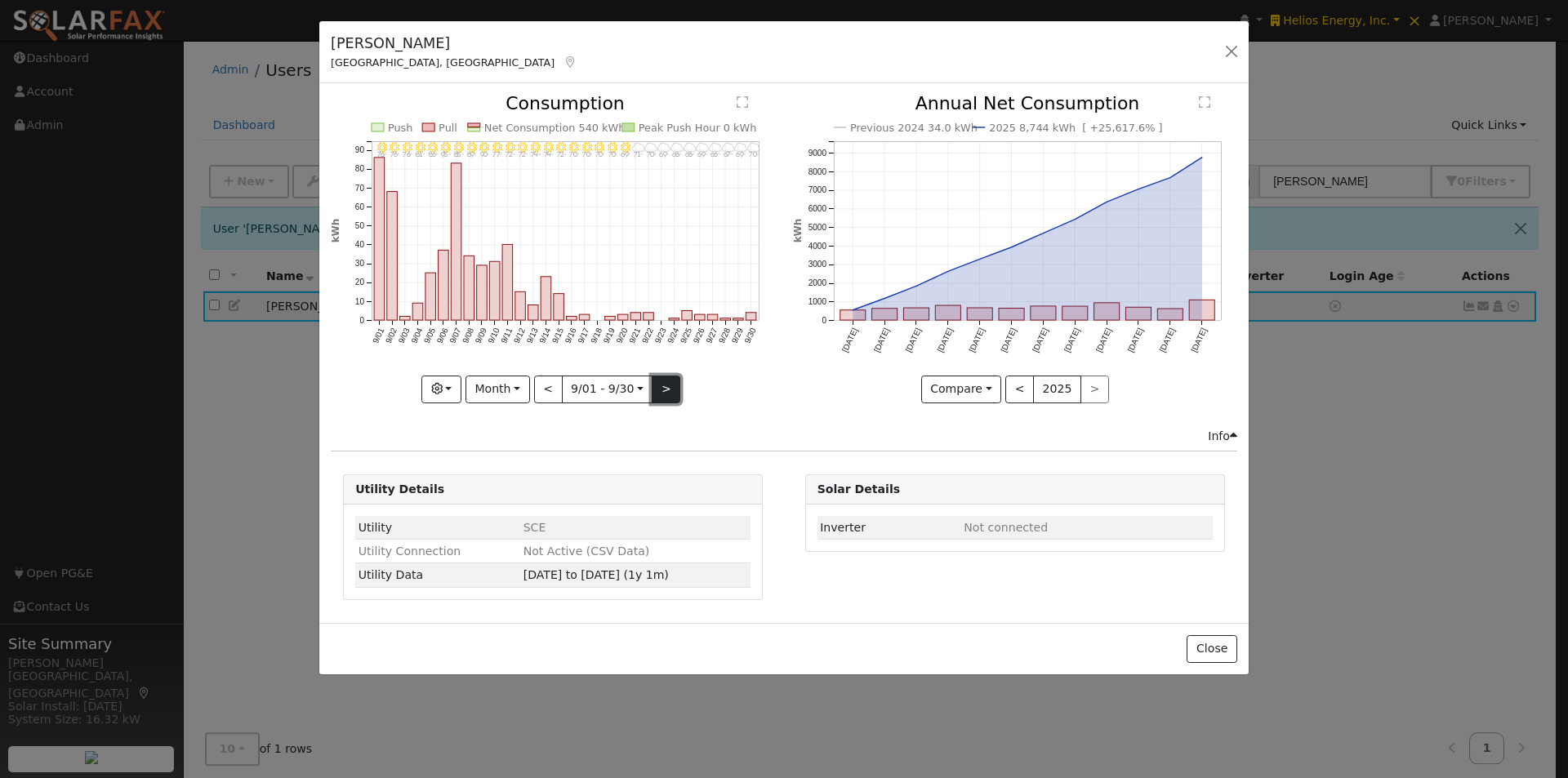
click at [661, 389] on button ">" at bounding box center [666, 389] width 29 height 28
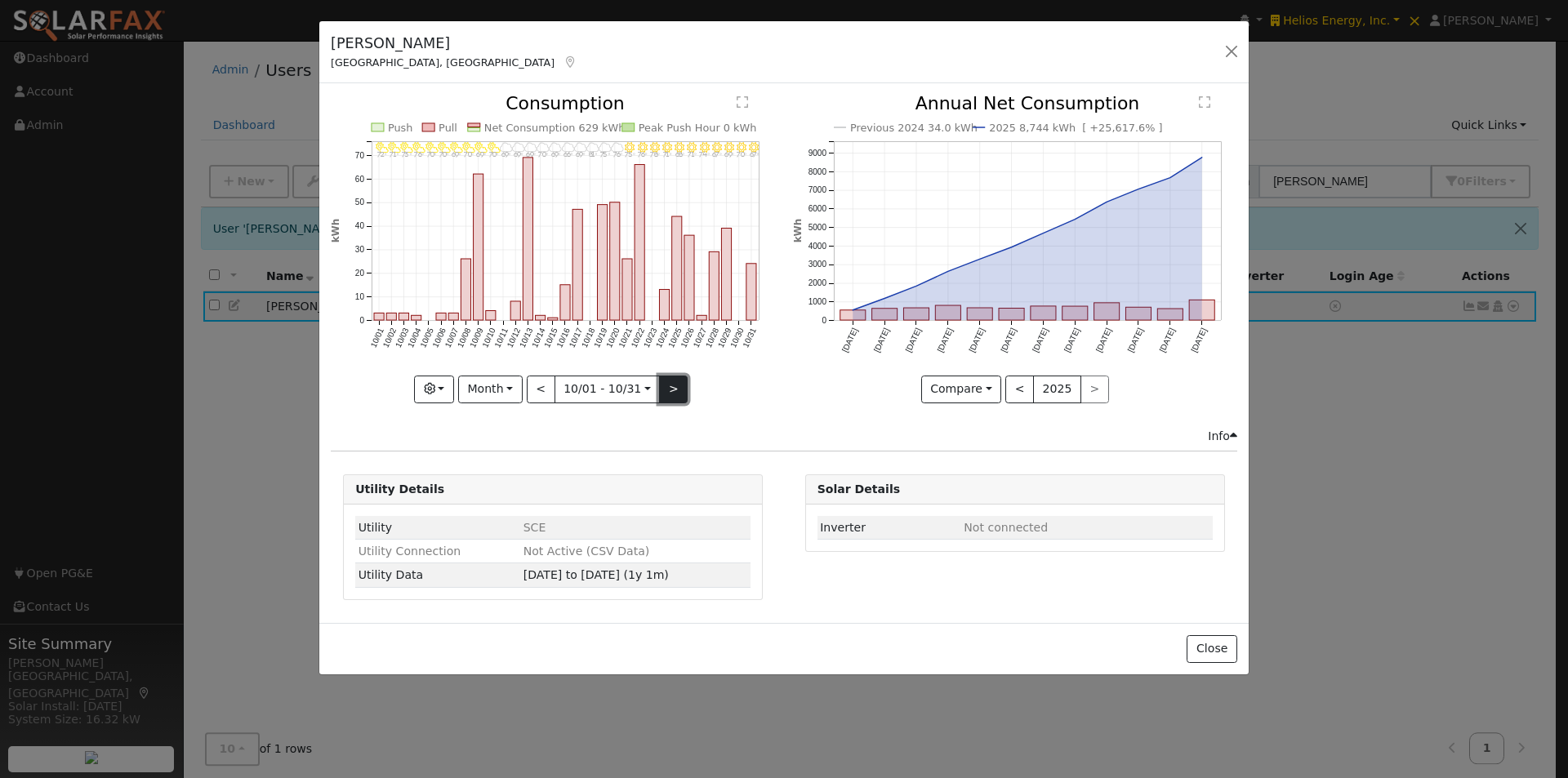
click at [661, 389] on button ">" at bounding box center [673, 389] width 29 height 28
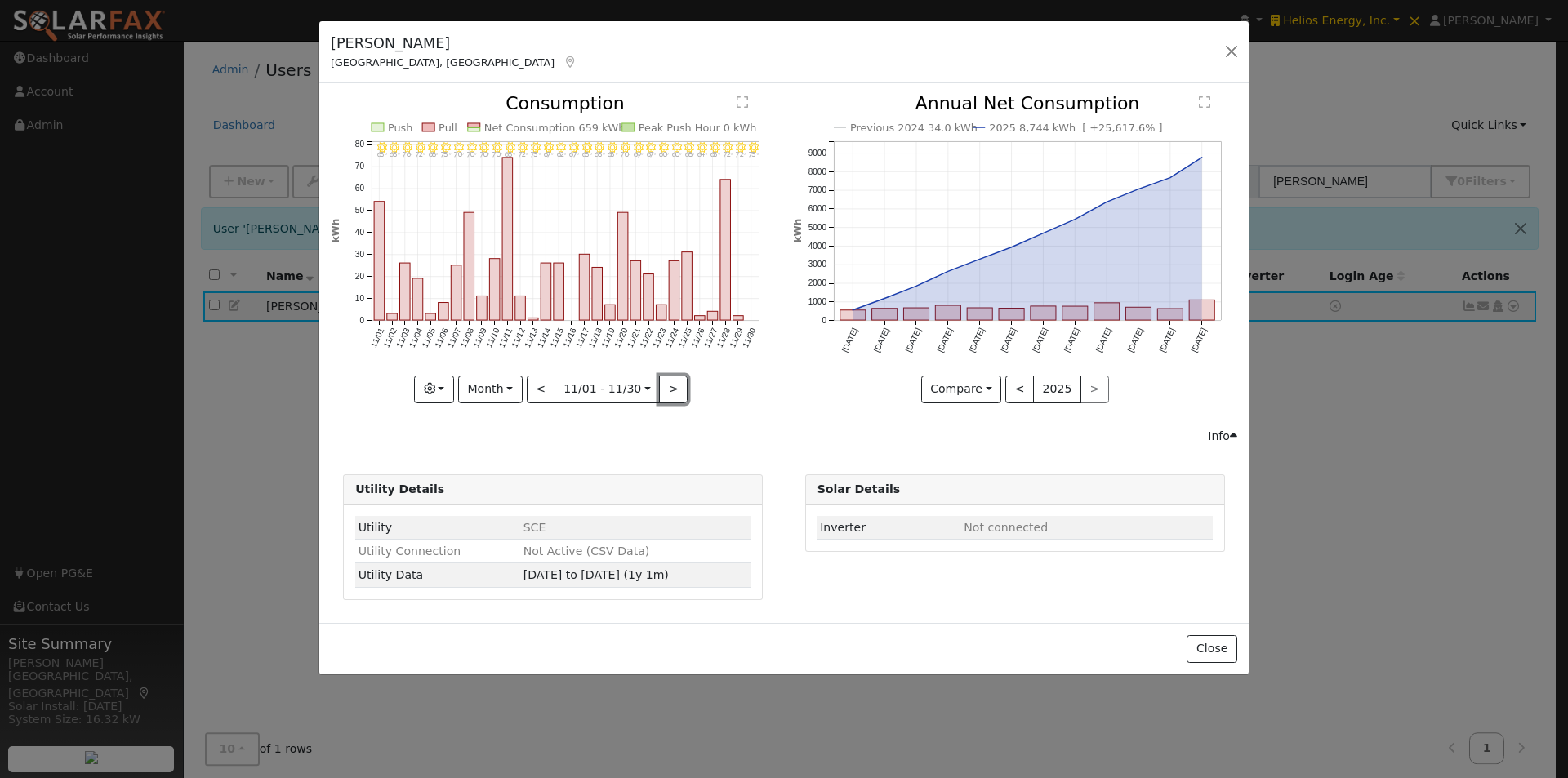
click at [663, 388] on button ">" at bounding box center [673, 389] width 29 height 28
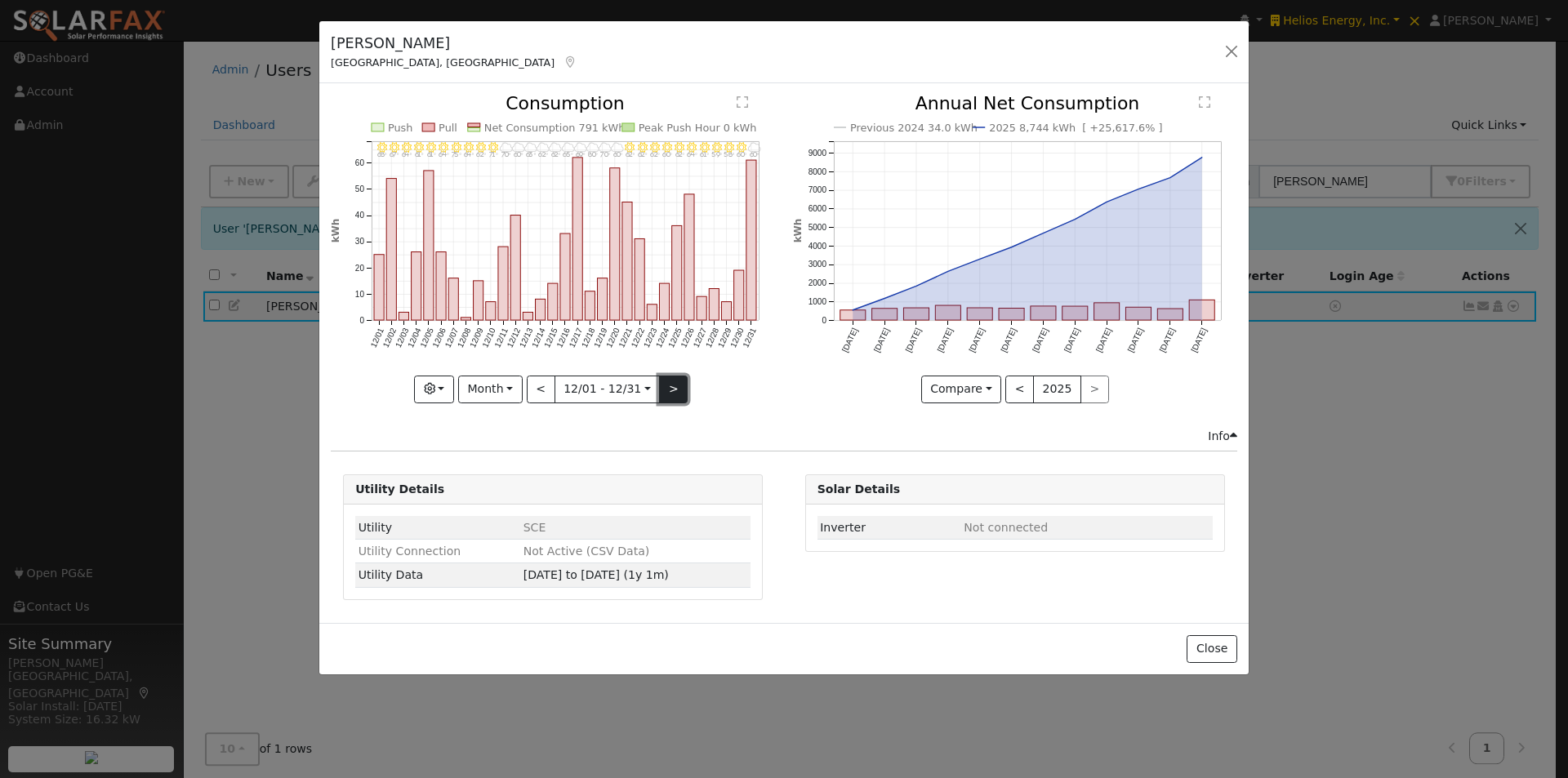
click at [663, 386] on button ">" at bounding box center [673, 389] width 29 height 28
type input "2025-01-01"
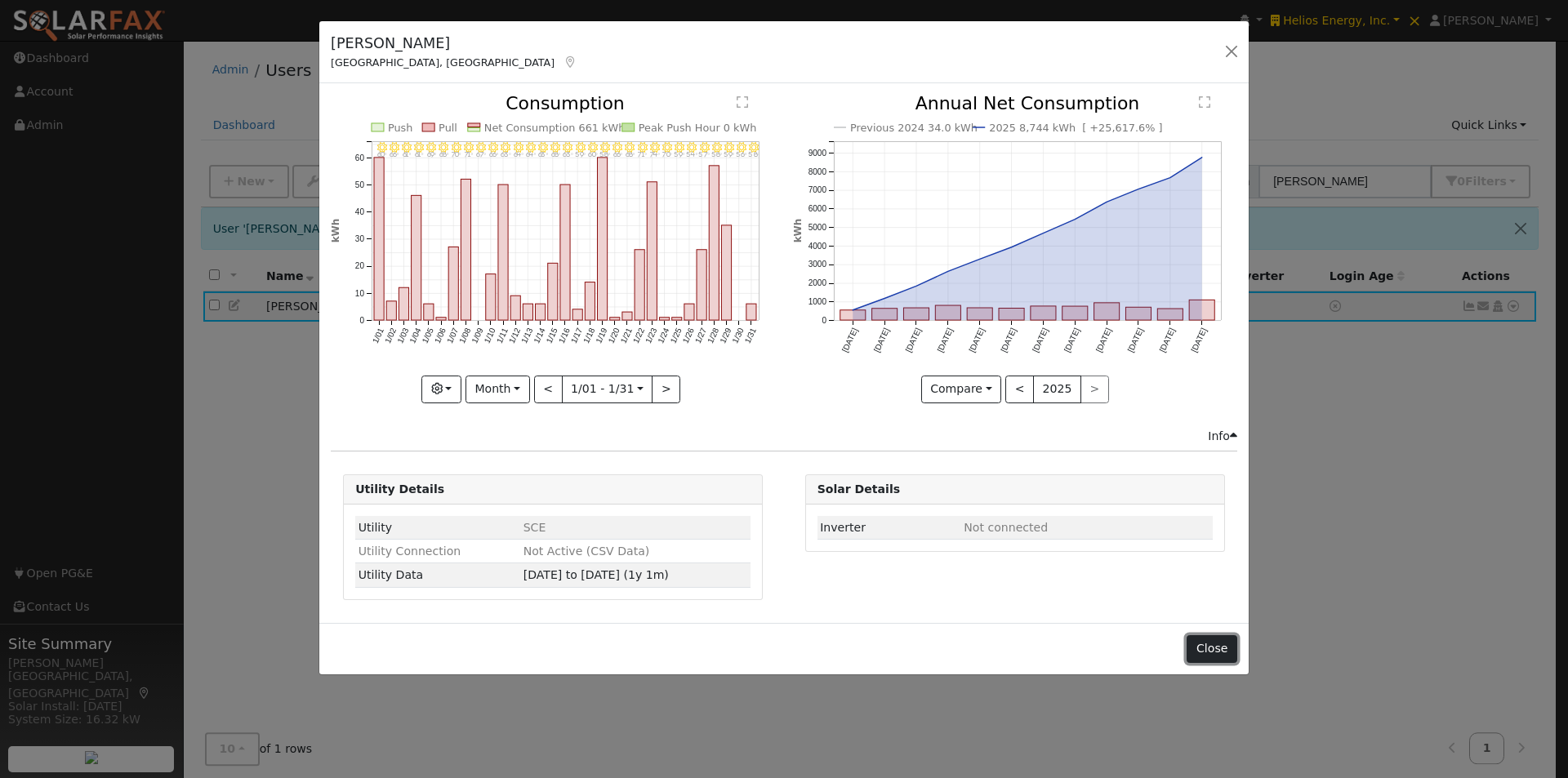
click at [1214, 647] on button "Close" at bounding box center [1211, 649] width 49 height 28
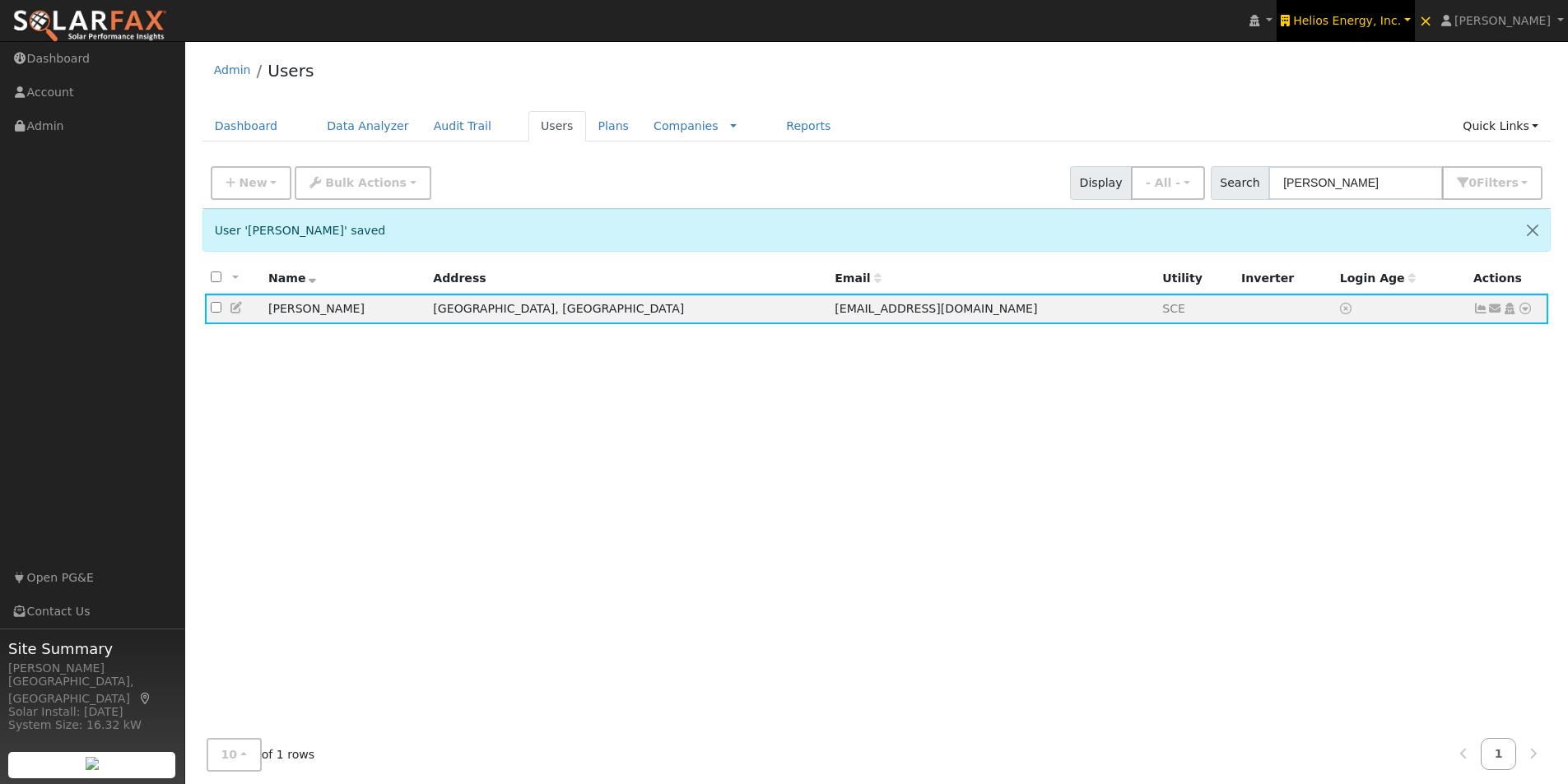
click at [1357, 16] on span "Helios Energy, Inc." at bounding box center [1346, 21] width 108 height 13
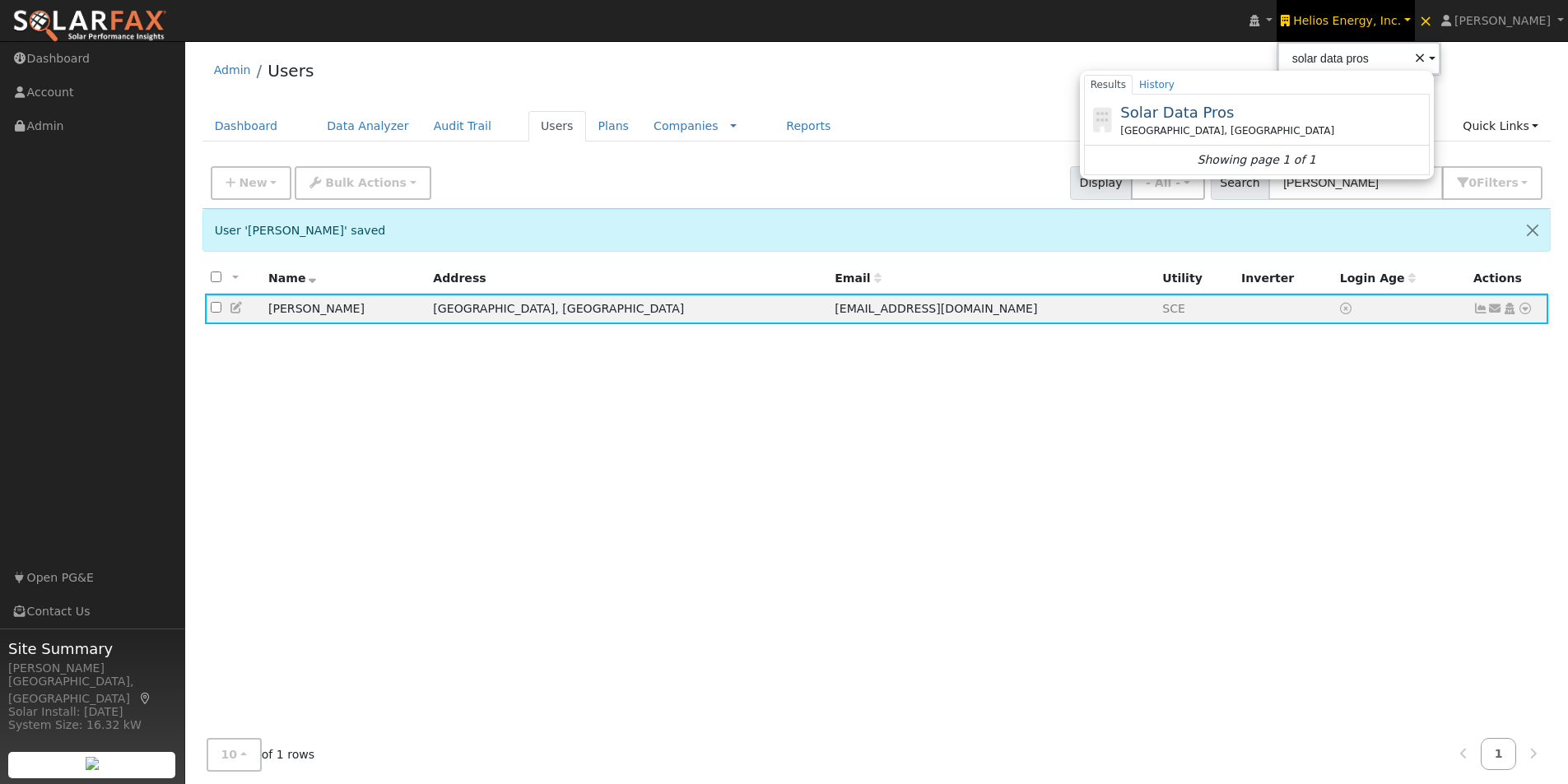
click at [1207, 110] on span "Solar Data Pros" at bounding box center [1176, 112] width 114 height 17
type input "Solar Data Pros"
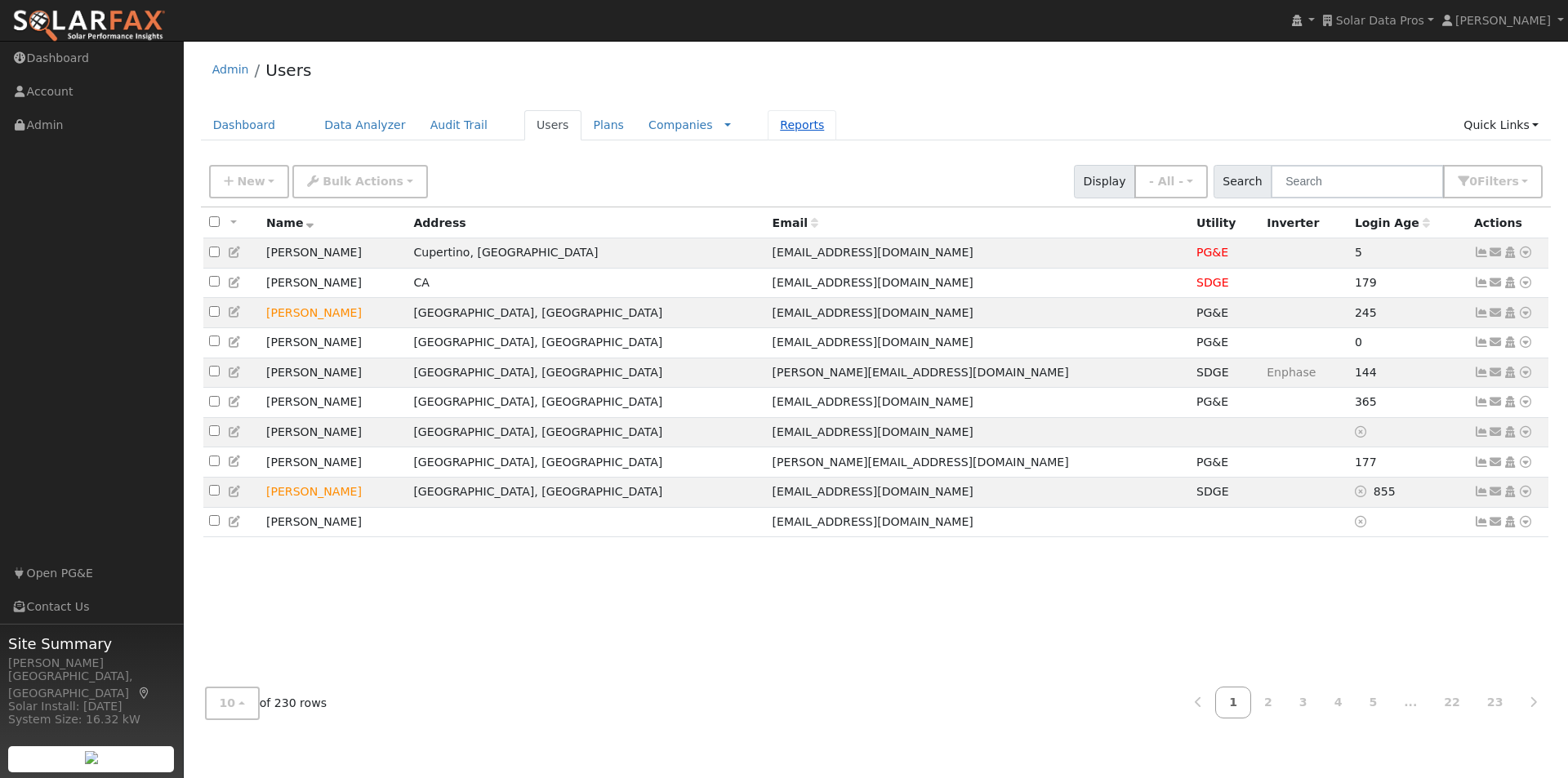
click at [768, 128] on link "Reports" at bounding box center [802, 125] width 69 height 30
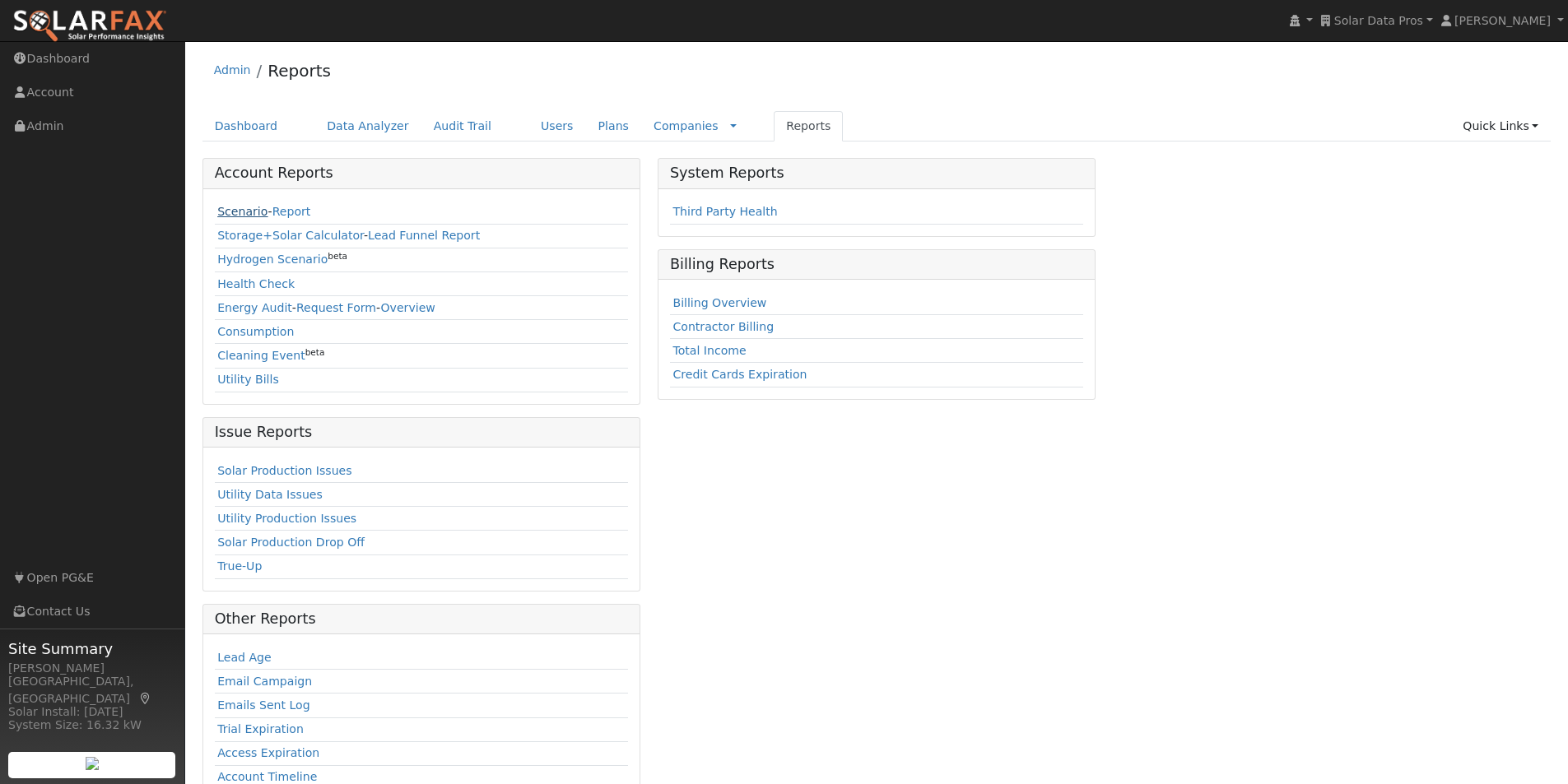
drag, startPoint x: 234, startPoint y: 207, endPoint x: 247, endPoint y: 208, distance: 13.0
click at [235, 207] on link "Scenario" at bounding box center [241, 211] width 50 height 13
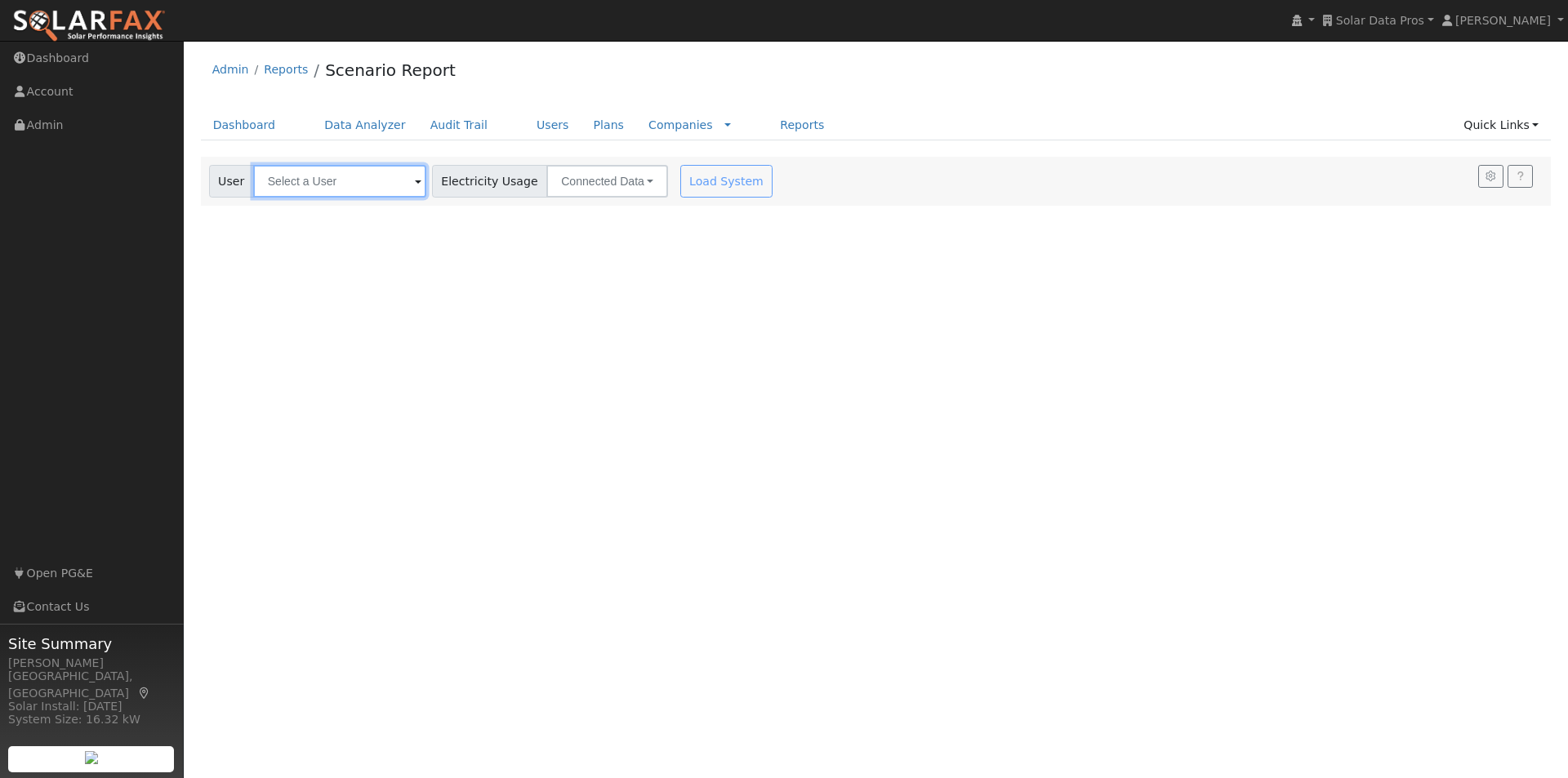
click at [328, 183] on input "text" at bounding box center [340, 181] width 173 height 33
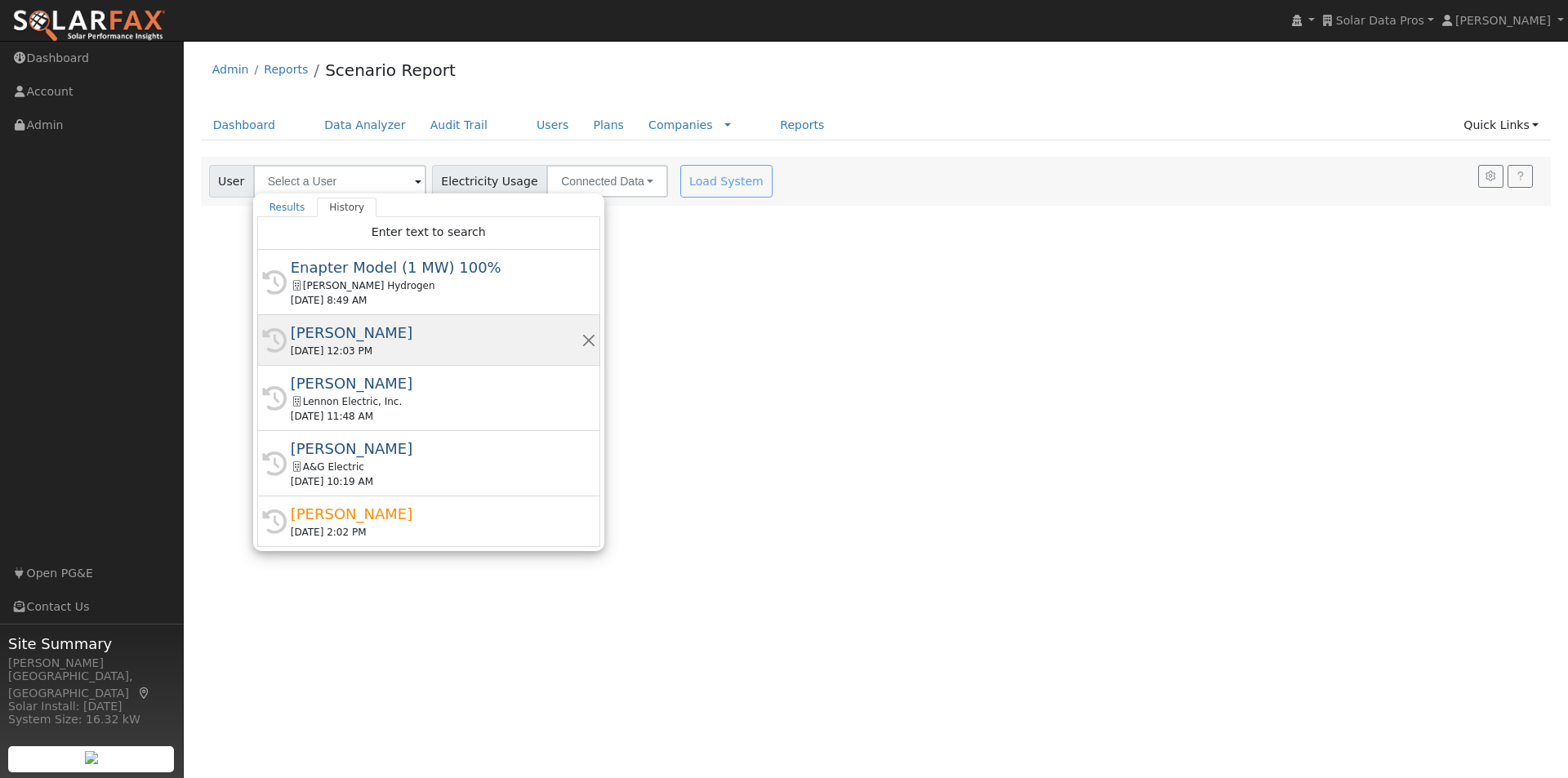
click at [322, 334] on div "[PERSON_NAME]" at bounding box center [436, 333] width 291 height 22
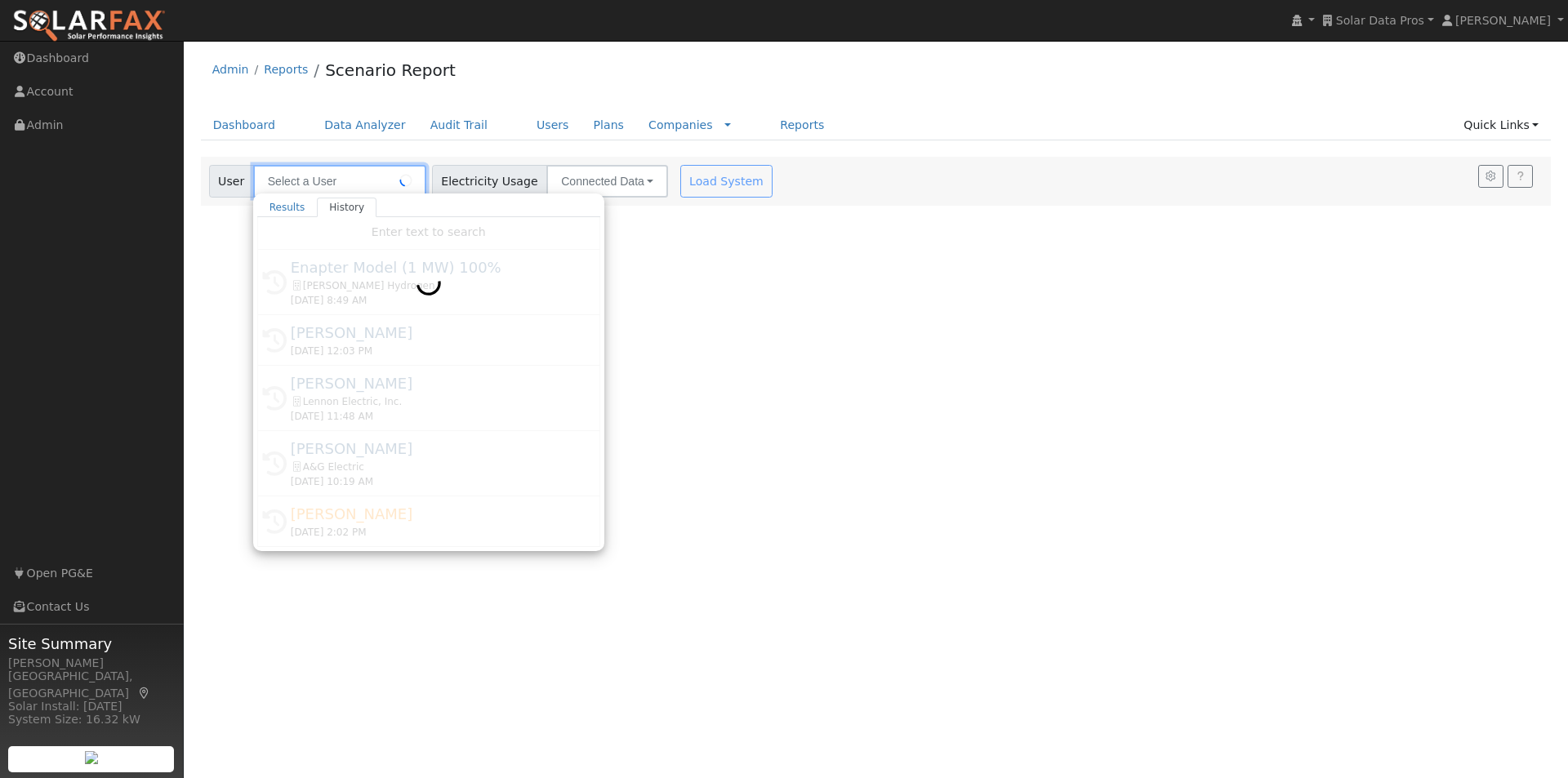
type input "[PERSON_NAME]"
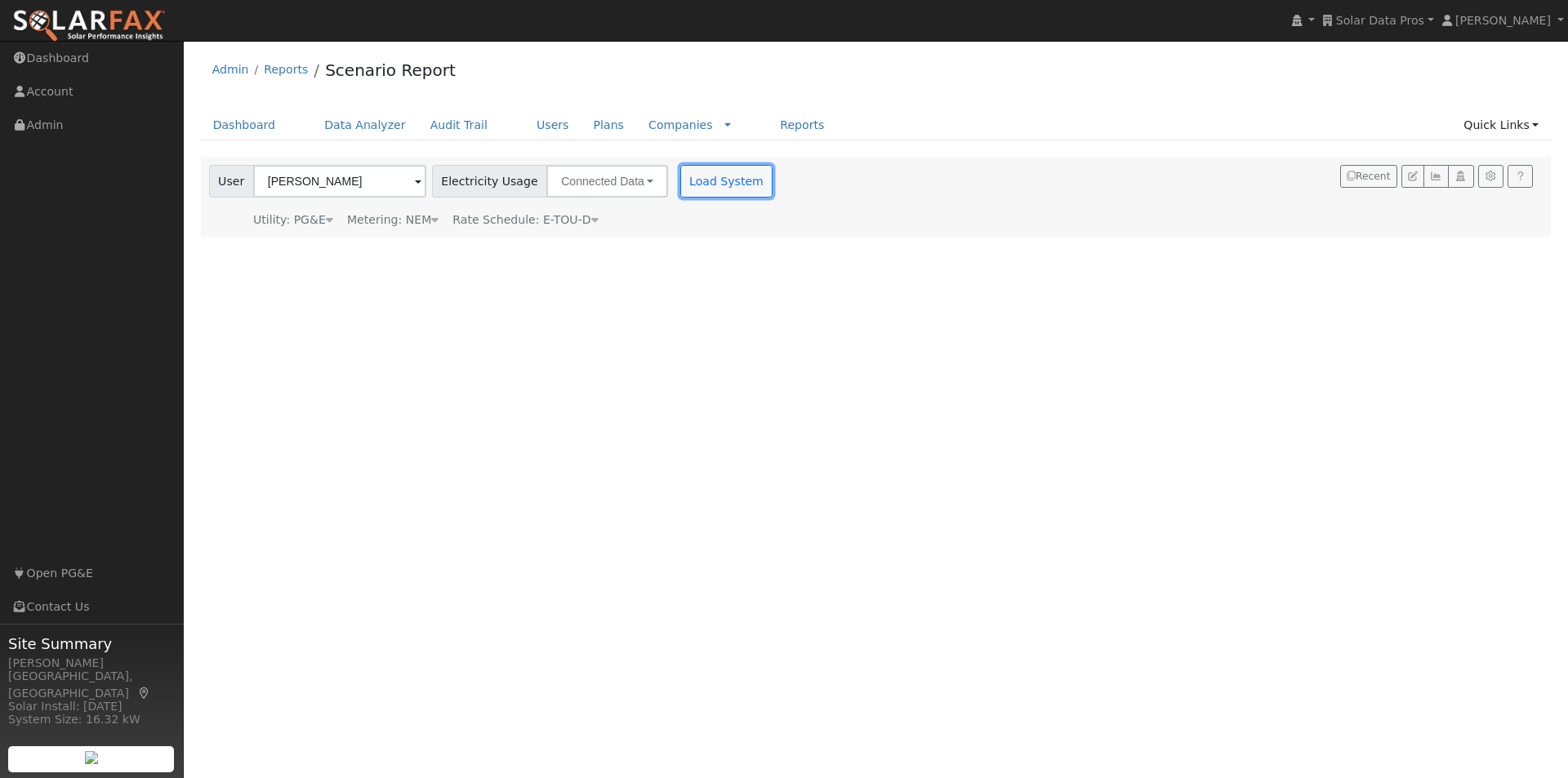
click at [684, 182] on button "Load System" at bounding box center [727, 181] width 93 height 33
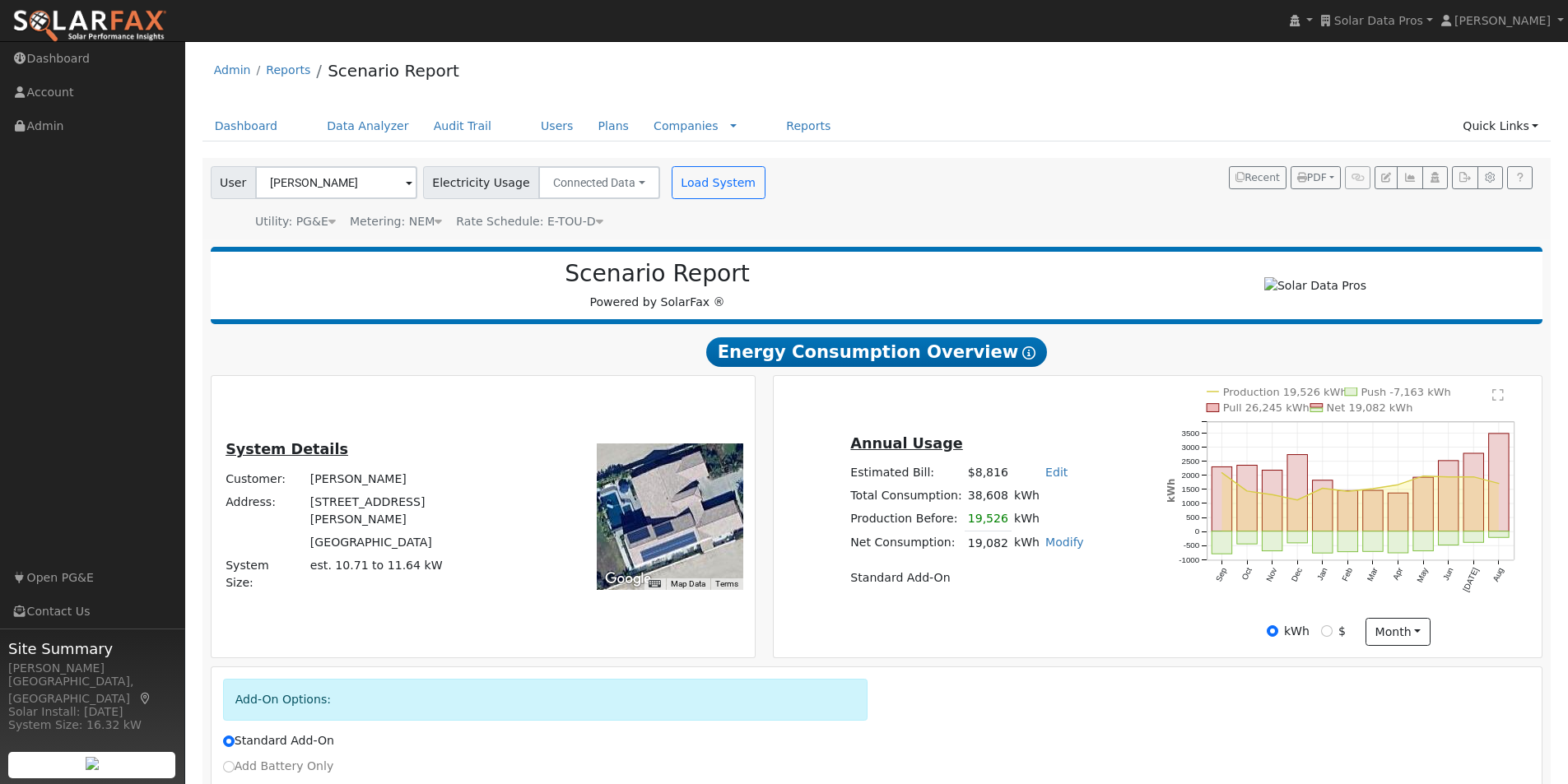
drag, startPoint x: 707, startPoint y: 544, endPoint x: 687, endPoint y: 503, distance: 45.6
click at [687, 503] on div at bounding box center [670, 517] width 146 height 146
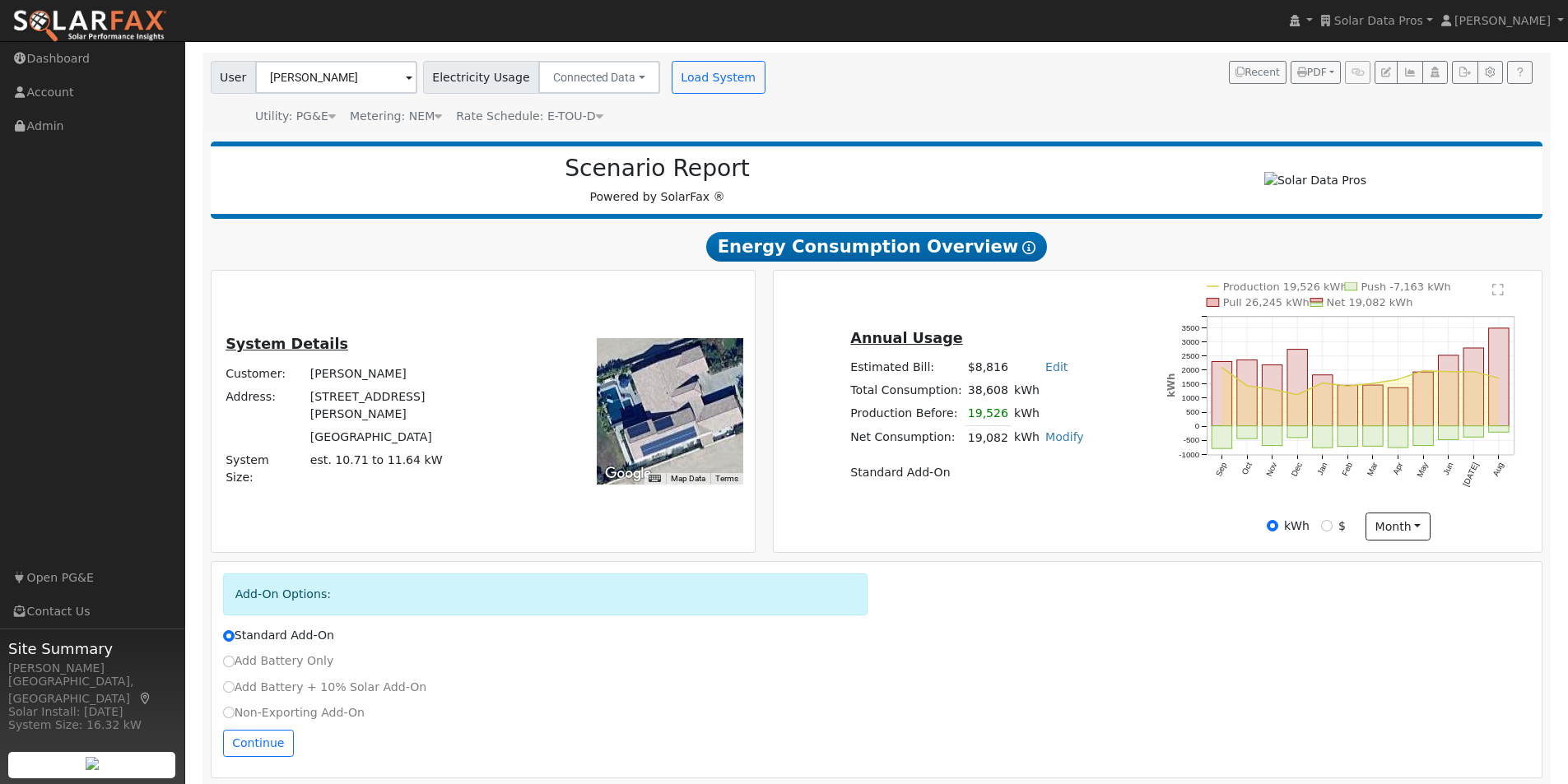
scroll to position [123, 0]
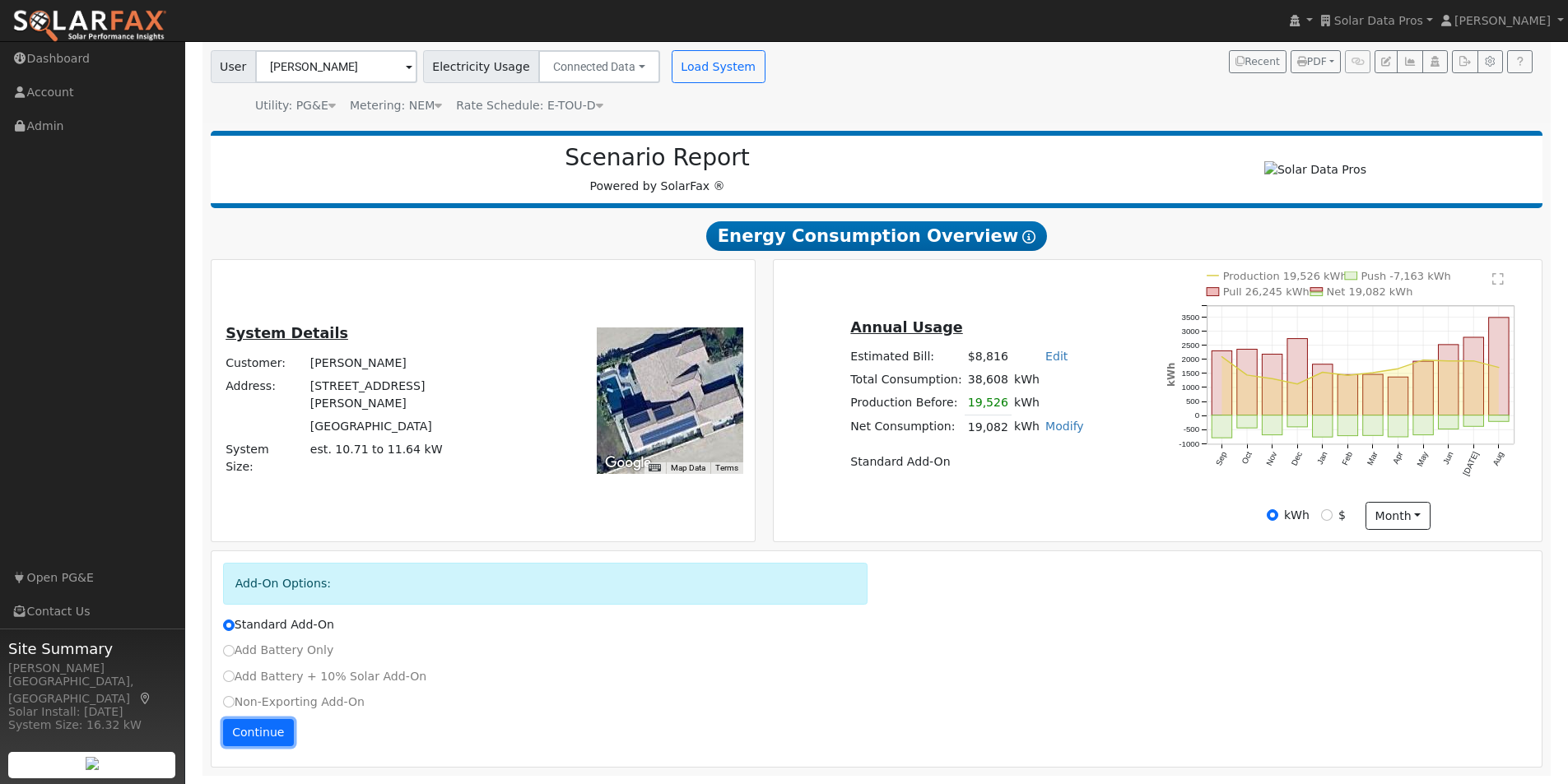
click at [253, 730] on button "Continue" at bounding box center [258, 733] width 70 height 28
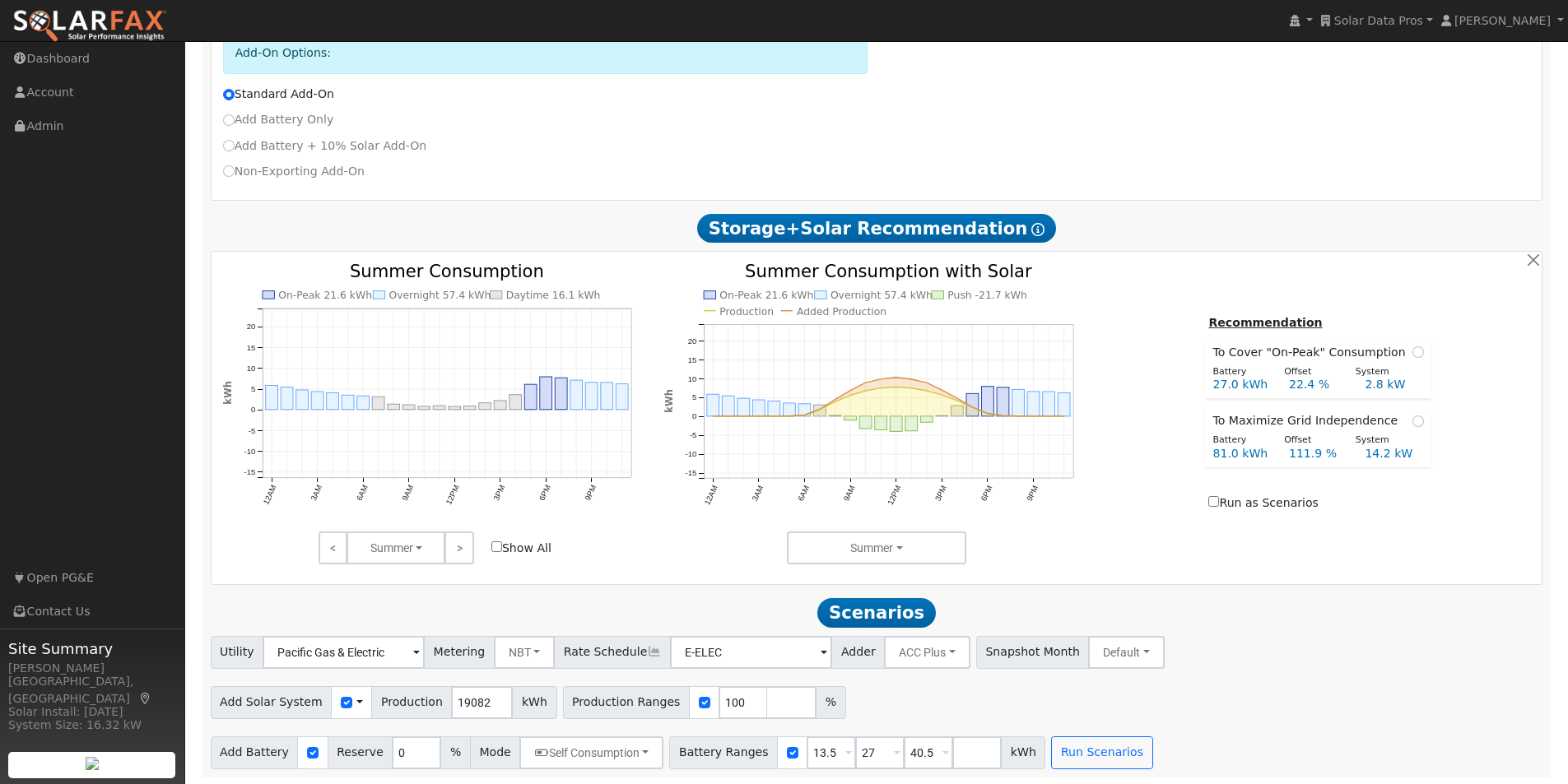
scroll to position [656, 0]
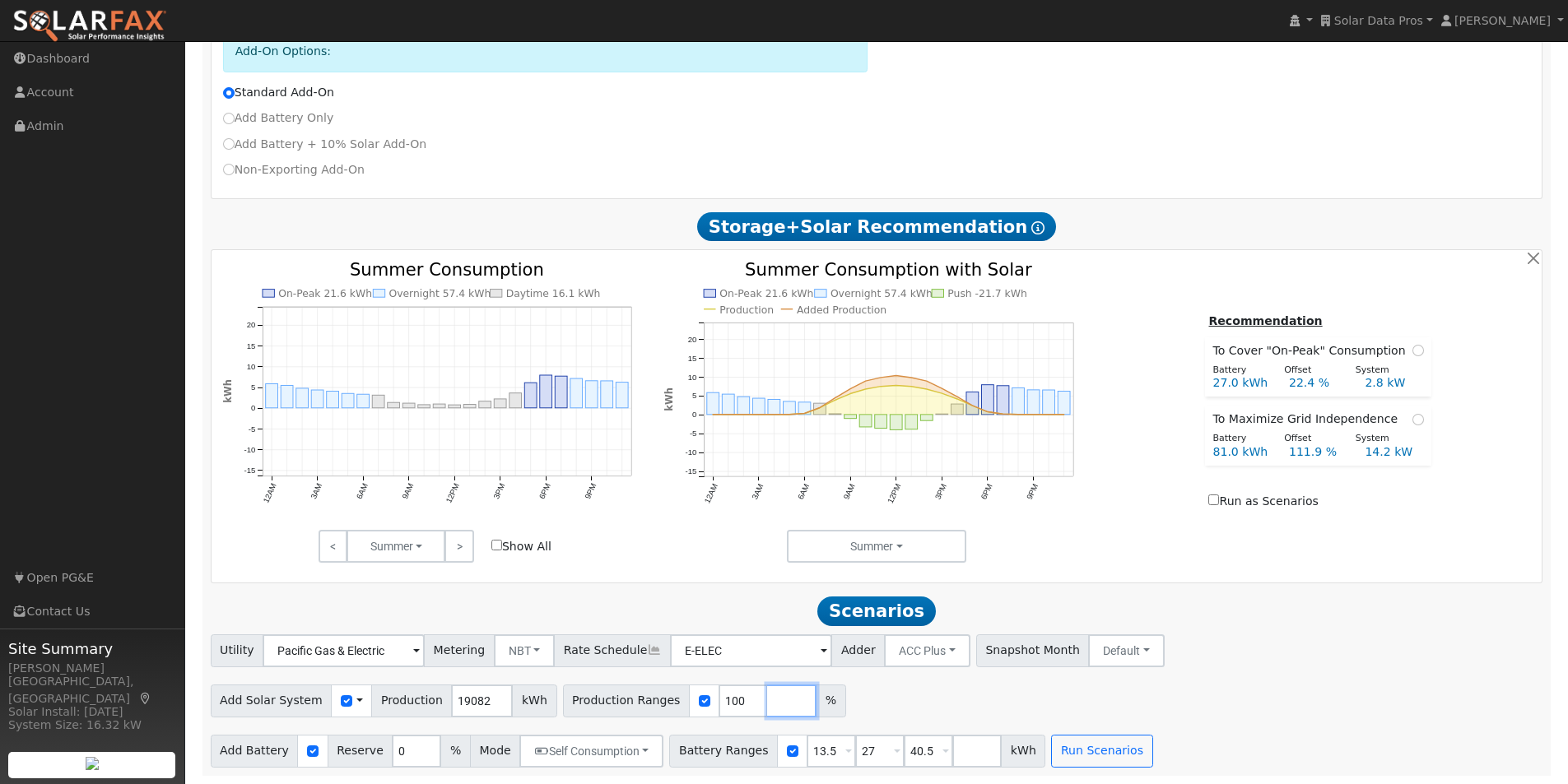
click at [767, 707] on input "number" at bounding box center [792, 700] width 50 height 33
type input "0"
type input "100"
drag, startPoint x: 947, startPoint y: 756, endPoint x: 1049, endPoint y: 748, distance: 102.3
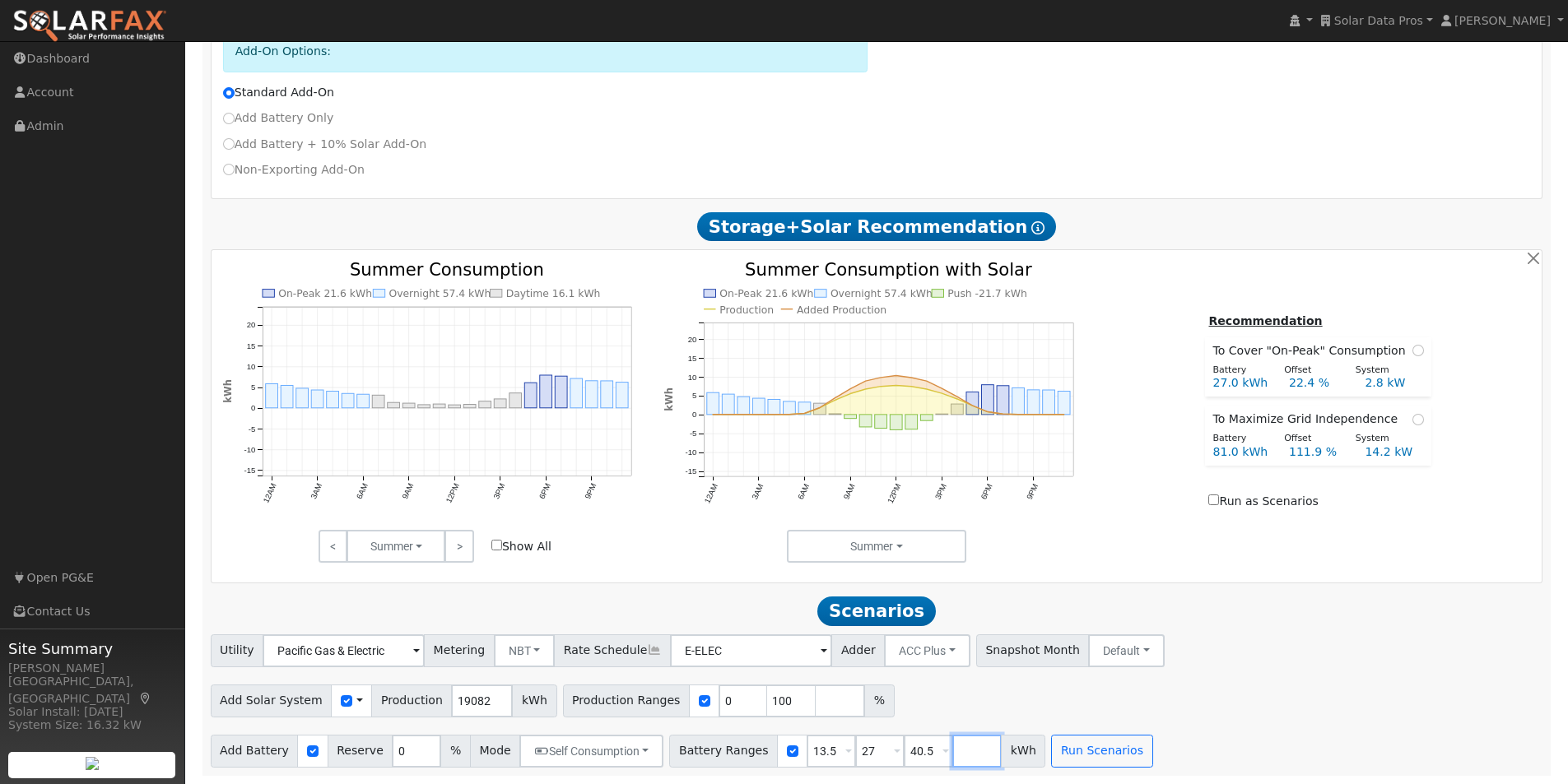
click at [952, 753] on input "number" at bounding box center [976, 751] width 50 height 33
type input "0"
type input "13.5"
type input "27"
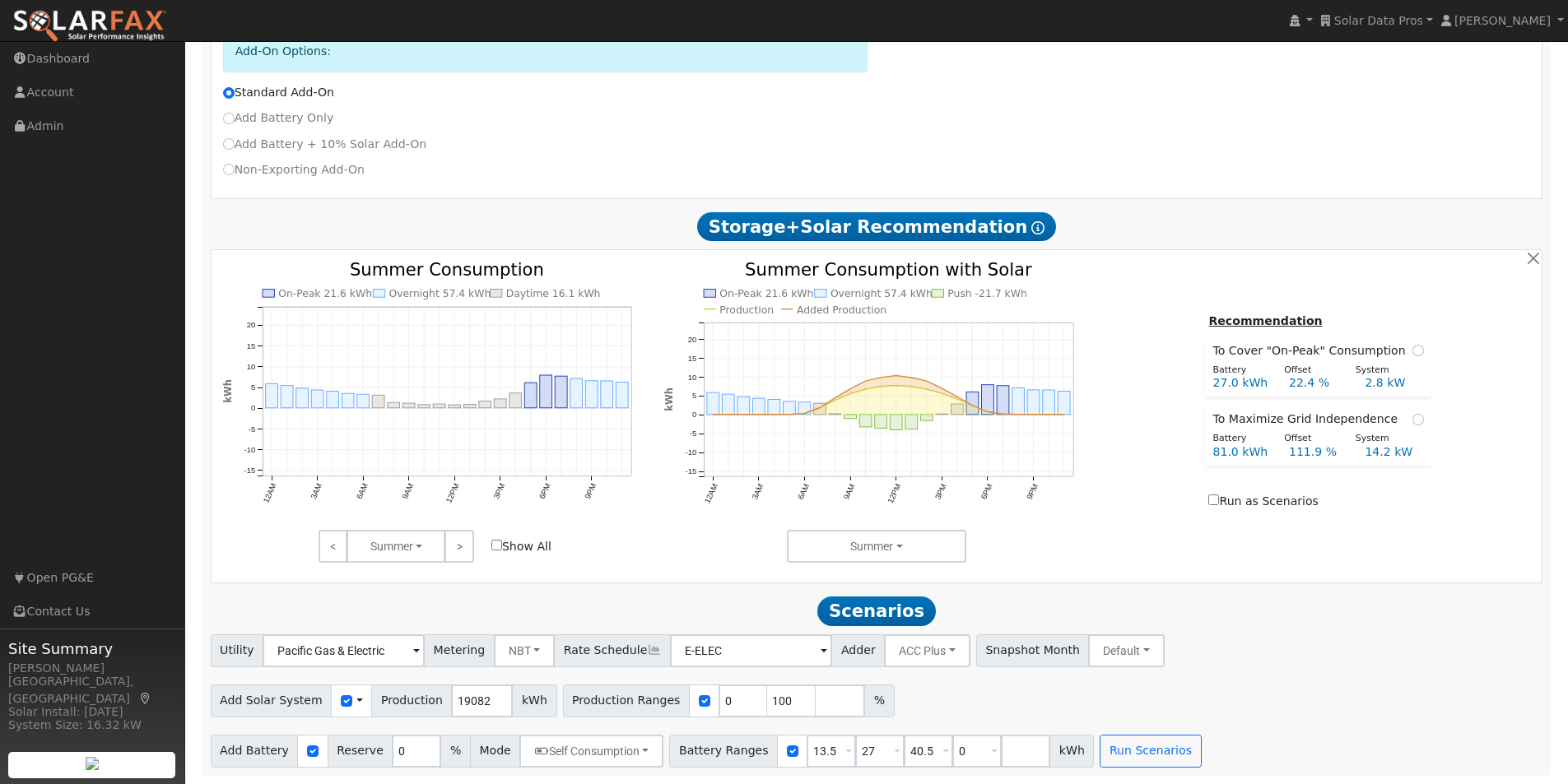
type input "40.5"
click at [1055, 748] on span "kWh" at bounding box center [1071, 751] width 44 height 33
click at [1109, 745] on button "Run Scenarios" at bounding box center [1150, 751] width 101 height 33
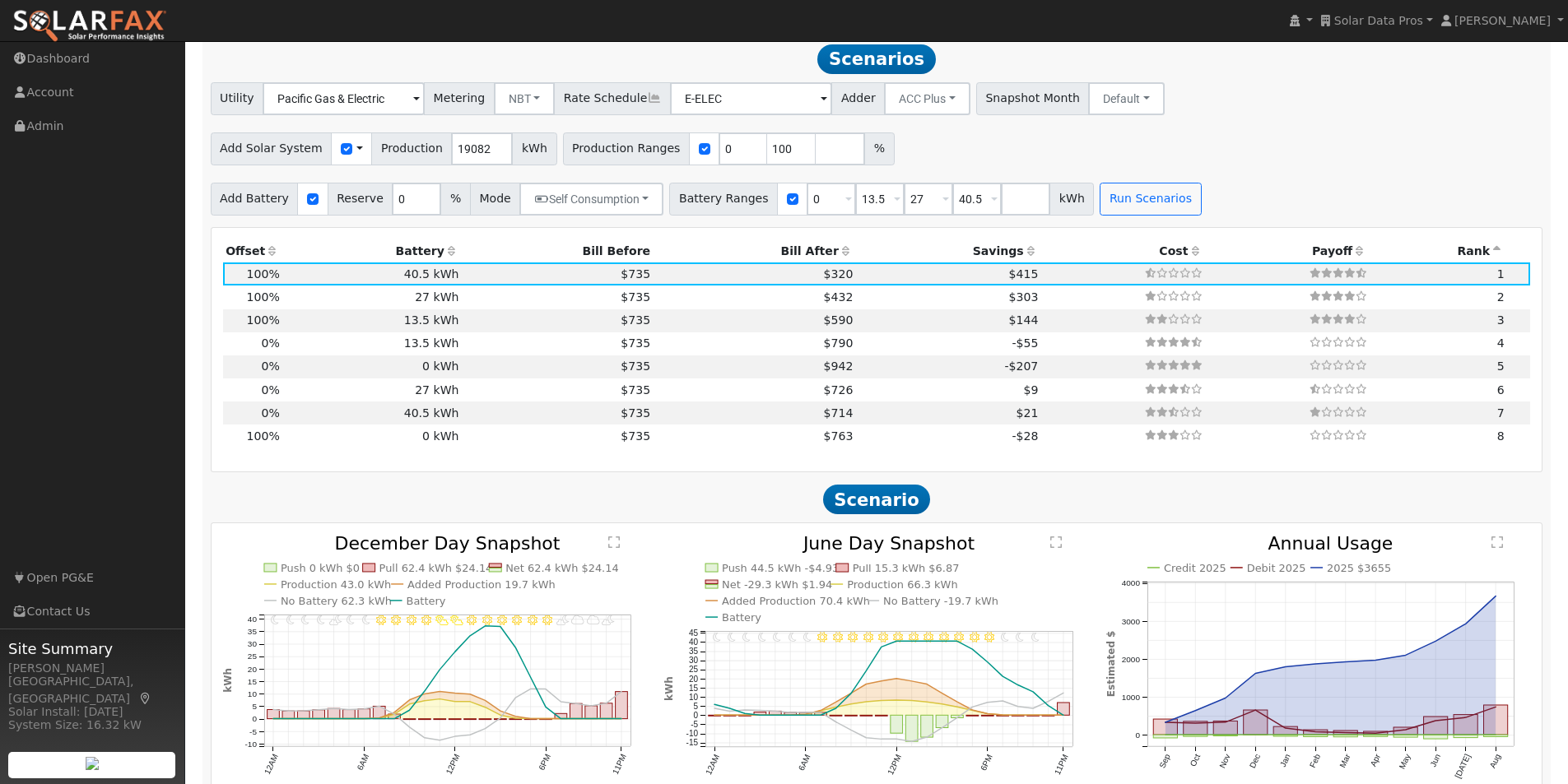
scroll to position [1202, 0]
click at [259, 258] on th "Offset" at bounding box center [254, 250] width 60 height 23
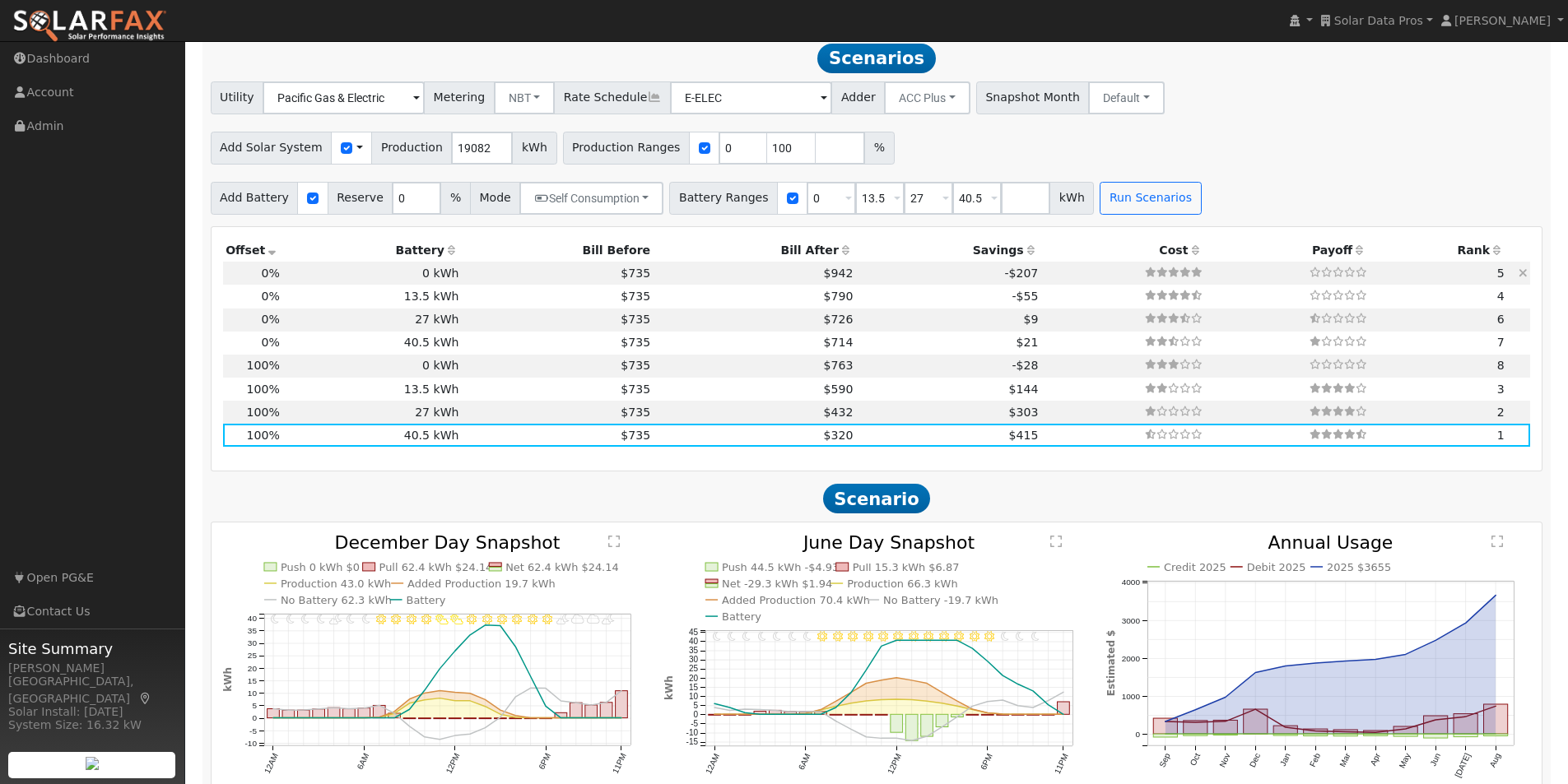
click at [462, 281] on td "$735" at bounding box center [558, 273] width 192 height 23
type input "0.0"
type input "$0"
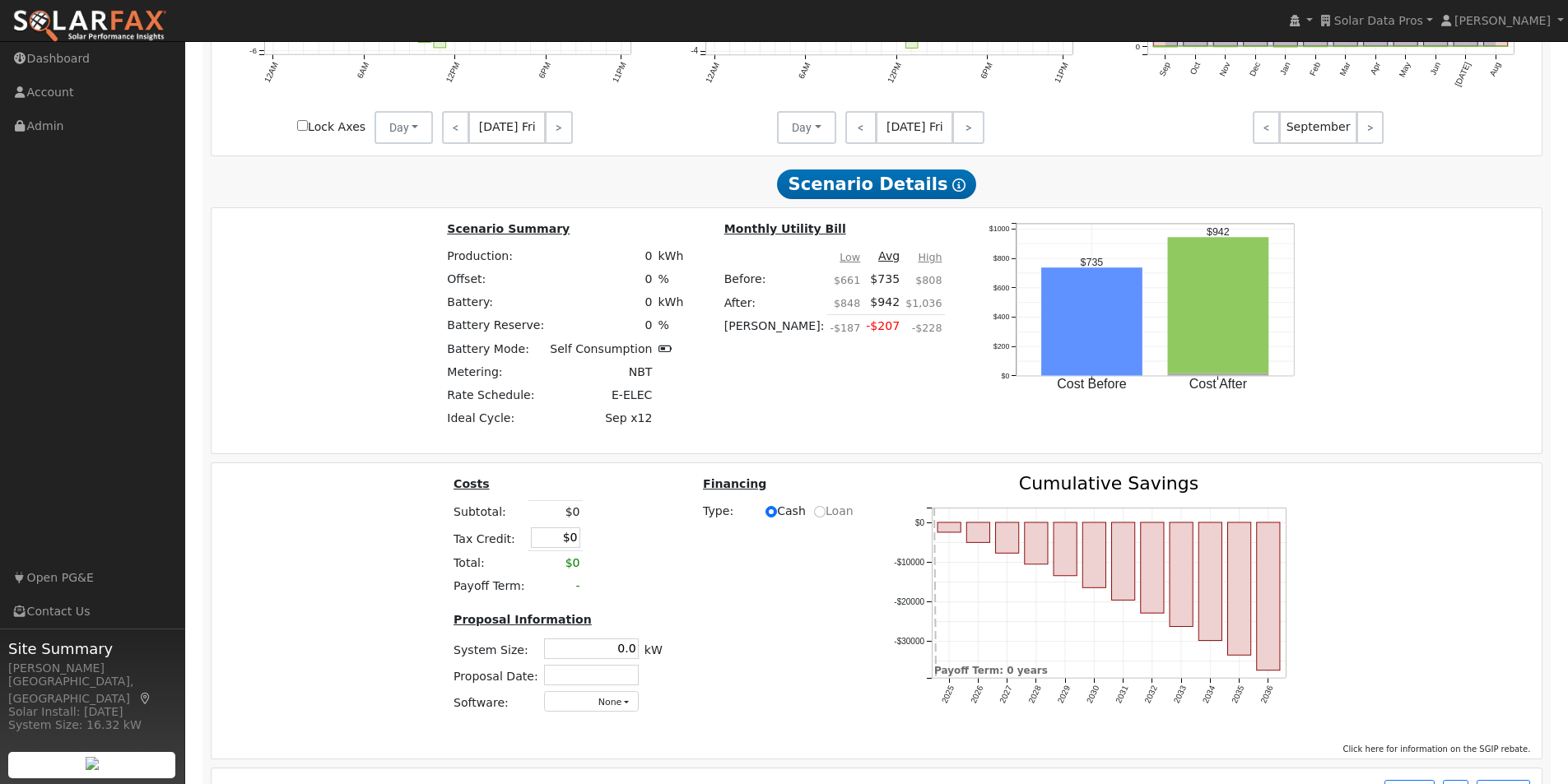
scroll to position [1948, 0]
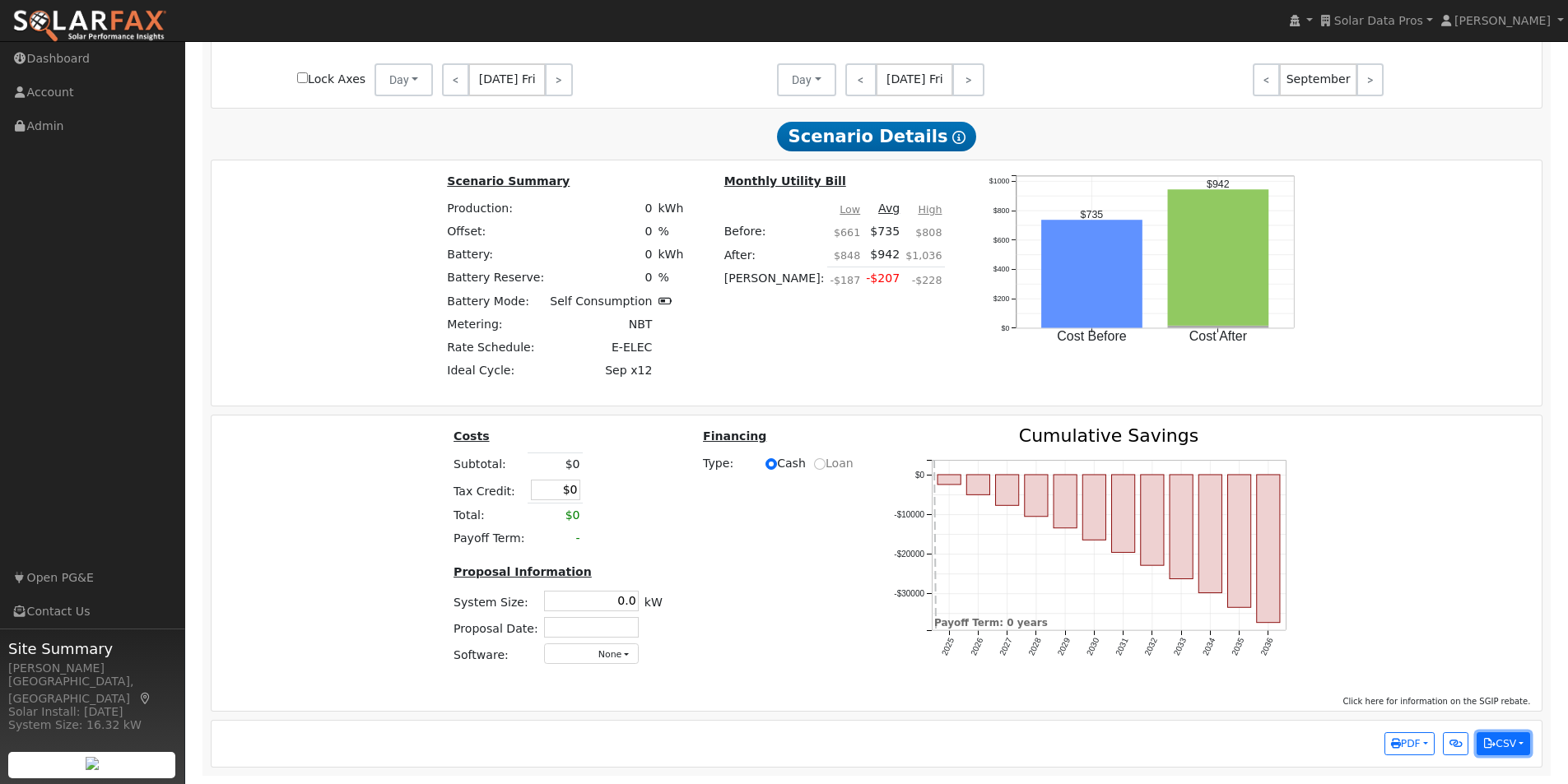
click at [1518, 748] on button "CSV" at bounding box center [1503, 744] width 54 height 23
click at [1397, 713] on link "Scenario All Data" at bounding box center [1427, 713] width 204 height 23
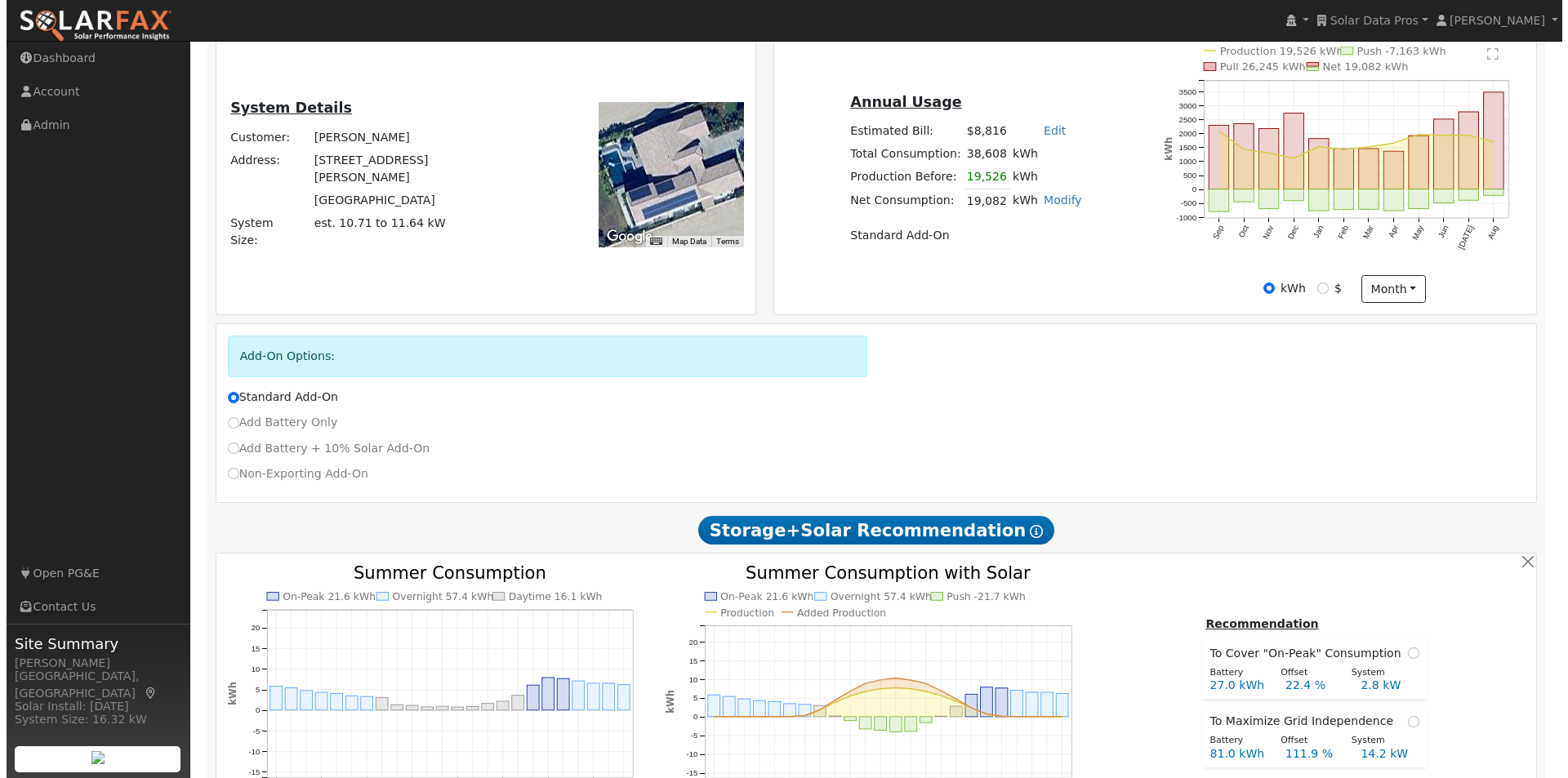
scroll to position [0, 0]
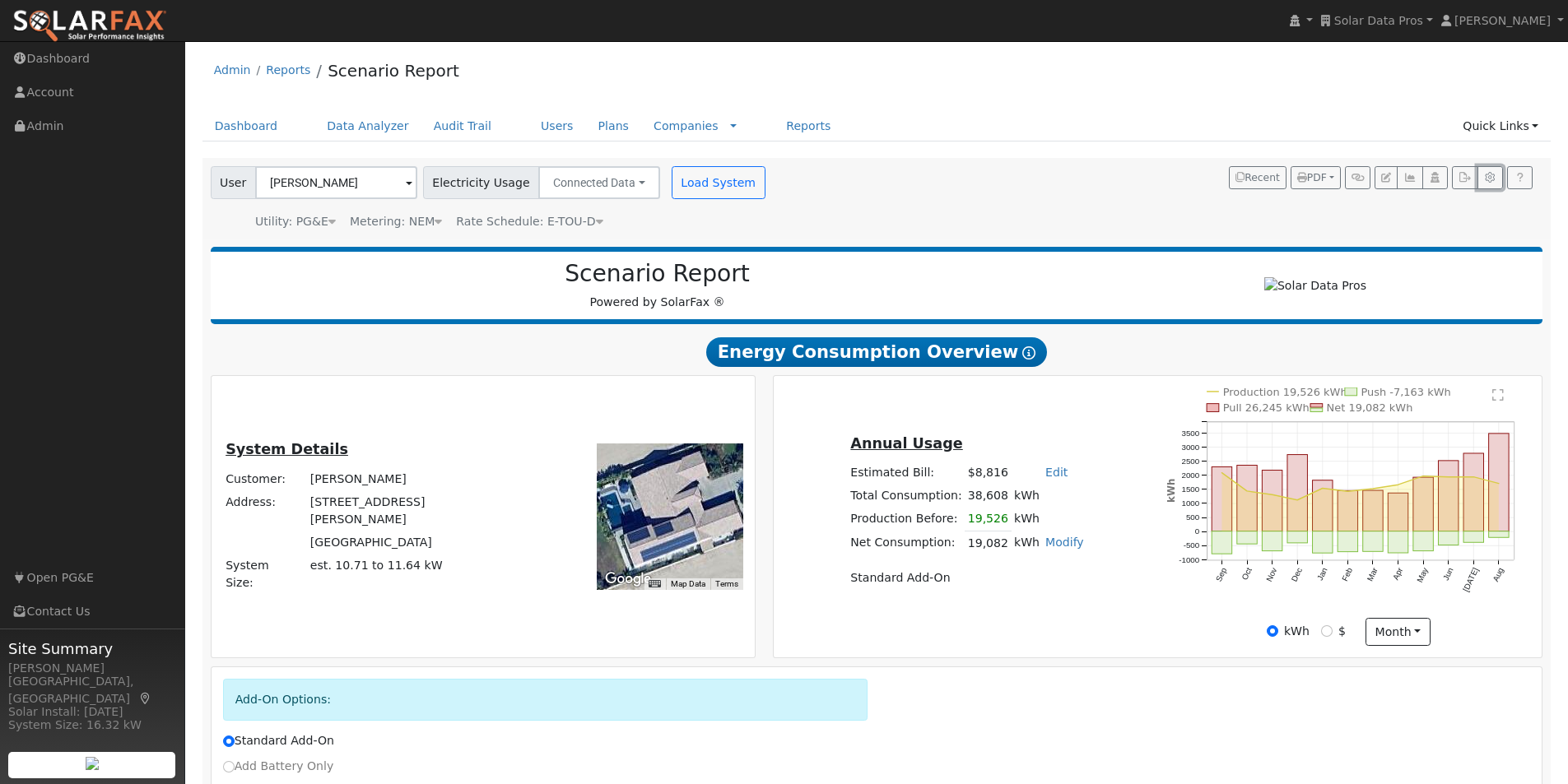
click at [1491, 173] on icon "button" at bounding box center [1490, 177] width 12 height 10
type input "13.5"
type input "27"
type input "40.5"
type input "11.4"
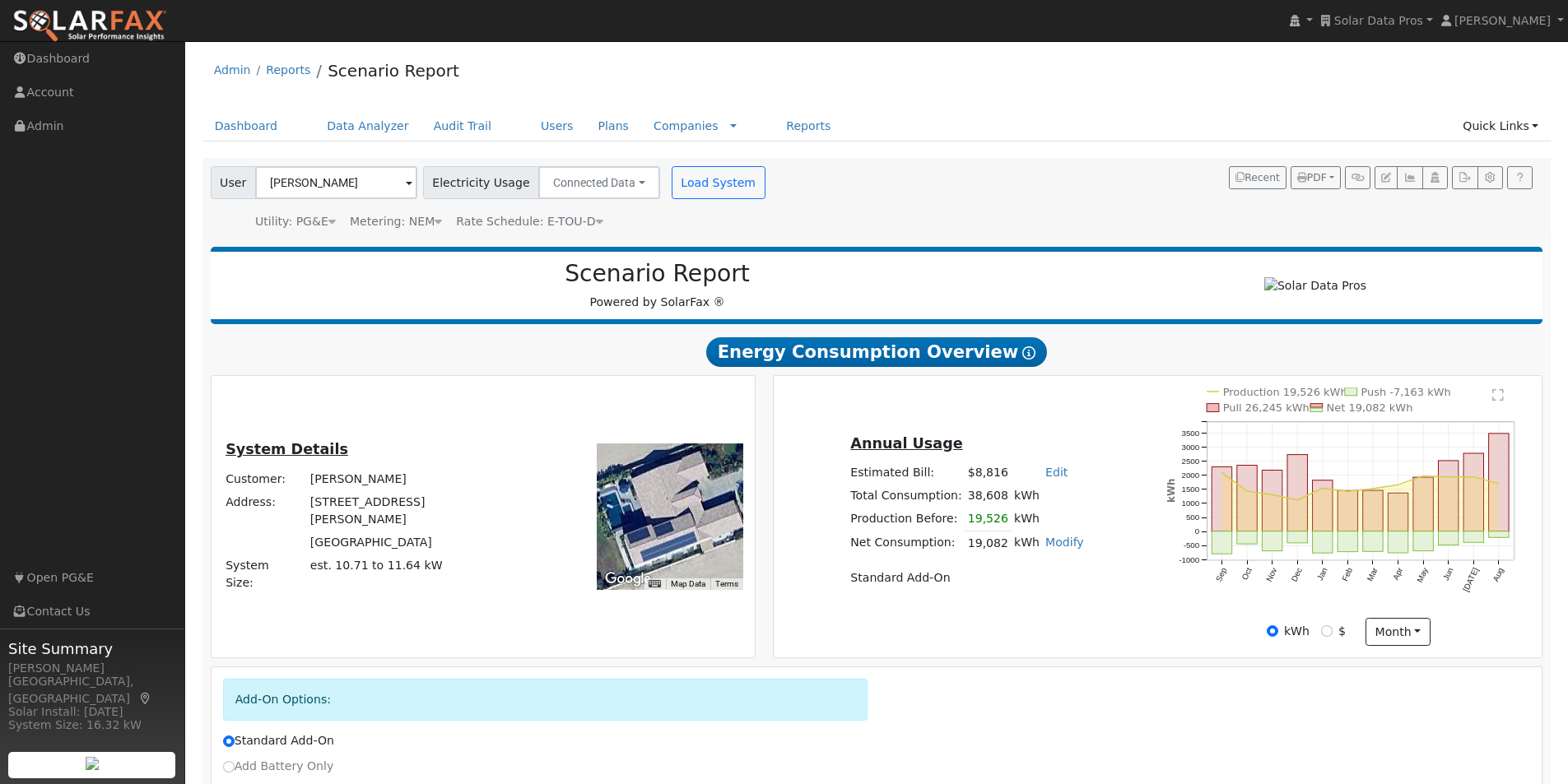
type input "13.5"
type input "3.25"
type input "1400"
type input "1"
